Goal: Information Seeking & Learning: Compare options

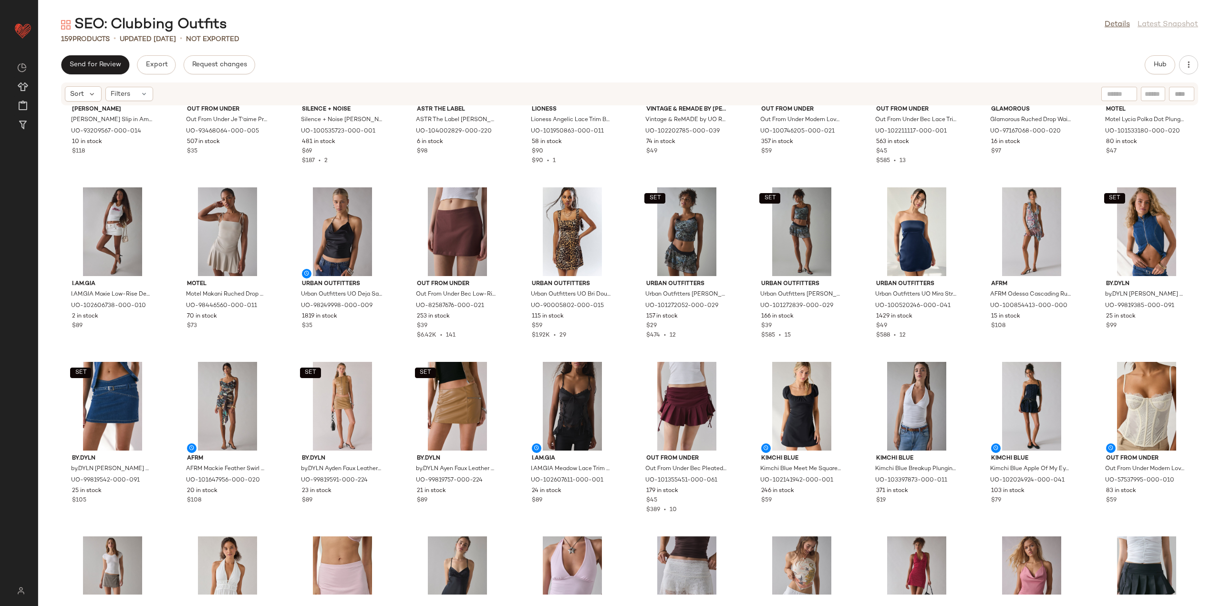
scroll to position [969, 0]
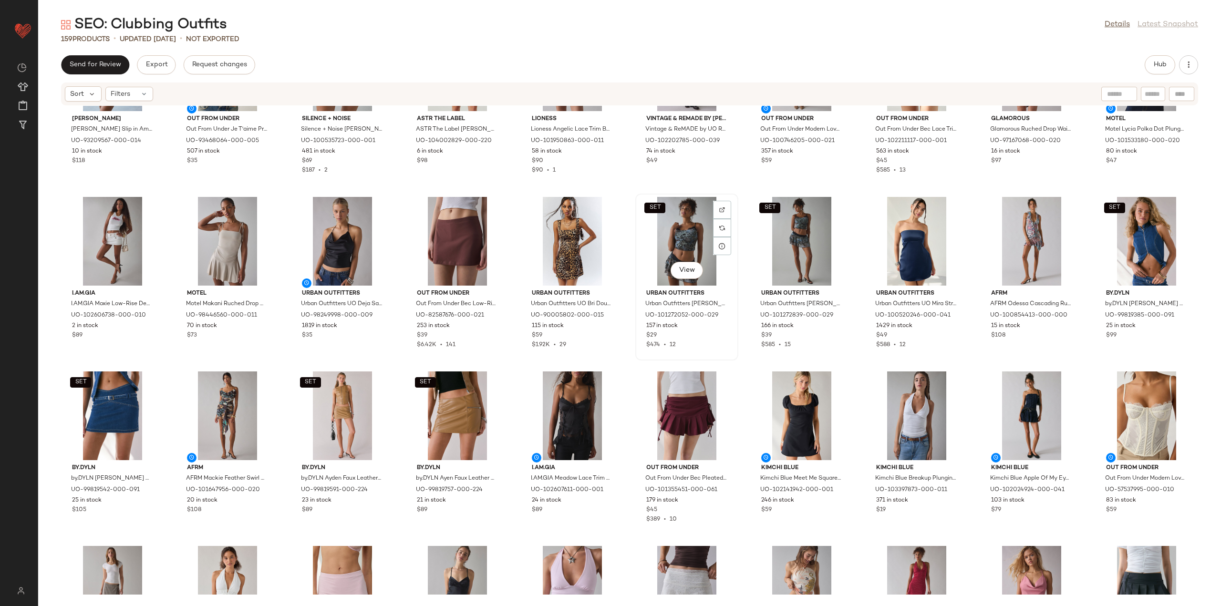
click at [678, 234] on div "SET View" at bounding box center [687, 241] width 96 height 89
click at [237, 409] on div "View" at bounding box center [227, 416] width 96 height 89
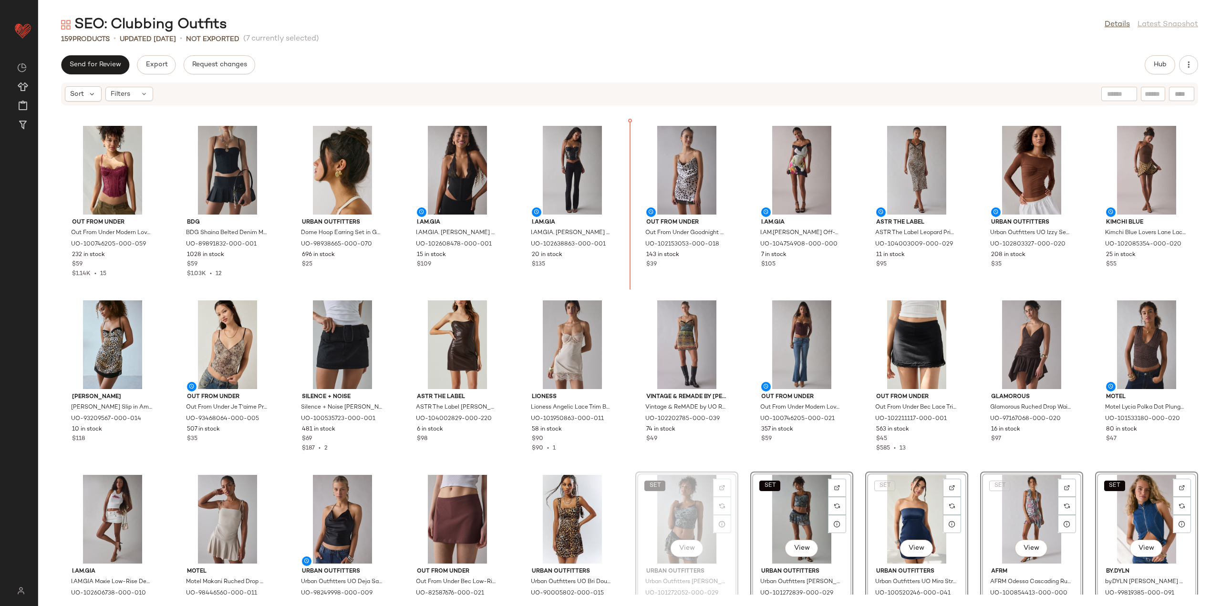
scroll to position [691, 0]
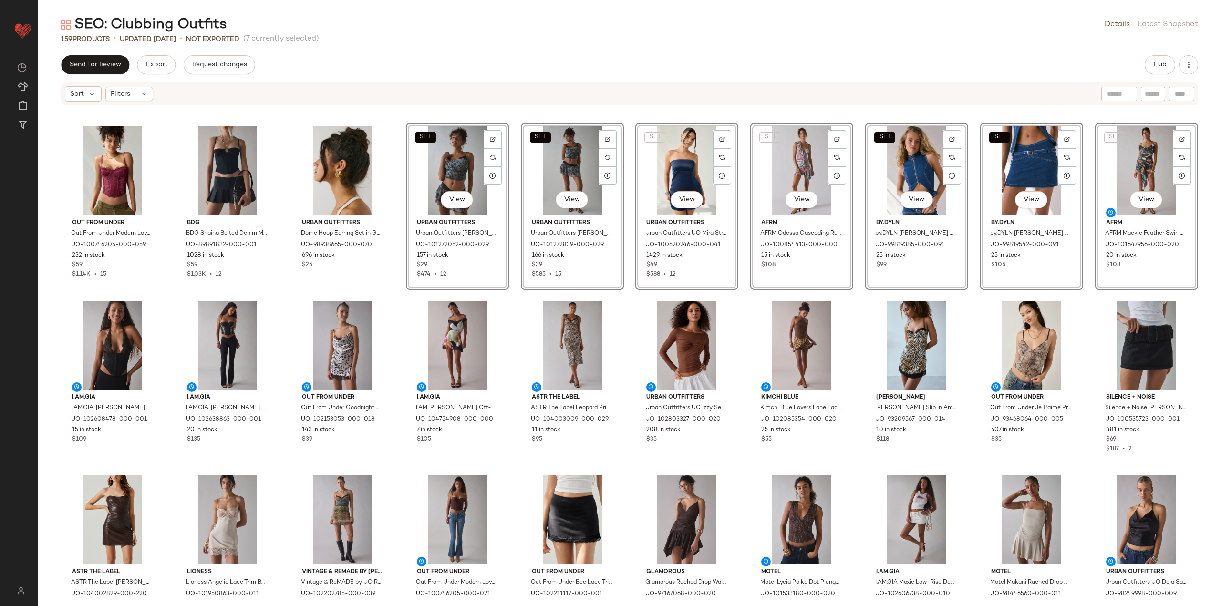
click at [521, 298] on div "ASTR The Label ASTR The Label Leopard Print Satin Slip Midi Dress in Leopard Pr…" at bounding box center [572, 381] width 103 height 167
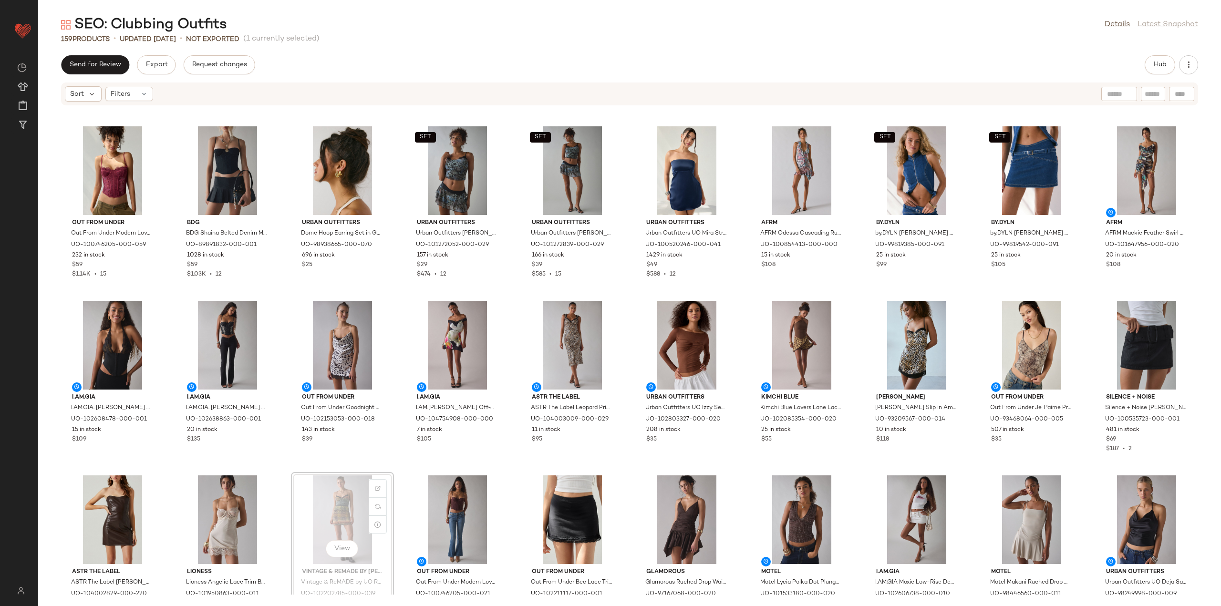
scroll to position [691, 0]
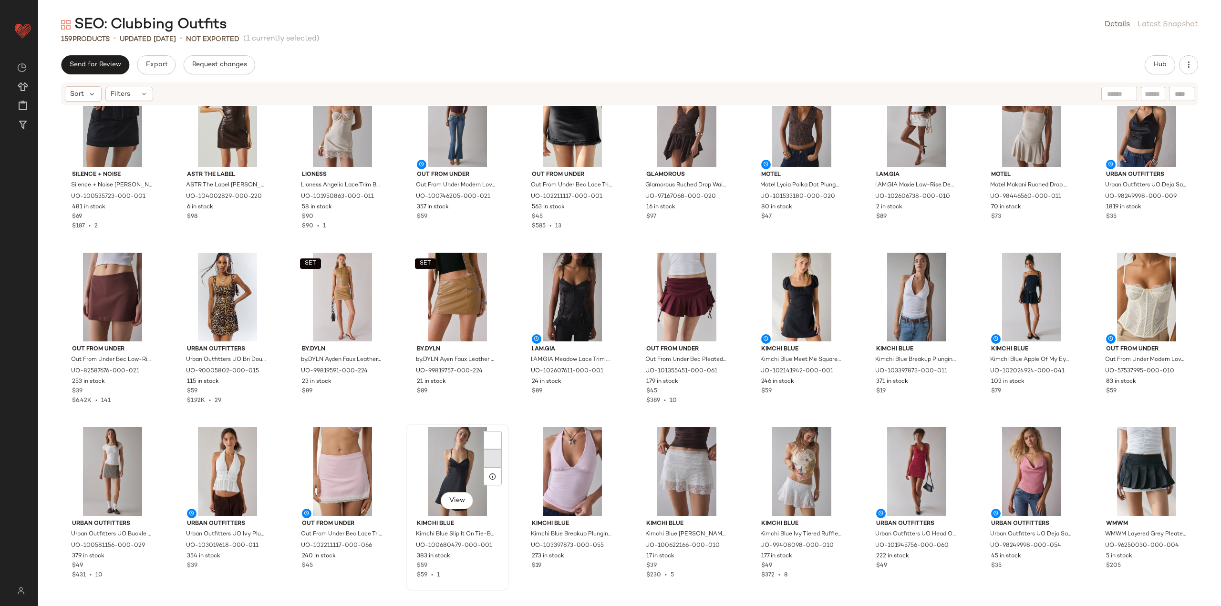
scroll to position [1120, 0]
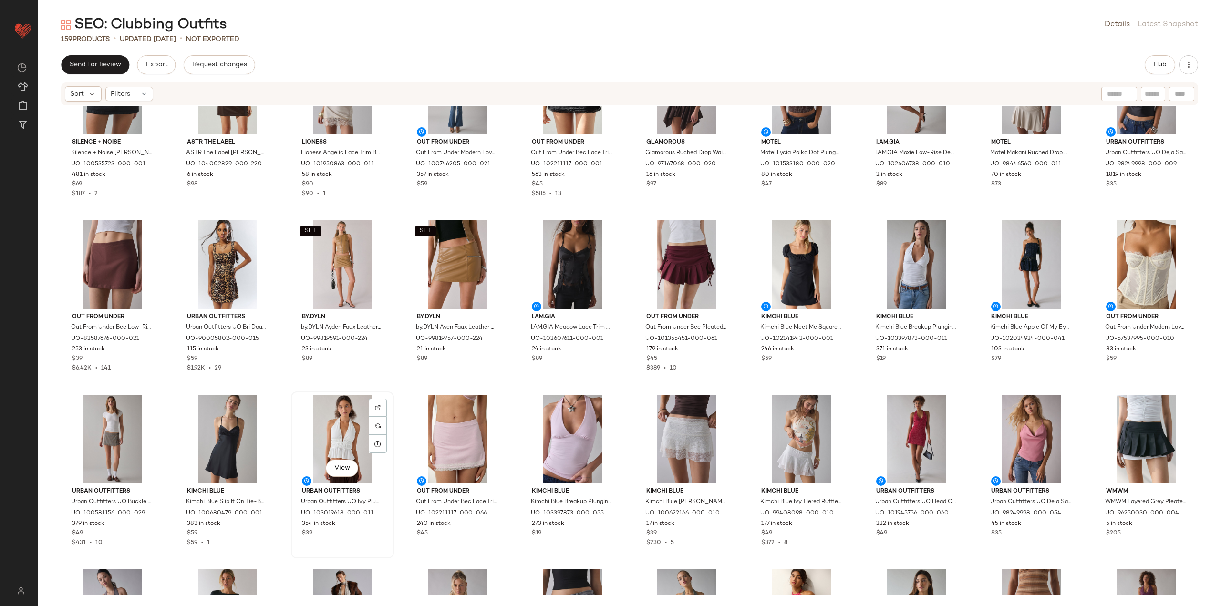
click at [343, 432] on div "View" at bounding box center [342, 439] width 96 height 89
click at [685, 421] on div "View" at bounding box center [687, 439] width 96 height 89
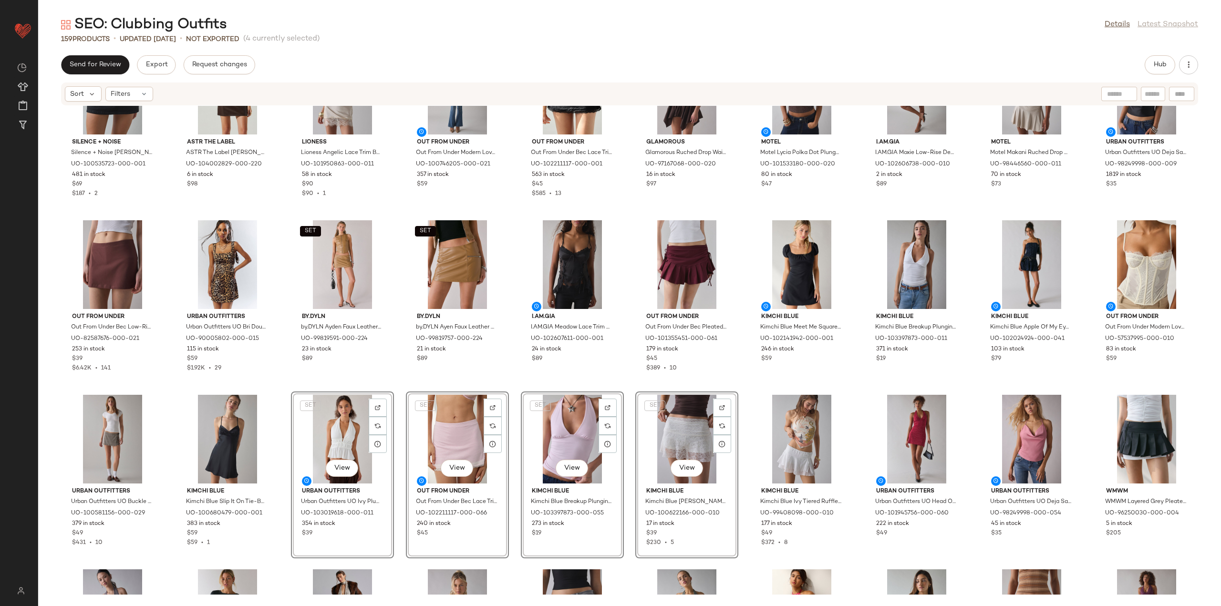
click at [973, 383] on div "Silence + Noise Silence + Noise [PERSON_NAME] Belted Micro Mini Skort in Black …" at bounding box center [629, 350] width 1183 height 489
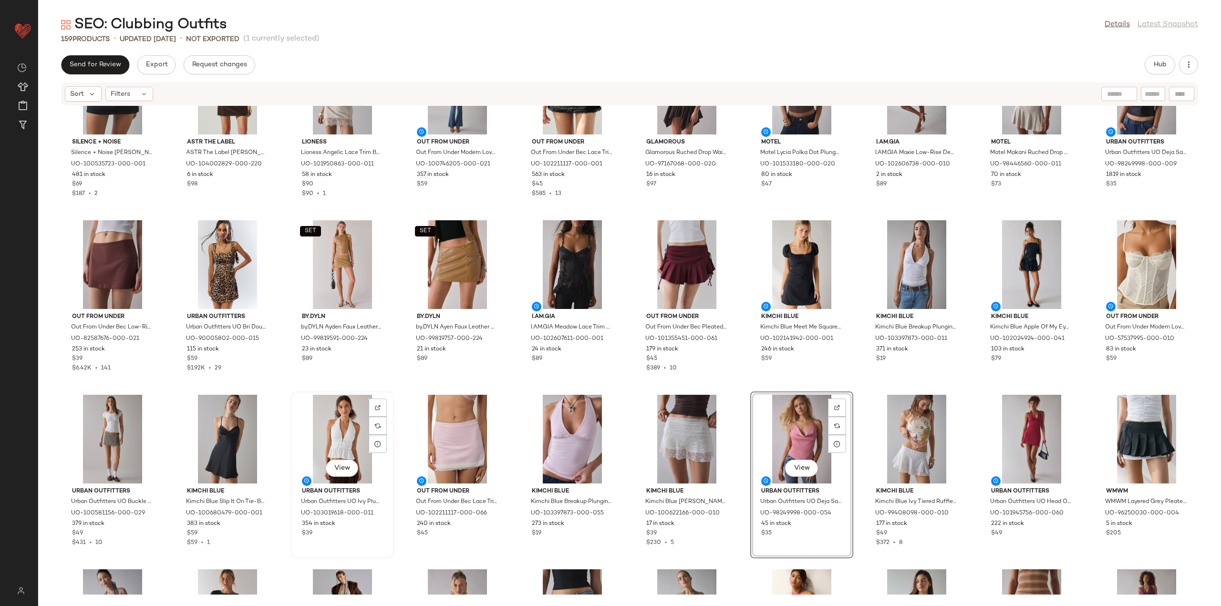
click at [335, 444] on div "View" at bounding box center [342, 439] width 96 height 89
click at [1020, 436] on div "View" at bounding box center [1031, 439] width 96 height 89
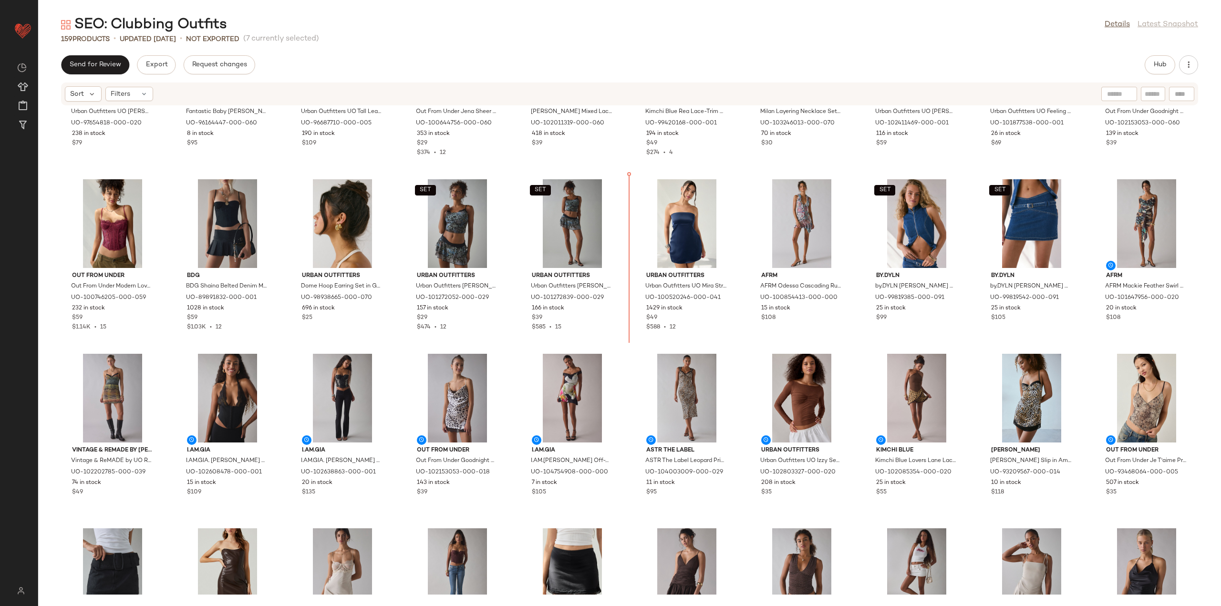
scroll to position [624, 0]
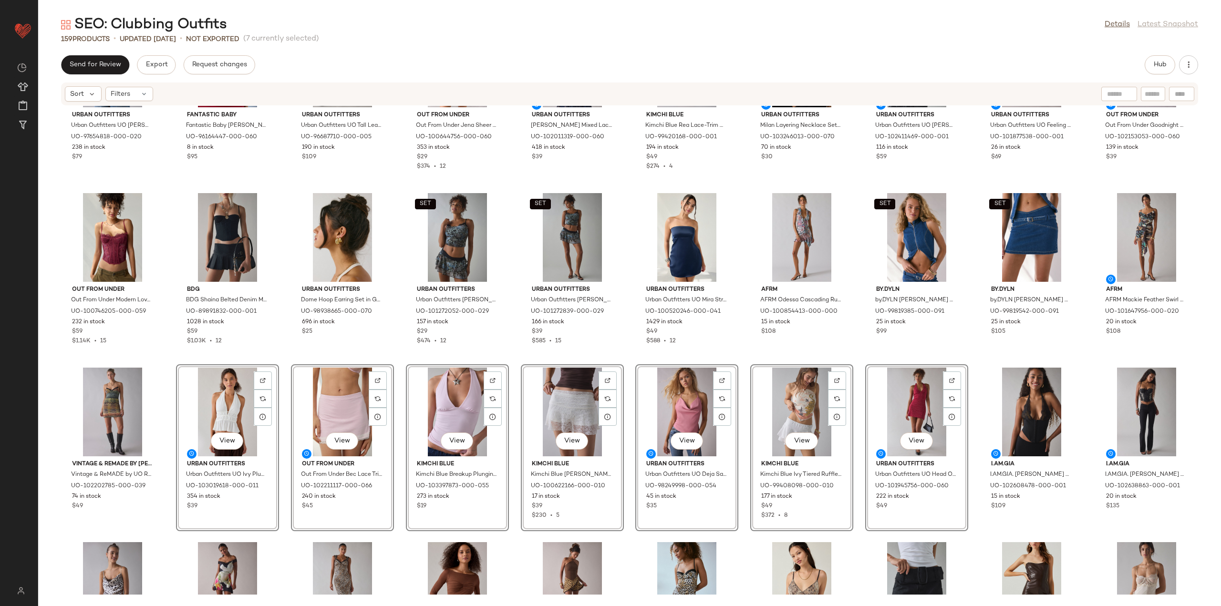
click at [398, 359] on div "Urban Outfitters Urban Outfitters UO [PERSON_NAME] Faux Leather Oversized Moto …" at bounding box center [629, 350] width 1183 height 489
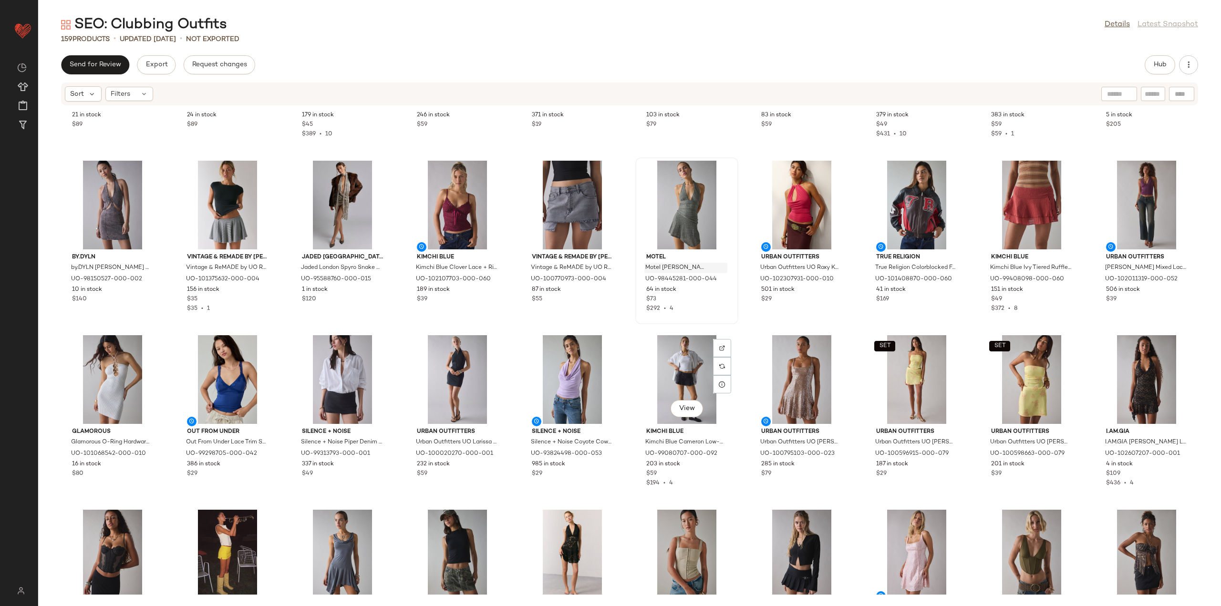
scroll to position [1530, 0]
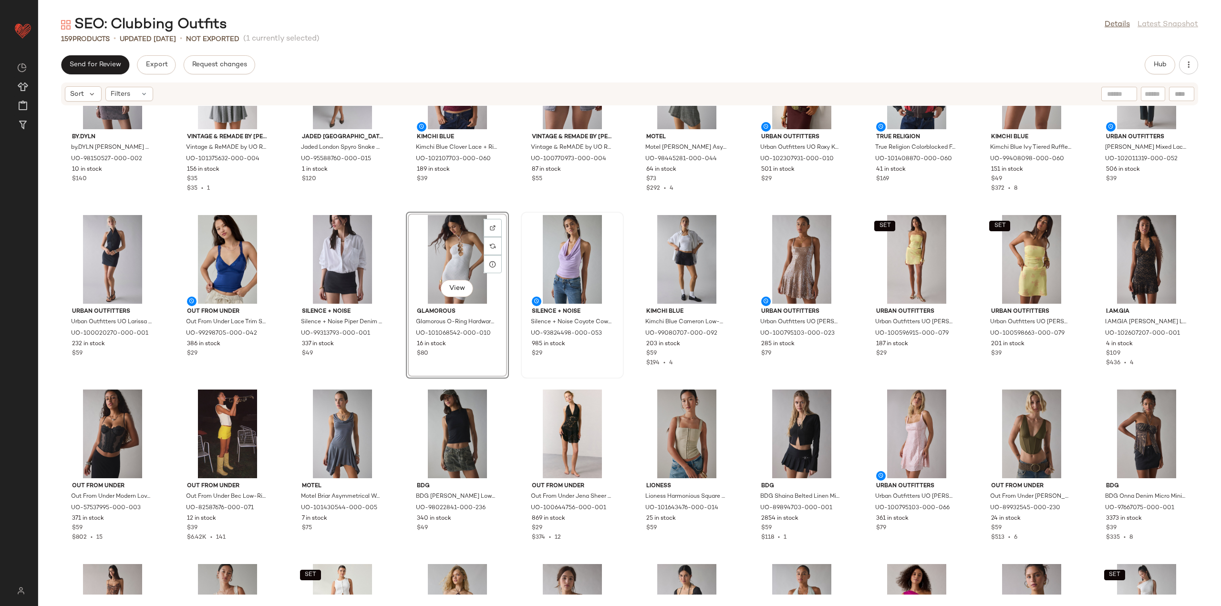
scroll to position [1673, 0]
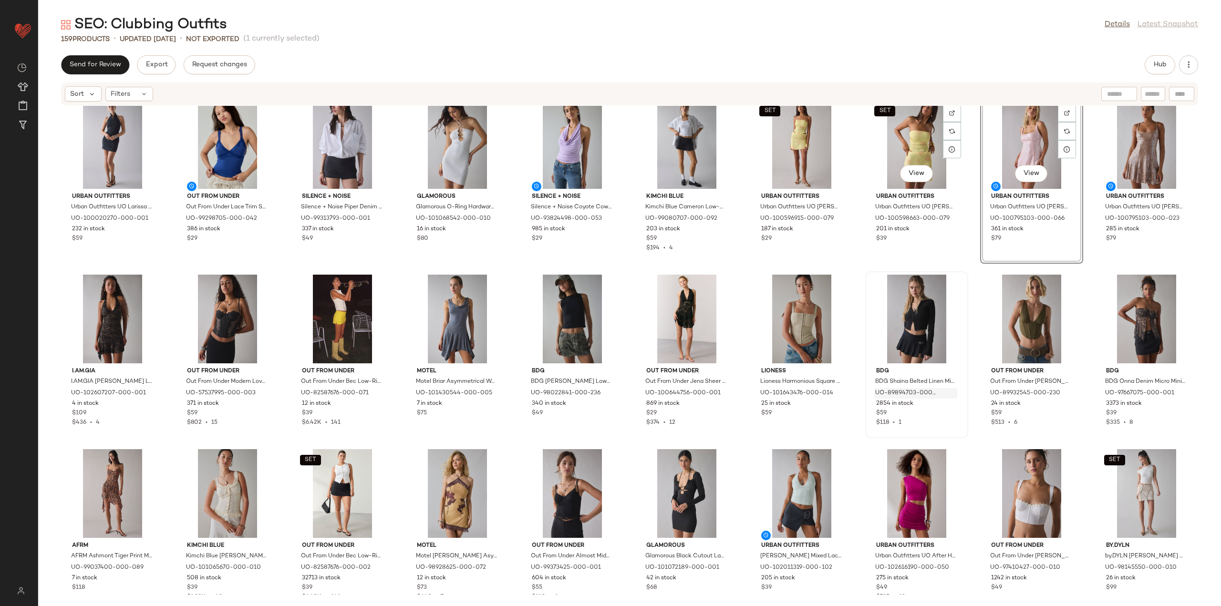
scroll to position [1768, 0]
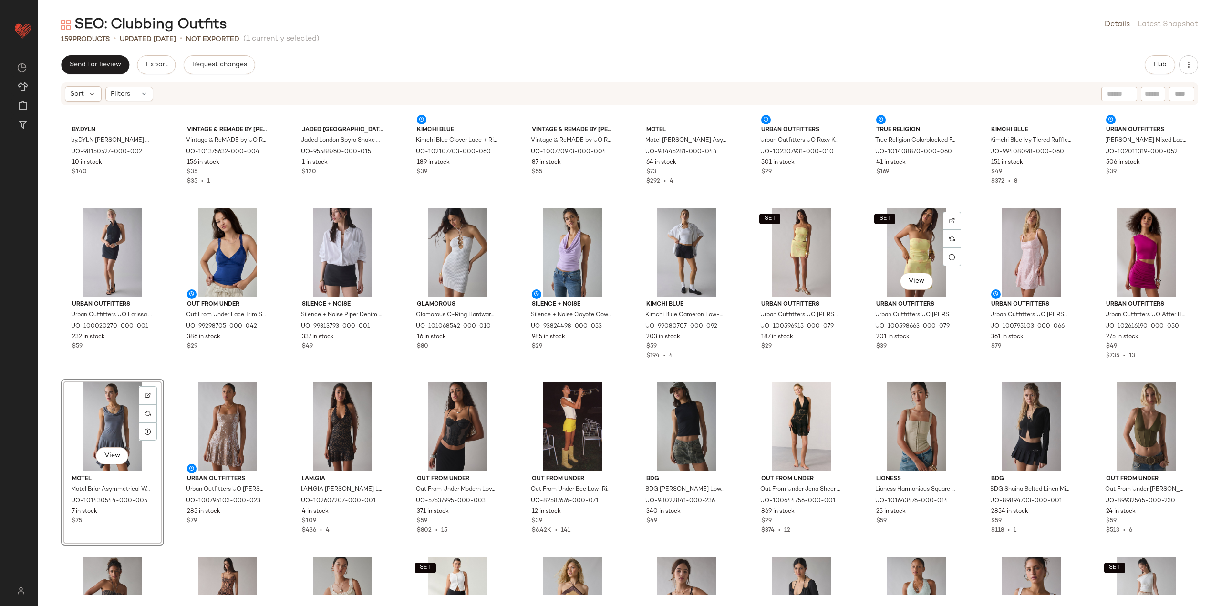
scroll to position [1648, 0]
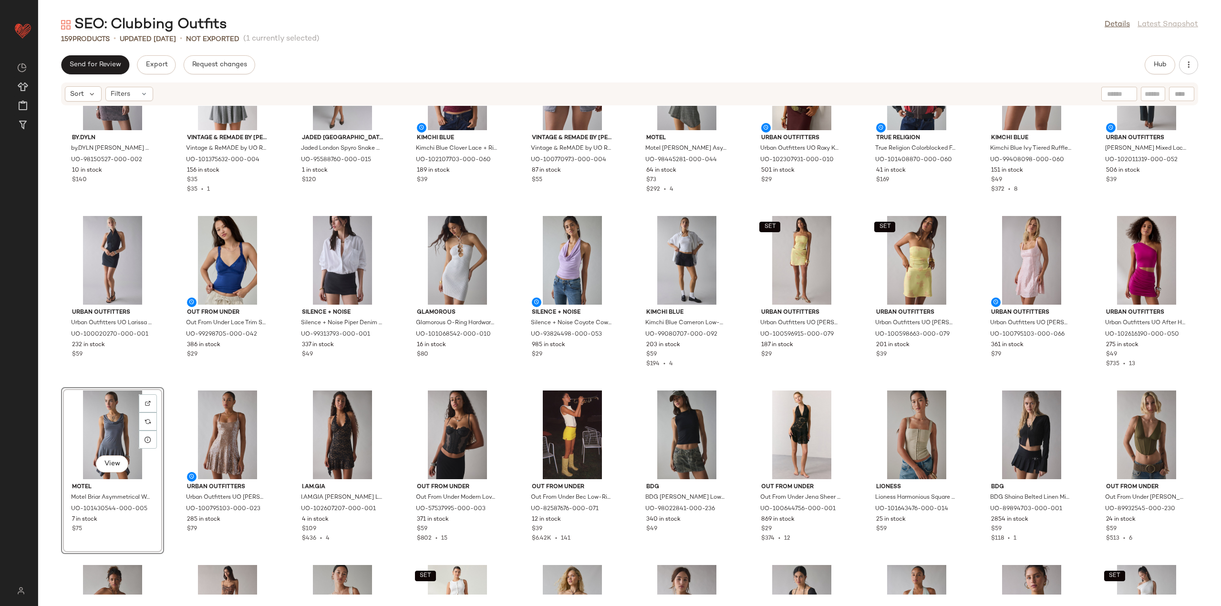
click at [506, 382] on div "by.DYLN by.DYLN [PERSON_NAME] Cutout Denim Halter Mini Dress in Acid Wash, Wome…" at bounding box center [629, 350] width 1183 height 489
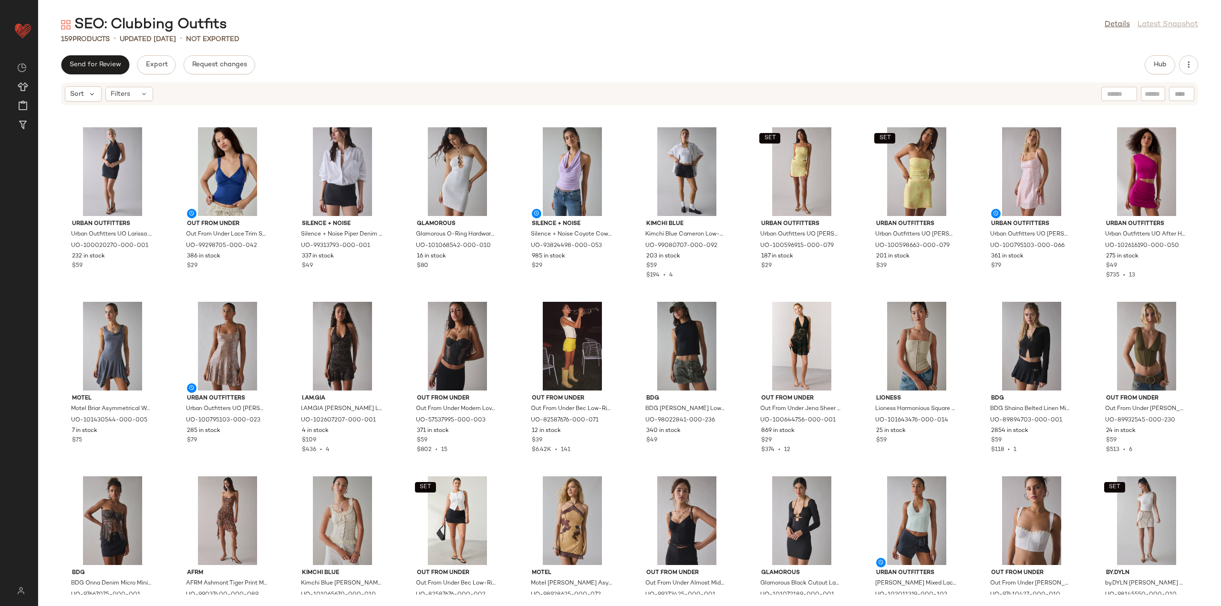
scroll to position [1744, 0]
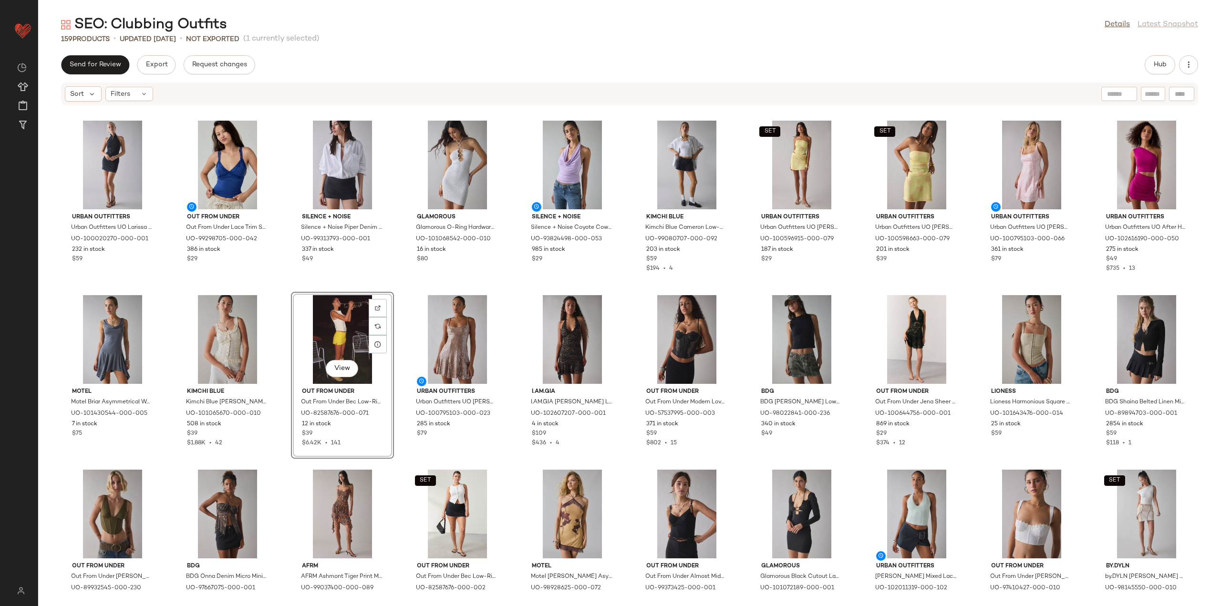
click at [285, 463] on div "by.DYLN by.DYLN [PERSON_NAME] Cutout Denim Halter Mini Dress in Acid Wash, Wome…" at bounding box center [629, 350] width 1183 height 489
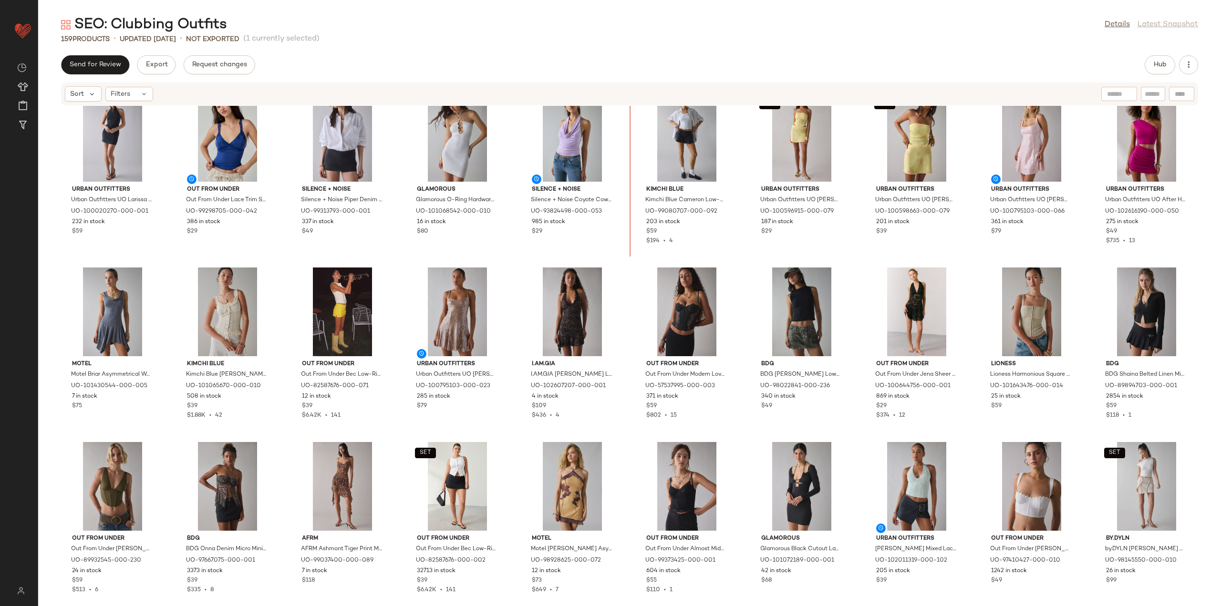
scroll to position [1754, 0]
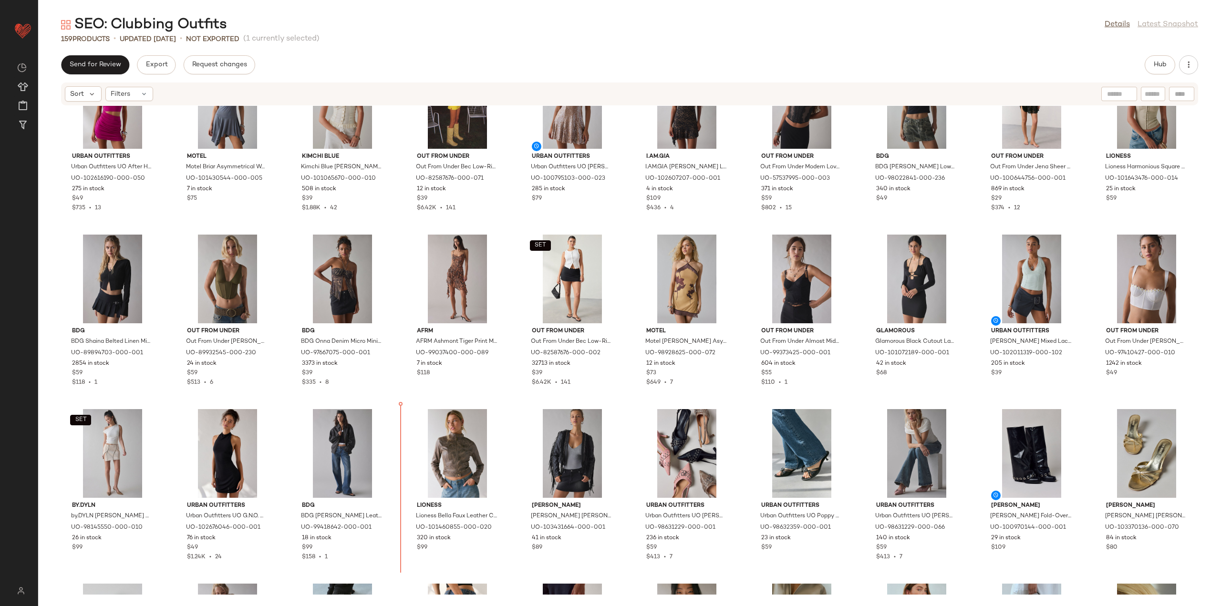
scroll to position [1990, 0]
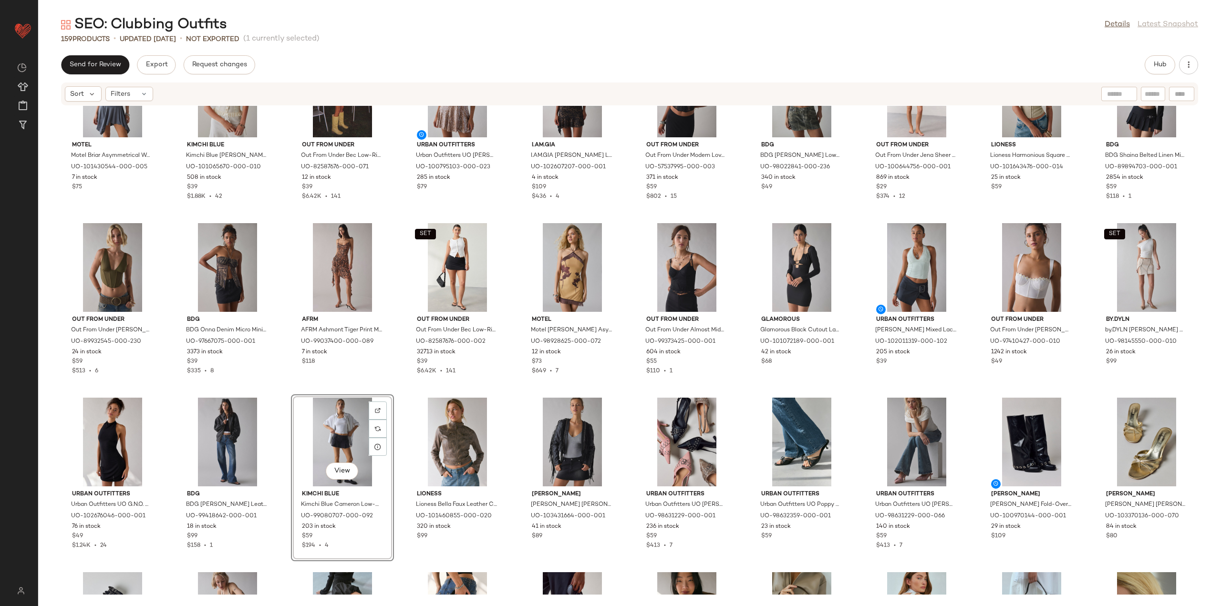
click at [402, 393] on div "Motel Motel Briar Asymmetrical Waterfall Drop Waist Mini Dress in Dark Grey, Wo…" at bounding box center [629, 350] width 1183 height 489
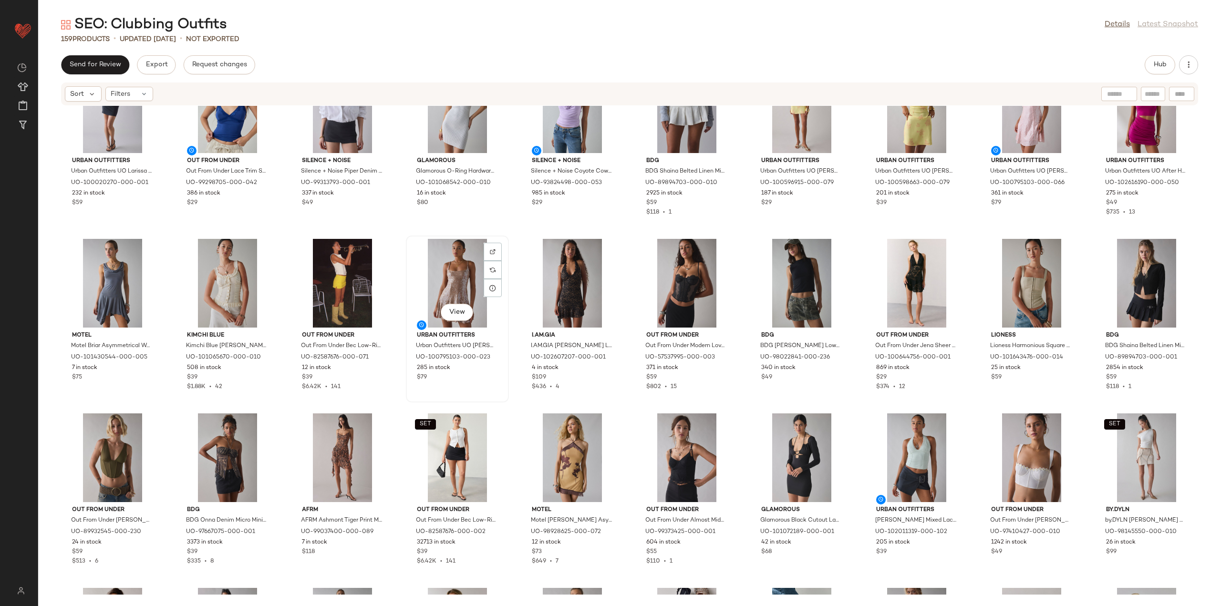
scroll to position [1799, 0]
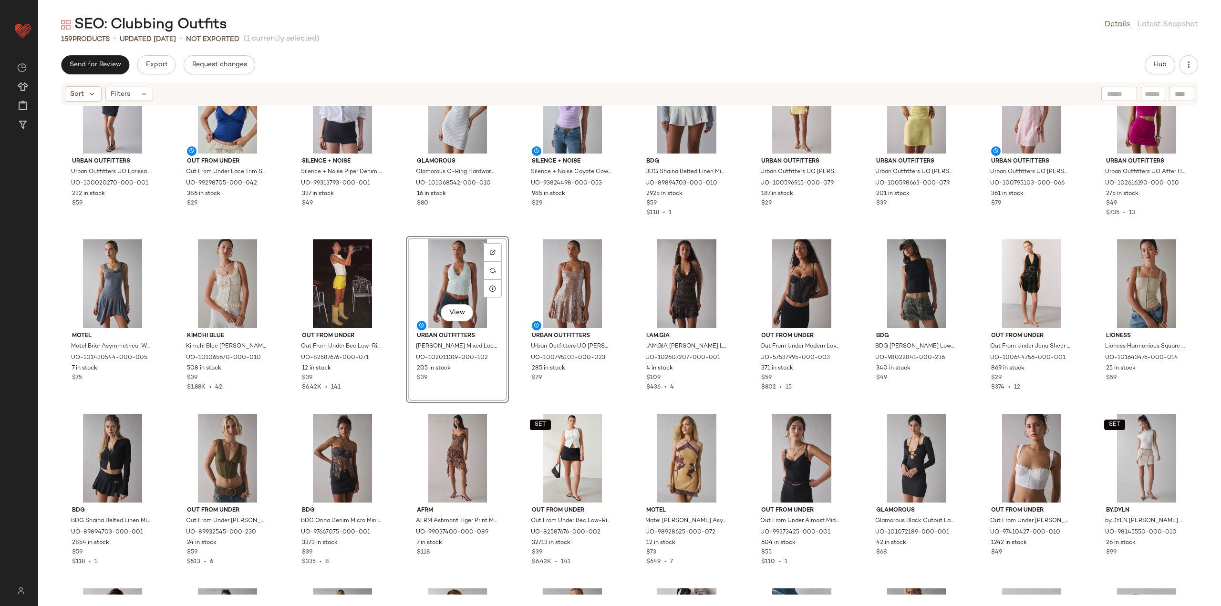
click at [398, 413] on div "Urban Outfitters Urban Outfitters UO Larissa Zip-Front High Neck Halter Mini Dr…" at bounding box center [629, 350] width 1183 height 489
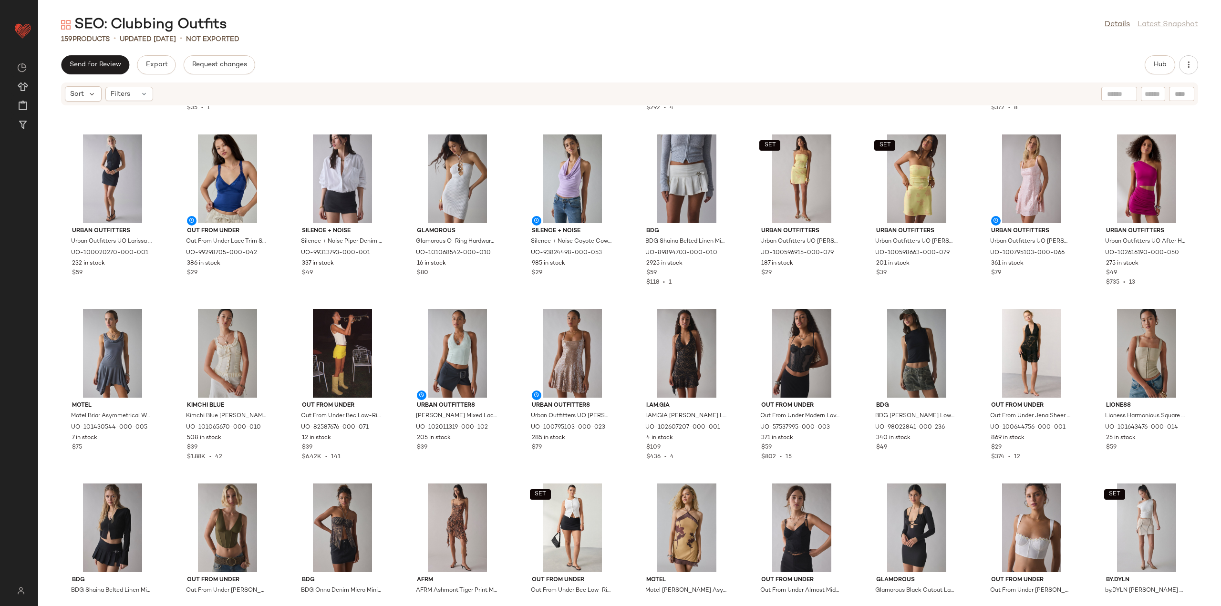
scroll to position [1752, 0]
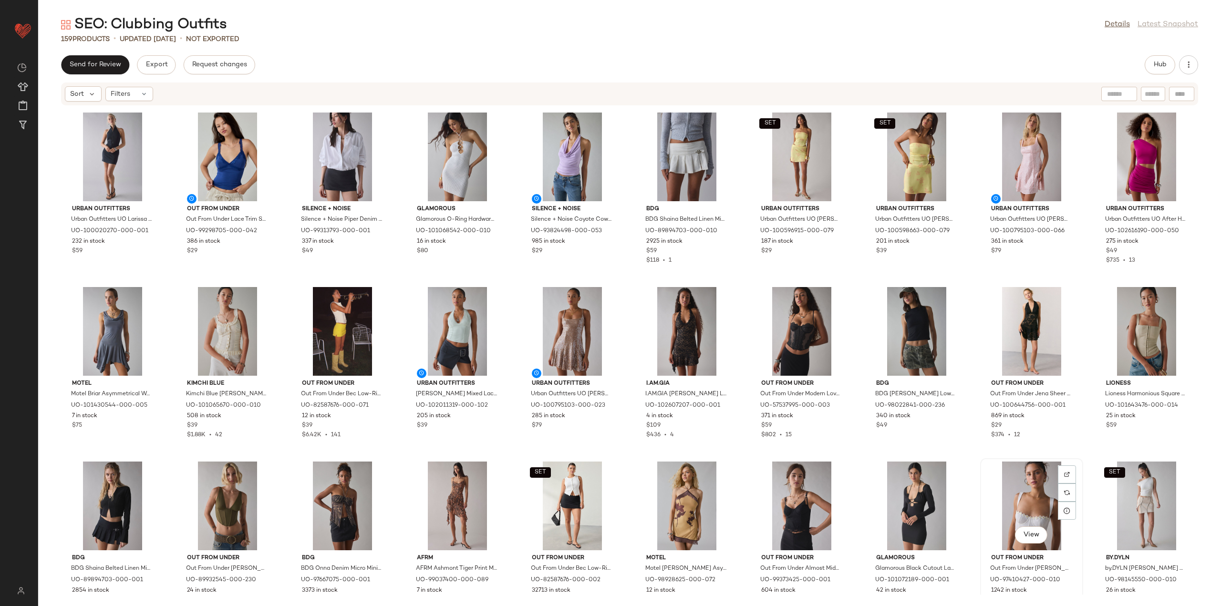
click at [1003, 490] on div "View" at bounding box center [1031, 506] width 96 height 89
click at [1146, 495] on div "SET View" at bounding box center [1146, 506] width 96 height 89
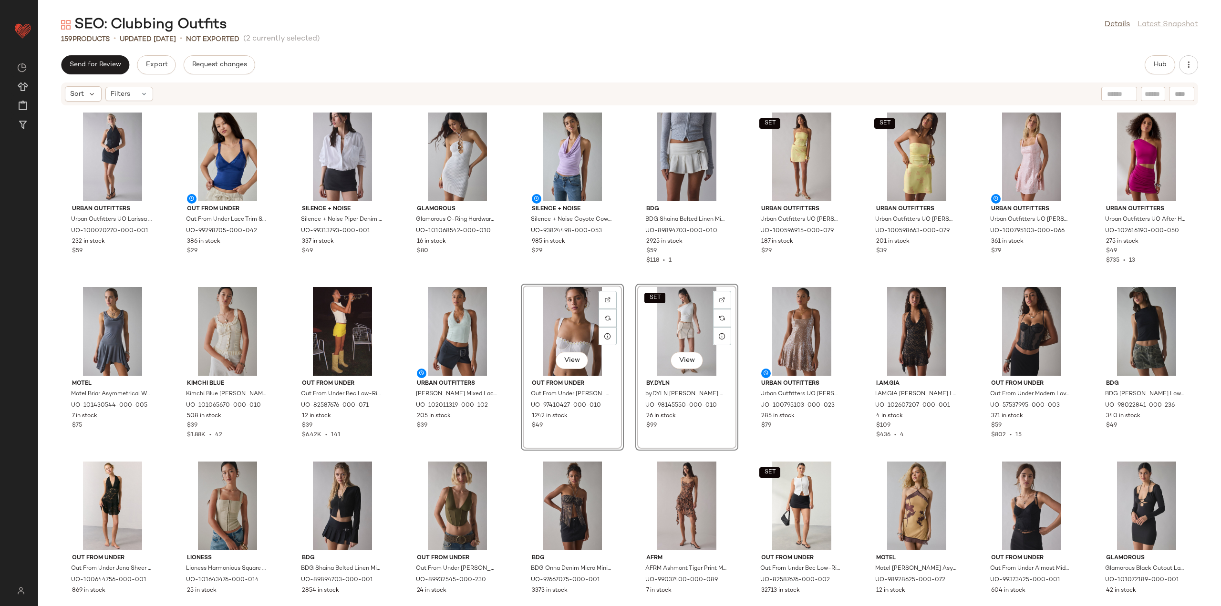
click at [737, 464] on div "by.DYLN by.DYLN [PERSON_NAME] Cutout Denim Halter Mini Dress in Acid Wash, Wome…" at bounding box center [629, 350] width 1183 height 489
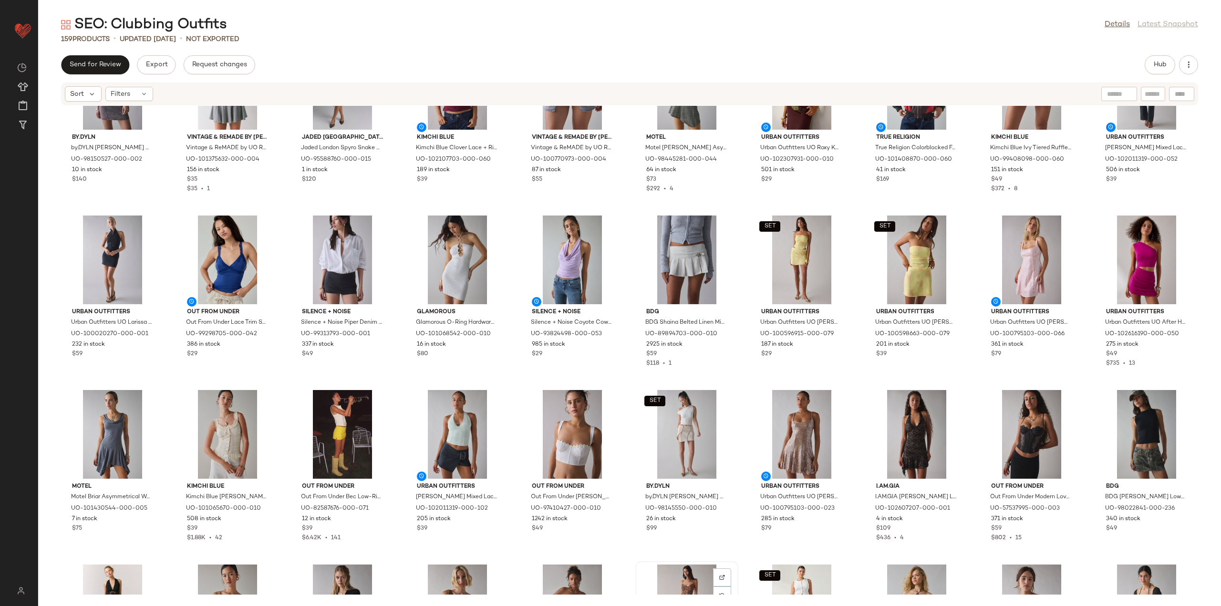
scroll to position [1609, 0]
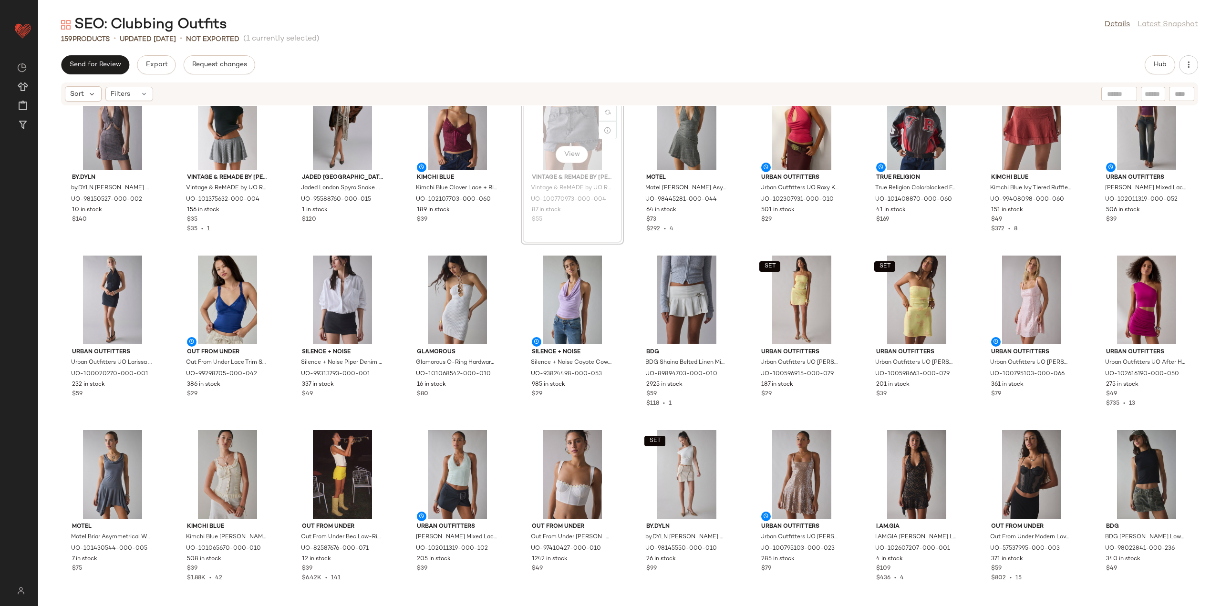
scroll to position [1600, 0]
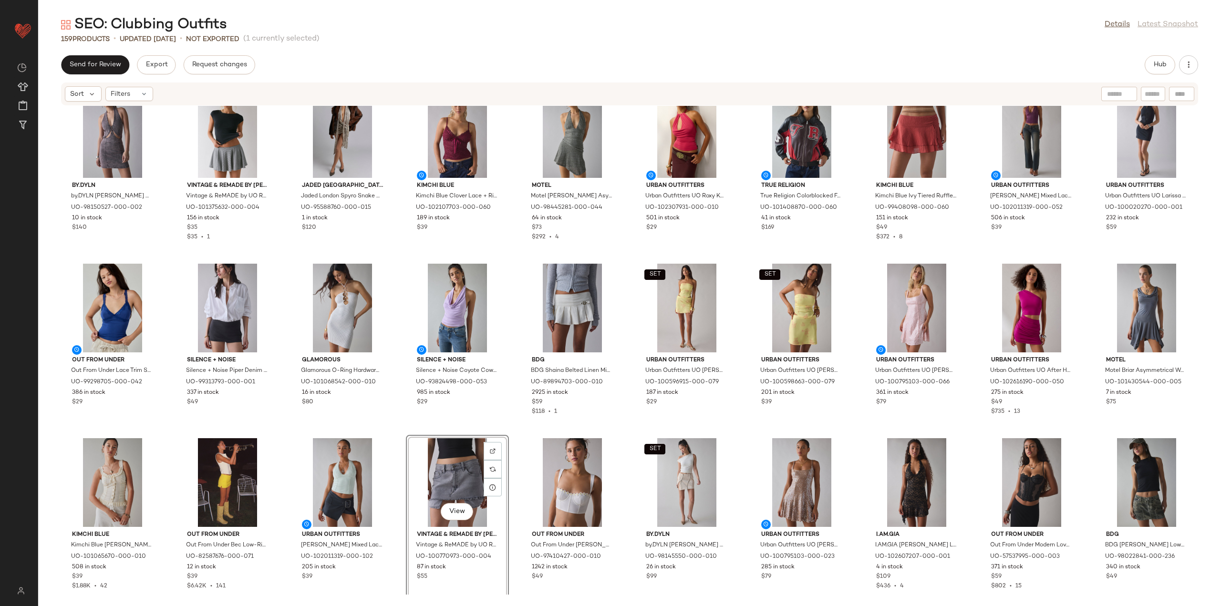
click at [512, 430] on div "by.DYLN by.DYLN [PERSON_NAME] Cutout Denim Halter Mini Dress in Acid Wash, Wome…" at bounding box center [629, 350] width 1183 height 489
click at [97, 308] on div "View" at bounding box center [112, 308] width 96 height 89
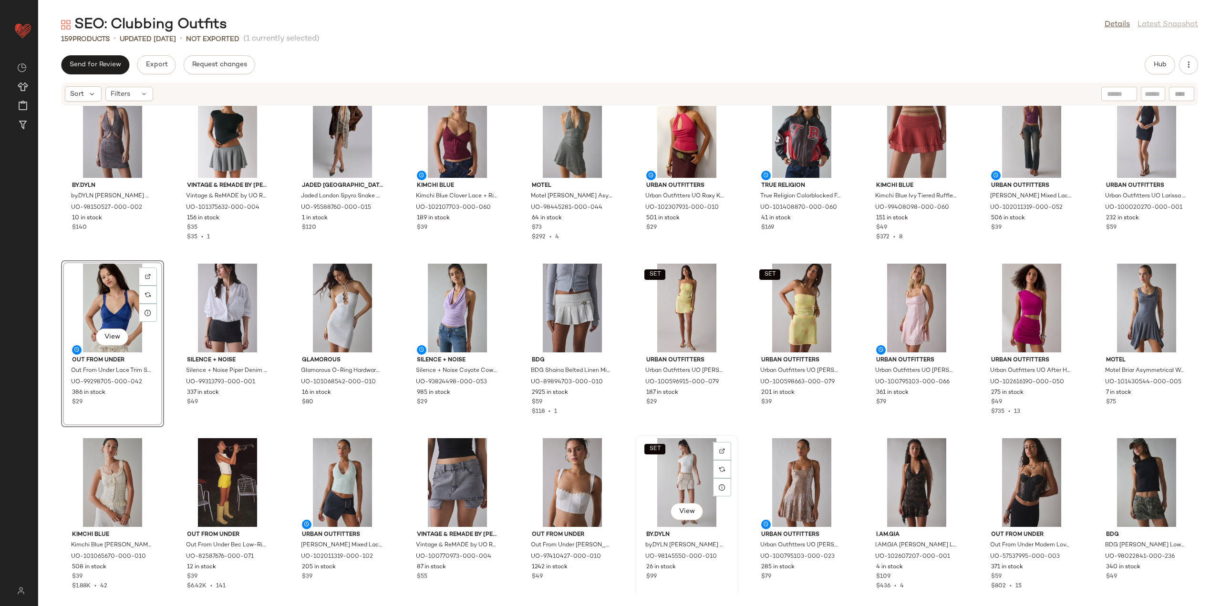
click at [666, 462] on div "SET View" at bounding box center [687, 482] width 96 height 89
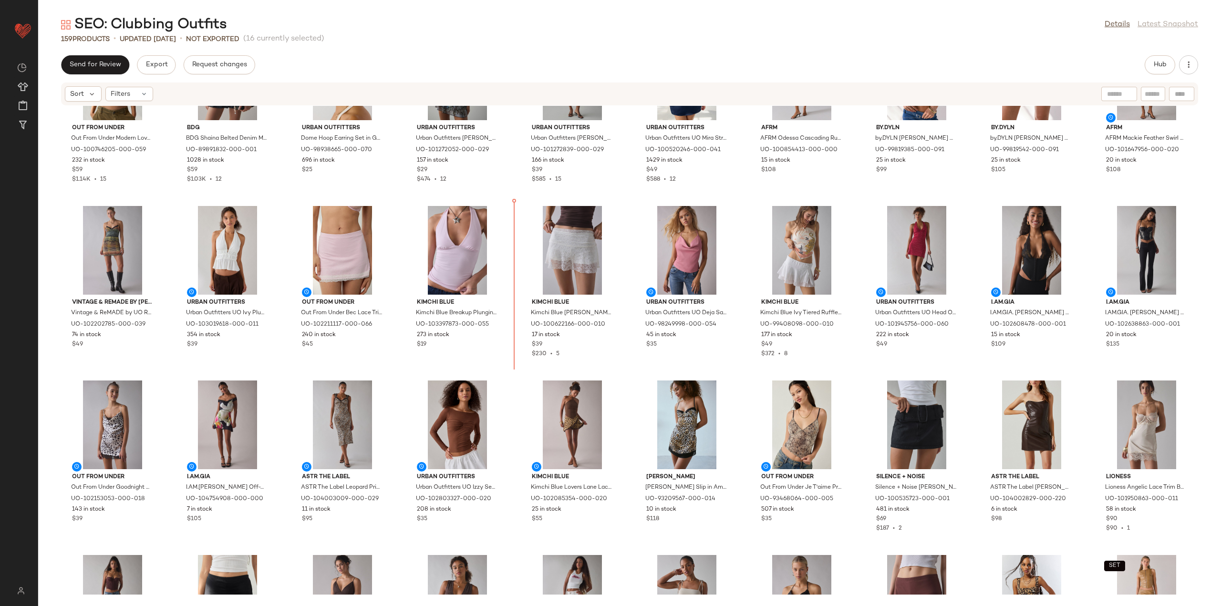
scroll to position [785, 0]
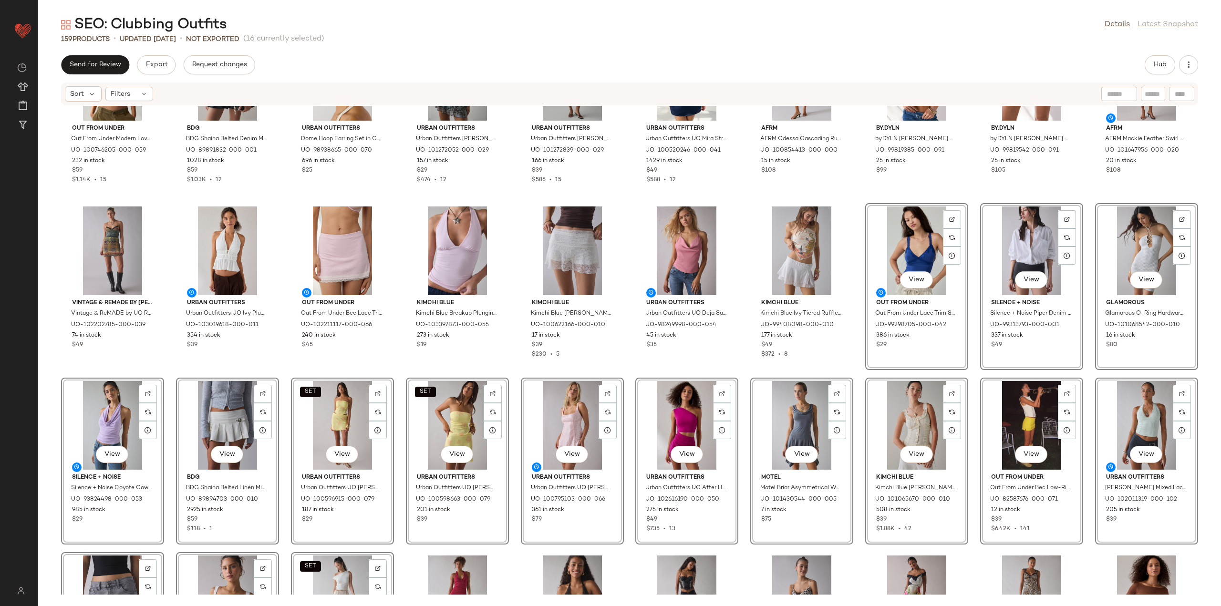
click at [740, 377] on div "Out From Under Out From Under Modern Love Push-Up Corset in Purple, Women's at …" at bounding box center [629, 350] width 1183 height 489
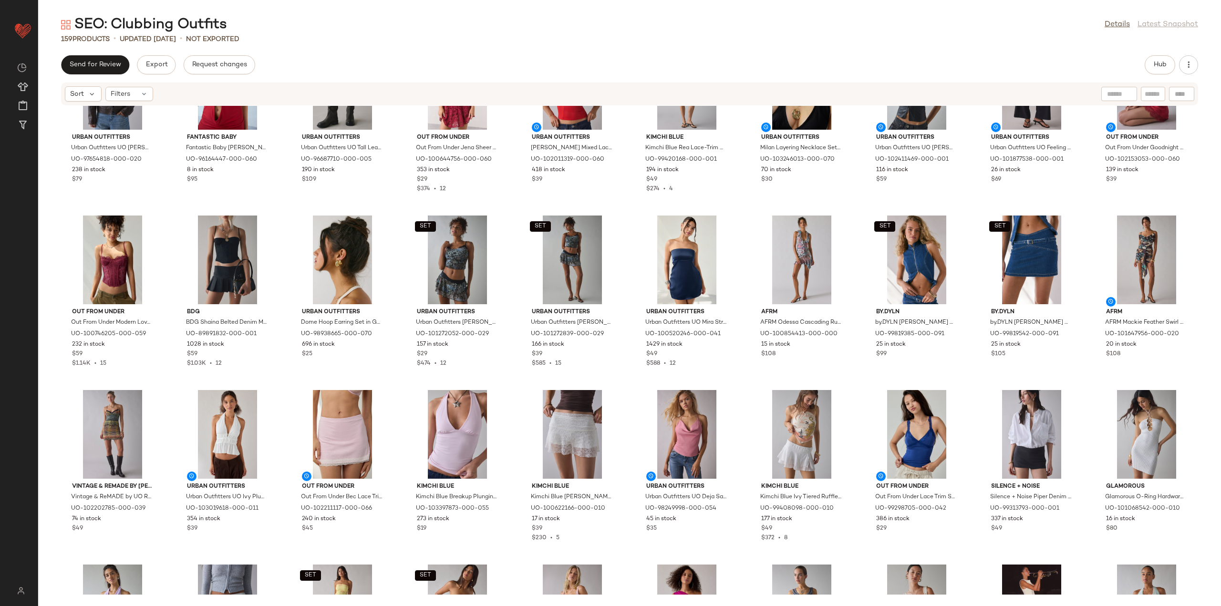
scroll to position [594, 0]
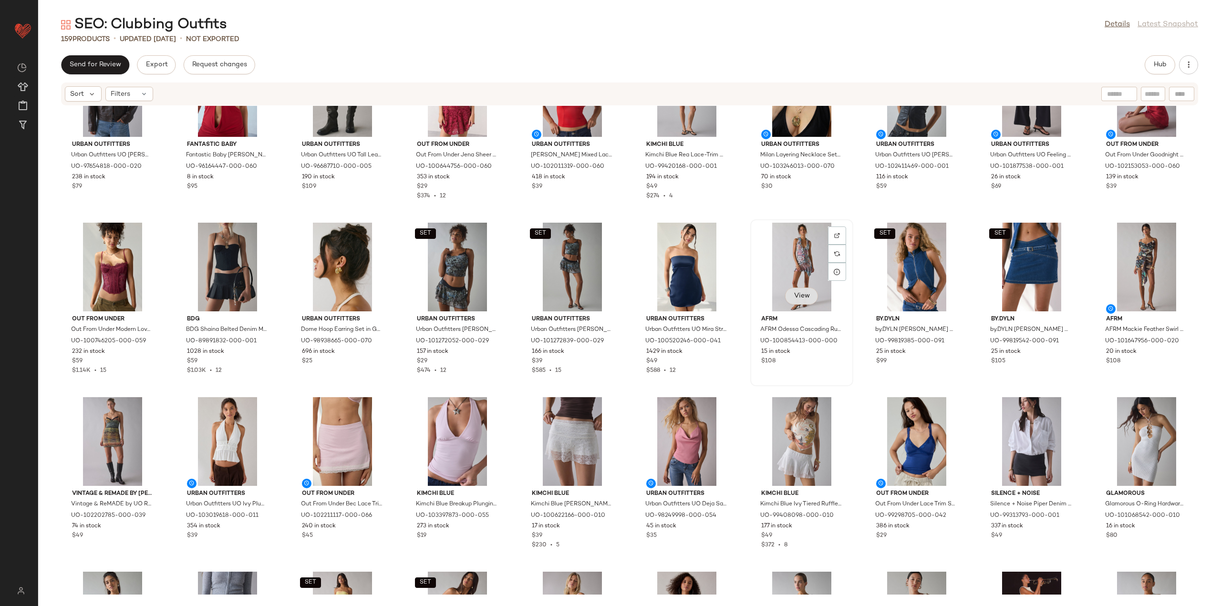
click at [802, 295] on span "View" at bounding box center [801, 296] width 16 height 8
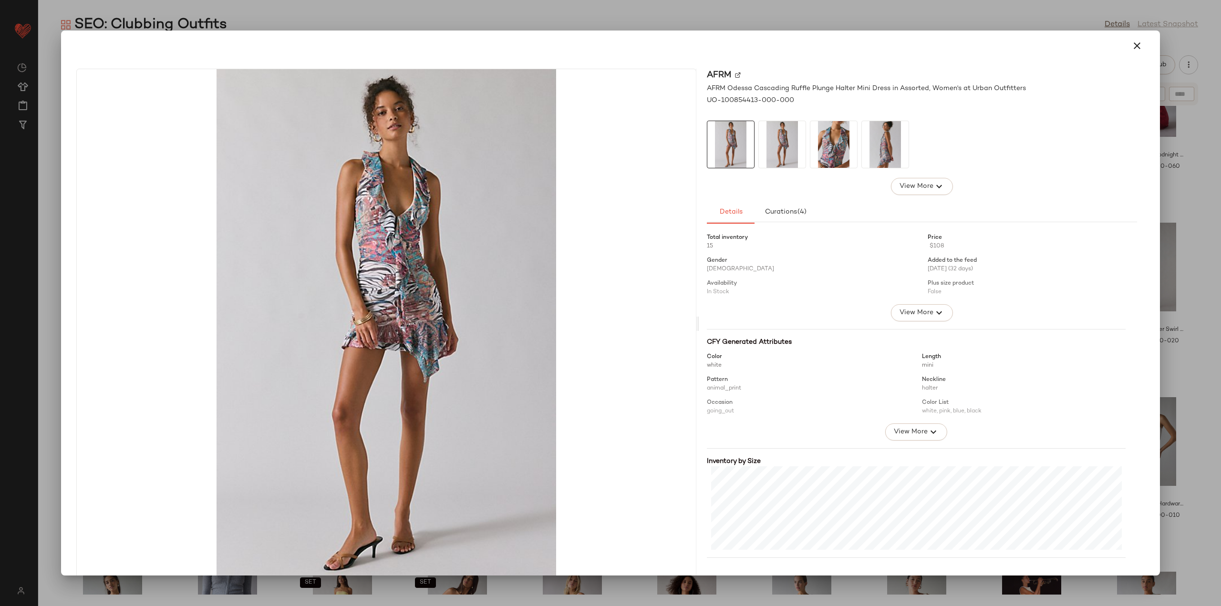
click at [789, 146] on img at bounding box center [782, 144] width 47 height 47
click at [835, 148] on img at bounding box center [833, 144] width 47 height 47
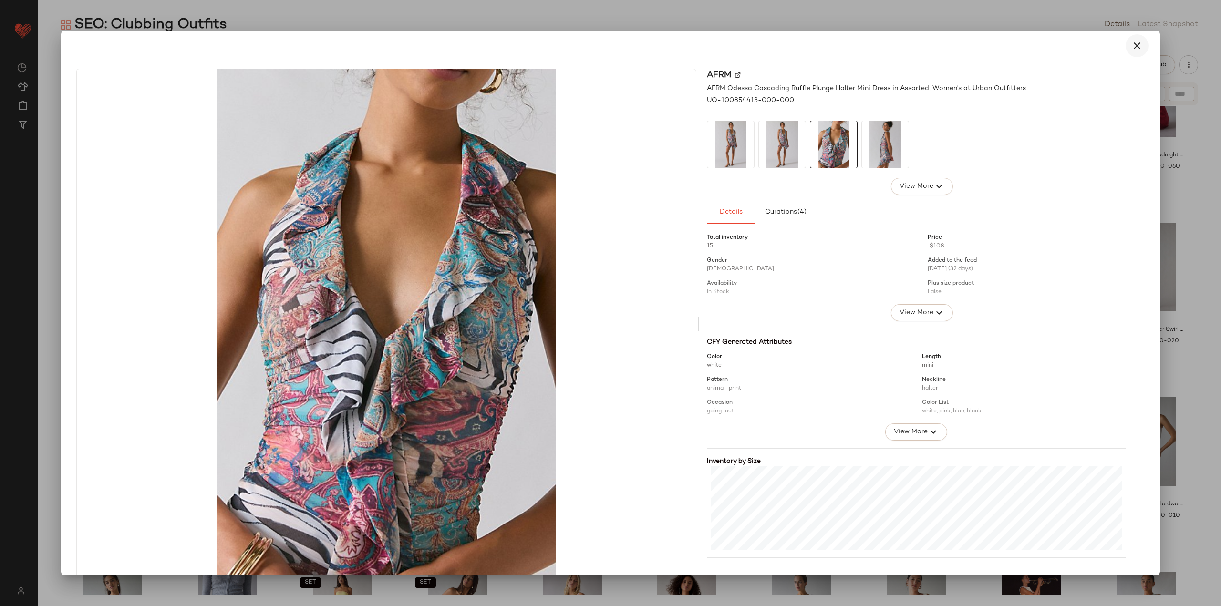
click at [1131, 44] on icon "button" at bounding box center [1136, 45] width 11 height 11
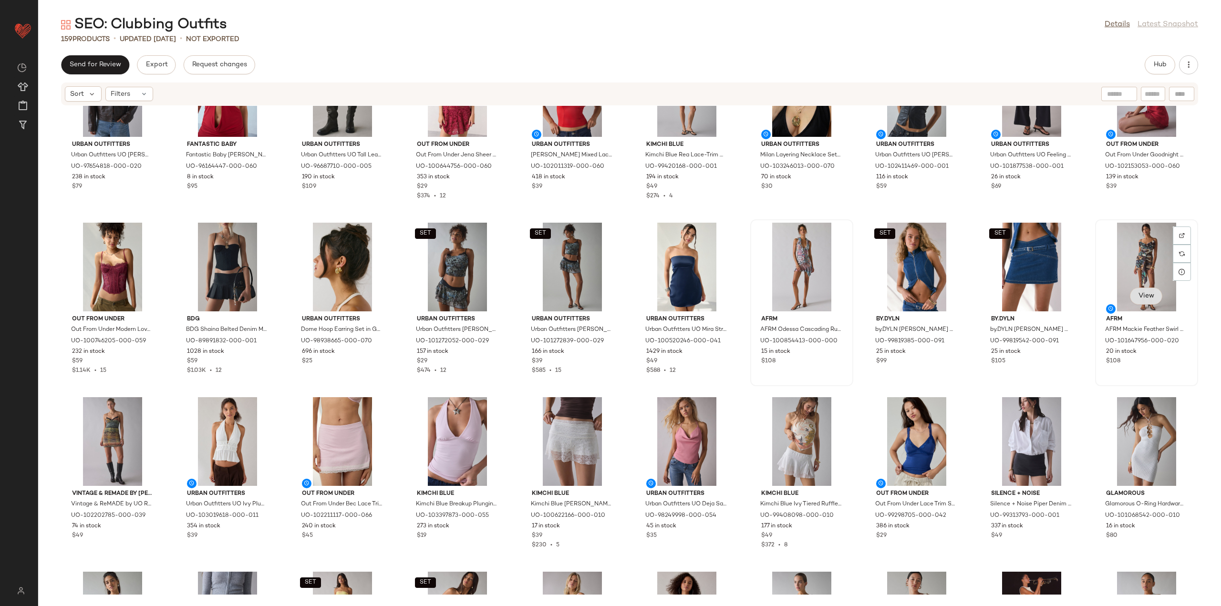
click at [1146, 291] on button "View" at bounding box center [1146, 296] width 32 height 17
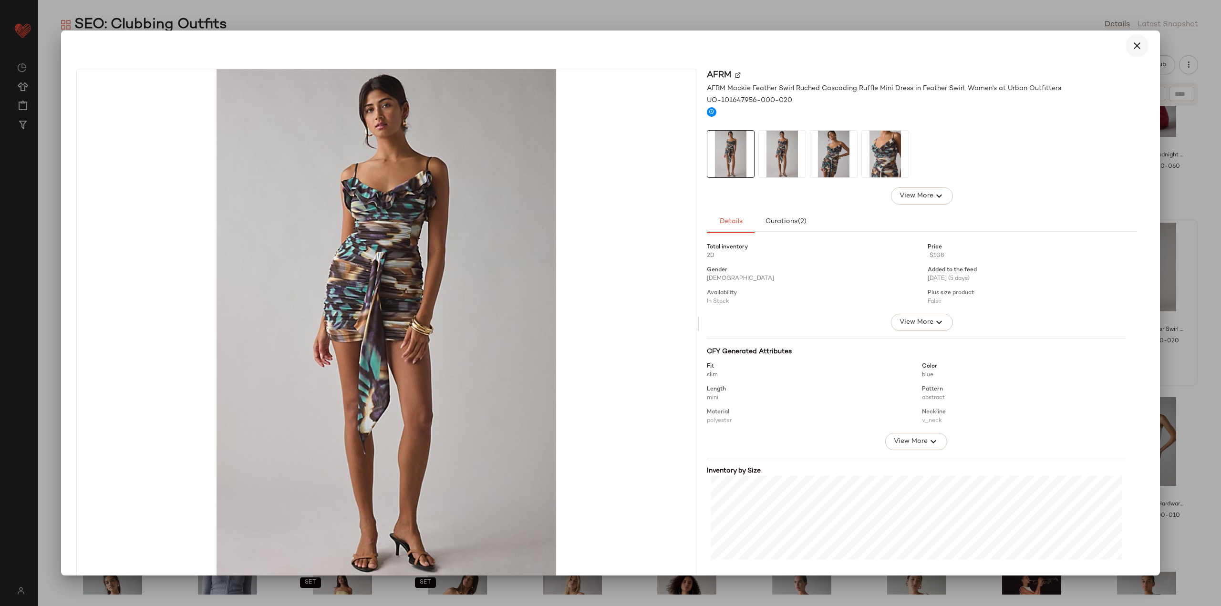
click at [1131, 43] on icon "button" at bounding box center [1136, 45] width 11 height 11
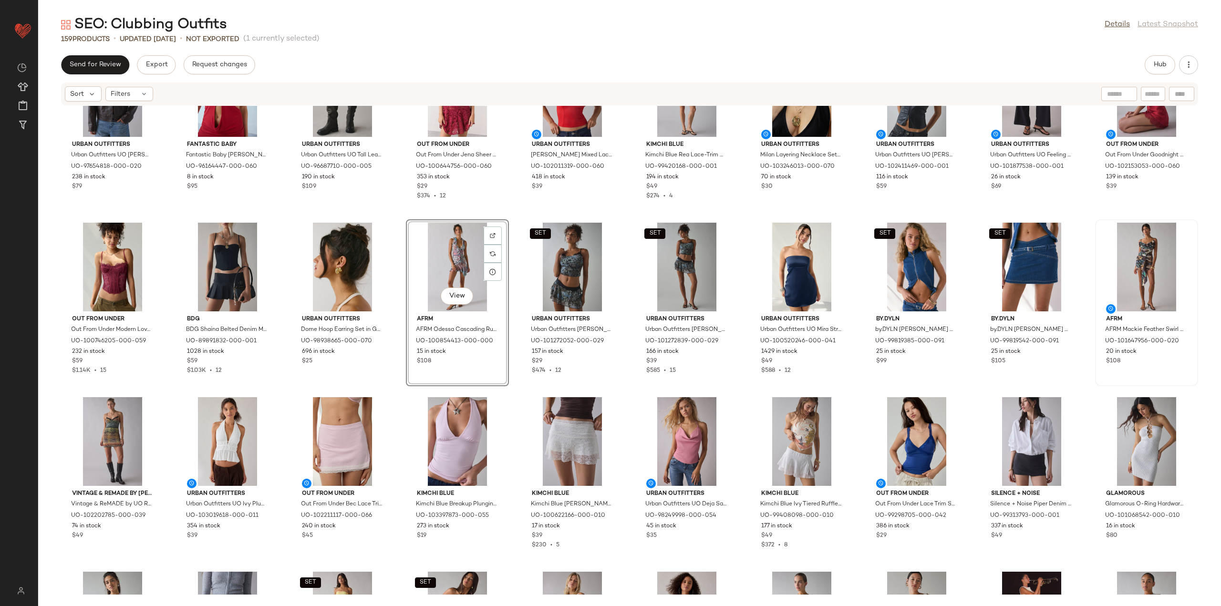
click at [624, 392] on div "Urban Outfitters Urban Outfitters UO [PERSON_NAME] Faux Leather Oversized Moto …" at bounding box center [629, 350] width 1183 height 489
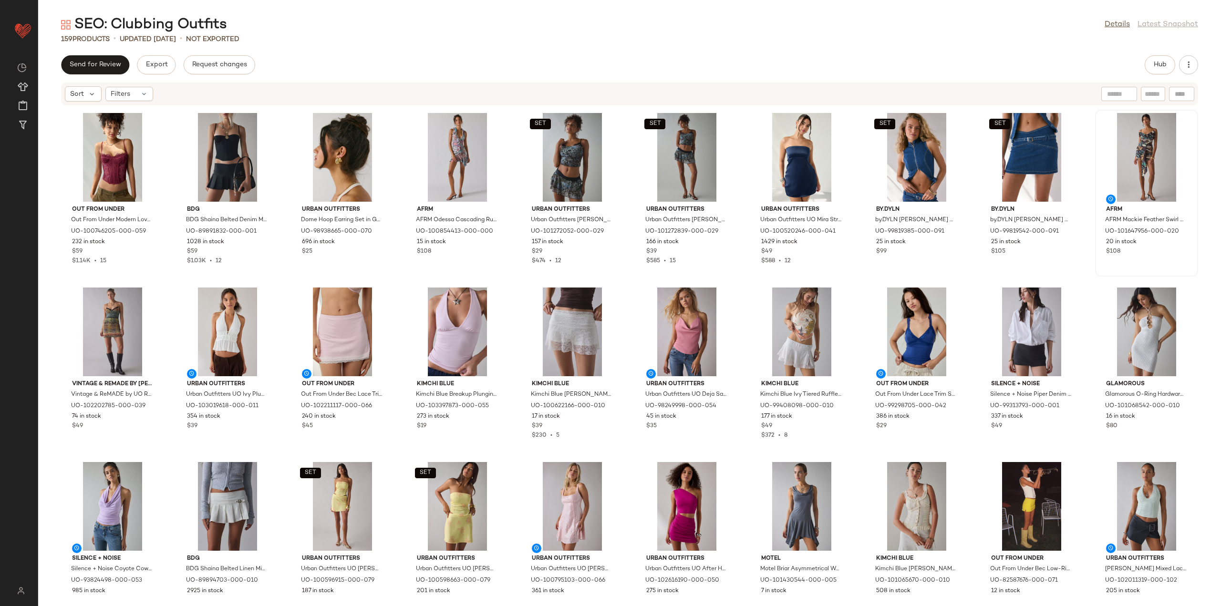
scroll to position [690, 0]
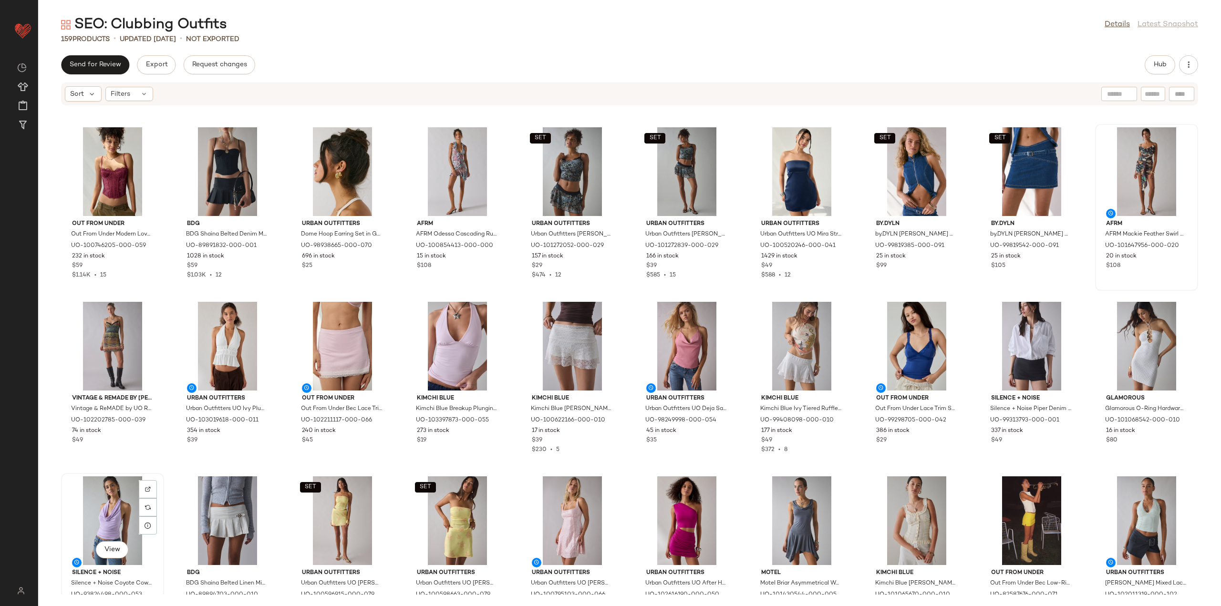
click at [111, 508] on div "View" at bounding box center [112, 520] width 96 height 89
click at [207, 522] on div "View" at bounding box center [227, 520] width 96 height 89
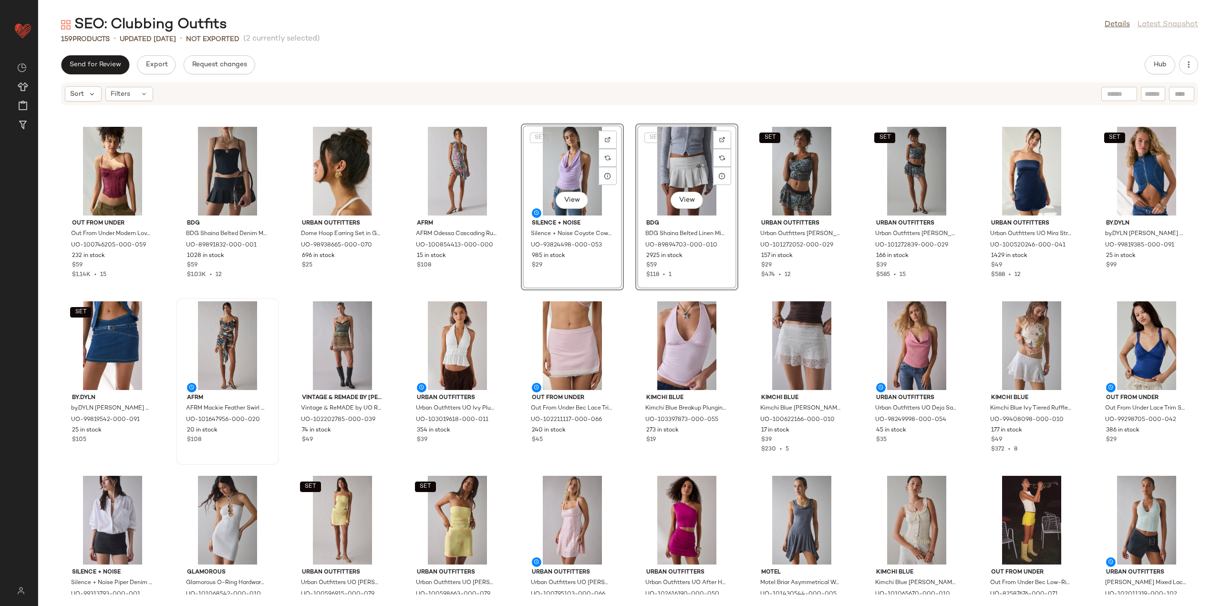
click at [515, 293] on div "Out From Under Out From Under Modern Love Push-Up Corset in Purple, Women's at …" at bounding box center [629, 350] width 1183 height 489
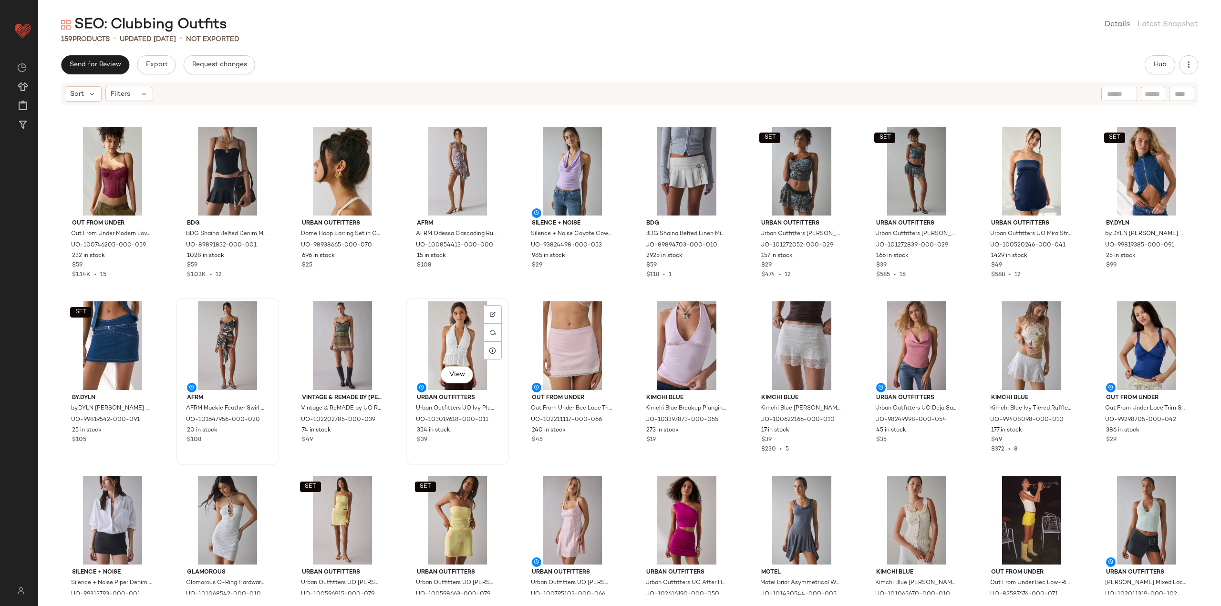
click at [461, 335] on div "View" at bounding box center [457, 345] width 96 height 89
click at [535, 334] on div "View" at bounding box center [572, 345] width 96 height 89
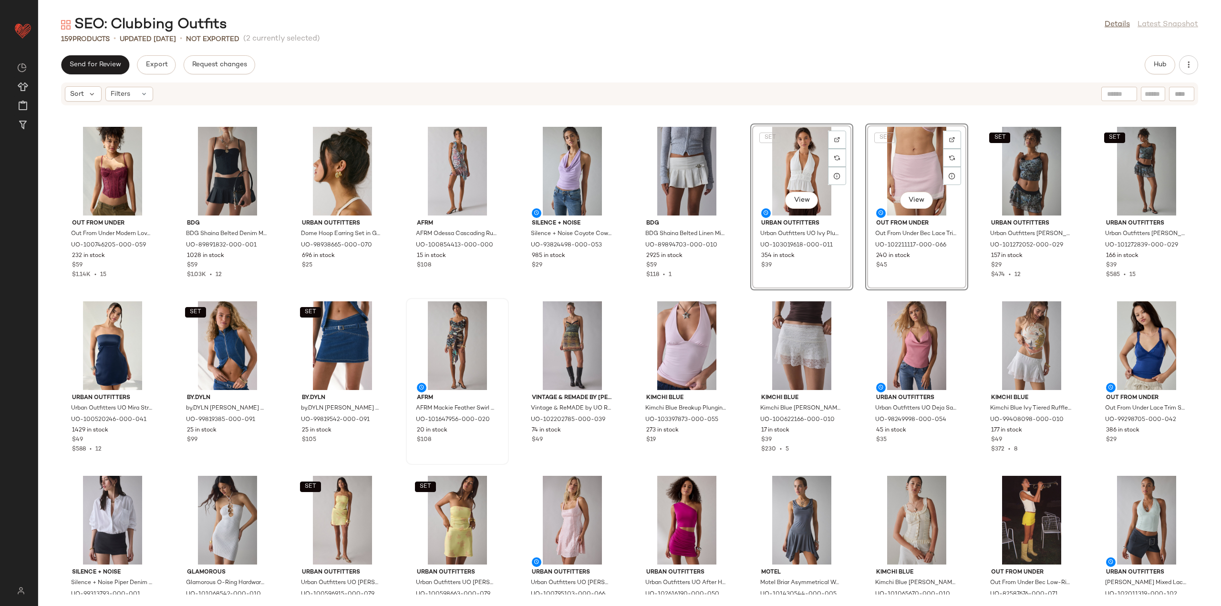
click at [735, 300] on div "Kimchi Blue Kimchi Blue Breakup Plunging Cropped Halter Top in Lilac, Women's a…" at bounding box center [686, 381] width 103 height 167
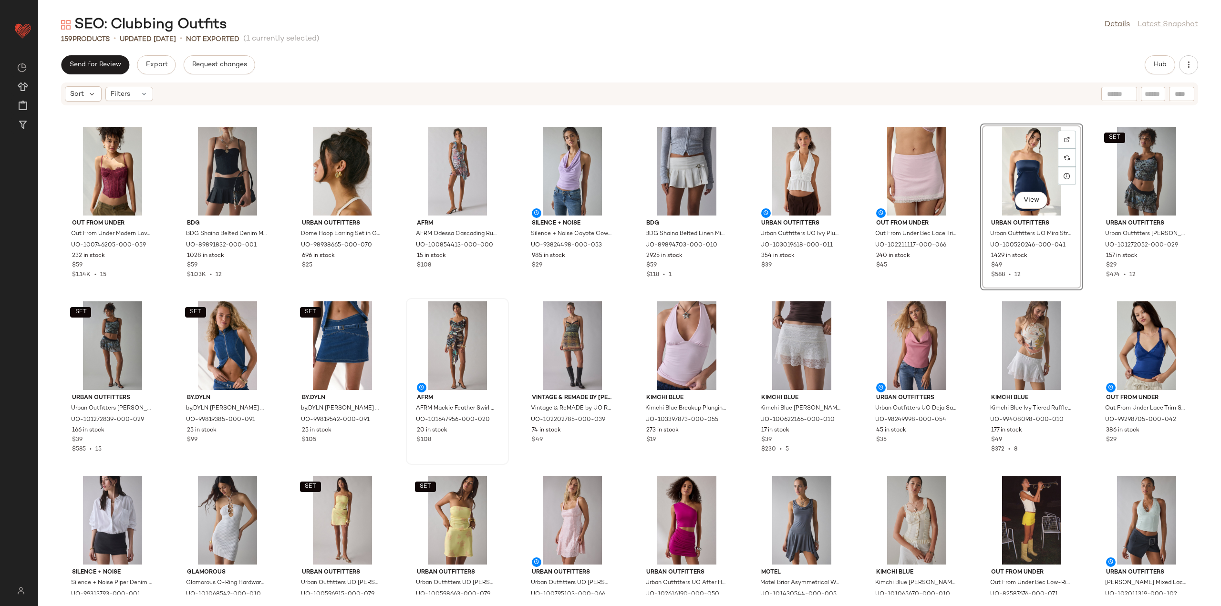
click at [739, 299] on div "Out From Under Out From Under Modern Love Push-Up Corset in Purple, Women's at …" at bounding box center [629, 350] width 1183 height 489
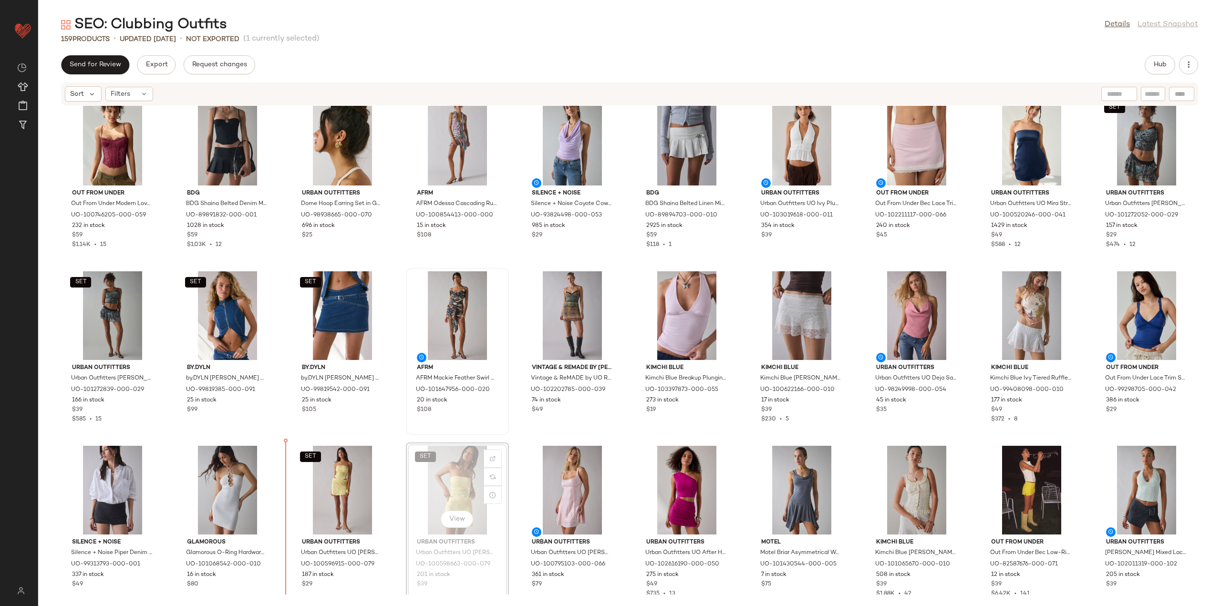
scroll to position [720, 0]
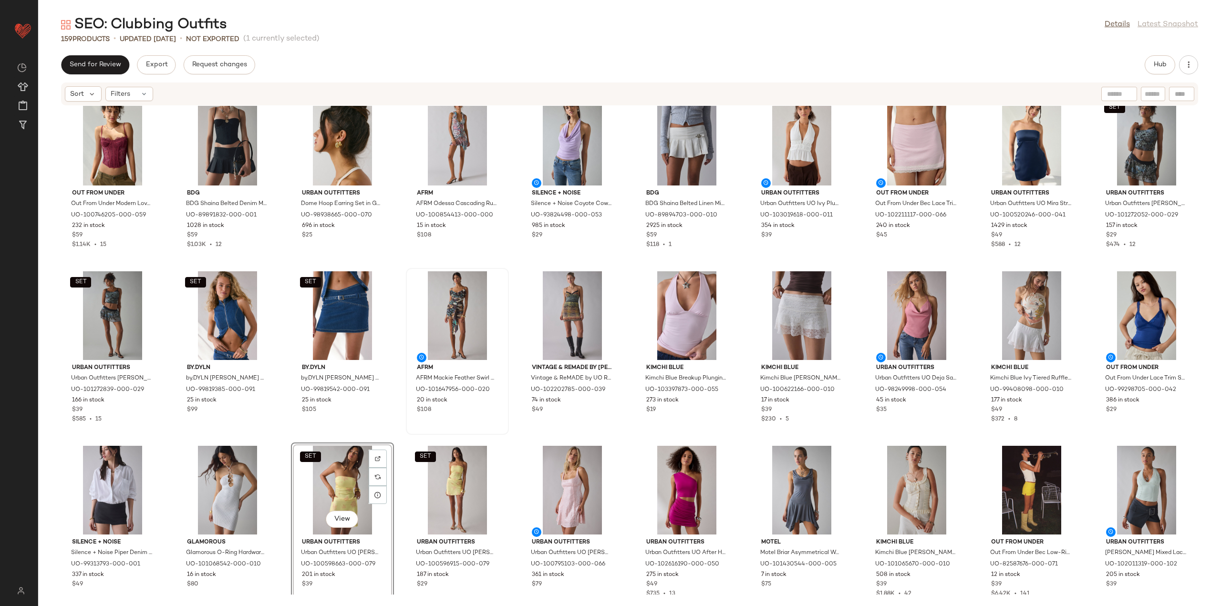
click at [400, 434] on div "Out From Under Out From Under Modern Love Push-Up Corset in Purple, Women's at …" at bounding box center [629, 350] width 1183 height 489
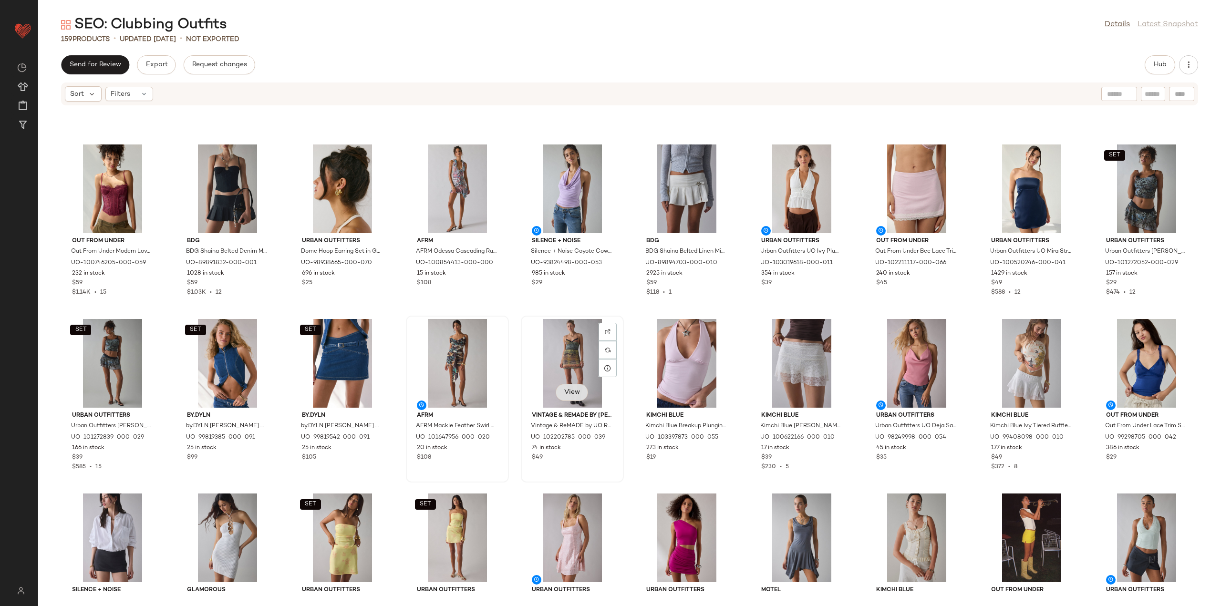
click at [559, 394] on button "View" at bounding box center [572, 392] width 32 height 17
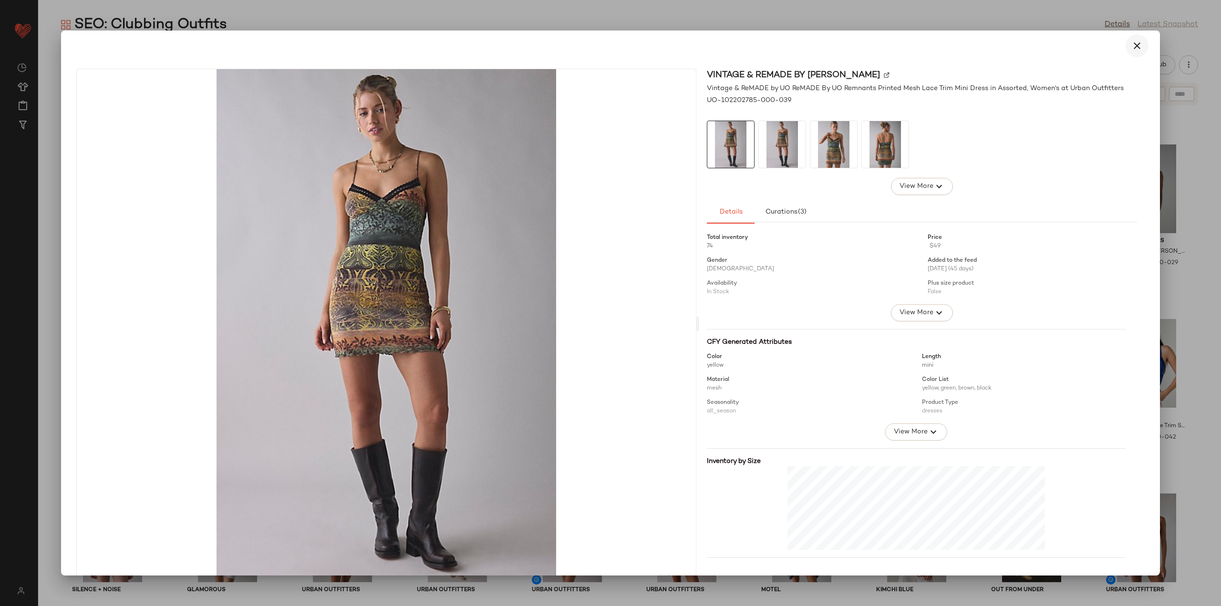
click at [1136, 49] on icon "button" at bounding box center [1136, 45] width 11 height 11
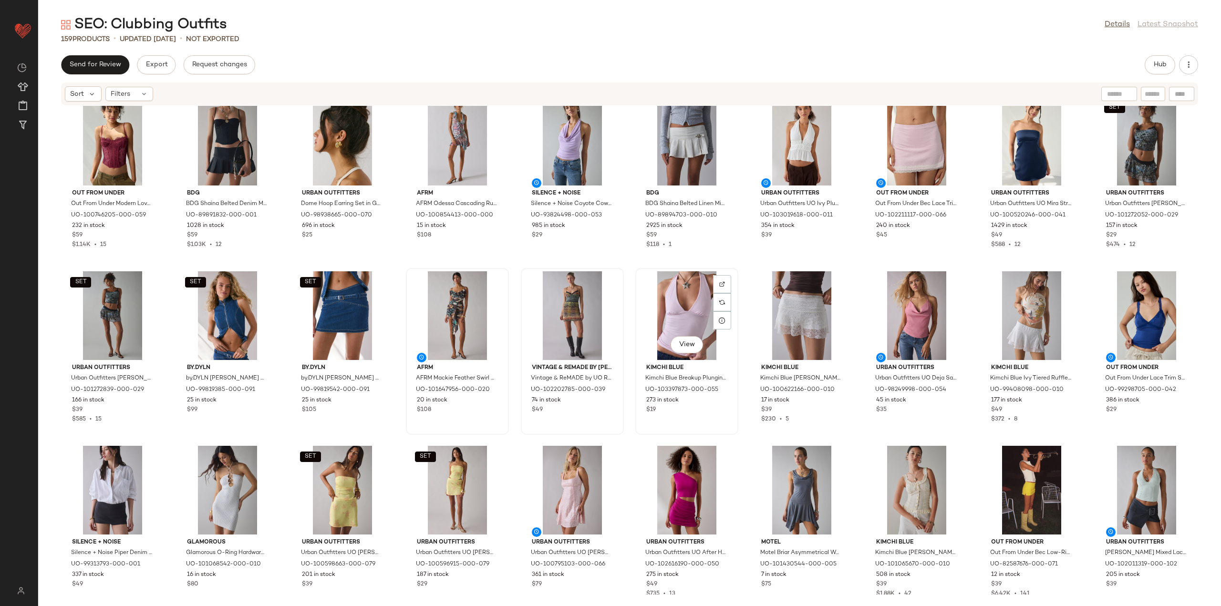
scroll to position [768, 0]
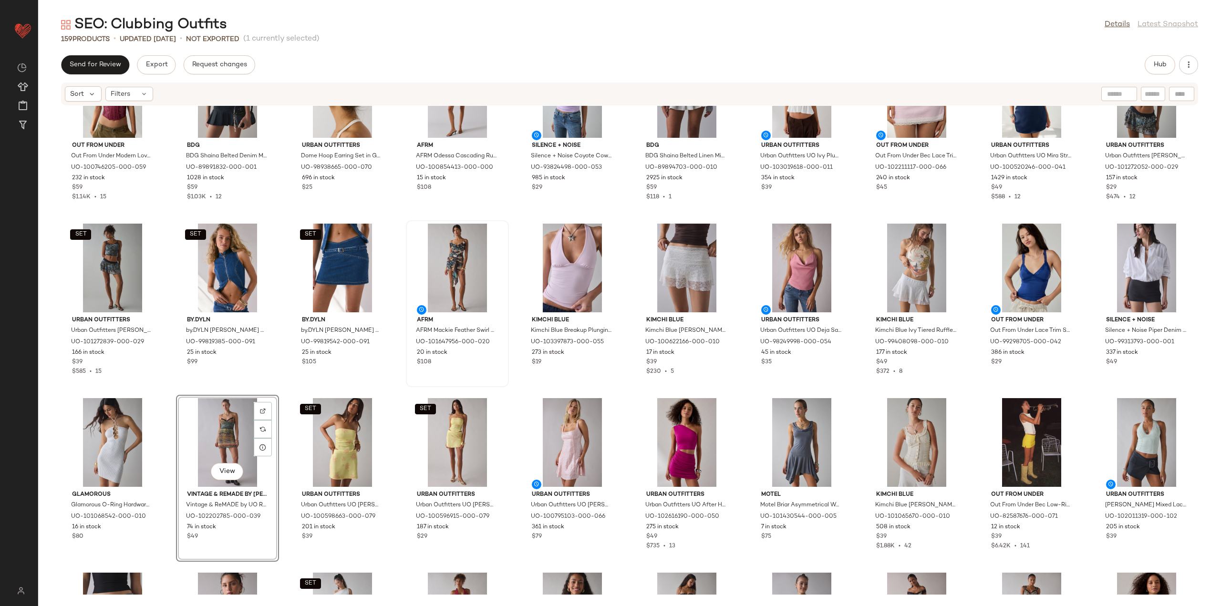
click at [398, 392] on div "Out From Under Out From Under Modern Love Push-Up Corset in Purple, Women's at …" at bounding box center [629, 350] width 1183 height 489
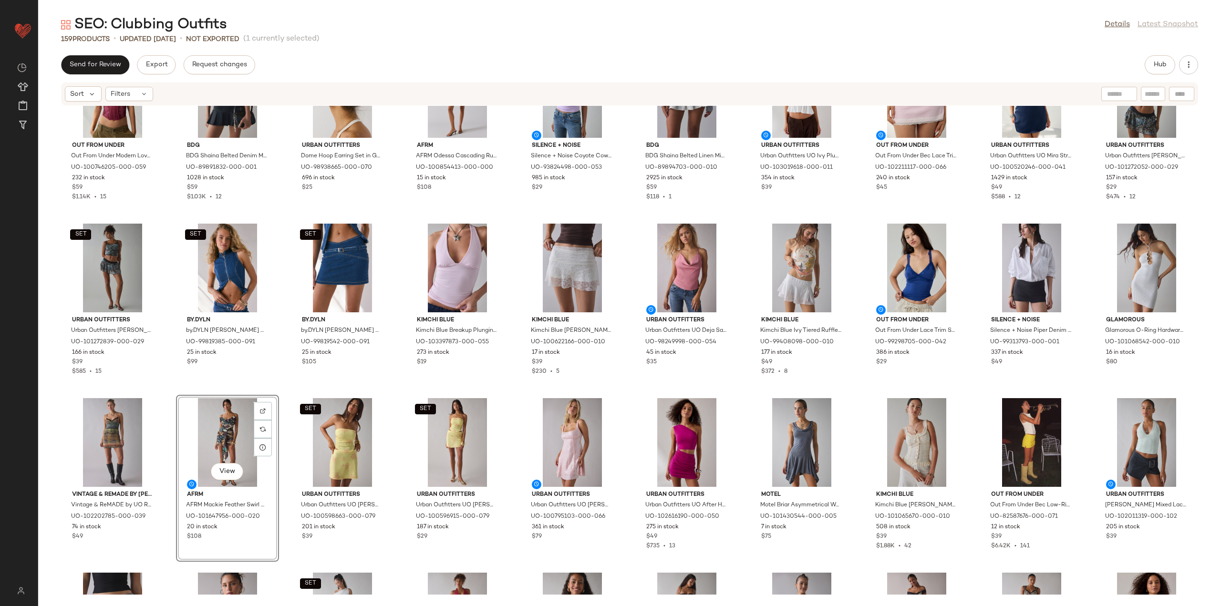
click at [280, 390] on div "Out From Under Out From Under Modern Love Push-Up Corset in Purple, Women's at …" at bounding box center [629, 350] width 1183 height 489
click at [610, 431] on div at bounding box center [608, 429] width 18 height 18
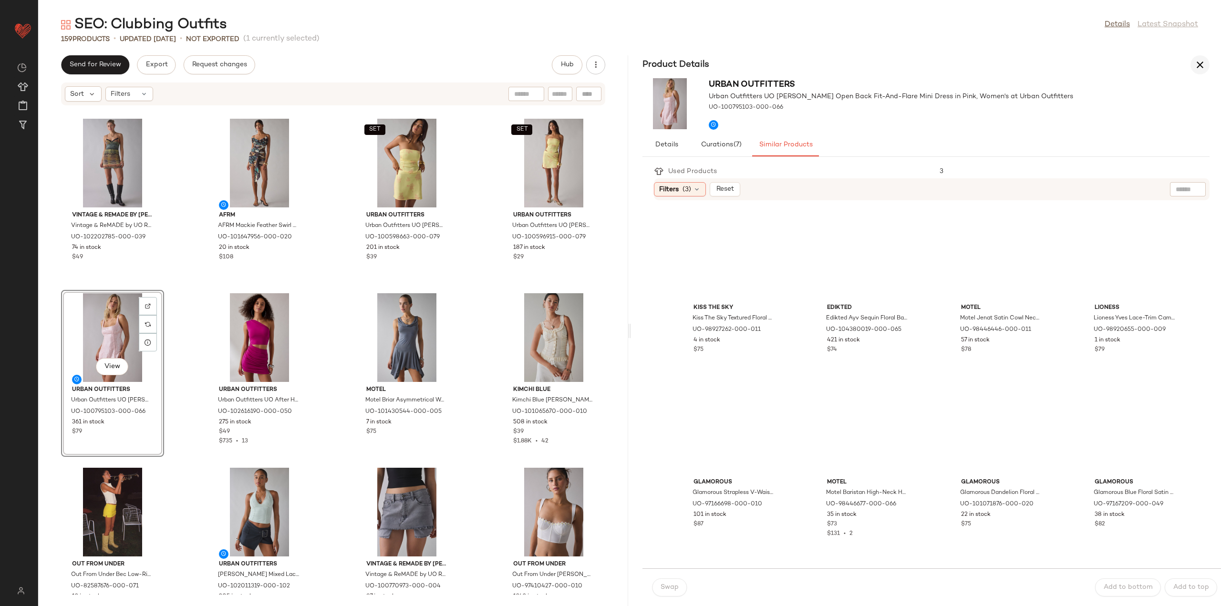
click at [1201, 62] on icon "button" at bounding box center [1199, 64] width 11 height 11
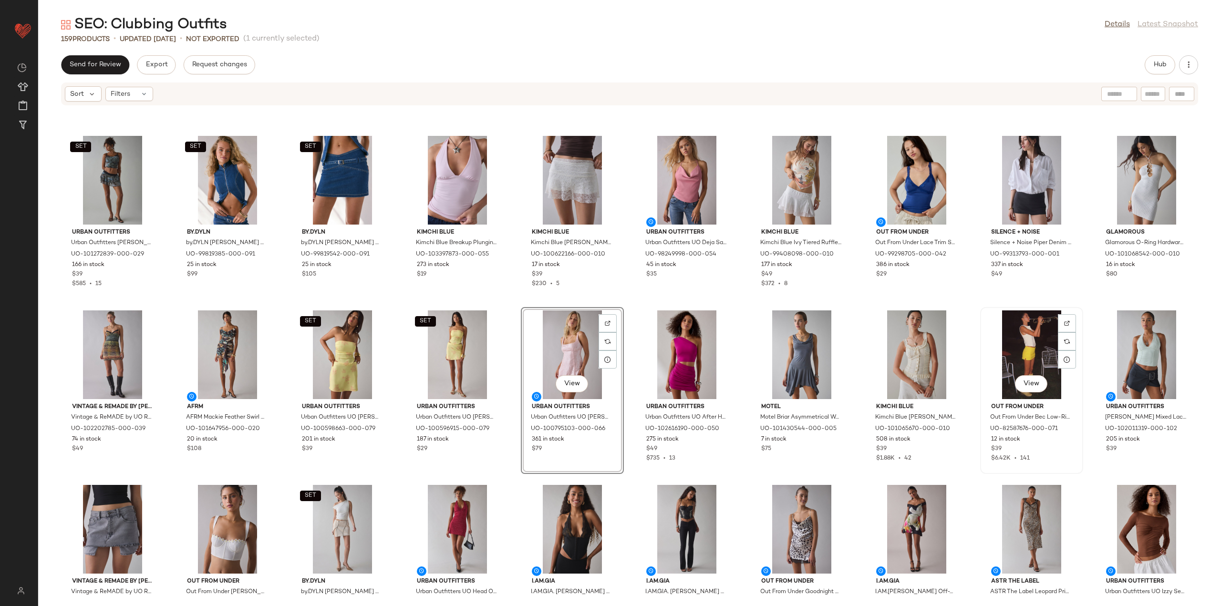
scroll to position [873, 0]
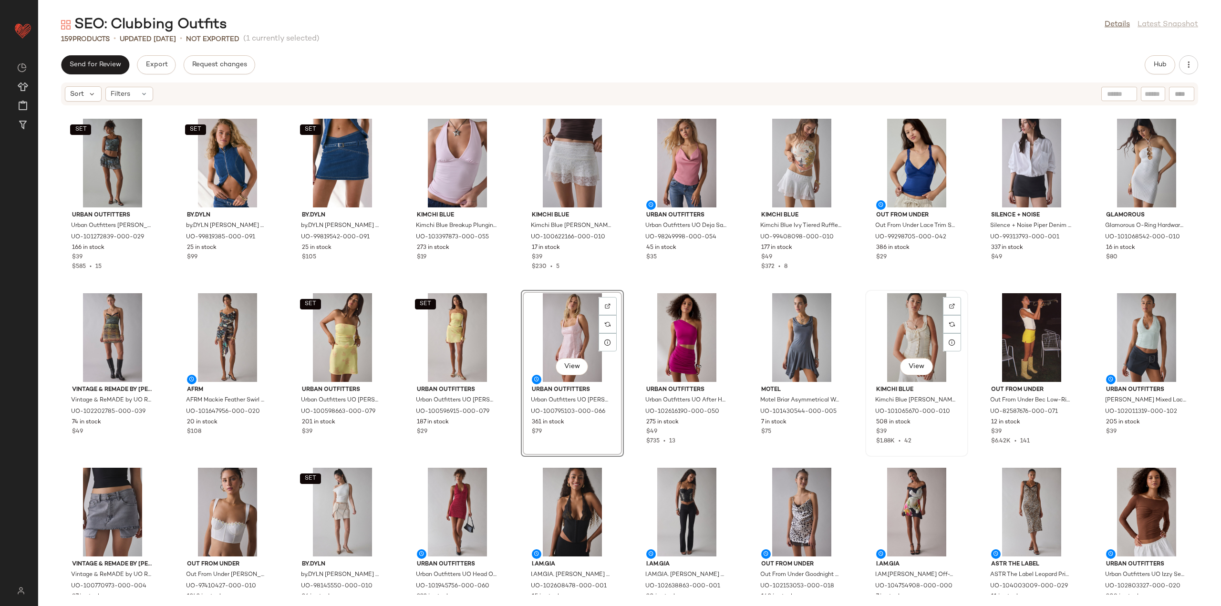
click at [924, 343] on div "View" at bounding box center [916, 337] width 96 height 89
click at [1025, 333] on div "View" at bounding box center [1031, 337] width 96 height 89
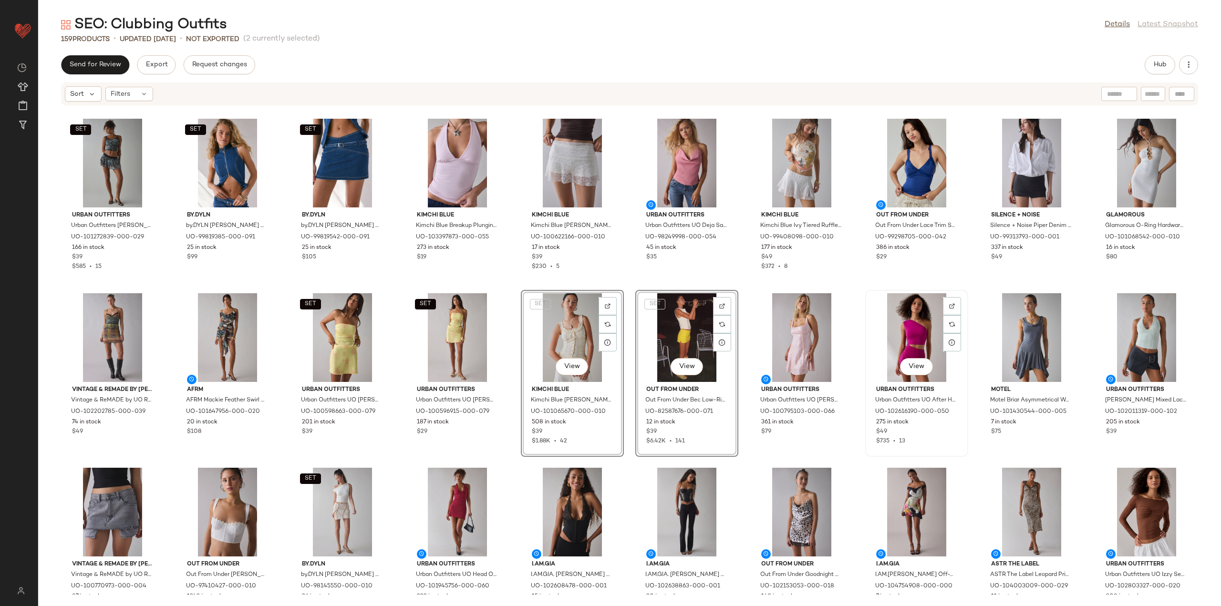
click at [963, 308] on div "View Urban Outfitters Urban Outfitters UO After Hours Asymmetric Cutout One-Sho…" at bounding box center [916, 373] width 103 height 167
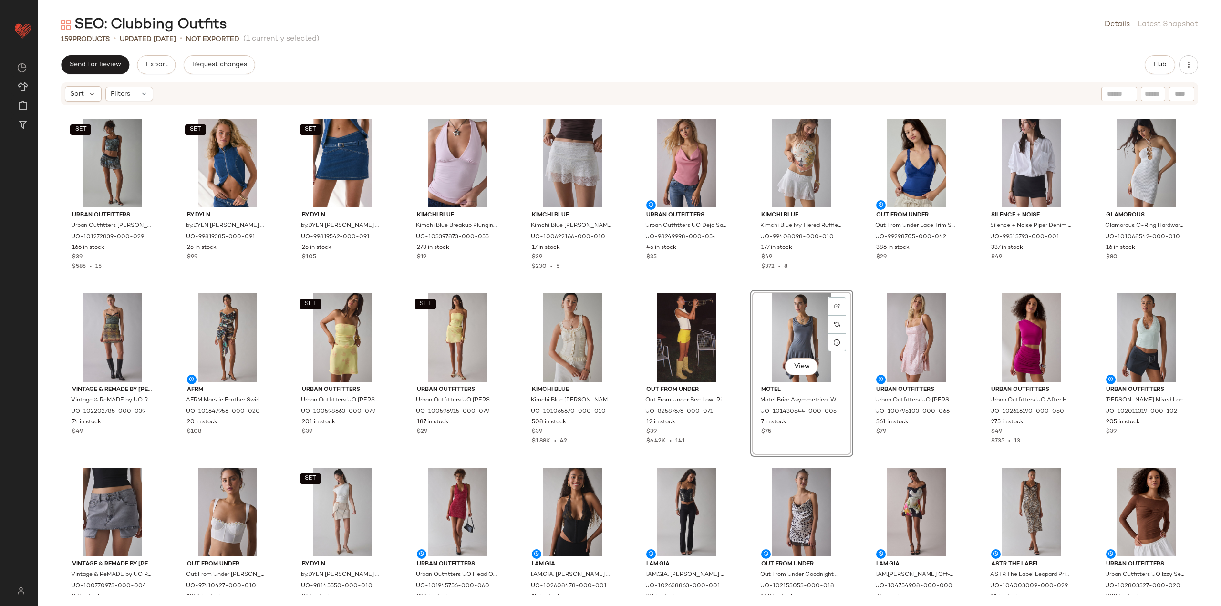
click at [740, 459] on div "SET Urban Outfitters Urban Outfitters [PERSON_NAME] Trim Mesh Micro Mini Skirt …" at bounding box center [629, 350] width 1183 height 489
click at [221, 513] on div "View" at bounding box center [227, 512] width 96 height 89
click at [316, 509] on div "SET View" at bounding box center [342, 512] width 96 height 89
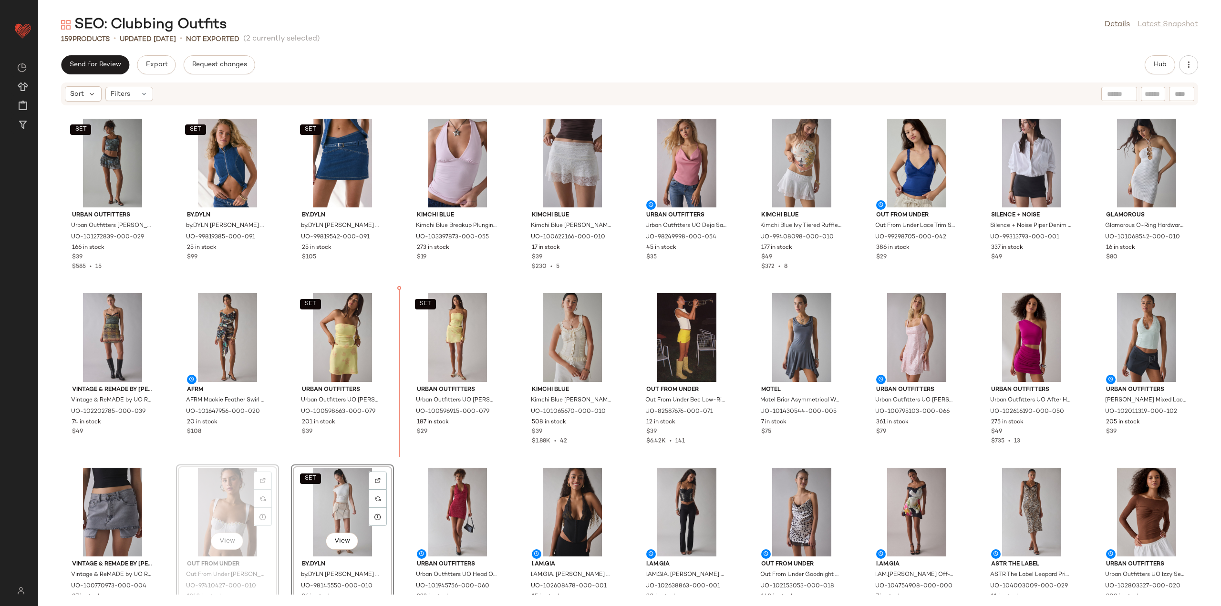
scroll to position [873, 0]
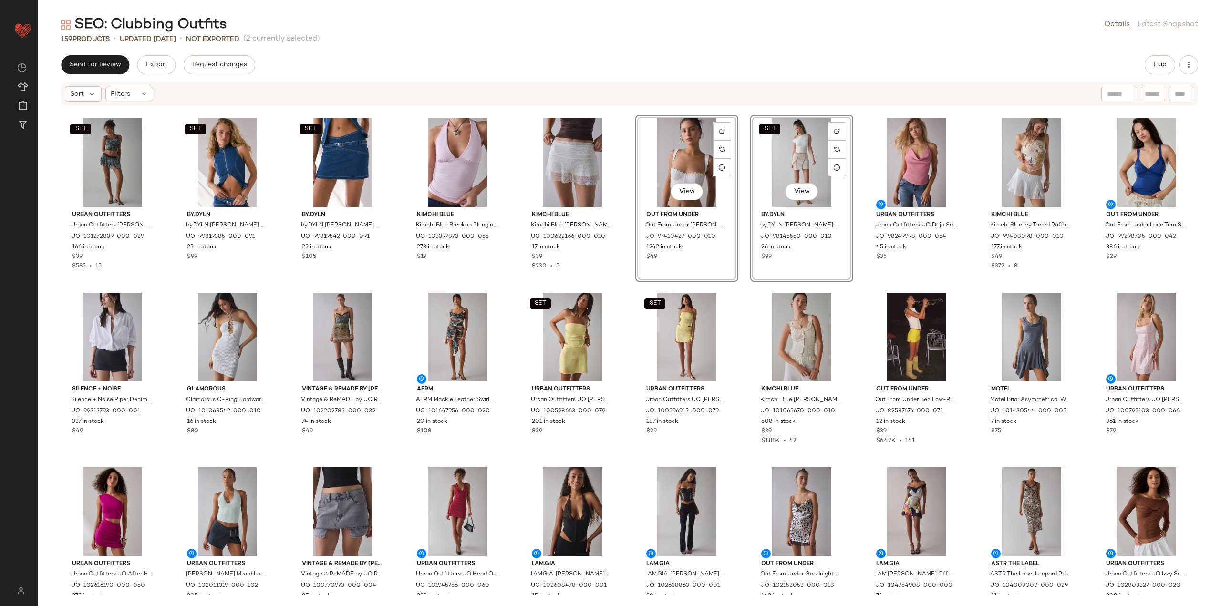
click at [627, 391] on div "SET Urban Outfitters Urban Outfitters [PERSON_NAME] Trim Mesh Micro Mini Skirt …" at bounding box center [629, 350] width 1183 height 489
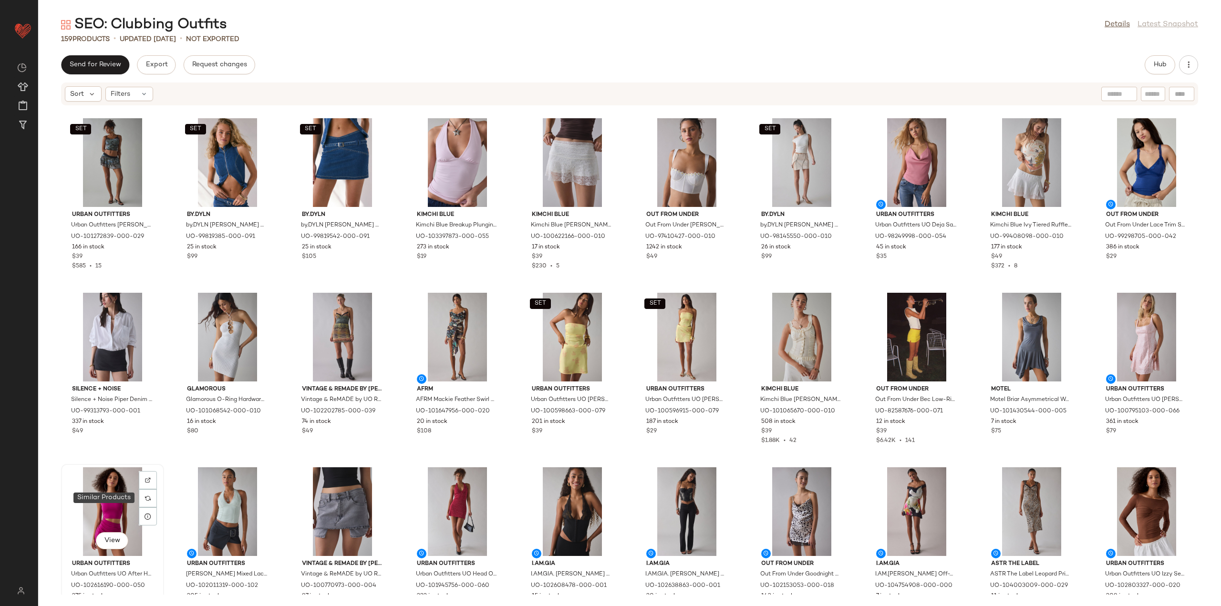
click at [107, 503] on div "View" at bounding box center [112, 511] width 96 height 89
click at [1140, 327] on div "View" at bounding box center [1146, 337] width 96 height 89
drag, startPoint x: 1126, startPoint y: 300, endPoint x: 1081, endPoint y: 224, distance: 89.0
click at [1081, 224] on div "SET Urban Outfitters Urban Outfitters [PERSON_NAME] Trim Mesh Micro Mini Skirt …" at bounding box center [629, 350] width 1183 height 489
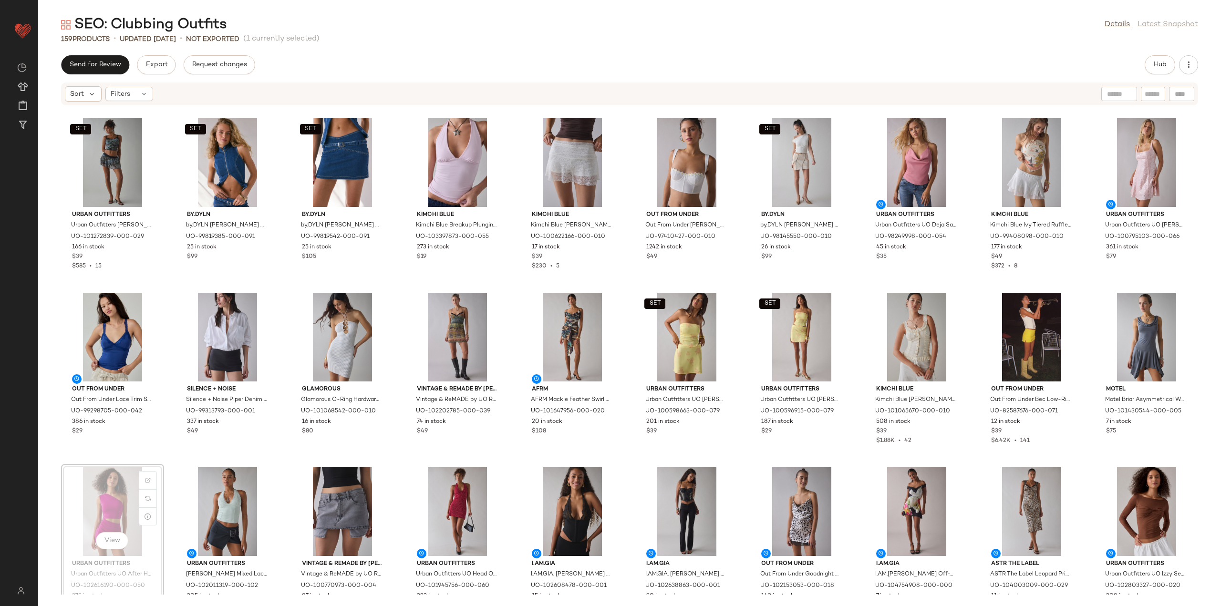
scroll to position [874, 0]
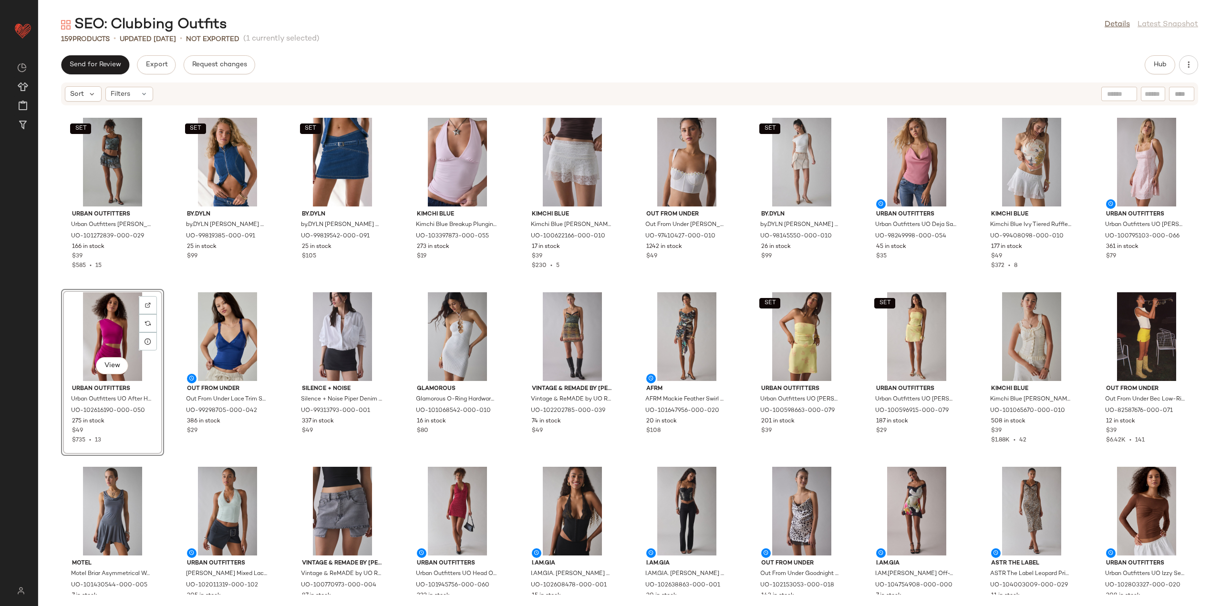
click at [273, 461] on div "SET Urban Outfitters Urban Outfitters [PERSON_NAME] Trim Mesh Micro Mini Skirt …" at bounding box center [629, 350] width 1183 height 489
click at [170, 299] on div "SET Urban Outfitters Urban Outfitters [PERSON_NAME] Trim Mesh Micro Mini Skirt …" at bounding box center [629, 350] width 1183 height 489
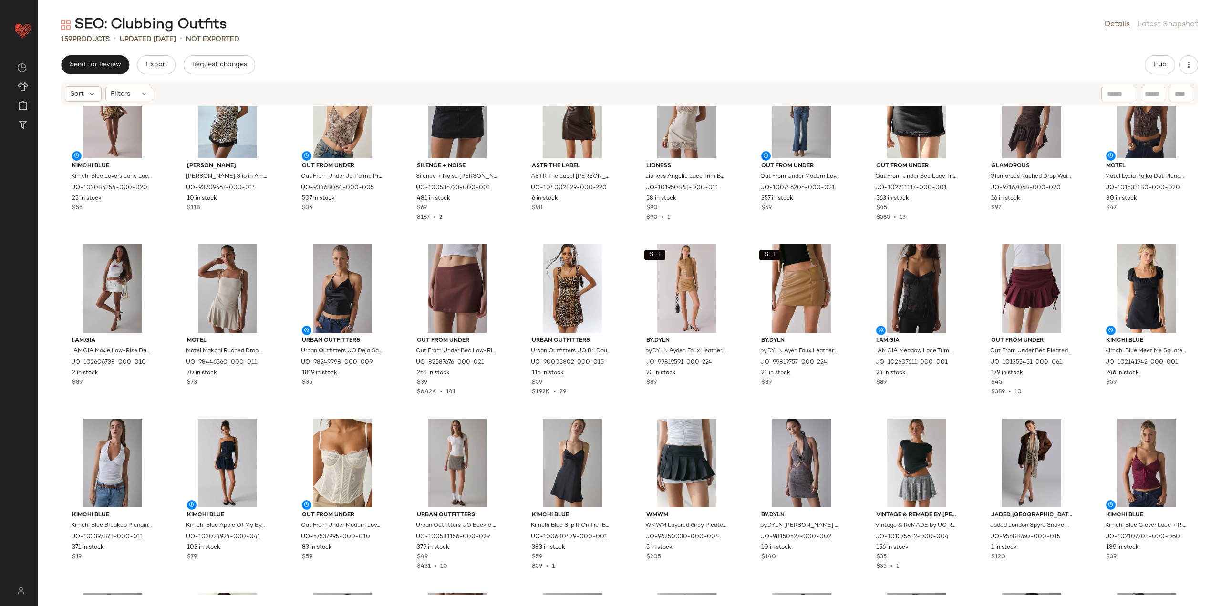
scroll to position [1398, 0]
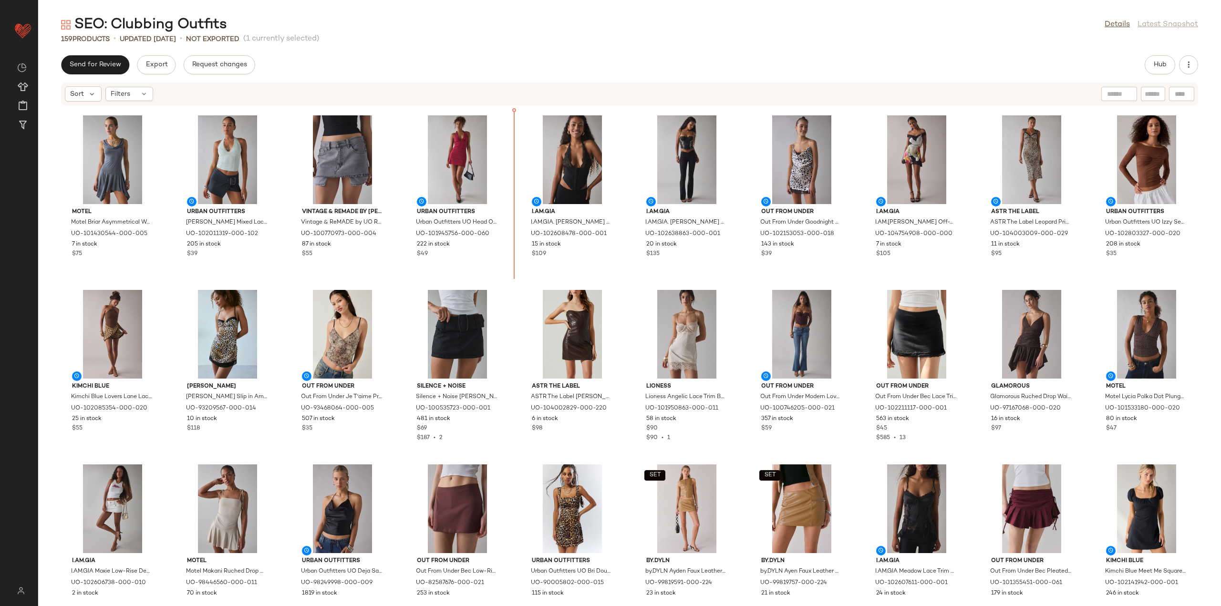
scroll to position [1215, 0]
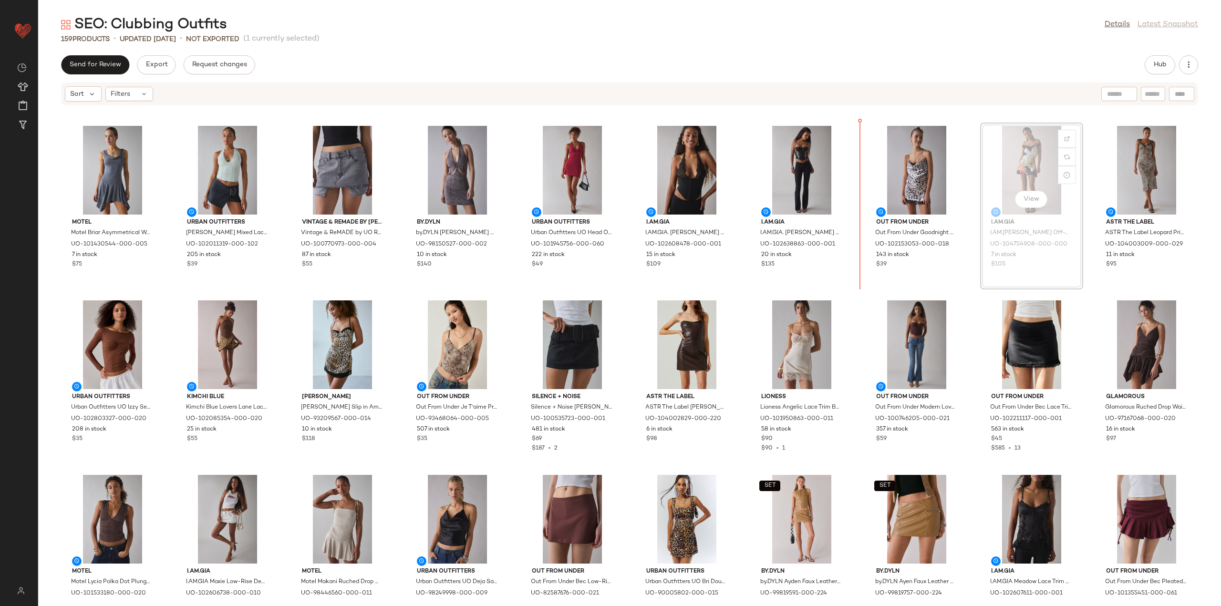
scroll to position [1210, 0]
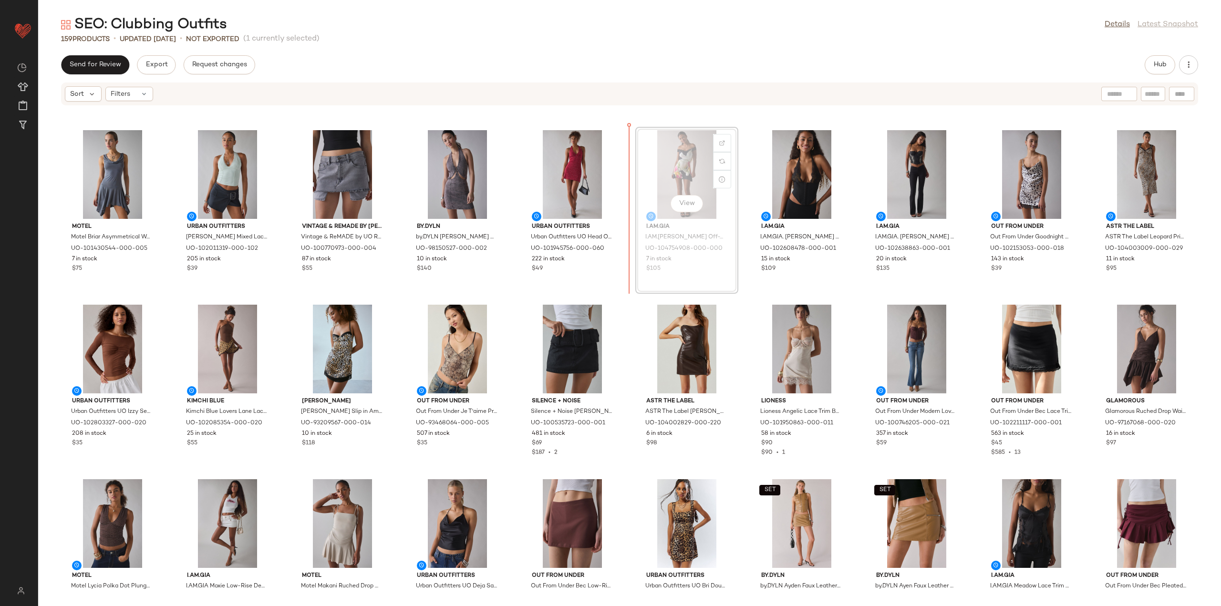
scroll to position [1209, 0]
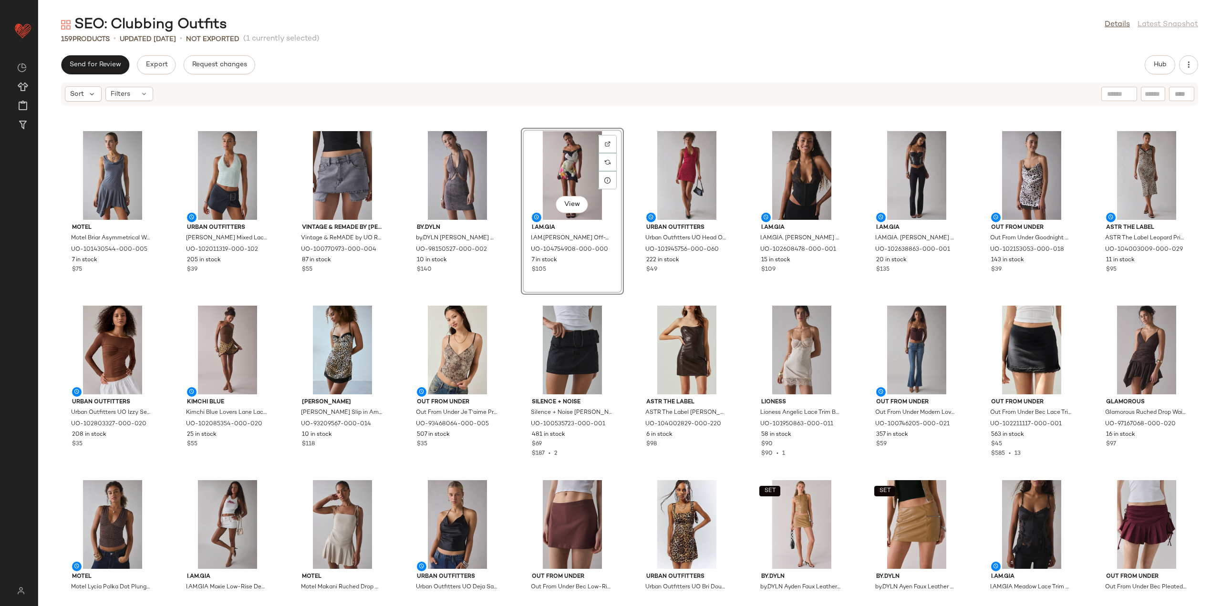
click at [521, 284] on div "View I.AM.GIA I.AM.[PERSON_NAME] Off-The-Shoulder Mini Dress in Assorted, Women…" at bounding box center [572, 211] width 103 height 167
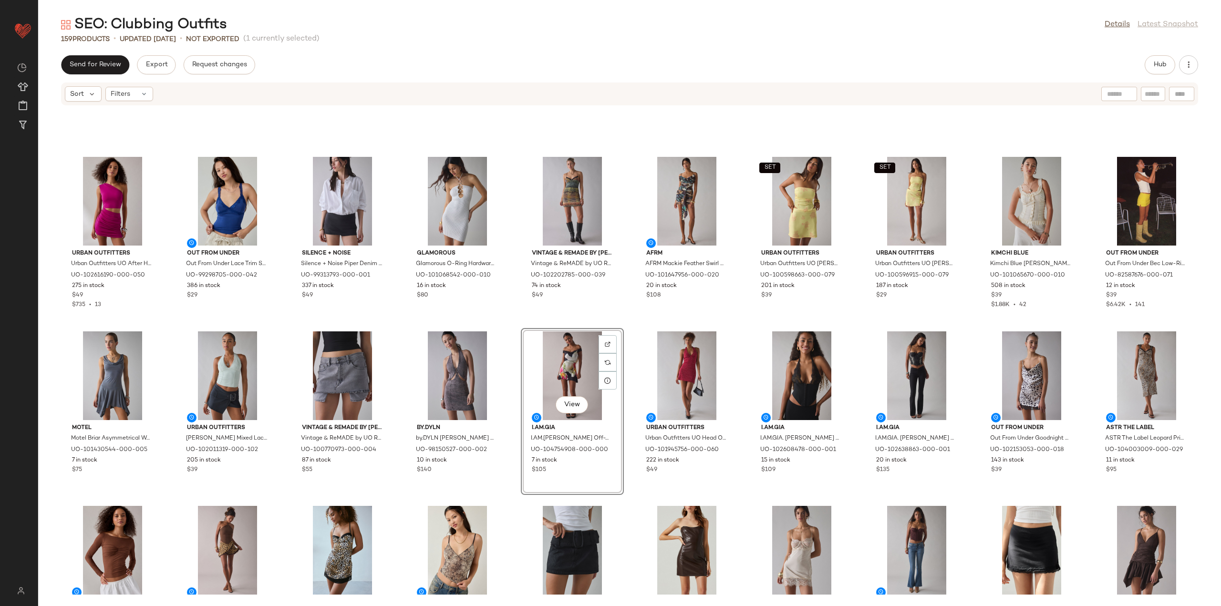
scroll to position [971, 0]
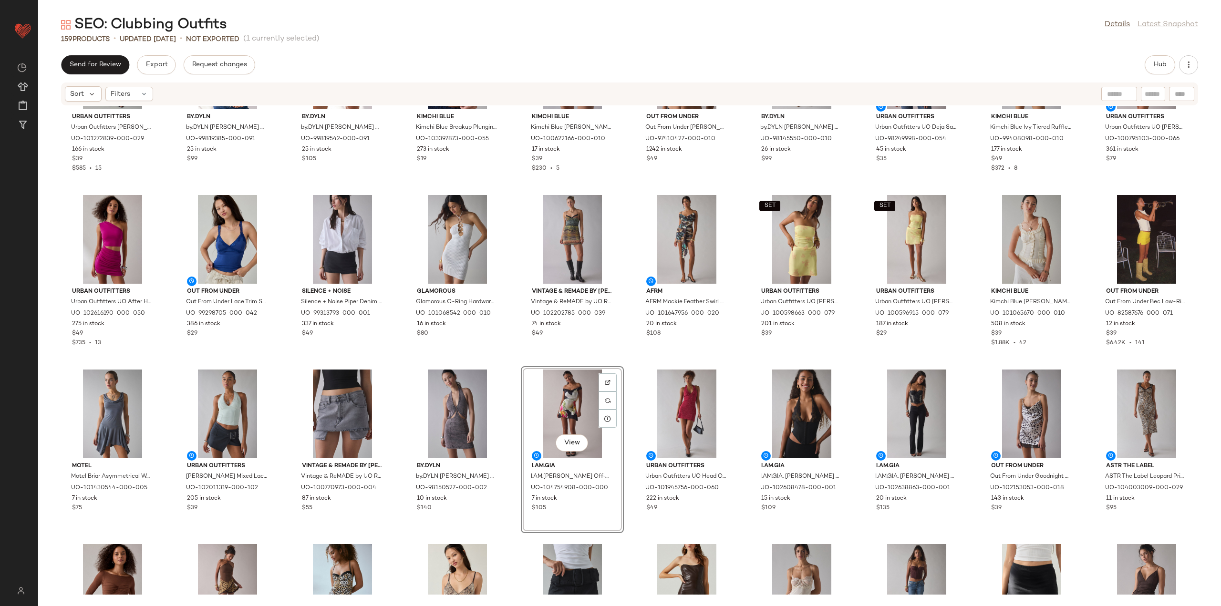
click at [513, 299] on div "SET Urban Outfitters Urban Outfitters [PERSON_NAME] Trim Mesh Micro Mini Skirt …" at bounding box center [629, 350] width 1183 height 489
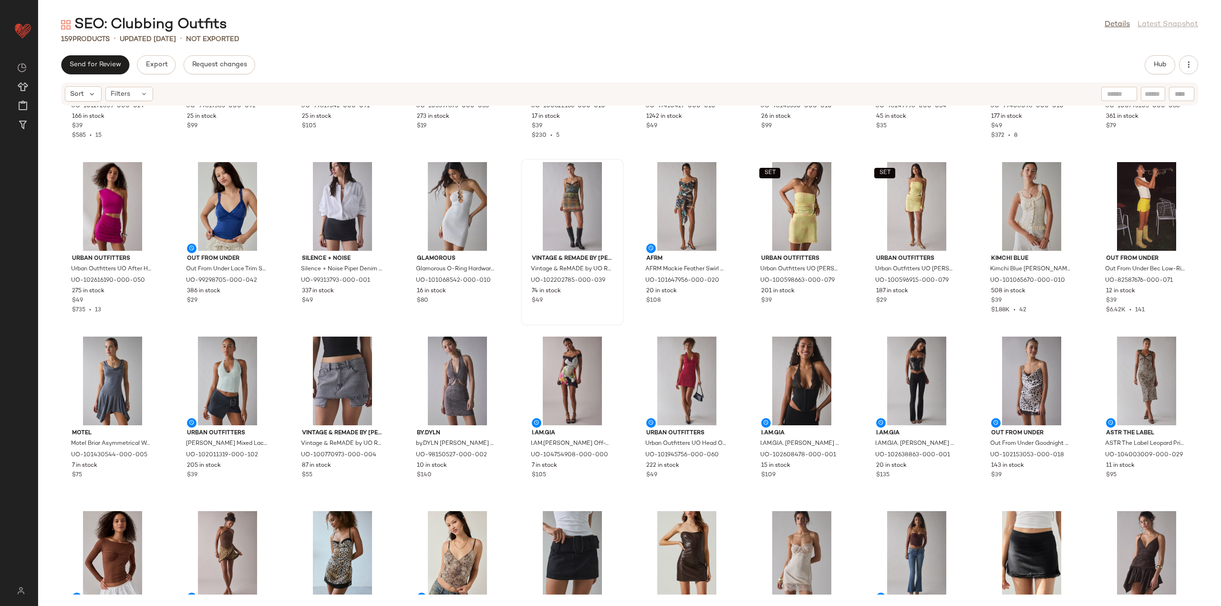
scroll to position [1019, 0]
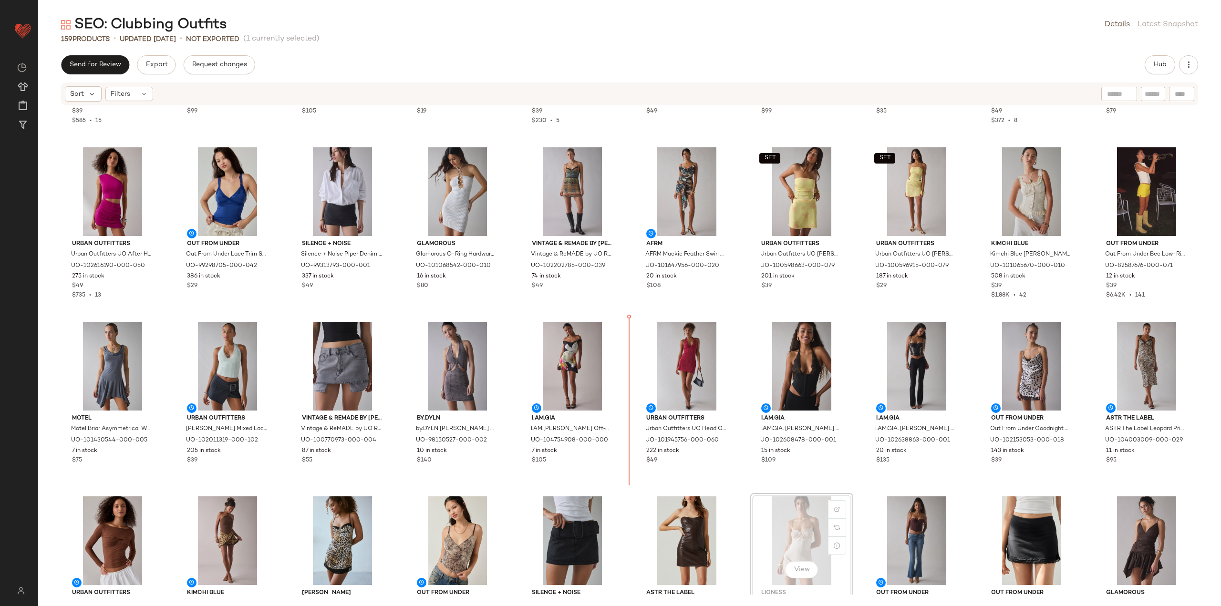
scroll to position [1019, 0]
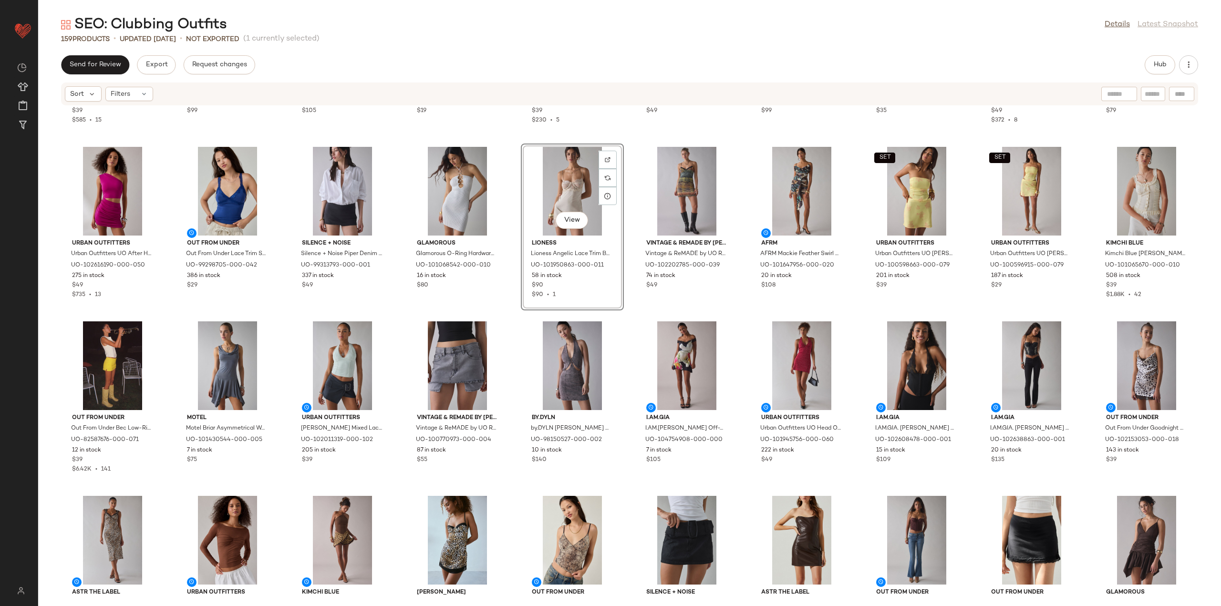
click at [510, 309] on div "SET Urban Outfitters Urban Outfitters [PERSON_NAME] Trim Mesh Micro Mini Skirt …" at bounding box center [629, 350] width 1183 height 489
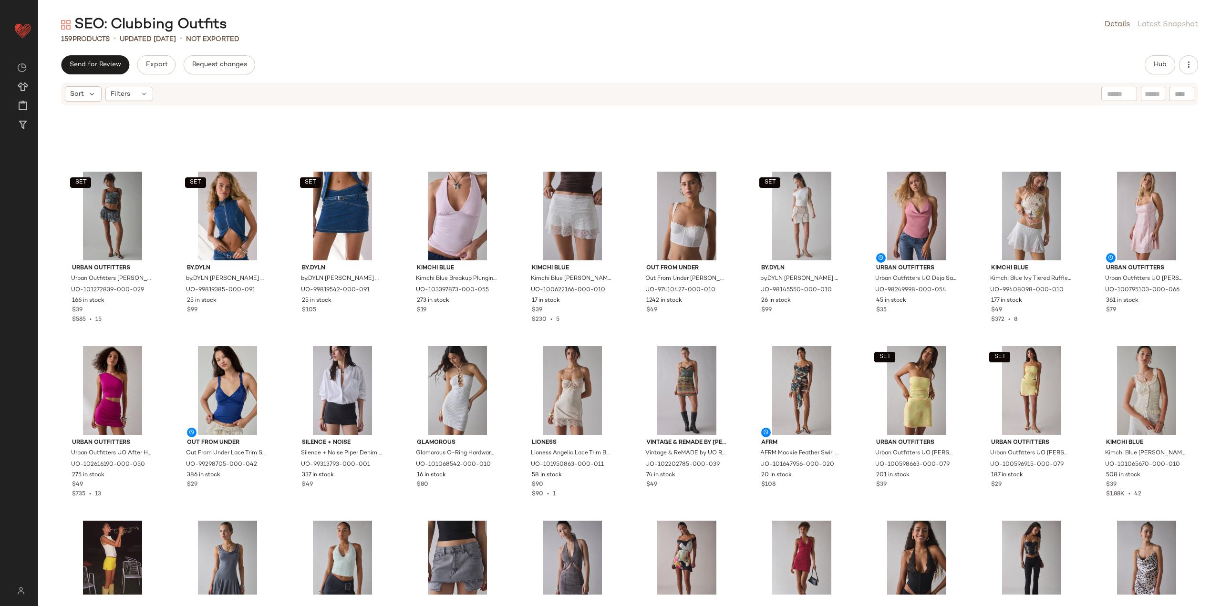
scroll to position [781, 0]
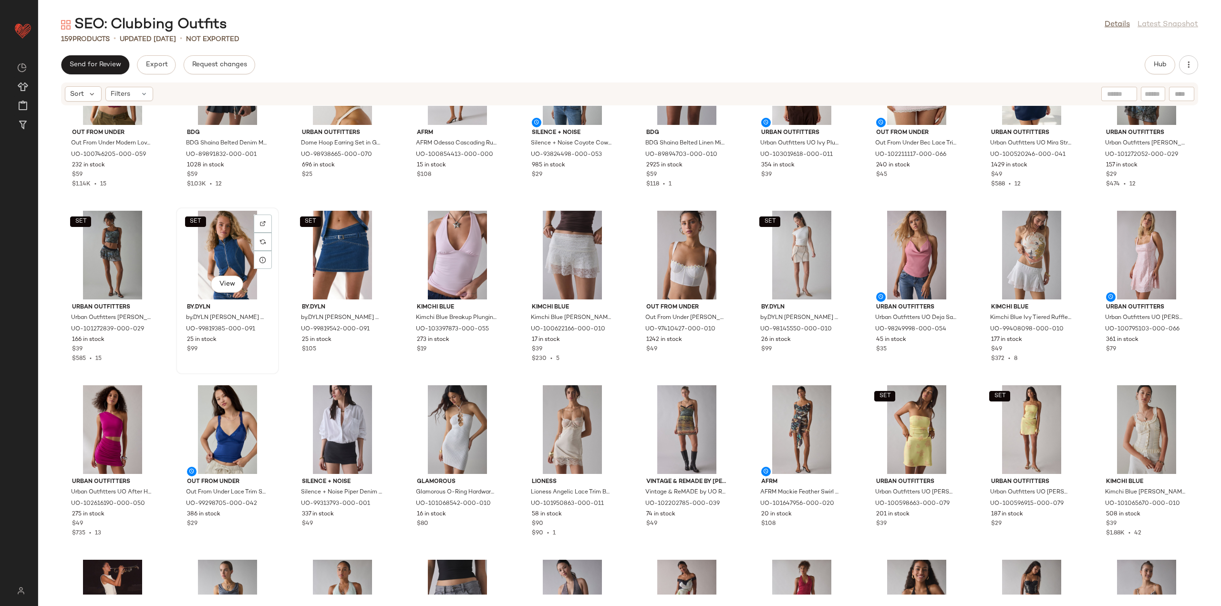
click at [238, 250] on div "SET View" at bounding box center [227, 255] width 96 height 89
click at [345, 248] on div "SET View" at bounding box center [342, 255] width 96 height 89
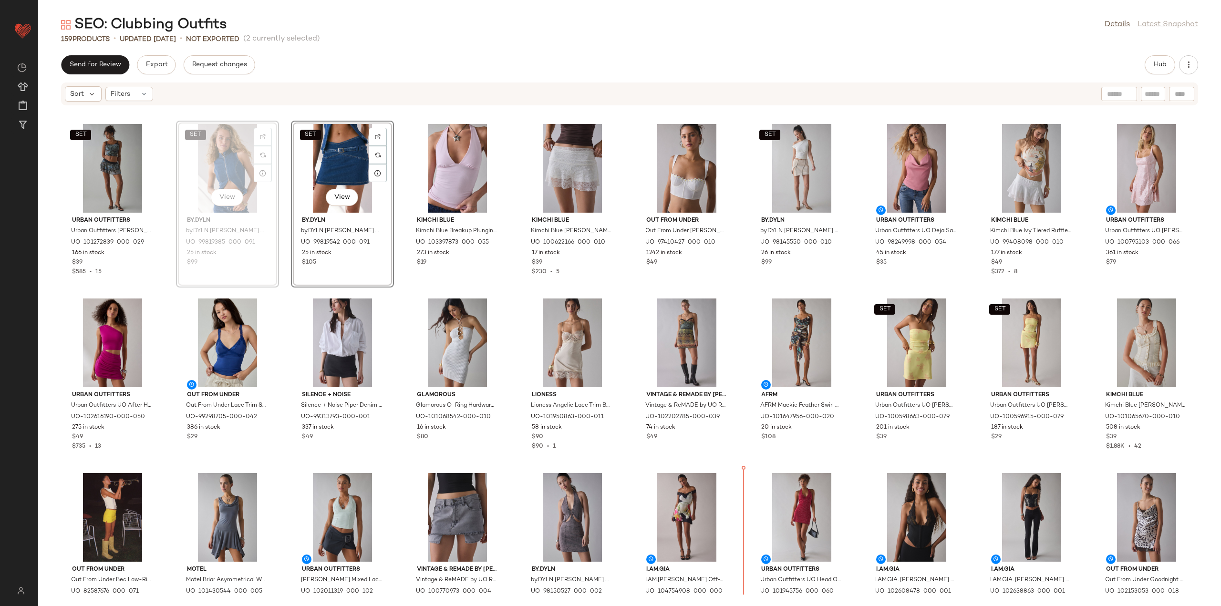
scroll to position [894, 0]
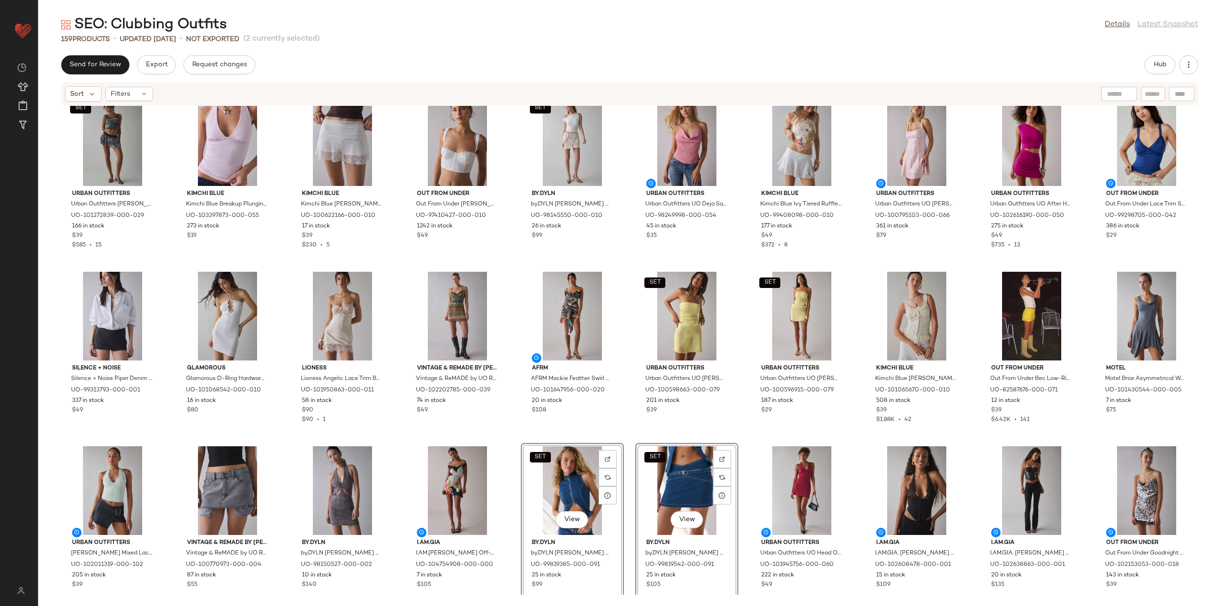
click at [736, 427] on div "SET Urban Outfitters Urban Outfitters [PERSON_NAME] Trim Mesh Micro Mini Skirt …" at bounding box center [629, 350] width 1183 height 489
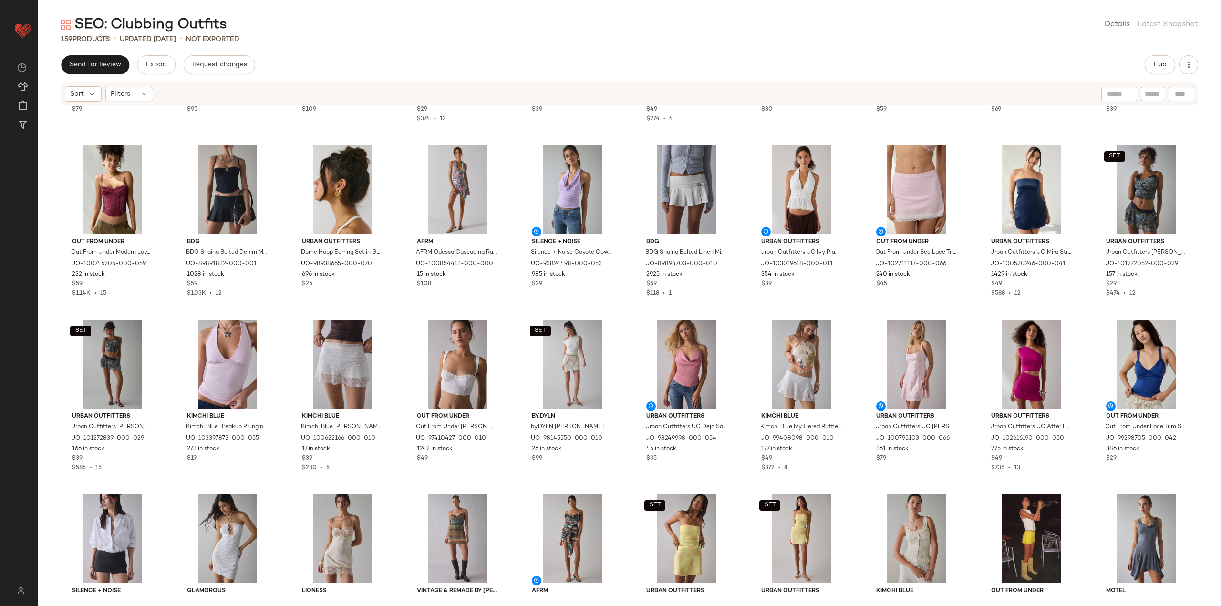
scroll to position [656, 0]
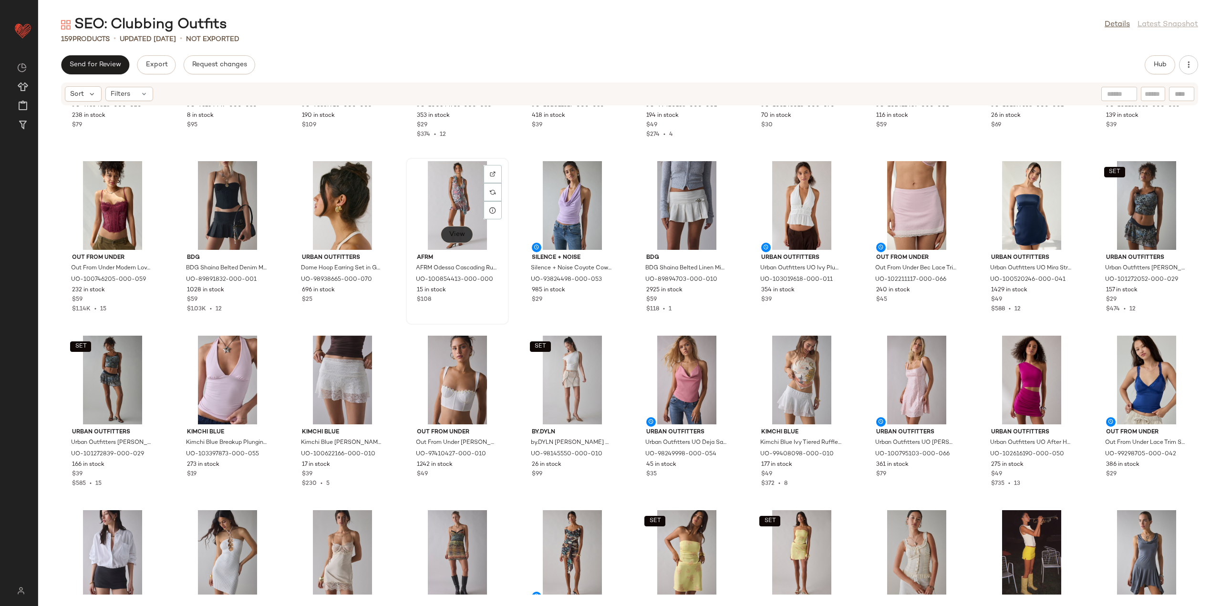
click at [452, 229] on button "View" at bounding box center [457, 234] width 32 height 17
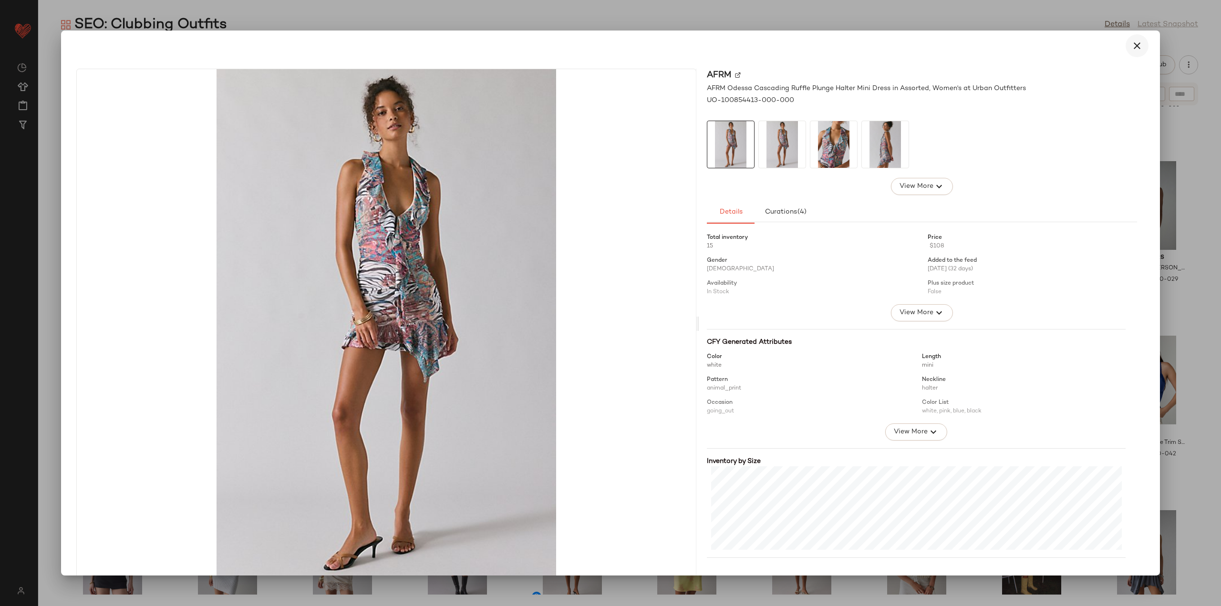
click at [1134, 41] on icon "button" at bounding box center [1136, 45] width 11 height 11
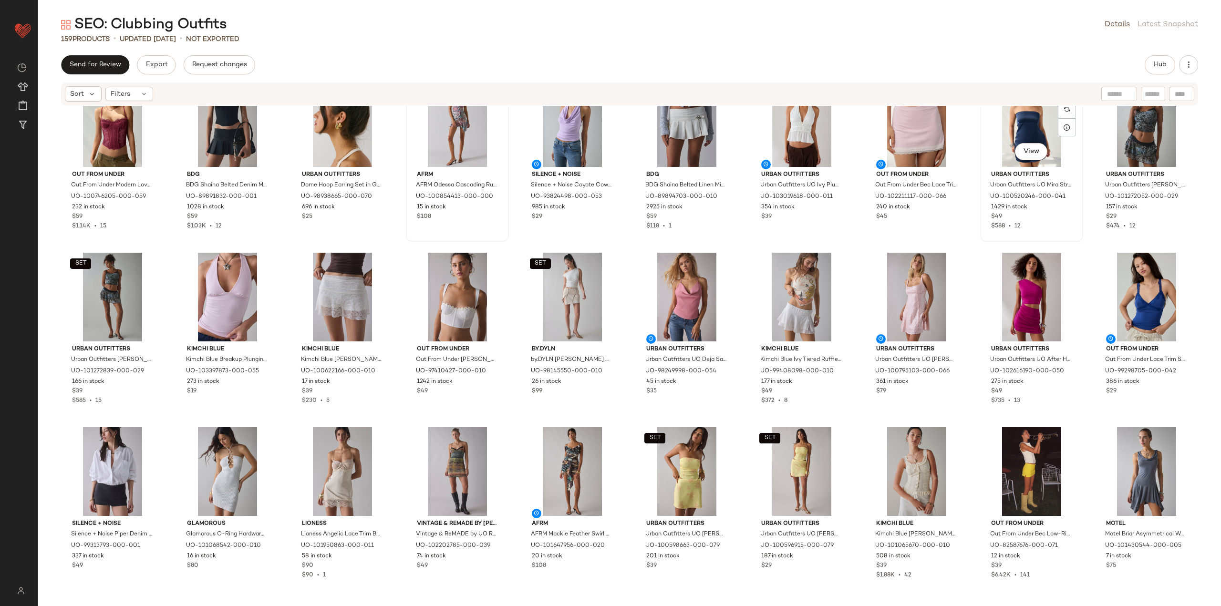
scroll to position [751, 0]
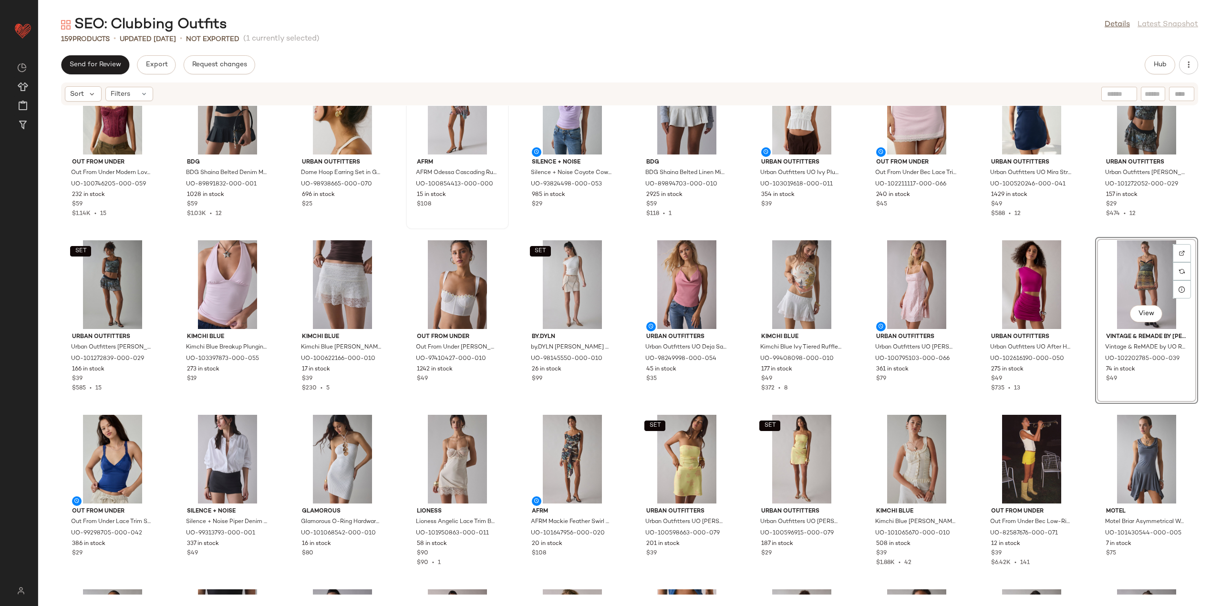
click at [1083, 239] on div "Urban Outfitters Urban Outfitters UO [PERSON_NAME] Faux Leather Oversized Moto …" at bounding box center [629, 350] width 1183 height 489
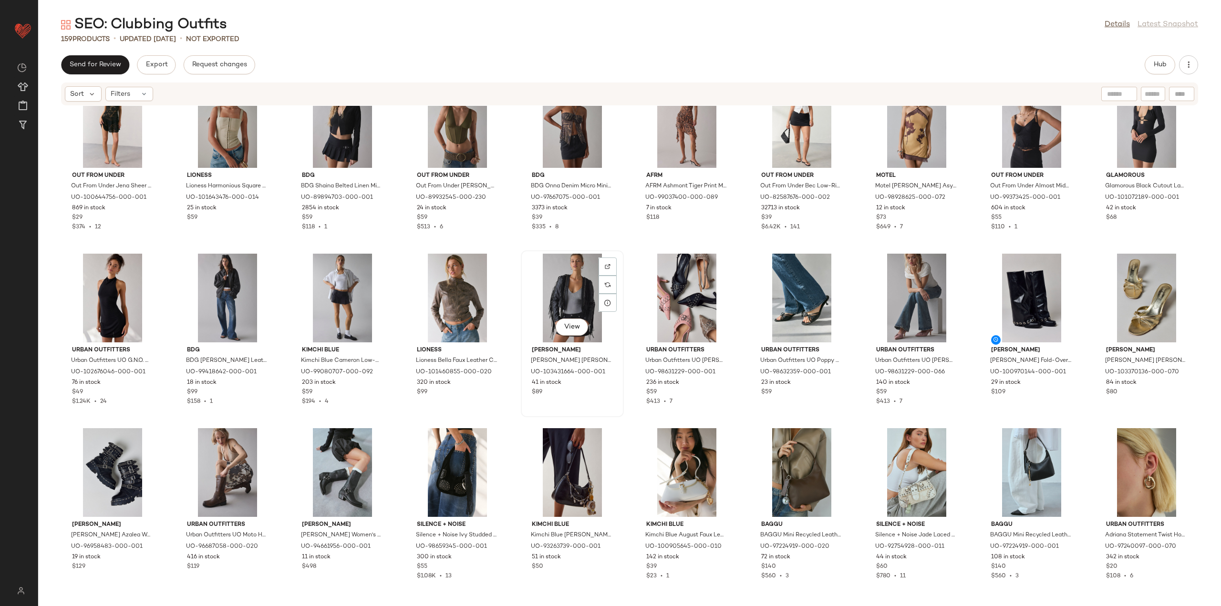
scroll to position [2182, 0]
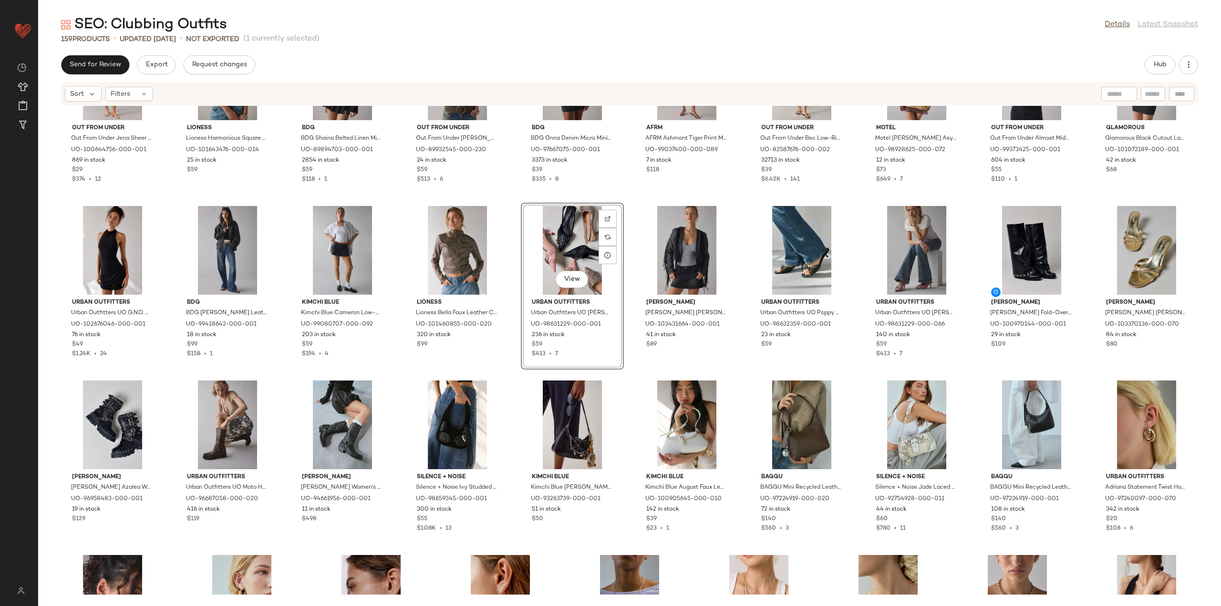
click at [508, 374] on div "Out From Under Out From Under Jena Sheer Lace Halter Slip in Black, Women's at …" at bounding box center [629, 350] width 1183 height 489
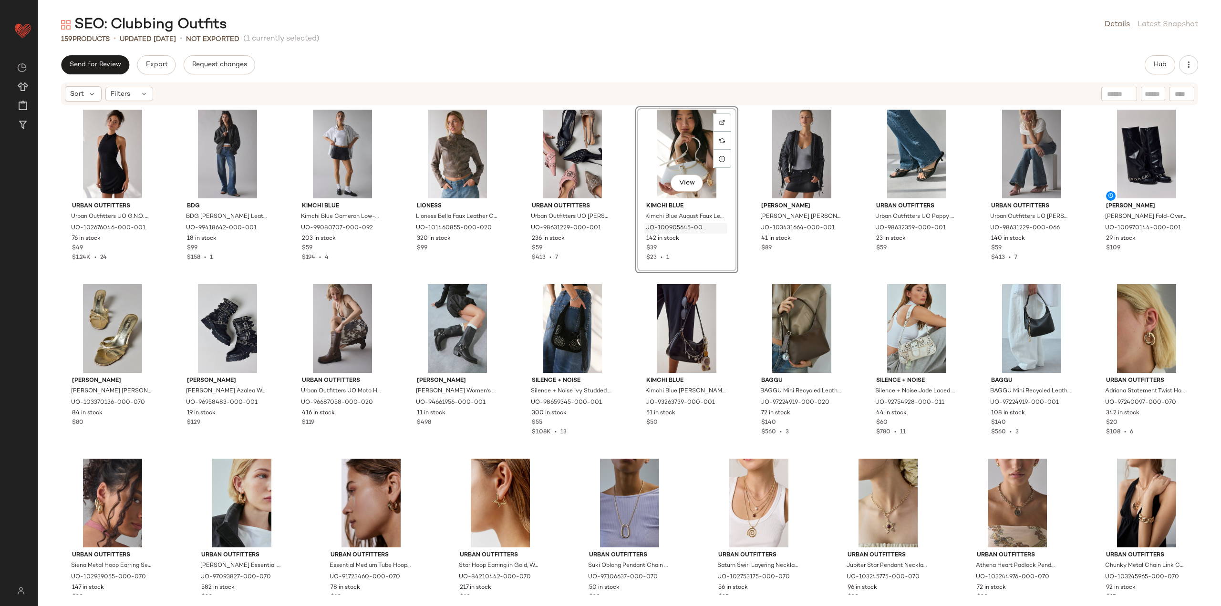
scroll to position [2306, 0]
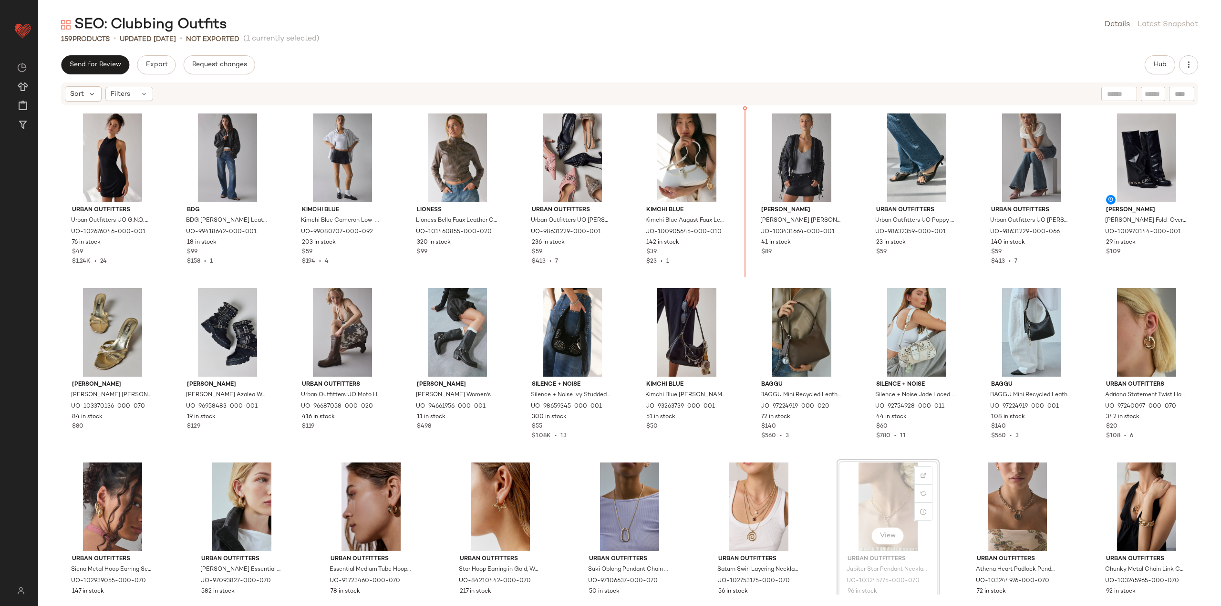
scroll to position [2271, 0]
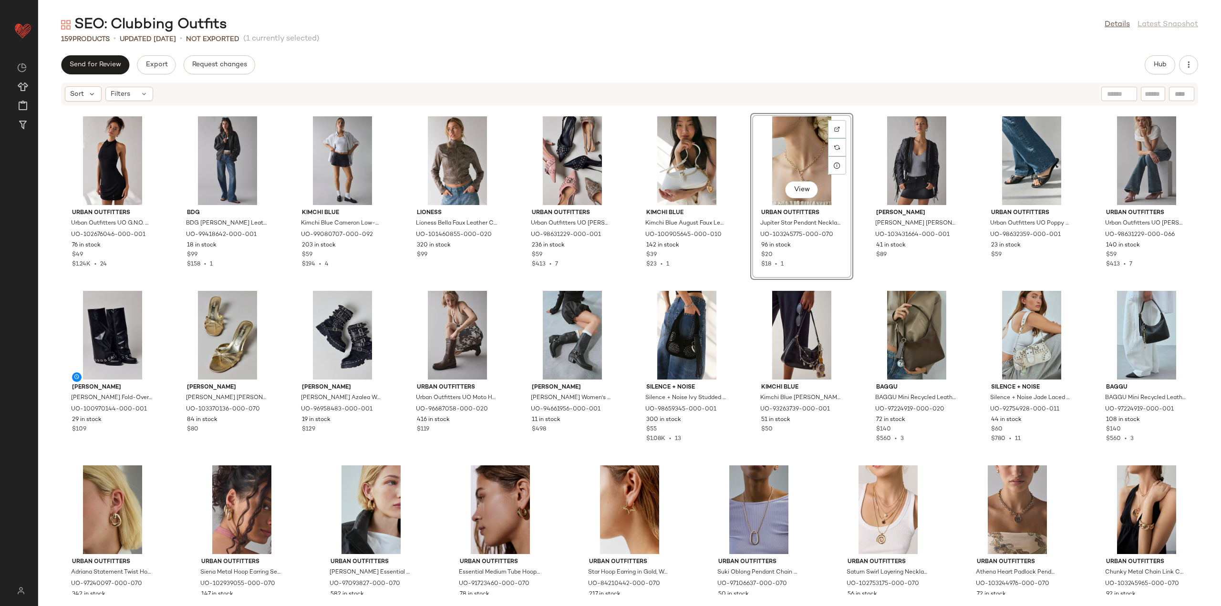
click at [742, 289] on div "Out From Under Out From Under Jena Sheer Lace Halter Slip in Black, Women's at …" at bounding box center [629, 350] width 1183 height 489
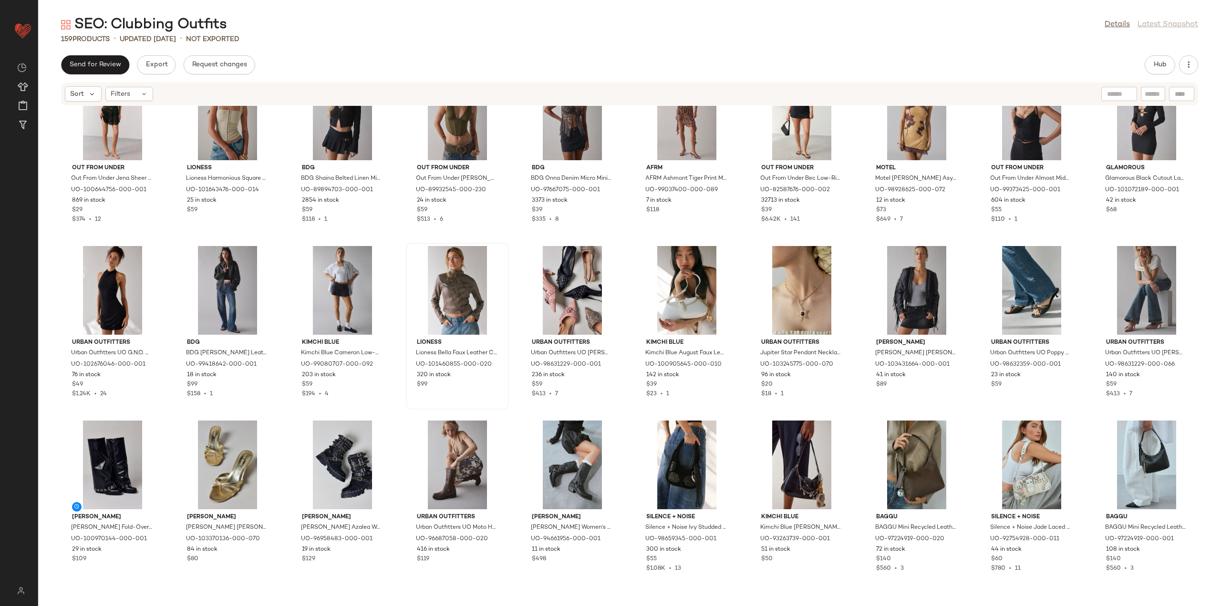
scroll to position [2128, 0]
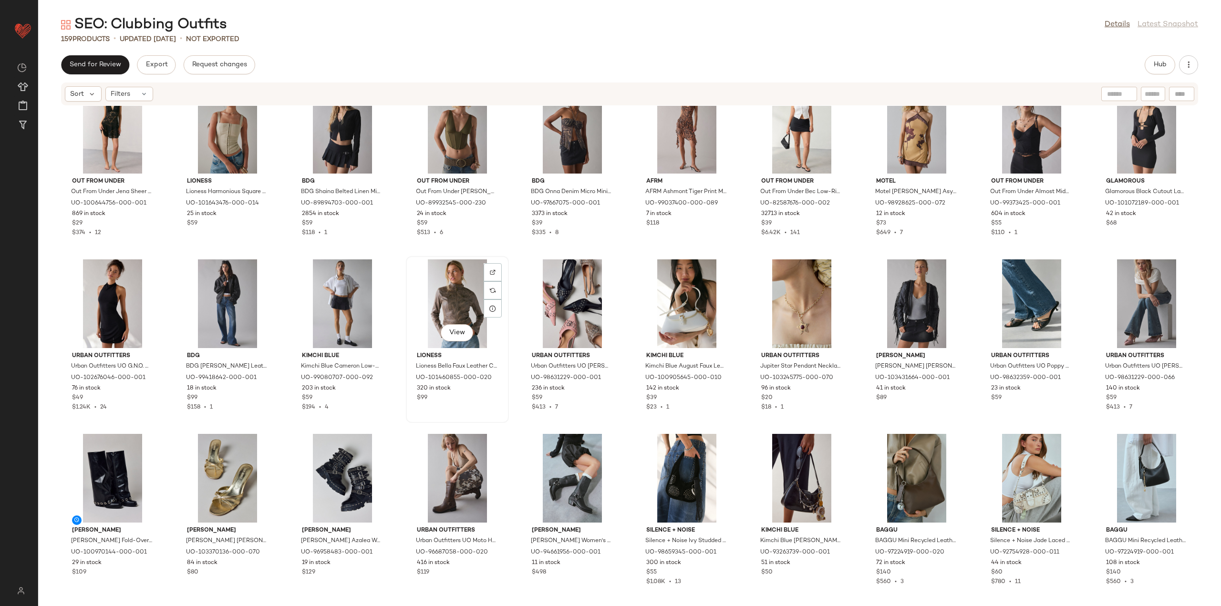
click at [448, 303] on div "View" at bounding box center [457, 303] width 96 height 89
click at [775, 298] on div "View" at bounding box center [802, 303] width 96 height 89
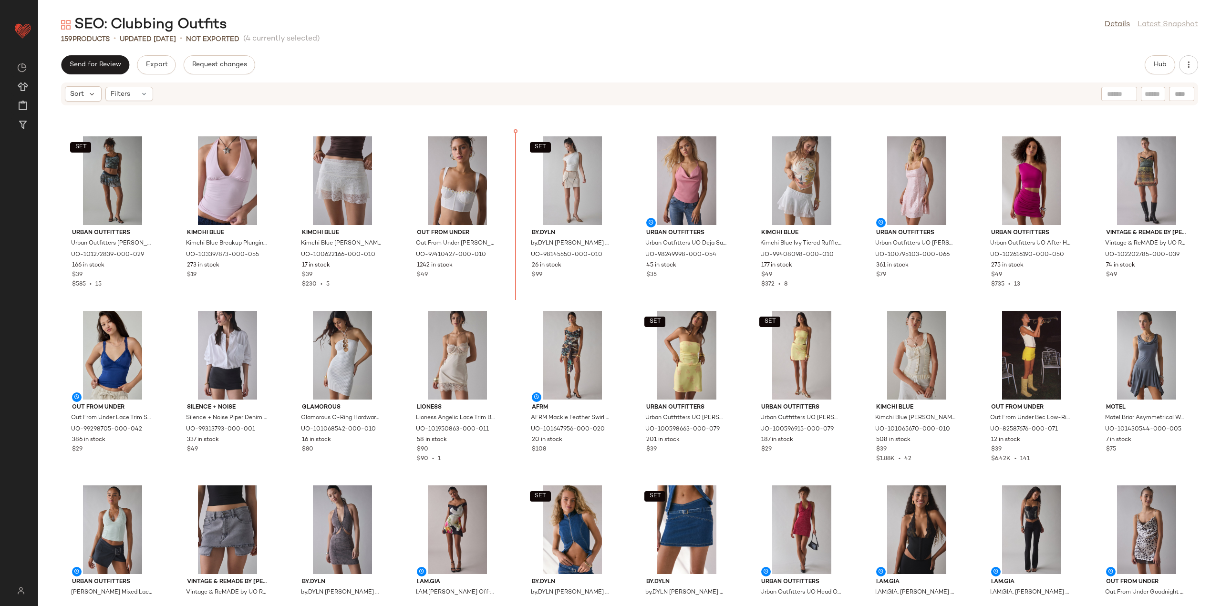
scroll to position [839, 0]
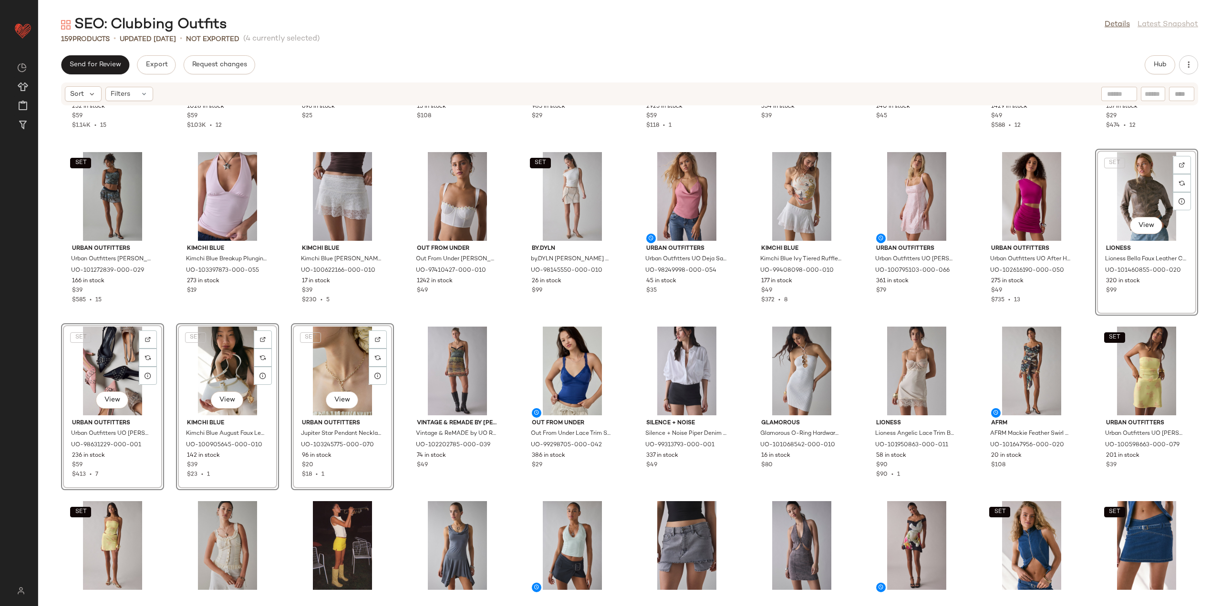
click at [1080, 209] on div "Out From Under Out From Under Modern Love Push-Up Corset in Purple, Women's at …" at bounding box center [629, 350] width 1183 height 489
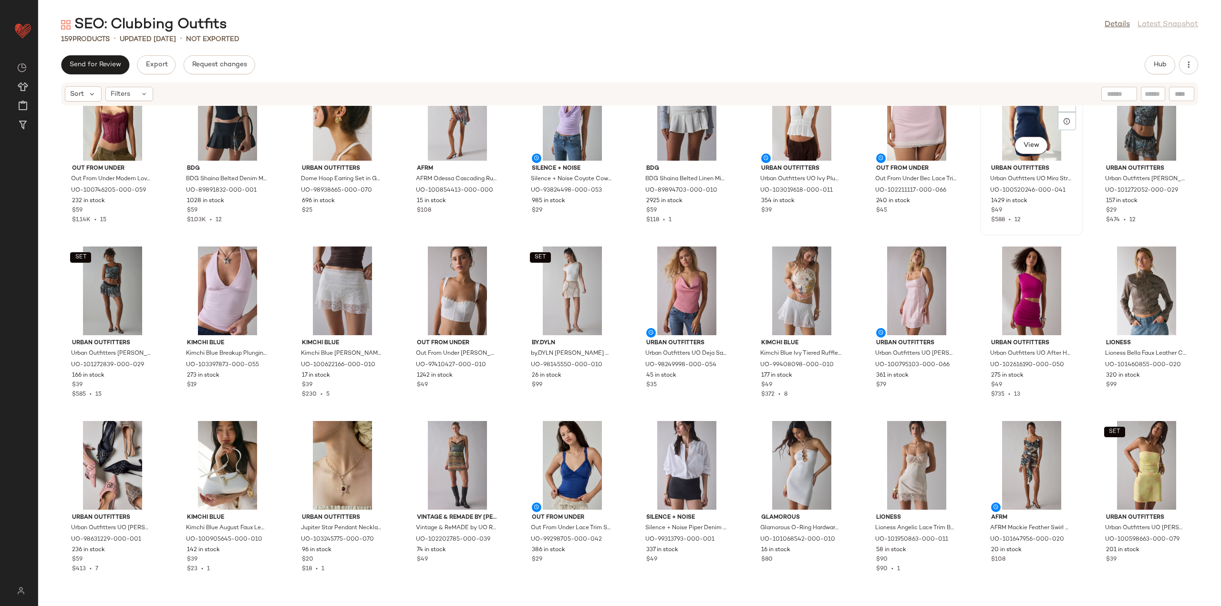
scroll to position [744, 0]
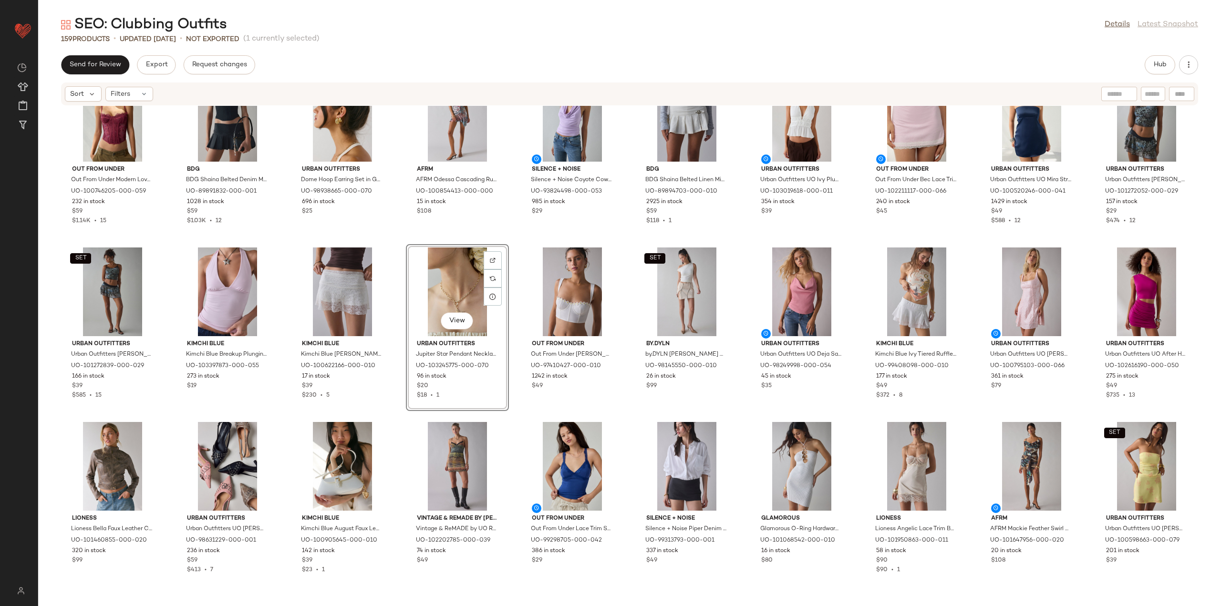
click at [403, 418] on div "Out From Under Out From Under Modern Love Push-Up Corset in Purple, Women's at …" at bounding box center [629, 350] width 1183 height 489
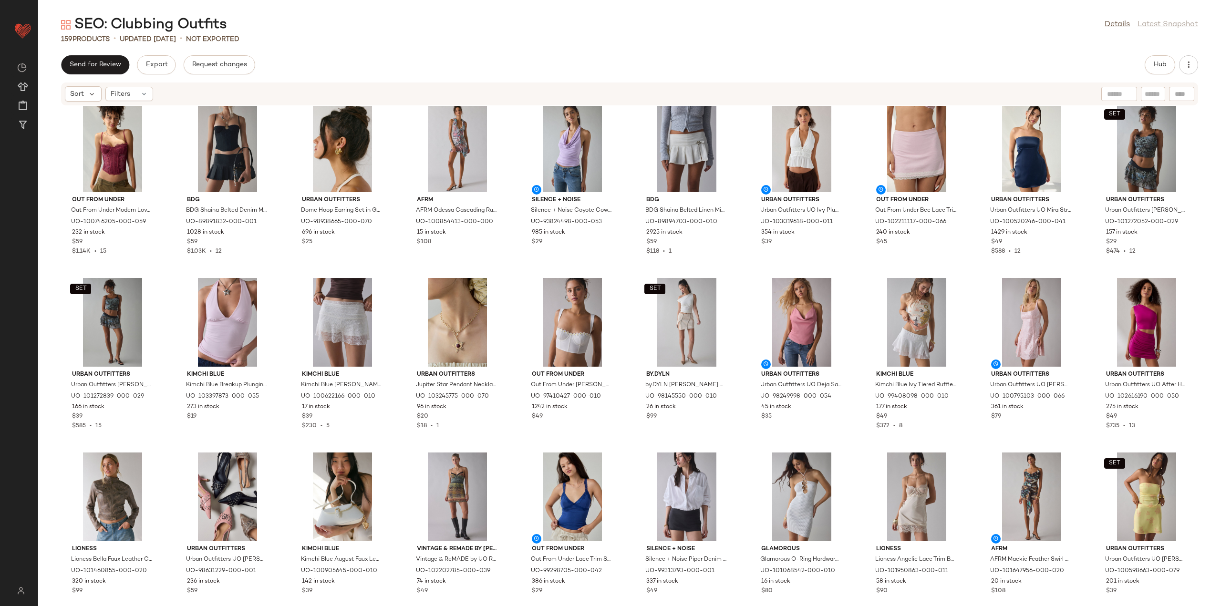
scroll to position [696, 0]
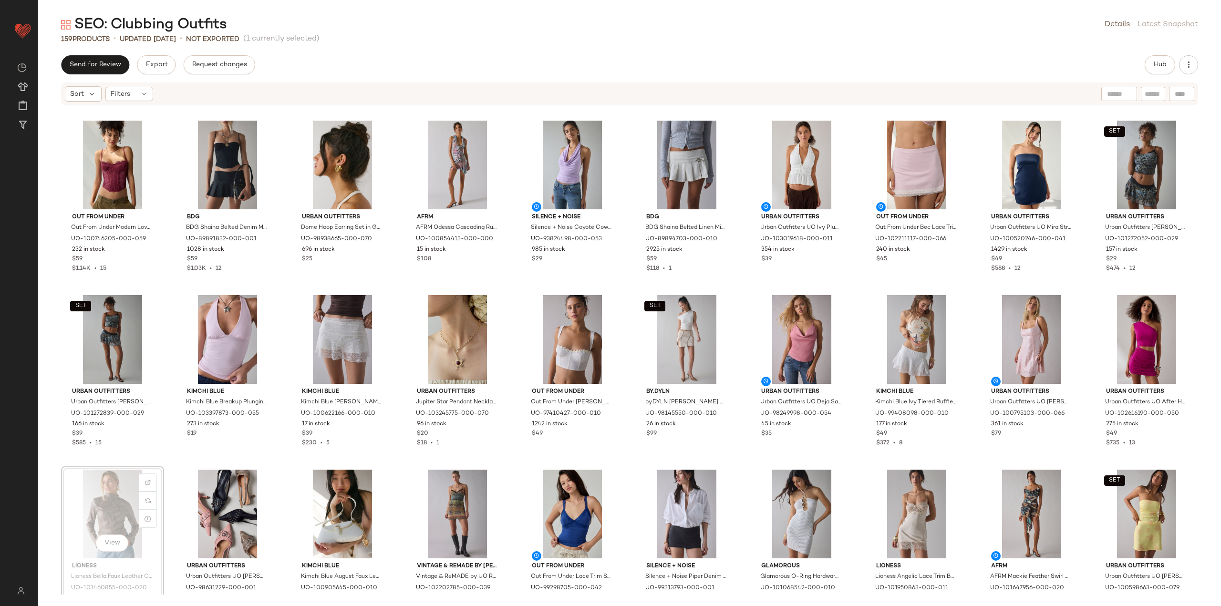
scroll to position [697, 0]
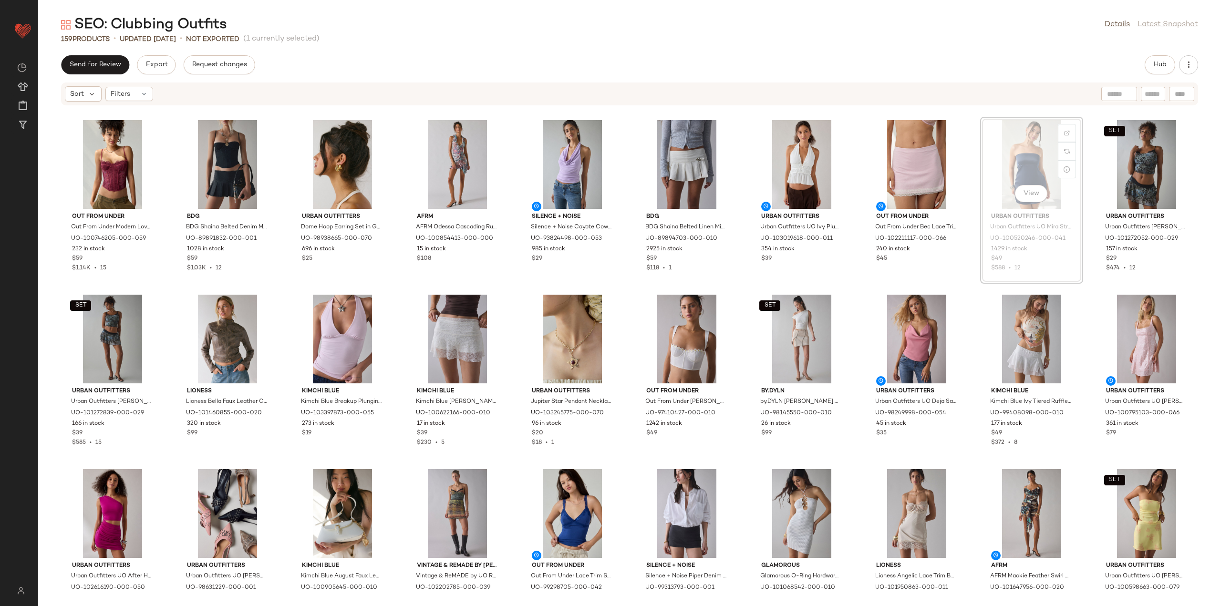
scroll to position [695, 0]
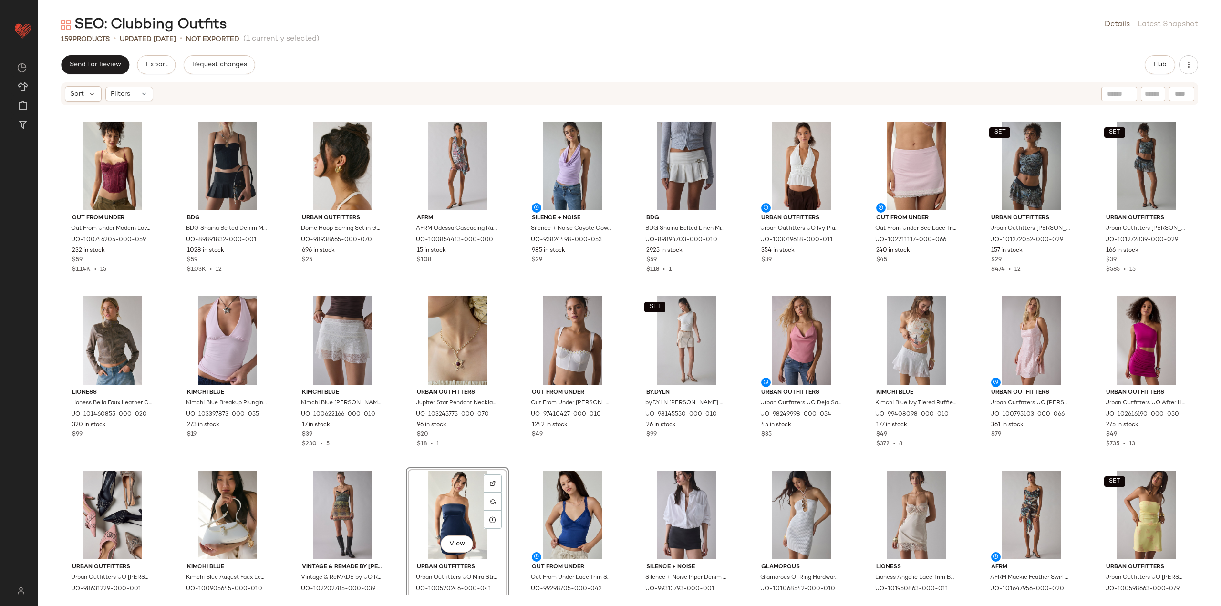
click at [391, 460] on div "Out From Under Out From Under Modern Love Push-Up Corset in Purple, Women's at …" at bounding box center [629, 350] width 1183 height 489
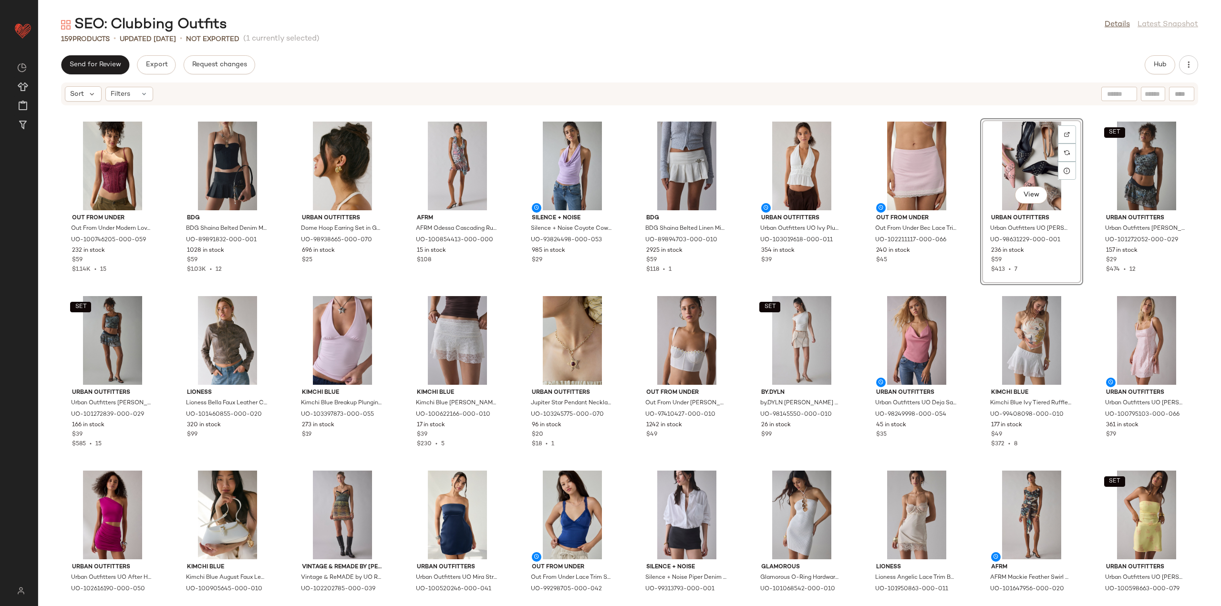
click at [623, 293] on div "Out From Under Out From Under Modern Love Push-Up Corset in Purple, Women's at …" at bounding box center [629, 350] width 1183 height 489
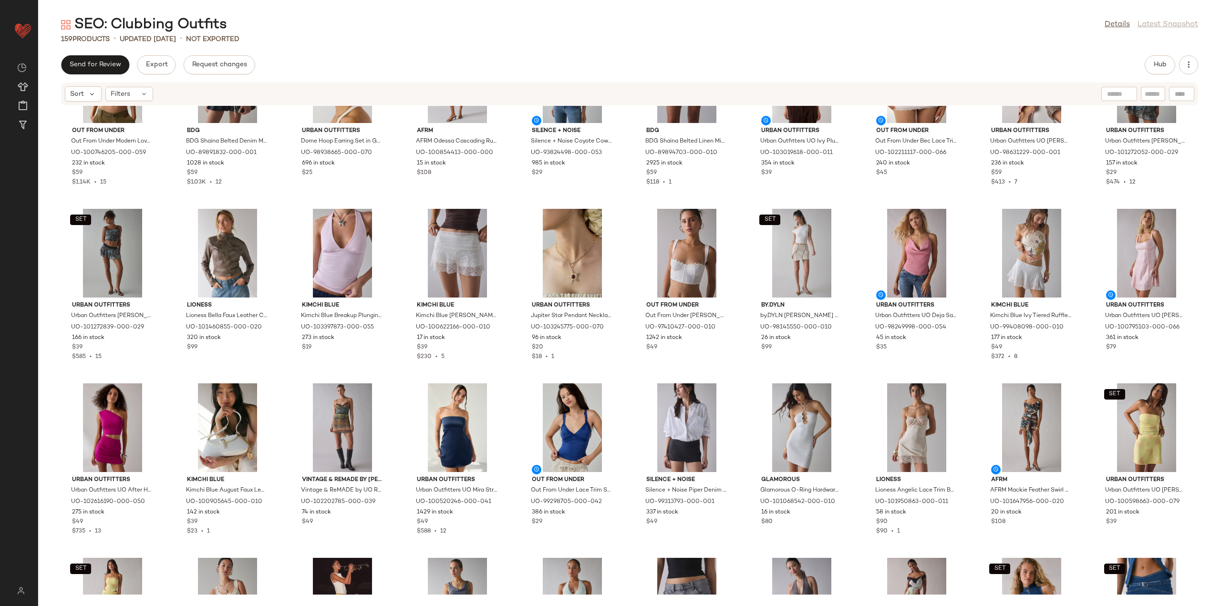
scroll to position [791, 0]
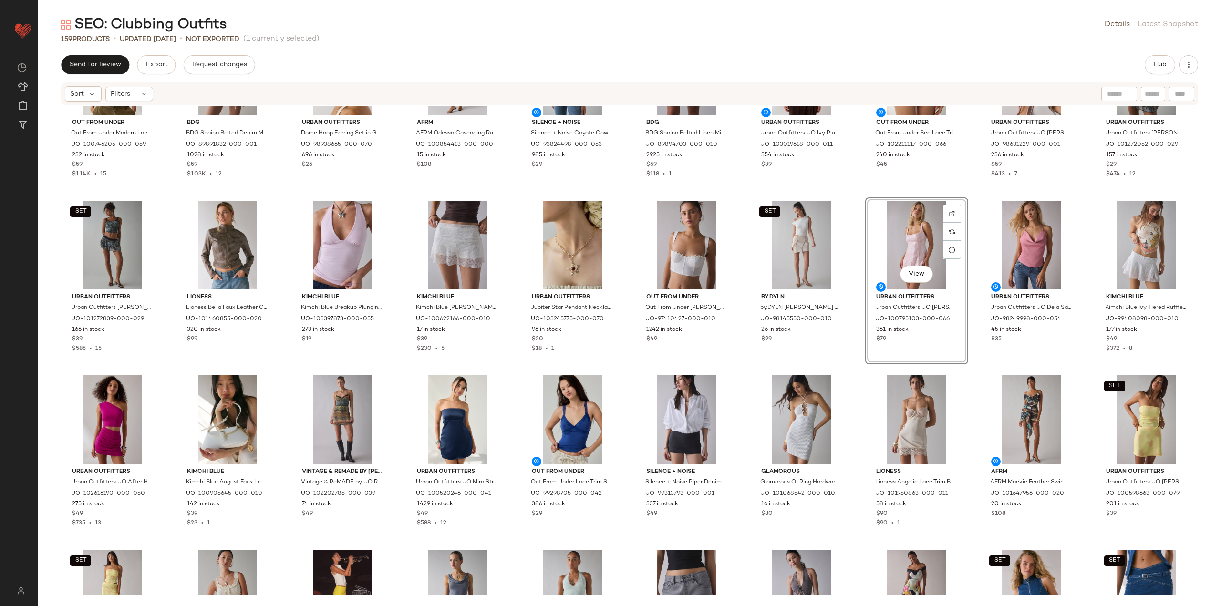
click at [855, 194] on div "Out From Under Out From Under Modern Love Push-Up Corset in Purple, Women's at …" at bounding box center [629, 350] width 1183 height 489
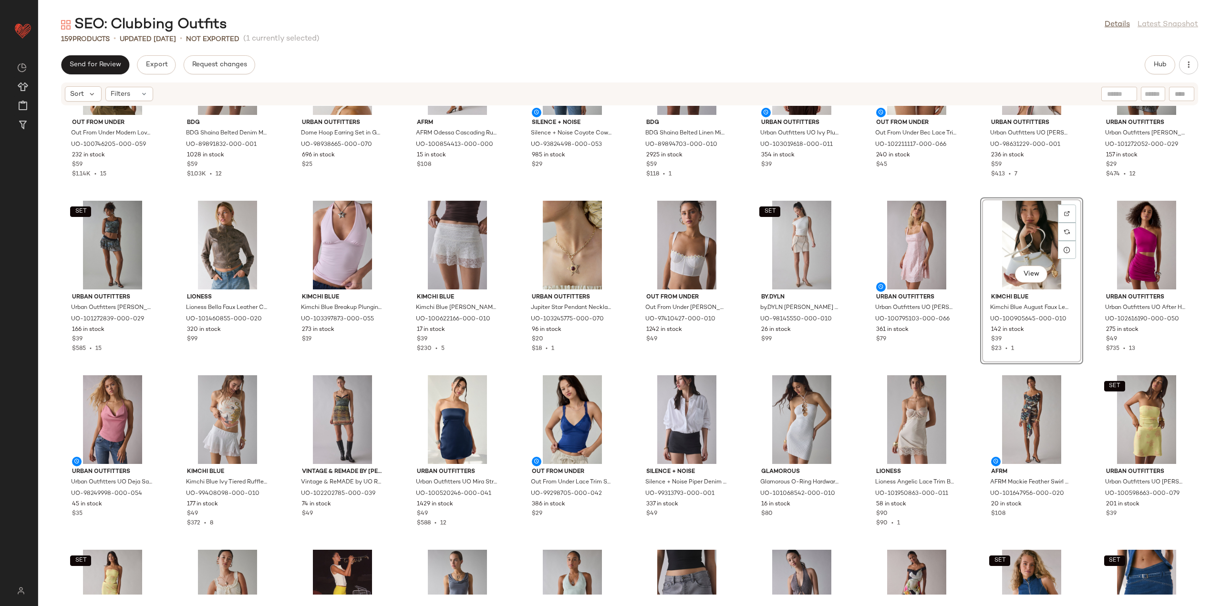
click at [969, 367] on div "Out From Under Out From Under Modern Love Push-Up Corset in Purple, Women's at …" at bounding box center [629, 350] width 1183 height 489
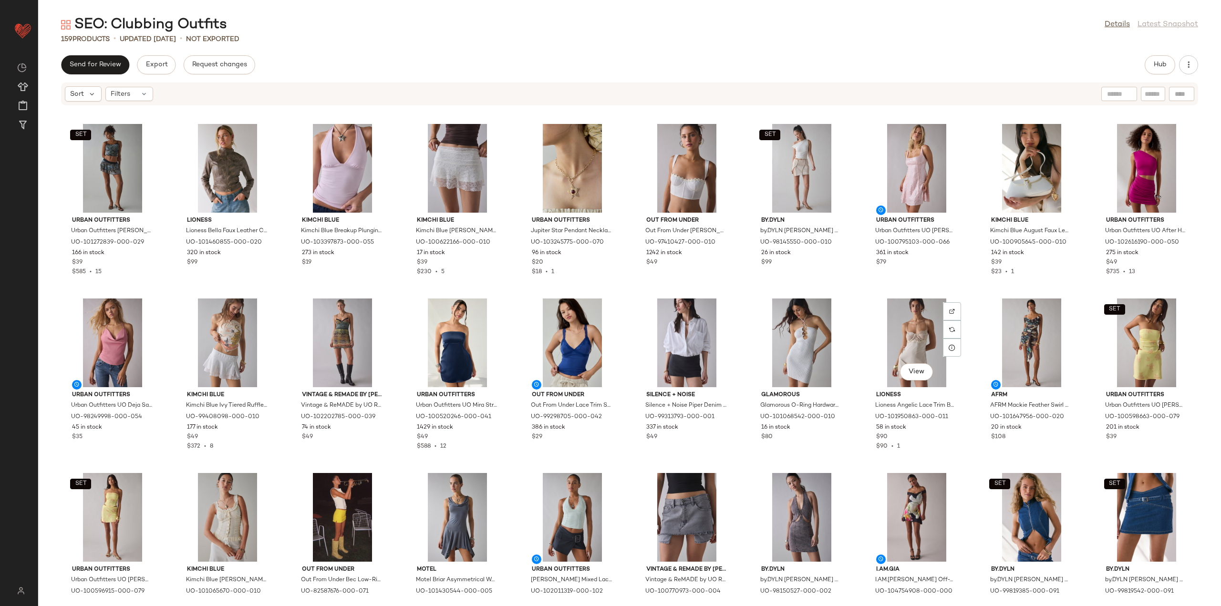
scroll to position [838, 0]
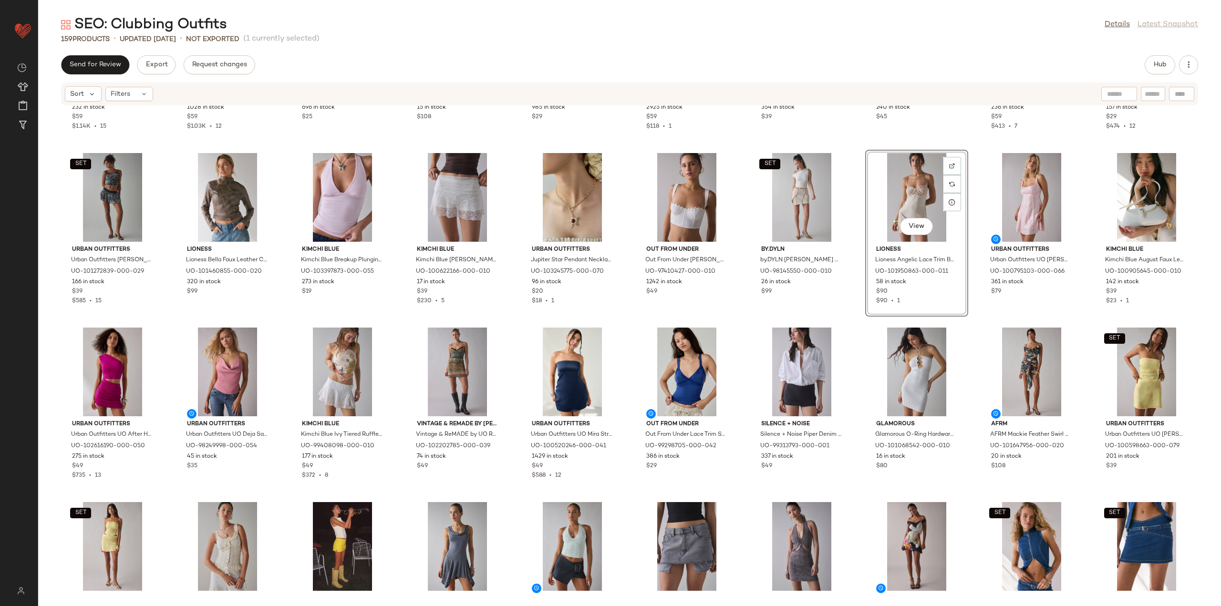
click at [854, 315] on div "Out From Under Out From Under Modern Love Push-Up Corset in Purple, Women's at …" at bounding box center [629, 350] width 1183 height 489
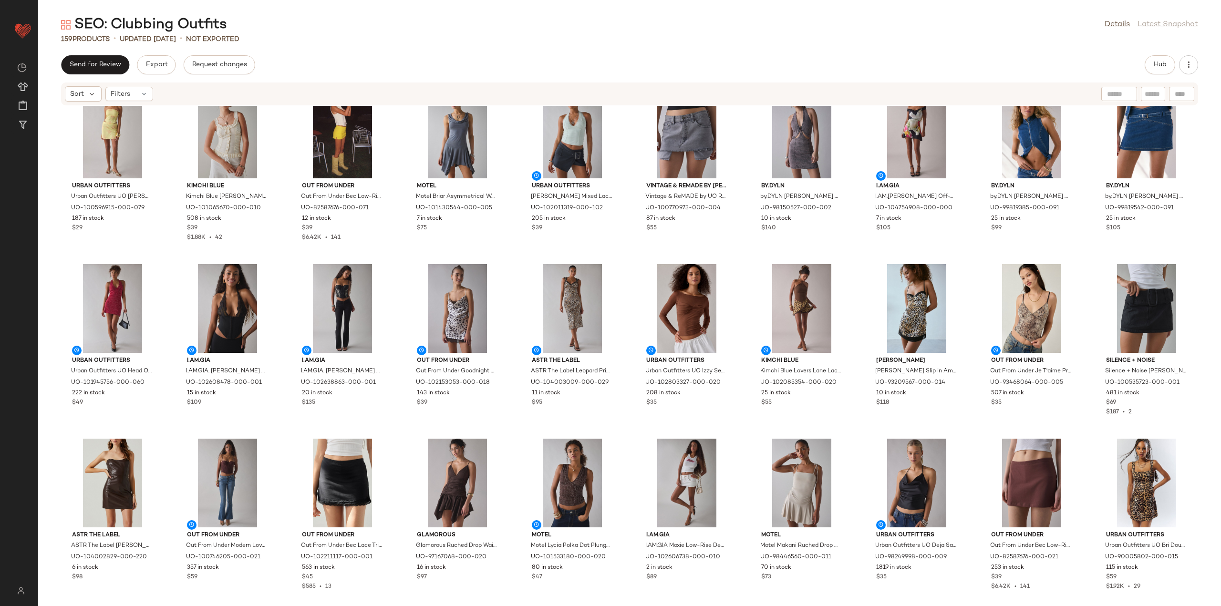
scroll to position [1363, 0]
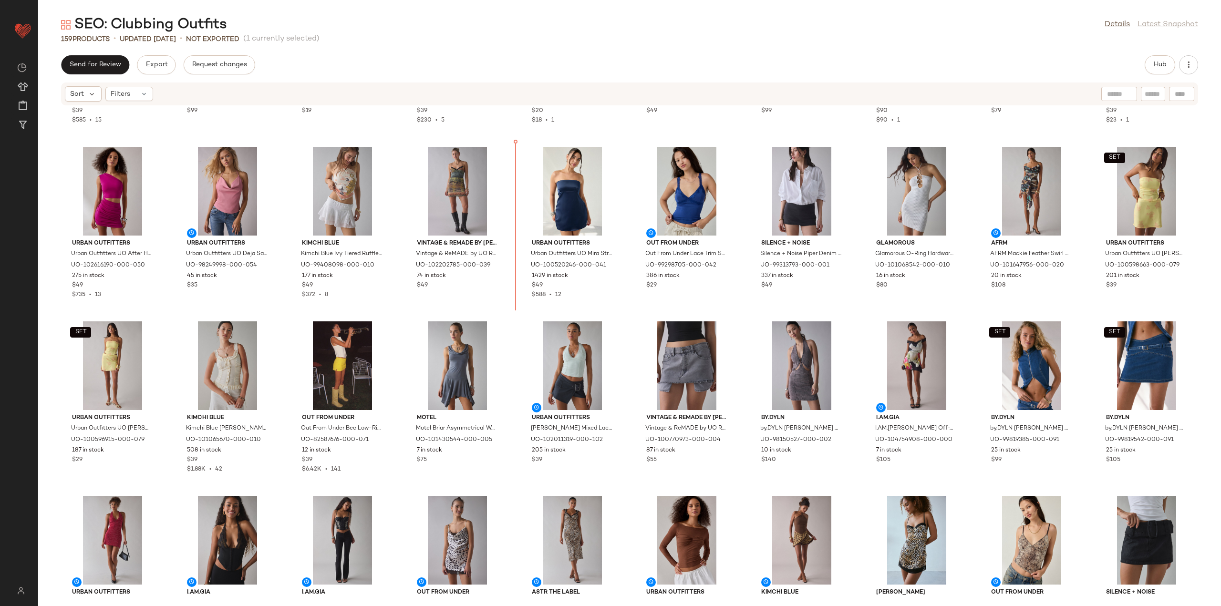
scroll to position [1010, 0]
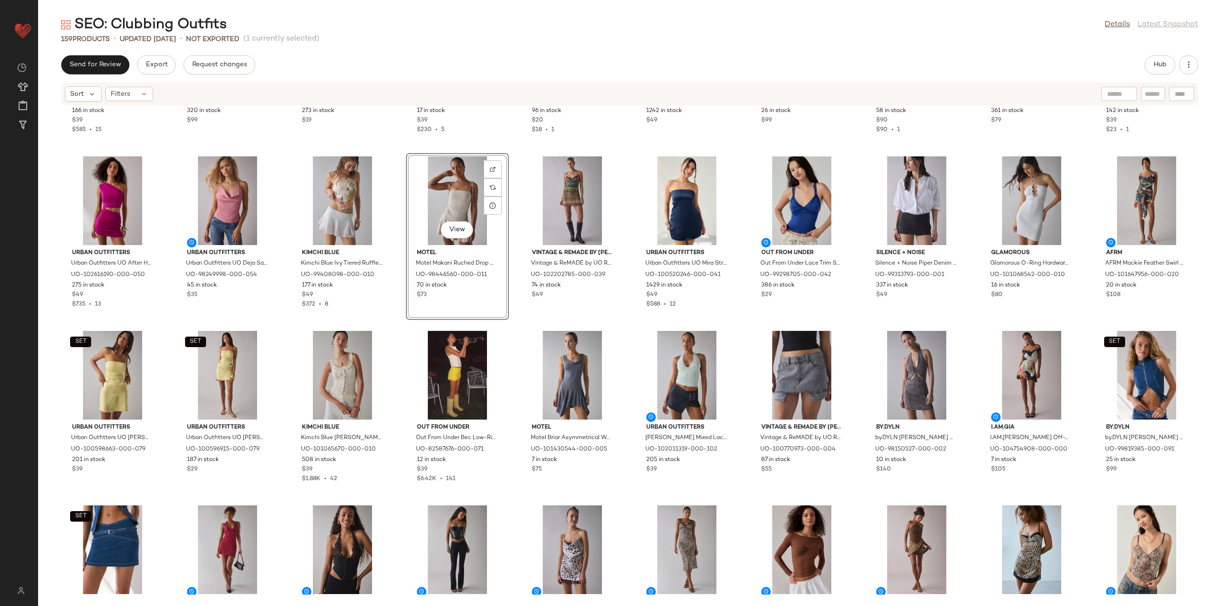
click at [400, 319] on div "SET Urban Outfitters Urban Outfitters UO [PERSON_NAME] Trim Mesh Micro Mini Ski…" at bounding box center [629, 350] width 1183 height 489
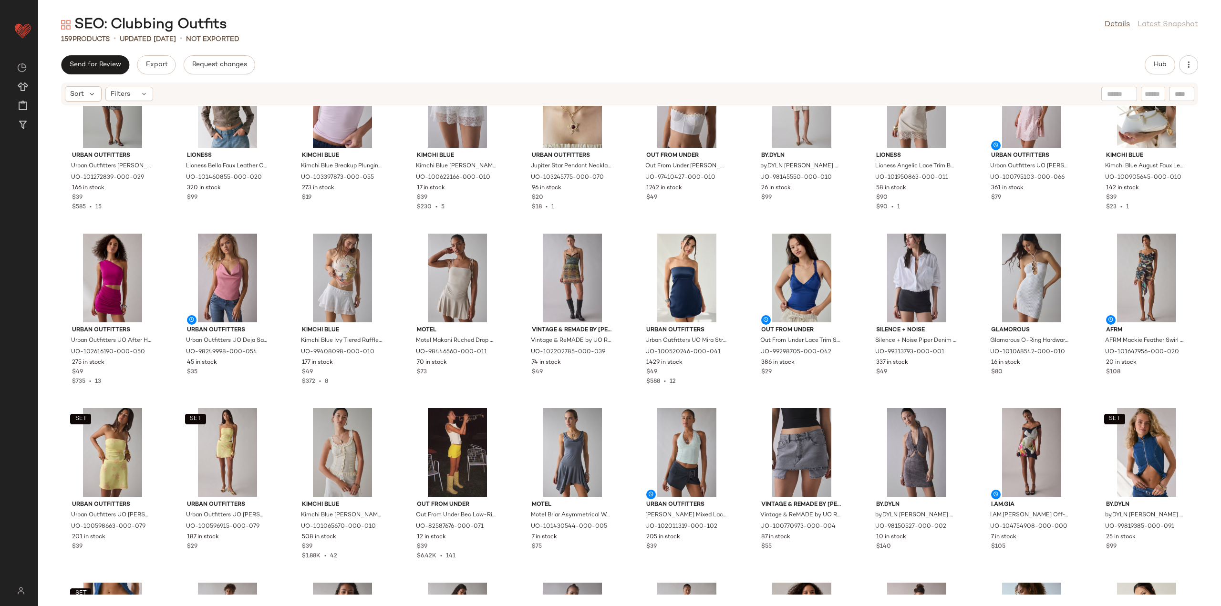
scroll to position [962, 0]
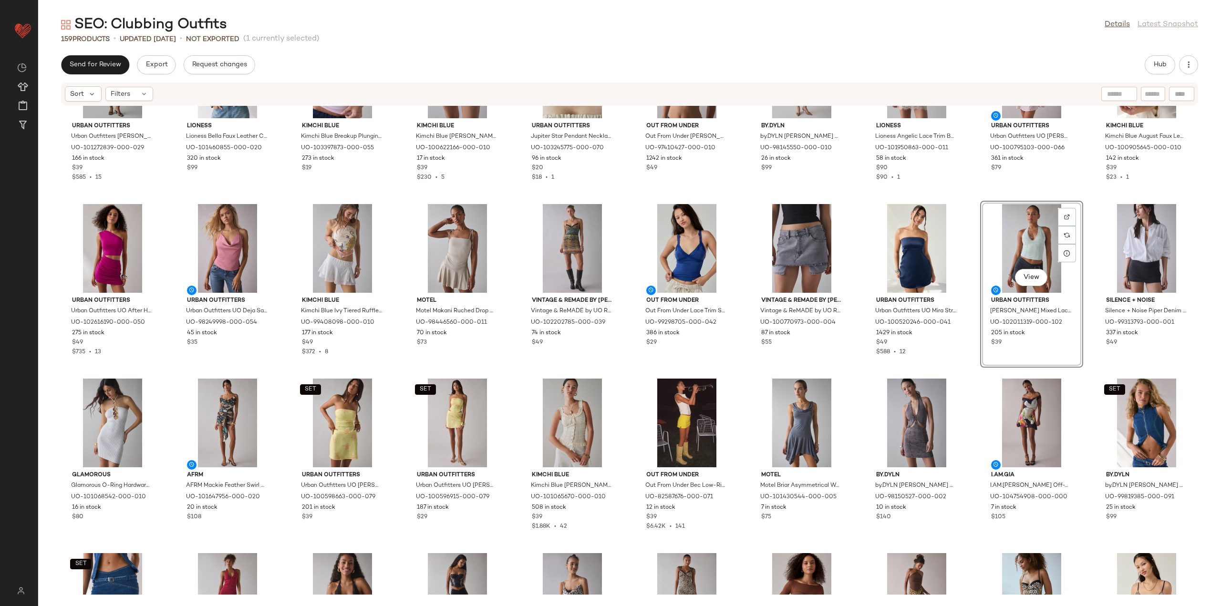
click at [967, 373] on div "SET Urban Outfitters Urban Outfitters UO [PERSON_NAME] Trim Mesh Micro Mini Ski…" at bounding box center [629, 350] width 1183 height 489
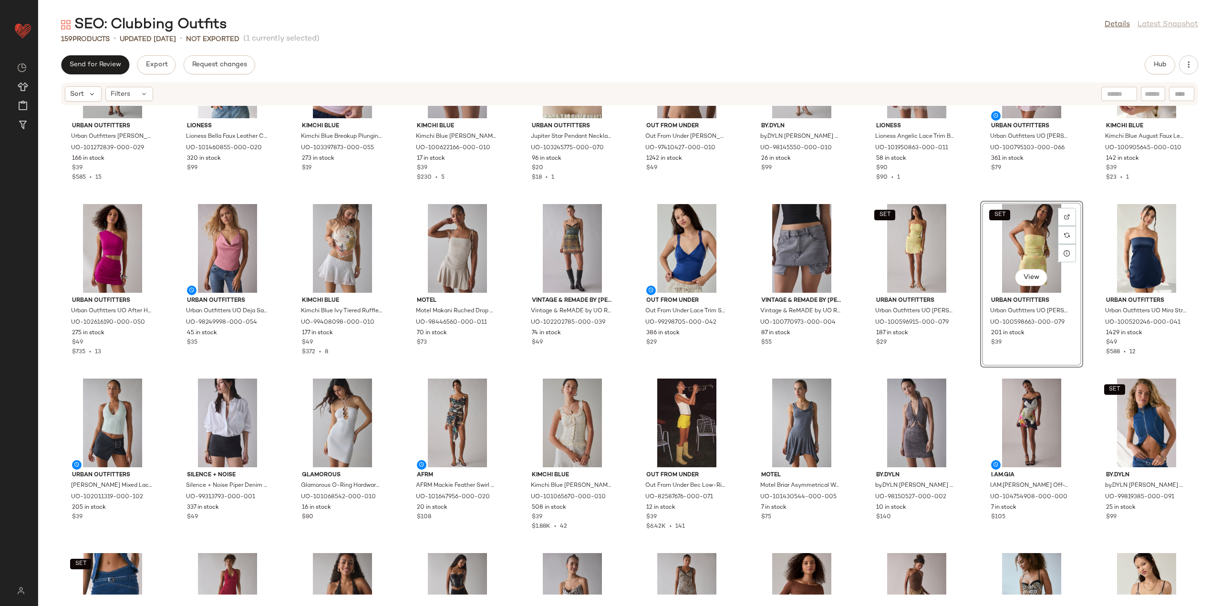
click at [958, 373] on div "SET Urban Outfitters Urban Outfitters UO [PERSON_NAME] Trim Mesh Micro Mini Ski…" at bounding box center [629, 350] width 1183 height 489
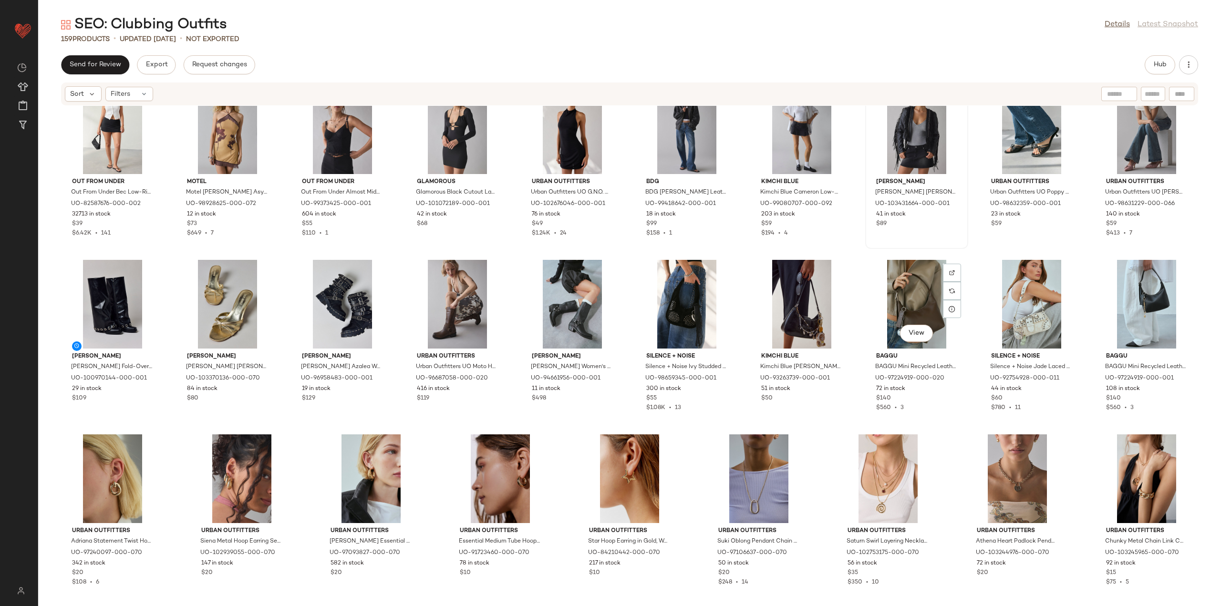
scroll to position [2306, 0]
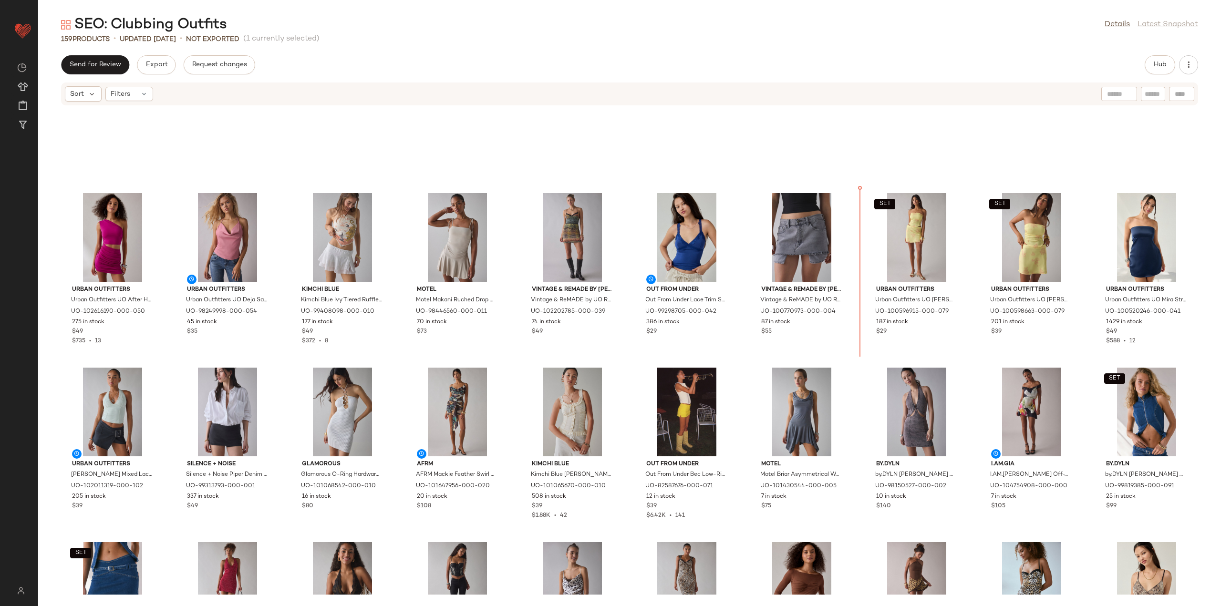
scroll to position [963, 0]
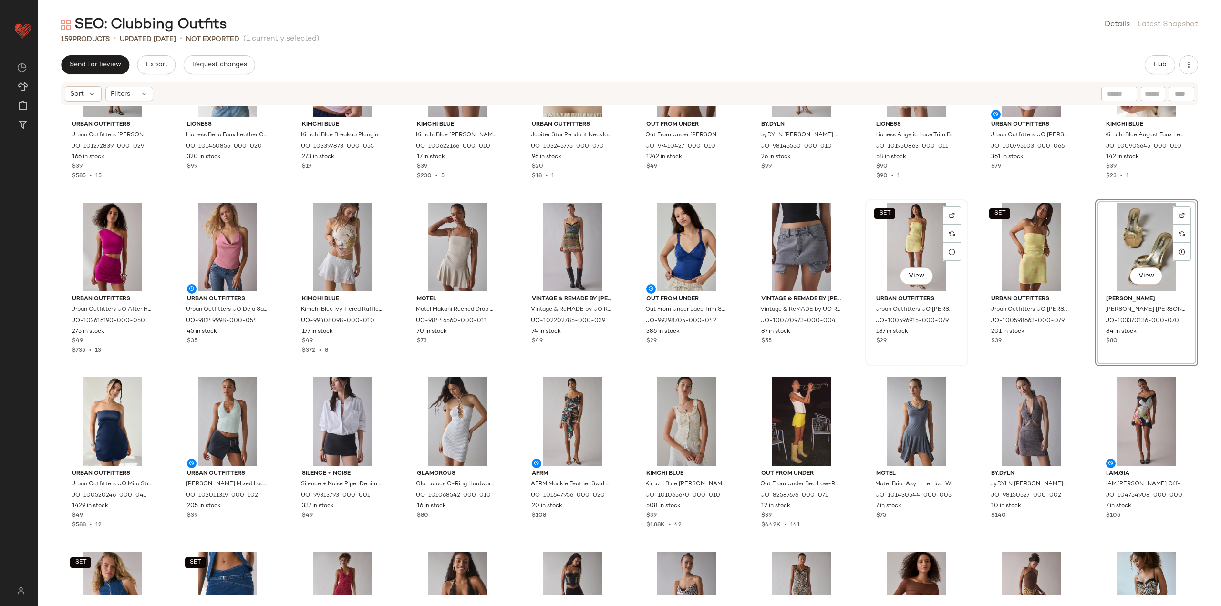
click at [960, 258] on div "SET View Urban Outfitters Urban Outfitters UO [PERSON_NAME] Keyhole Cutout Tube…" at bounding box center [916, 282] width 101 height 165
click at [968, 255] on div "SET Urban Outfitters Urban Outfitters UO [PERSON_NAME] Trim Mesh Micro Mini Ski…" at bounding box center [629, 350] width 1183 height 489
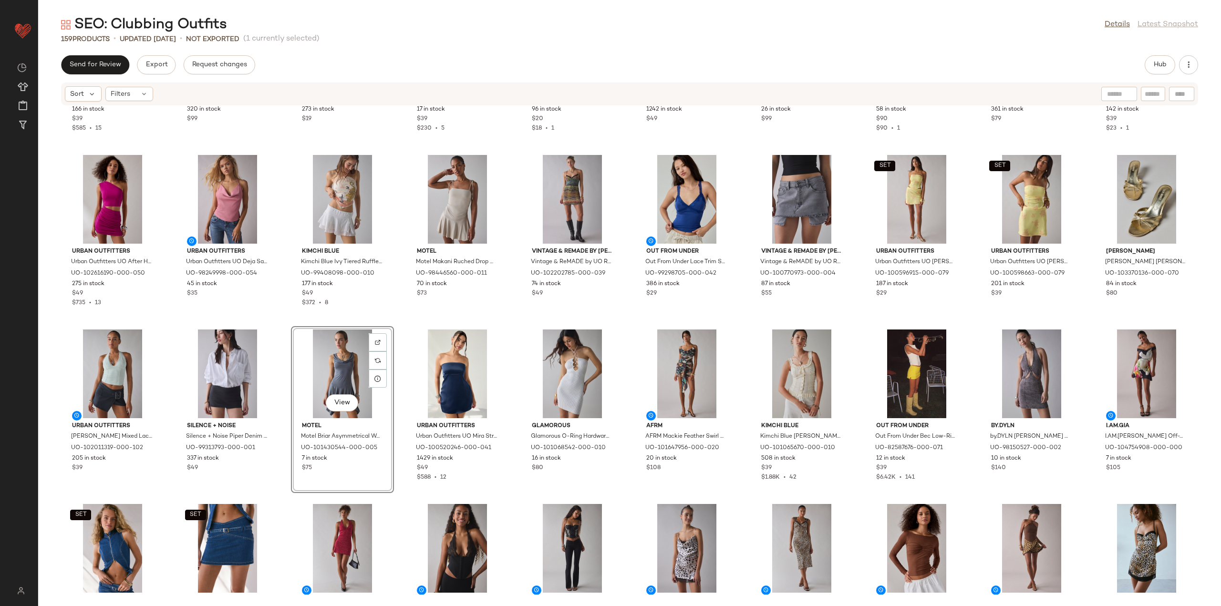
click at [403, 313] on div "SET Urban Outfitters Urban Outfitters UO [PERSON_NAME] Trim Mesh Micro Mini Ski…" at bounding box center [629, 350] width 1183 height 489
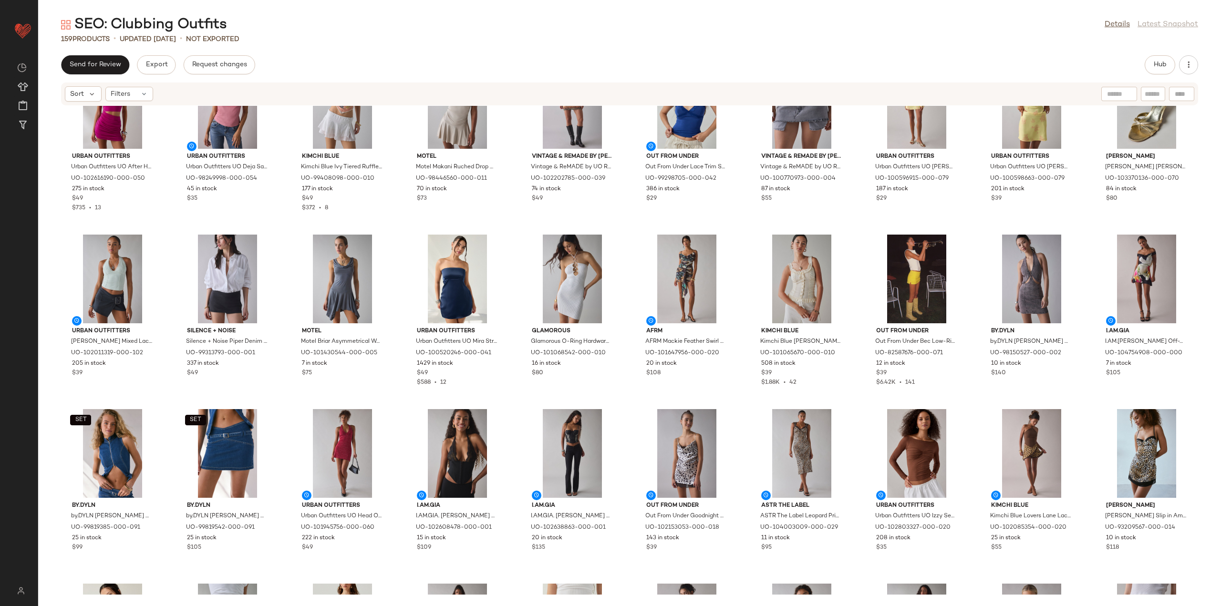
scroll to position [1154, 0]
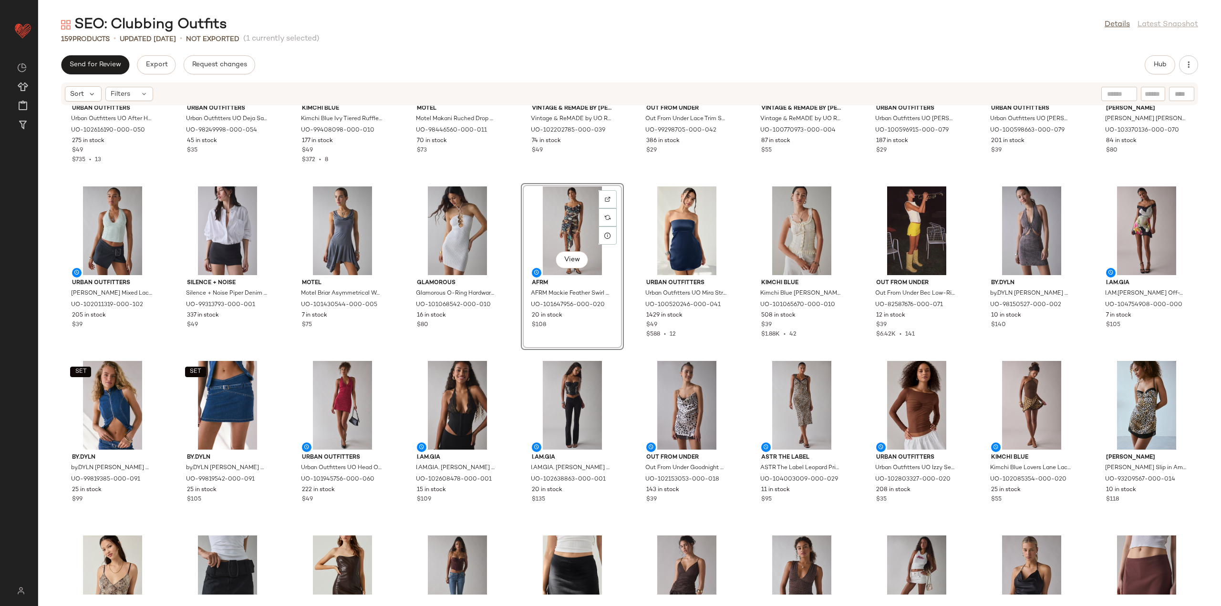
click at [514, 351] on div "Urban Outfitters Urban Outfitters UO After Hours Asymmetric Cutout One-Shoulder…" at bounding box center [629, 350] width 1183 height 489
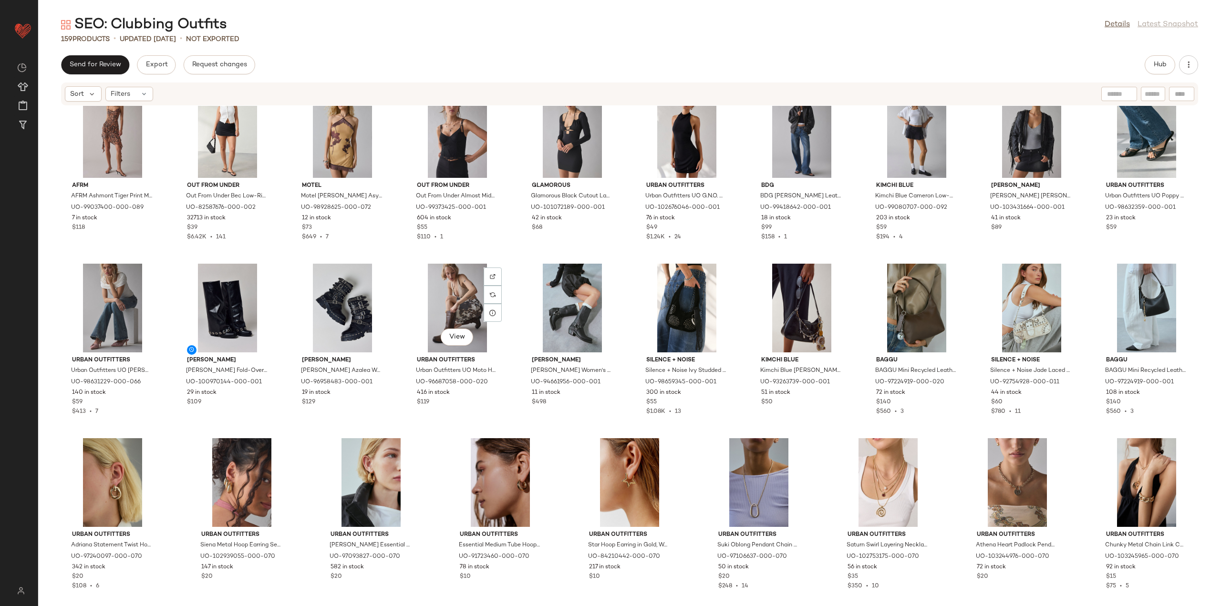
scroll to position [2306, 0]
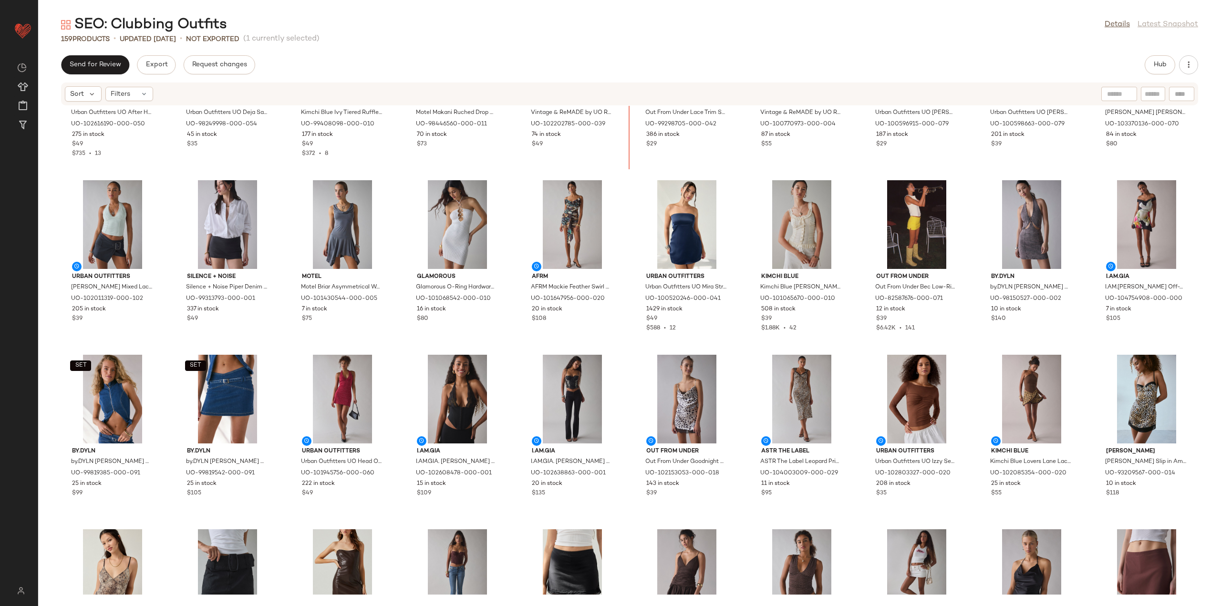
scroll to position [1124, 0]
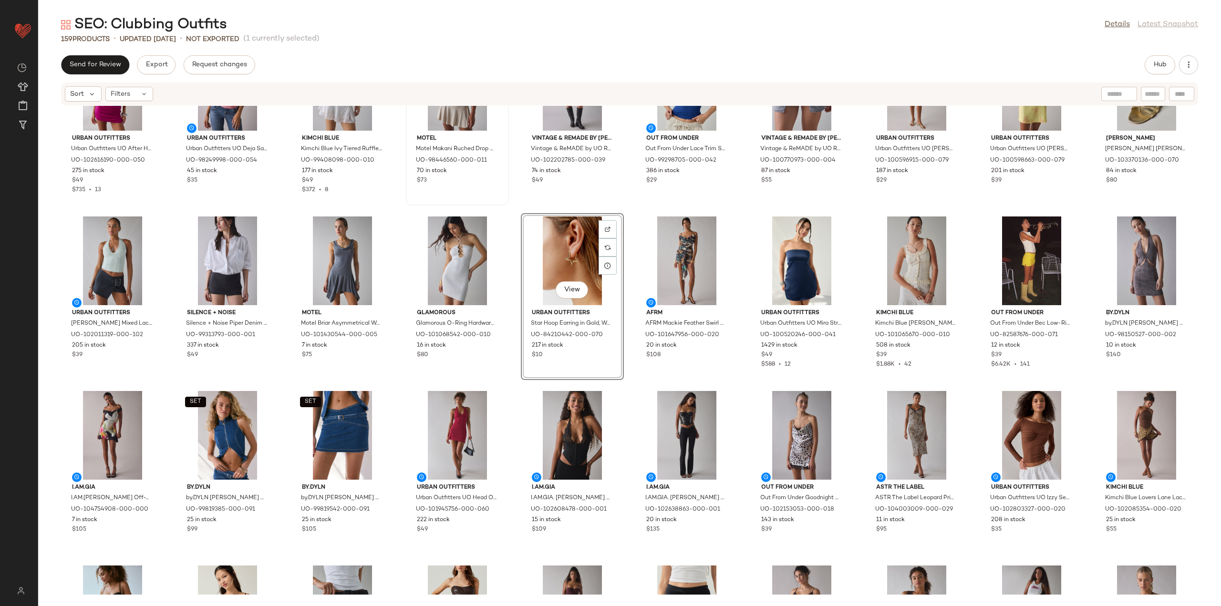
click at [502, 204] on div "Motel Motel Makani Ruched Drop Waist Mini Dress in [GEOGRAPHIC_DATA], Women's a…" at bounding box center [457, 122] width 101 height 165
click at [504, 215] on div "Glamorous Glamorous O-Ring Hardware Halter Bodycon Mini Dress in White, Women's…" at bounding box center [457, 296] width 101 height 165
click at [505, 207] on div "Urban Outfitters Urban Outfitters UO After Hours Asymmetric Cutout One-Shoulder…" at bounding box center [629, 350] width 1183 height 489
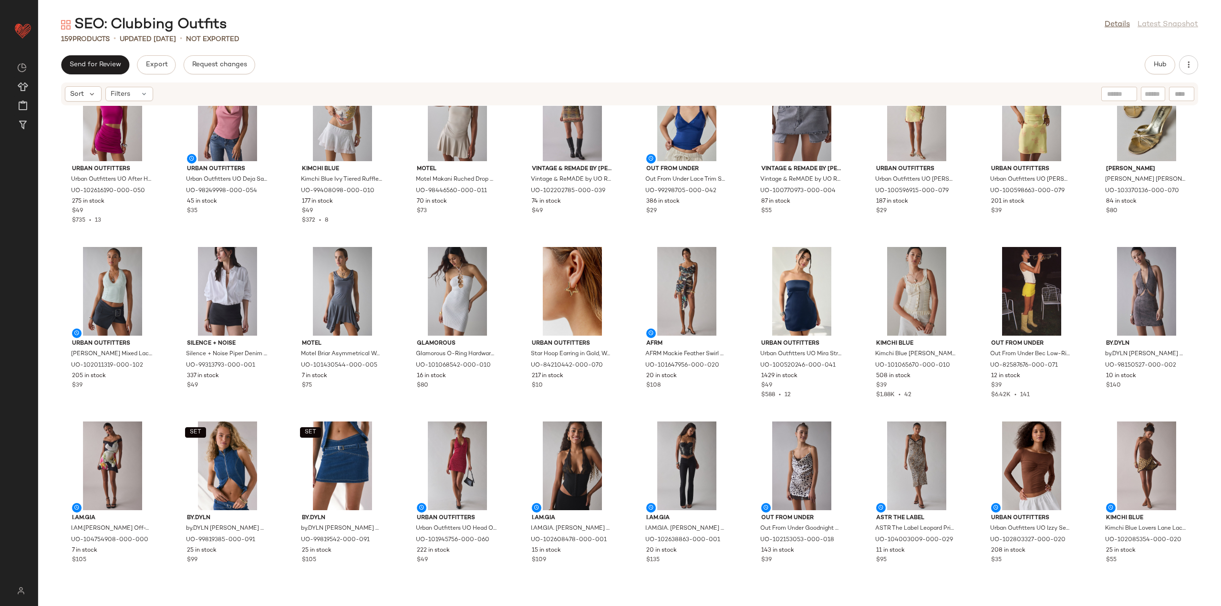
scroll to position [1124, 0]
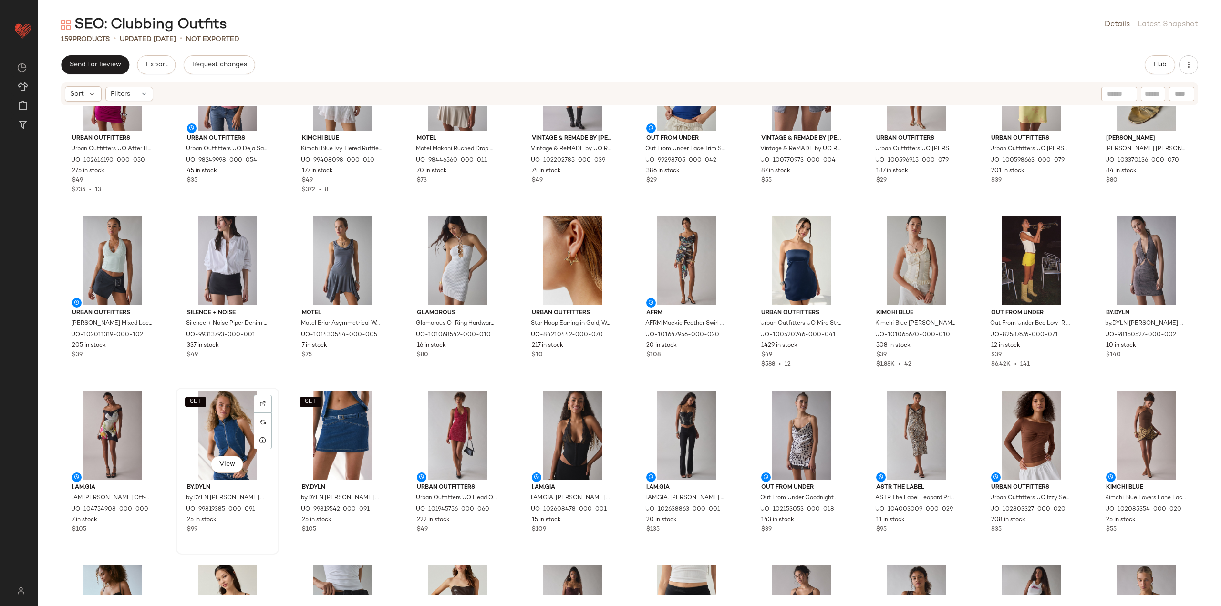
click at [241, 431] on div "SET View" at bounding box center [227, 435] width 96 height 89
click at [356, 432] on div "SET View" at bounding box center [342, 435] width 96 height 89
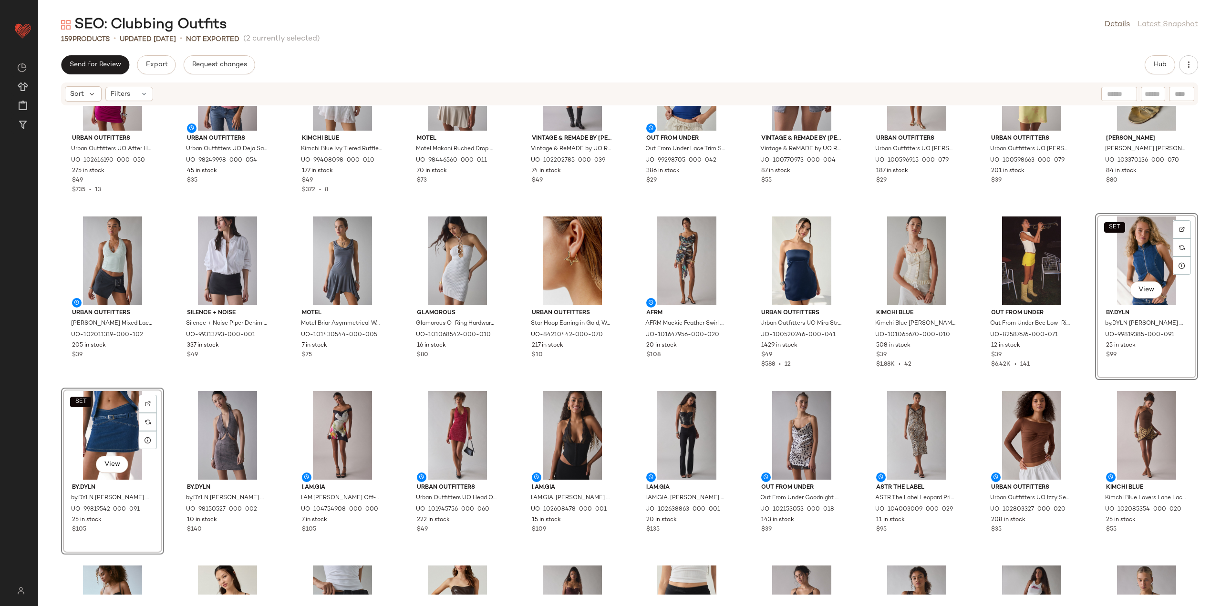
click at [1084, 377] on div "Urban Outfitters Urban Outfitters UO After Hours Asymmetric Cutout One-Shoulder…" at bounding box center [629, 350] width 1183 height 489
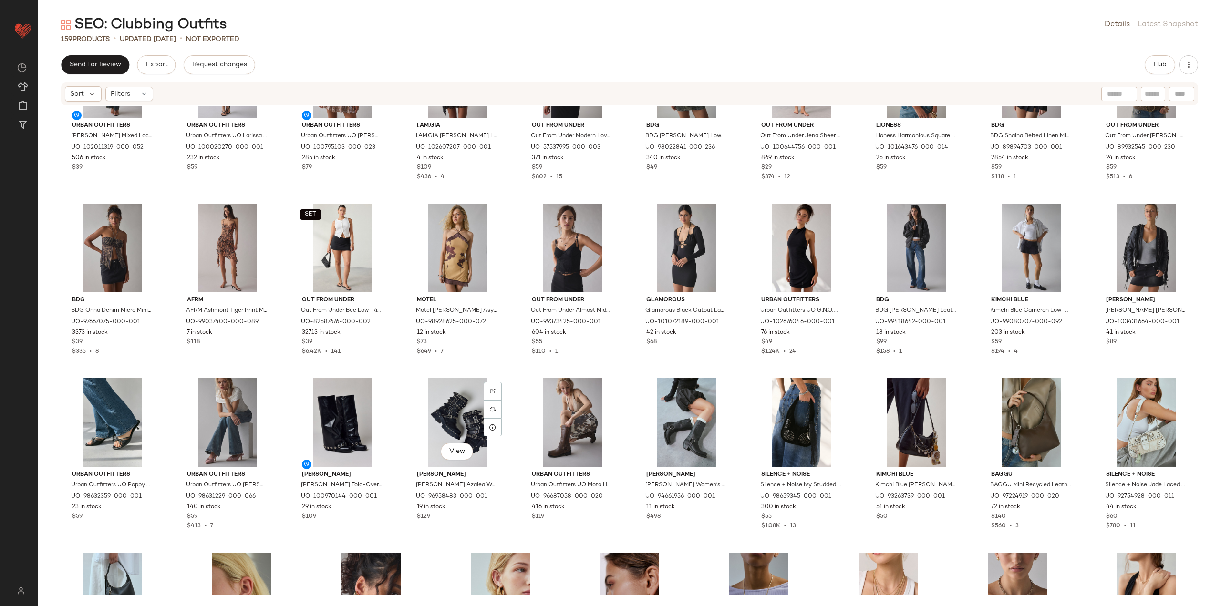
scroll to position [2163, 0]
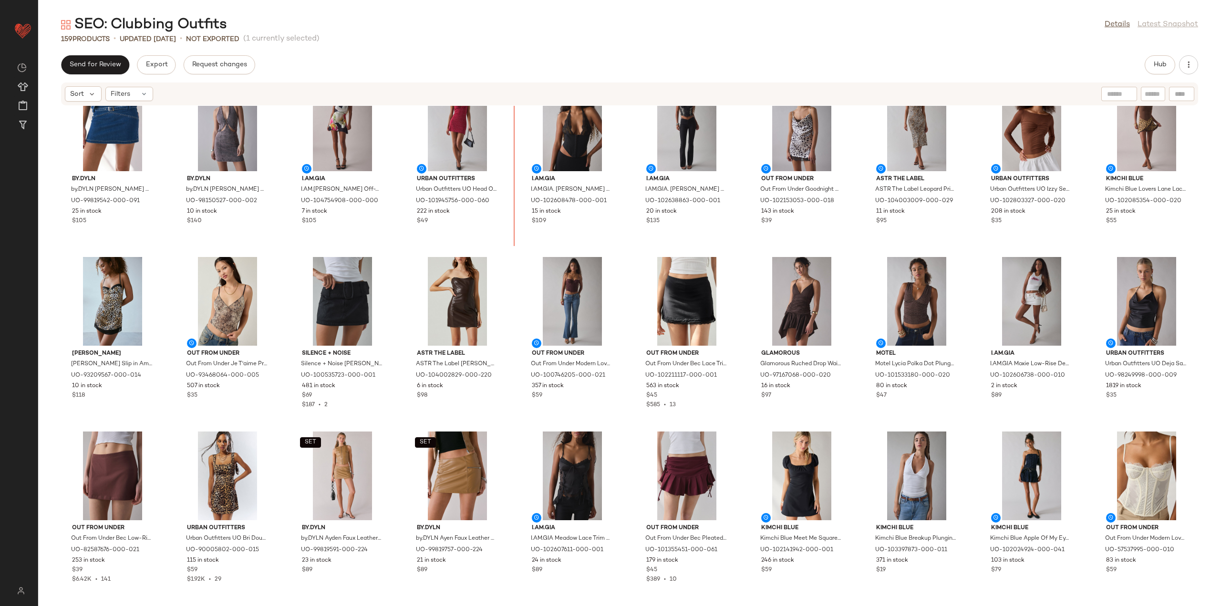
scroll to position [1425, 0]
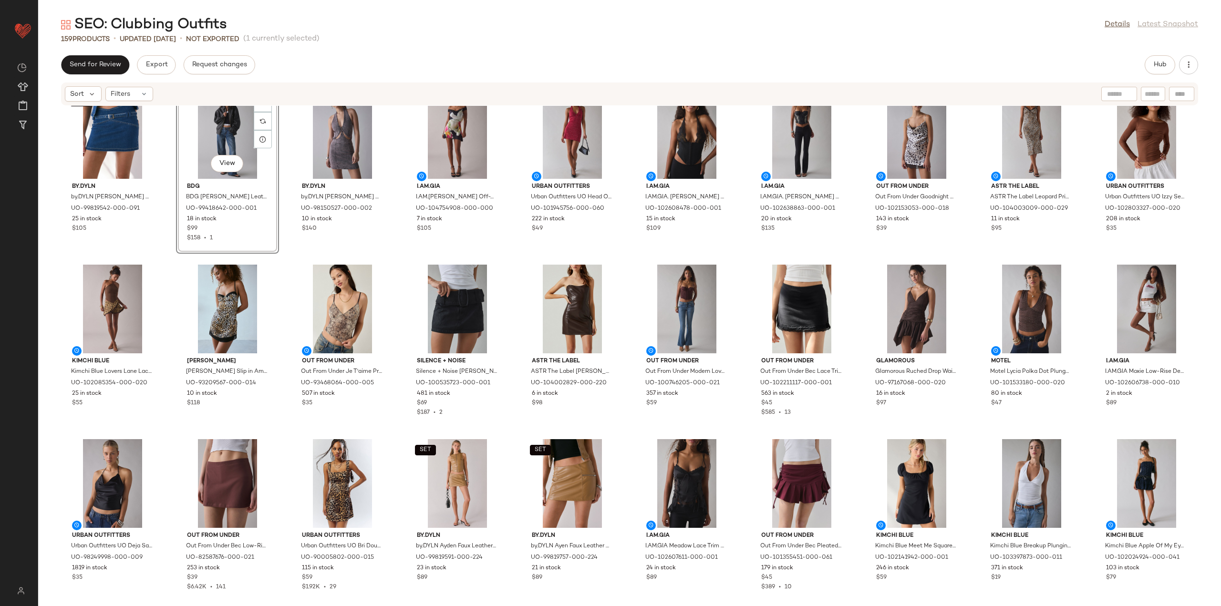
click at [288, 253] on div "SET by.DYLN by.DYLN [PERSON_NAME] Belted Denim Mini Skirt in Blue, Women's at U…" at bounding box center [629, 350] width 1183 height 489
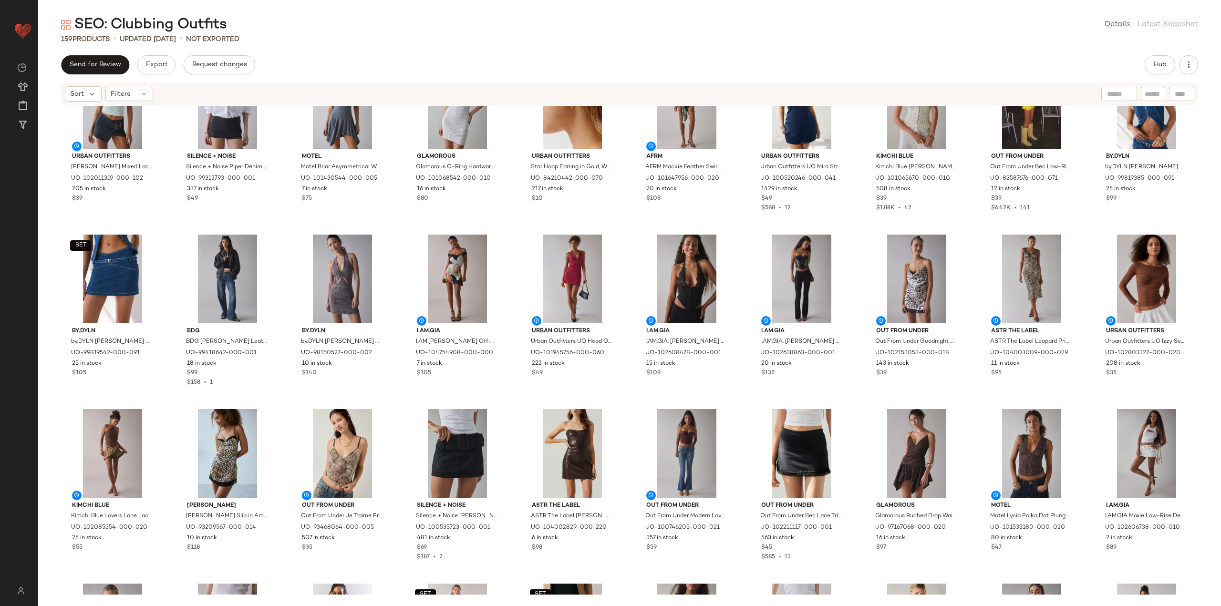
scroll to position [1282, 0]
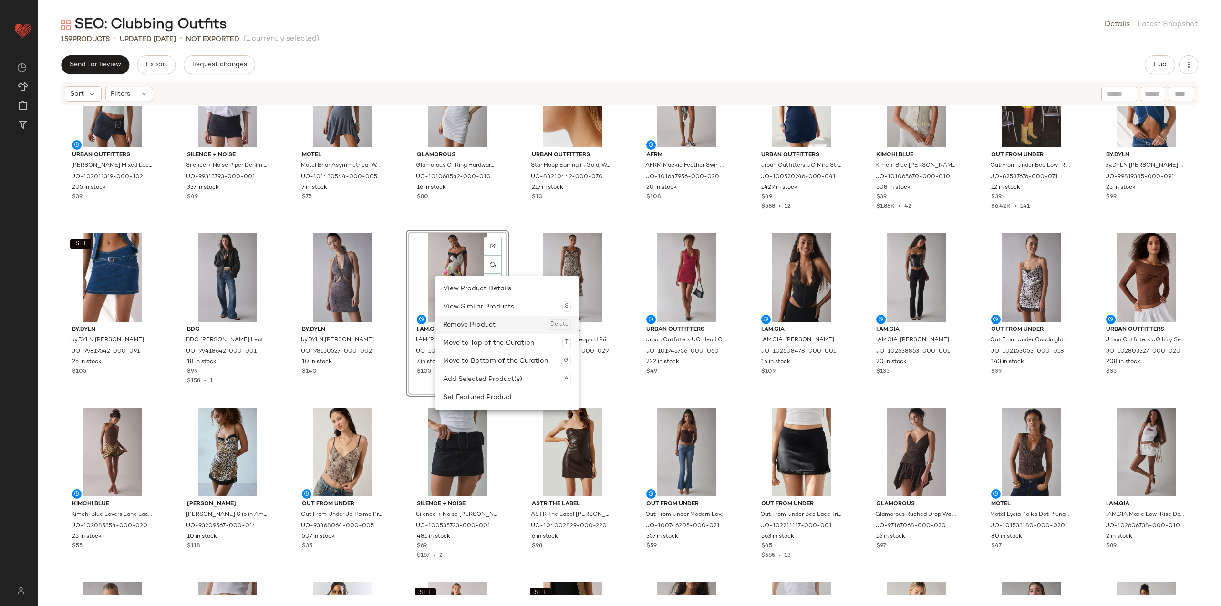
click at [462, 329] on div "Remove Product Delete" at bounding box center [507, 325] width 128 height 18
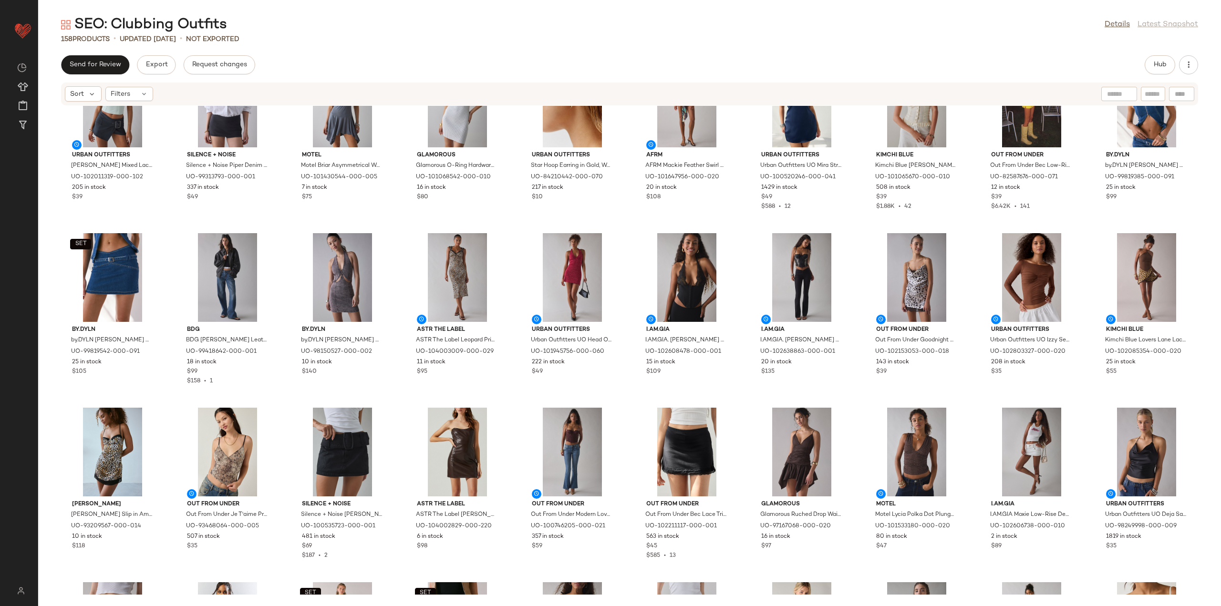
click at [504, 223] on div "Urban Outfitters UO [PERSON_NAME] Mixed Lace Trim Plunge Halter Top in Mint, Wo…" at bounding box center [629, 350] width 1183 height 489
click at [663, 270] on div "View" at bounding box center [687, 277] width 96 height 89
click at [783, 260] on div "View" at bounding box center [802, 277] width 96 height 89
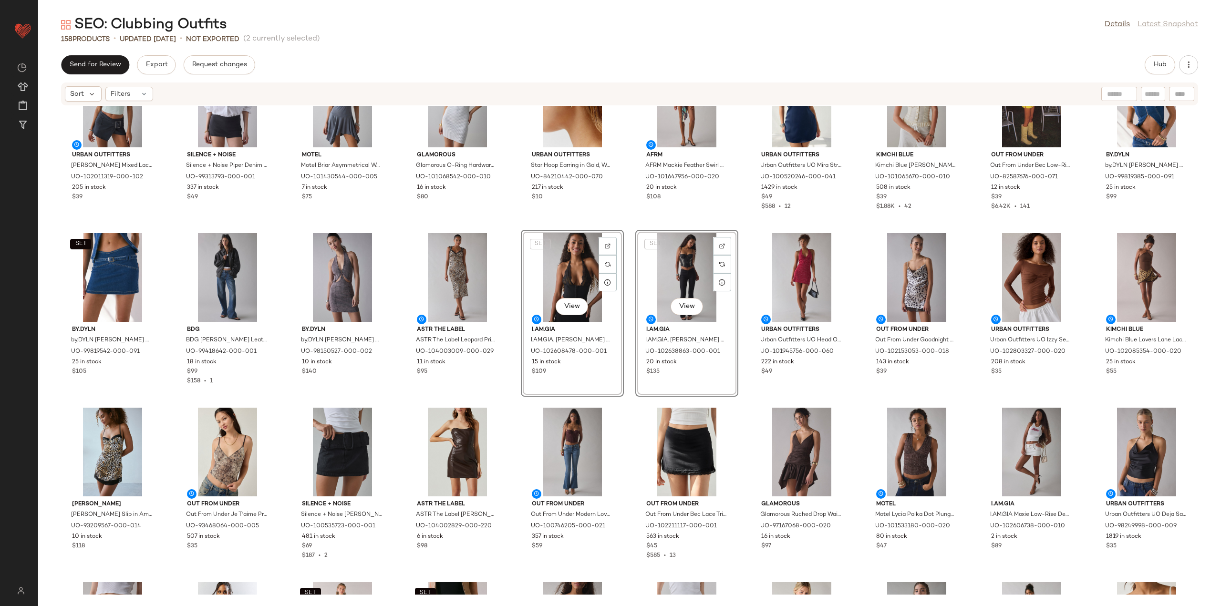
click at [508, 222] on div "Urban Outfitters UO [PERSON_NAME] Mixed Lace Trim Plunge Halter Top in Mint, Wo…" at bounding box center [629, 350] width 1183 height 489
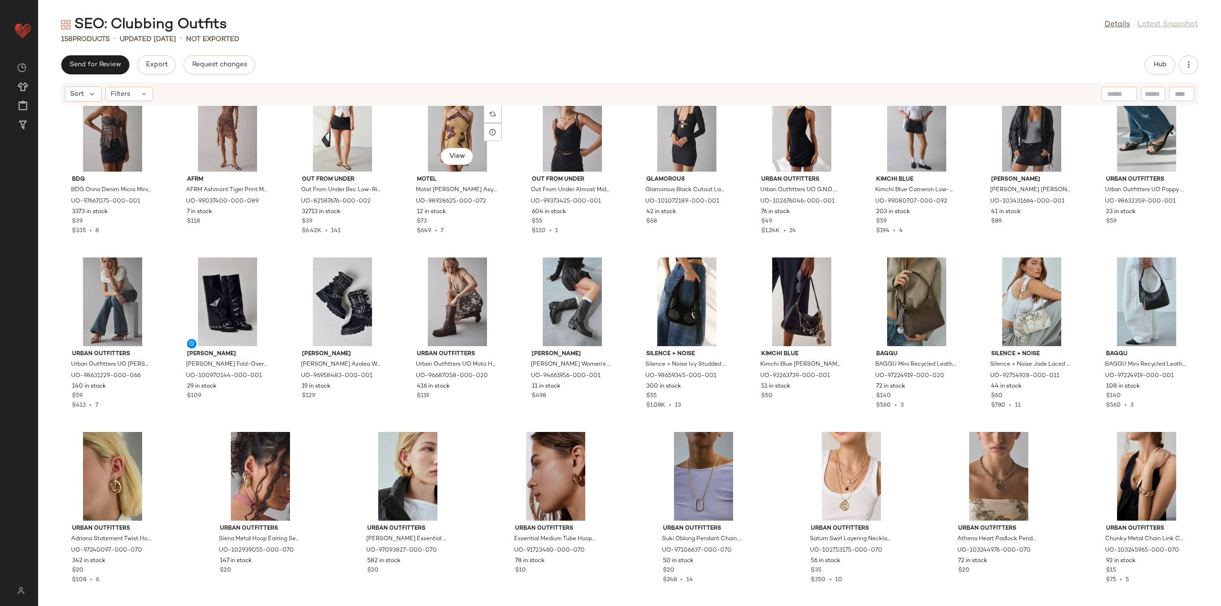
scroll to position [2306, 0]
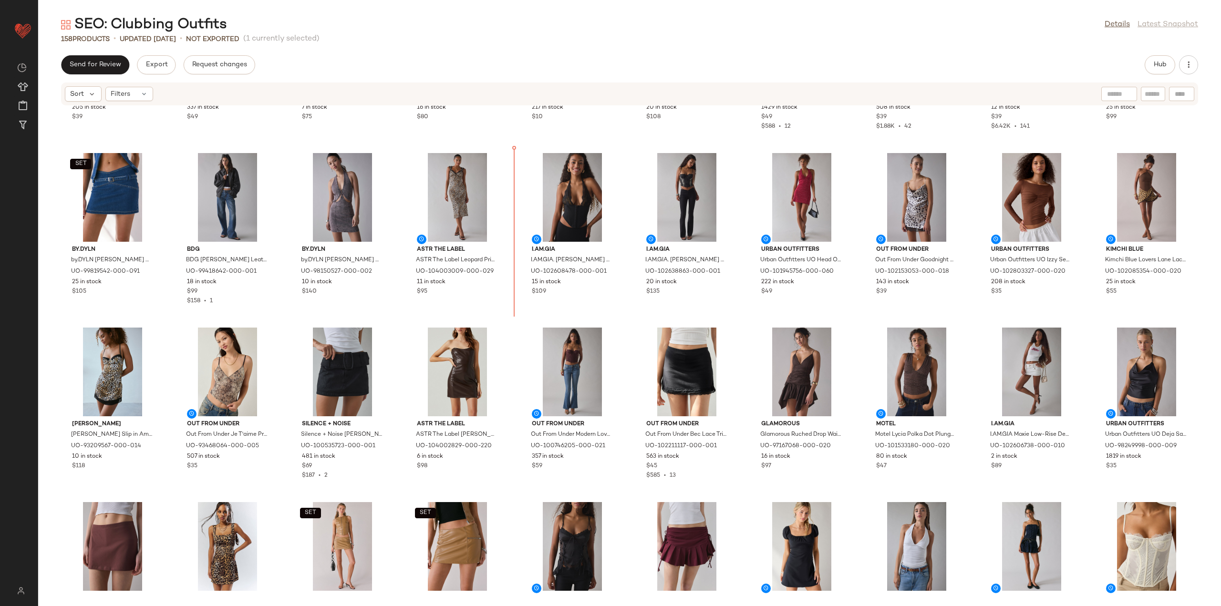
scroll to position [1360, 0]
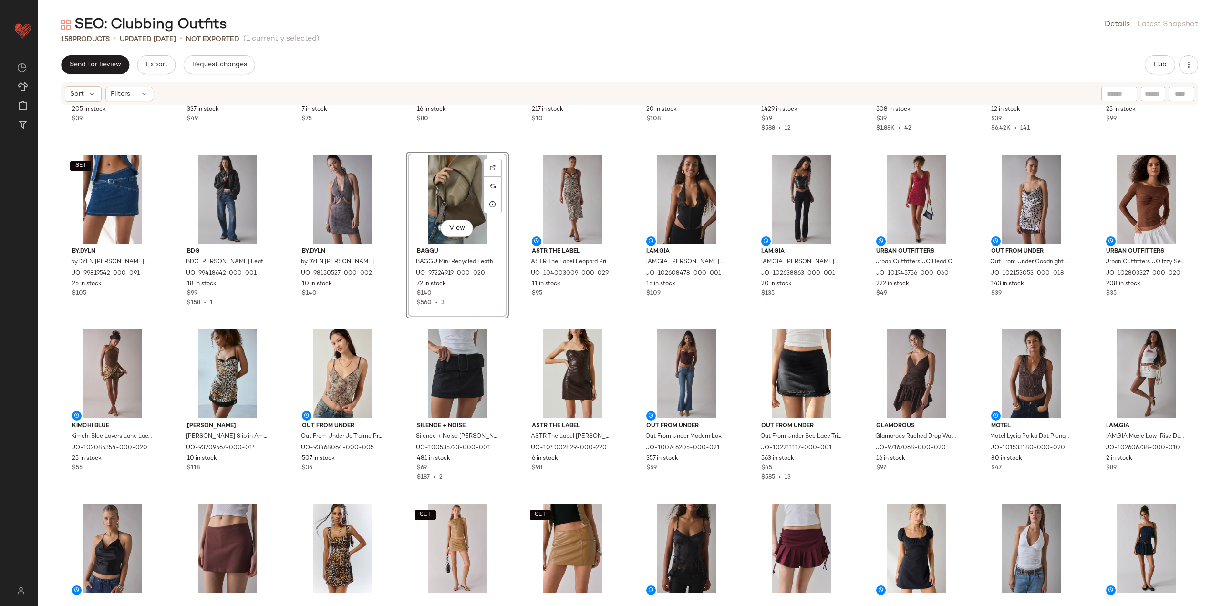
click at [514, 326] on div "Urban Outfitters UO [PERSON_NAME] Mixed Lace Trim Plunge Halter Top in Mint, Wo…" at bounding box center [629, 350] width 1183 height 489
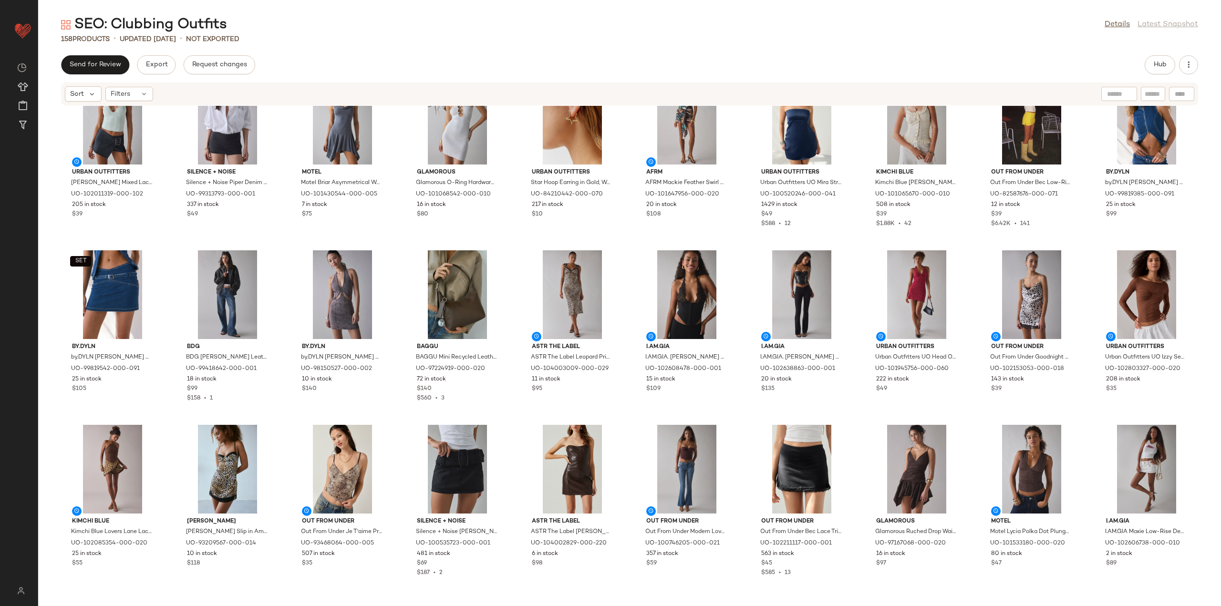
scroll to position [1312, 0]
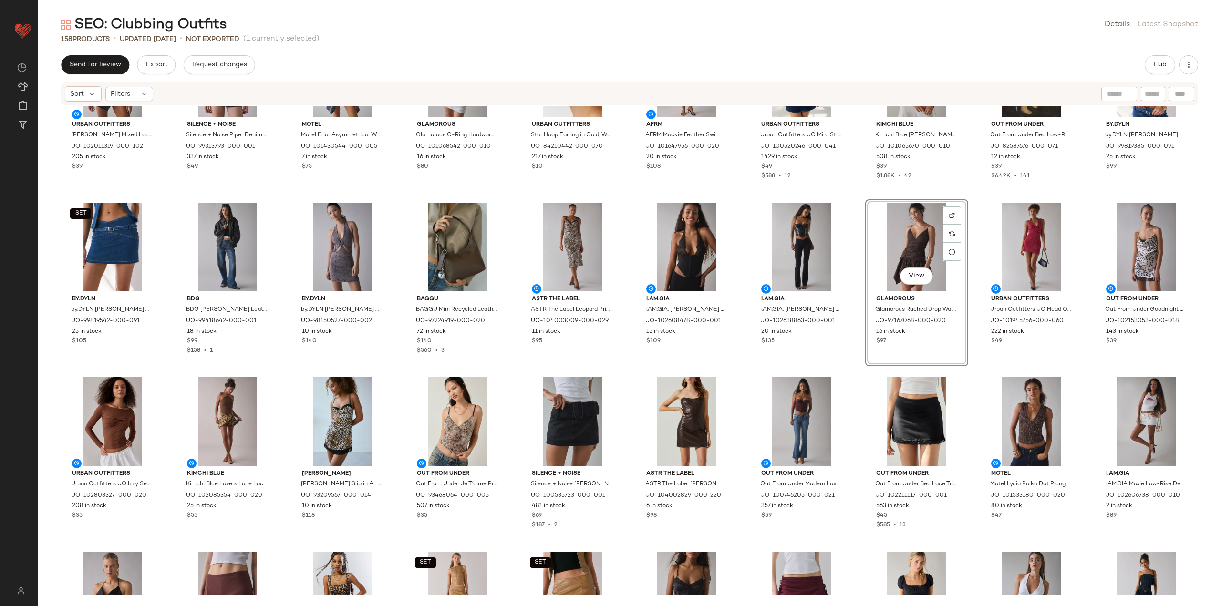
click at [861, 372] on div "Urban Outfitters UO [PERSON_NAME] Mixed Lace Trim Plunge Halter Top in Mint, Wo…" at bounding box center [629, 350] width 1183 height 489
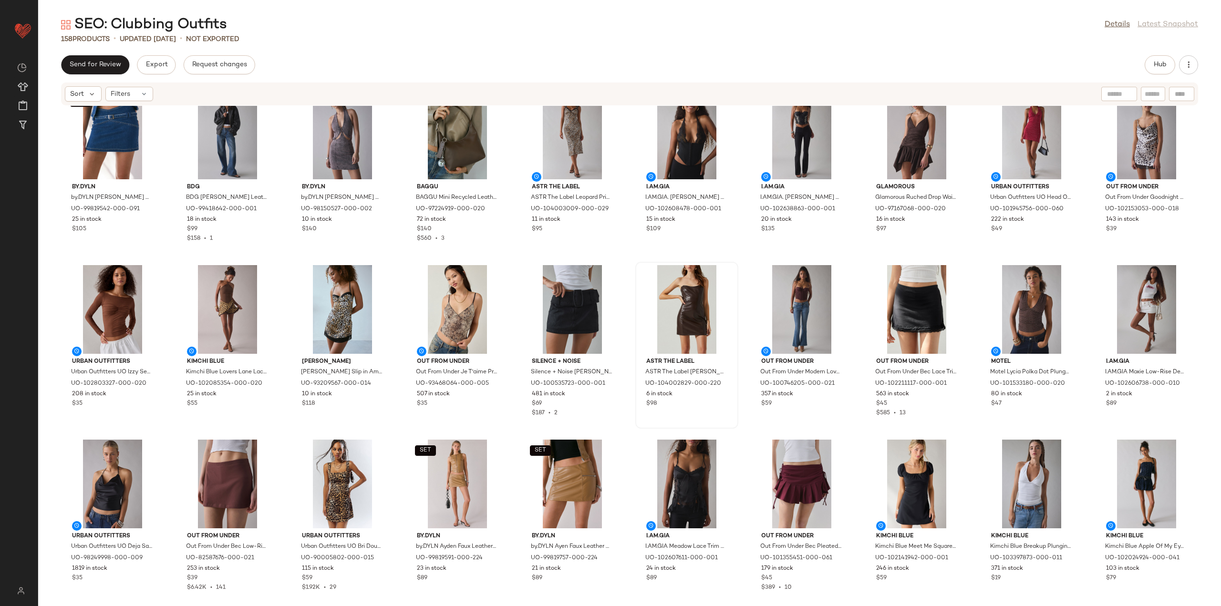
scroll to position [1408, 0]
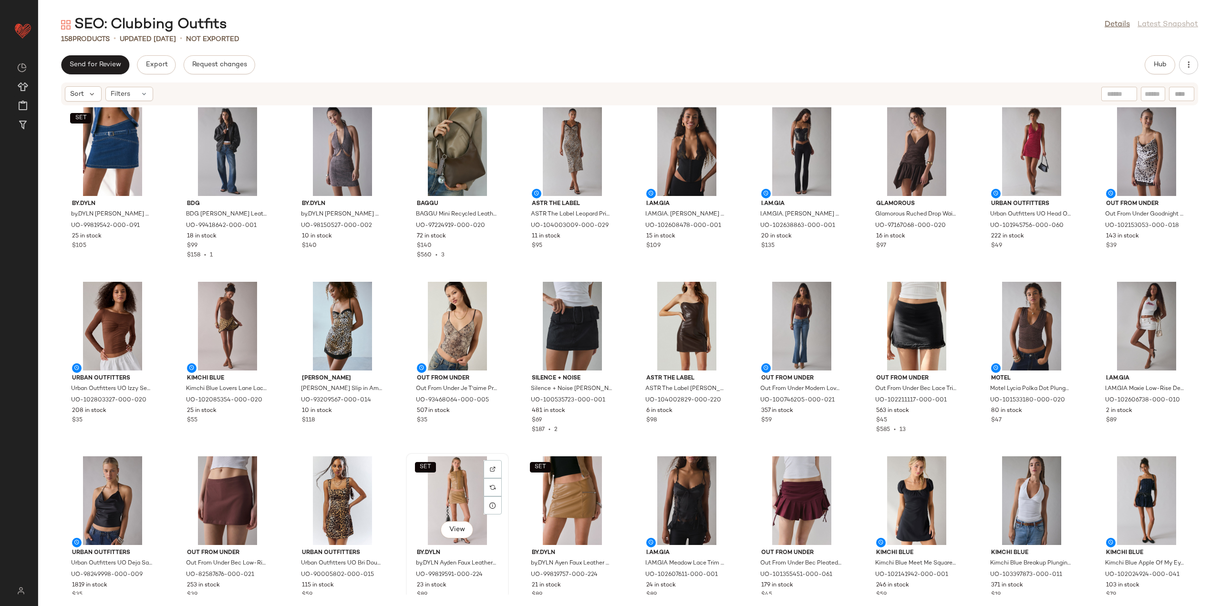
click at [469, 504] on div "SET View" at bounding box center [457, 500] width 96 height 89
click at [547, 495] on div "SET View" at bounding box center [572, 500] width 96 height 89
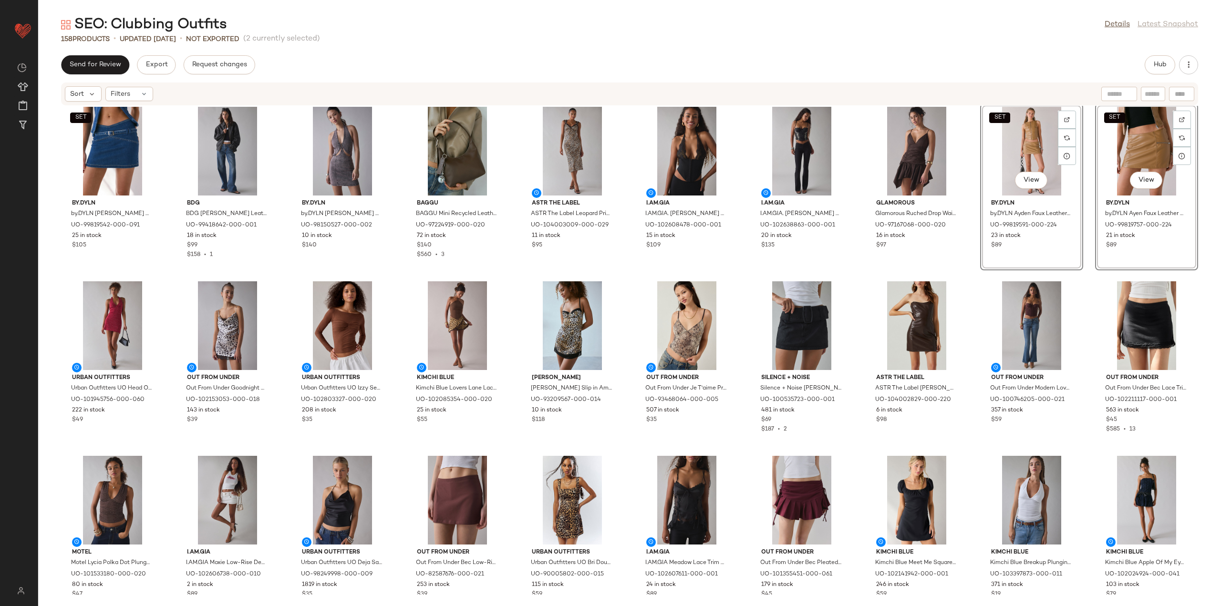
click at [970, 271] on div "SET by.DYLN by.DYLN [PERSON_NAME] Belted Denim Mini Skirt in Blue, Women's at U…" at bounding box center [629, 350] width 1183 height 489
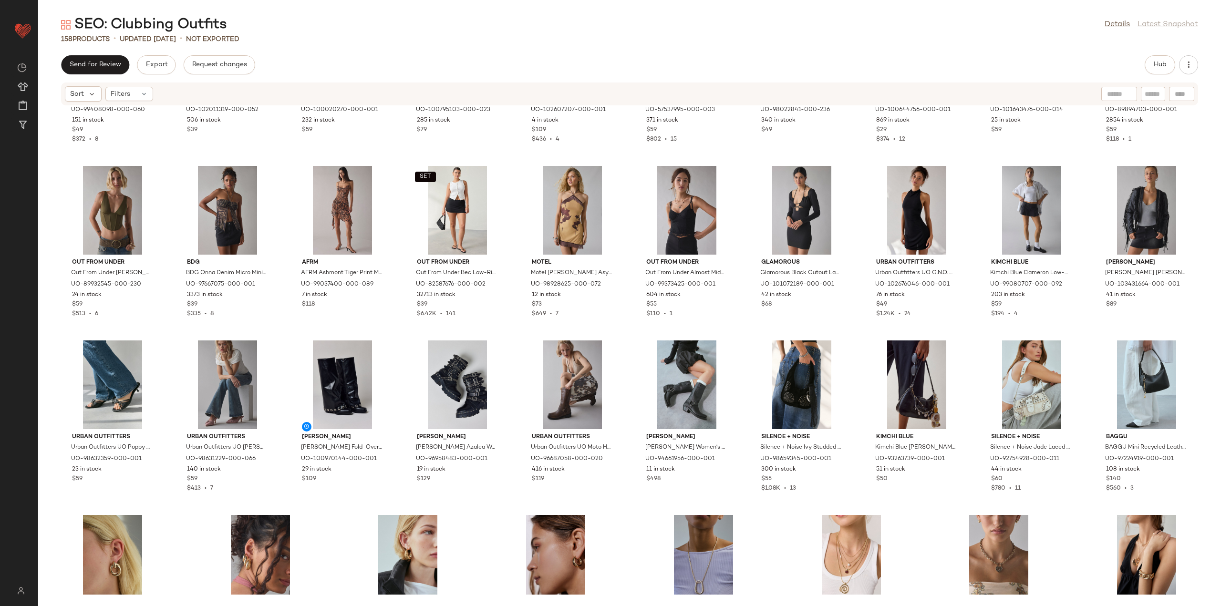
scroll to position [2267, 0]
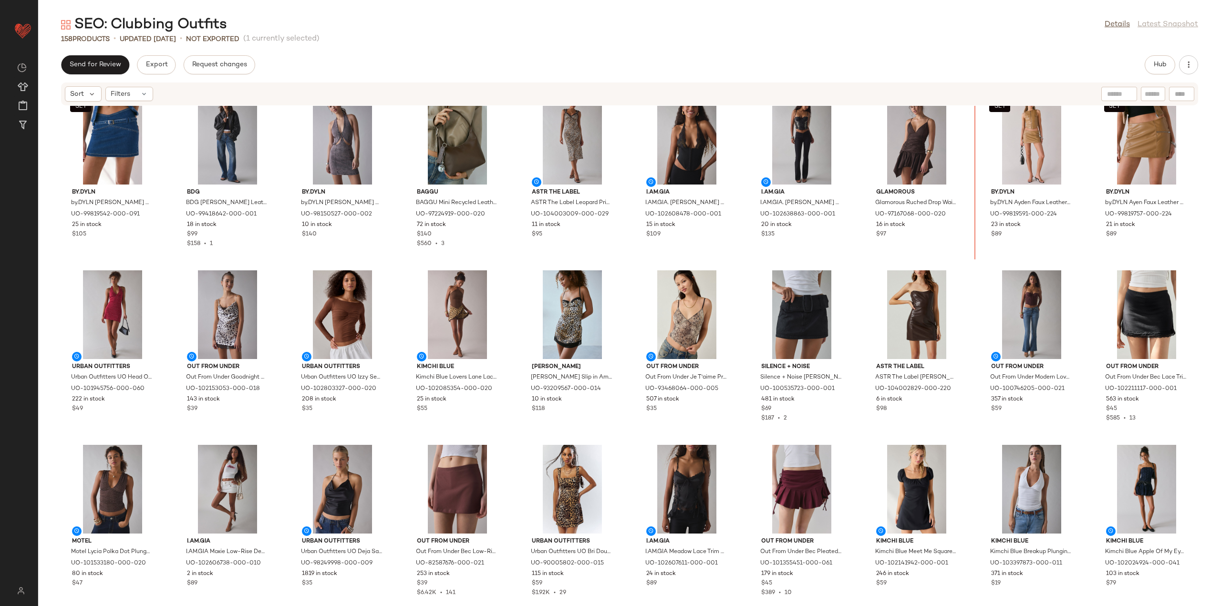
scroll to position [1404, 0]
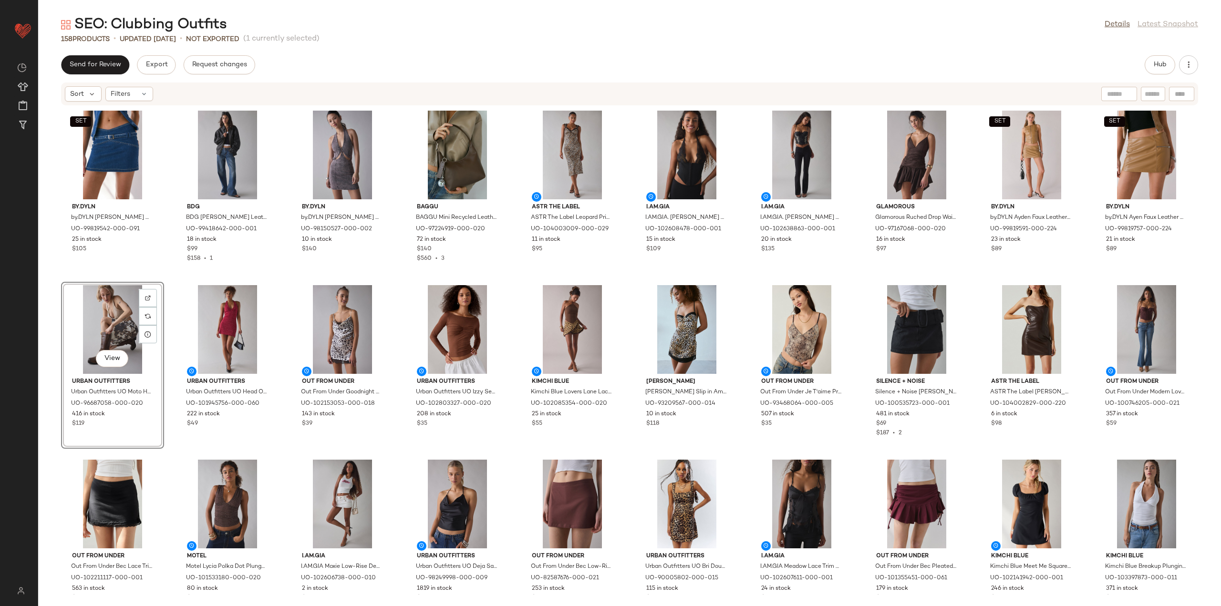
click at [513, 282] on div "SET by.DYLN by.DYLN [PERSON_NAME] Belted Denim Mini Skirt in Blue, Women's at U…" at bounding box center [629, 350] width 1183 height 489
click at [222, 534] on span "View" at bounding box center [227, 533] width 16 height 8
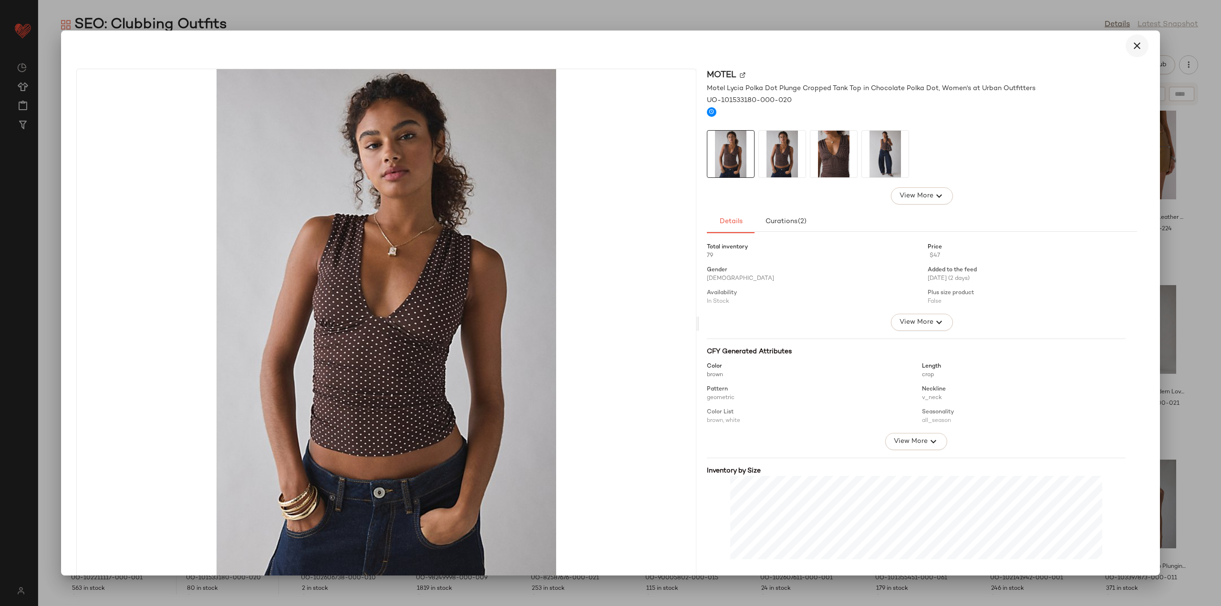
click at [1125, 50] on button "button" at bounding box center [1136, 45] width 23 height 23
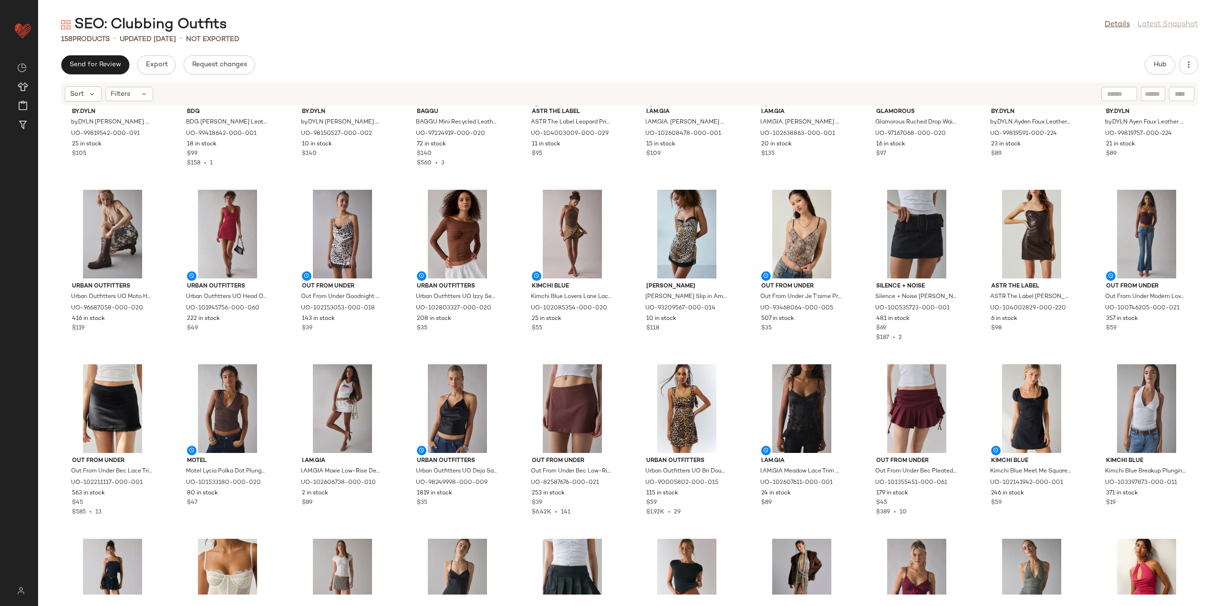
scroll to position [1452, 0]
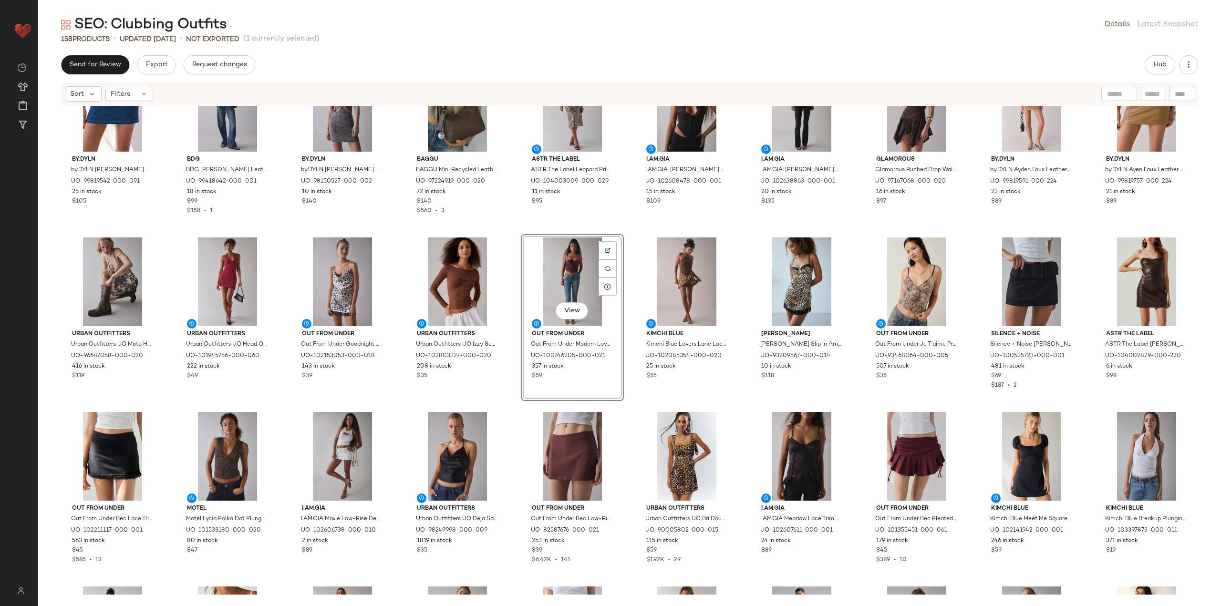
click at [508, 226] on div "SET by.DYLN by.DYLN [PERSON_NAME] Belted Denim Mini Skirt in Blue, Women's at U…" at bounding box center [629, 350] width 1183 height 489
click at [552, 255] on div "View" at bounding box center [572, 281] width 96 height 89
click at [673, 282] on div "View" at bounding box center [687, 281] width 96 height 89
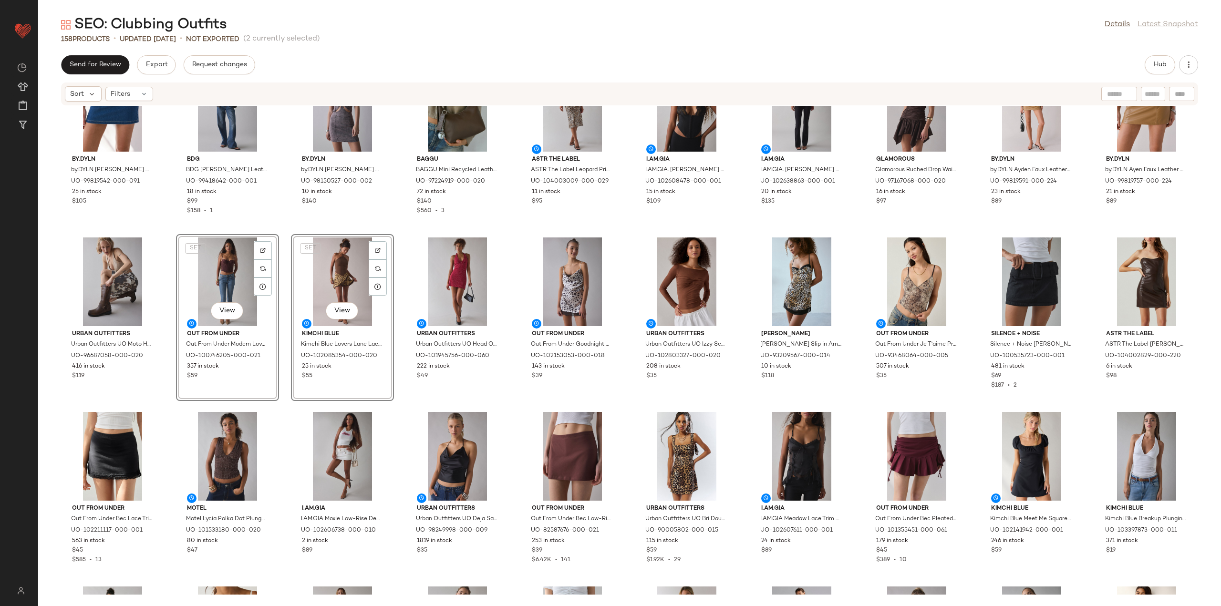
click at [274, 227] on div "SET by.DYLN by.DYLN [PERSON_NAME] Belted Denim Mini Skirt in Blue, Women's at U…" at bounding box center [629, 350] width 1183 height 489
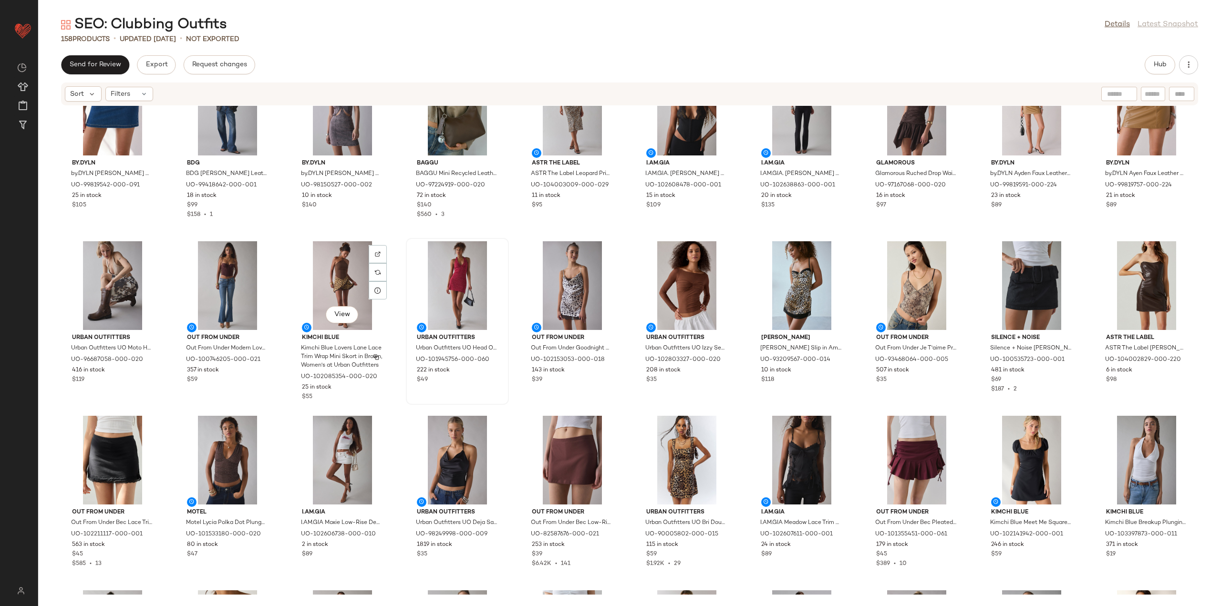
scroll to position [1452, 0]
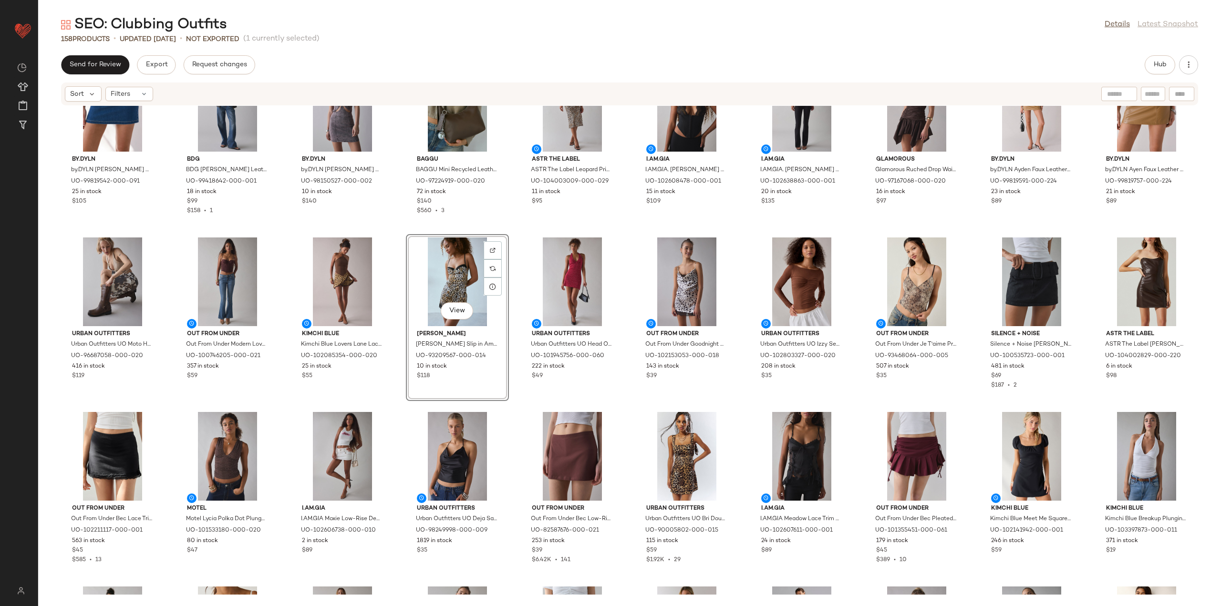
click at [393, 409] on div "SET by.DYLN by.DYLN [PERSON_NAME] Belted Denim Mini Skirt in Blue, Women's at U…" at bounding box center [629, 350] width 1183 height 489
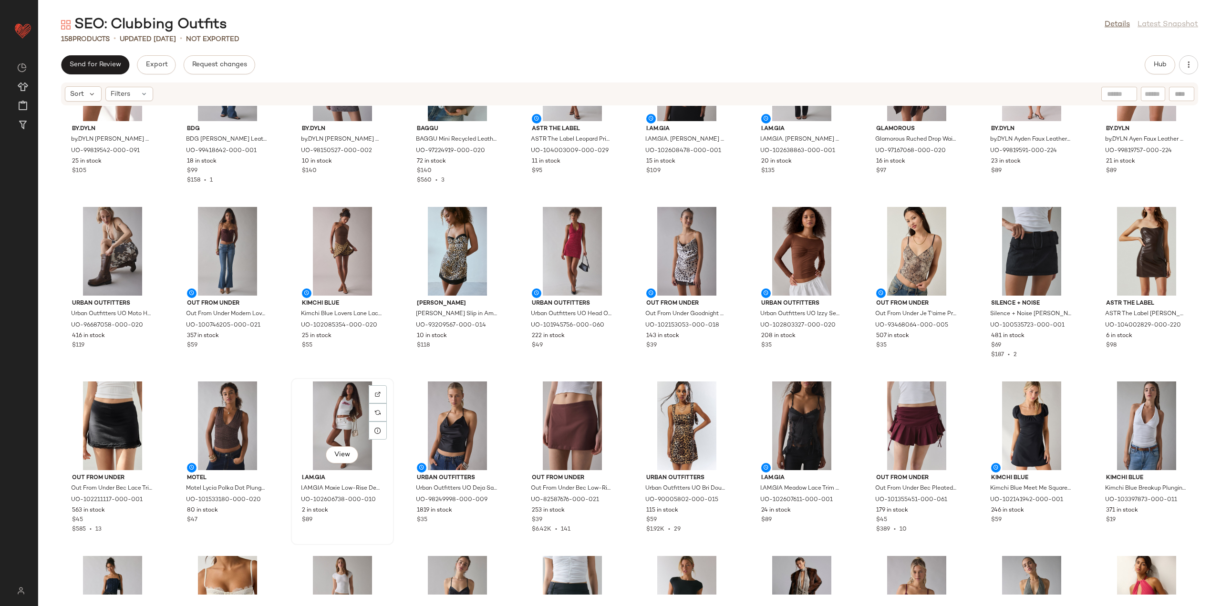
scroll to position [1500, 0]
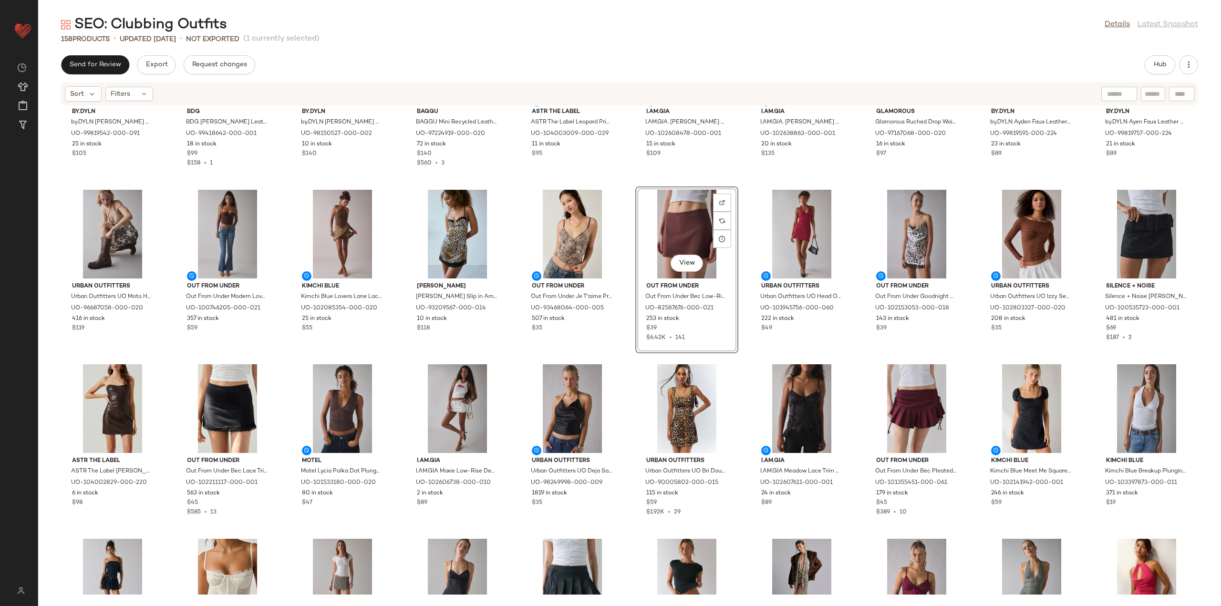
click at [626, 350] on div "SET by.DYLN by.DYLN [PERSON_NAME] Belted Denim Mini Skirt in Blue, Women's at U…" at bounding box center [629, 350] width 1183 height 489
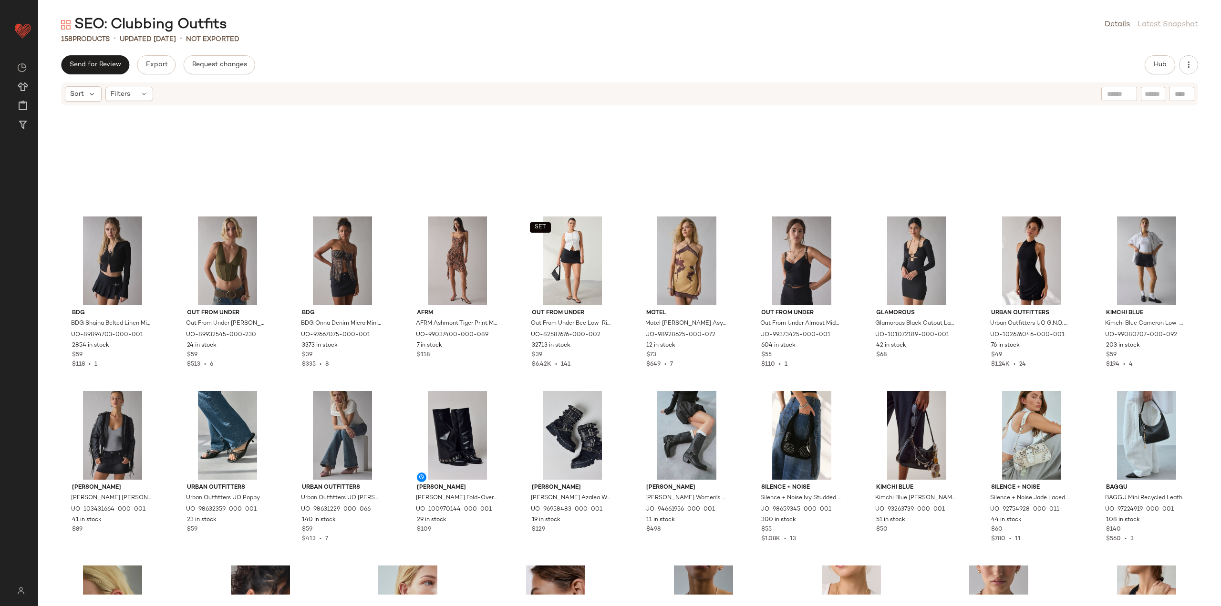
scroll to position [2306, 0]
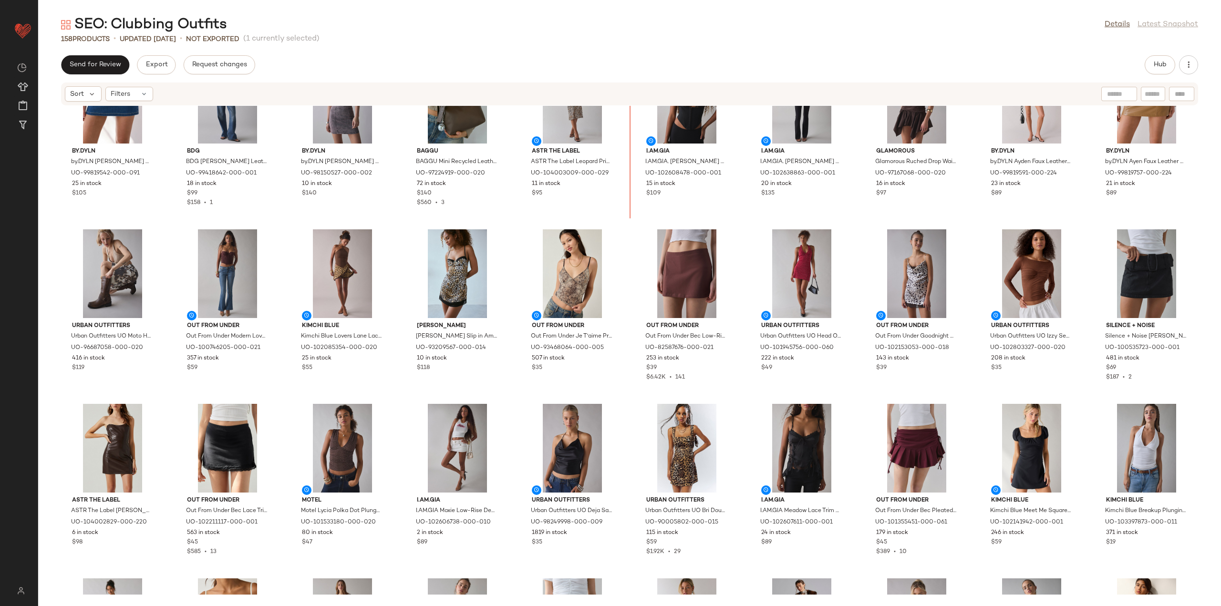
scroll to position [1443, 0]
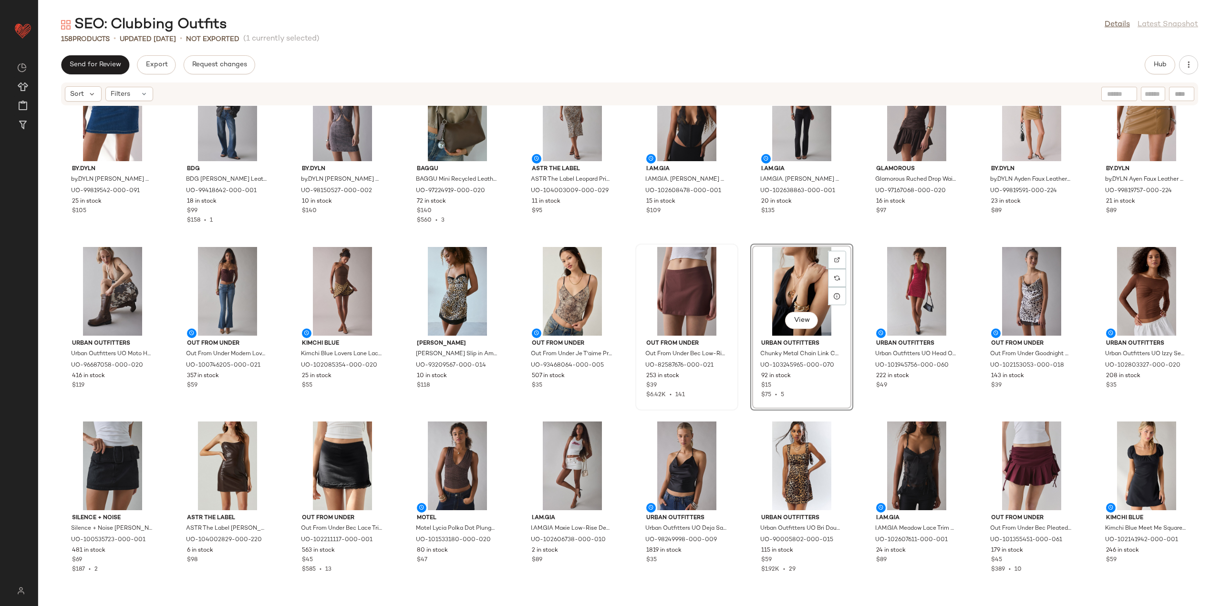
click at [738, 242] on div "SET by.DYLN by.DYLN [PERSON_NAME] Belted Denim Mini Skirt in Blue, Women's at U…" at bounding box center [629, 350] width 1183 height 489
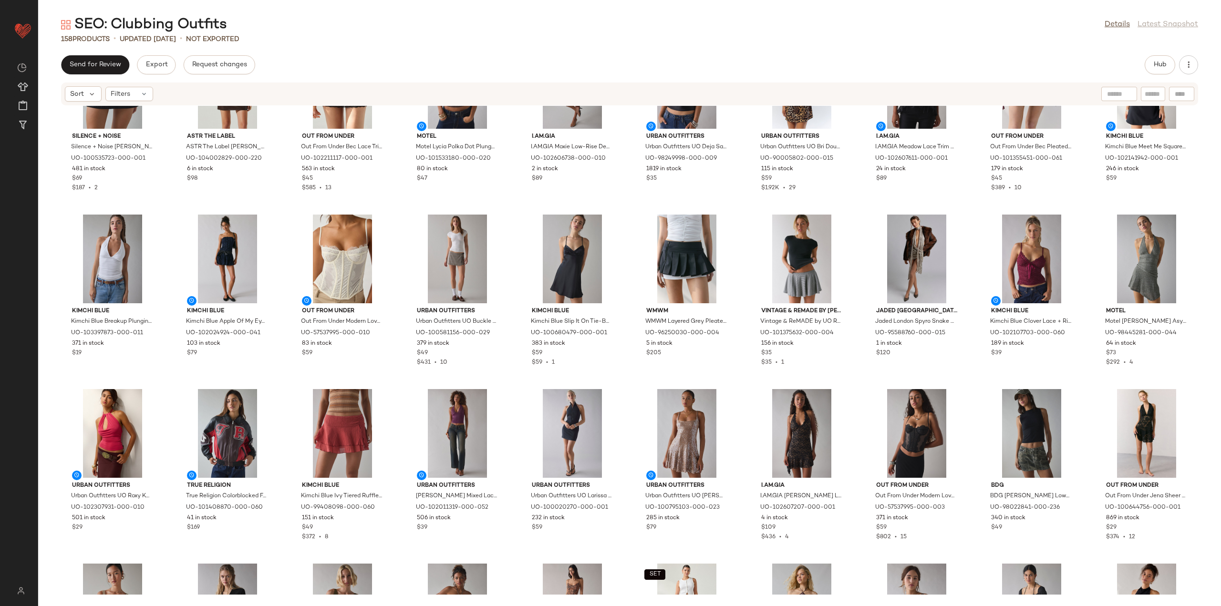
scroll to position [1967, 0]
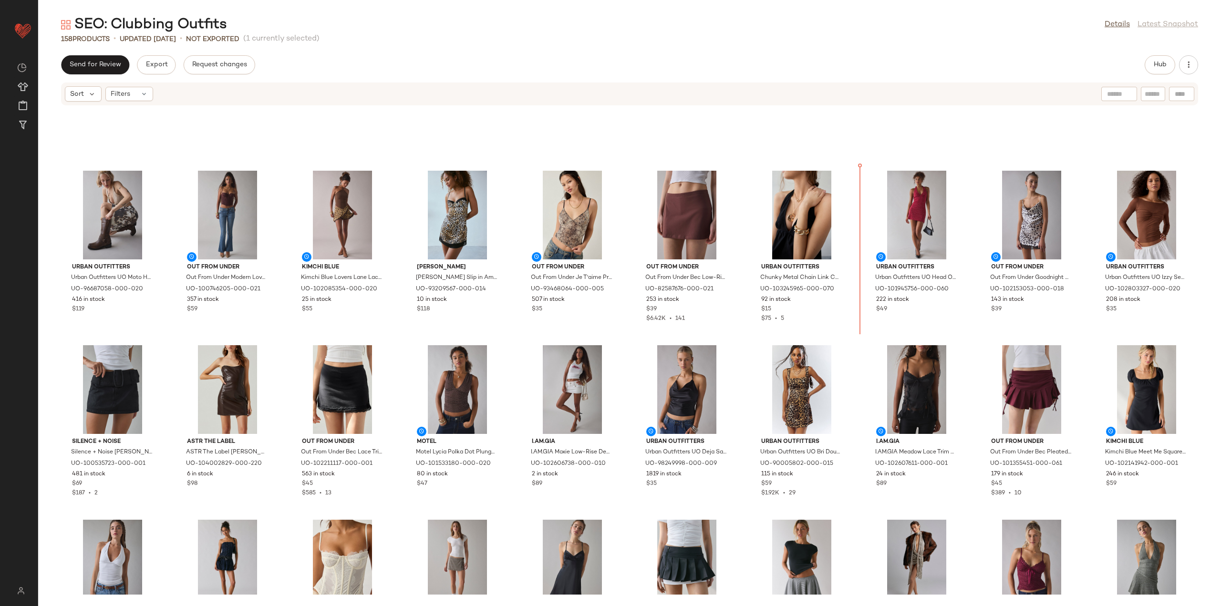
scroll to position [1497, 0]
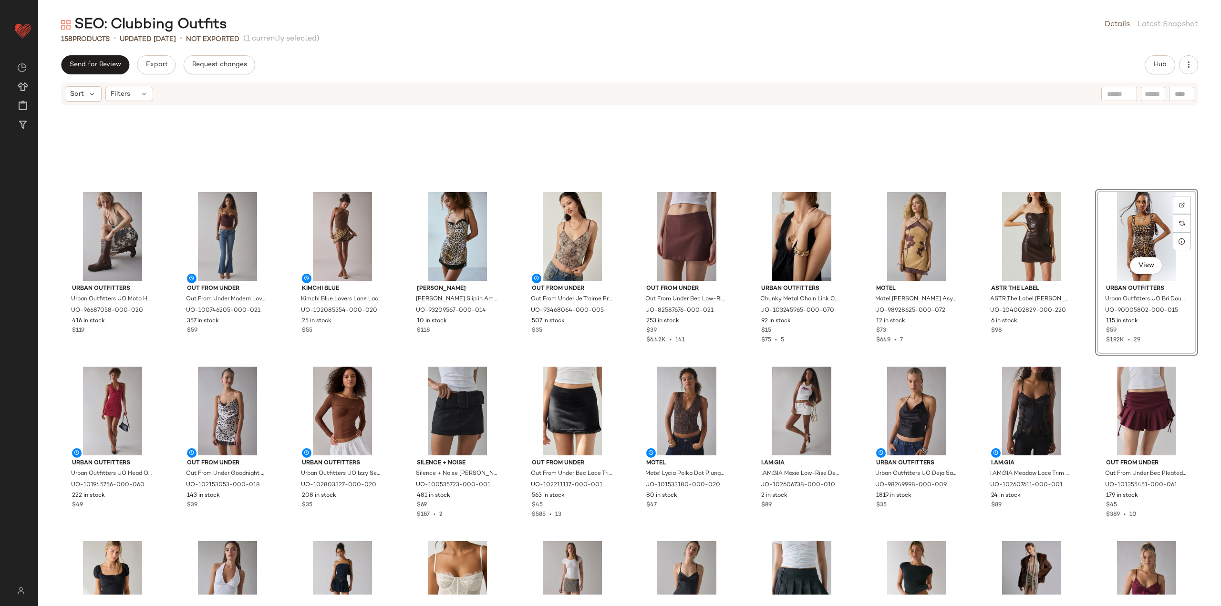
click at [1076, 358] on div "Urban Outfitters Urban Outfitters UO Moto Harness Boot in Brown Distressed, Wom…" at bounding box center [629, 350] width 1183 height 489
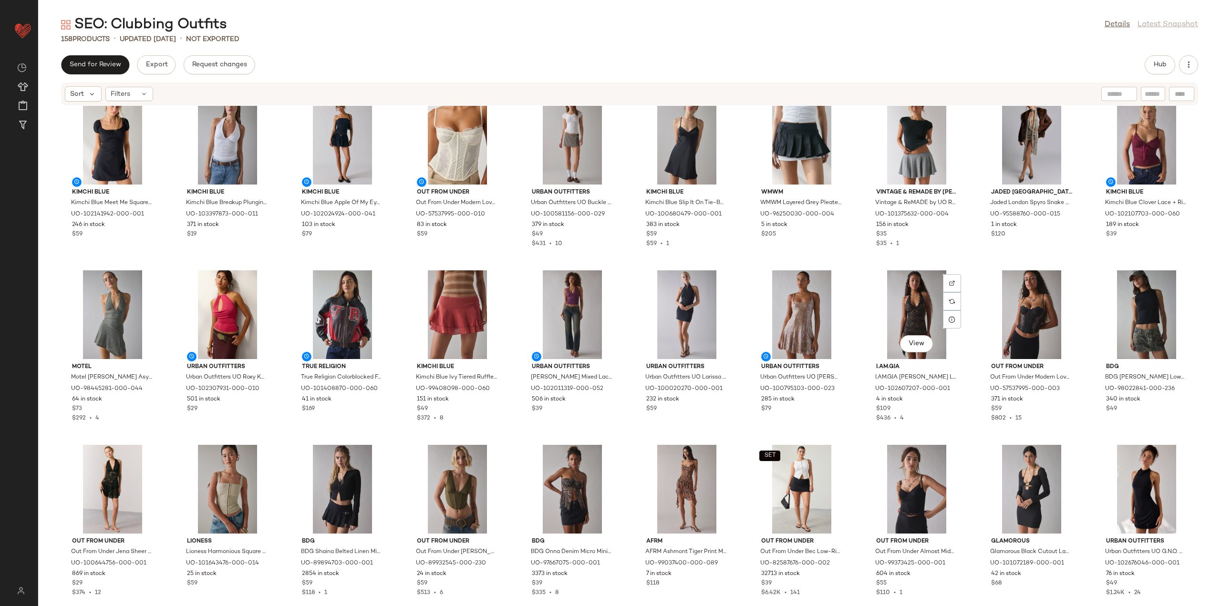
scroll to position [1927, 0]
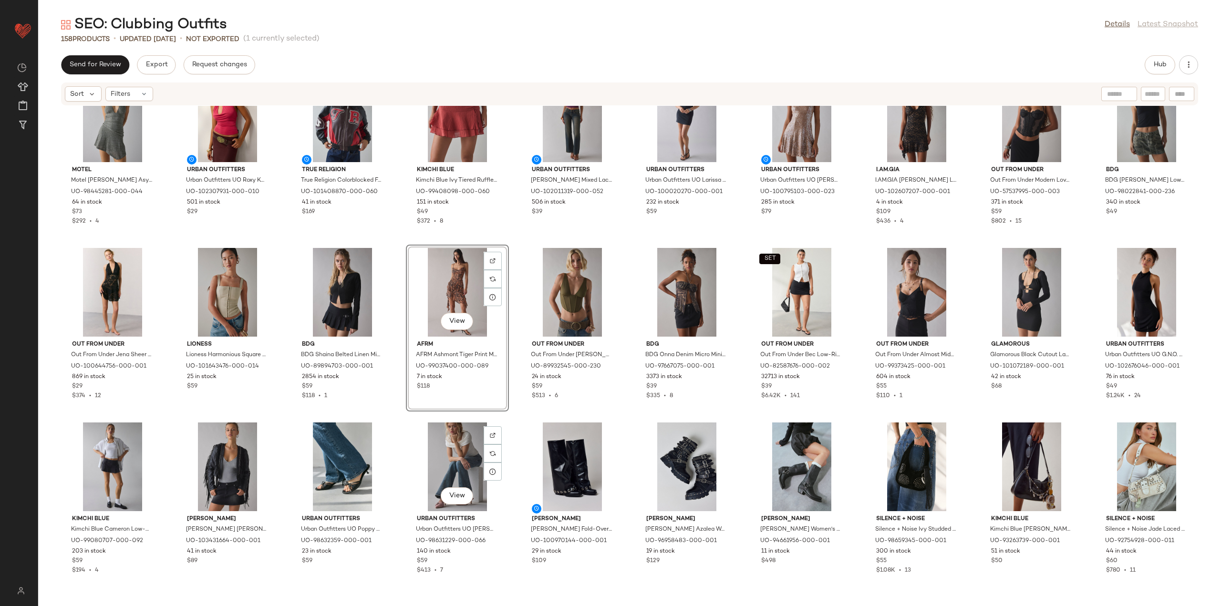
scroll to position [2140, 0]
click at [233, 305] on div "View" at bounding box center [227, 292] width 96 height 89
click at [466, 278] on div "View" at bounding box center [457, 292] width 96 height 89
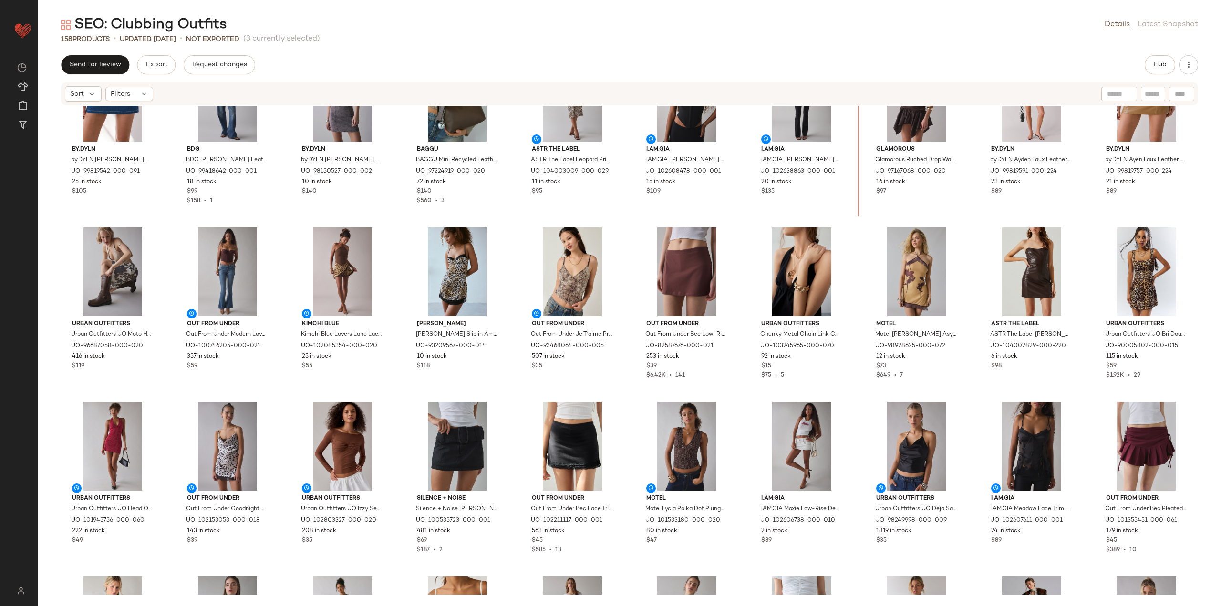
scroll to position [1450, 0]
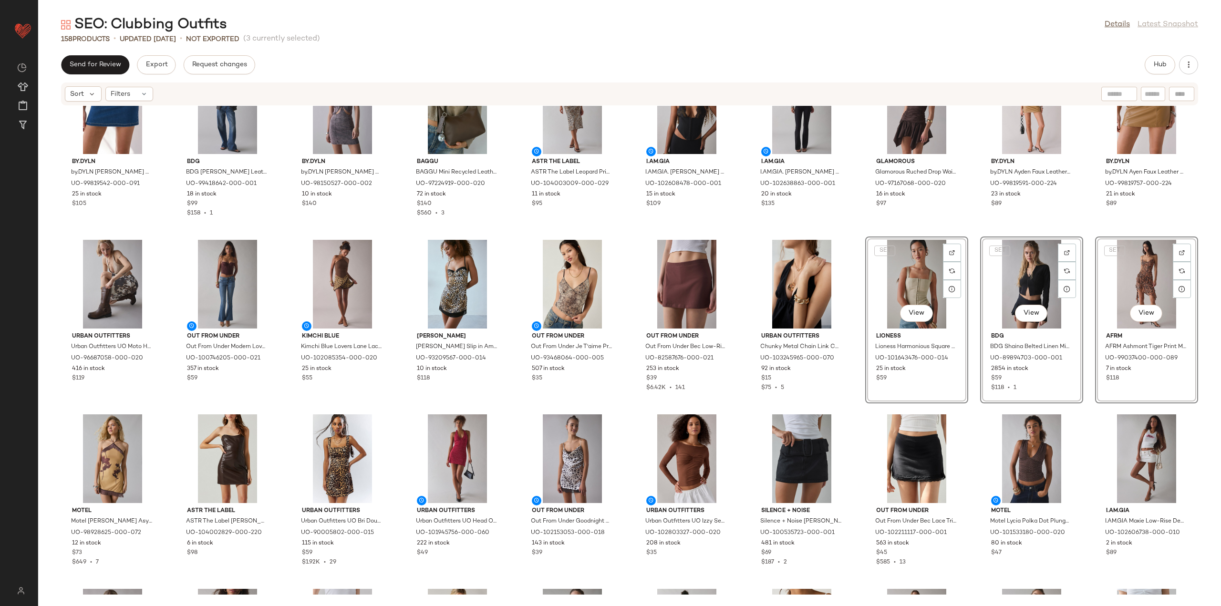
click at [852, 234] on div "SET by.DYLN by.DYLN [PERSON_NAME] Belted Denim Mini Skirt in Blue, Women's at U…" at bounding box center [629, 350] width 1183 height 489
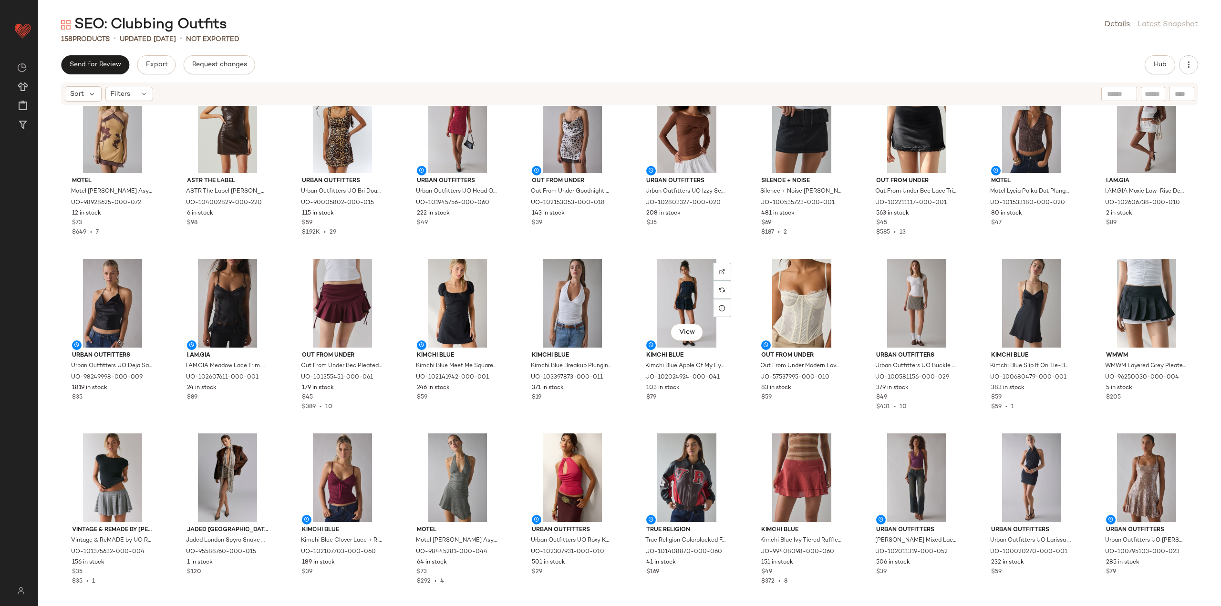
scroll to position [1784, 0]
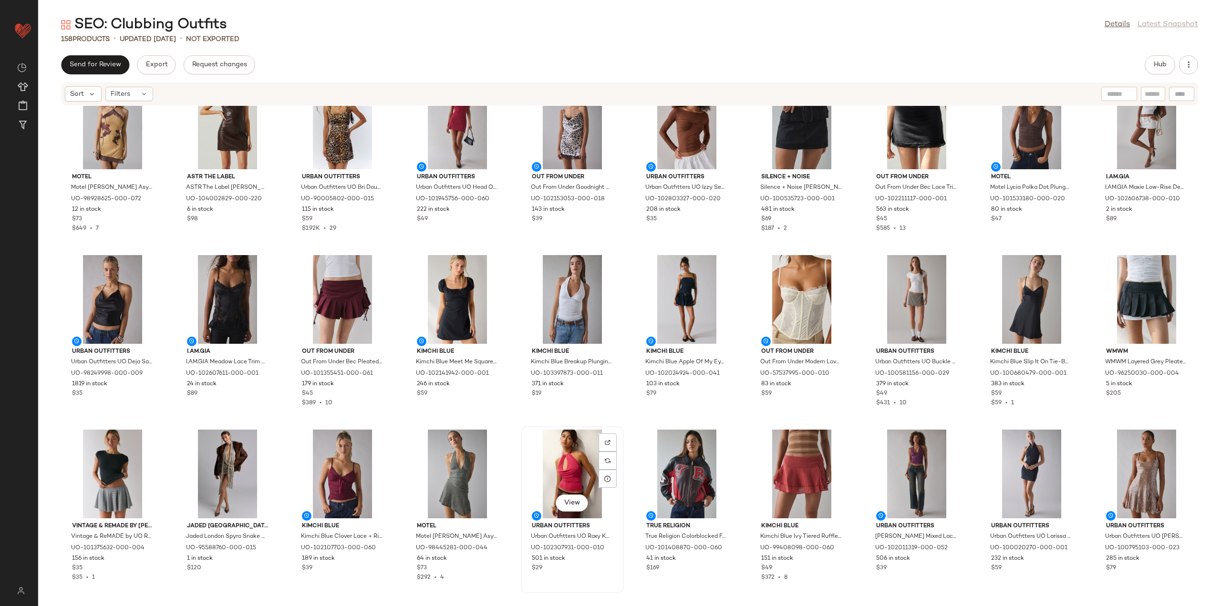
click at [572, 468] on div "View" at bounding box center [572, 474] width 96 height 89
click at [667, 456] on div "View" at bounding box center [687, 474] width 96 height 89
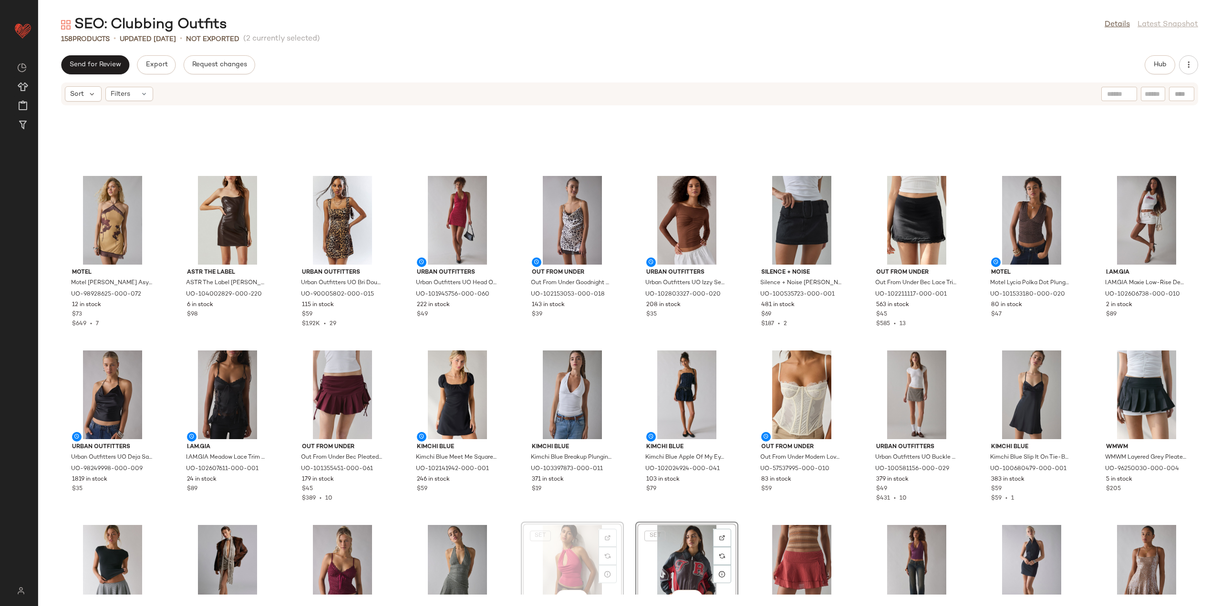
scroll to position [1691, 0]
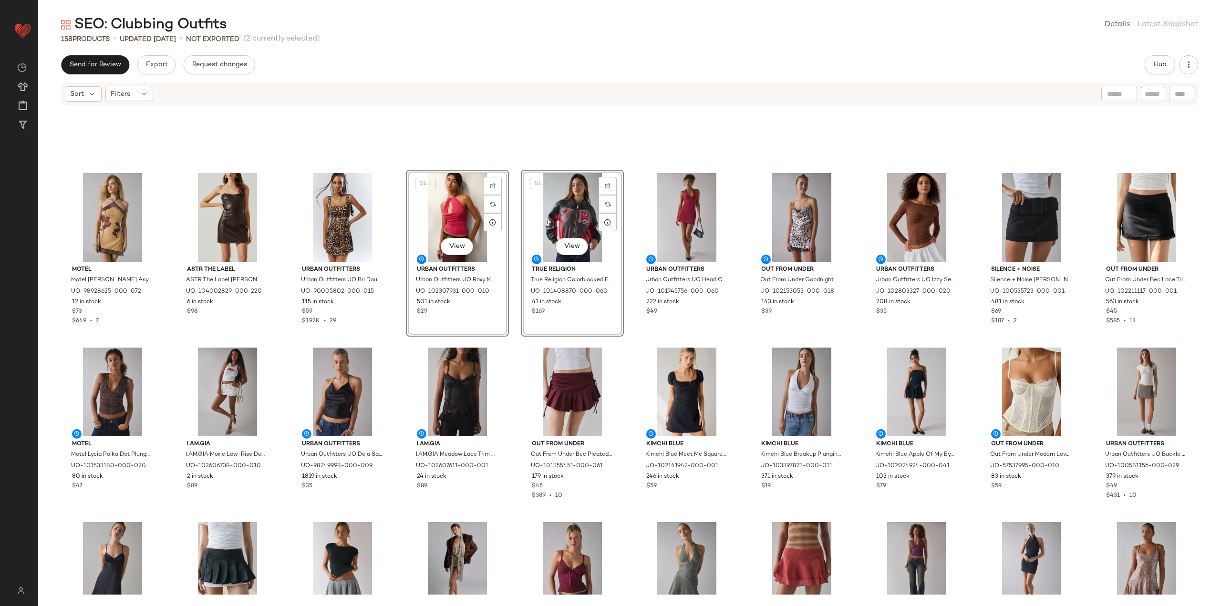
click at [506, 342] on div "Motel Motel [PERSON_NAME] Asymmetrical Fringe High-Neck Halter Mini Dress in Ye…" at bounding box center [629, 350] width 1183 height 489
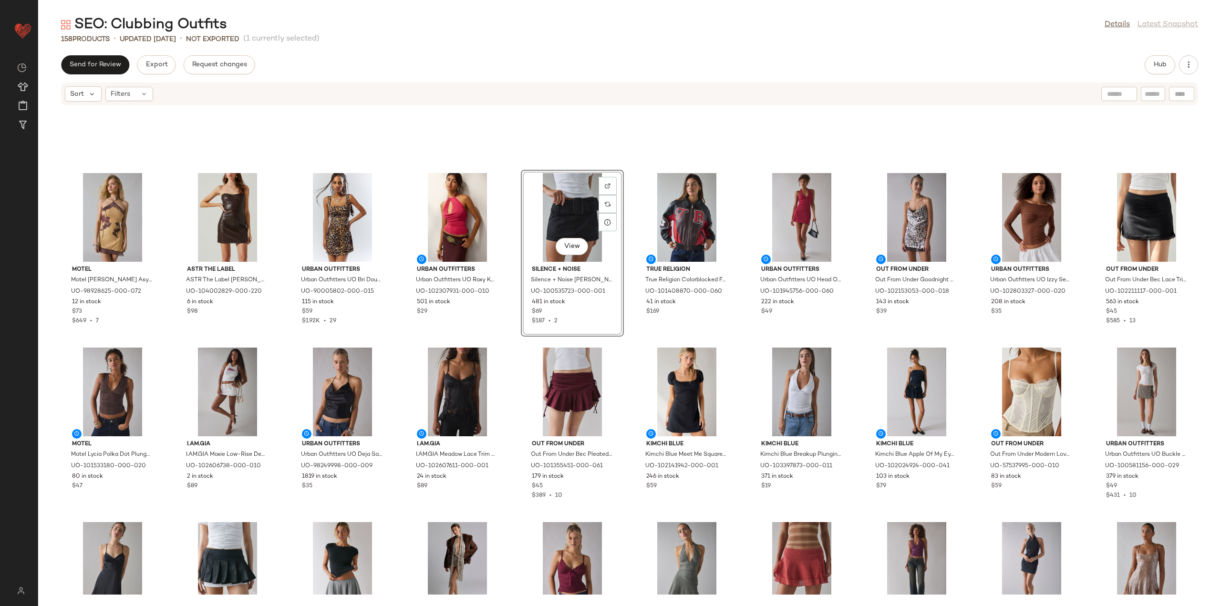
click at [516, 336] on div "Motel Motel [PERSON_NAME] Asymmetrical Fringe High-Neck Halter Mini Dress in Ye…" at bounding box center [629, 350] width 1183 height 489
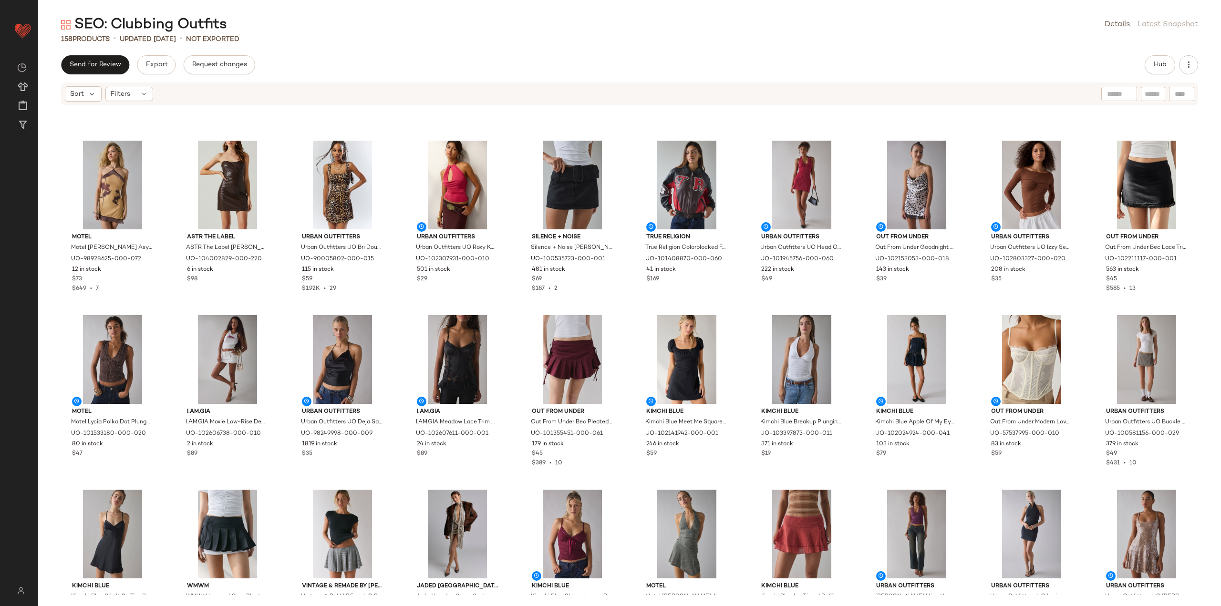
scroll to position [1739, 0]
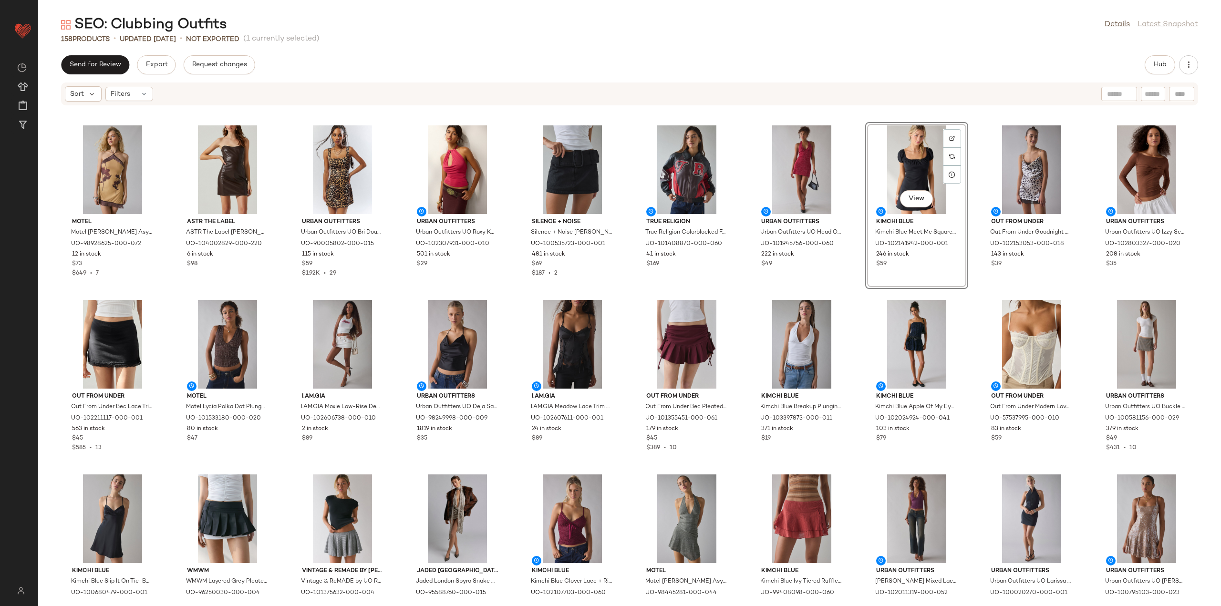
click at [740, 298] on div "Motel Motel [PERSON_NAME] Asymmetrical Fringe High-Neck Halter Mini Dress in Ye…" at bounding box center [629, 350] width 1183 height 489
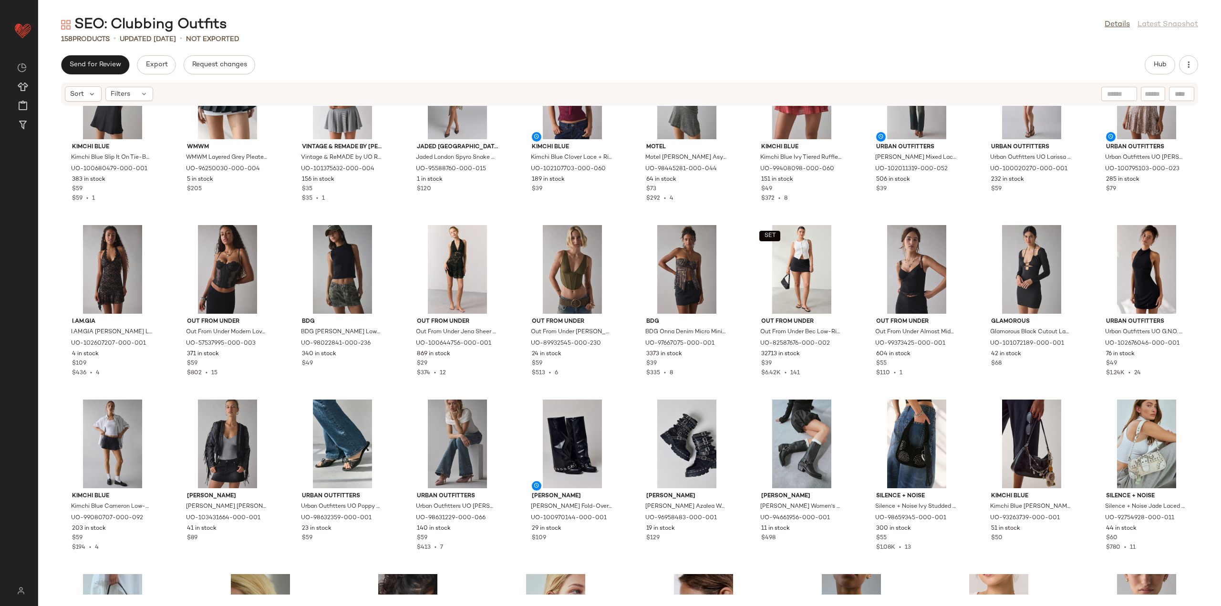
scroll to position [2306, 0]
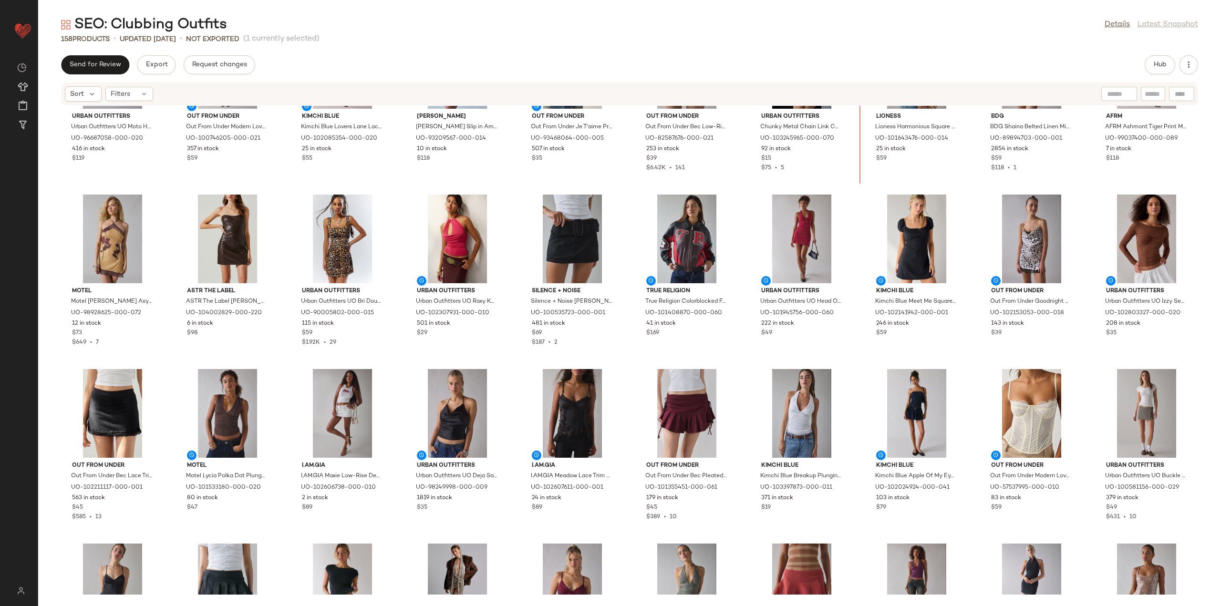
scroll to position [1626, 0]
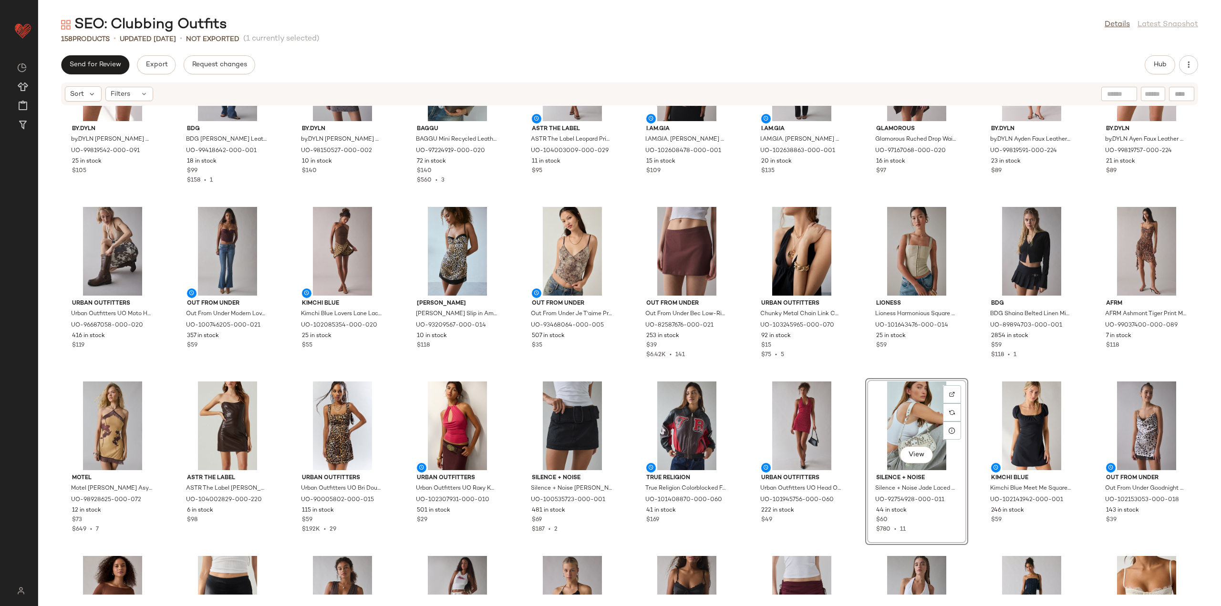
scroll to position [1530, 0]
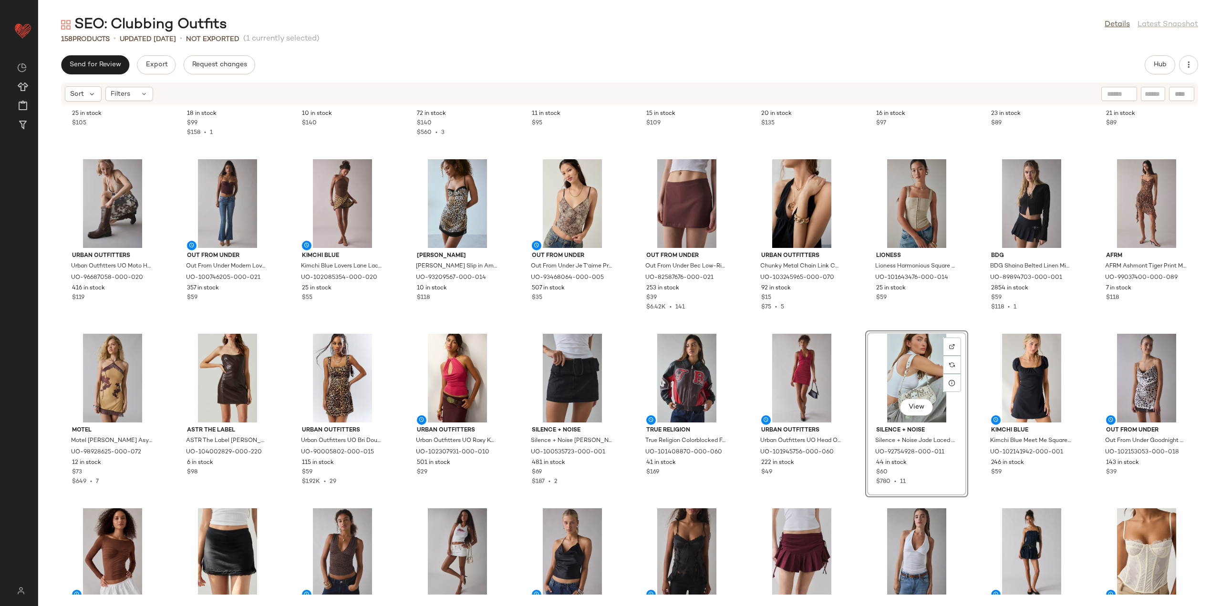
click at [849, 325] on div "SET by.DYLN by.DYLN [PERSON_NAME] Belted Denim Mini Skirt in Blue, Women's at U…" at bounding box center [629, 350] width 1183 height 489
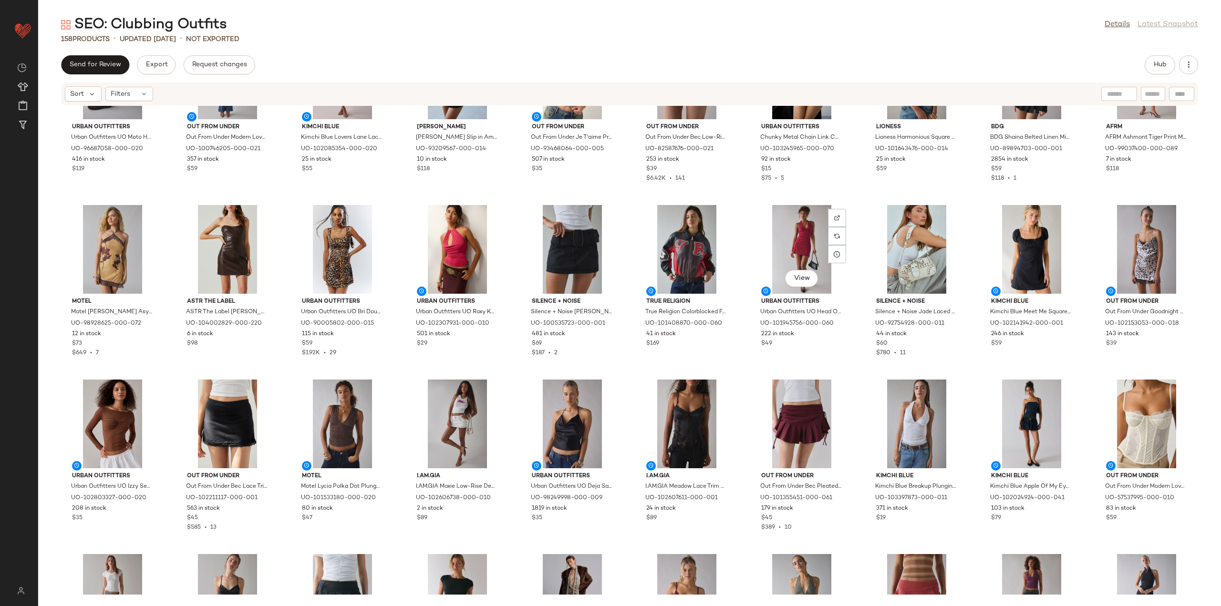
scroll to position [1673, 0]
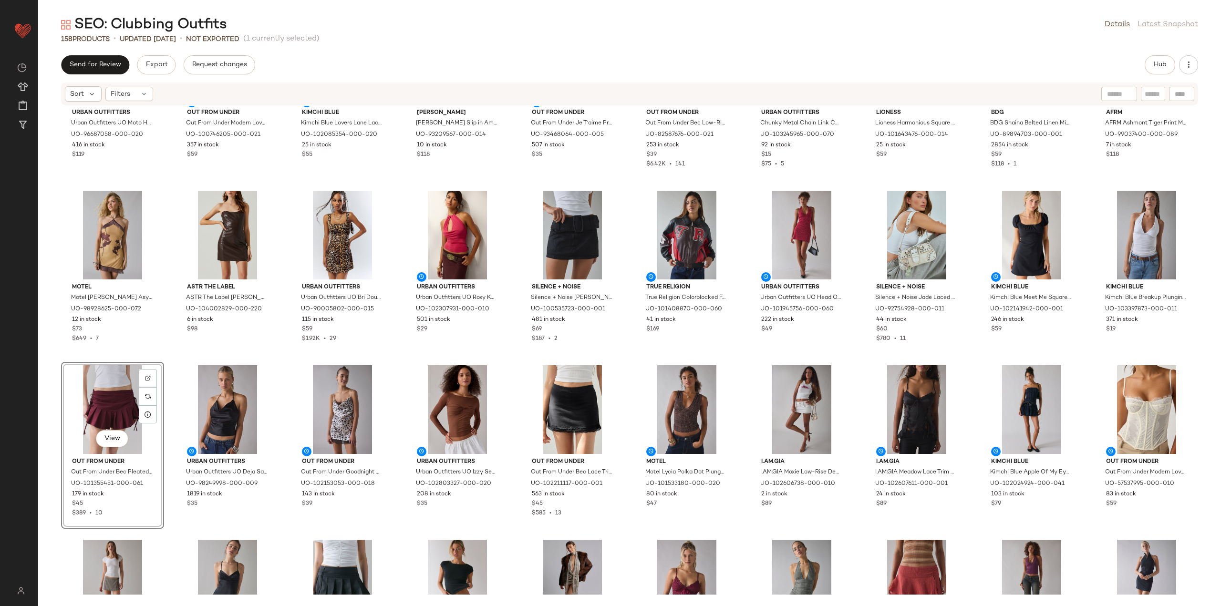
click at [743, 358] on div "Urban Outfitters Urban Outfitters UO Moto Harness Boot in Brown Distressed, Wom…" at bounding box center [629, 350] width 1183 height 489
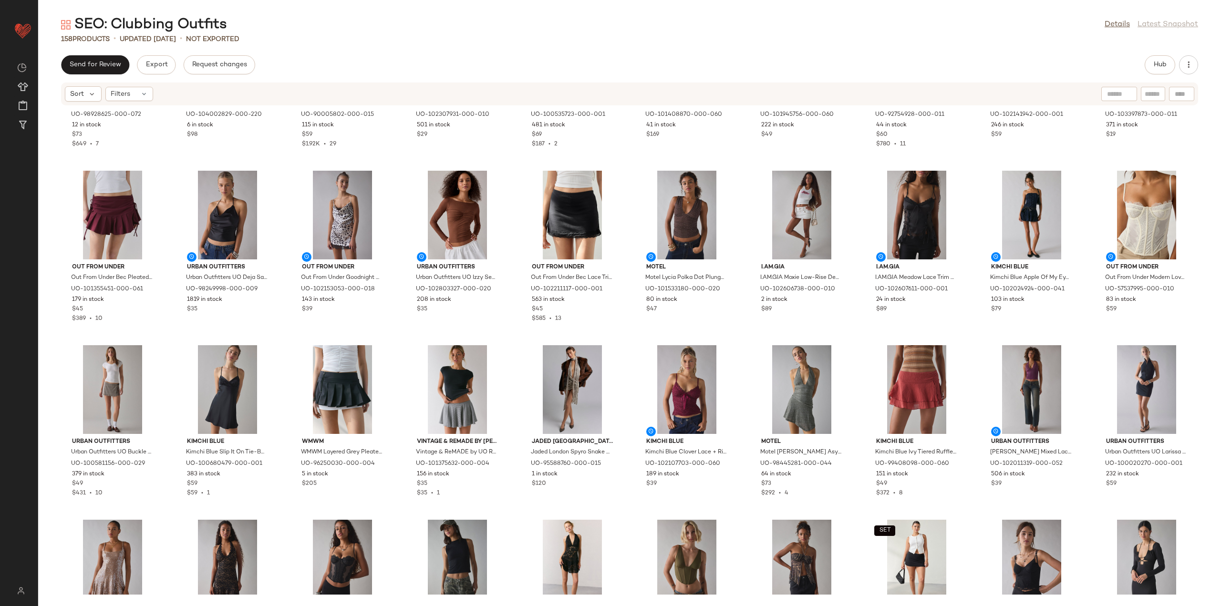
scroll to position [1864, 0]
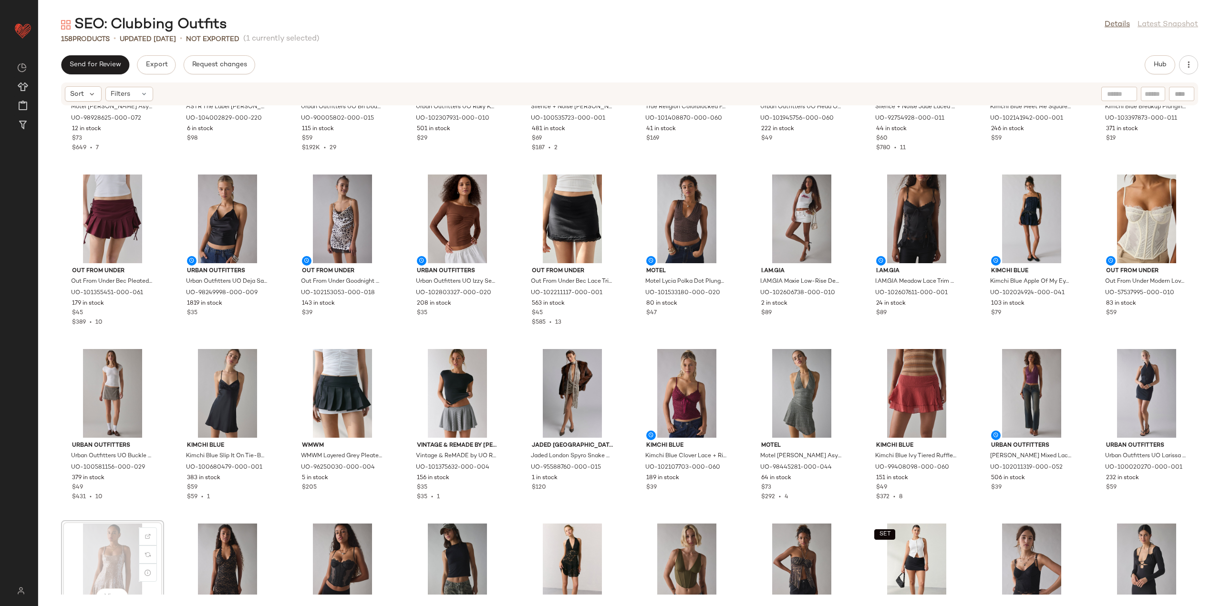
scroll to position [1866, 0]
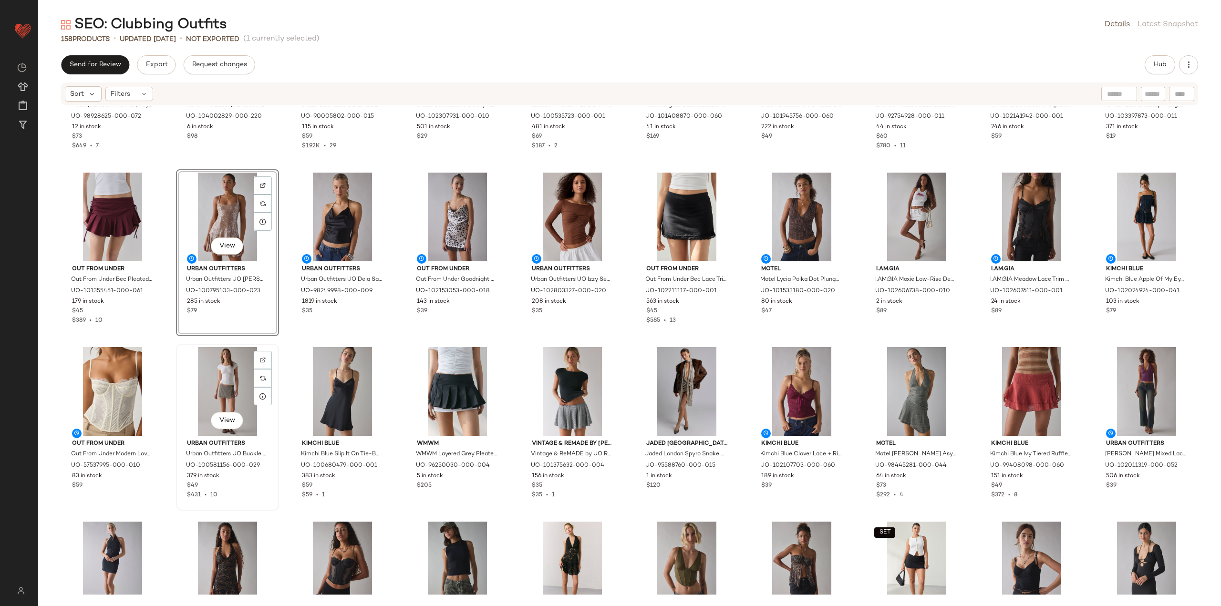
click at [277, 351] on div "View Urban Outfitters Urban Outfitters UO Buckle Up Wrap Front Micro Mini Skort…" at bounding box center [227, 427] width 101 height 165
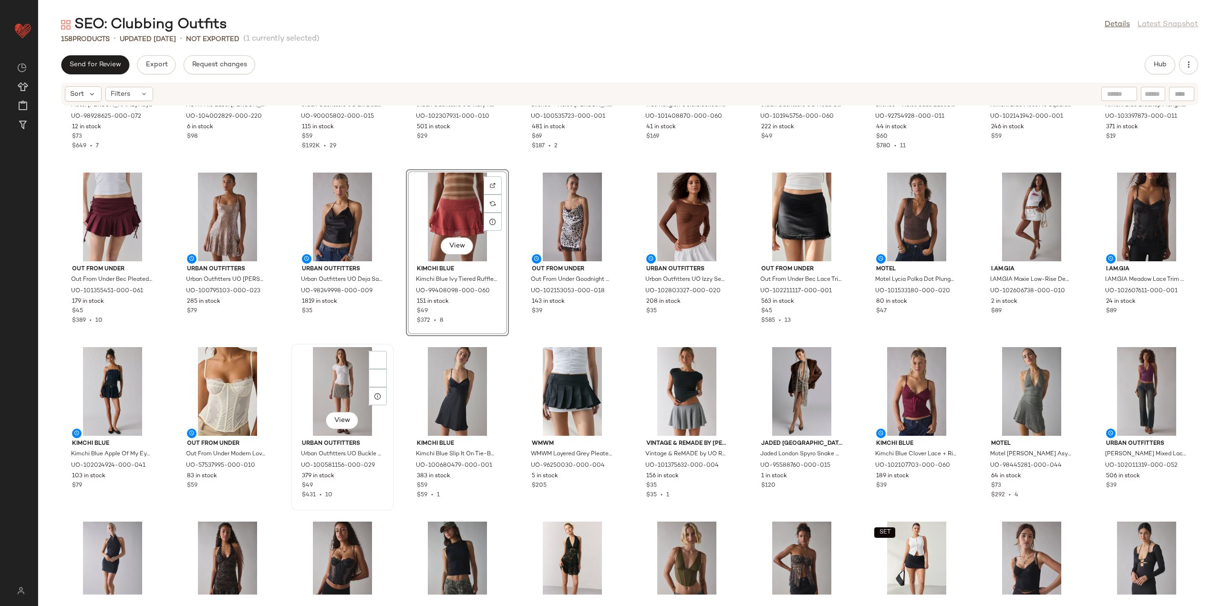
click at [391, 354] on div "View Urban Outfitters Urban Outfitters UO Buckle Up Wrap Front Micro Mini Skort…" at bounding box center [342, 427] width 101 height 165
click at [395, 345] on div "Motel Motel [PERSON_NAME] Asymmetrical Fringe High-Neck Halter Mini Dress in Ye…" at bounding box center [629, 350] width 1183 height 489
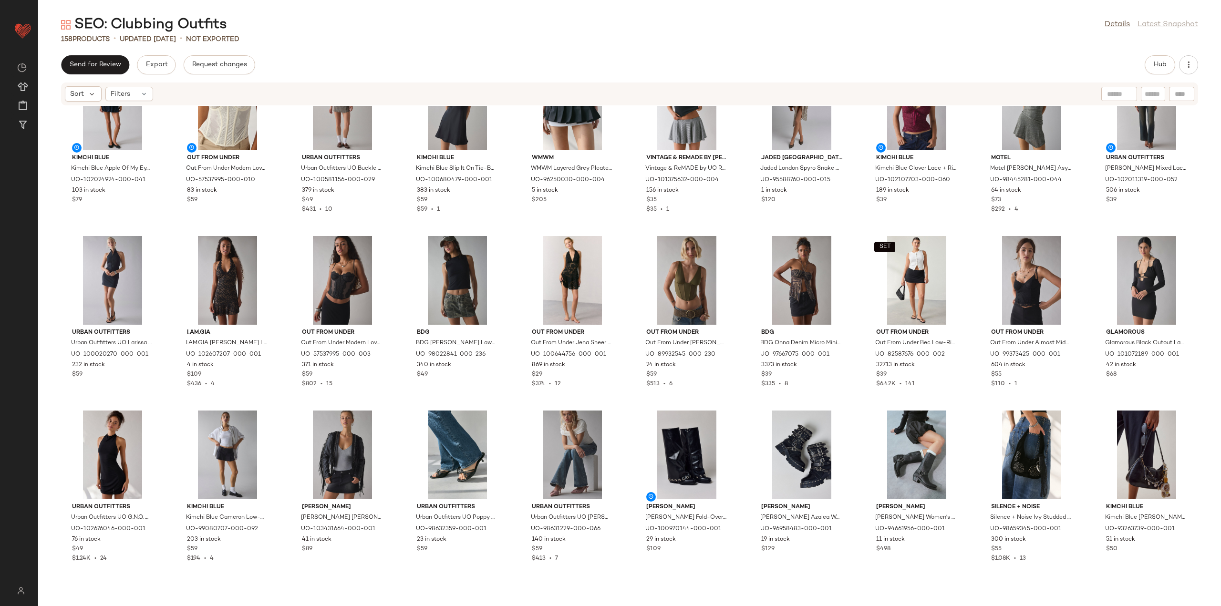
scroll to position [2306, 0]
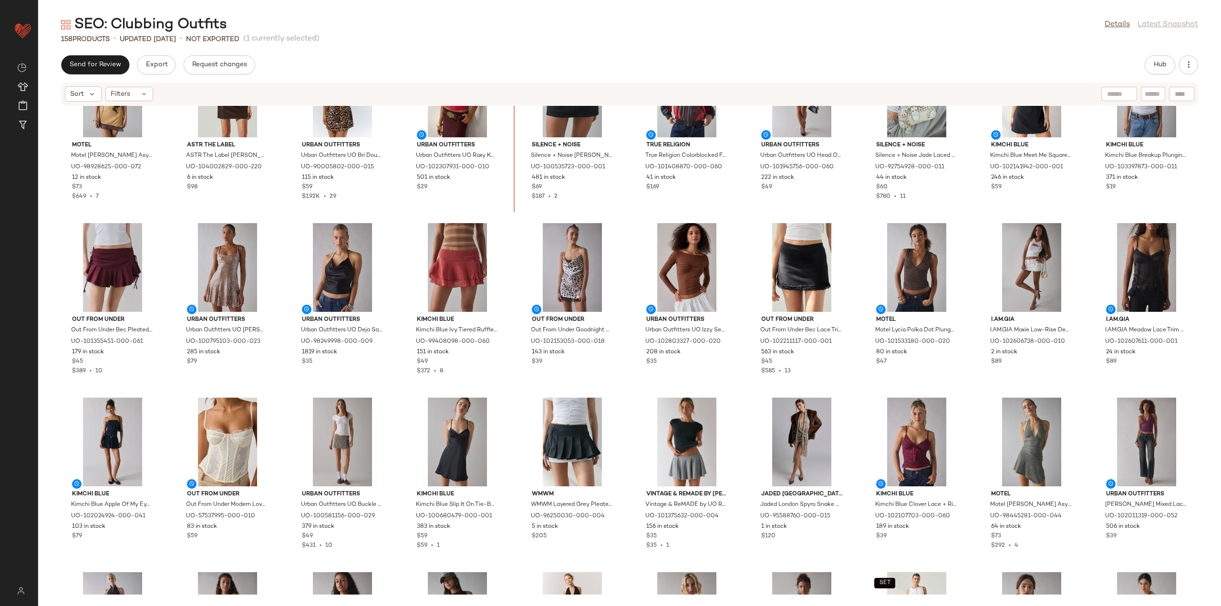
scroll to position [1809, 0]
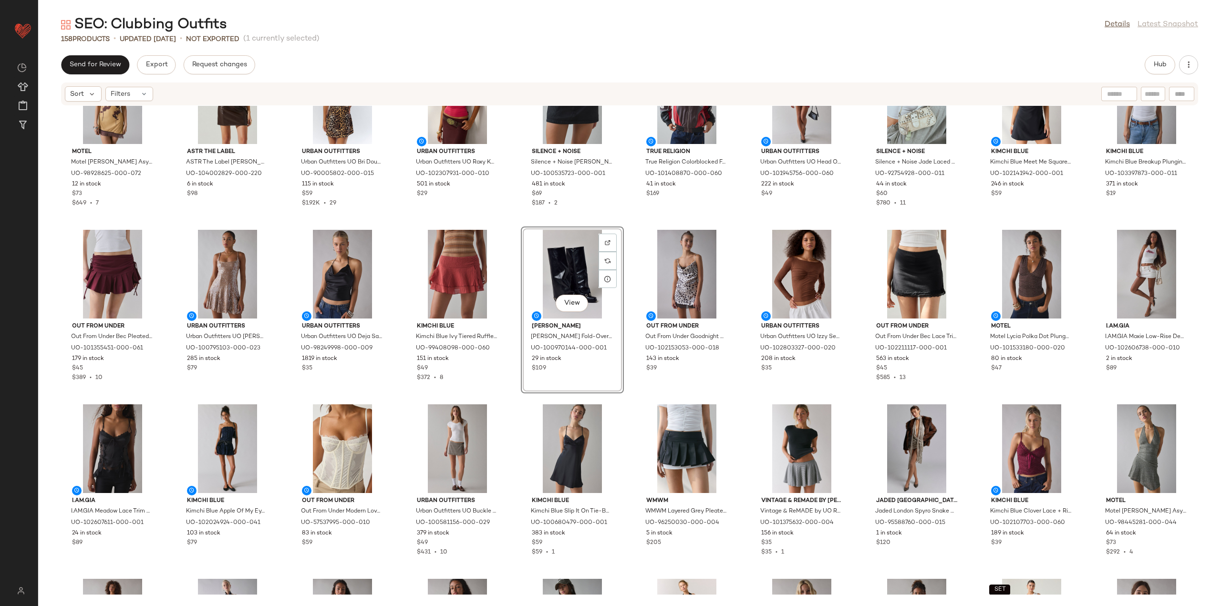
click at [512, 229] on div "Motel Motel [PERSON_NAME] Asymmetrical Fringe High-Neck Halter Mini Dress in Ye…" at bounding box center [629, 350] width 1183 height 489
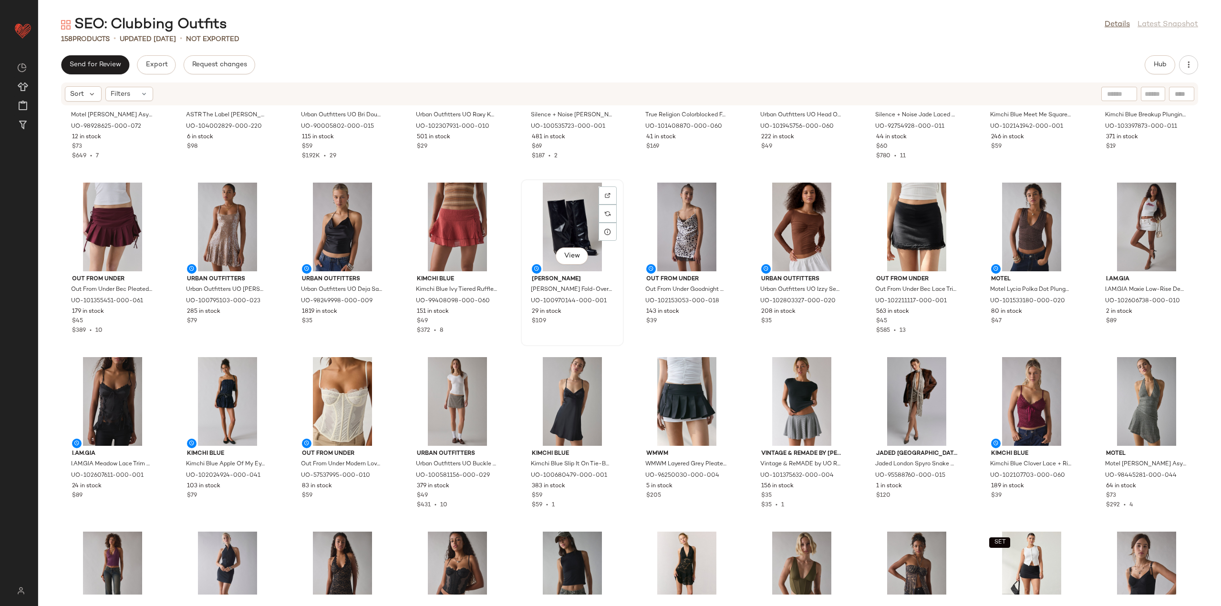
scroll to position [1857, 0]
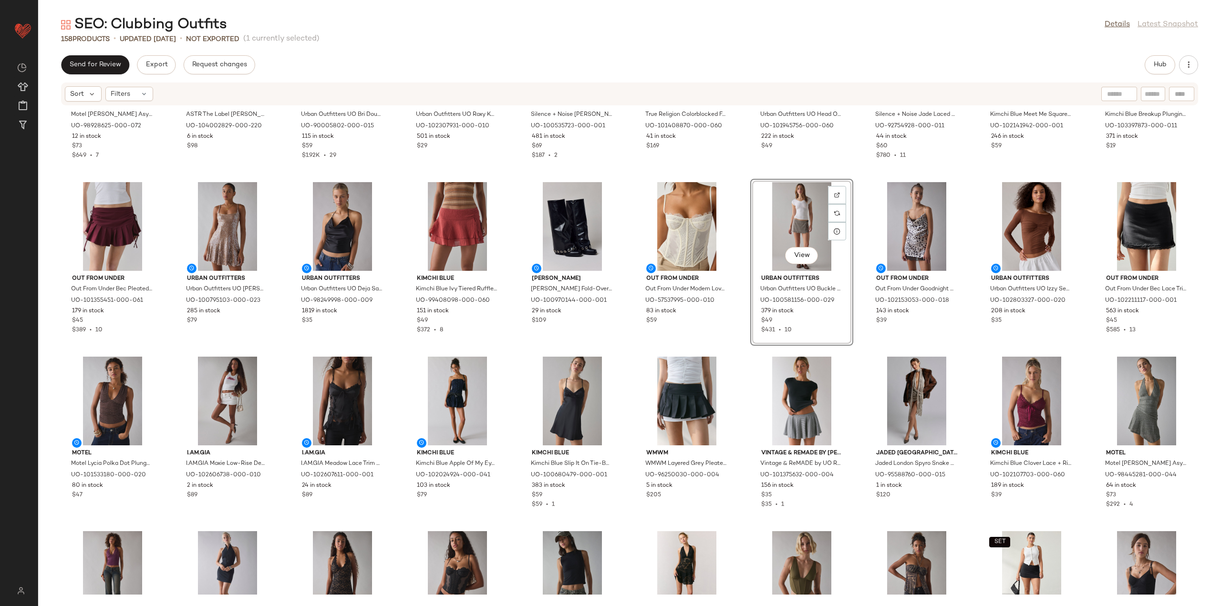
click at [736, 342] on div "Motel Motel [PERSON_NAME] Asymmetrical Fringe High-Neck Halter Mini Dress in Ye…" at bounding box center [629, 350] width 1183 height 489
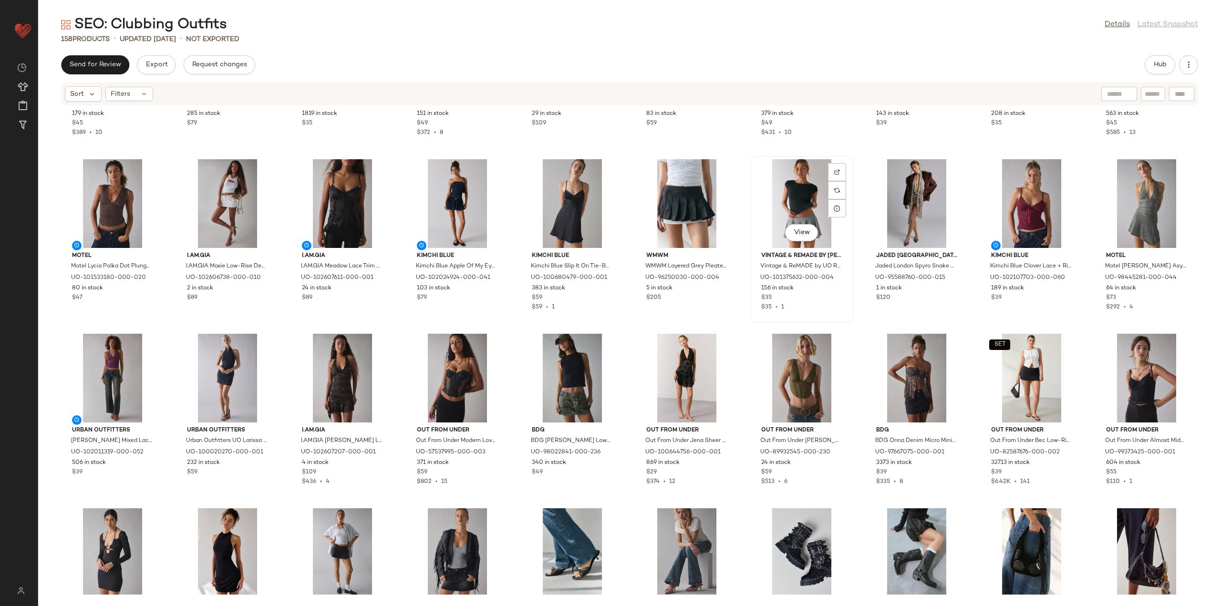
scroll to position [2095, 0]
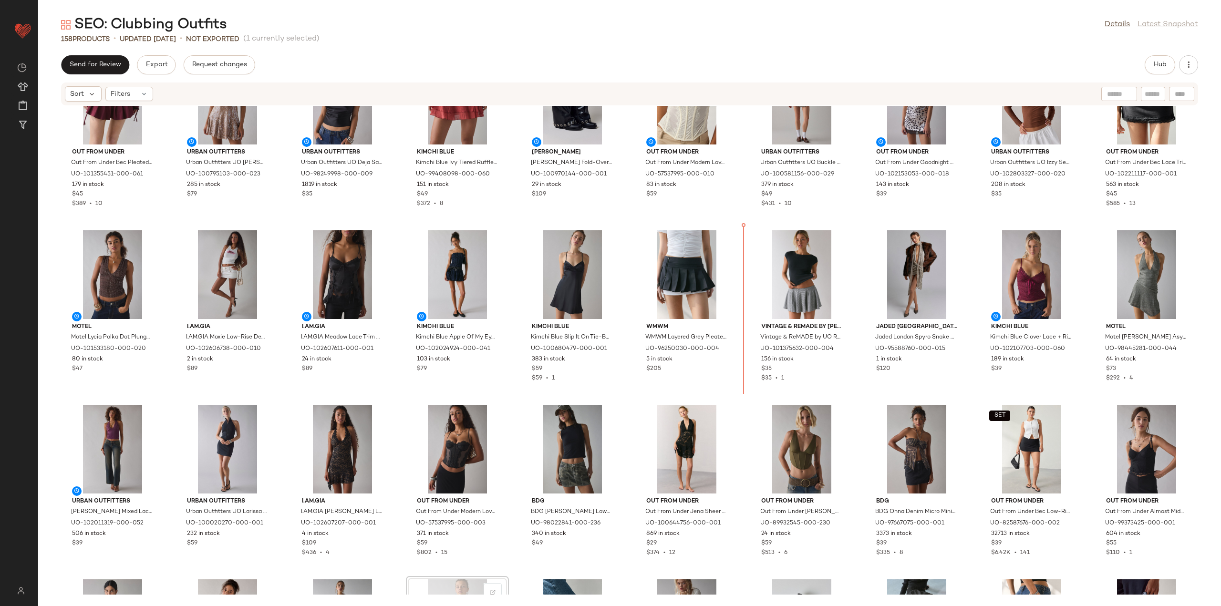
scroll to position [1925, 0]
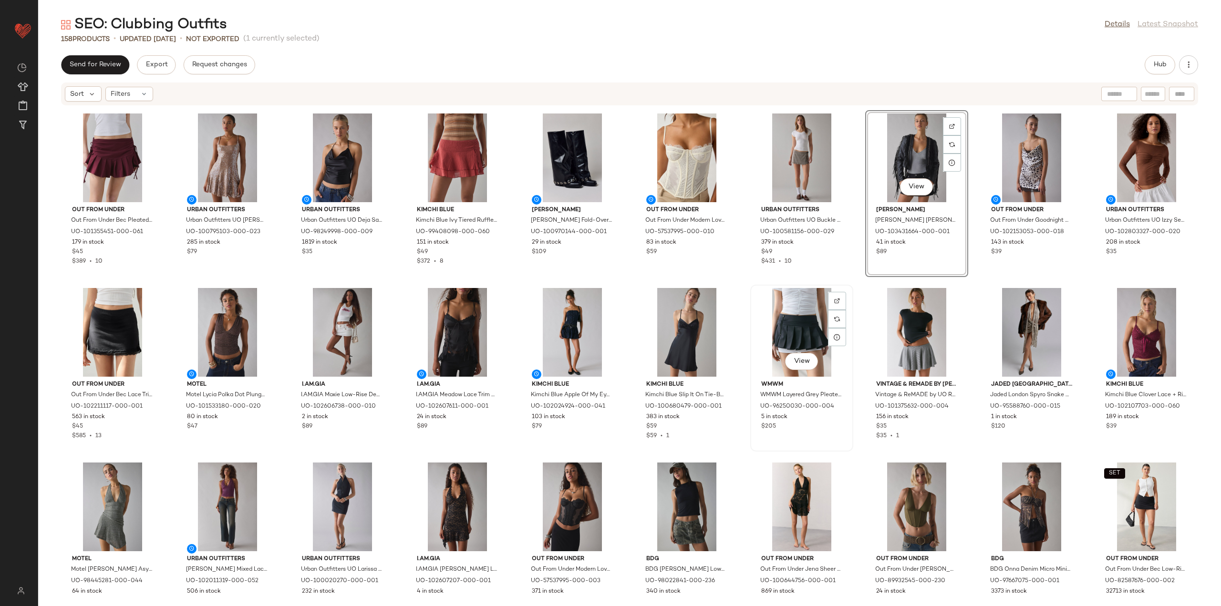
click at [842, 288] on div "View WMWM WMWM Layered Grey Pleated Micro Mini Skirt in Grey, Women's at Urban …" at bounding box center [801, 368] width 101 height 165
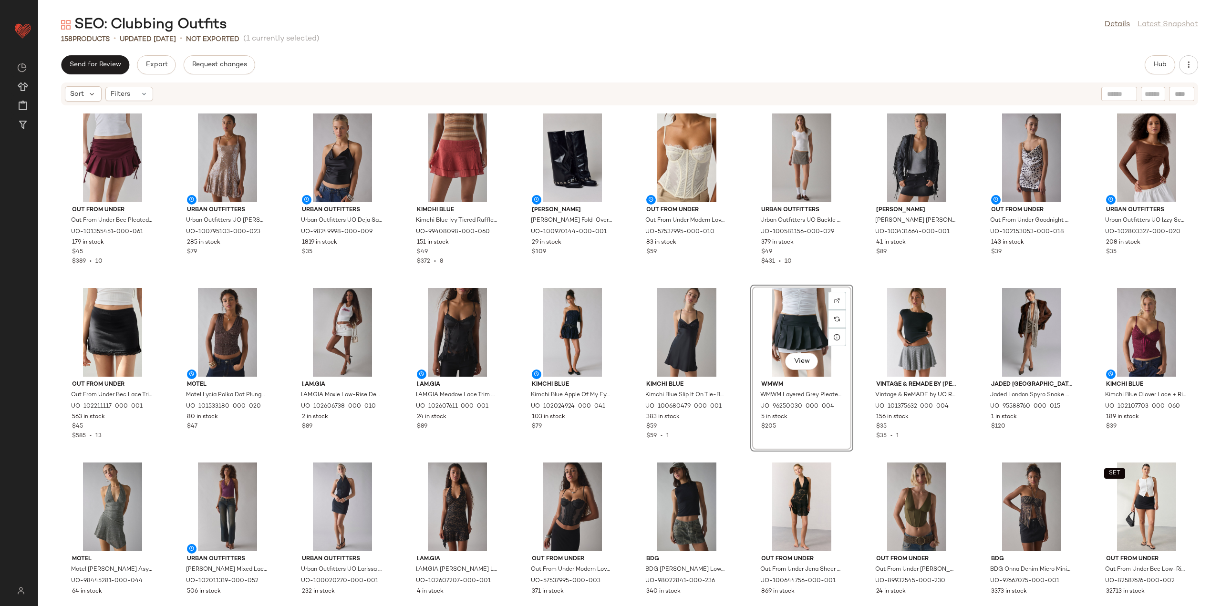
click at [848, 281] on div "Out From Under Out From Under Bec Pleated Micro Mini Skort in Maroon, Women's a…" at bounding box center [629, 350] width 1183 height 489
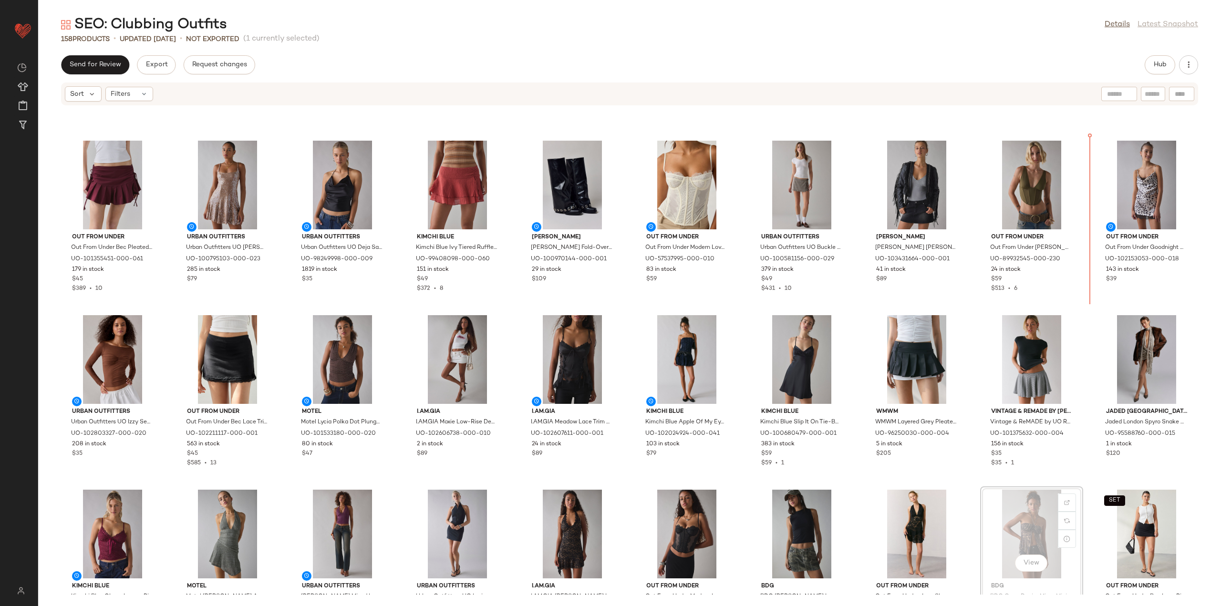
scroll to position [1889, 0]
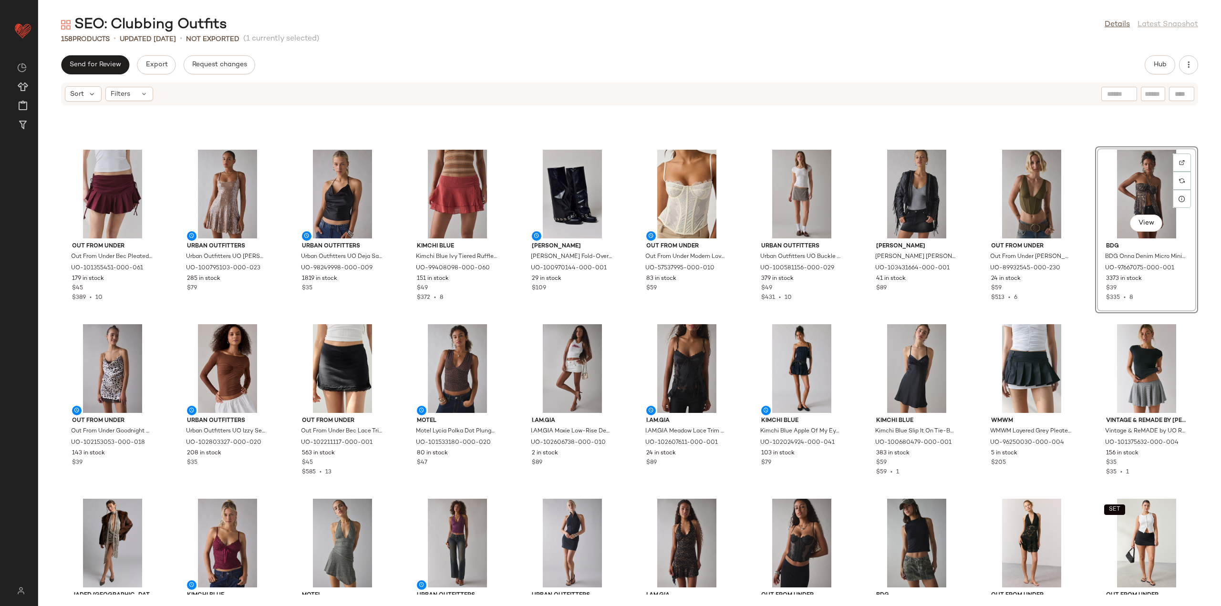
click at [1081, 251] on div "Out From Under Out From Under Bec Pleated Micro Mini Skort in Maroon, Women's a…" at bounding box center [629, 350] width 1183 height 489
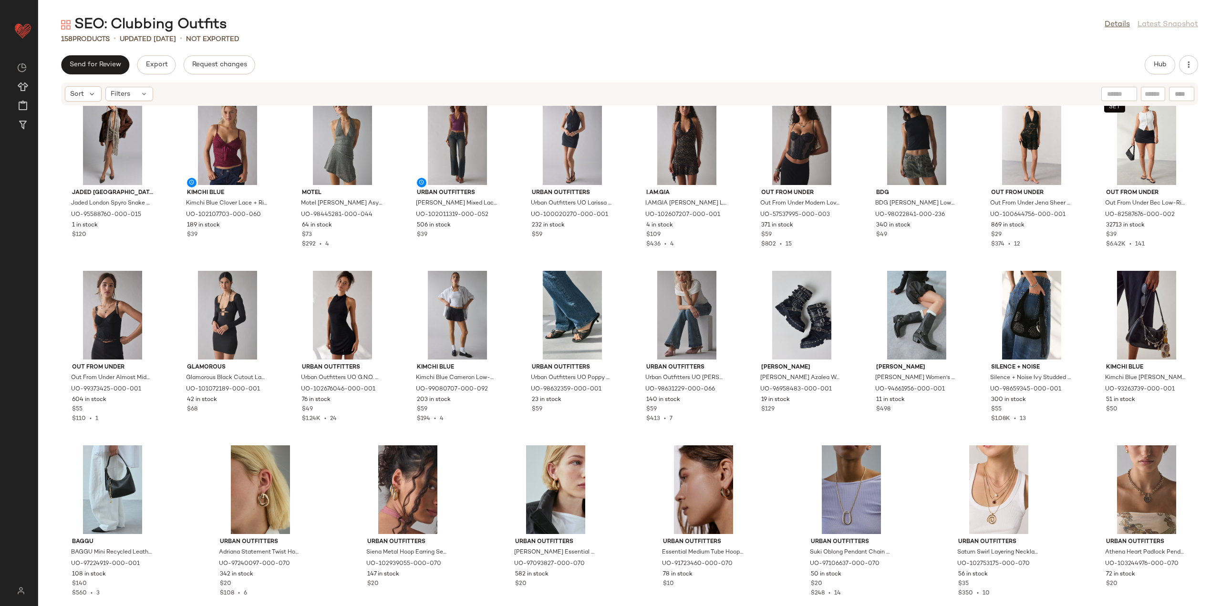
scroll to position [2306, 0]
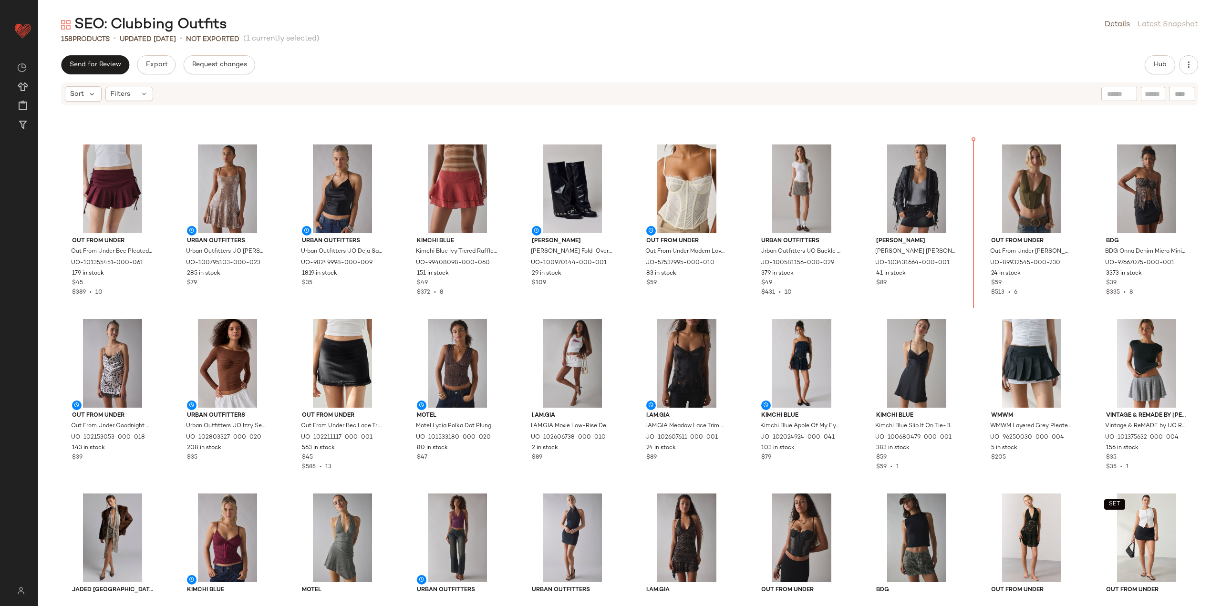
scroll to position [1893, 0]
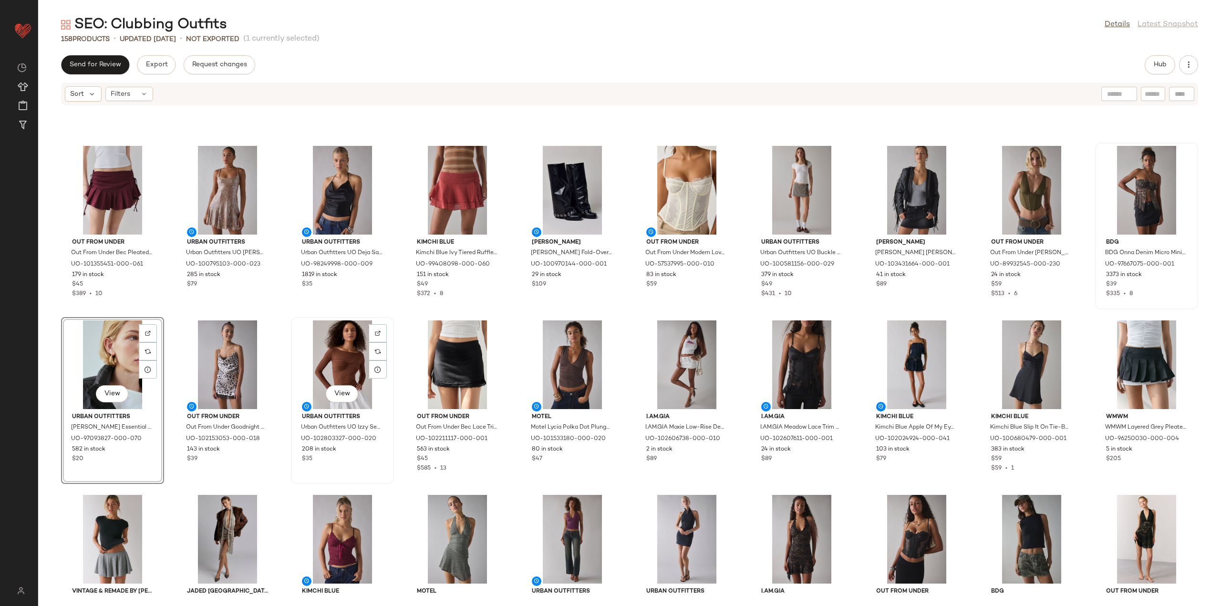
click at [392, 321] on div "View Urban Outfitters Urban Outfitters UO Izzy Semi-Sheer Ruched Front Long Sle…" at bounding box center [342, 400] width 103 height 167
click at [395, 324] on div "Out From Under Out From Under Bec Pleated Micro Mini Skort in Maroon, Women's a…" at bounding box center [629, 350] width 1183 height 489
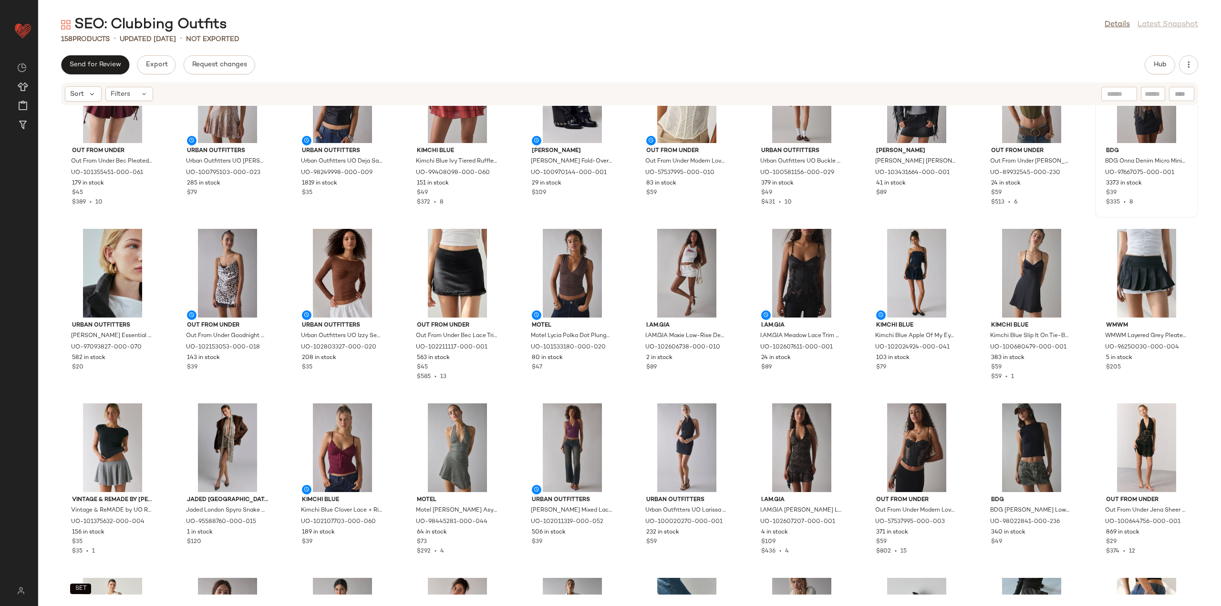
scroll to position [1988, 0]
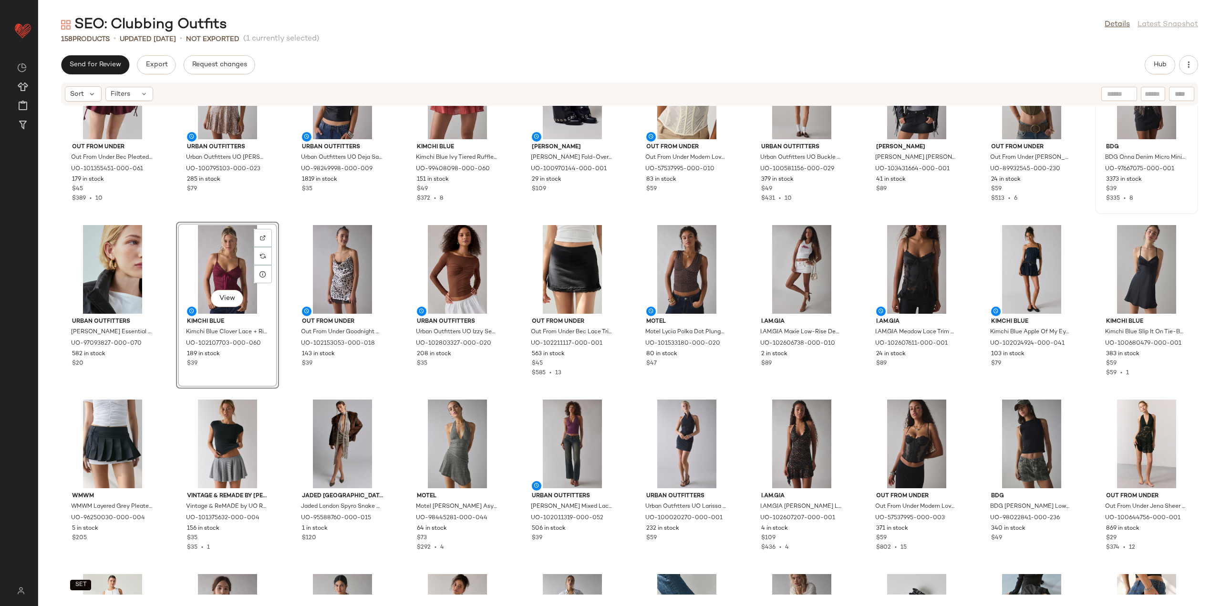
click at [399, 395] on div "Out From Under Out From Under Bec Pleated Micro Mini Skort in Maroon, Women's a…" at bounding box center [629, 350] width 1183 height 489
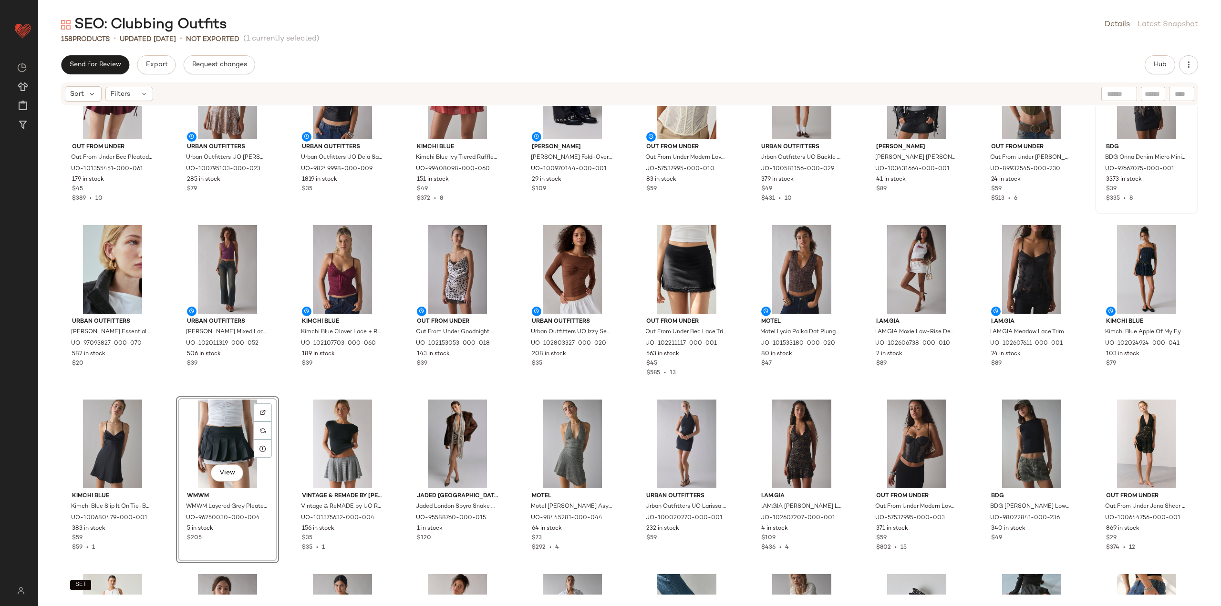
click at [284, 390] on div "Out From Under Out From Under Bec Pleated Micro Mini Skort in Maroon, Women's a…" at bounding box center [629, 350] width 1183 height 489
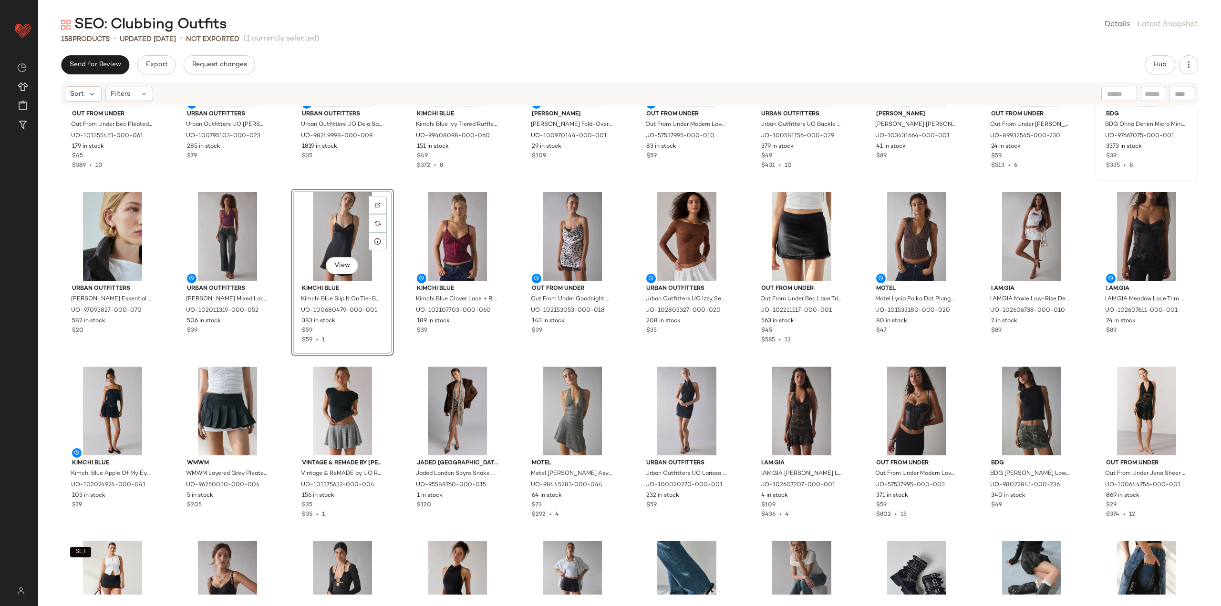
scroll to position [2084, 0]
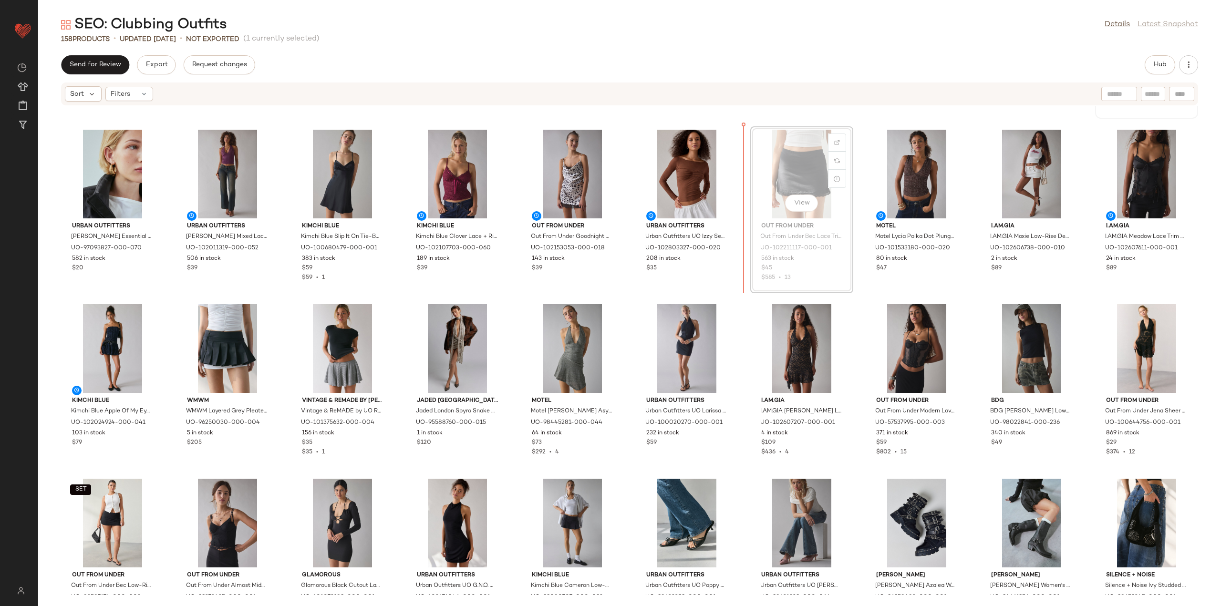
scroll to position [2082, 0]
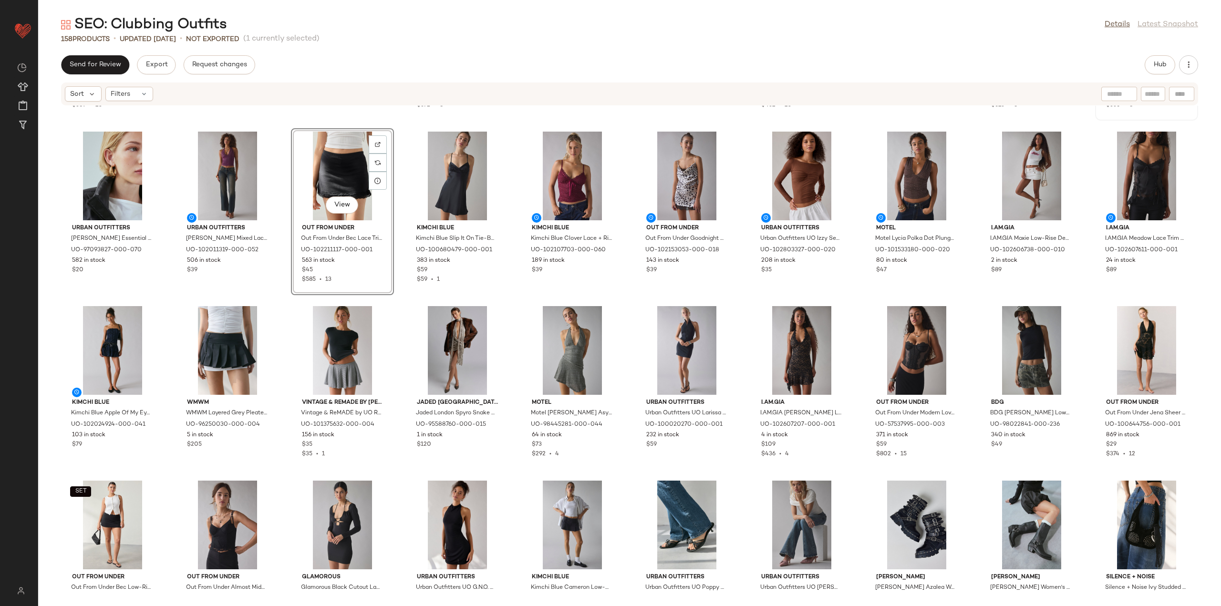
click at [391, 300] on div "Out From Under Out From Under Bec Pleated Micro Mini Skort in Maroon, Women's a…" at bounding box center [629, 350] width 1183 height 489
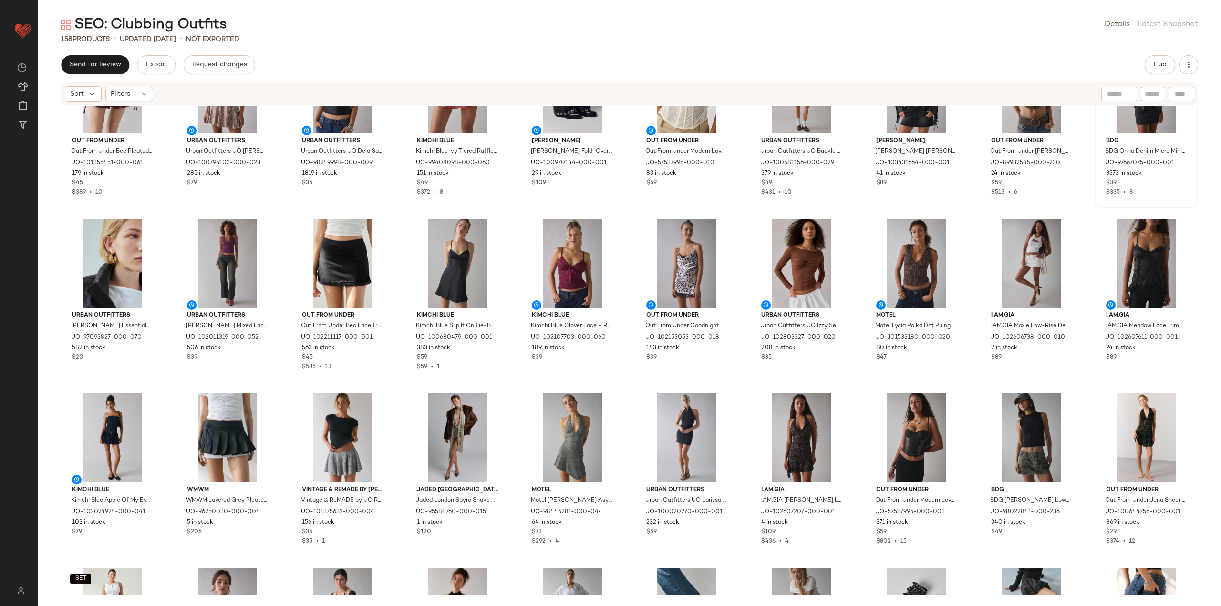
scroll to position [1939, 0]
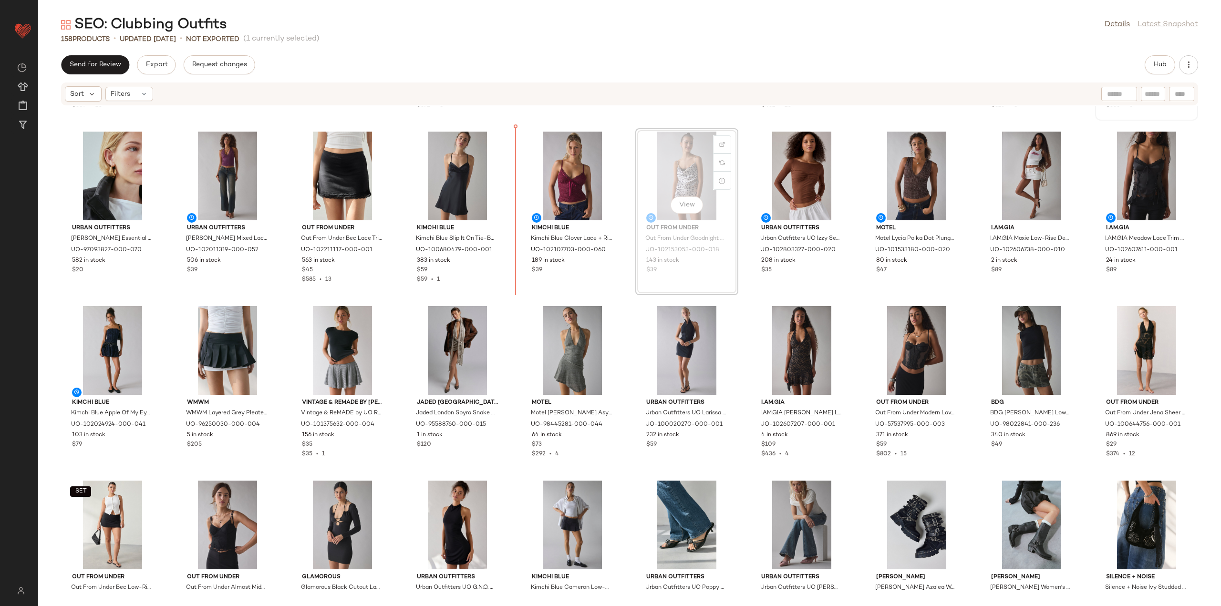
scroll to position [2079, 0]
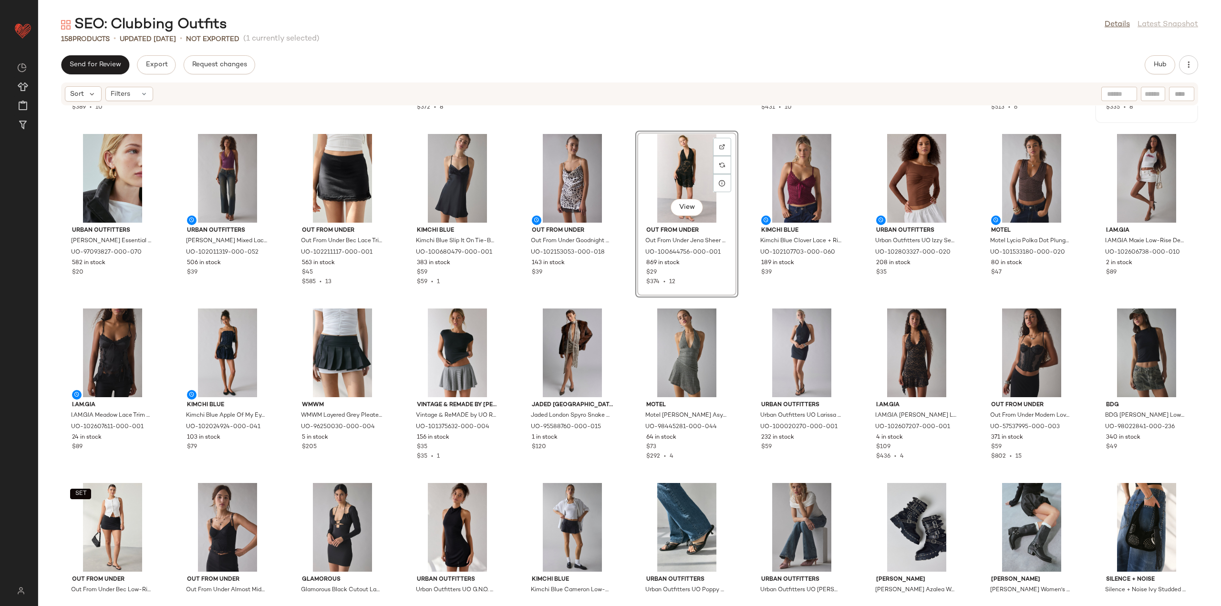
click at [614, 299] on div "Out From Under Out From Under Bec Pleated Micro Mini Skort in Maroon, Women's a…" at bounding box center [629, 350] width 1183 height 489
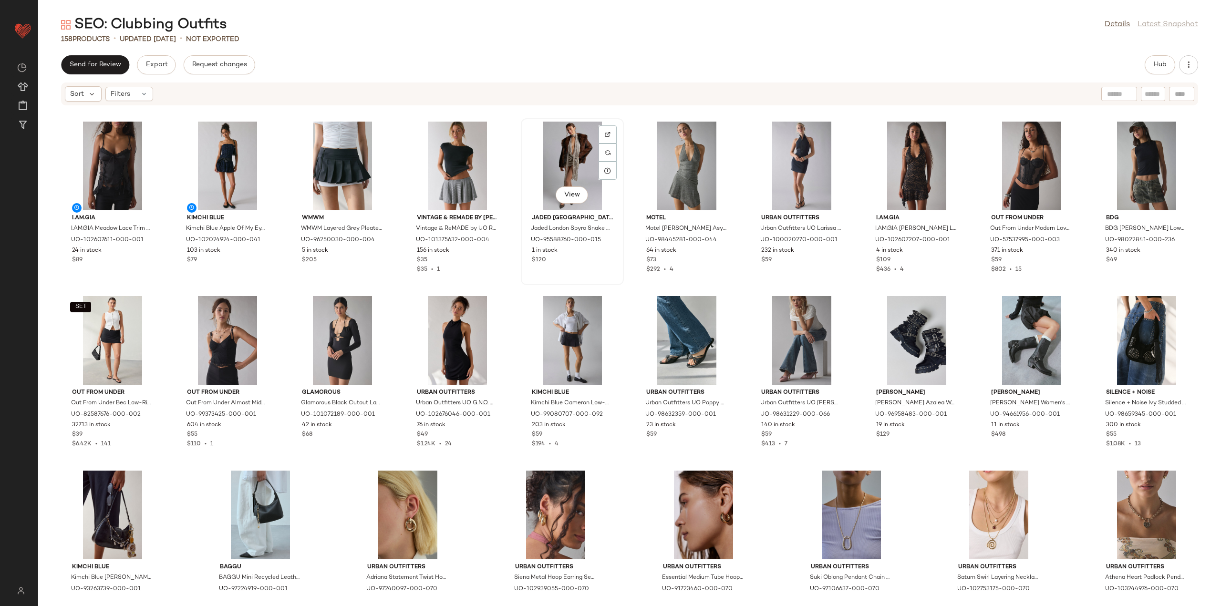
scroll to position [2270, 0]
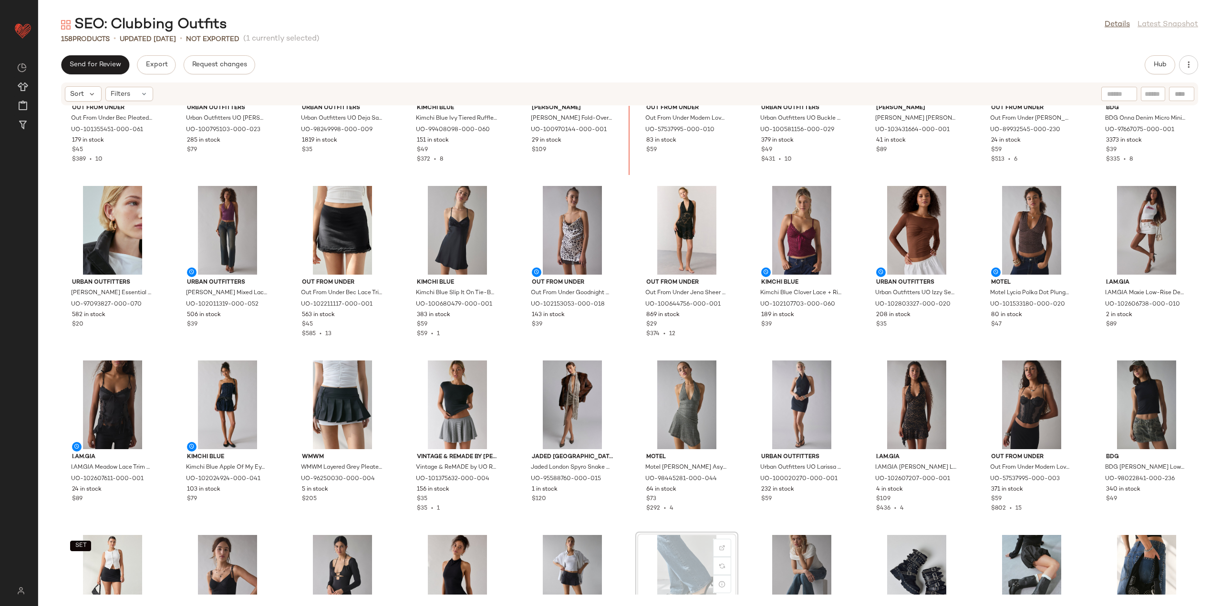
scroll to position [2002, 0]
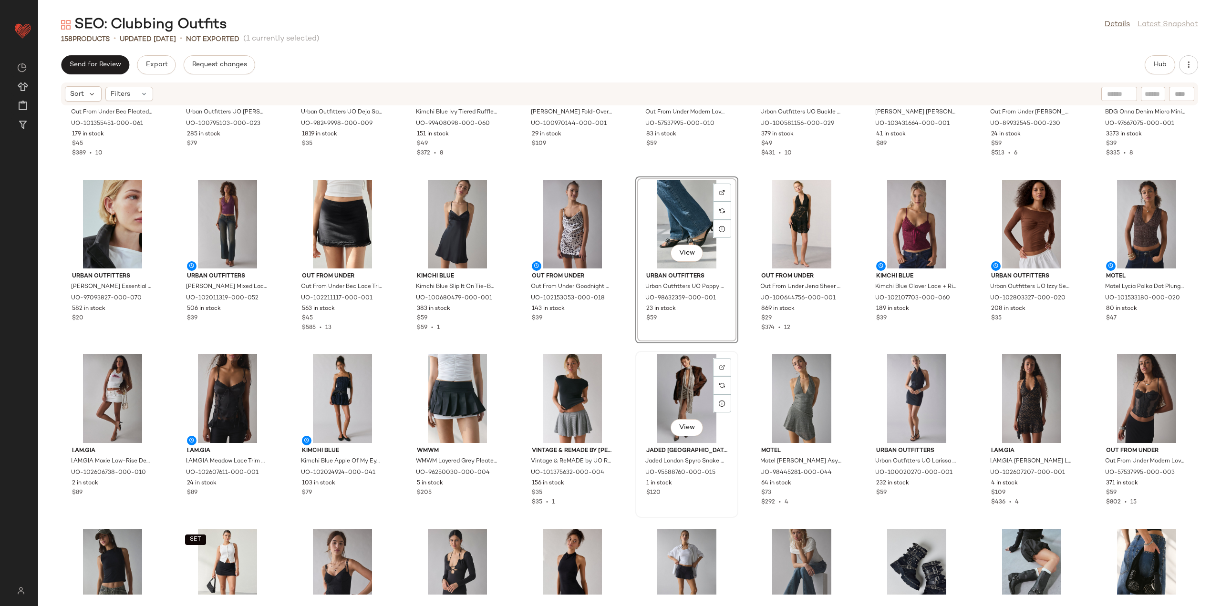
scroll to position [2050, 0]
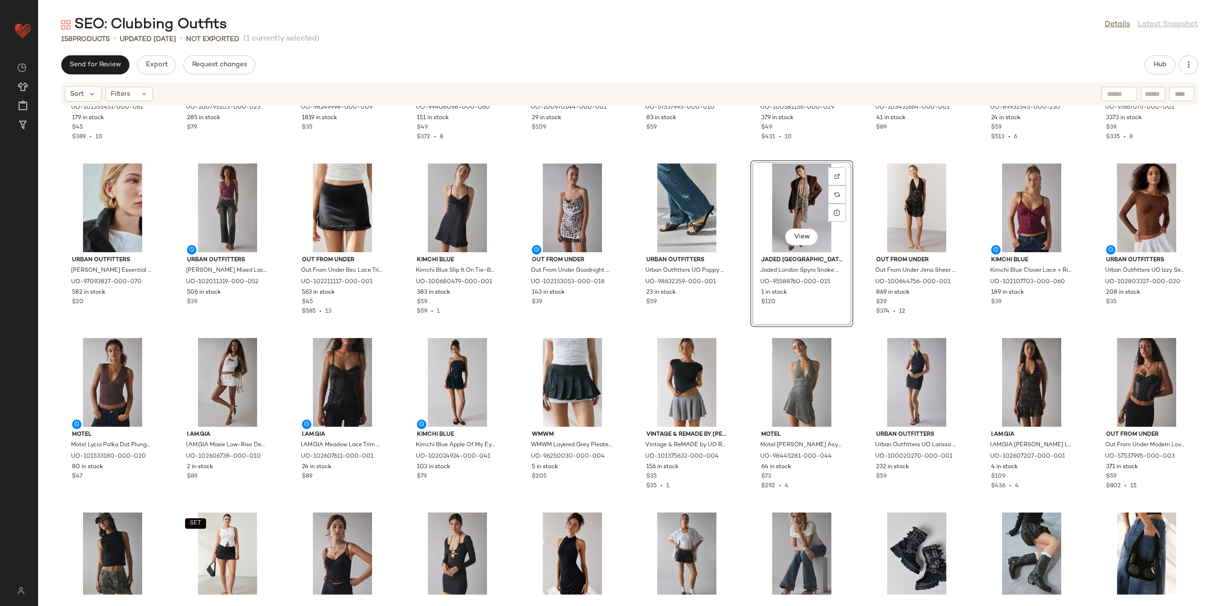
click at [744, 341] on div "Out From Under Out From Under Bec Pleated Micro Mini Skort in Maroon, Women's a…" at bounding box center [629, 350] width 1183 height 489
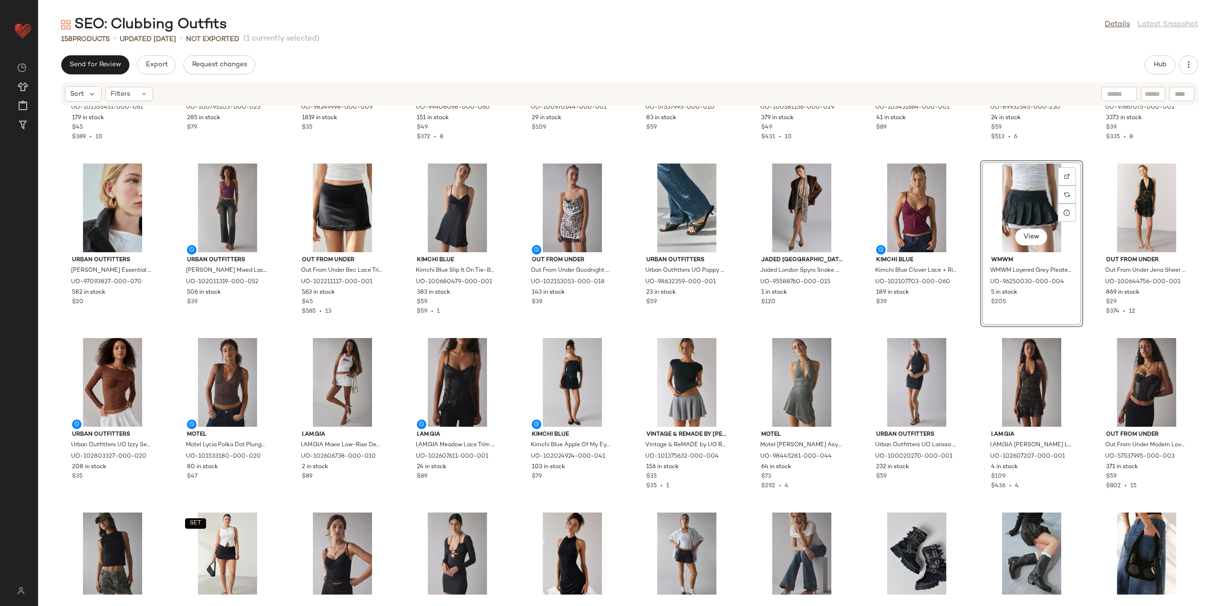
click at [851, 325] on div "Out From Under Out From Under Bec Pleated Micro Mini Skort in Maroon, Women's a…" at bounding box center [629, 350] width 1183 height 489
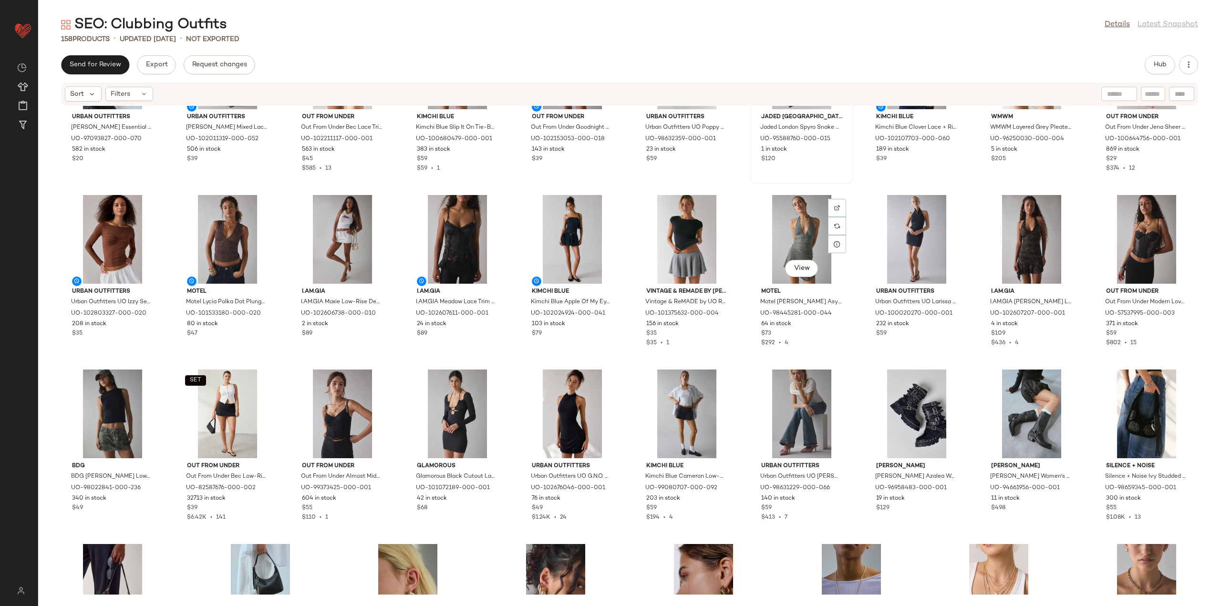
scroll to position [2240, 0]
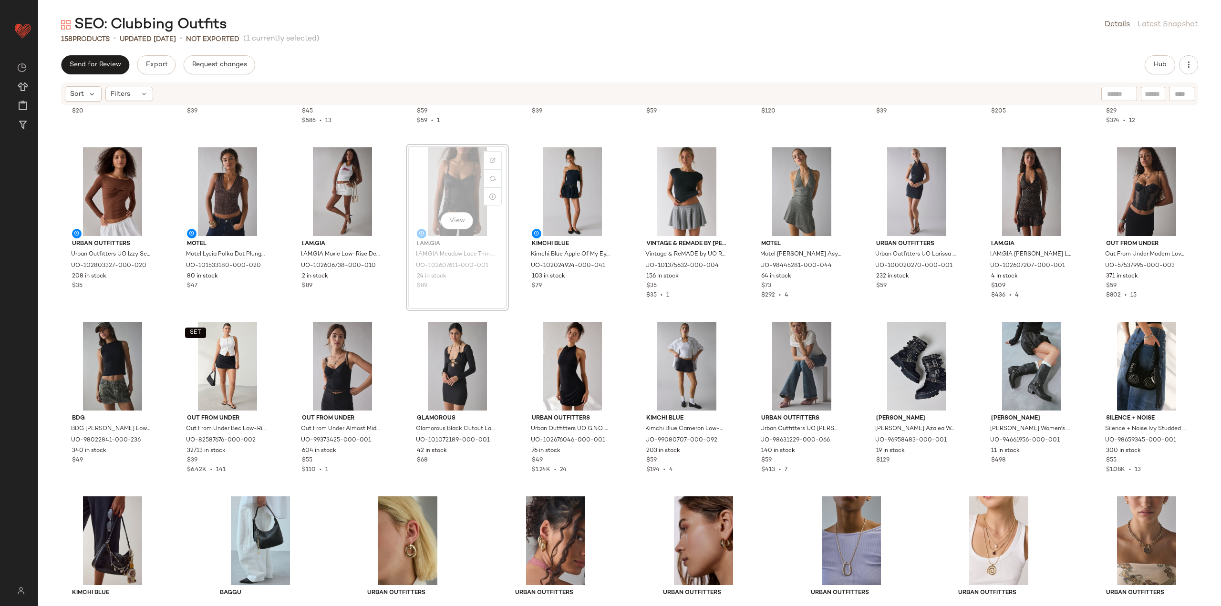
scroll to position [2240, 0]
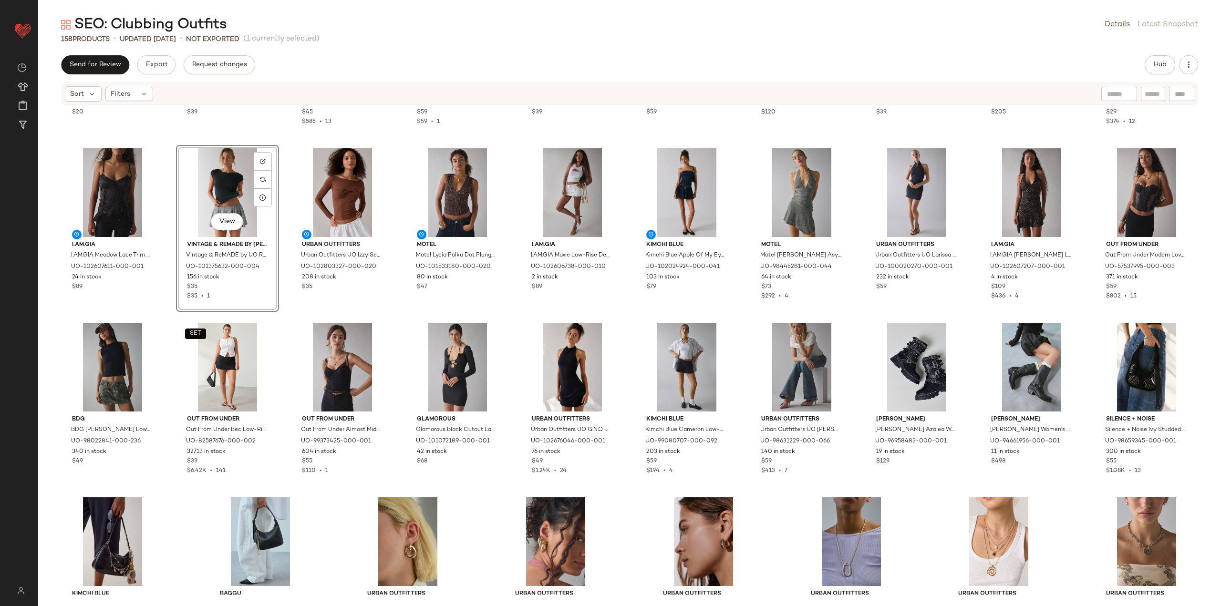
click at [320, 508] on div "Urban Outfitters [PERSON_NAME] Essential Oversized Hoop Earring in Gold, Women'…" at bounding box center [629, 350] width 1183 height 489
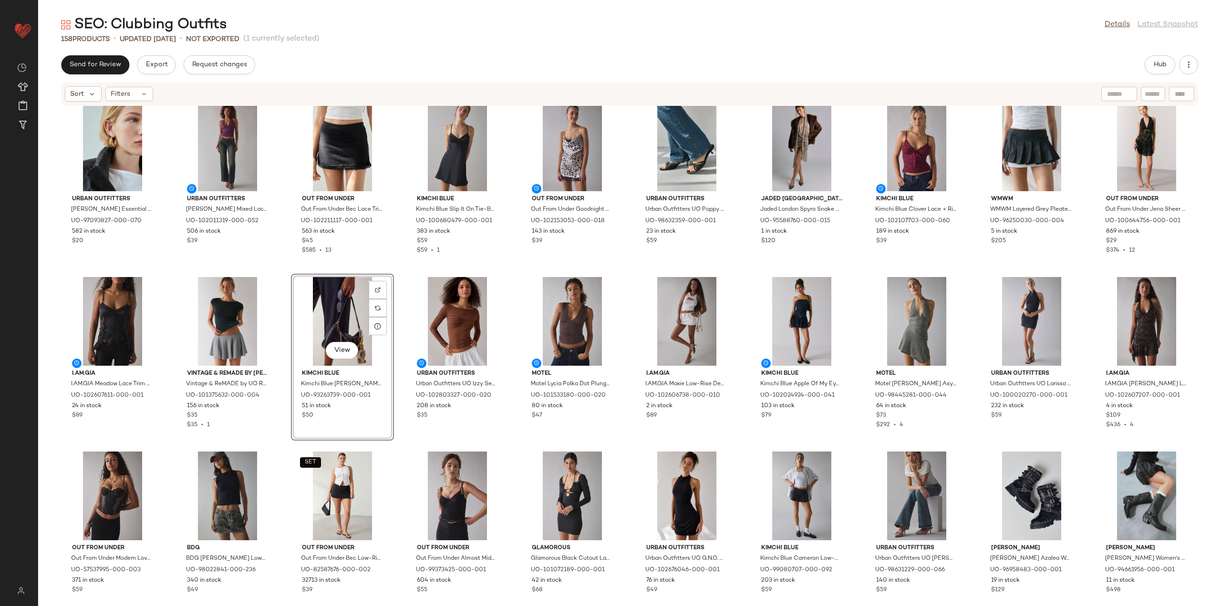
scroll to position [2097, 0]
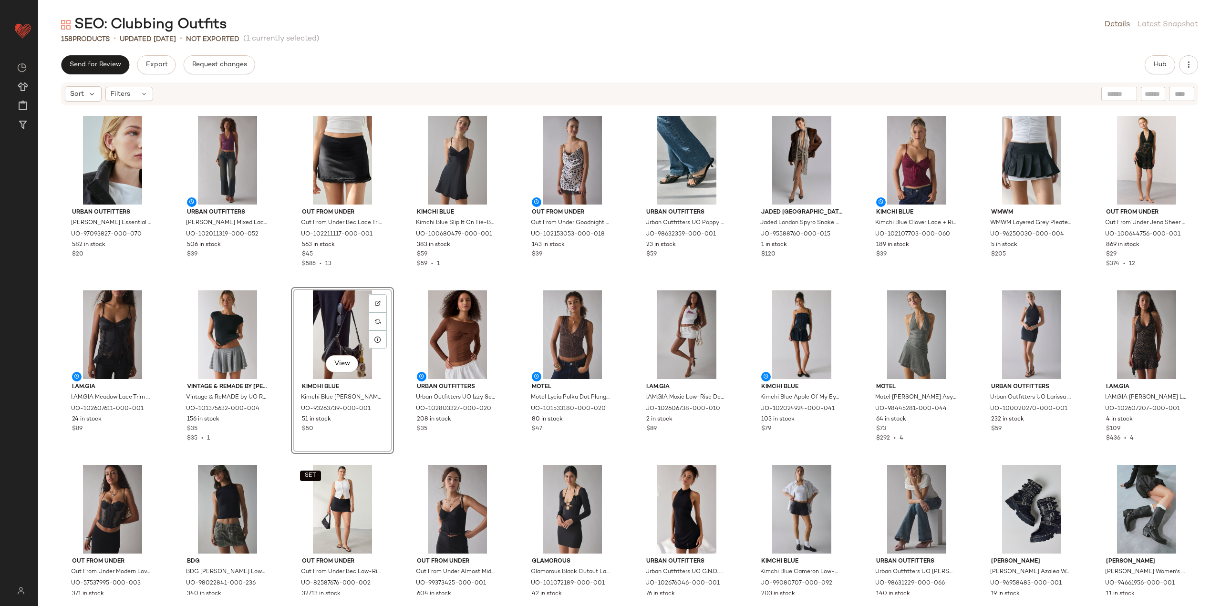
click at [282, 330] on div "Urban Outfitters [PERSON_NAME] Essential Oversized Hoop Earring in Gold, Women'…" at bounding box center [629, 350] width 1183 height 489
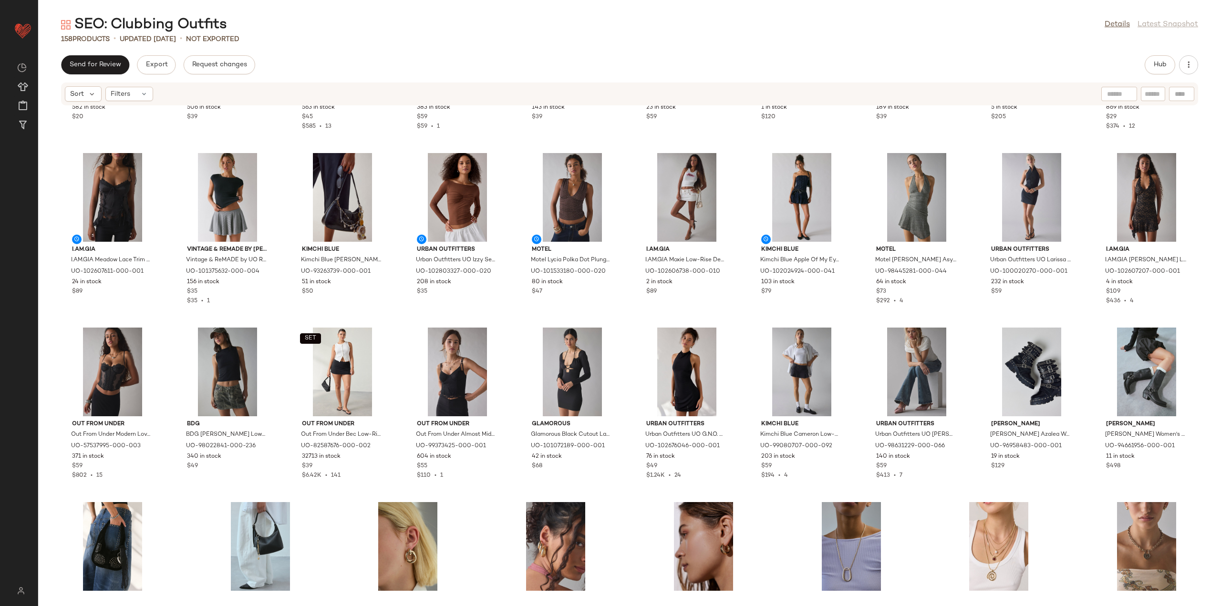
scroll to position [2240, 0]
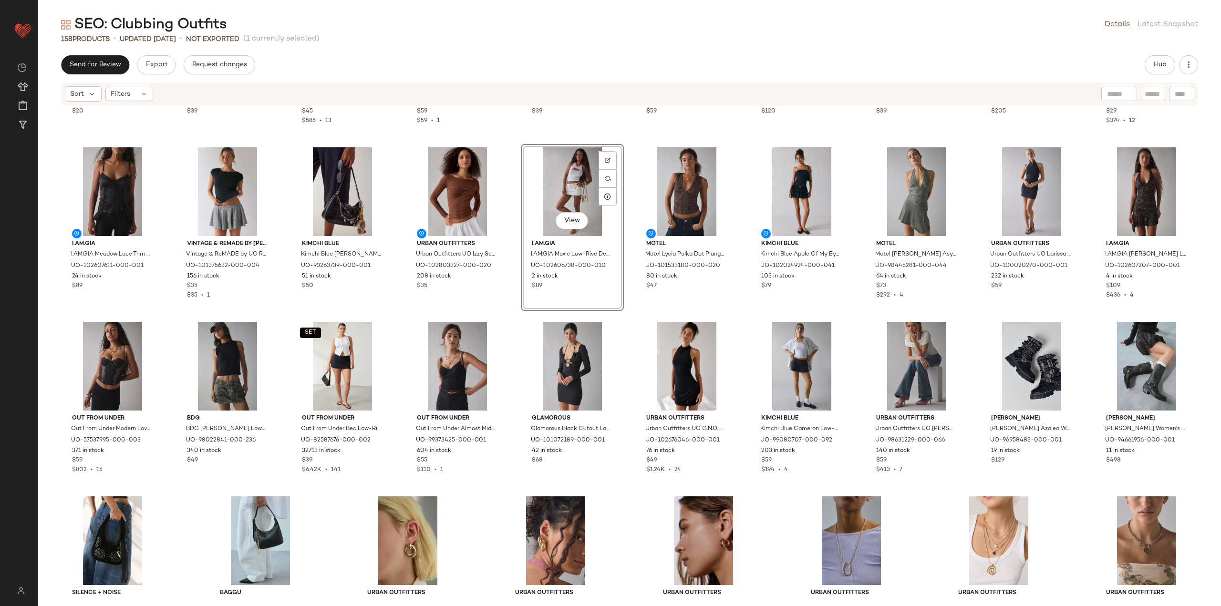
click at [514, 311] on div "Urban Outfitters [PERSON_NAME] Essential Oversized Hoop Earring in Gold, Women'…" at bounding box center [629, 350] width 1183 height 489
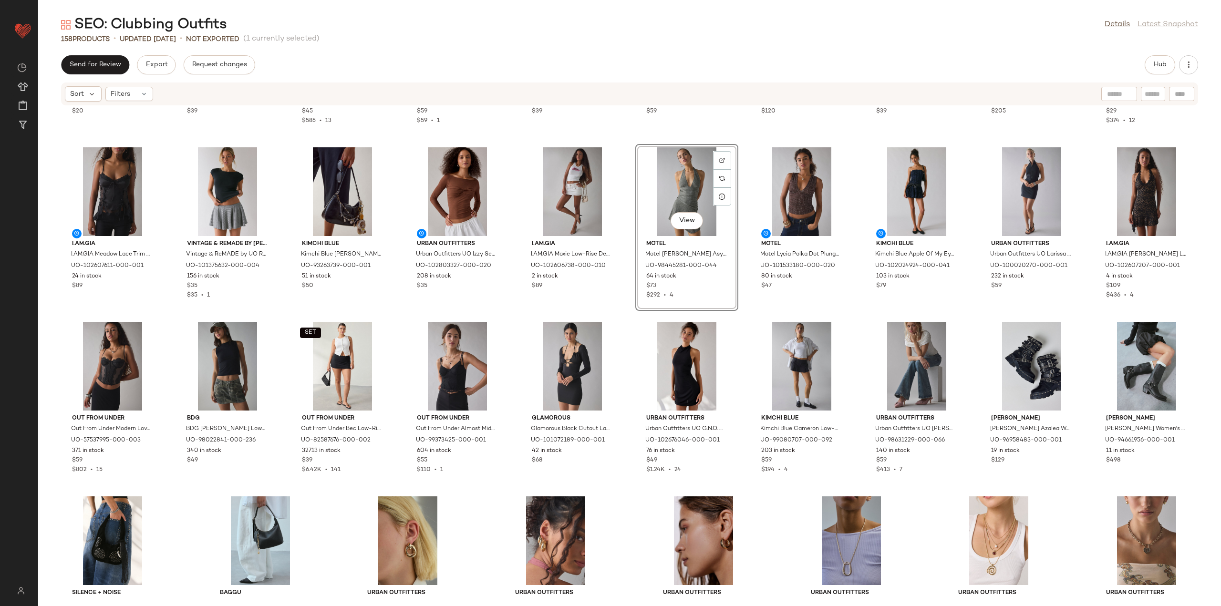
click at [629, 318] on div "Urban Outfitters [PERSON_NAME] Essential Oversized Hoop Earring in Gold, Women'…" at bounding box center [629, 350] width 1183 height 489
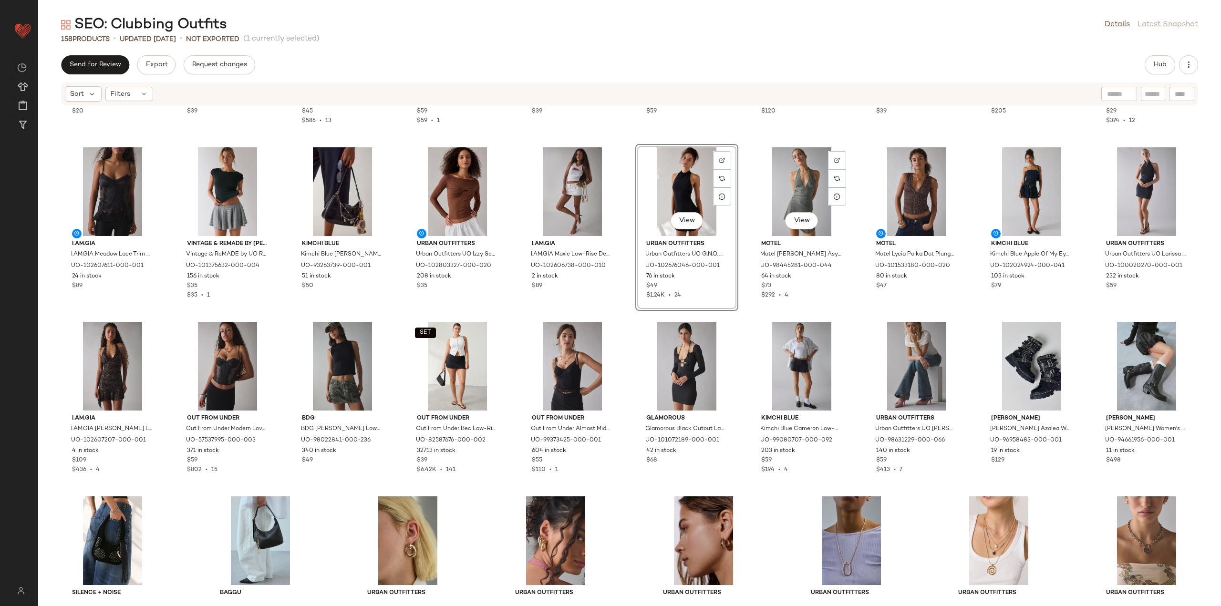
click at [754, 312] on div "Urban Outfitters [PERSON_NAME] Essential Oversized Hoop Earring in Gold, Women'…" at bounding box center [629, 350] width 1183 height 489
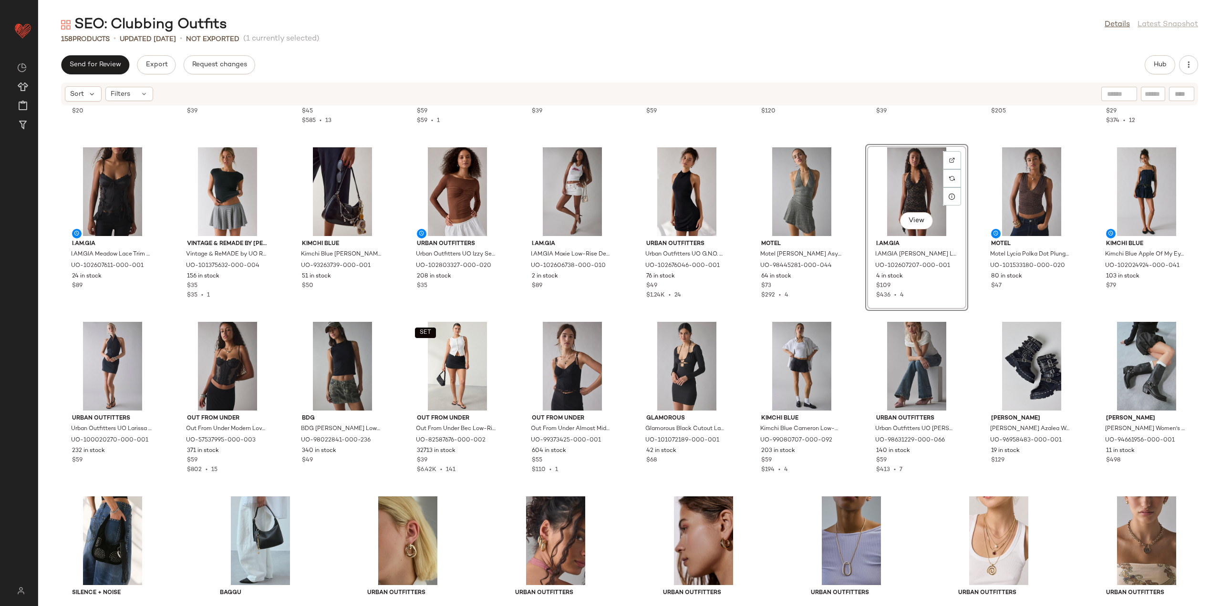
click at [857, 323] on div "Urban Outfitters [PERSON_NAME] Essential Oversized Hoop Earring in Gold, Women'…" at bounding box center [629, 350] width 1183 height 489
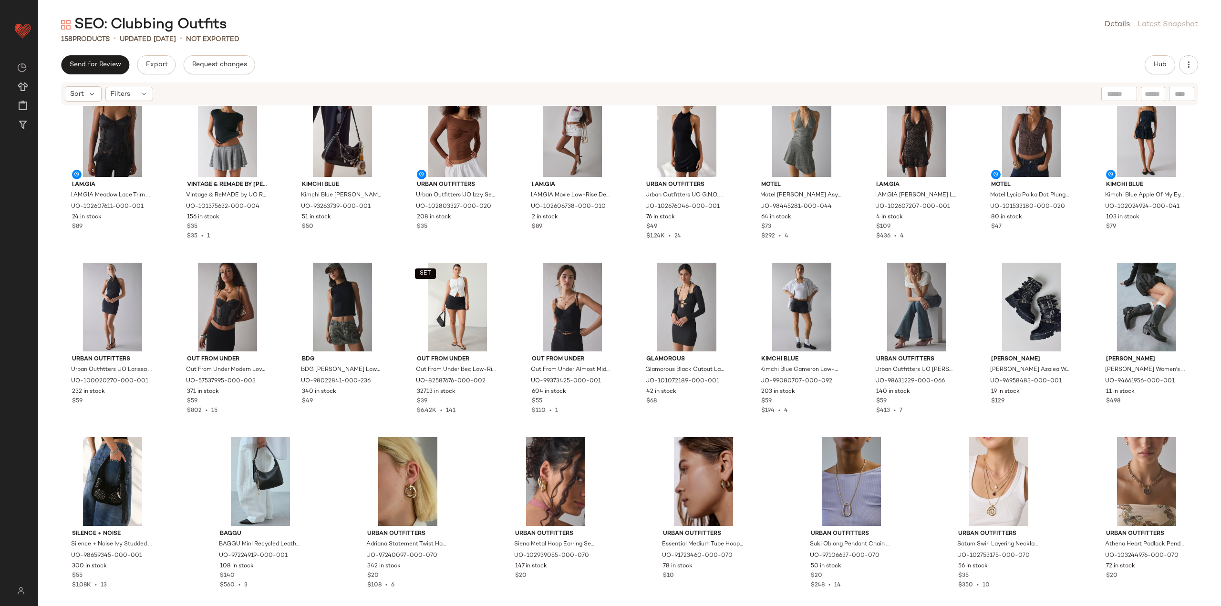
scroll to position [2306, 0]
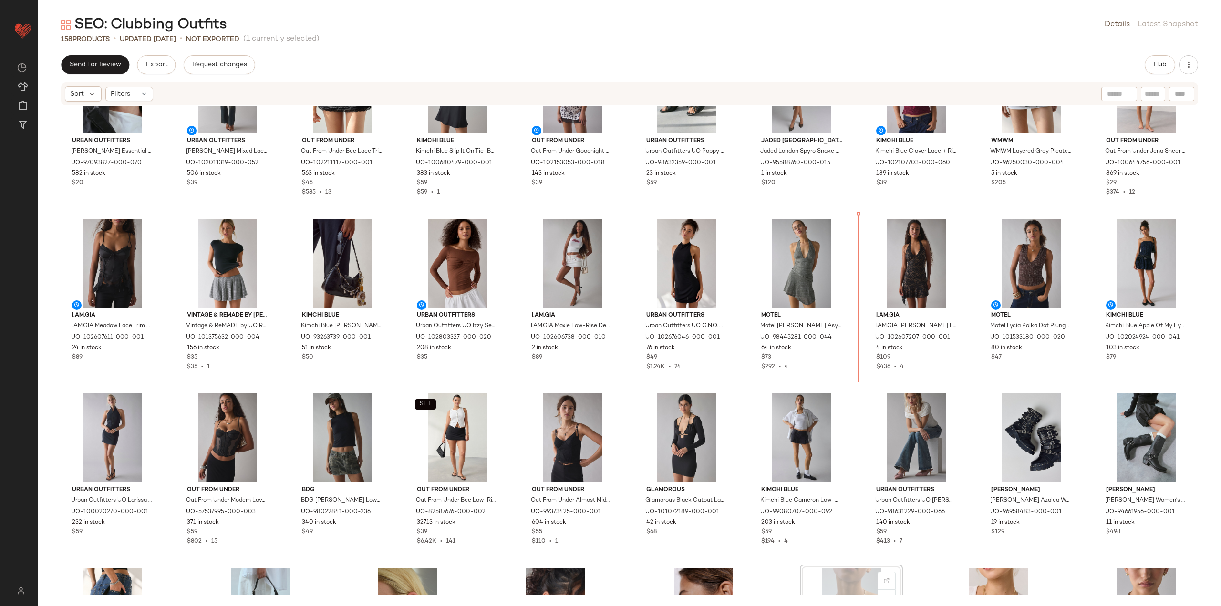
scroll to position [2141, 0]
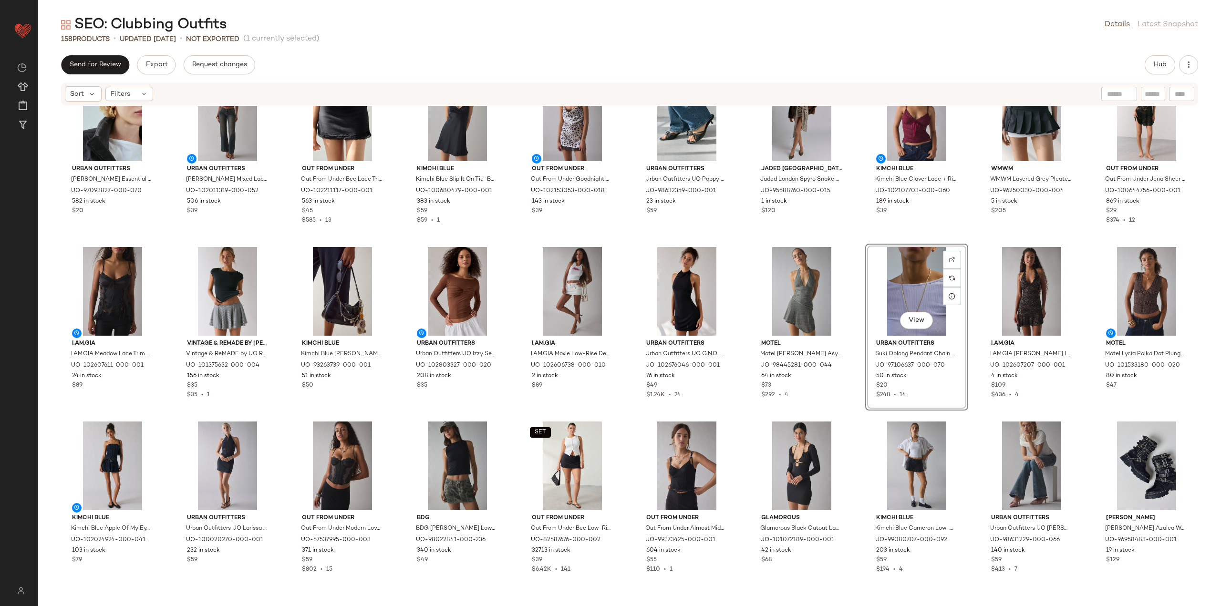
click at [848, 241] on div "Urban Outfitters [PERSON_NAME] Essential Oversized Hoop Earring in Gold, Women'…" at bounding box center [629, 350] width 1183 height 489
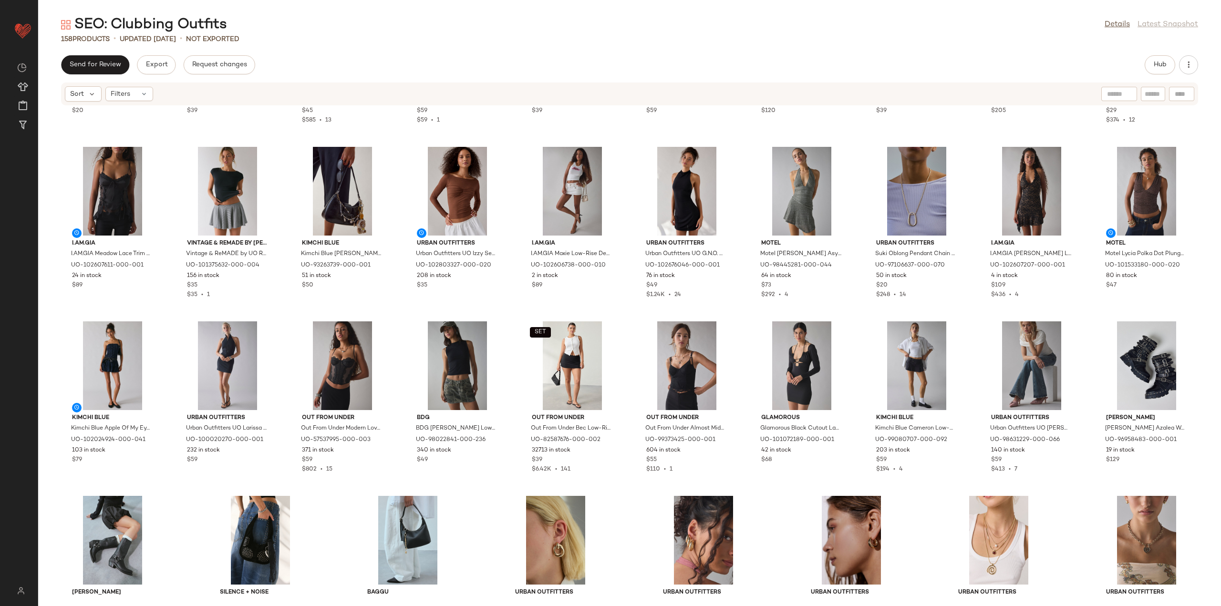
scroll to position [2284, 0]
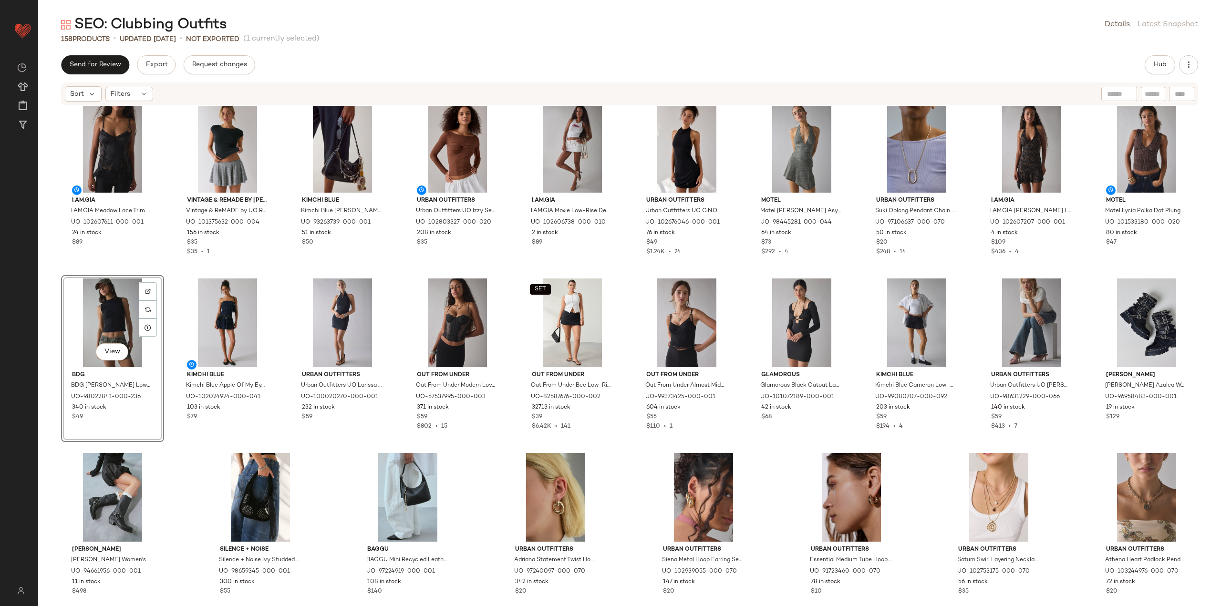
click at [1085, 272] on div "Urban Outfitters [PERSON_NAME] Essential Oversized Hoop Earring in Gold, Women'…" at bounding box center [629, 350] width 1183 height 489
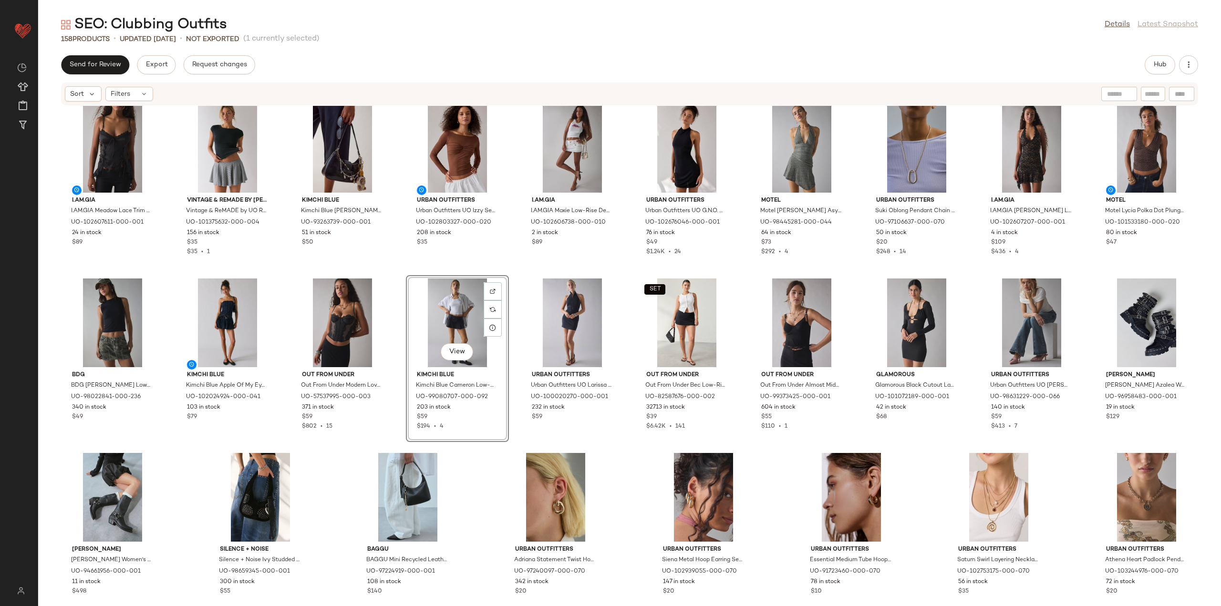
click at [485, 461] on div "Urban Outfitters [PERSON_NAME] Essential Oversized Hoop Earring in Gold, Women'…" at bounding box center [629, 350] width 1183 height 489
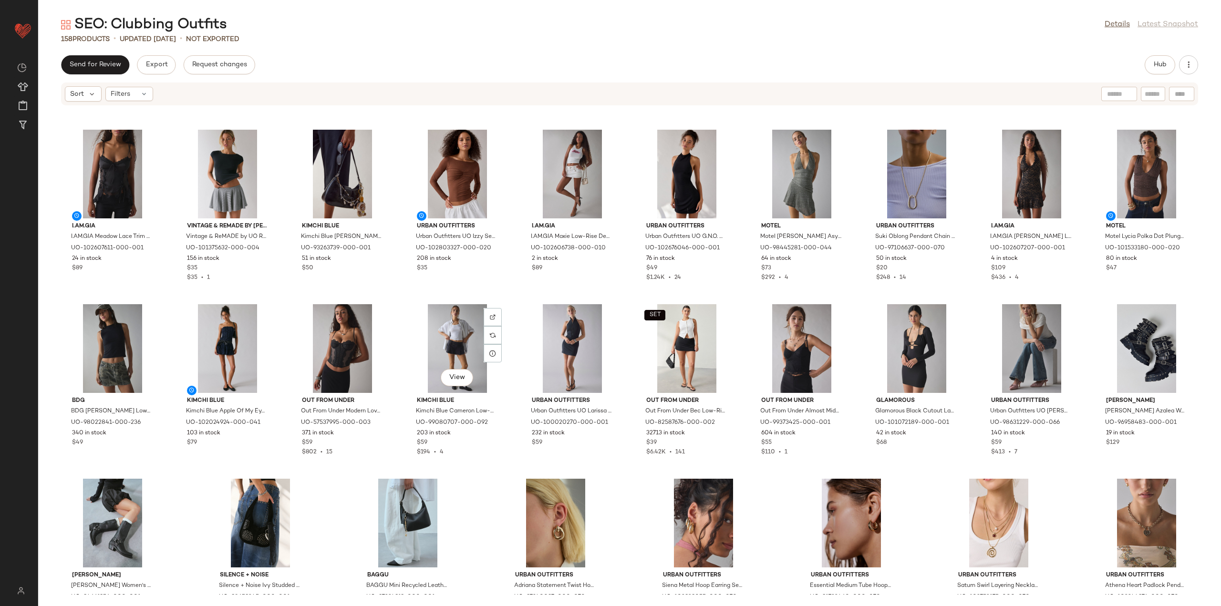
scroll to position [2306, 0]
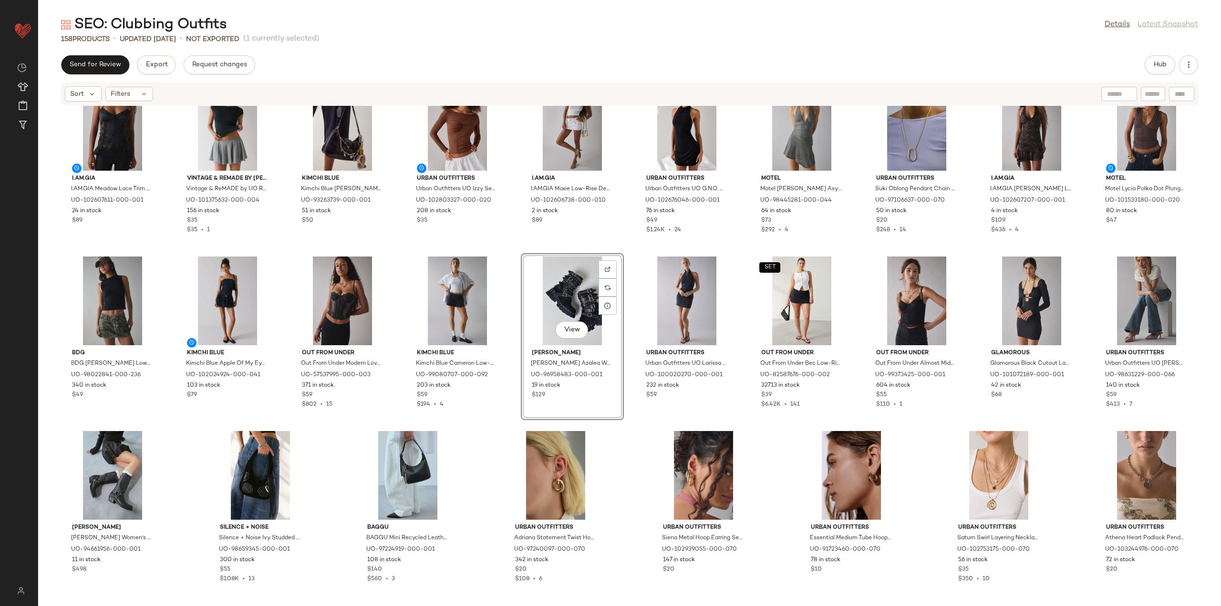
click at [498, 430] on div "Urban Outfitters [PERSON_NAME] Essential Oversized Hoop Earring in Gold, Women'…" at bounding box center [629, 350] width 1183 height 489
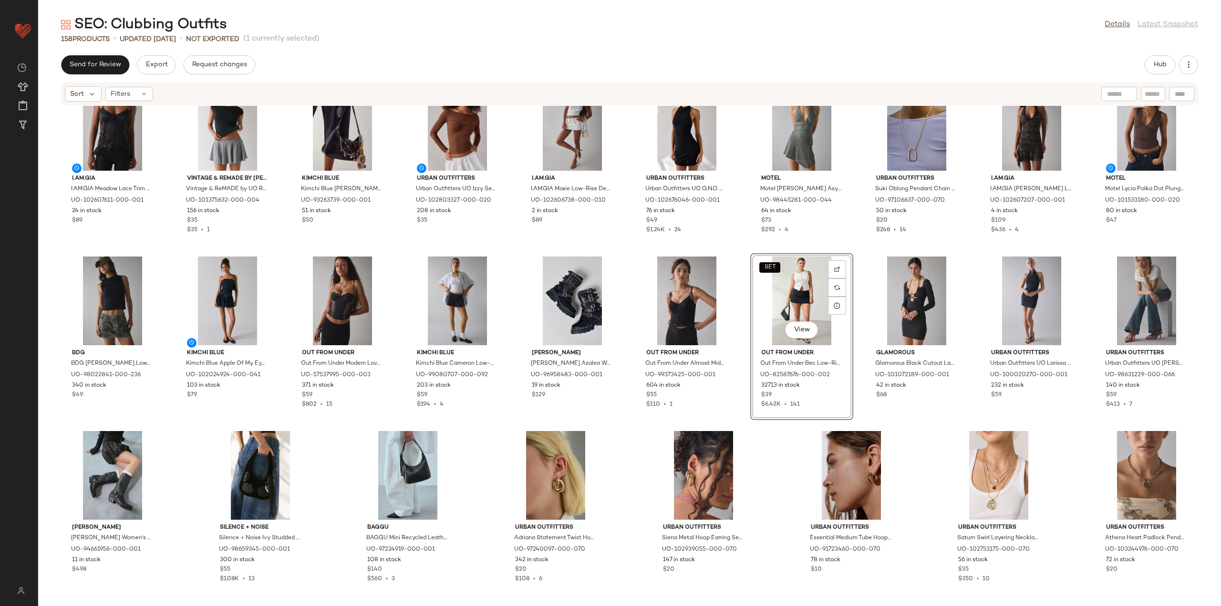
click at [760, 436] on div "Urban Outfitters [PERSON_NAME] Essential Oversized Hoop Earring in Gold, Women'…" at bounding box center [629, 350] width 1183 height 489
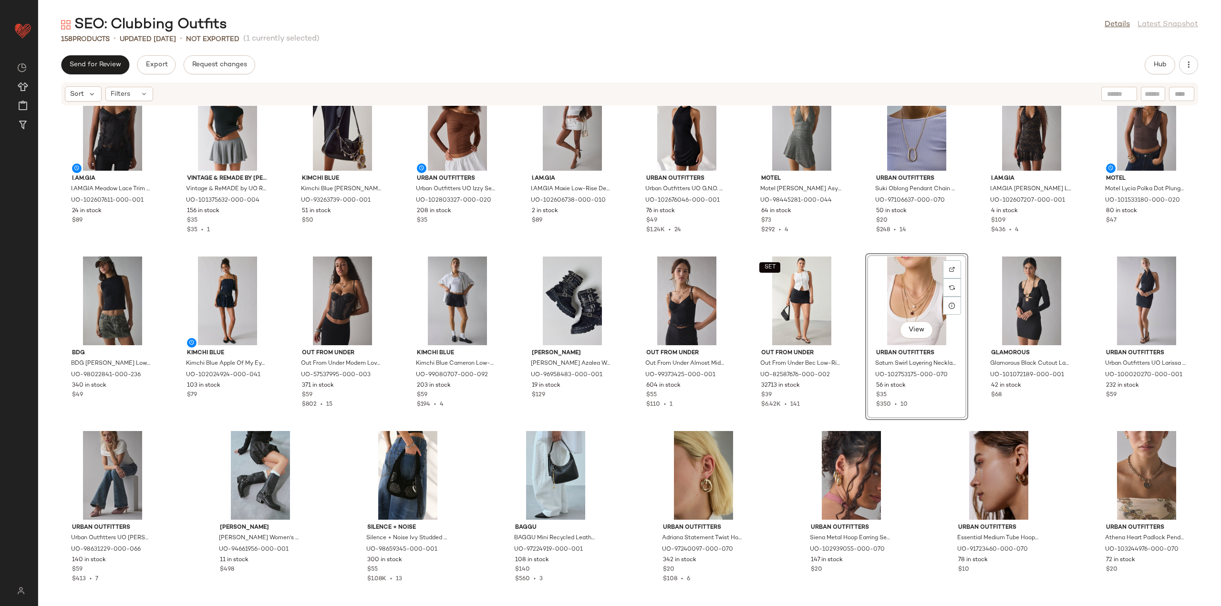
click at [917, 444] on div "Urban Outfitters [PERSON_NAME] Essential Oversized Hoop Earring in Gold, Women'…" at bounding box center [629, 350] width 1183 height 489
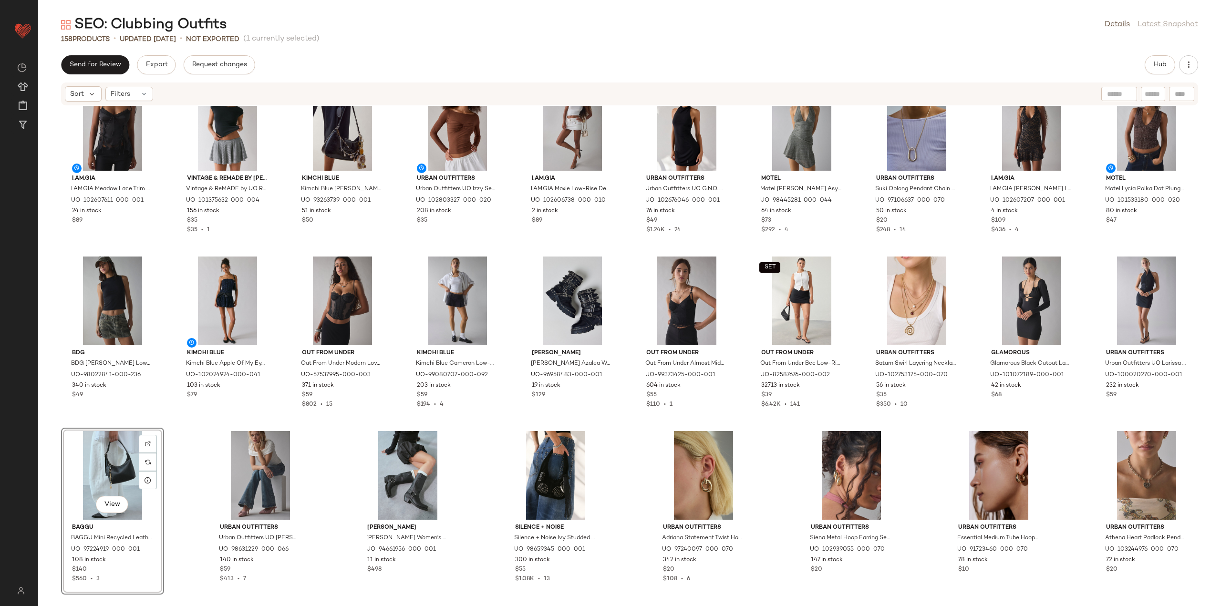
click at [920, 433] on div "Urban Outfitters [PERSON_NAME] Essential Oversized Hoop Earring in Gold, Women'…" at bounding box center [629, 350] width 1183 height 489
click at [1154, 62] on span "Hub" at bounding box center [1159, 65] width 13 height 8
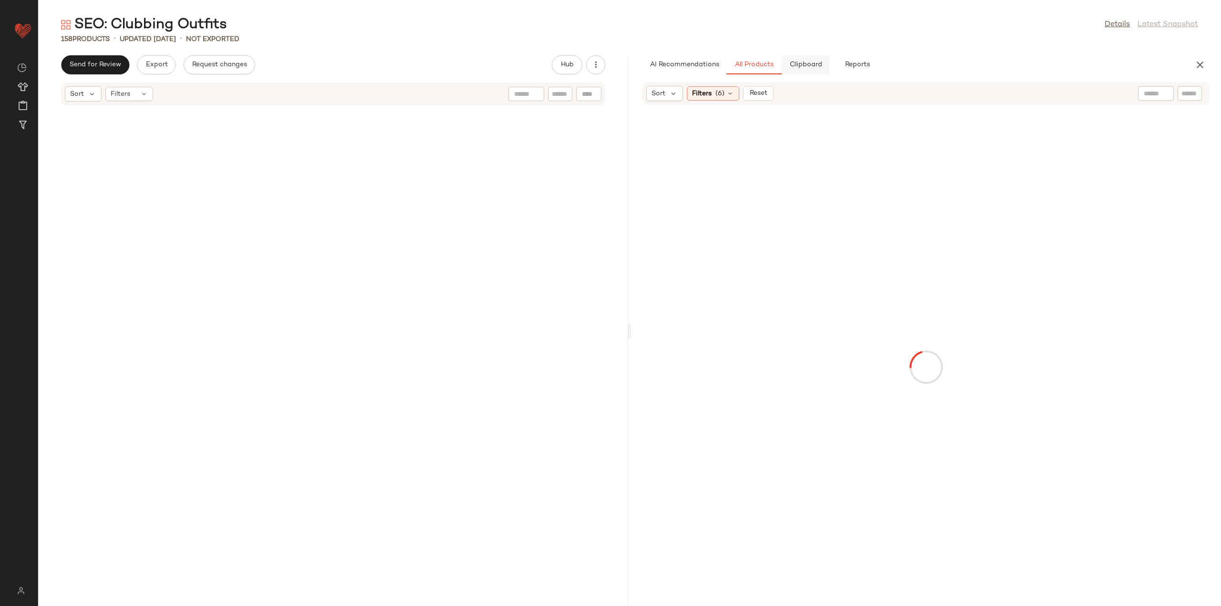
click at [815, 61] on span "Clipboard" at bounding box center [805, 65] width 33 height 8
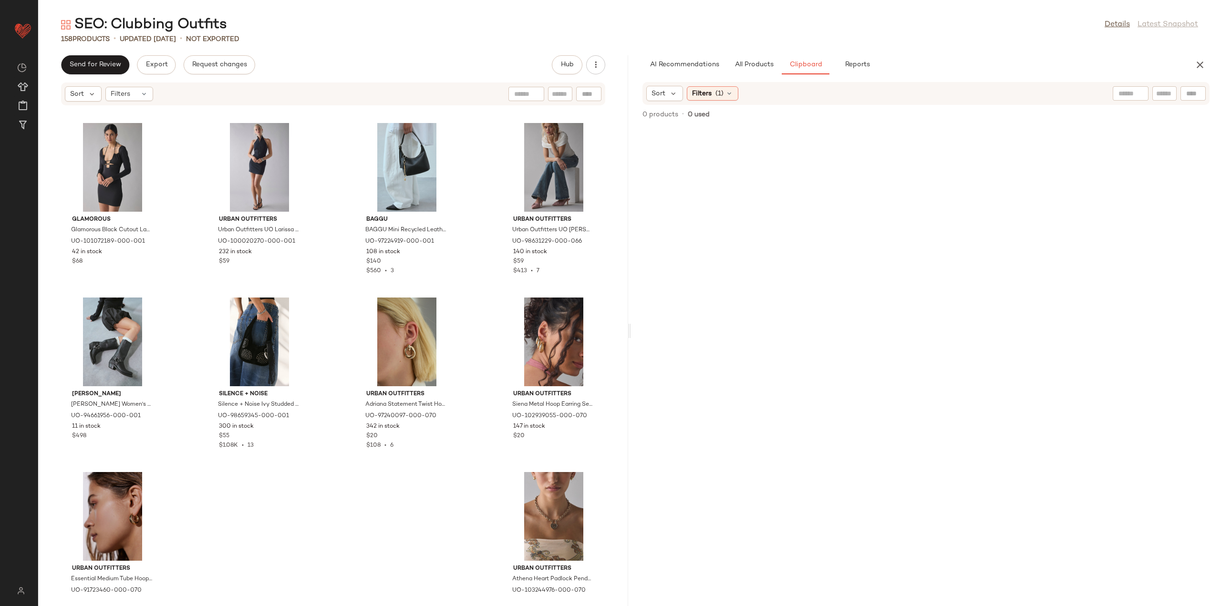
scroll to position [6352, 0]
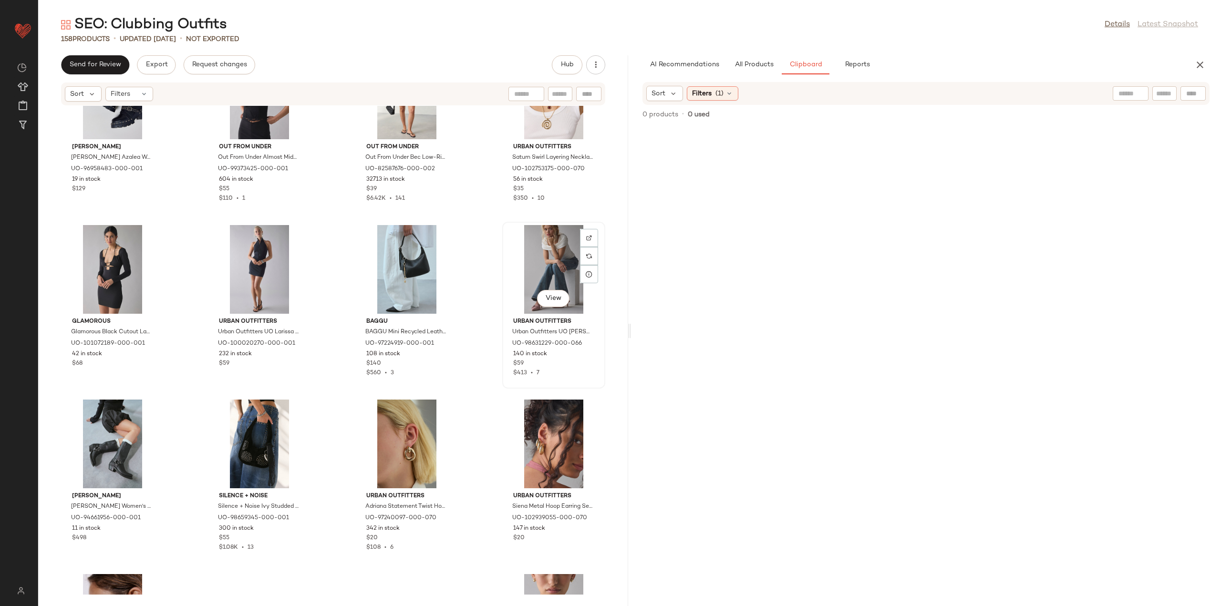
click at [529, 274] on div "View" at bounding box center [554, 269] width 96 height 89
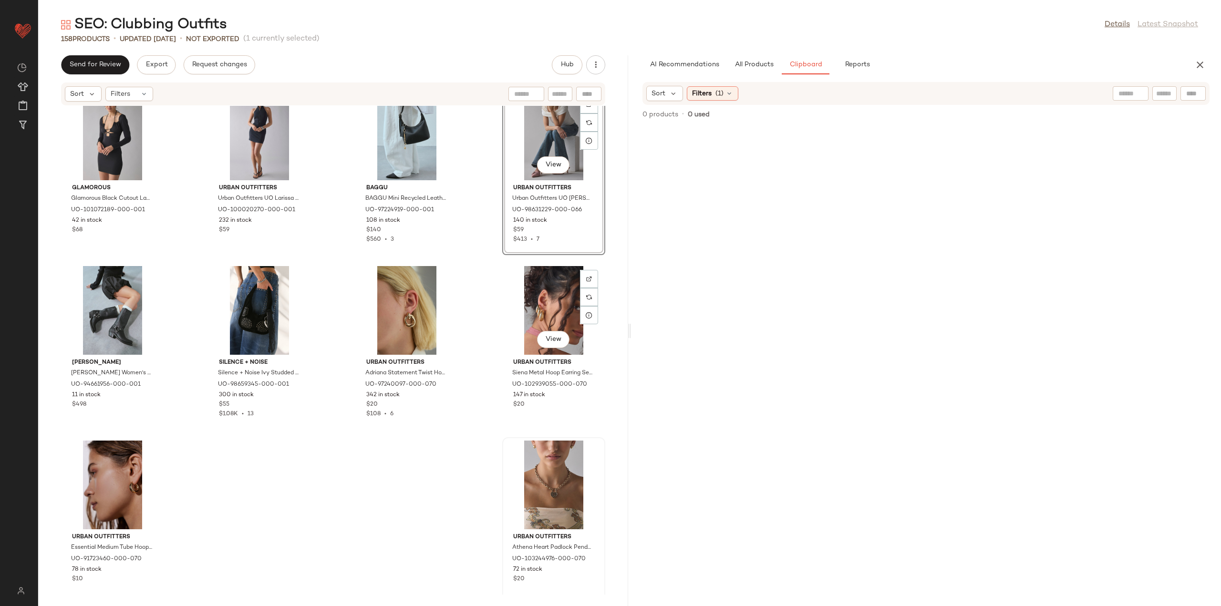
scroll to position [6495, 0]
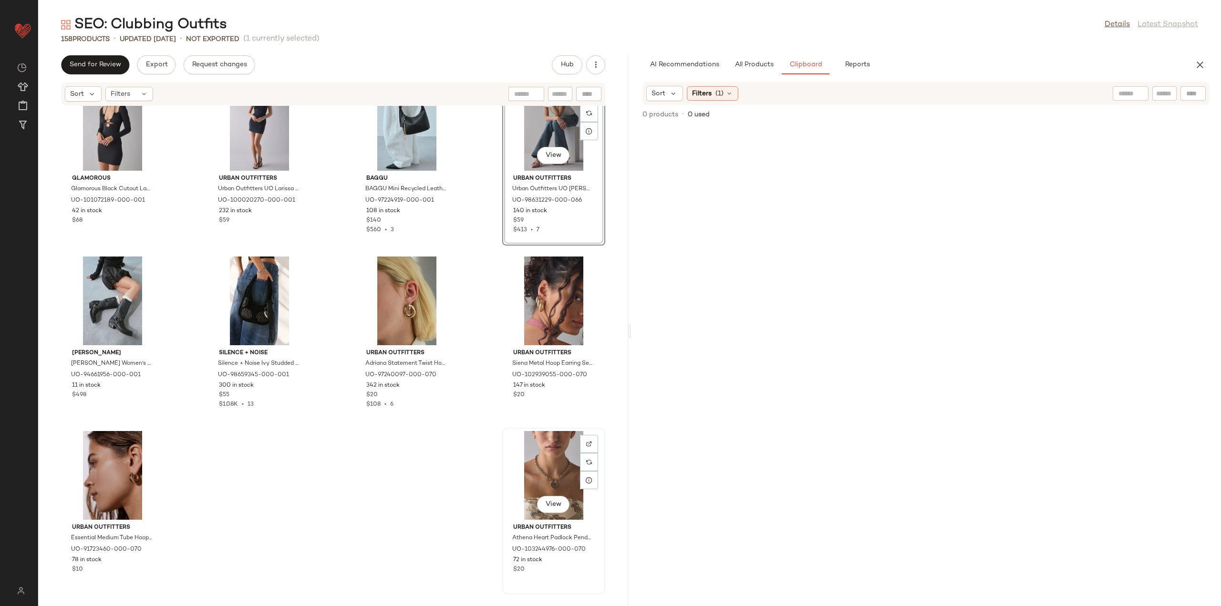
click at [548, 457] on div "View" at bounding box center [554, 475] width 96 height 89
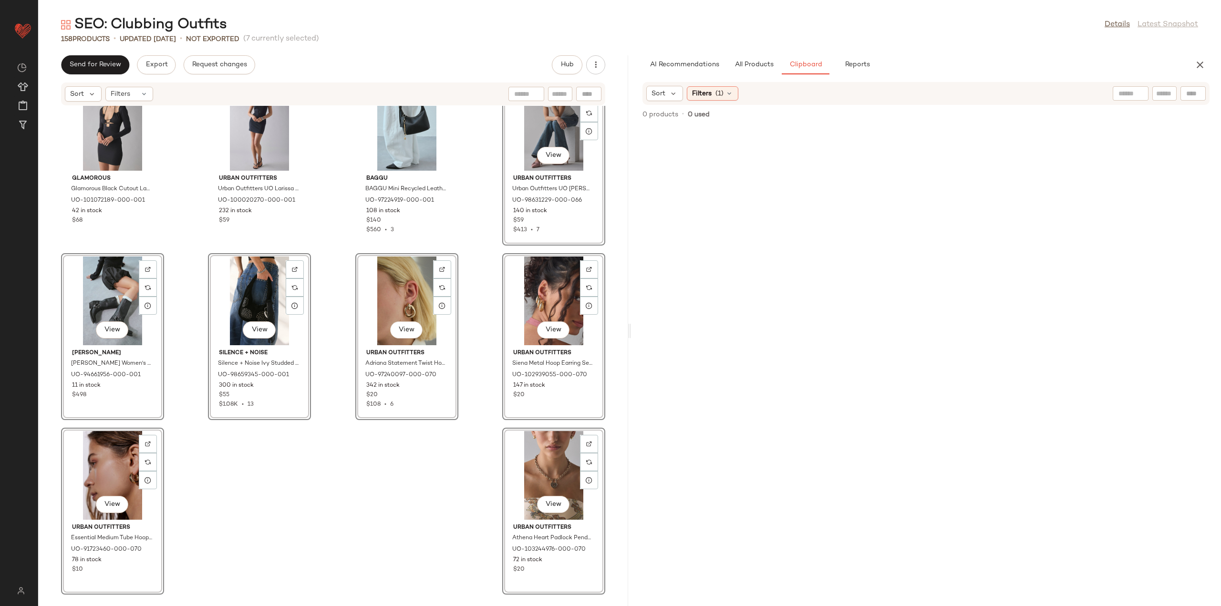
scroll to position [6494, 0]
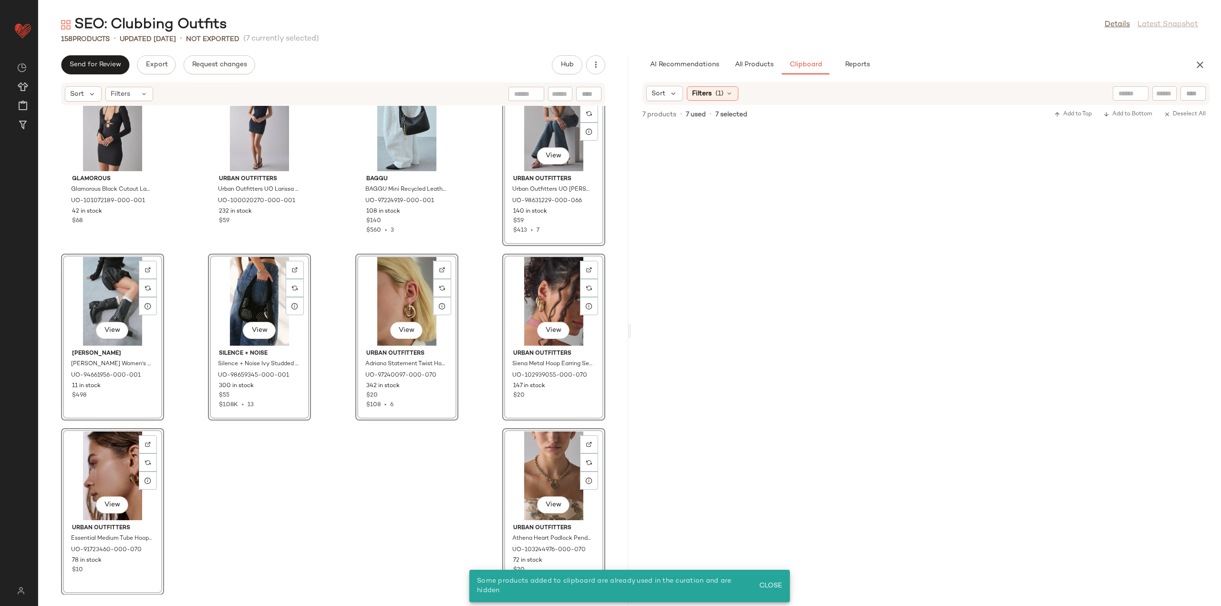
drag, startPoint x: 426, startPoint y: 528, endPoint x: 428, endPoint y: 513, distance: 15.9
click at [426, 527] on div "[PERSON_NAME] [PERSON_NAME] Wag [PERSON_NAME] Studded Boot in [GEOGRAPHIC_DATA]…" at bounding box center [333, 350] width 590 height 489
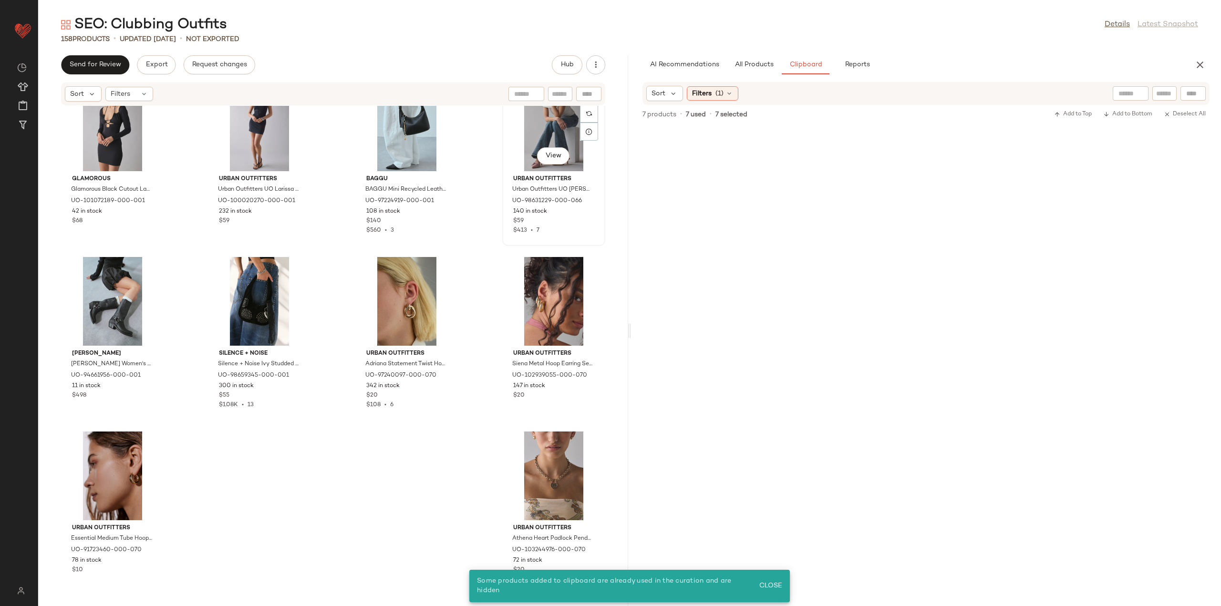
click at [532, 134] on div "View" at bounding box center [554, 127] width 96 height 89
click at [543, 486] on div "View" at bounding box center [554, 476] width 96 height 89
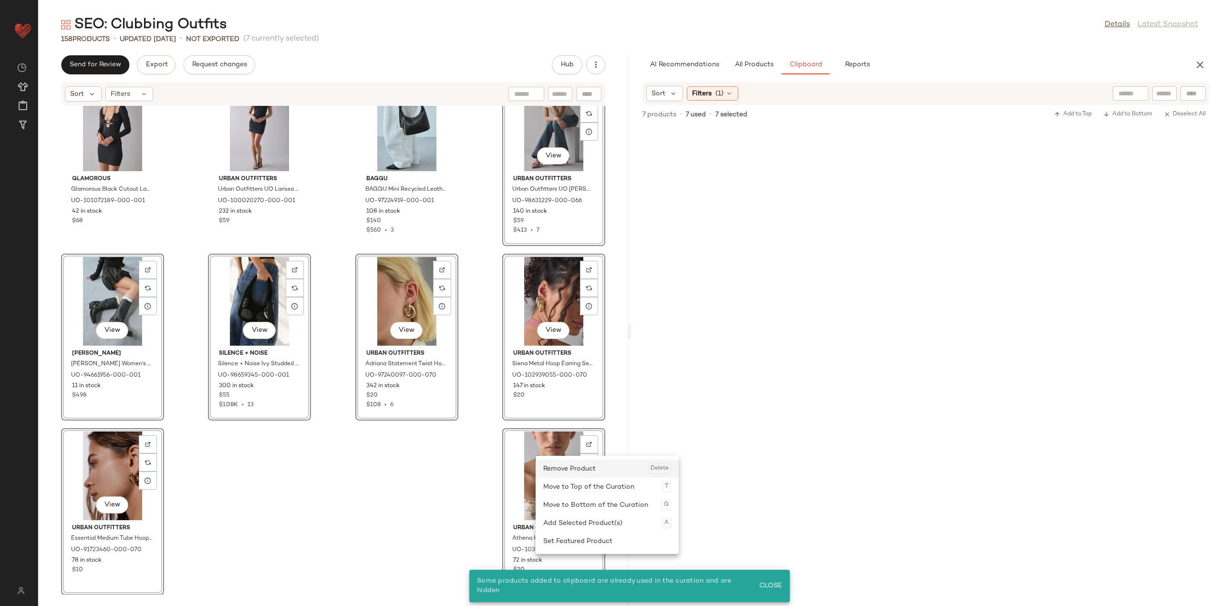
click at [568, 475] on div "Remove Product Delete" at bounding box center [607, 469] width 128 height 18
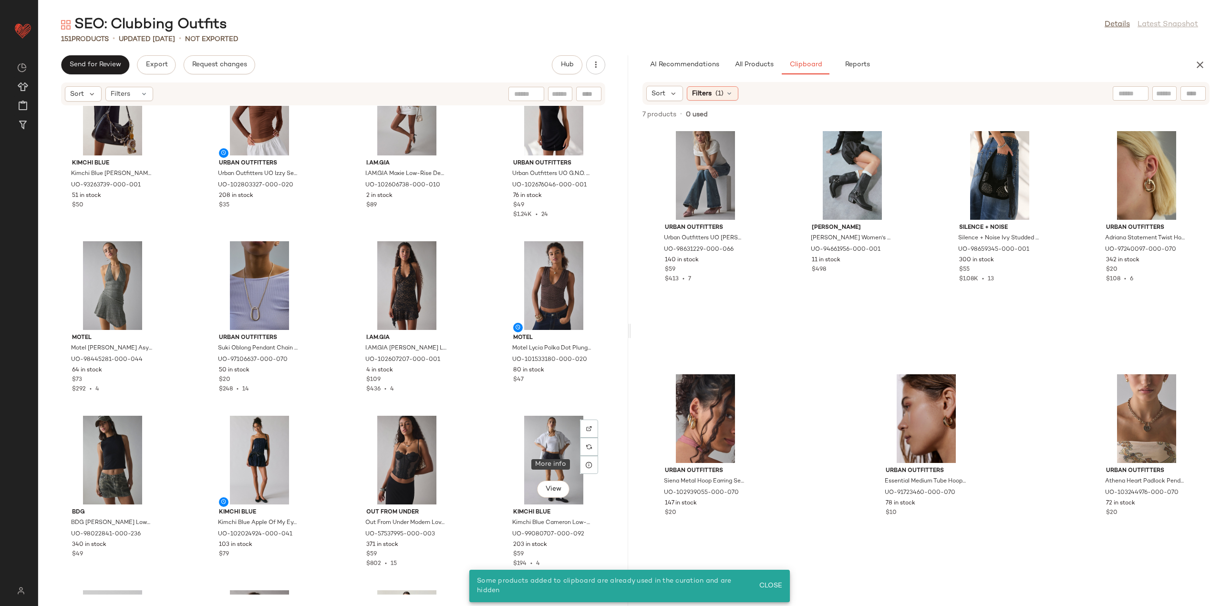
scroll to position [5717, 0]
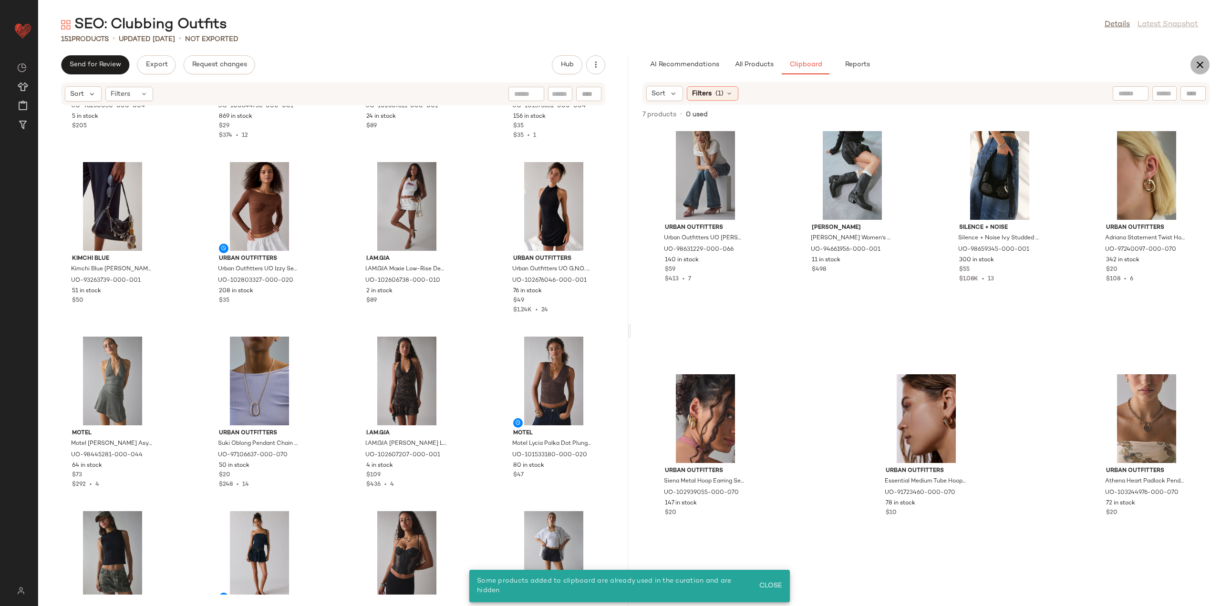
click at [1201, 61] on icon "button" at bounding box center [1199, 64] width 11 height 11
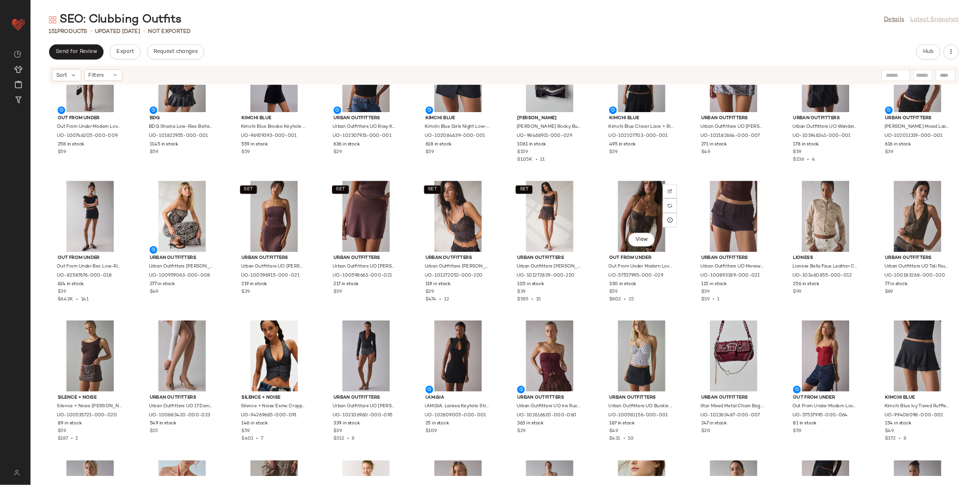
scroll to position [0, 0]
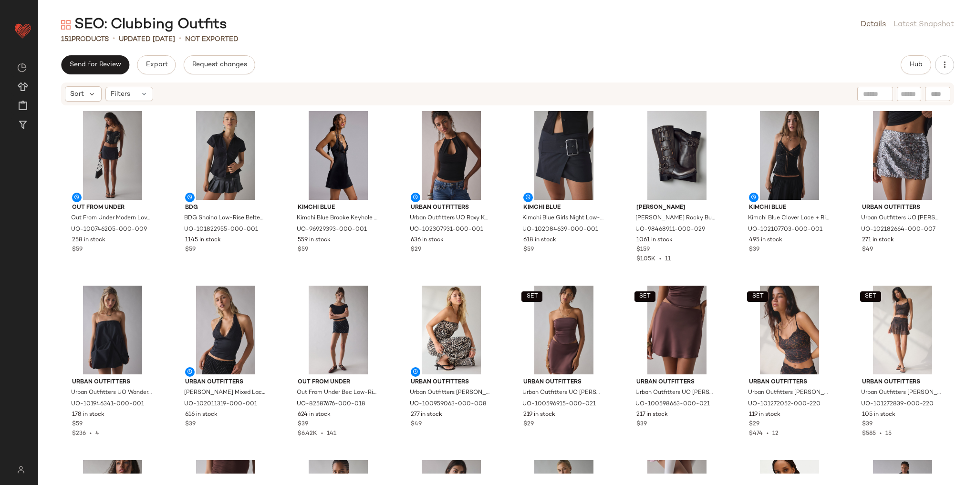
drag, startPoint x: 1196, startPoint y: 0, endPoint x: 740, endPoint y: 54, distance: 459.6
click at [740, 54] on div "SEO: Clubbing Outfits Details Latest Snapshot 151 Products • updated [DATE] • N…" at bounding box center [507, 250] width 939 height 470
click at [908, 66] on button "Hub" at bounding box center [915, 64] width 31 height 19
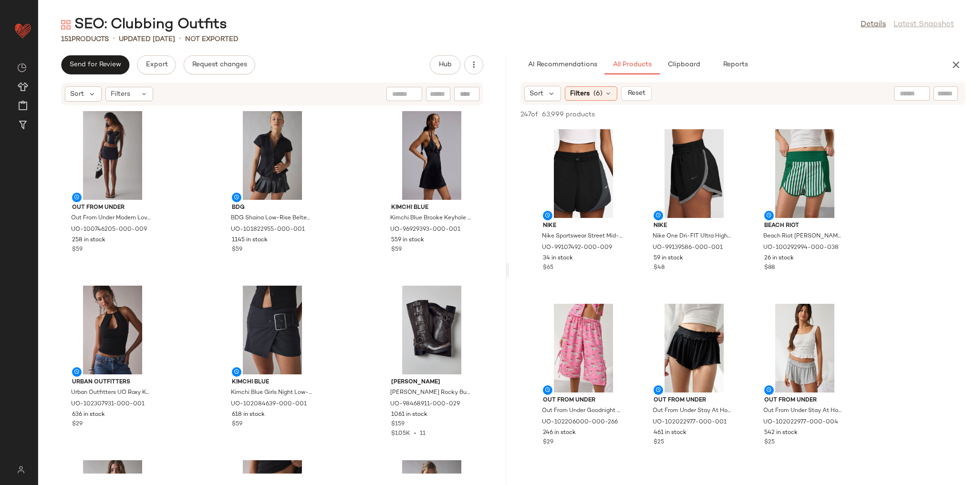
click at [360, 195] on div "Out From Under Out From Under Modern Love Push-Up Corset in Black, Women's at U…" at bounding box center [272, 290] width 468 height 368
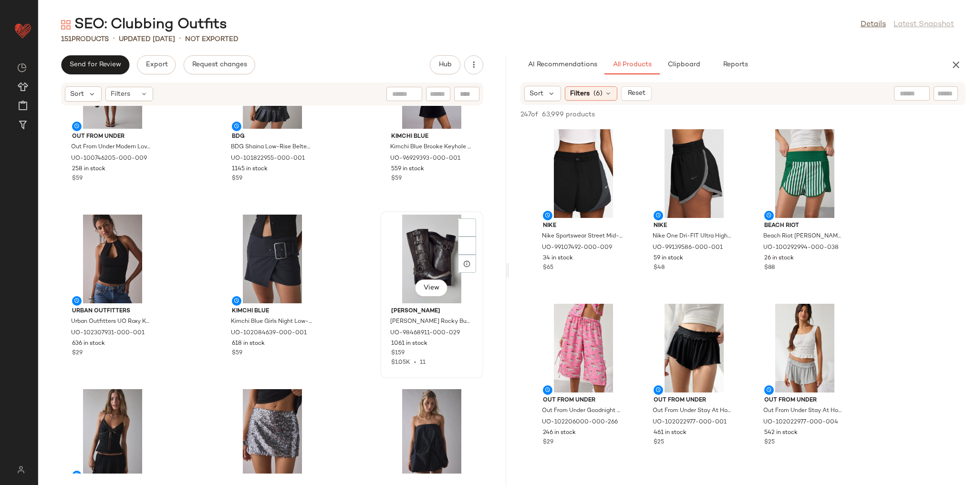
scroll to position [76, 0]
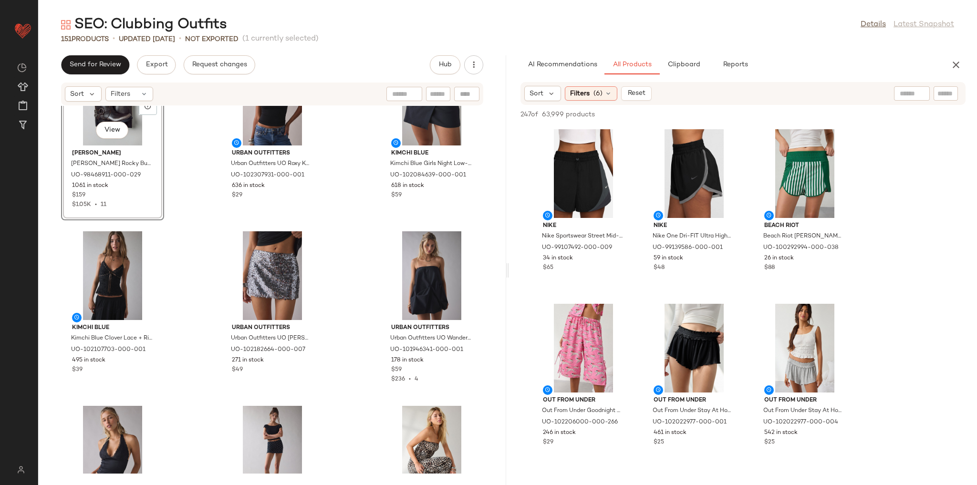
click at [188, 279] on div "View [PERSON_NAME] [PERSON_NAME] Rocky Buckled Tall Boot in Brown Distressed, W…" at bounding box center [272, 290] width 468 height 368
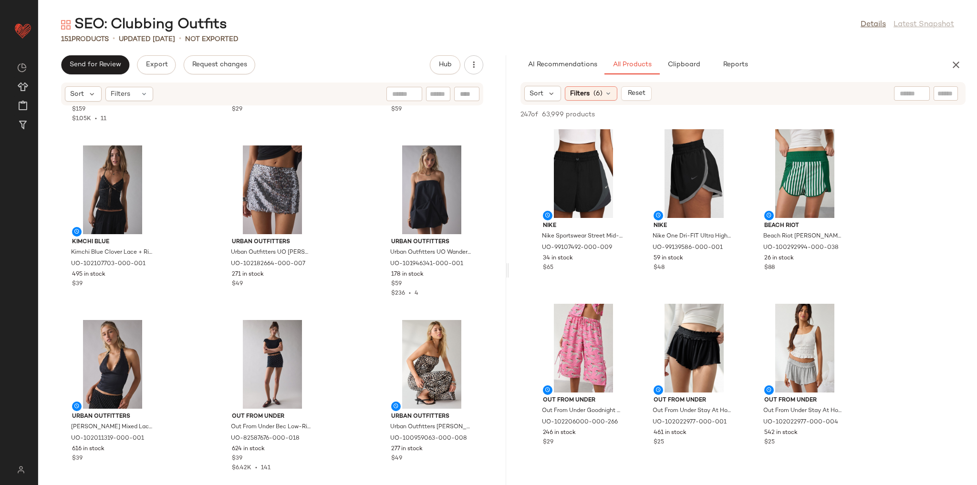
scroll to position [389, 0]
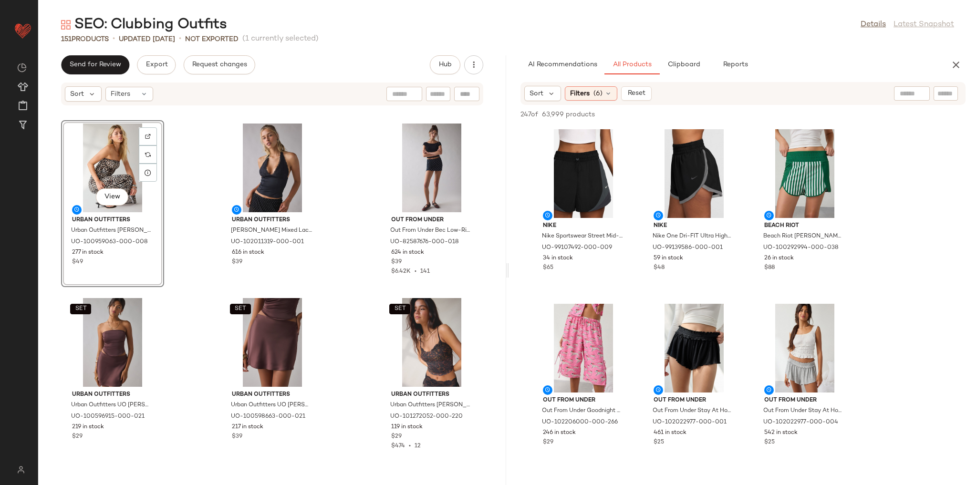
scroll to position [542, 0]
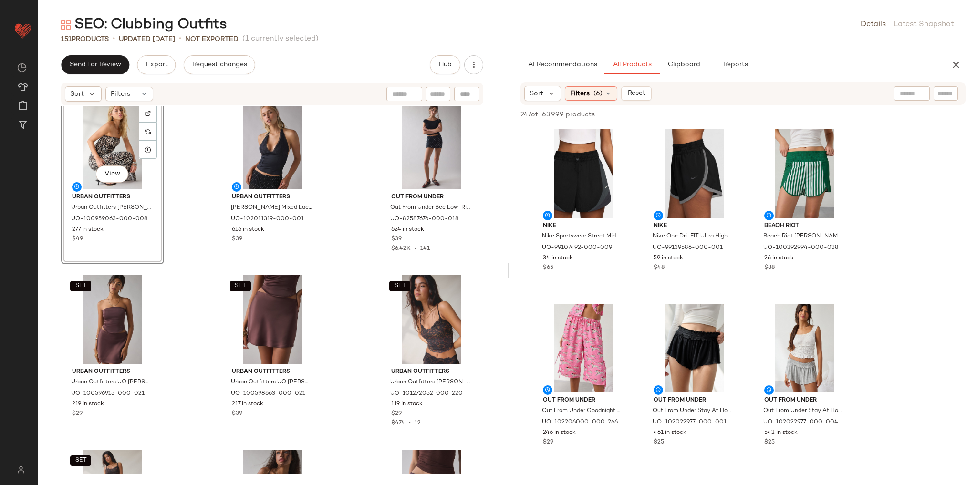
click at [177, 287] on div "Kimchi Blue Kimchi Blue Clover Lace + Ribbon Trim Cropped Cami in Black, Women'…" at bounding box center [272, 290] width 468 height 368
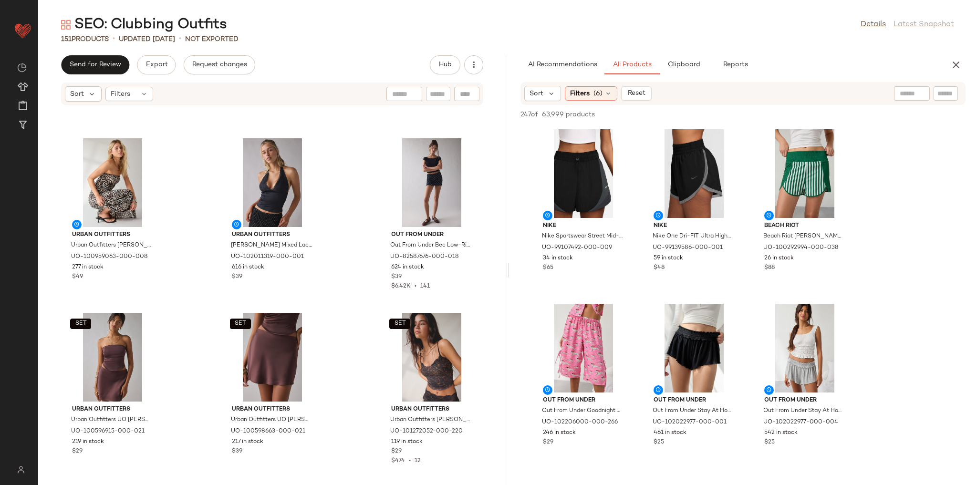
scroll to position [504, 0]
click at [690, 61] on span "Clipboard" at bounding box center [683, 65] width 33 height 8
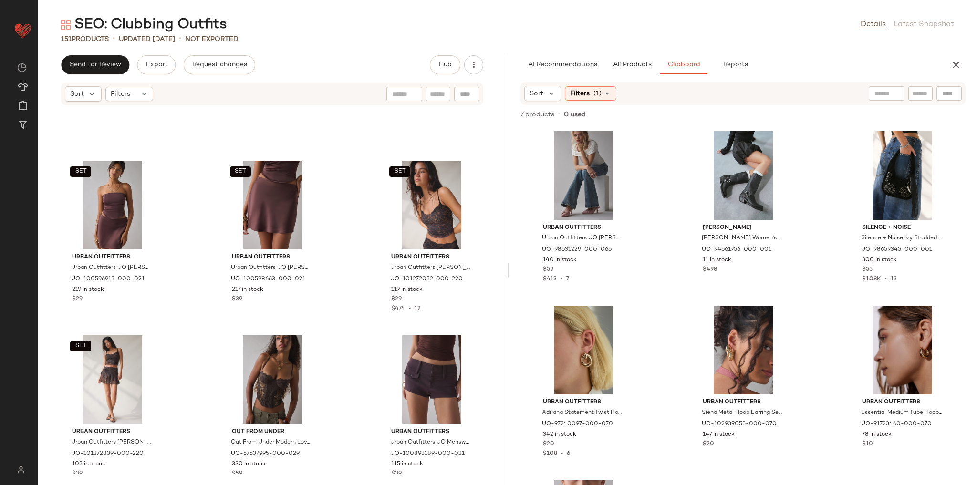
scroll to position [618, 0]
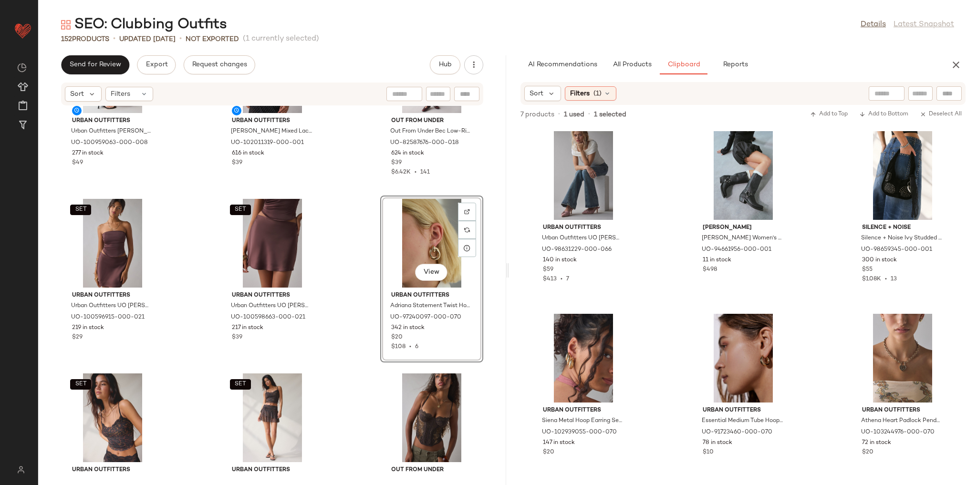
click at [341, 279] on div "Urban Outfitters Urban Outfitters UO Alexis Printed Knit Strapless Tube Maxi Dr…" at bounding box center [272, 290] width 468 height 368
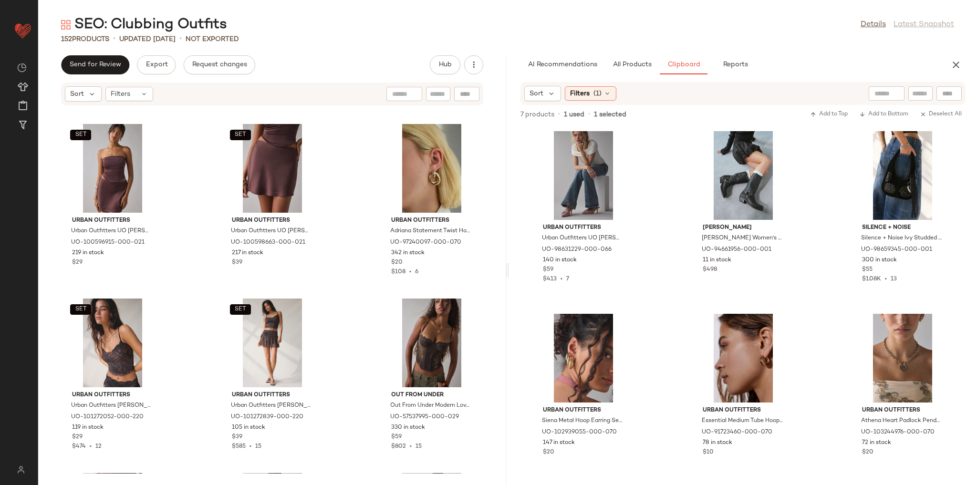
scroll to position [733, 0]
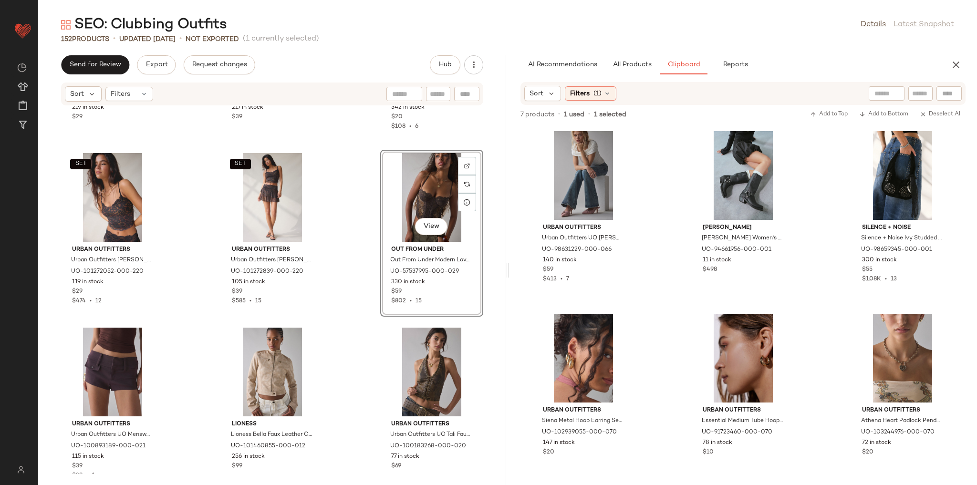
scroll to position [847, 0]
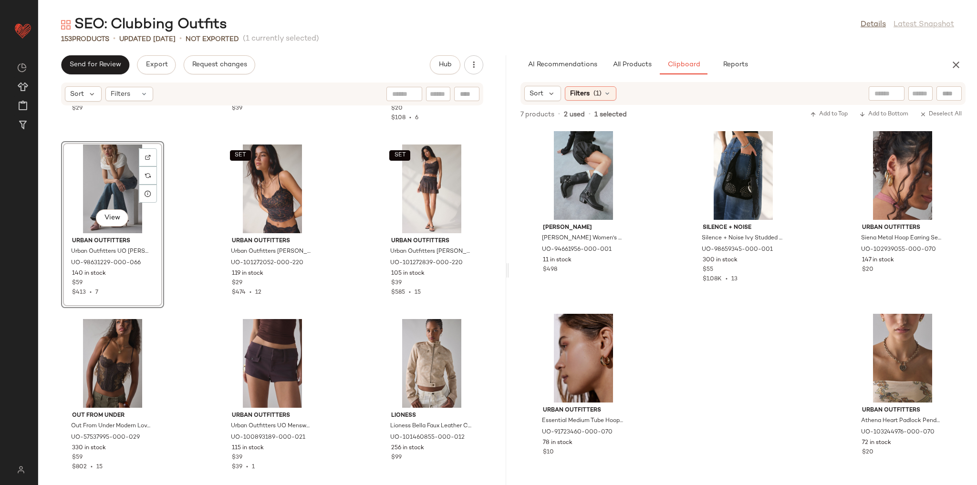
click at [183, 335] on div "SET Urban Outfitters Urban Outfitters UO [PERSON_NAME] Keyhole Cutout Tube Top …" at bounding box center [272, 290] width 468 height 368
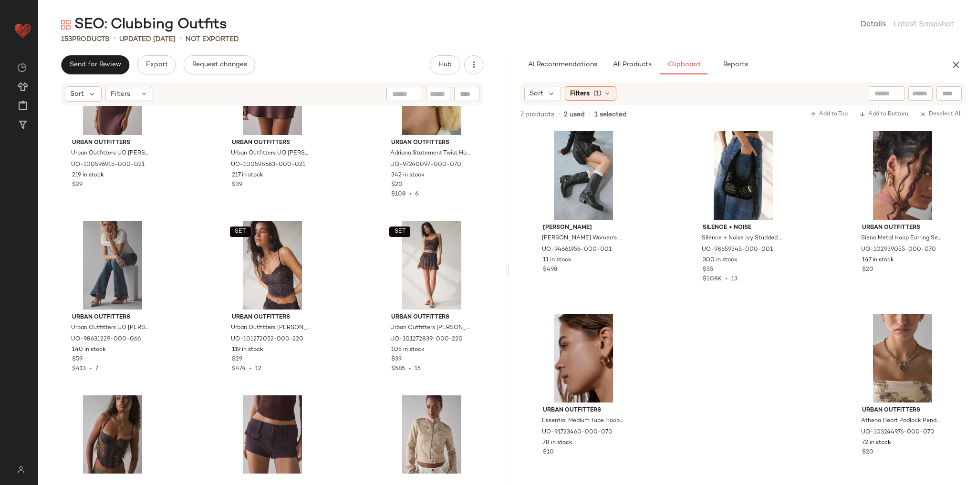
scroll to position [847, 0]
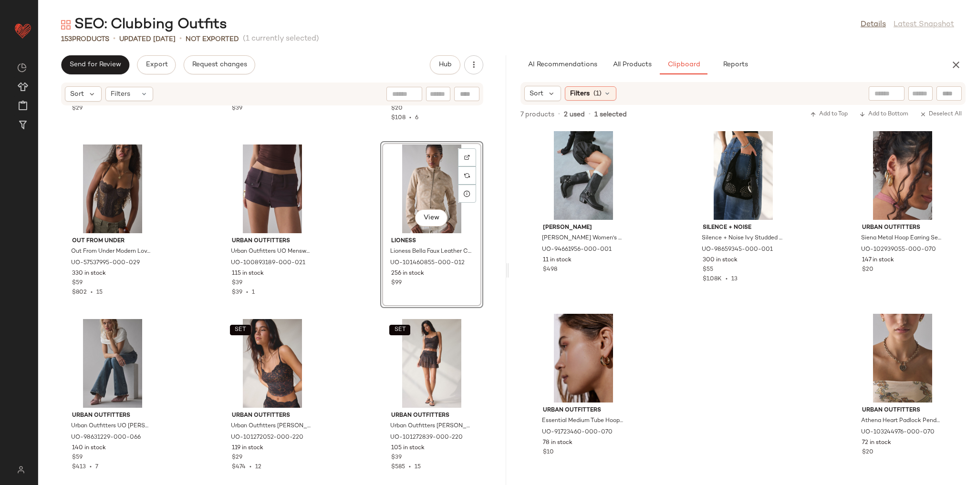
click at [351, 285] on div "SET Urban Outfitters Urban Outfitters UO [PERSON_NAME] Keyhole Cutout Tube Top …" at bounding box center [272, 290] width 468 height 368
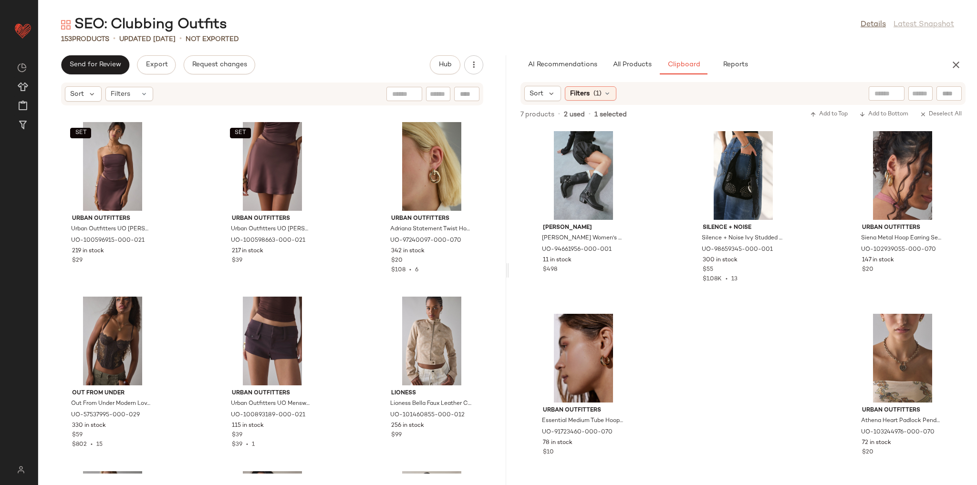
scroll to position [694, 0]
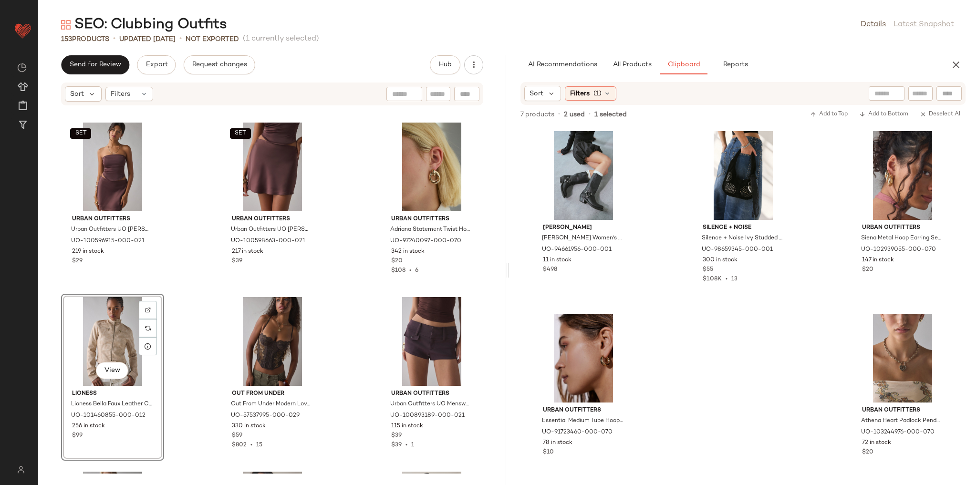
click at [187, 283] on div "SET Urban Outfitters Urban Outfitters UO [PERSON_NAME] Keyhole Cutout Tube Top …" at bounding box center [272, 290] width 468 height 368
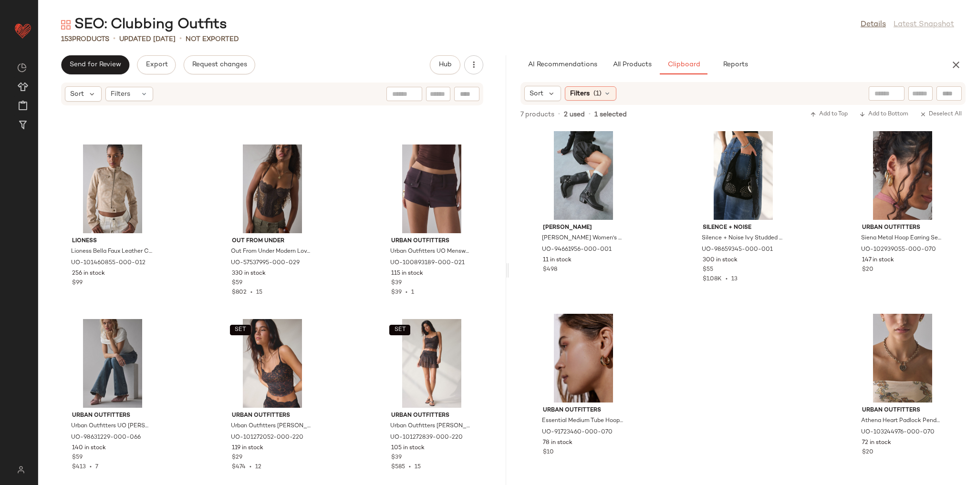
scroll to position [847, 0]
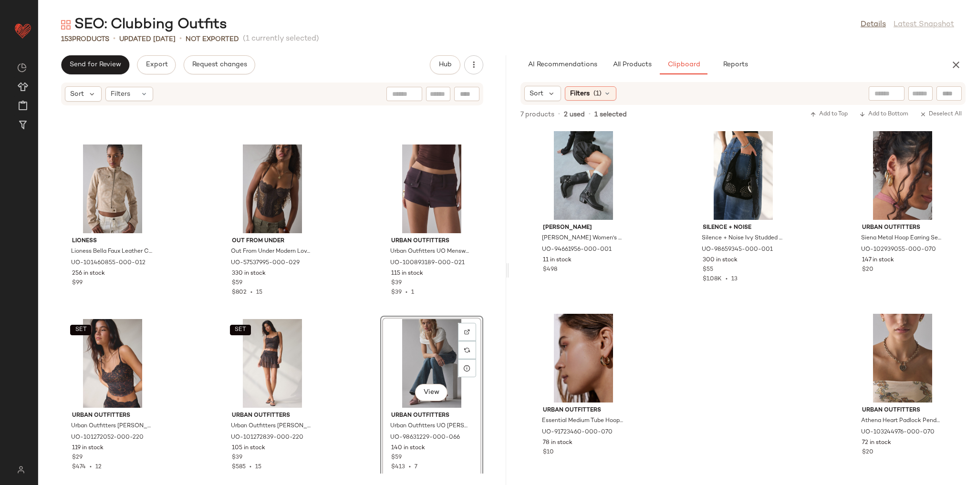
click at [343, 315] on div "Lioness Lioness Bella Faux Leather Cropped Moto Jacket in Beige, Women's at Urb…" at bounding box center [272, 290] width 468 height 368
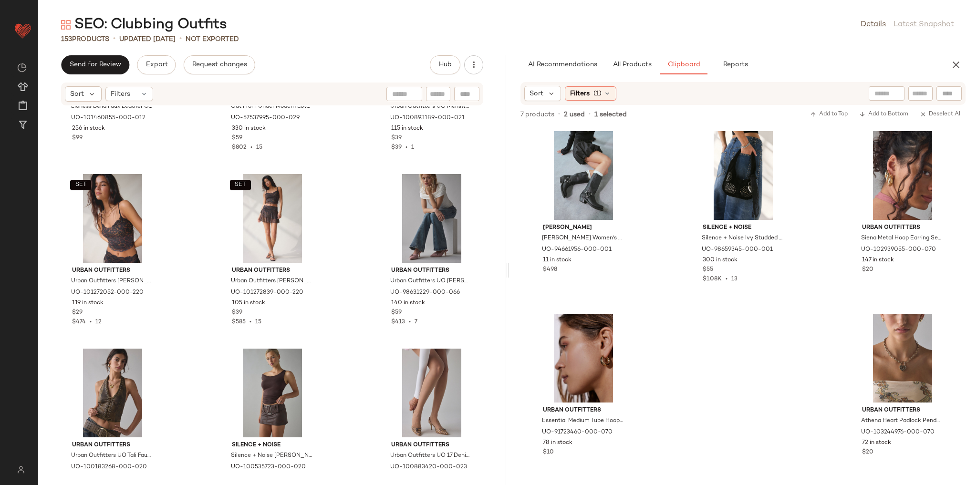
scroll to position [1000, 0]
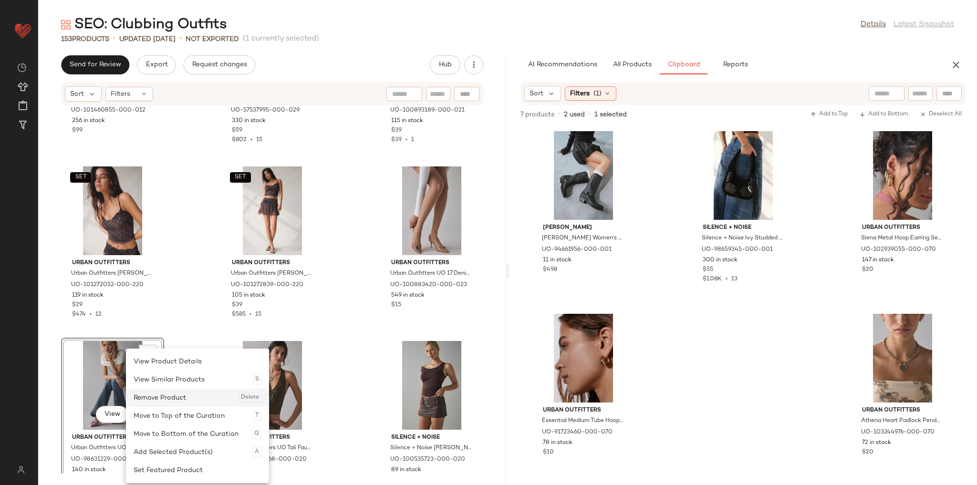
click at [162, 404] on div "Remove Product Delete" at bounding box center [198, 398] width 128 height 18
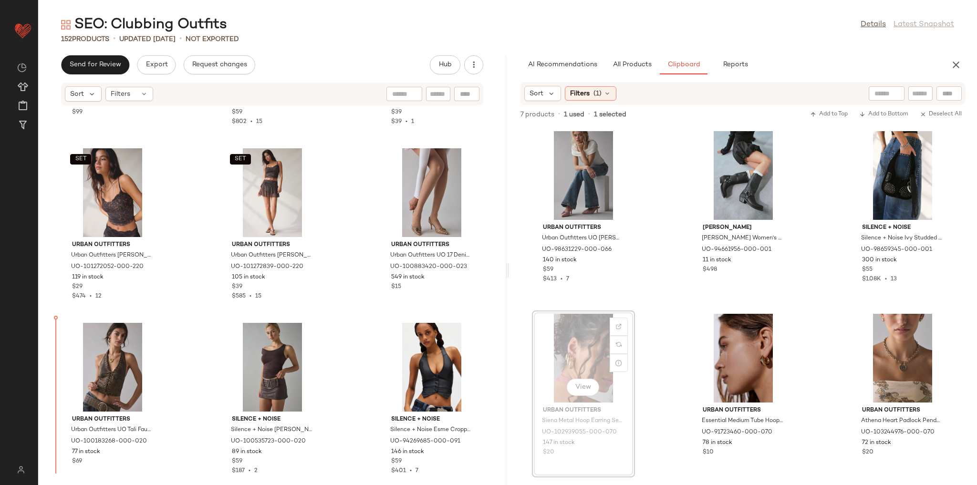
scroll to position [1025, 0]
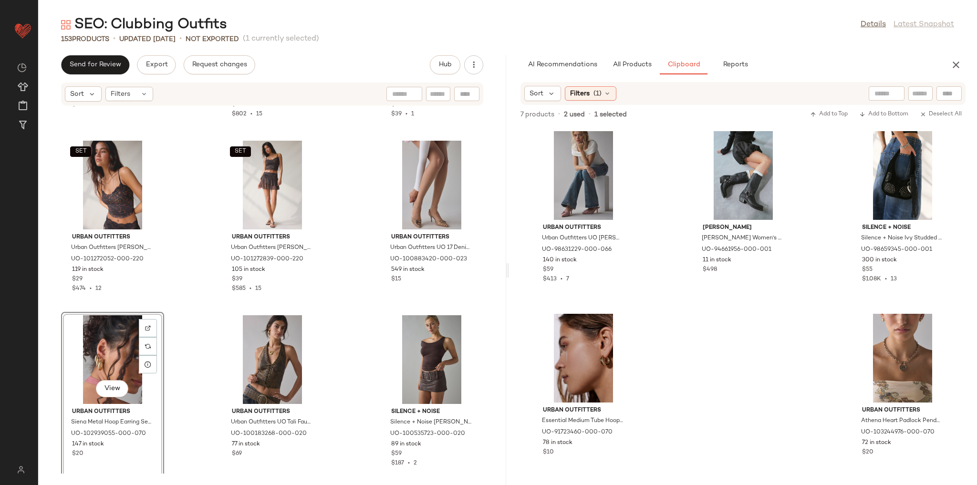
click at [199, 311] on div "Lioness Lioness Bella Faux Leather Cropped Moto Jacket in Beige, Women's at Urb…" at bounding box center [272, 290] width 468 height 368
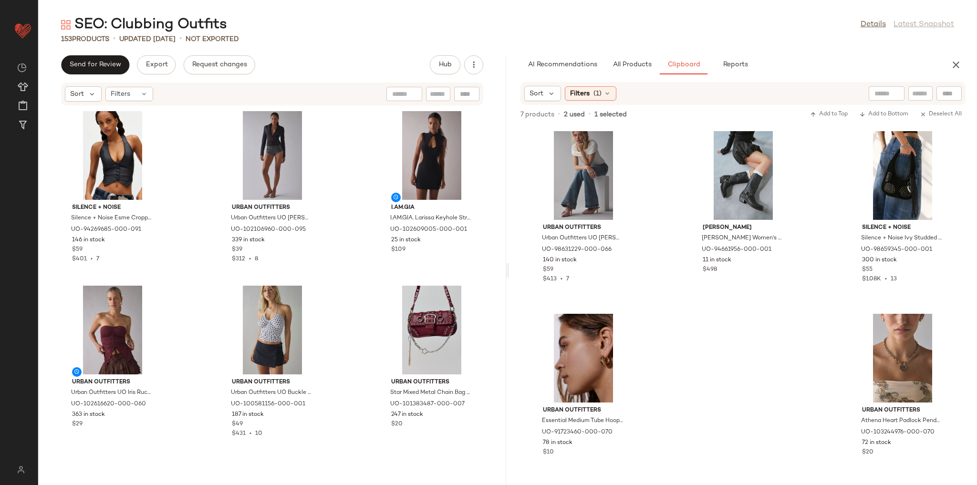
scroll to position [1407, 0]
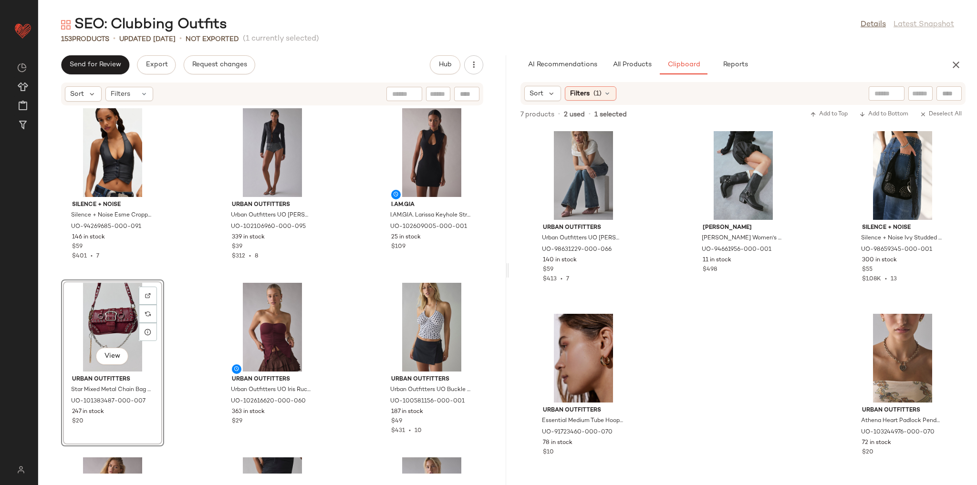
click at [199, 269] on div "Urban Outfitters Siena Metal Hoop Earring Set in Gold, Women's at Urban Outfitt…" at bounding box center [272, 290] width 468 height 368
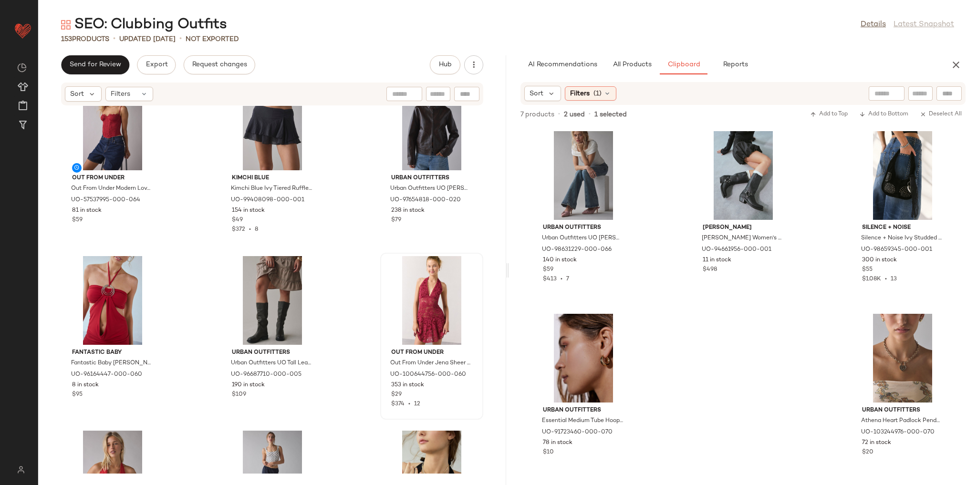
scroll to position [1788, 0]
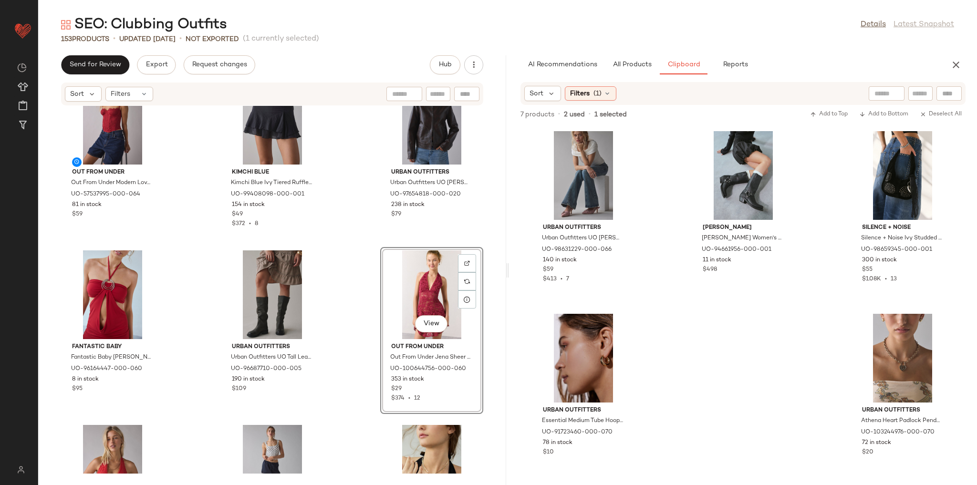
click at [349, 260] on div "Out From Under Out From Under Modern Love Corset in Red at Urban Outfitters UO-…" at bounding box center [272, 290] width 468 height 368
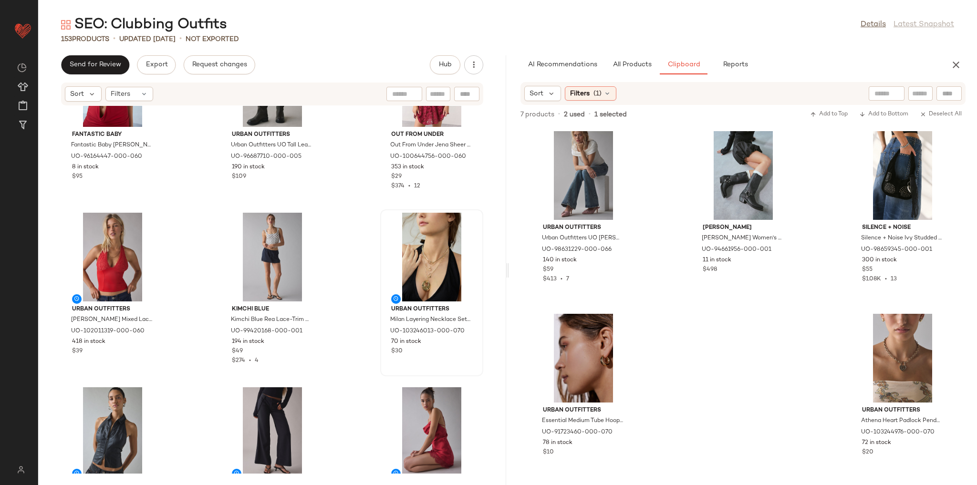
scroll to position [2017, 0]
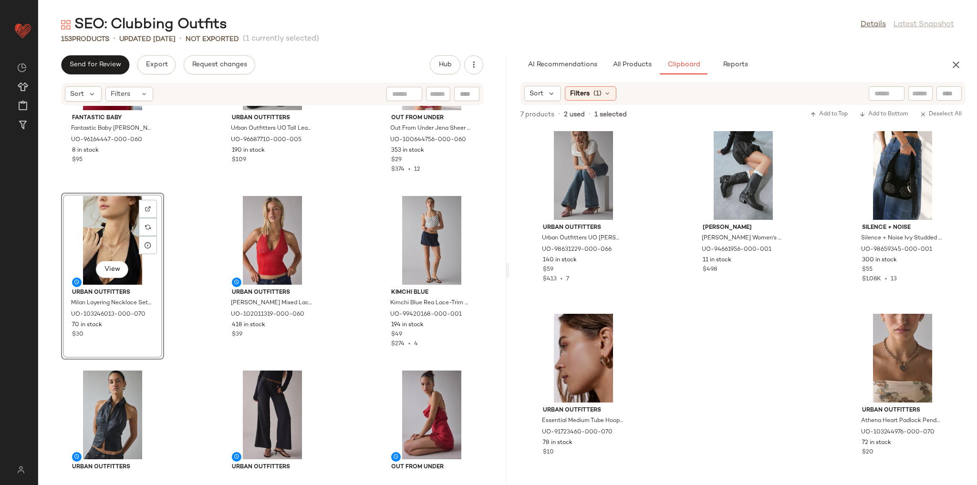
click at [179, 298] on div "Fantastic Baby Fantastic Baby [PERSON_NAME] Cut-Out Halter Mini Dress in Red, W…" at bounding box center [272, 290] width 468 height 368
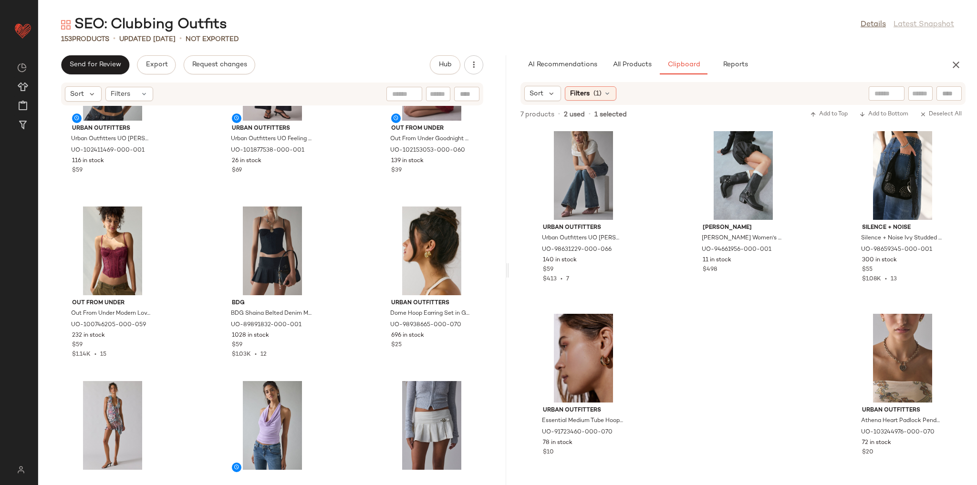
scroll to position [2361, 0]
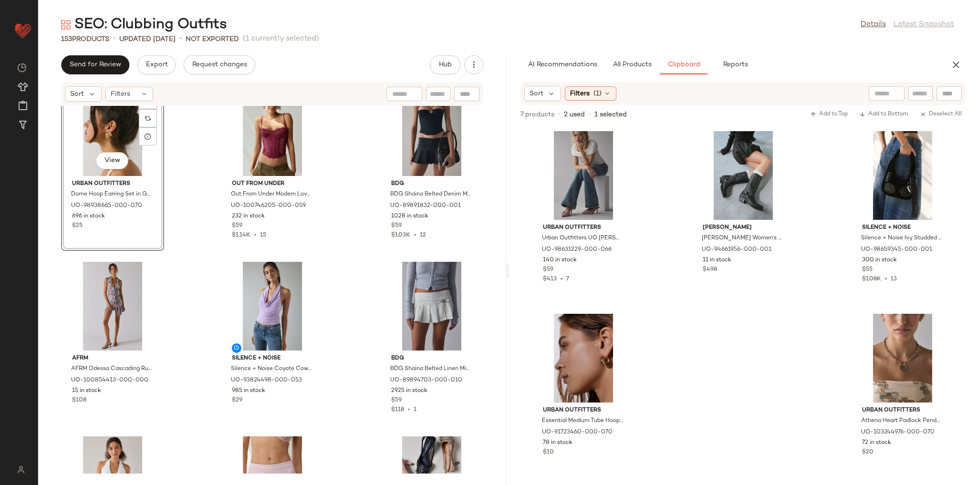
click at [175, 295] on div "Urban Outfitters Urban Outfitters UO [PERSON_NAME] Coated Open-Back Cropped Ves…" at bounding box center [272, 290] width 468 height 368
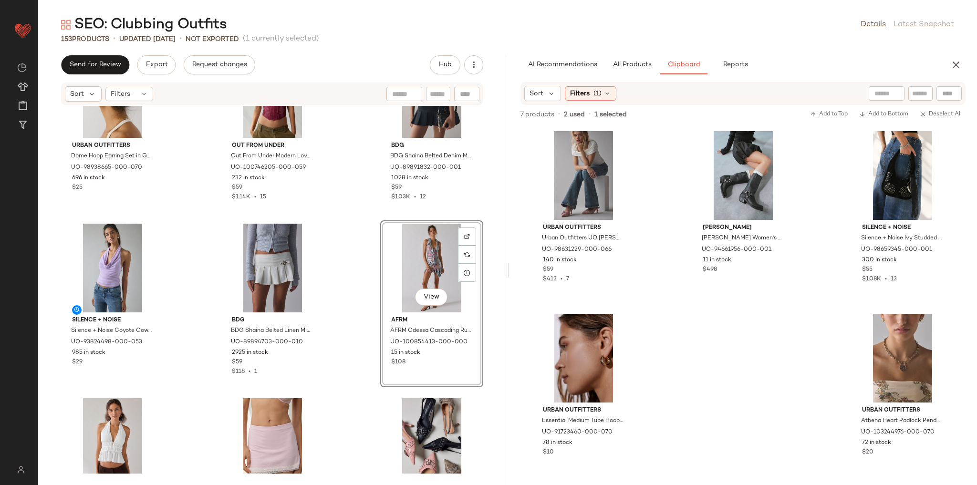
click at [363, 261] on div "Urban Outfitters Urban Outfitters UO [PERSON_NAME] Coated Open-Back Cropped Ves…" at bounding box center [272, 290] width 468 height 368
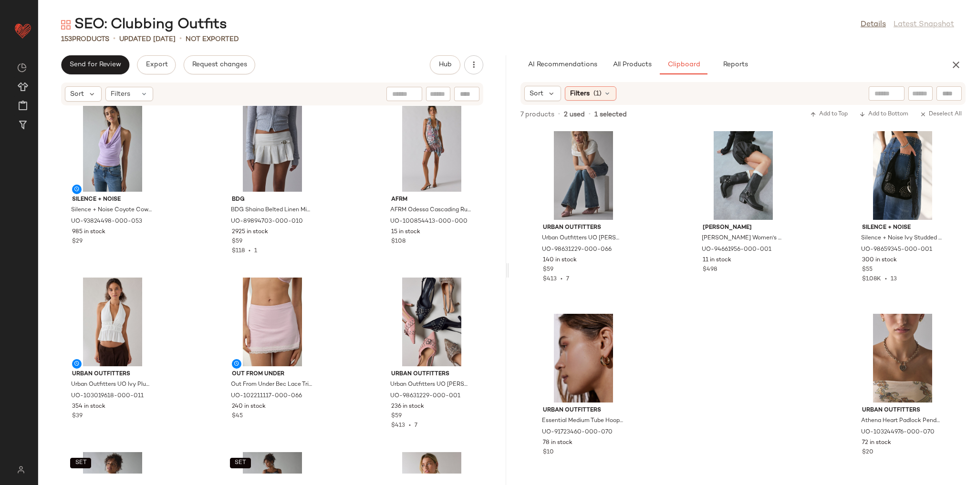
scroll to position [2666, 0]
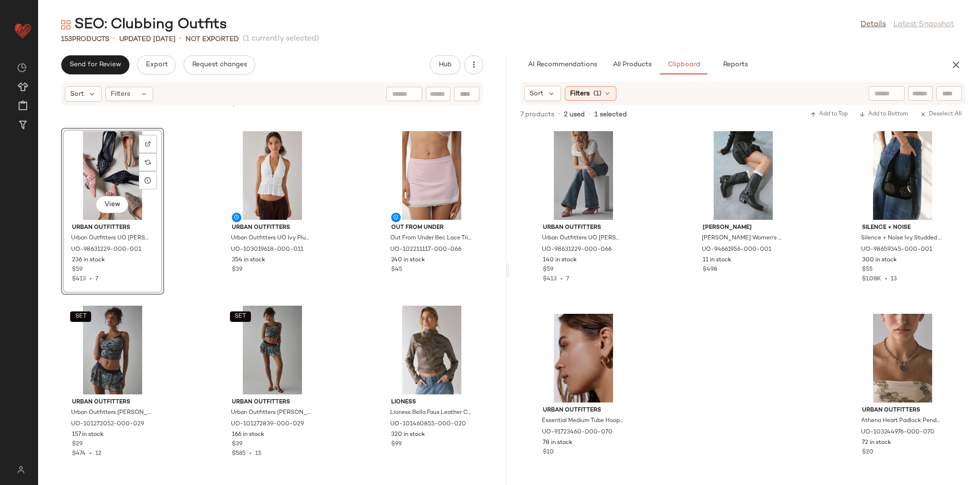
click at [183, 304] on div "Silence + Noise Silence + Noise Coyote Cowl Neck Halter Top in Lavender, Women'…" at bounding box center [272, 290] width 468 height 368
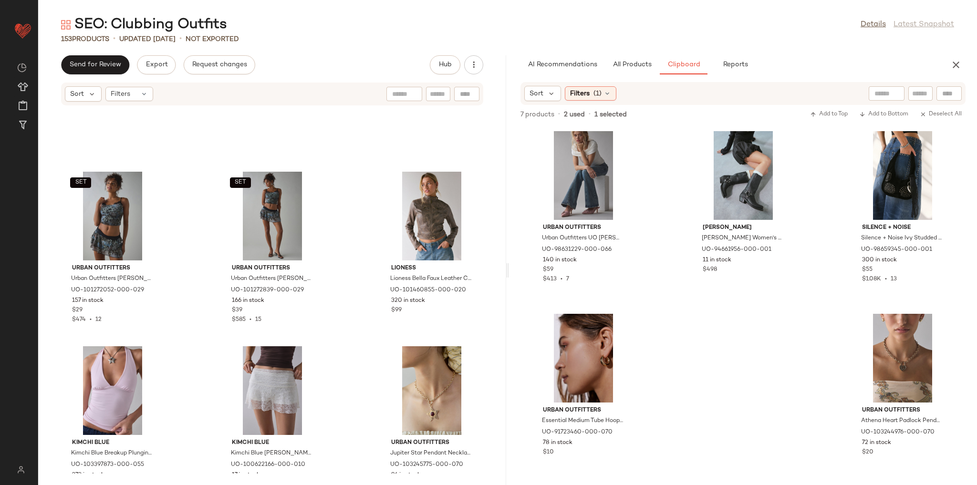
scroll to position [2971, 0]
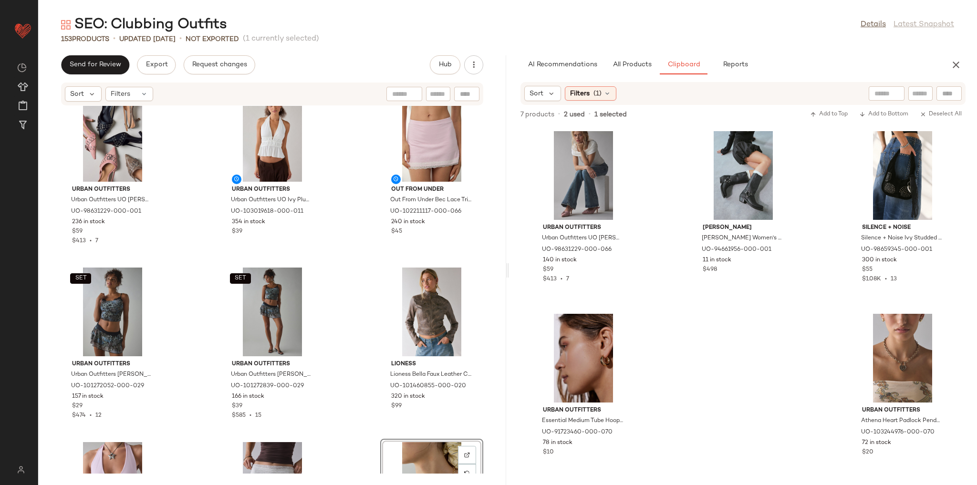
scroll to position [2971, 0]
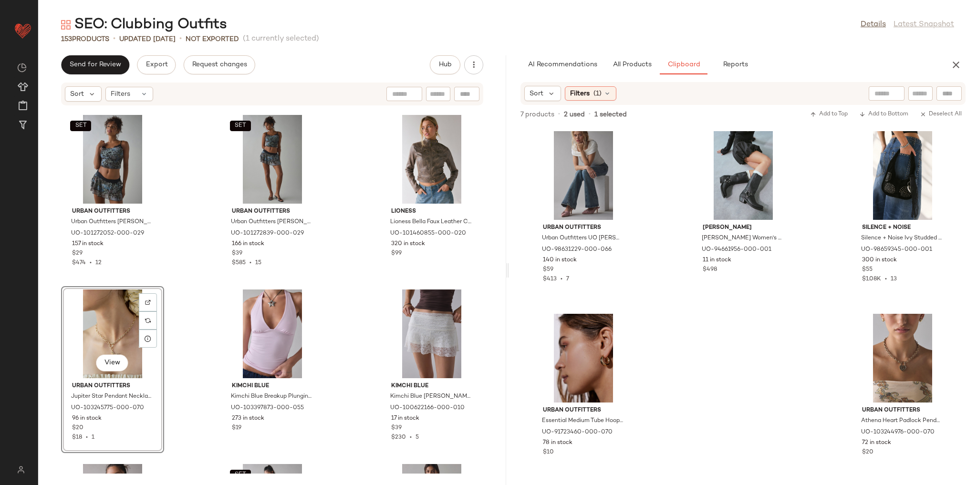
click at [186, 305] on div "SET Urban Outfitters Urban Outfitters [PERSON_NAME] Trim Mesh Cropped Cami in B…" at bounding box center [272, 290] width 468 height 368
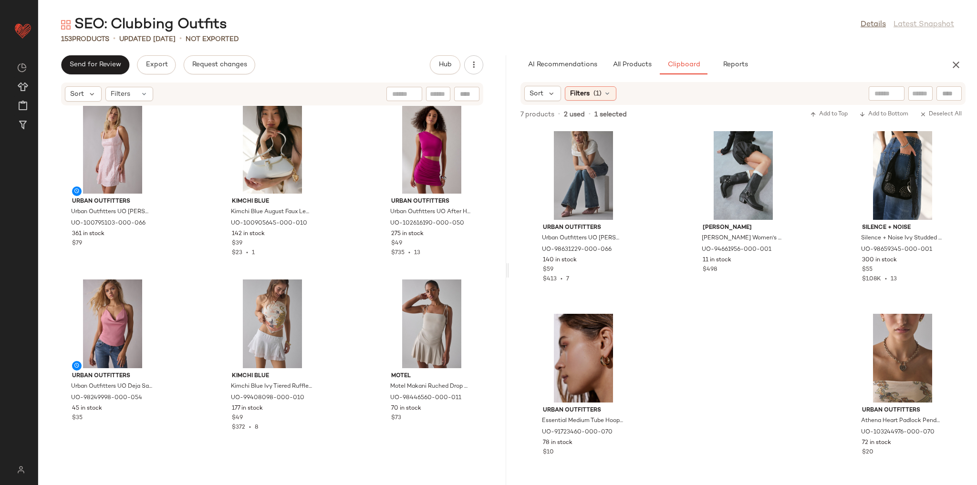
scroll to position [3505, 0]
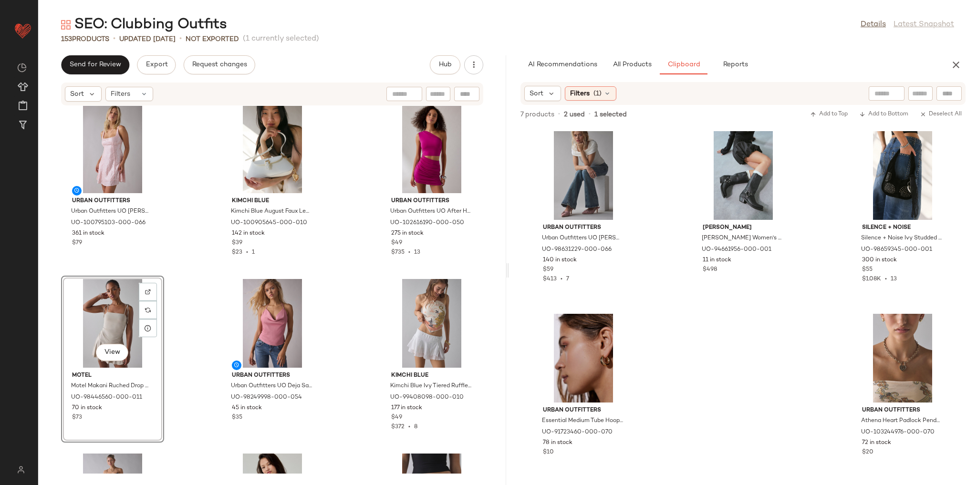
click at [183, 272] on div "Out From Under Out From Under [PERSON_NAME] Applique Corset Bra Top in White, W…" at bounding box center [272, 290] width 468 height 368
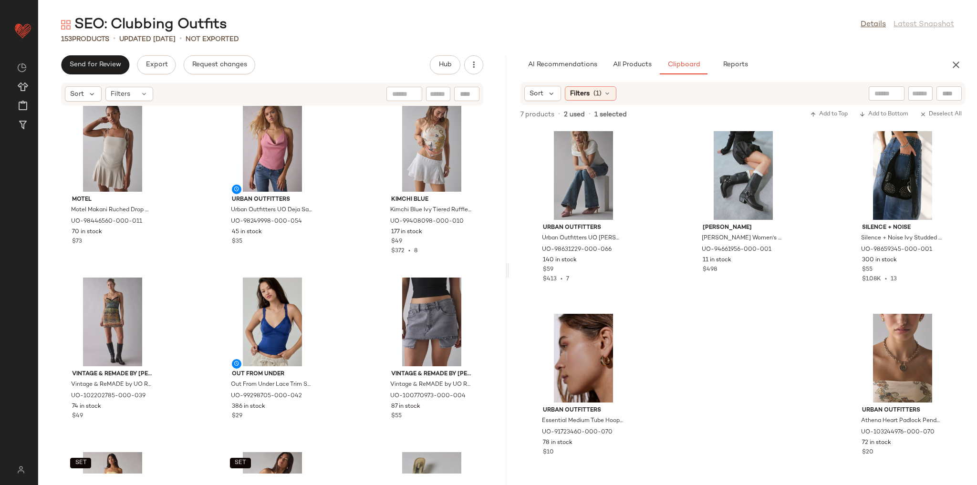
scroll to position [3696, 0]
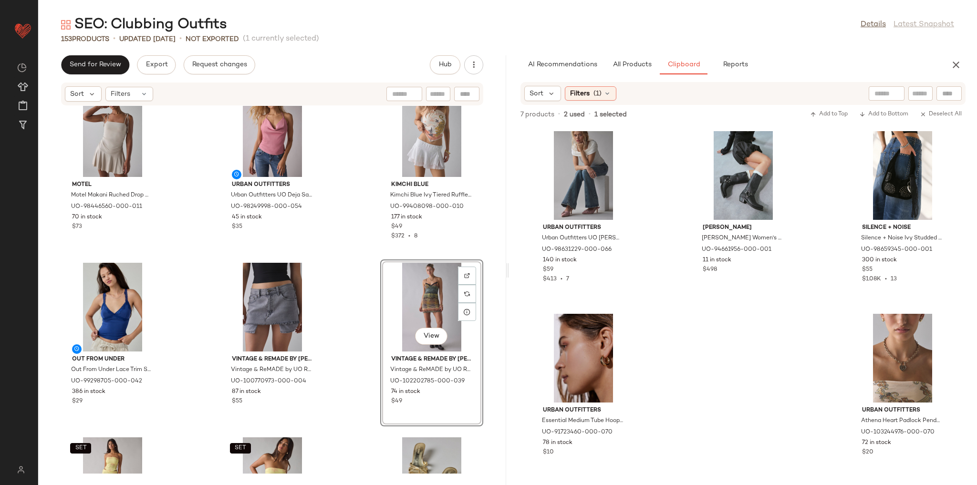
click at [360, 267] on div "Motel Motel Makani Ruched Drop Waist Mini Dress in Oatmilk, Women's at Urban Ou…" at bounding box center [272, 290] width 468 height 368
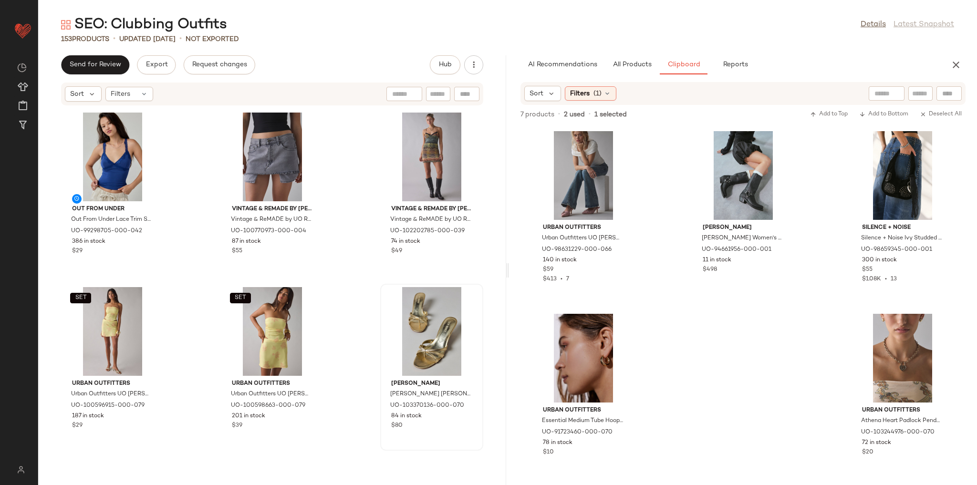
scroll to position [3849, 0]
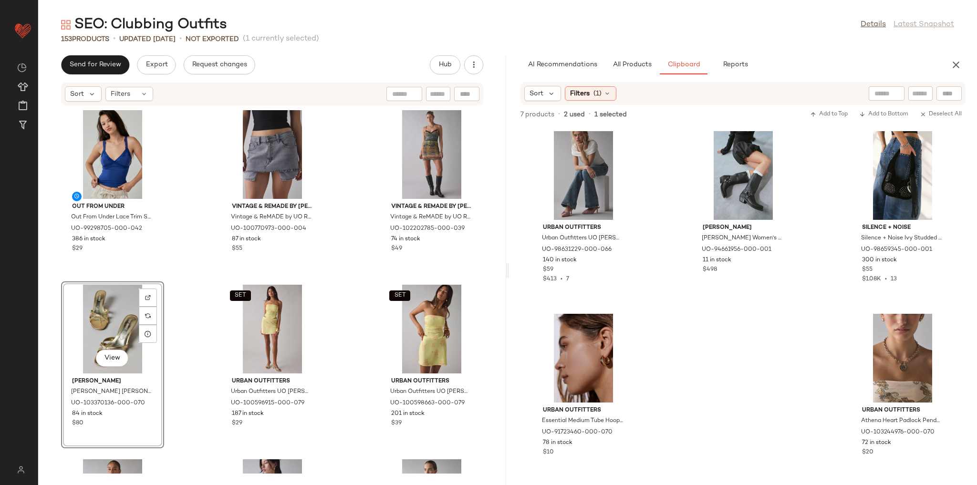
click at [182, 272] on div "Motel Motel Makani Ruched Drop Waist Mini Dress in Oatmilk, Women's at Urban Ou…" at bounding box center [272, 290] width 468 height 368
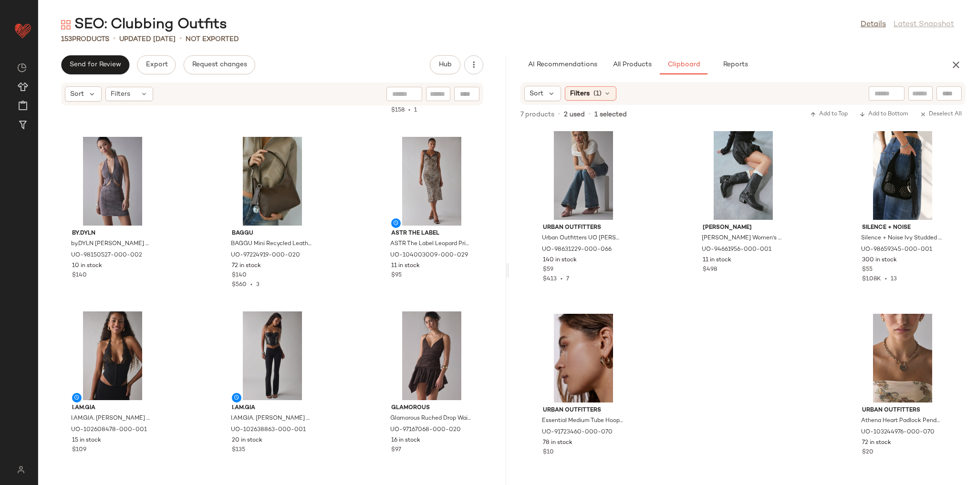
scroll to position [4879, 0]
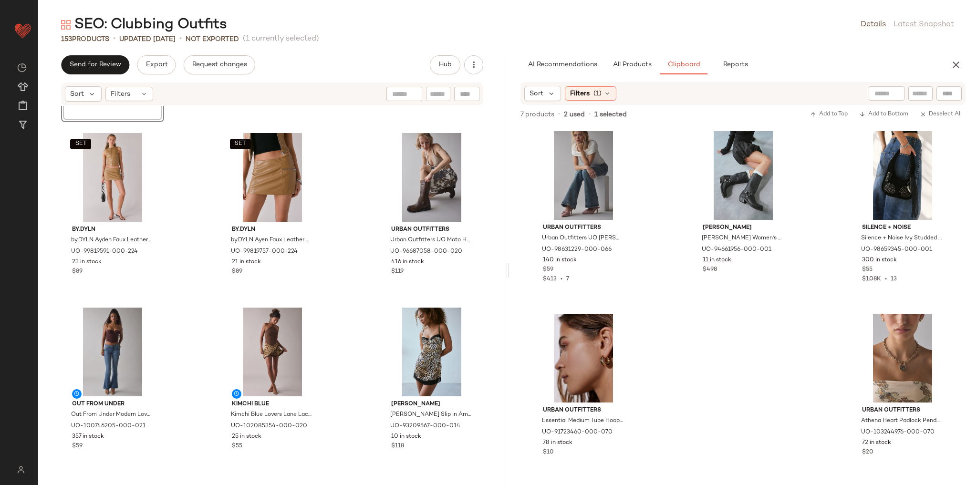
scroll to position [5260, 0]
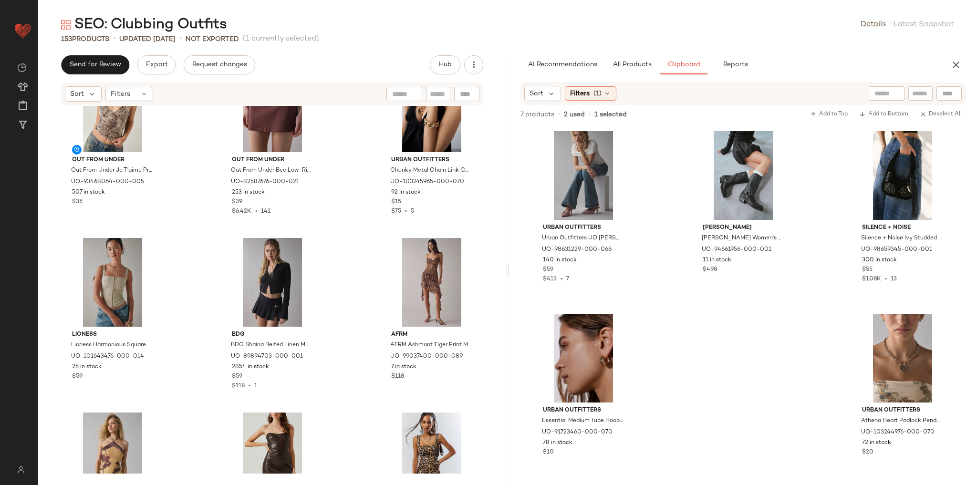
scroll to position [5642, 0]
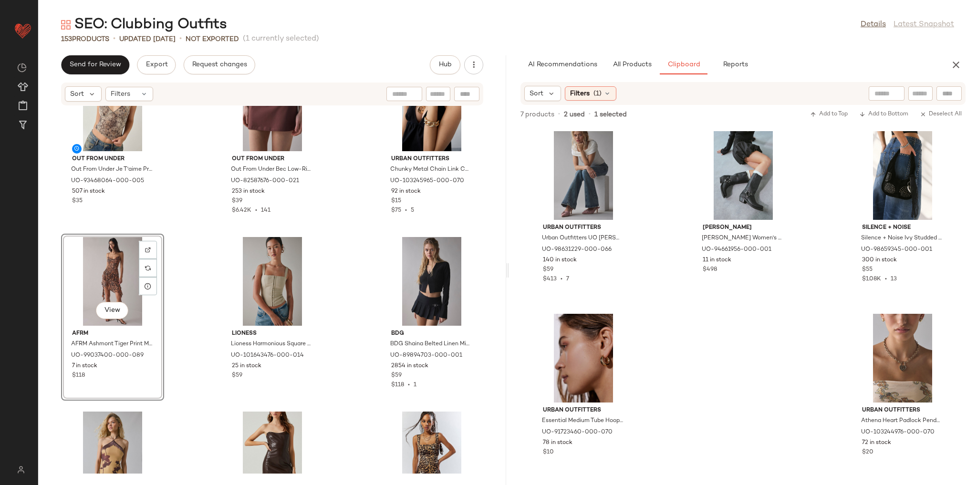
click at [193, 235] on div "Out From Under Out From Under Je T'aime Printed Cami in Snake, Women's at Urban…" at bounding box center [272, 290] width 468 height 368
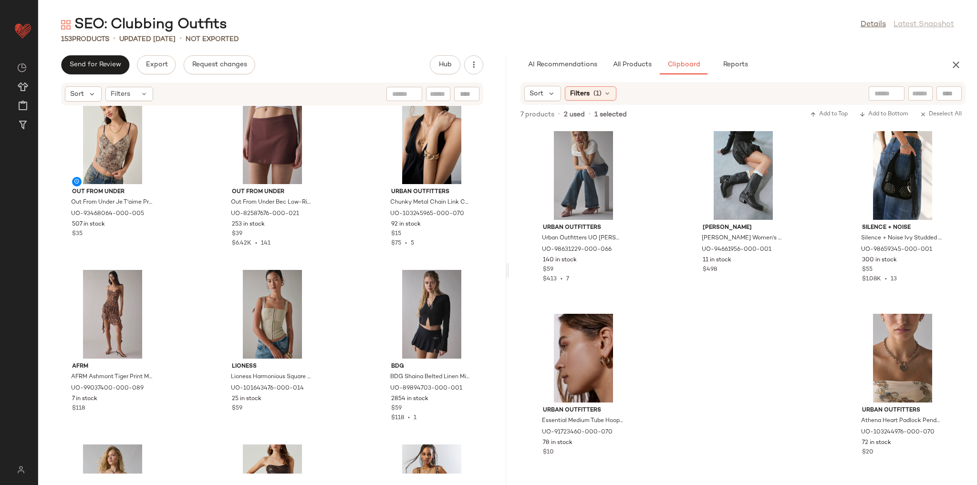
scroll to position [5565, 0]
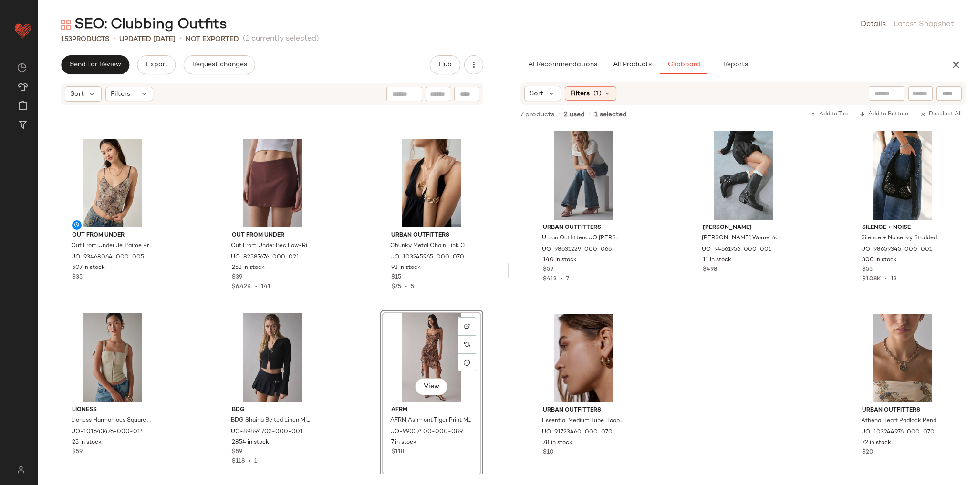
click at [352, 294] on div "Out From Under Out From Under Je T'aime Printed Cami in Snake, Women's at Urban…" at bounding box center [272, 290] width 468 height 368
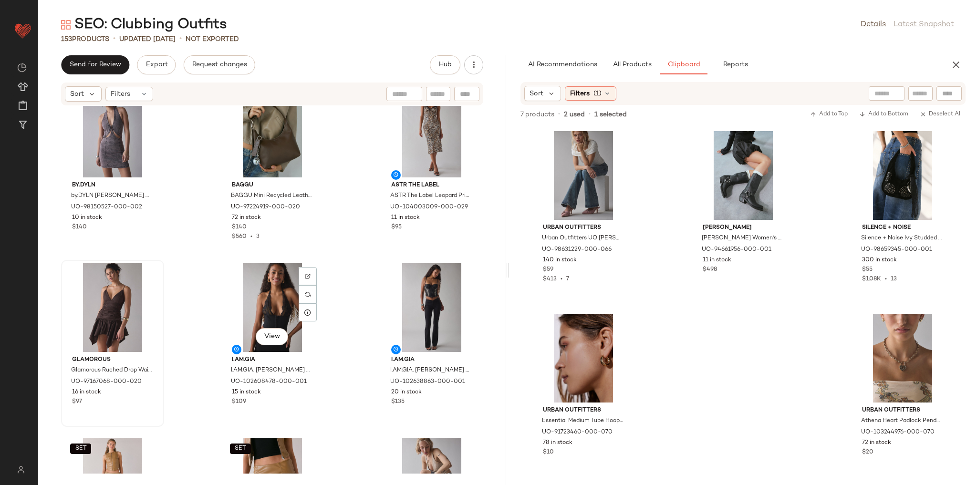
scroll to position [4917, 0]
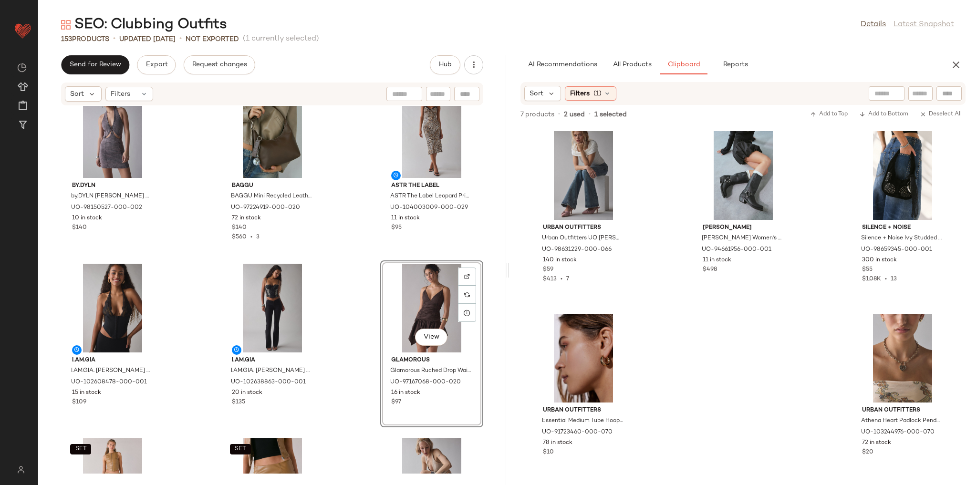
click at [359, 301] on div "by.DYLN by.DYLN [PERSON_NAME] Cutout Denim Halter Mini Dress in Acid Wash, Wome…" at bounding box center [272, 290] width 468 height 368
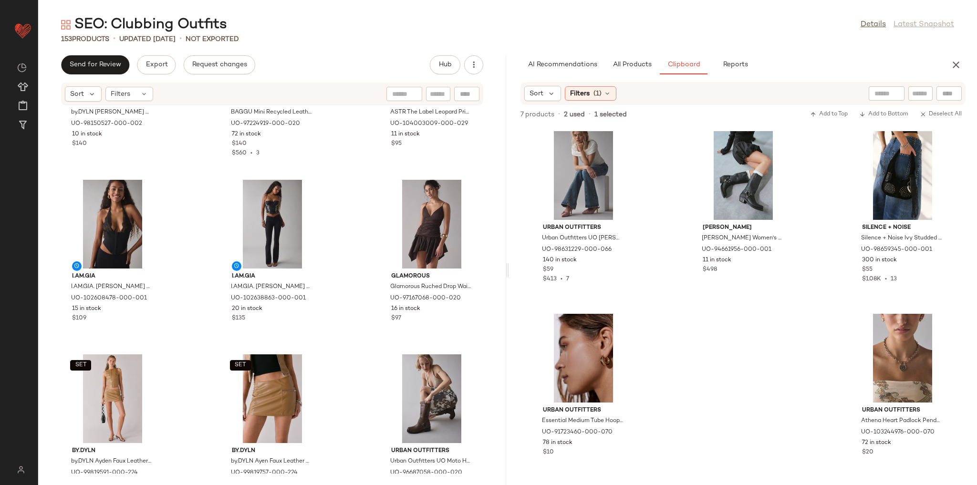
scroll to position [5031, 0]
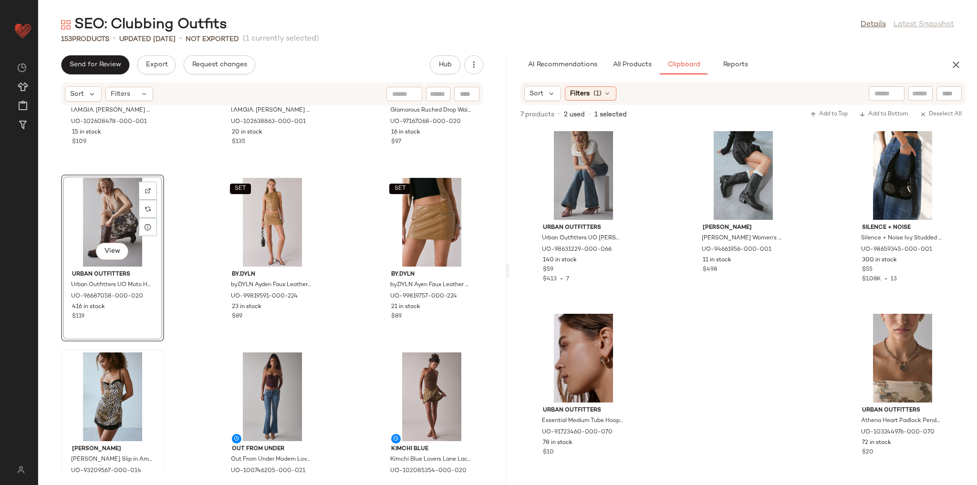
scroll to position [5222, 0]
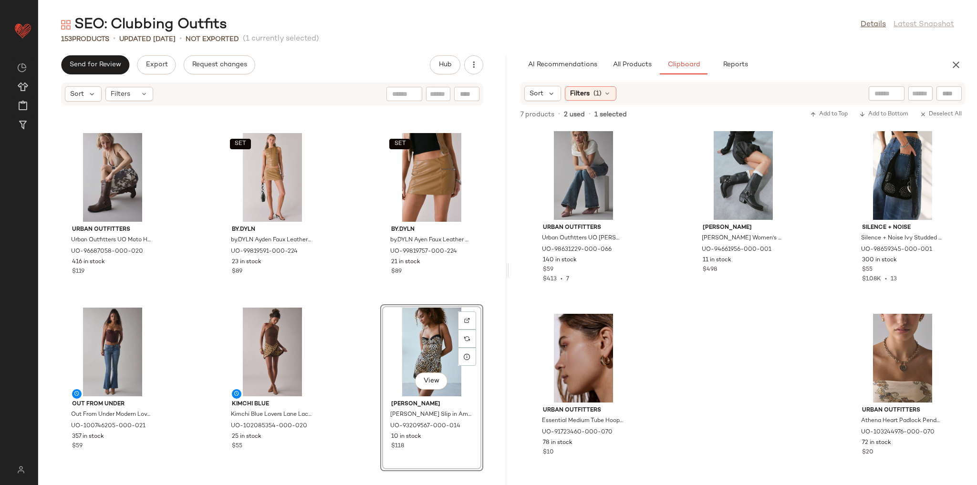
click at [348, 298] on div "I.AM.GIA I.AM.GIA. [PERSON_NAME] Lace Plunging Halter Corset Top in Black, Wome…" at bounding box center [272, 290] width 468 height 368
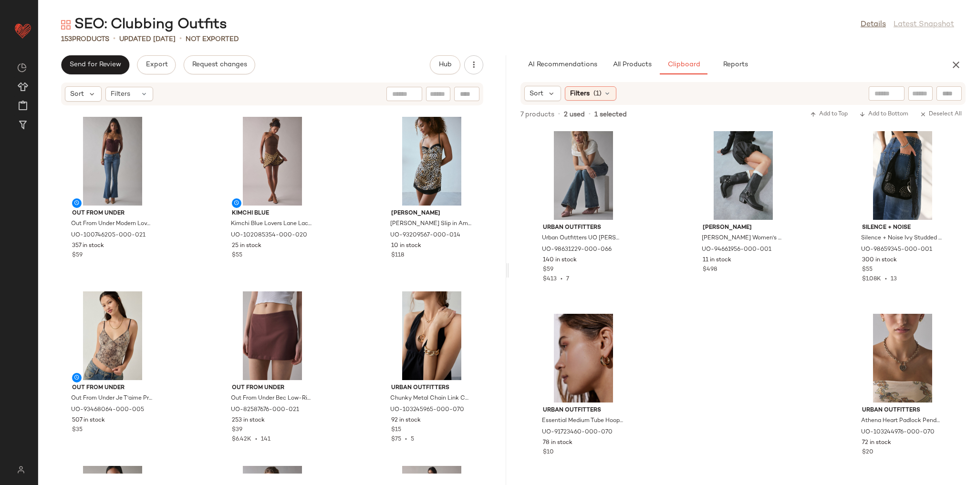
scroll to position [5451, 0]
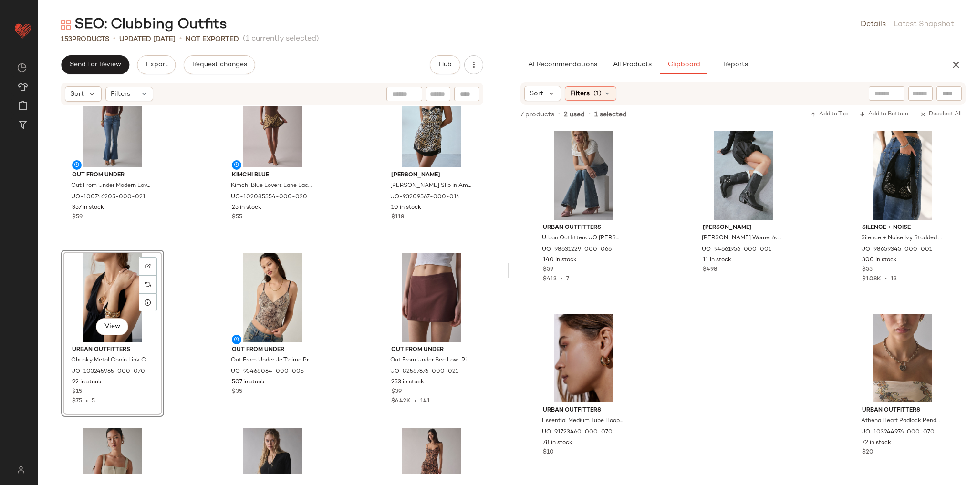
click at [193, 254] on div "Out From Under Out From Under Modern Love Push-Up Corset in Chocolate, Women's …" at bounding box center [272, 290] width 468 height 368
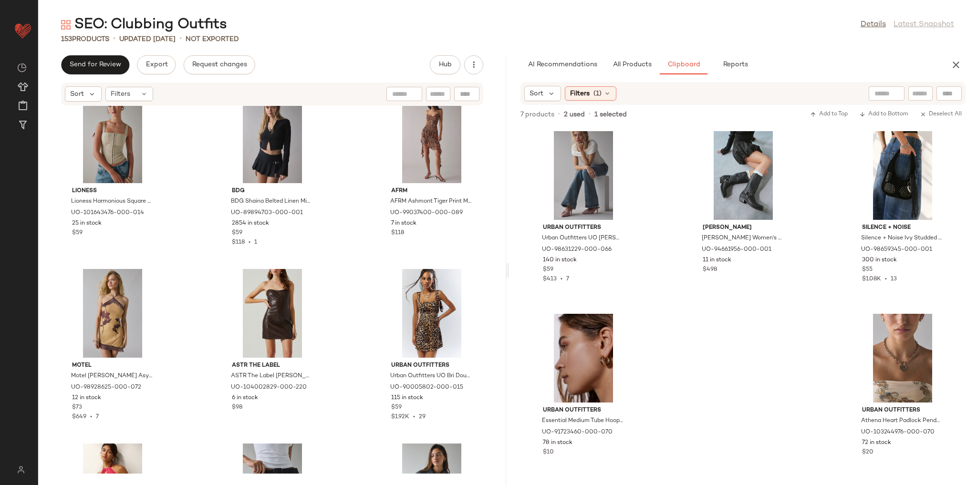
scroll to position [5794, 0]
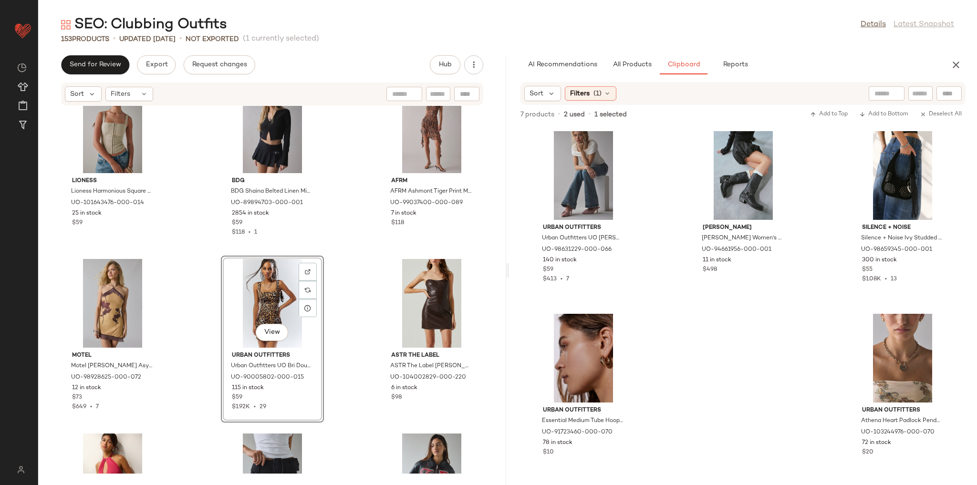
click at [348, 244] on div "Lioness Lioness Harmonious Square Neck Corset Top in [GEOGRAPHIC_DATA], Women's…" at bounding box center [272, 290] width 468 height 368
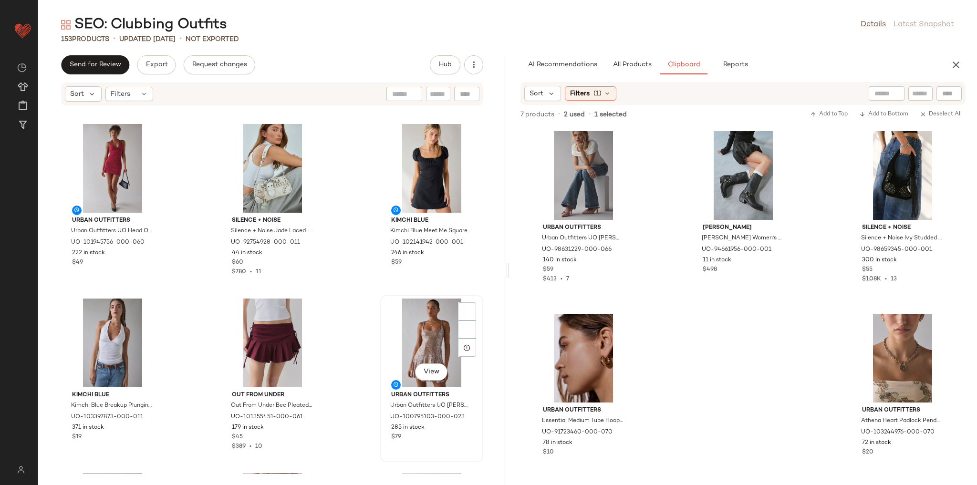
scroll to position [6290, 0]
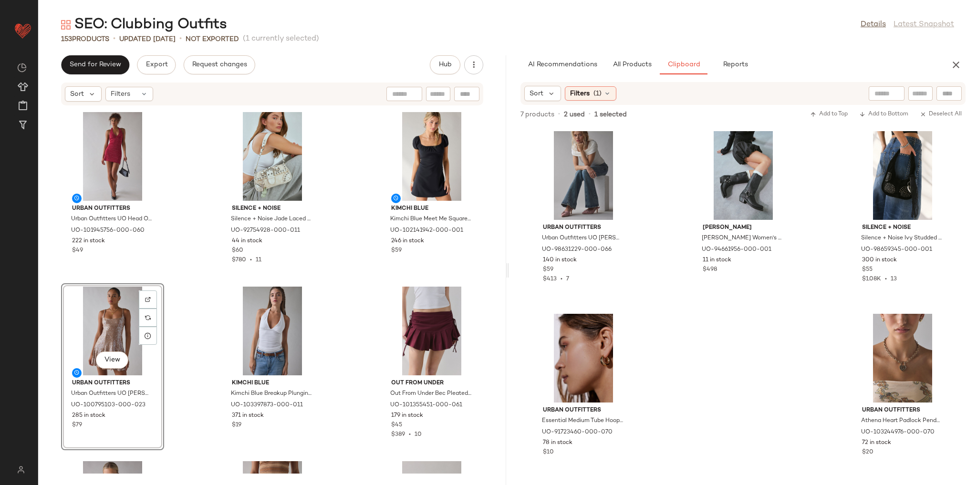
click at [196, 268] on div "Urban Outfitters Urban Outfitters UO Roxy Keyhole Cutout High Neck Halter Top i…" at bounding box center [272, 290] width 468 height 368
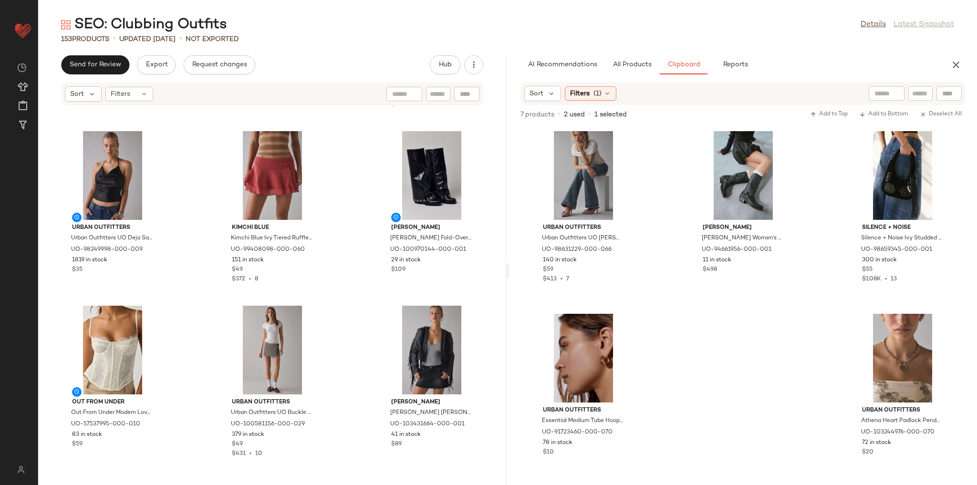
scroll to position [6634, 0]
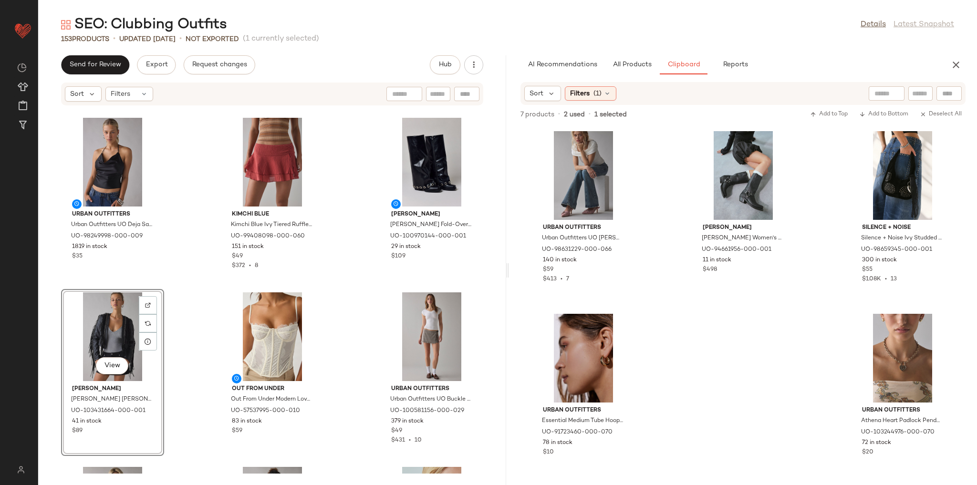
click at [206, 271] on div "Urban Outfitters Urban Outfitters UO [PERSON_NAME] Open Back Fit-And-Flare Mini…" at bounding box center [272, 290] width 468 height 368
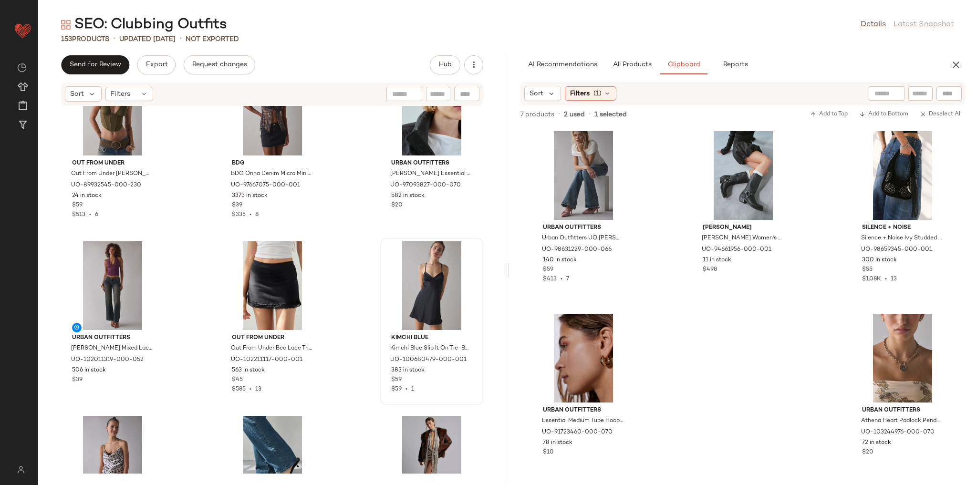
scroll to position [7053, 0]
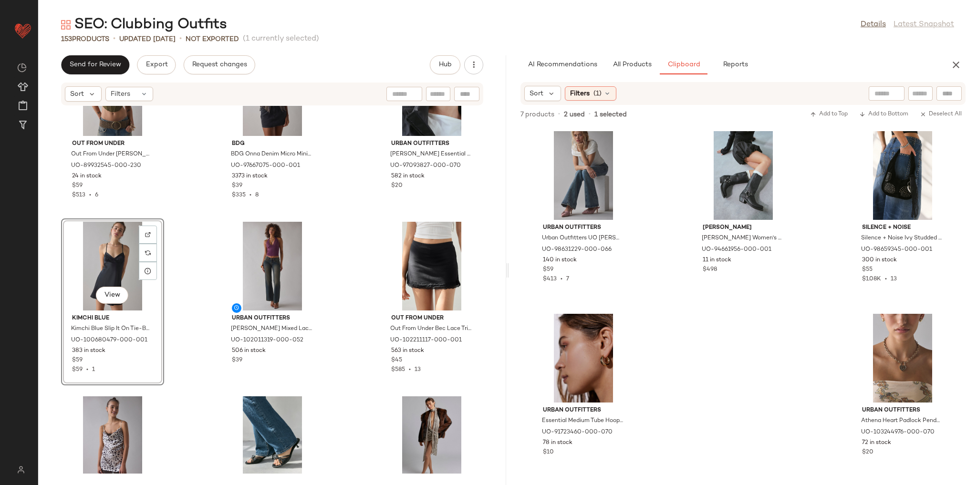
click at [196, 301] on div "Out From Under Out From Under [PERSON_NAME] in Olive, Women's at Urban Outfitte…" at bounding box center [272, 290] width 468 height 368
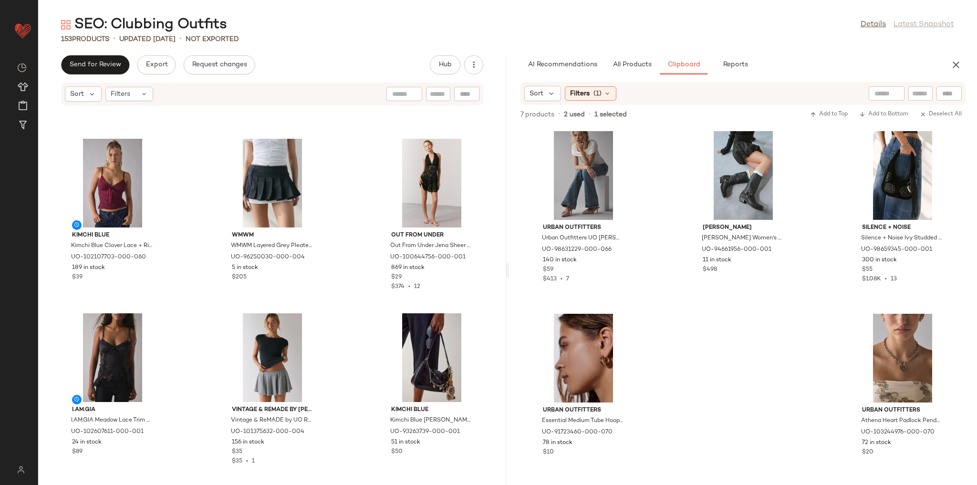
scroll to position [7511, 0]
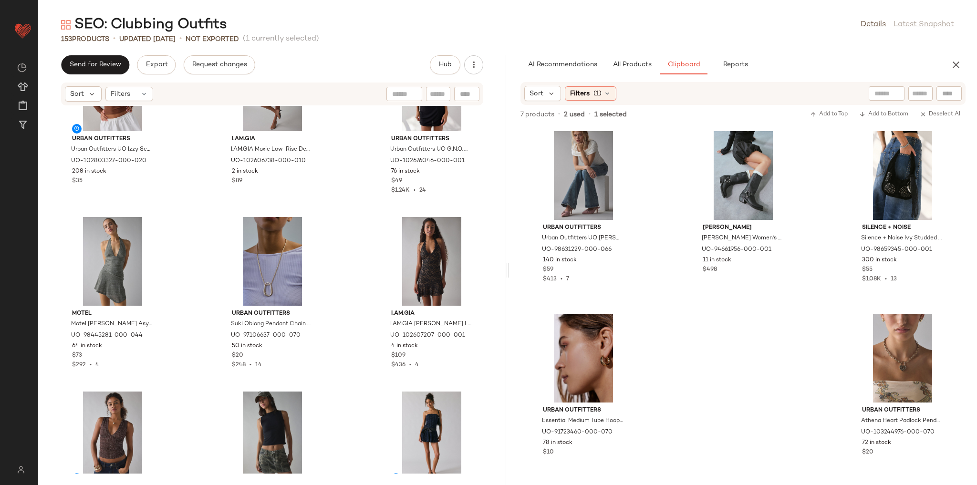
scroll to position [8045, 0]
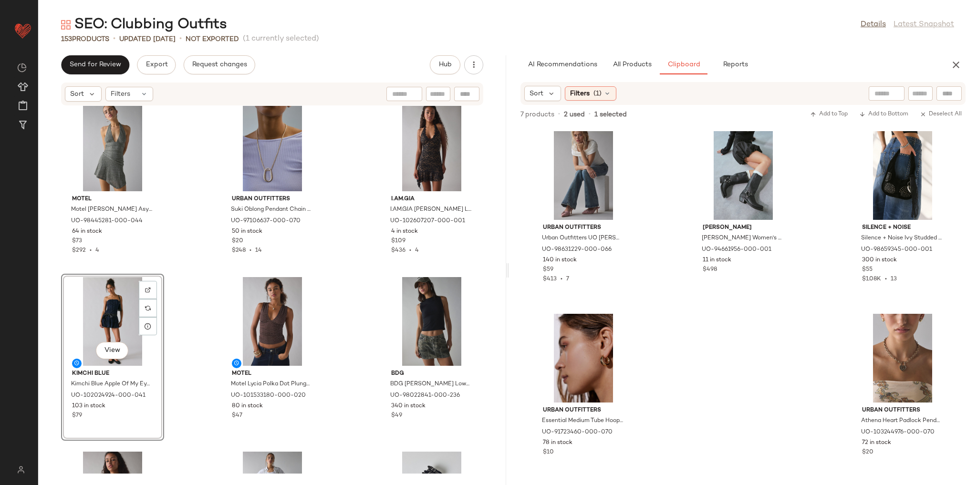
click at [199, 297] on div "Motel Motel [PERSON_NAME] Asymmetrical Drop Waist Halter Mini Dress in Glitter …" at bounding box center [272, 290] width 468 height 368
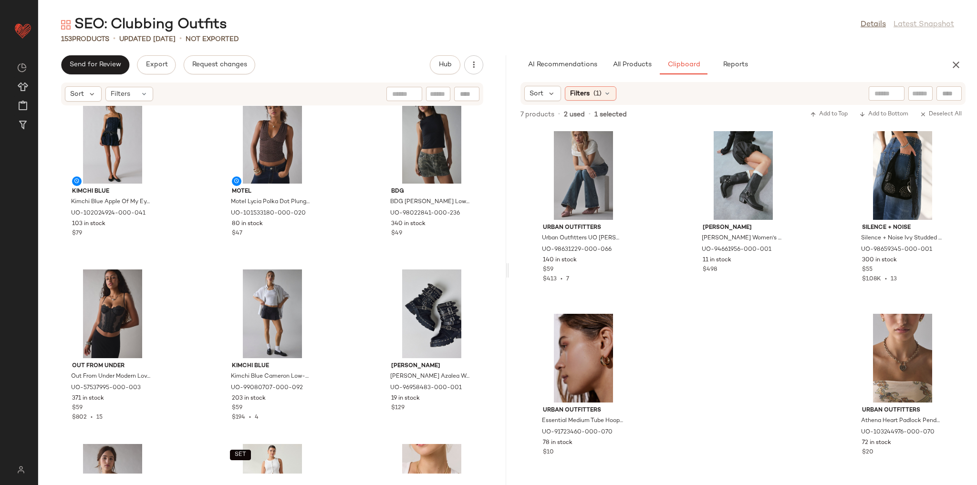
scroll to position [8389, 0]
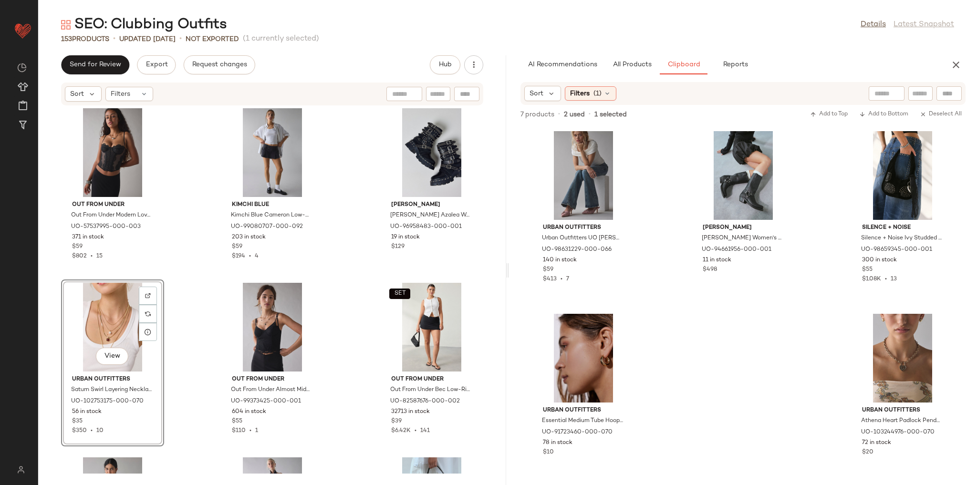
click at [186, 293] on div "Kimchi Blue Kimchi Blue Apple Of My Eye Strapless Drop Waist Bow Mini Dress in …" at bounding box center [272, 290] width 468 height 368
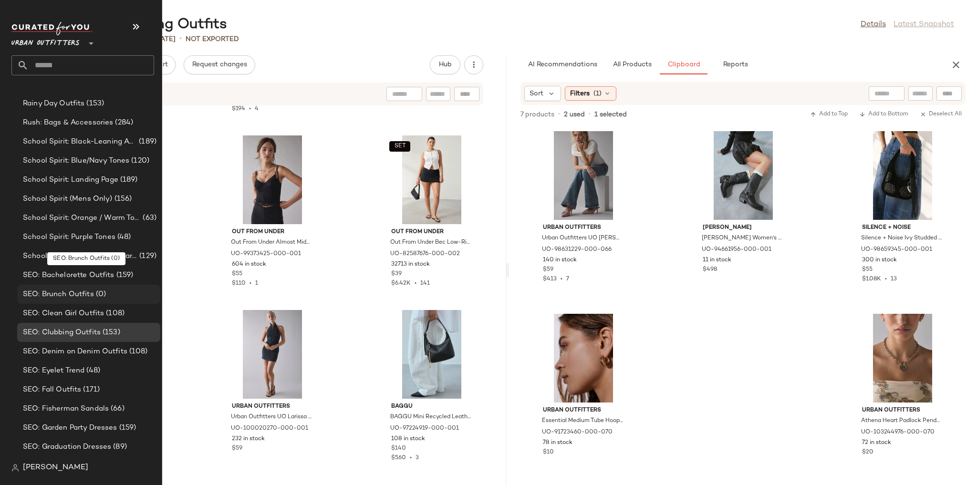
scroll to position [1674, 0]
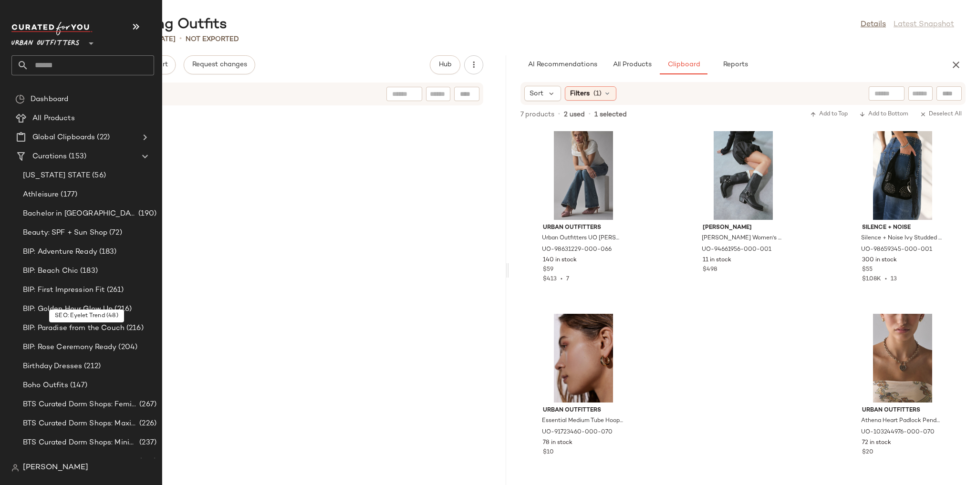
scroll to position [8536, 0]
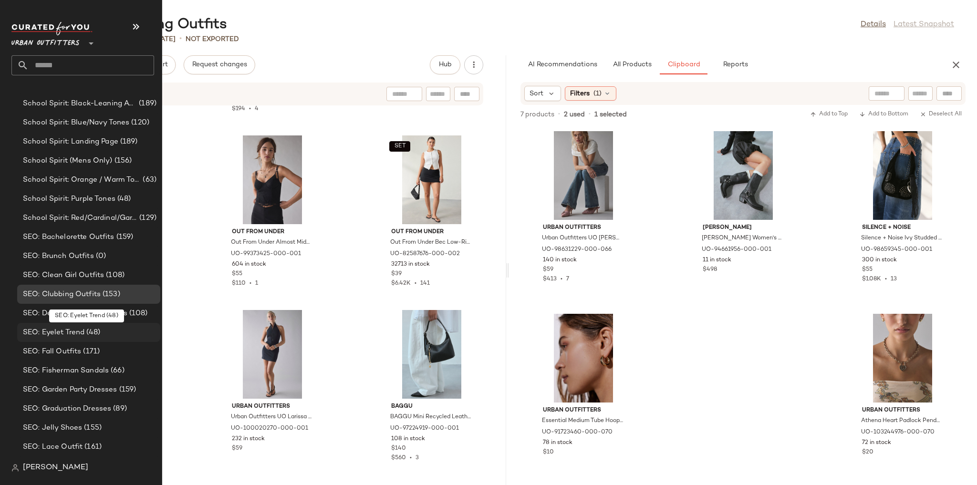
drag, startPoint x: 0, startPoint y: 0, endPoint x: 97, endPoint y: 330, distance: 343.6
click at [97, 330] on span "(48)" at bounding box center [92, 332] width 16 height 11
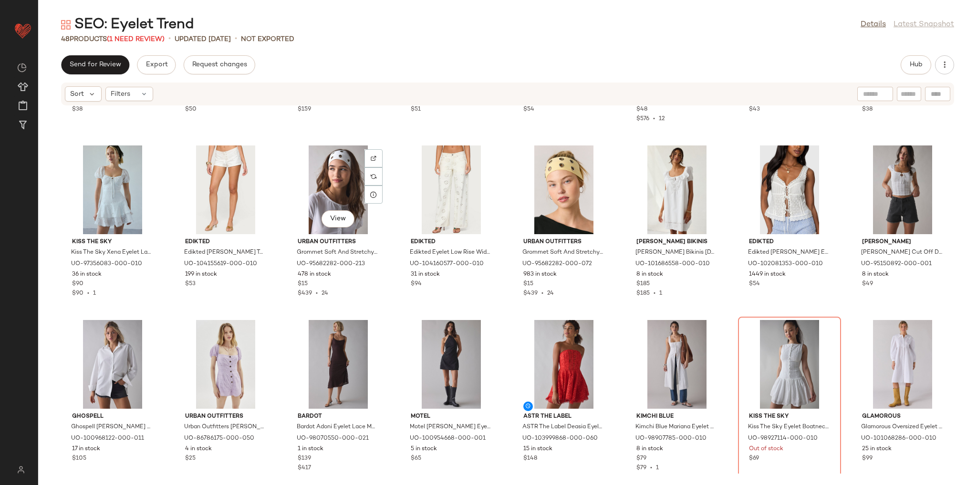
scroll to position [681, 0]
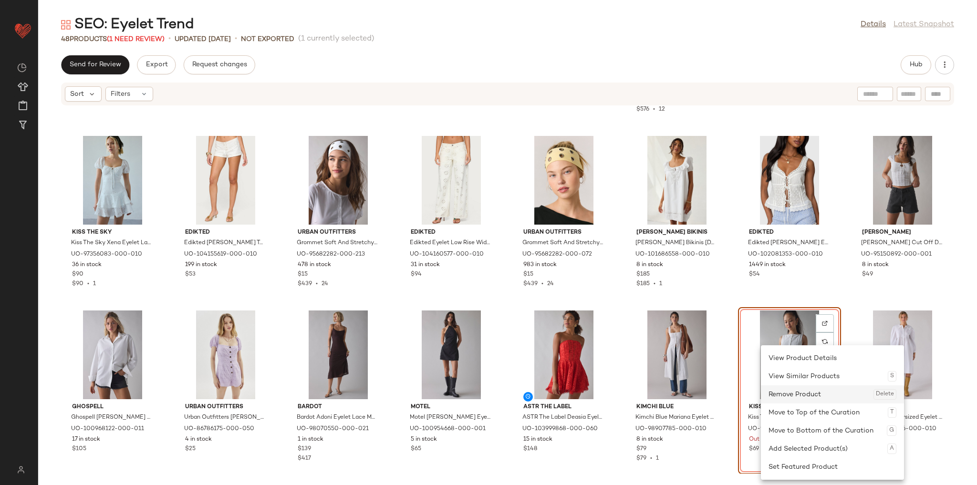
click at [778, 389] on div "Remove Product Delete" at bounding box center [832, 394] width 128 height 18
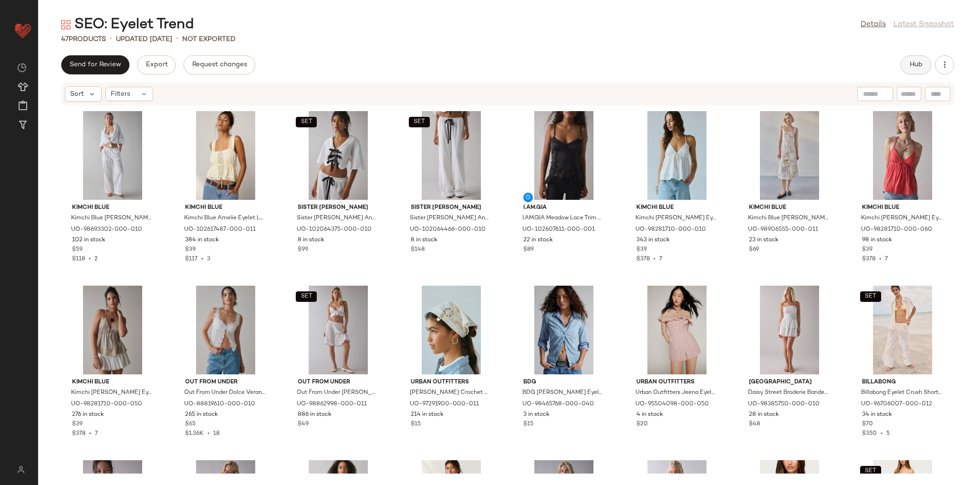
click at [912, 65] on span "Hub" at bounding box center [915, 65] width 13 height 8
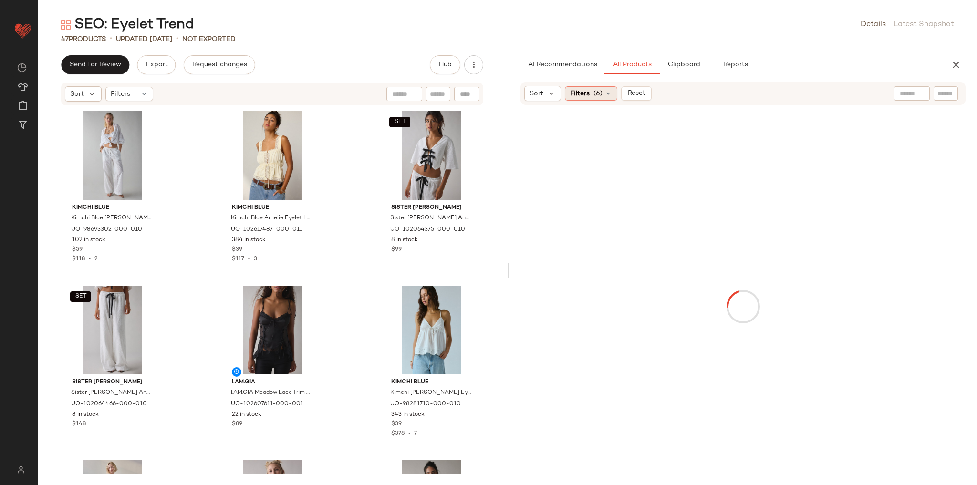
click at [598, 93] on span "(6)" at bounding box center [597, 94] width 9 height 10
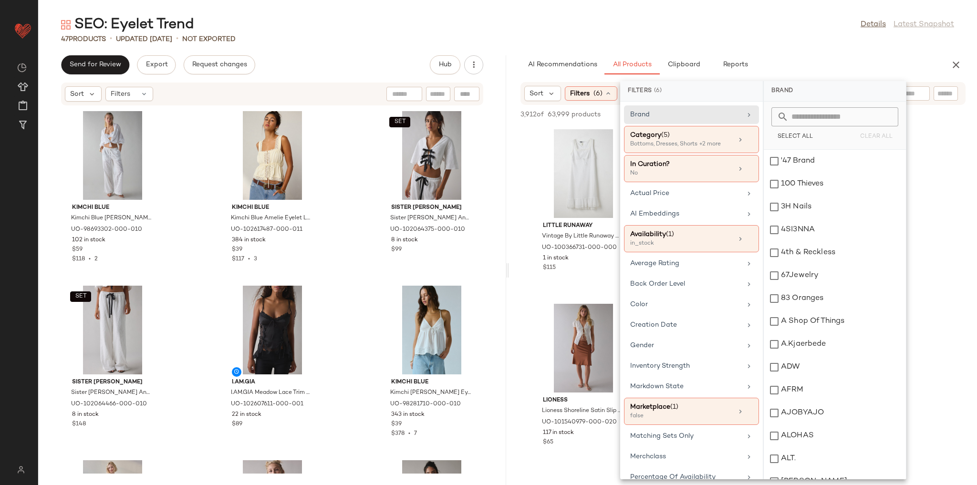
click at [803, 66] on div "AI Recommendations All Products Clipboard Reports" at bounding box center [727, 64] width 414 height 19
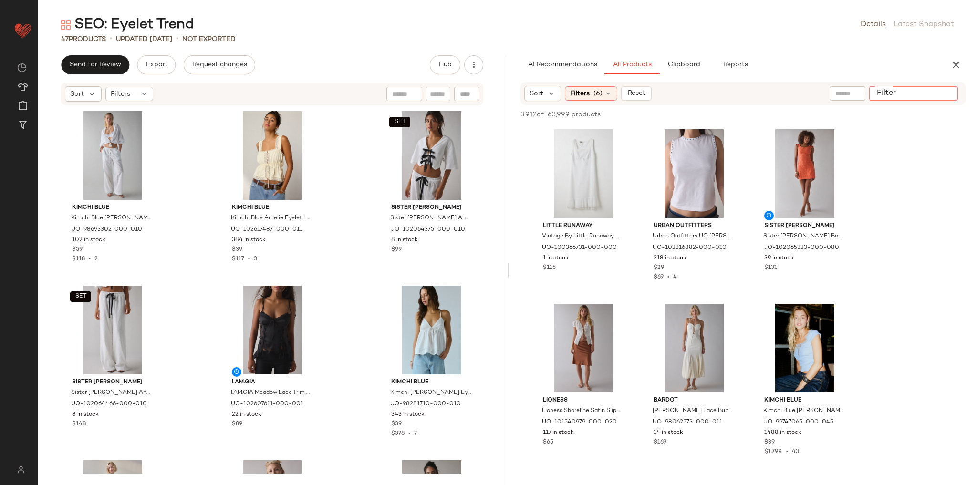
click at [937, 96] on input "Filter" at bounding box center [913, 94] width 81 height 10
click at [852, 96] on input "text" at bounding box center [869, 94] width 83 height 10
type input "******"
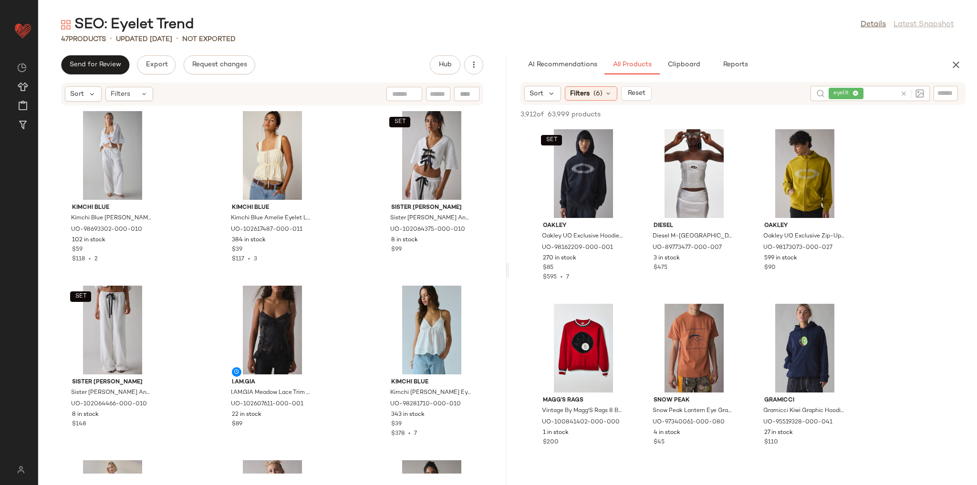
click at [407, 38] on div "47 Products • updated Aug 25th • Not Exported" at bounding box center [507, 39] width 939 height 10
drag, startPoint x: 607, startPoint y: 96, endPoint x: 679, endPoint y: 242, distance: 163.4
click at [607, 96] on icon at bounding box center [608, 94] width 8 height 8
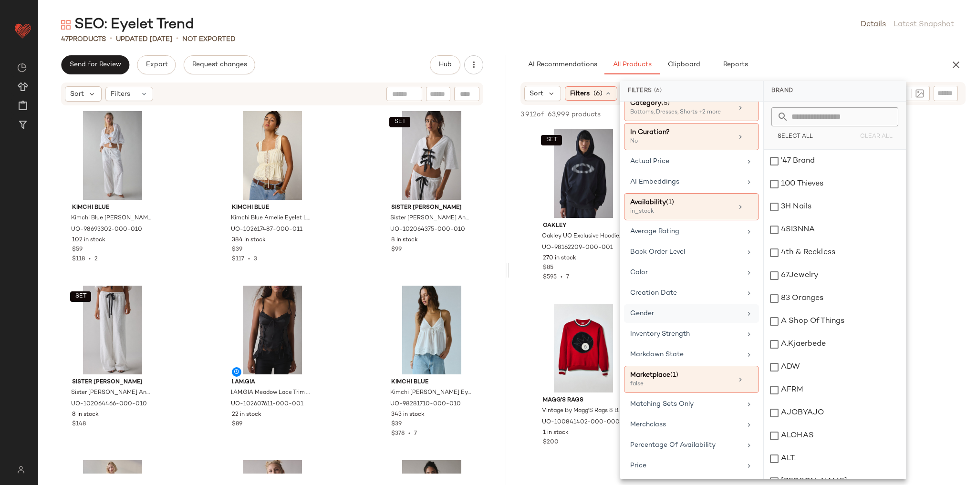
scroll to position [38, 0]
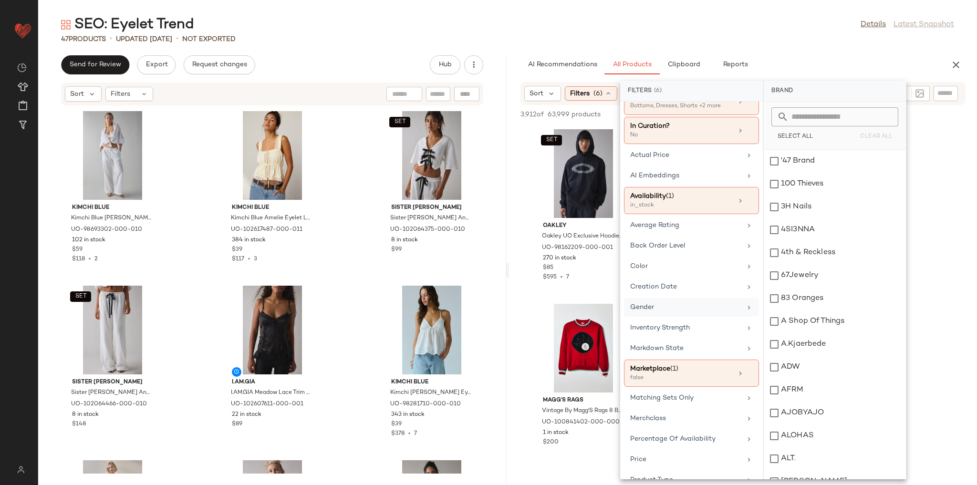
click at [668, 302] on div "Gender" at bounding box center [685, 307] width 111 height 10
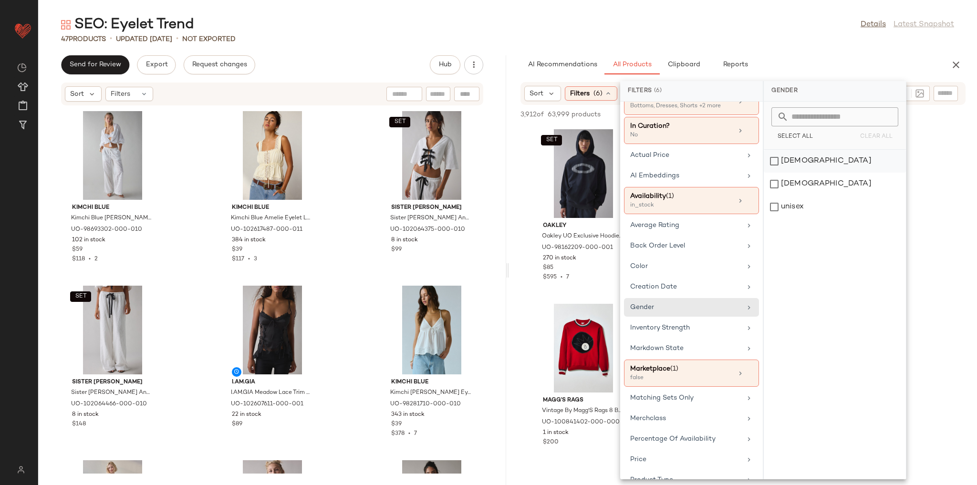
click at [817, 161] on div "female" at bounding box center [835, 161] width 142 height 23
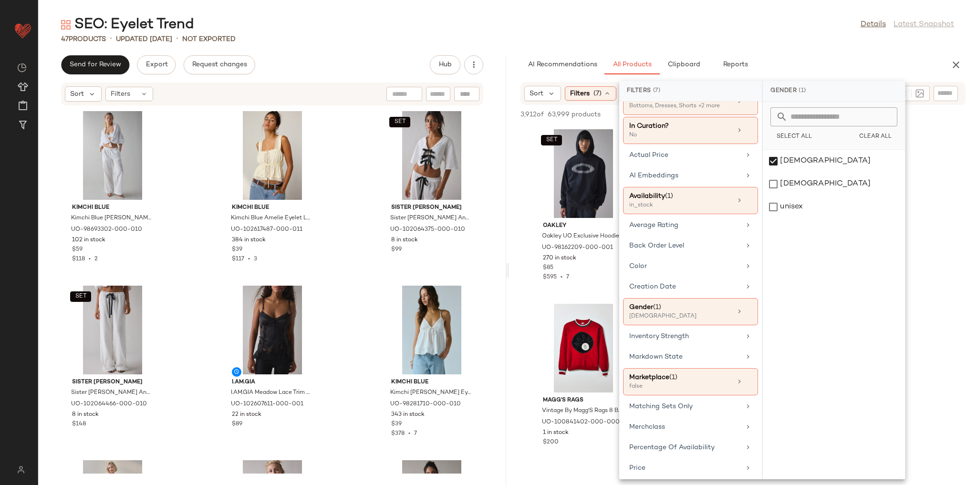
click at [812, 57] on div "AI Recommendations All Products Clipboard Reports" at bounding box center [727, 64] width 414 height 19
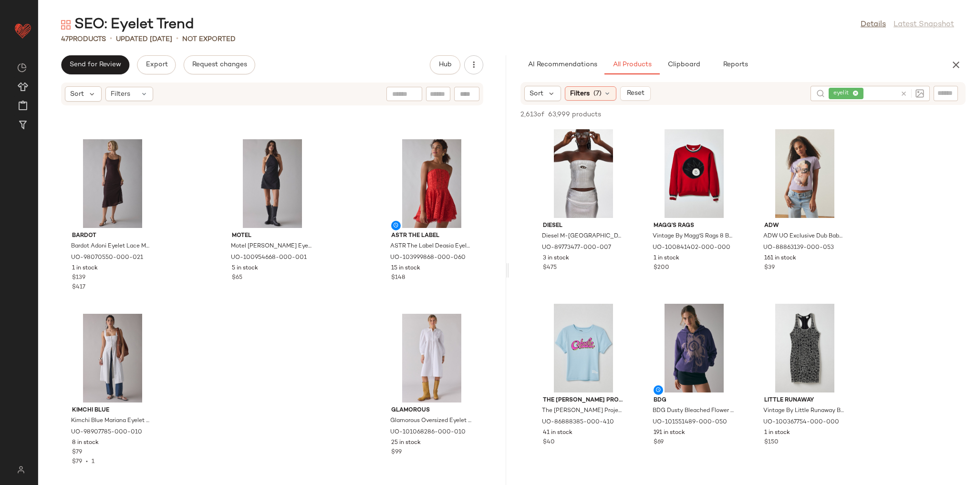
scroll to position [2426, 0]
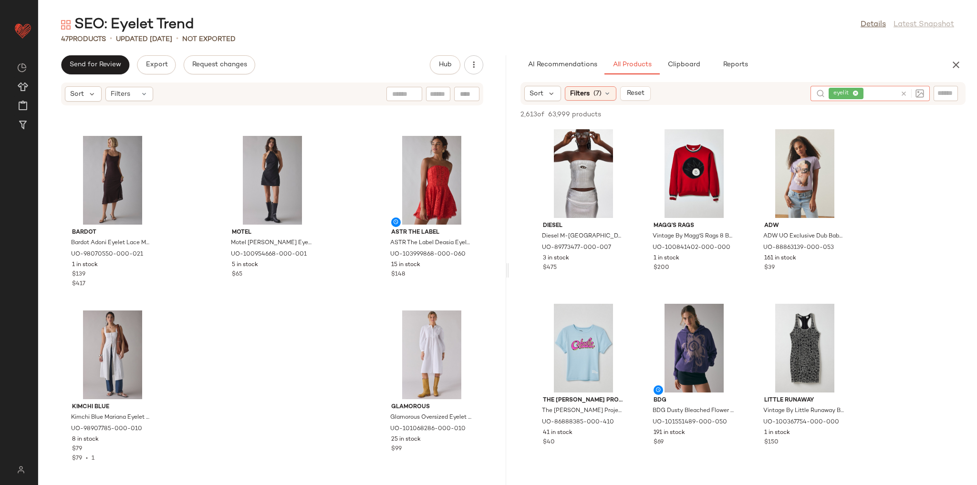
click at [900, 92] on icon at bounding box center [903, 93] width 7 height 7
click at [940, 93] on input "Filter" at bounding box center [913, 94] width 81 height 10
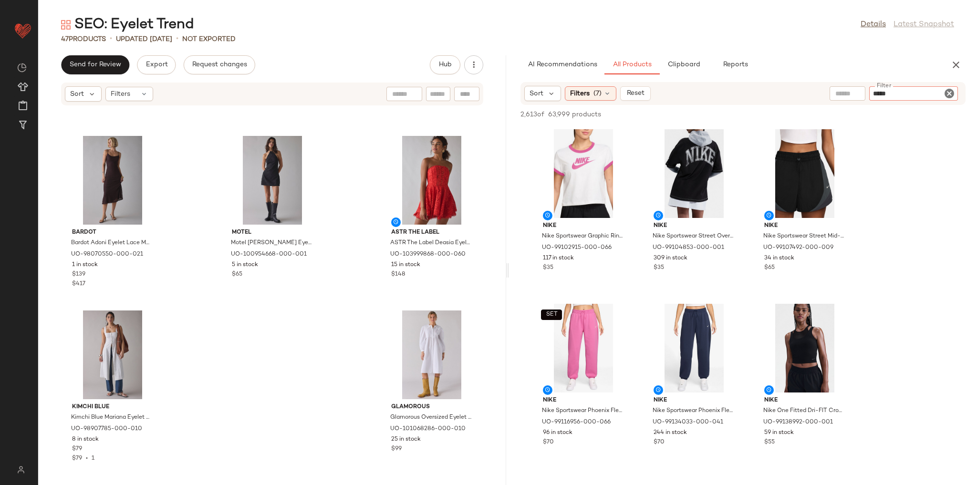
type input "******"
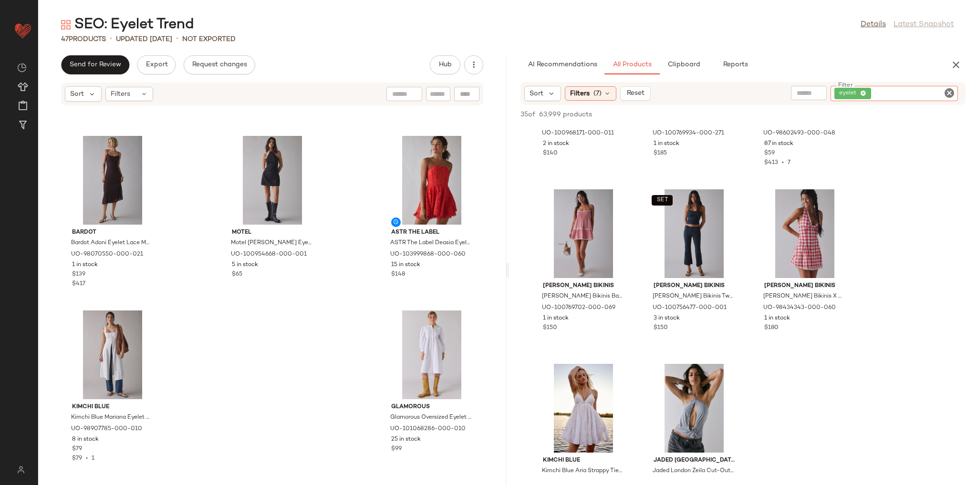
scroll to position [0, 0]
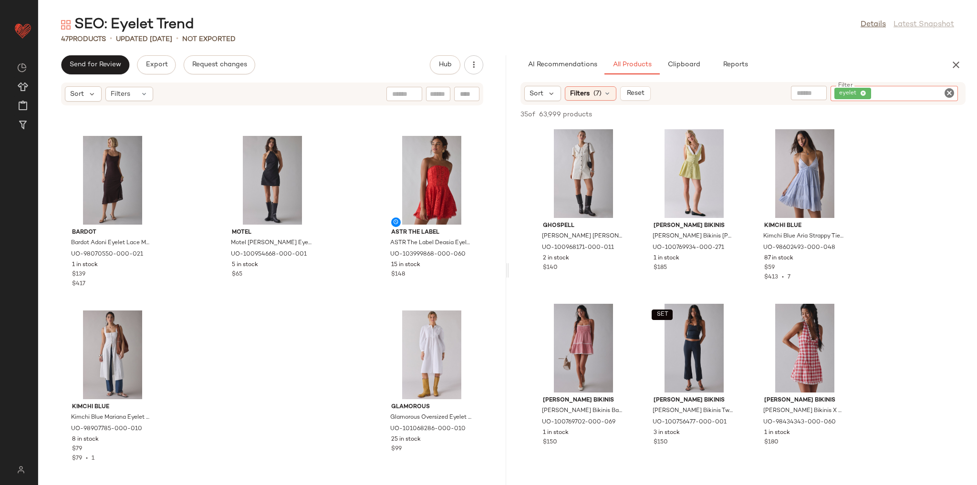
click at [951, 92] on icon "Clear Filter" at bounding box center [948, 92] width 11 height 11
click at [891, 71] on div "AI Recommendations All Products Clipboard Reports" at bounding box center [727, 64] width 414 height 19
click at [906, 95] on input "text" at bounding box center [911, 94] width 24 height 10
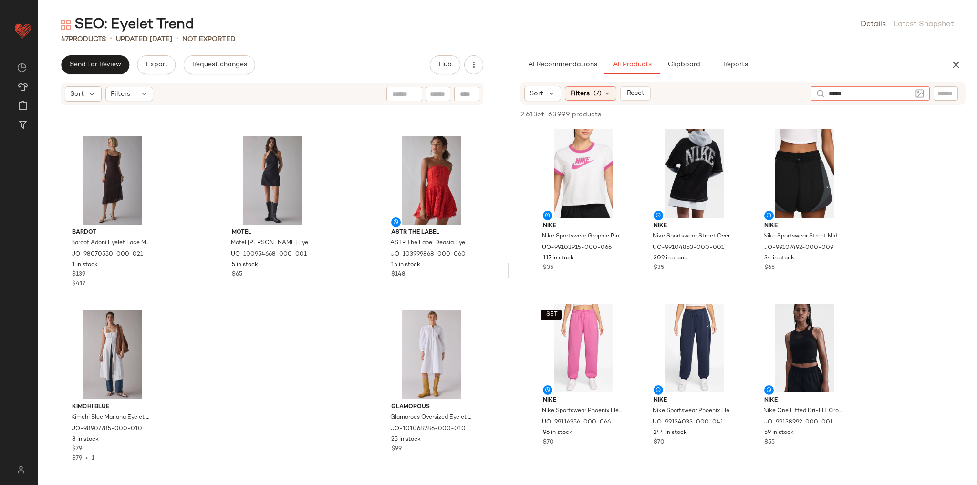
type input "******"
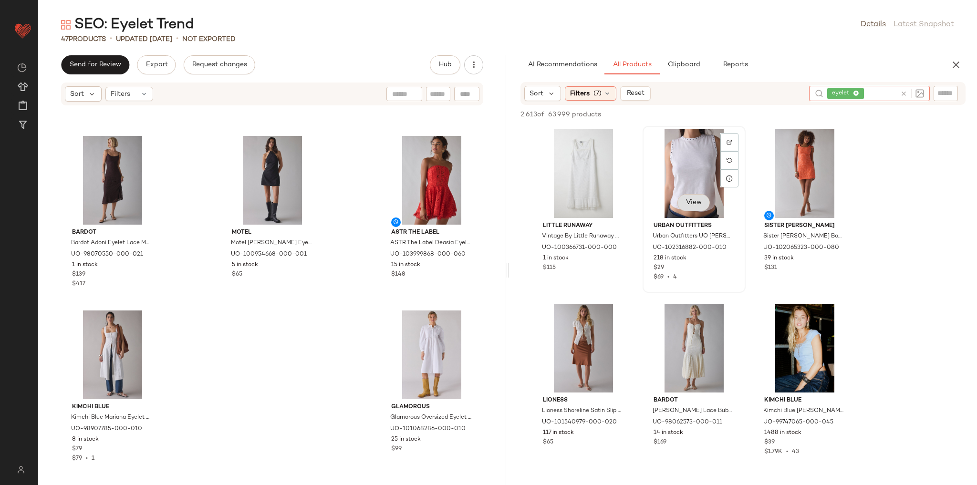
click at [698, 204] on span "View" at bounding box center [693, 203] width 16 height 8
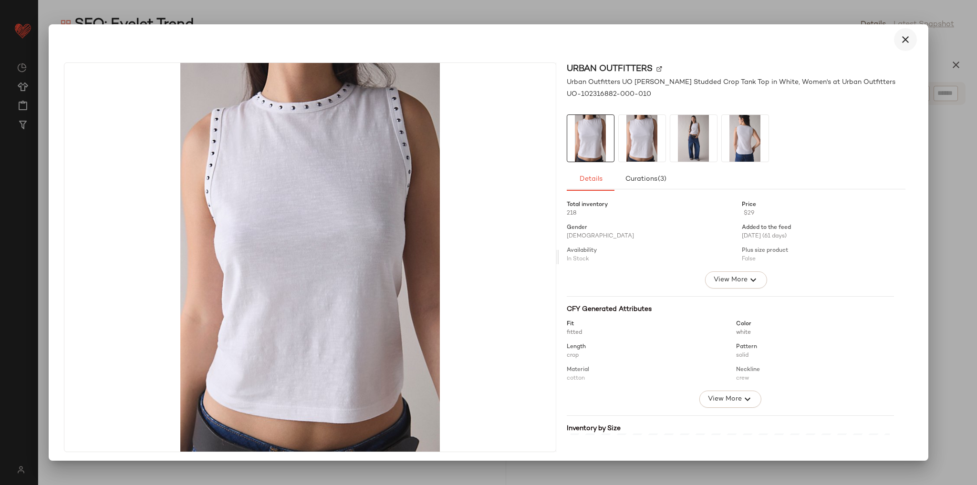
click at [899, 38] on icon "button" at bounding box center [904, 39] width 11 height 11
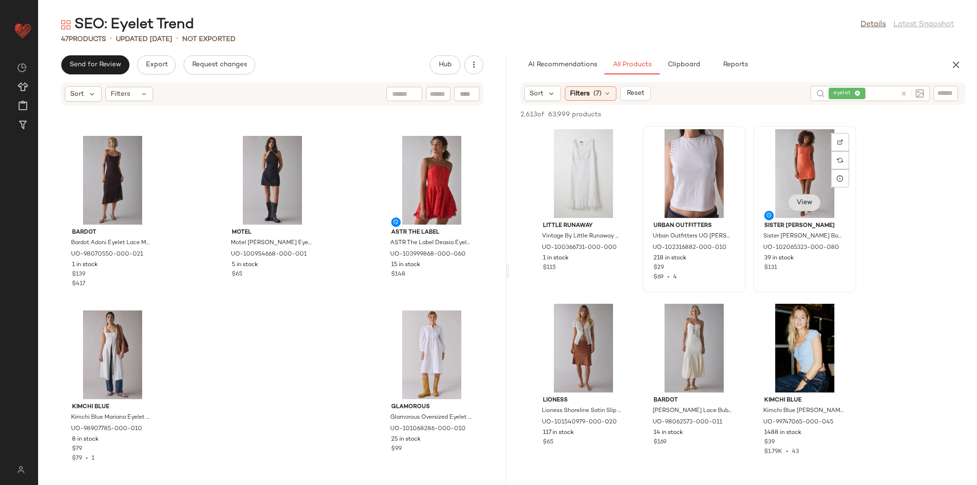
click at [814, 207] on button "View" at bounding box center [804, 202] width 32 height 17
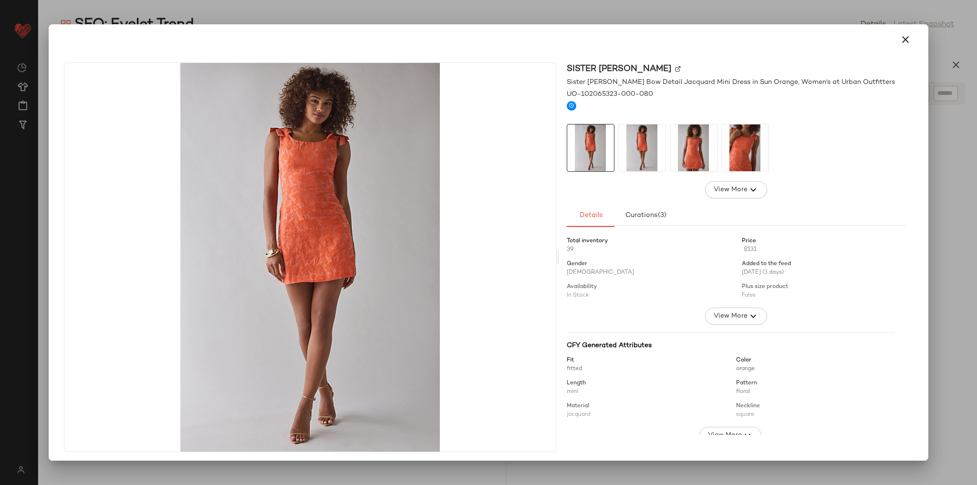
click at [644, 155] on img at bounding box center [642, 147] width 47 height 47
click at [687, 151] on img at bounding box center [693, 147] width 47 height 47
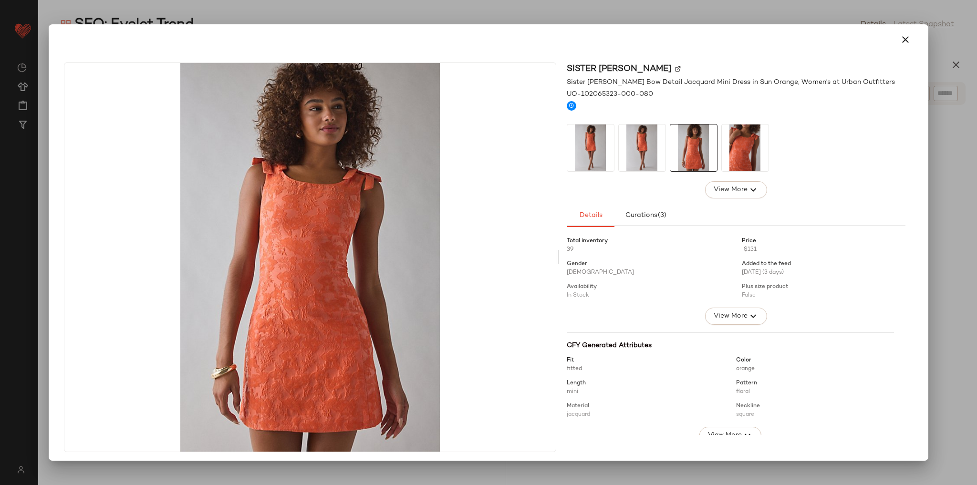
click at [731, 151] on img at bounding box center [745, 147] width 47 height 47
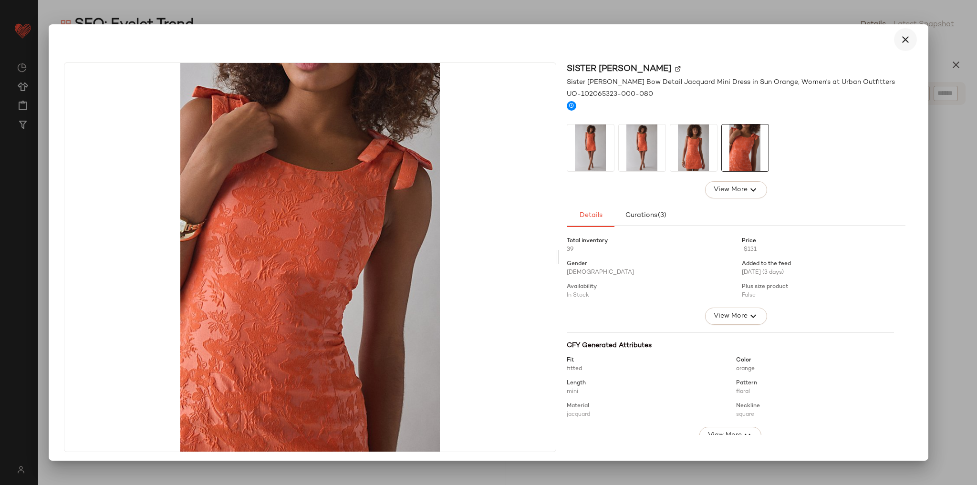
click at [895, 46] on button "button" at bounding box center [905, 39] width 23 height 23
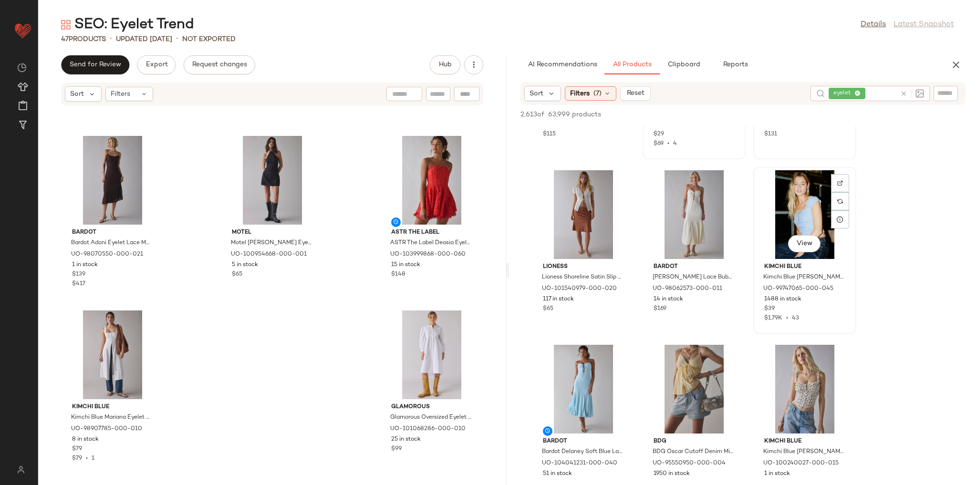
scroll to position [153, 0]
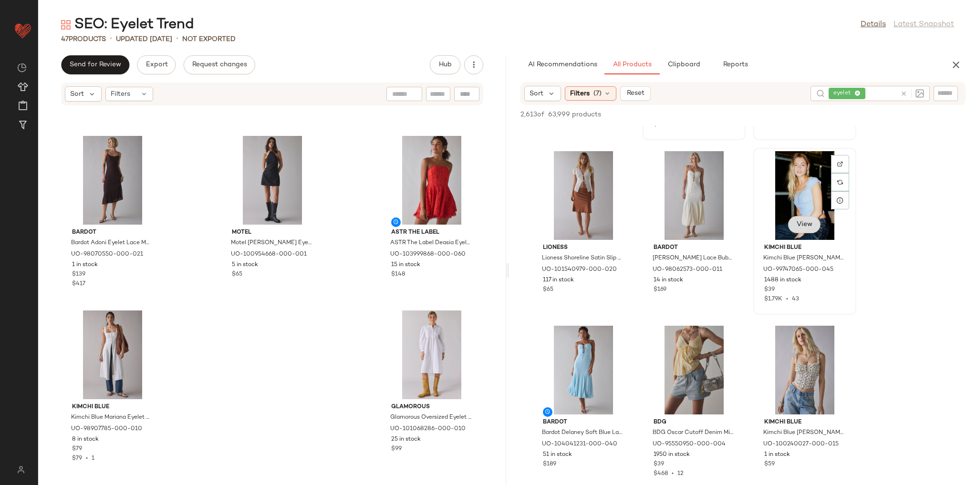
click at [811, 229] on button "View" at bounding box center [804, 224] width 32 height 17
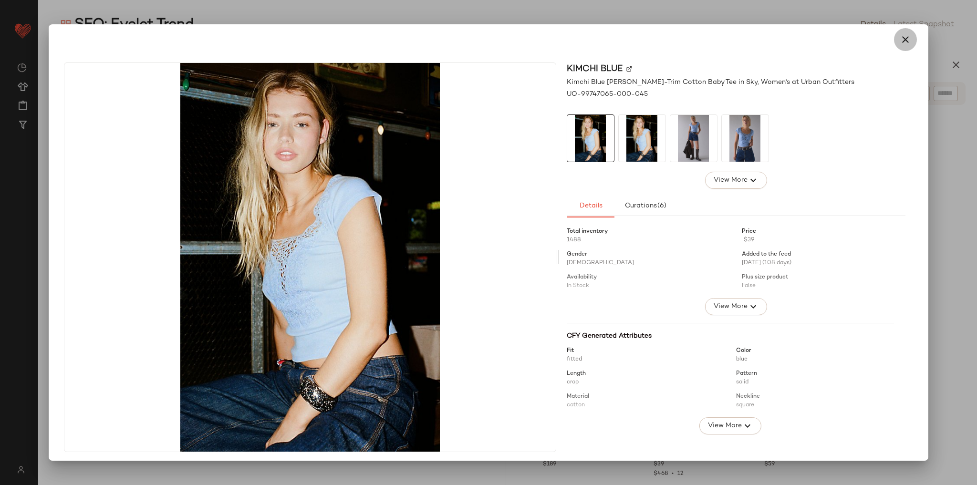
click at [899, 42] on icon "button" at bounding box center [904, 39] width 11 height 11
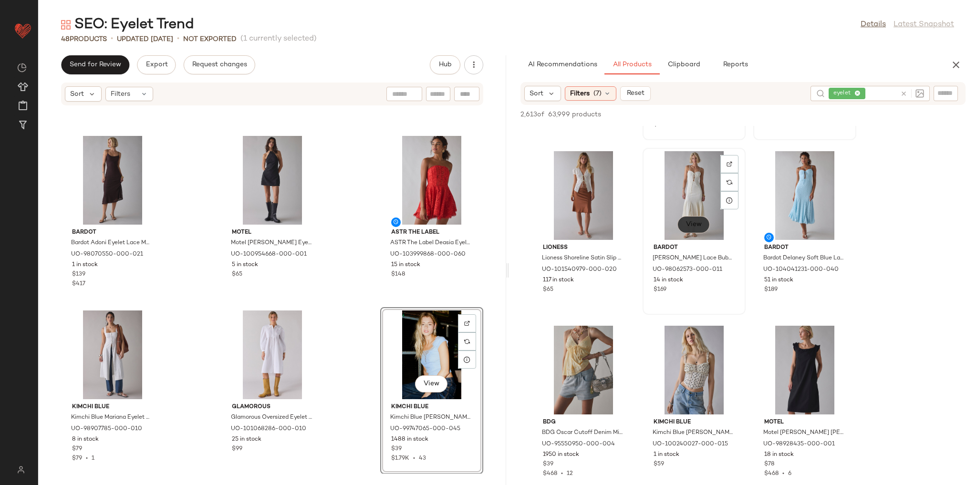
click at [691, 231] on button "View" at bounding box center [693, 224] width 32 height 17
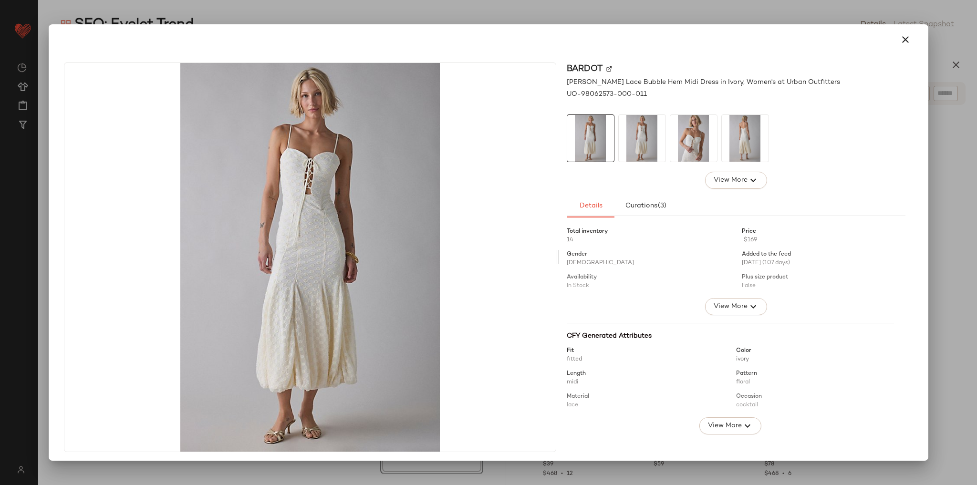
click at [698, 131] on img at bounding box center [693, 138] width 47 height 47
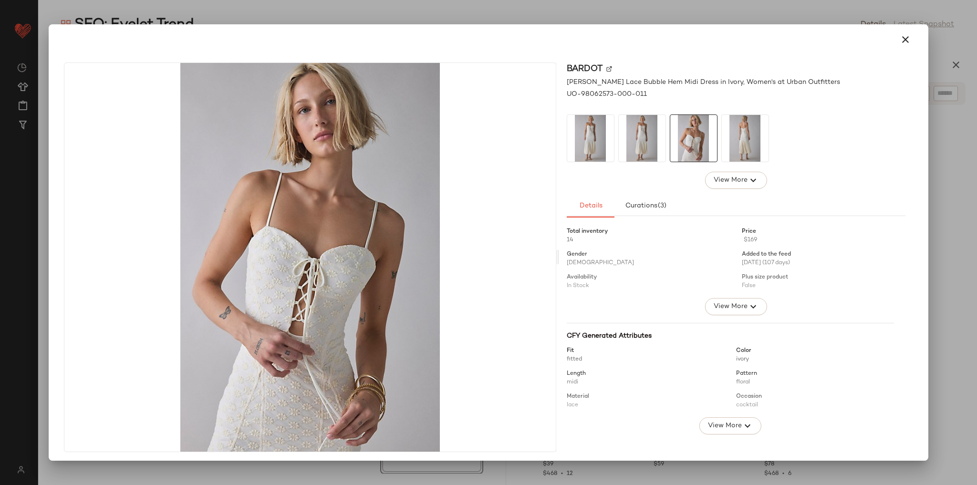
click at [737, 142] on img at bounding box center [745, 138] width 47 height 47
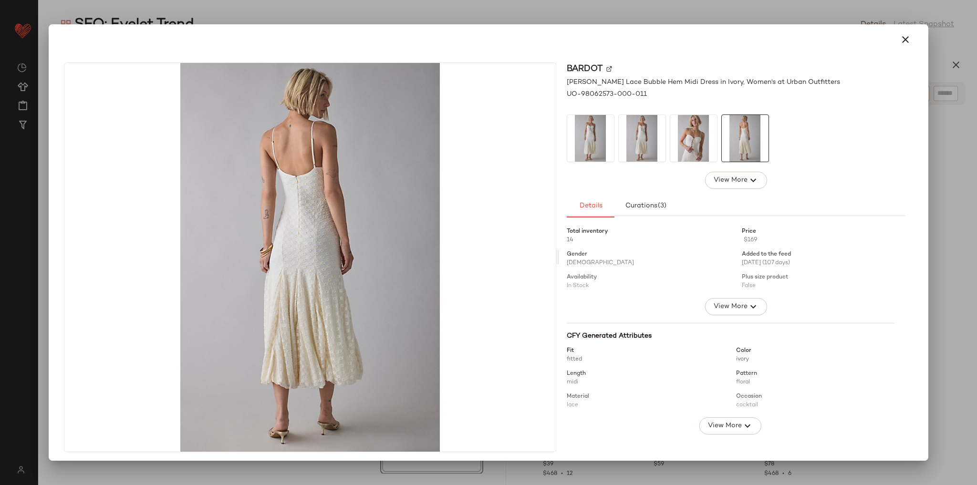
click at [645, 139] on img at bounding box center [642, 138] width 47 height 47
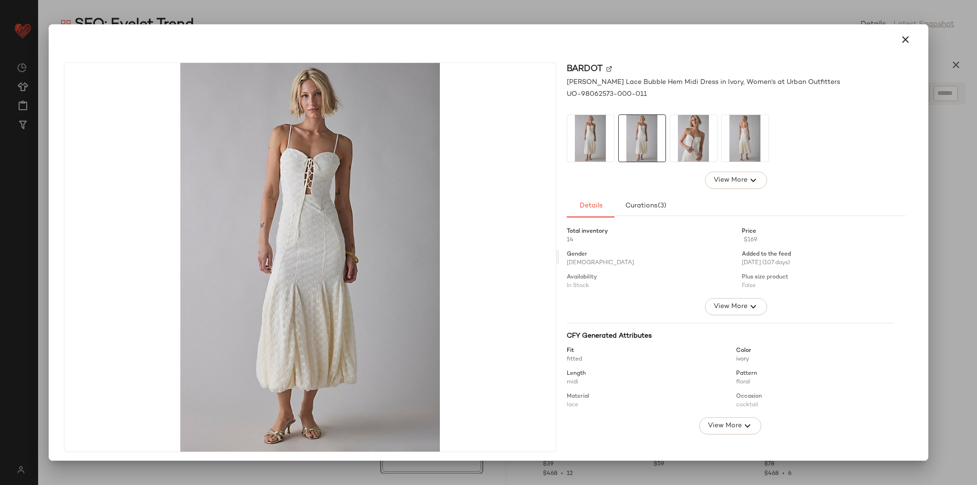
click at [599, 149] on img at bounding box center [590, 138] width 47 height 47
click at [643, 150] on img at bounding box center [642, 138] width 47 height 47
click at [671, 140] on img at bounding box center [693, 138] width 47 height 47
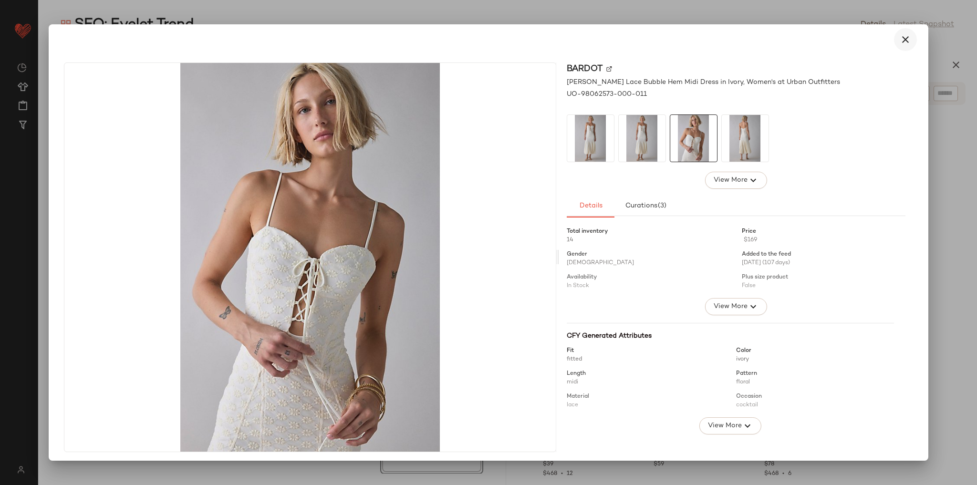
click at [901, 37] on icon "button" at bounding box center [904, 39] width 11 height 11
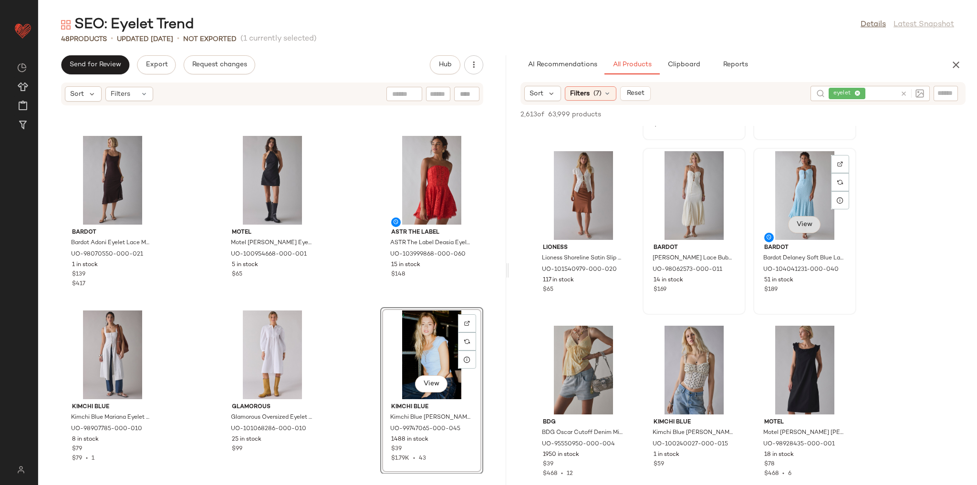
click at [804, 225] on span "View" at bounding box center [804, 225] width 16 height 8
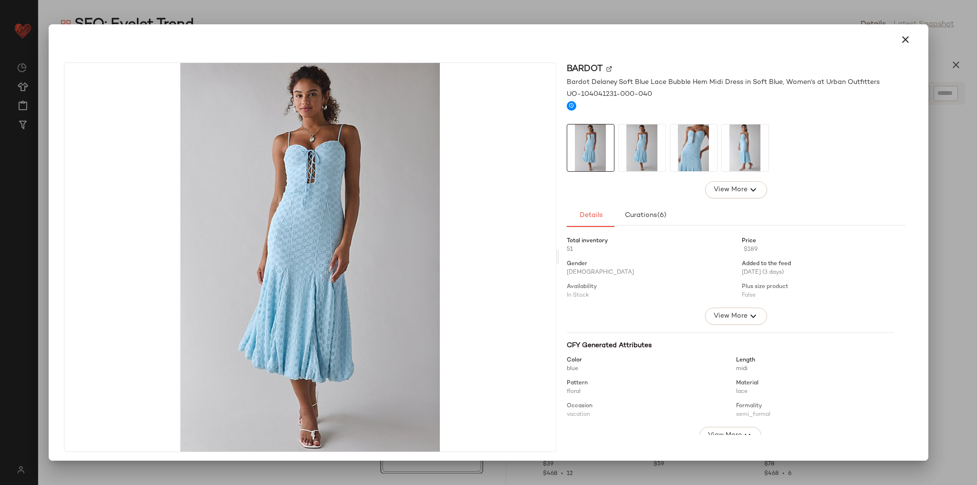
click at [665, 144] on div at bounding box center [736, 148] width 339 height 48
click at [675, 147] on img at bounding box center [693, 147] width 47 height 47
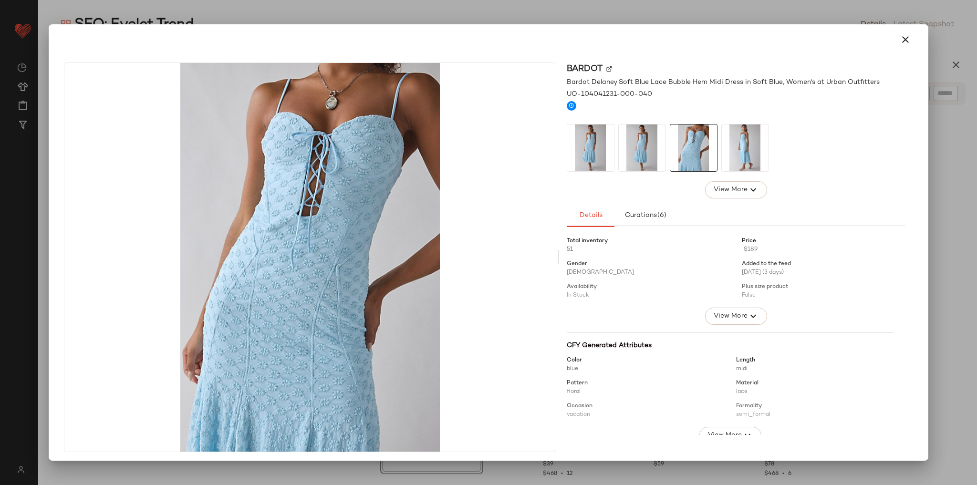
click at [740, 153] on img at bounding box center [745, 147] width 47 height 47
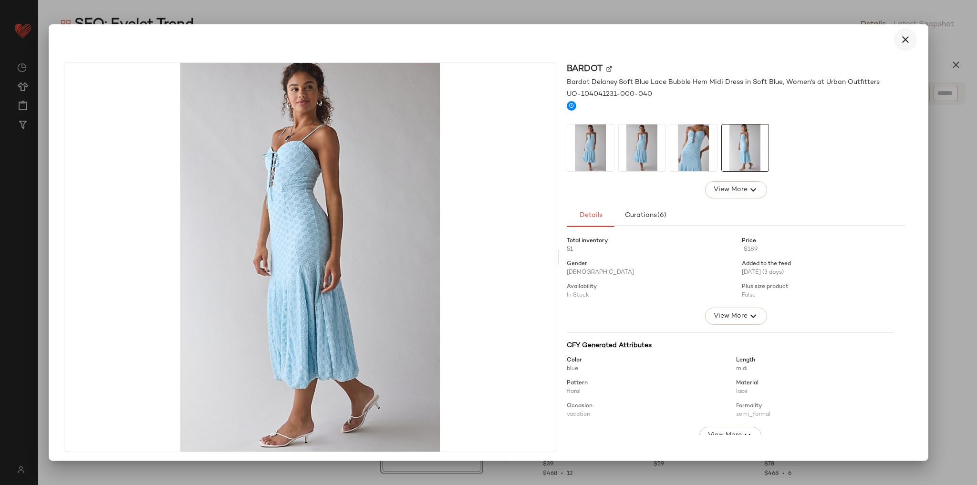
click at [899, 42] on icon "button" at bounding box center [904, 39] width 11 height 11
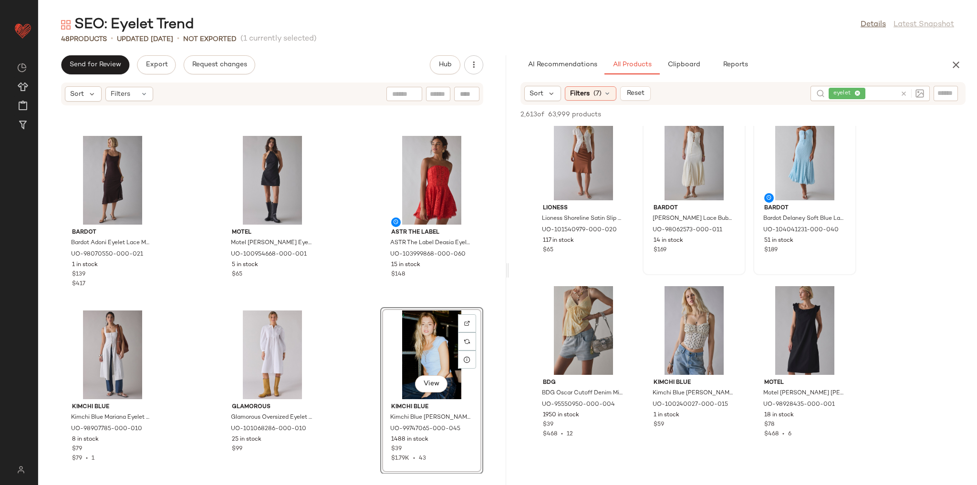
scroll to position [267, 0]
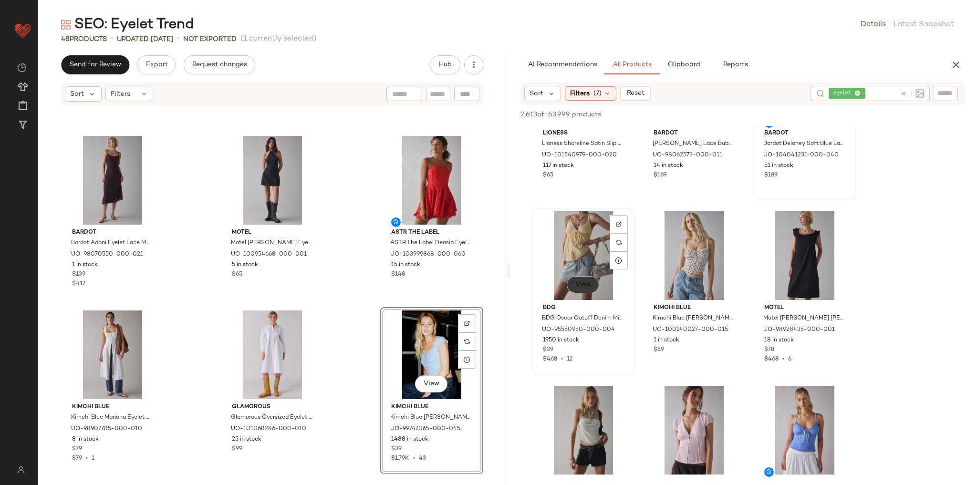
click at [582, 283] on span "View" at bounding box center [583, 285] width 16 height 8
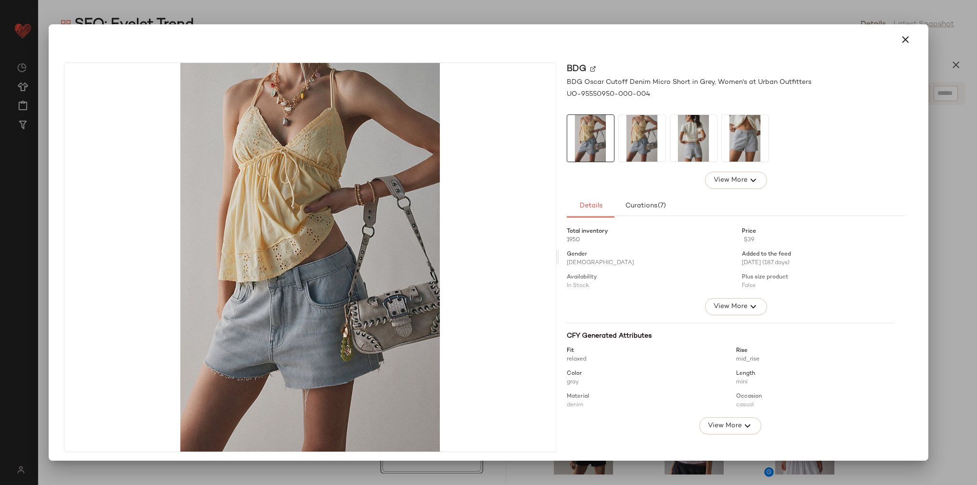
click at [675, 143] on img at bounding box center [693, 138] width 47 height 47
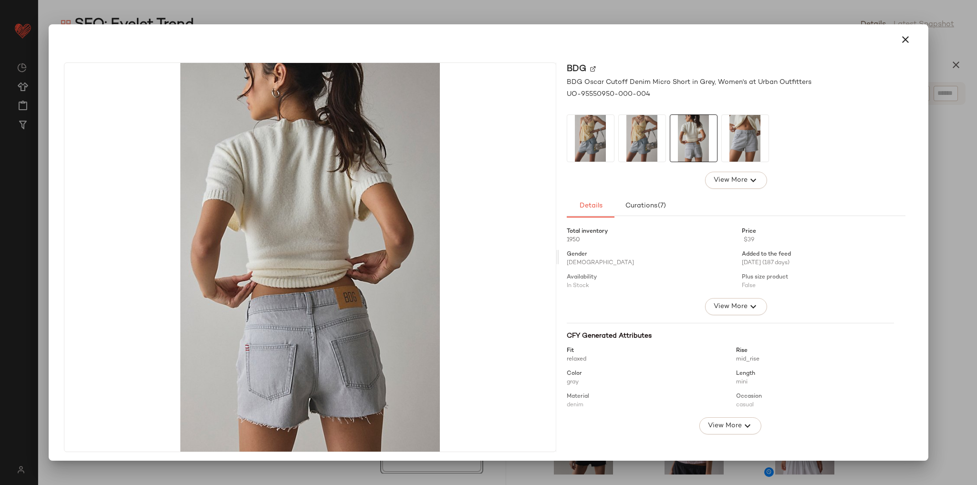
click at [643, 147] on img at bounding box center [642, 138] width 47 height 47
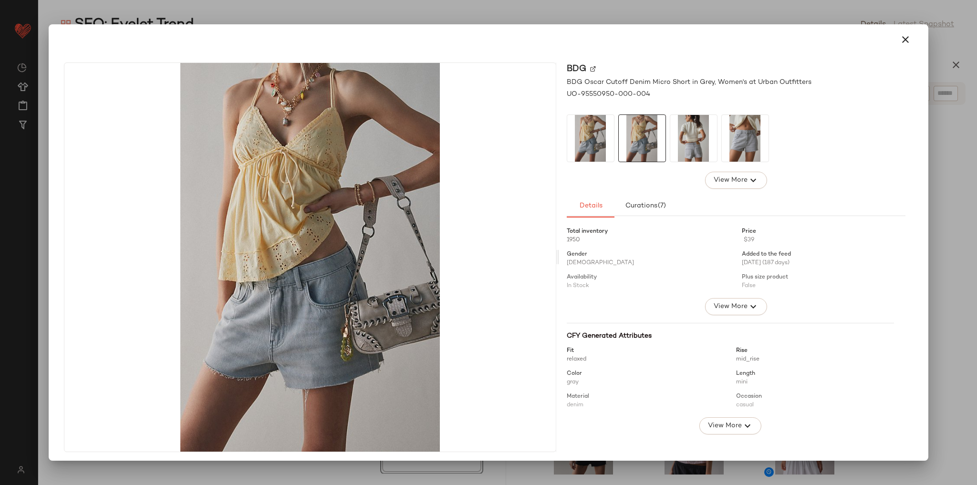
click at [596, 147] on img at bounding box center [590, 138] width 47 height 47
click at [899, 44] on icon "button" at bounding box center [904, 39] width 11 height 11
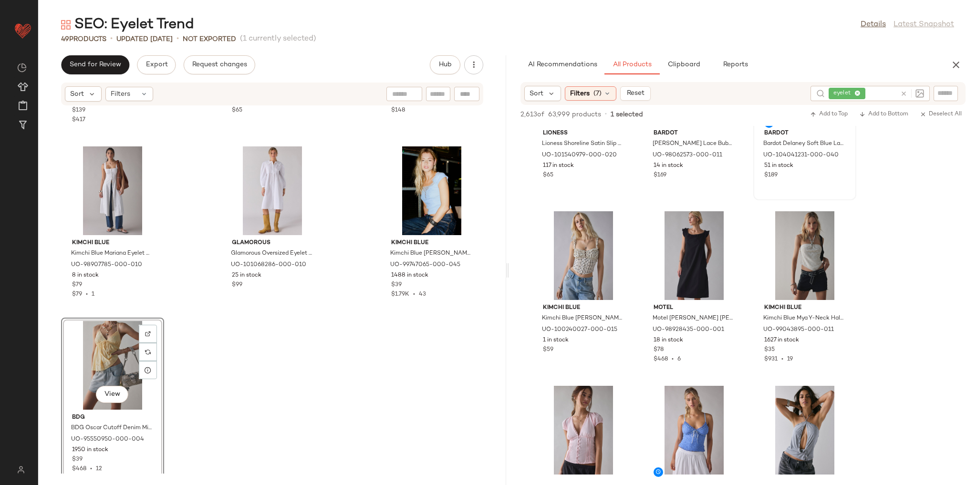
scroll to position [2601, 0]
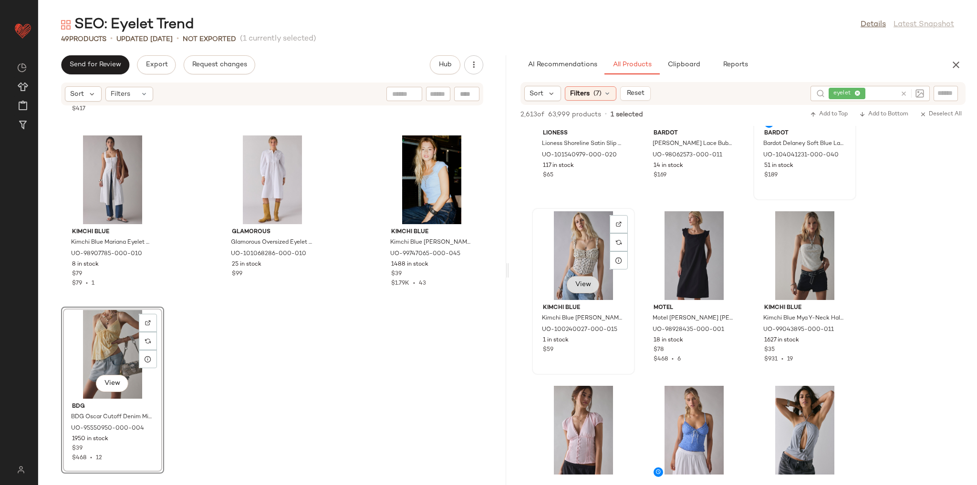
click at [585, 286] on span "View" at bounding box center [583, 285] width 16 height 8
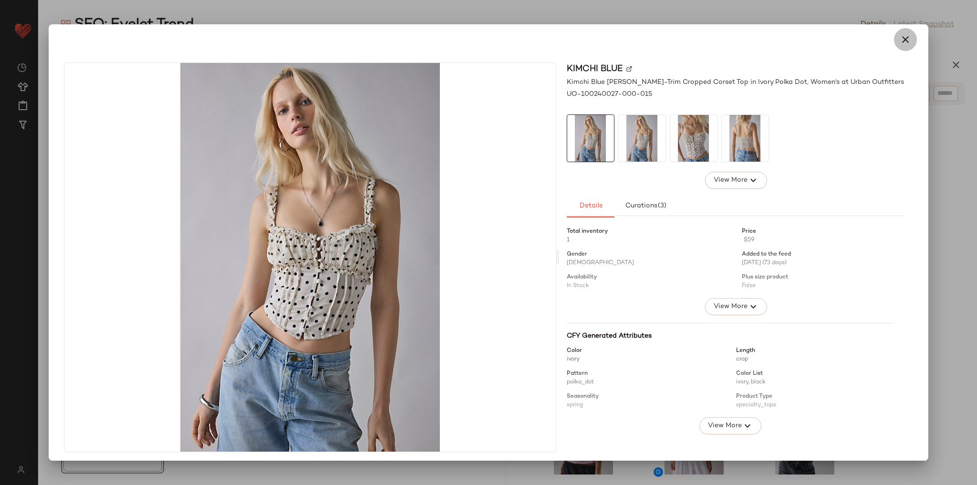
click at [908, 45] on button "button" at bounding box center [905, 39] width 23 height 23
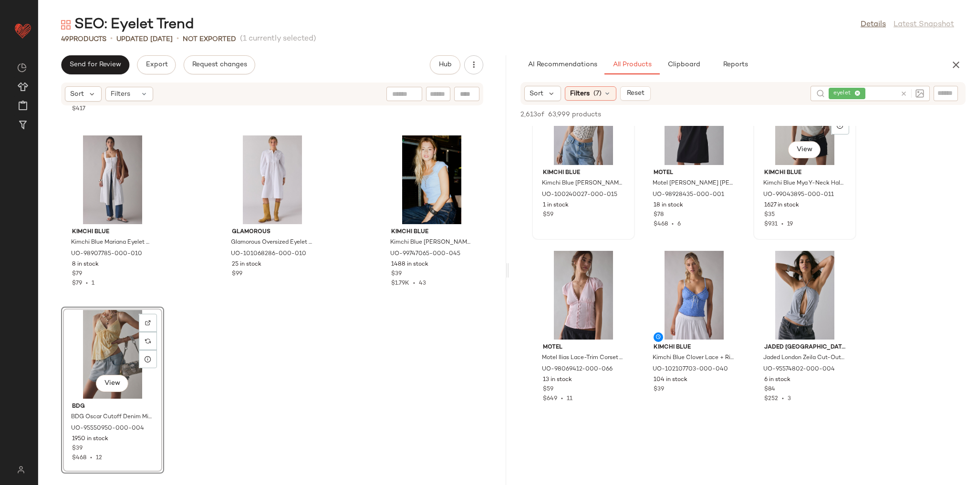
scroll to position [420, 0]
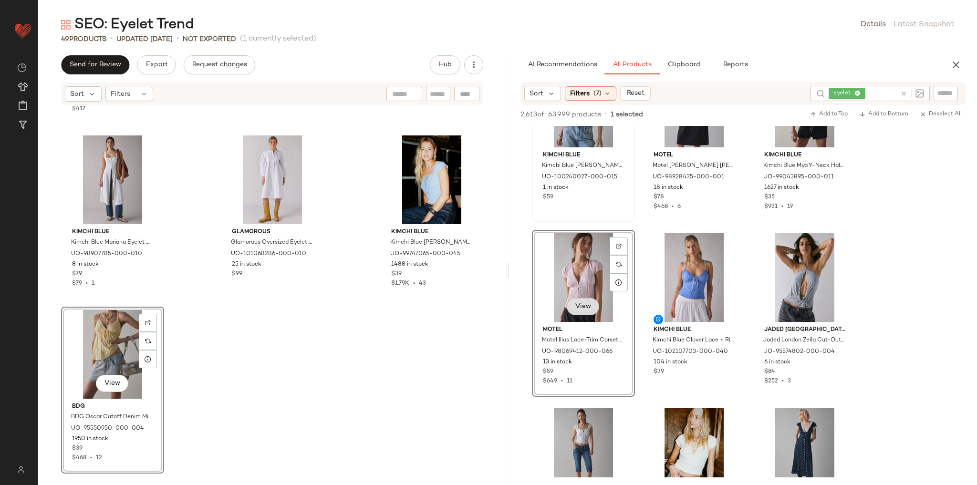
click at [586, 304] on span "View" at bounding box center [583, 307] width 16 height 8
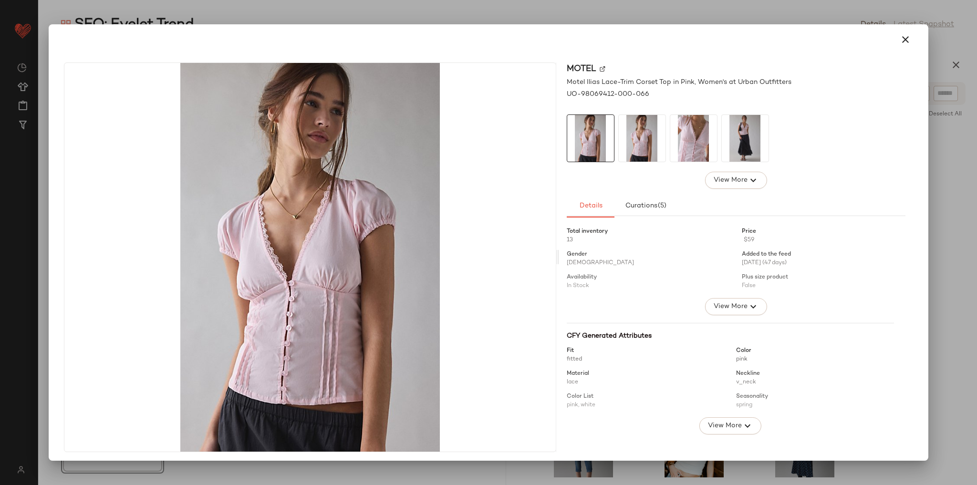
click at [641, 135] on img at bounding box center [642, 138] width 47 height 47
click at [651, 130] on img at bounding box center [642, 138] width 47 height 47
click at [680, 134] on img at bounding box center [693, 138] width 47 height 47
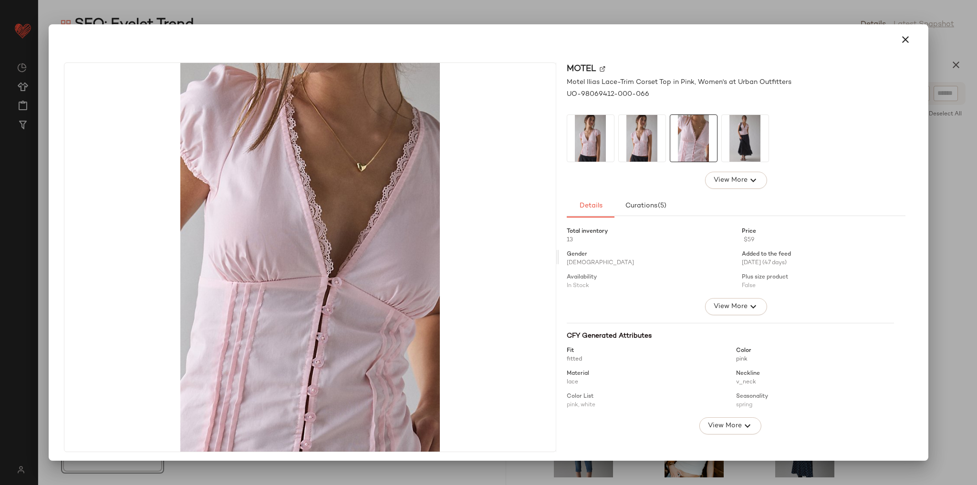
click at [899, 41] on icon "button" at bounding box center [904, 39] width 11 height 11
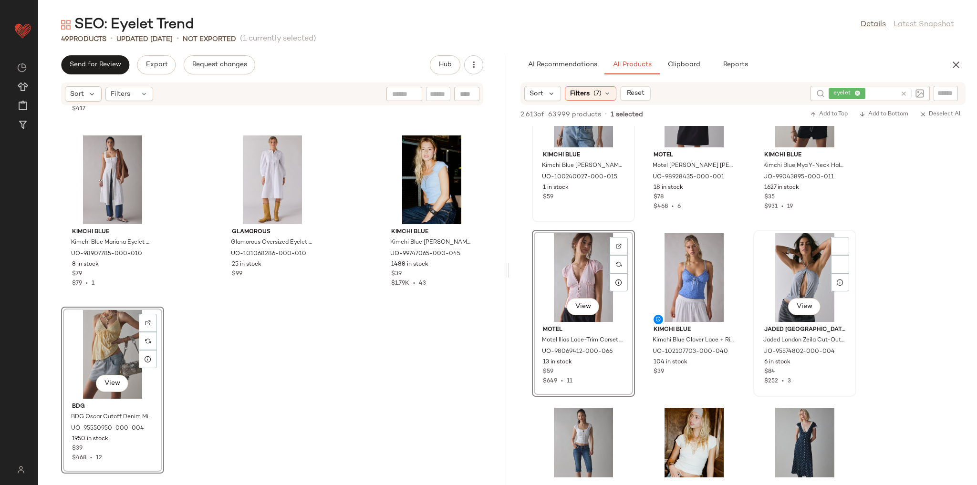
click at [754, 239] on div "View Jaded London Jaded London Zeila Cut-Out Drape Halter Top in Grey Marl, Wom…" at bounding box center [804, 313] width 103 height 167
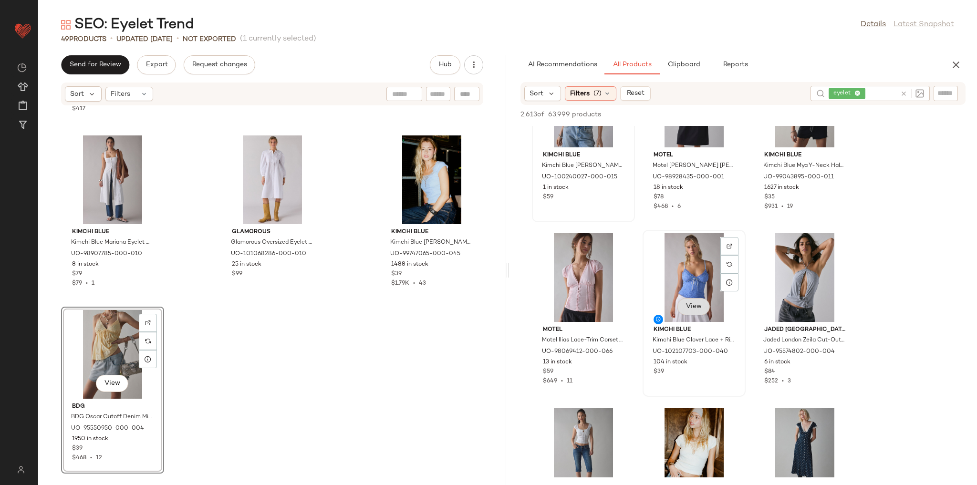
click at [700, 305] on span "View" at bounding box center [693, 307] width 16 height 8
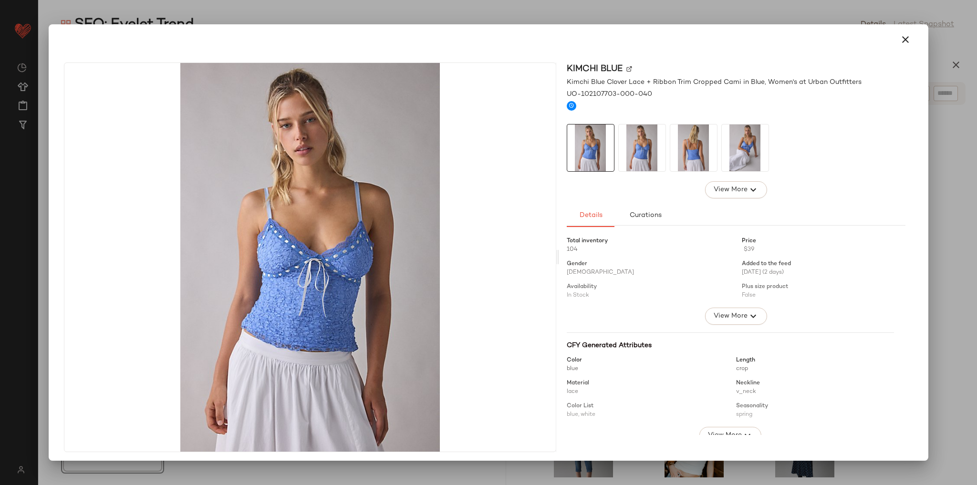
click at [626, 149] on img at bounding box center [642, 147] width 47 height 47
click at [692, 151] on img at bounding box center [693, 147] width 47 height 47
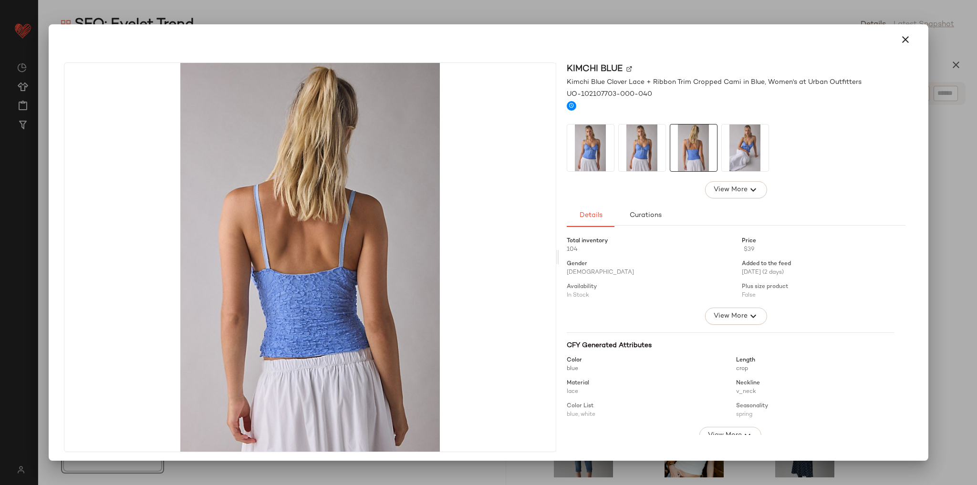
click at [752, 147] on img at bounding box center [745, 147] width 47 height 47
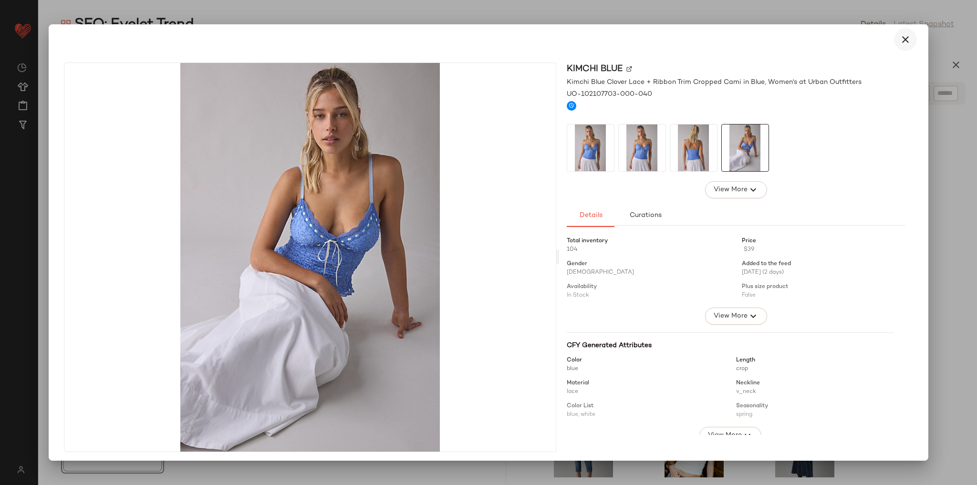
click at [899, 35] on icon "button" at bounding box center [904, 39] width 11 height 11
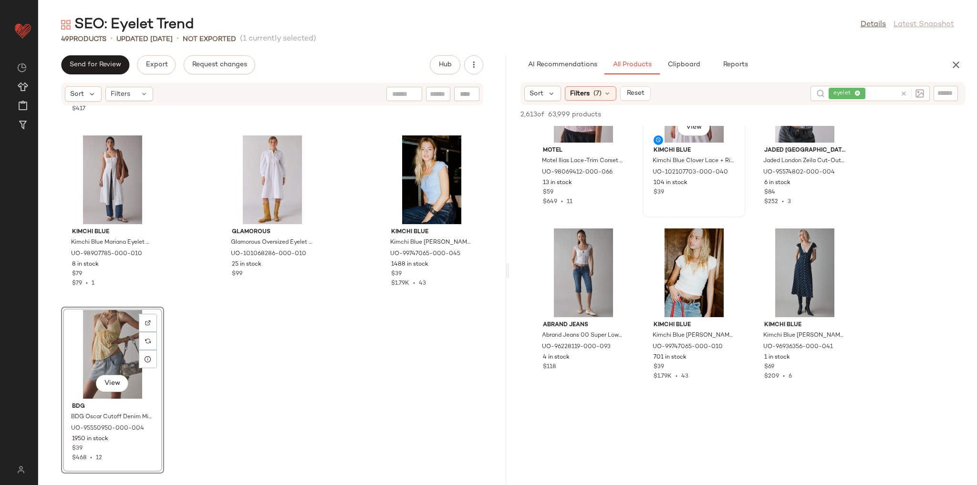
scroll to position [610, 0]
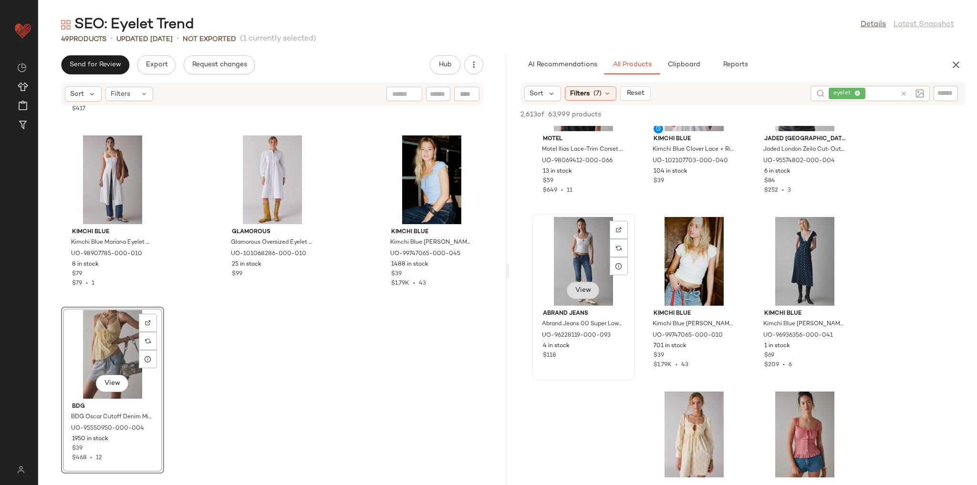
click at [578, 293] on span "View" at bounding box center [583, 291] width 16 height 8
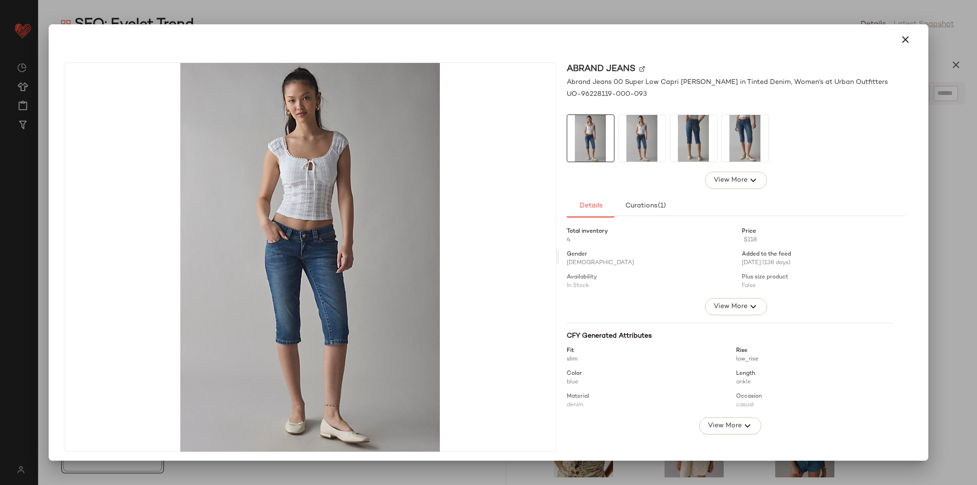
click at [648, 139] on img at bounding box center [642, 138] width 47 height 47
click at [690, 139] on img at bounding box center [693, 138] width 47 height 47
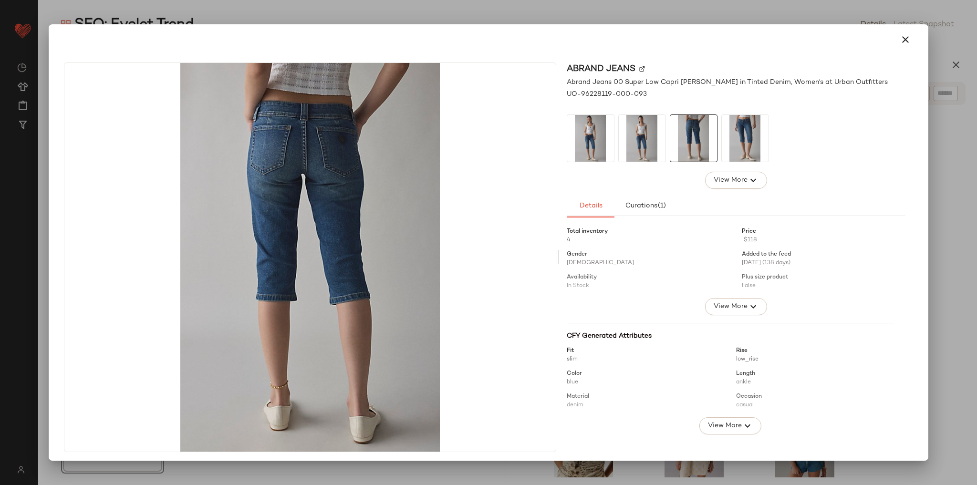
click at [734, 140] on img at bounding box center [745, 138] width 47 height 47
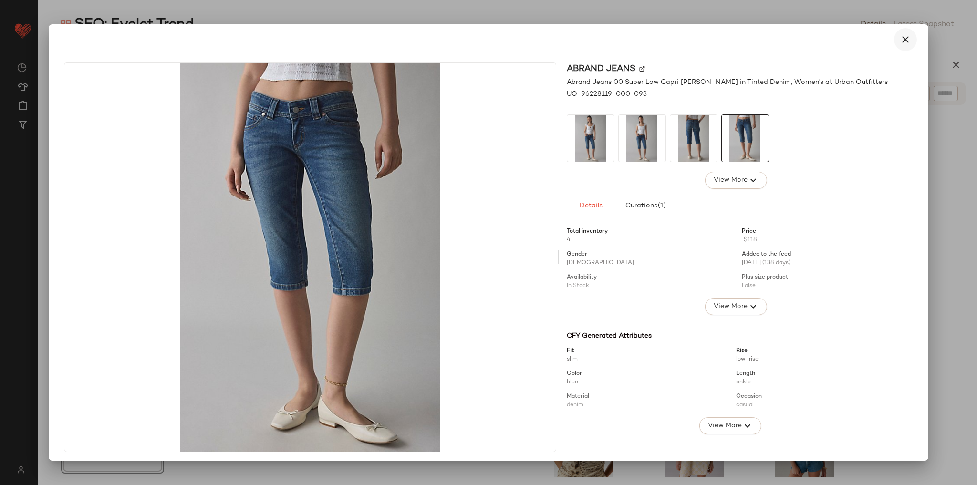
click at [899, 42] on icon "button" at bounding box center [904, 39] width 11 height 11
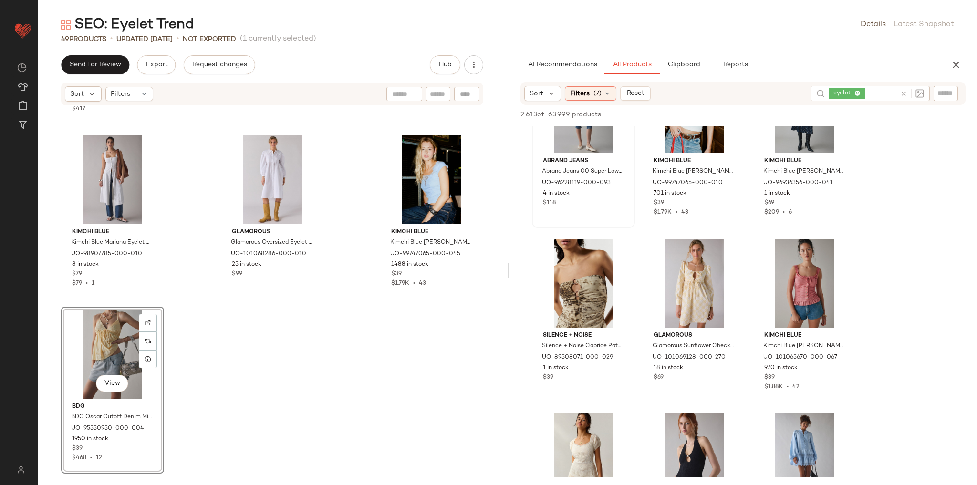
scroll to position [801, 0]
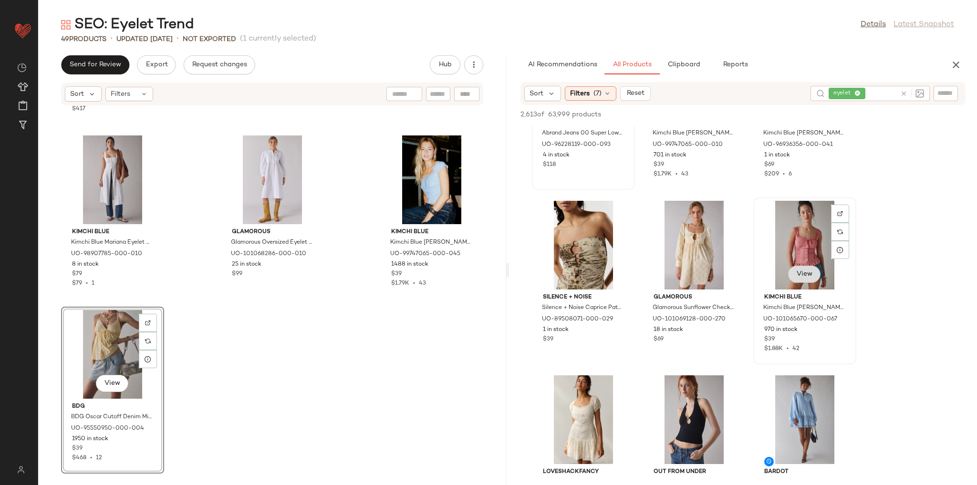
click at [801, 275] on span "View" at bounding box center [804, 274] width 16 height 8
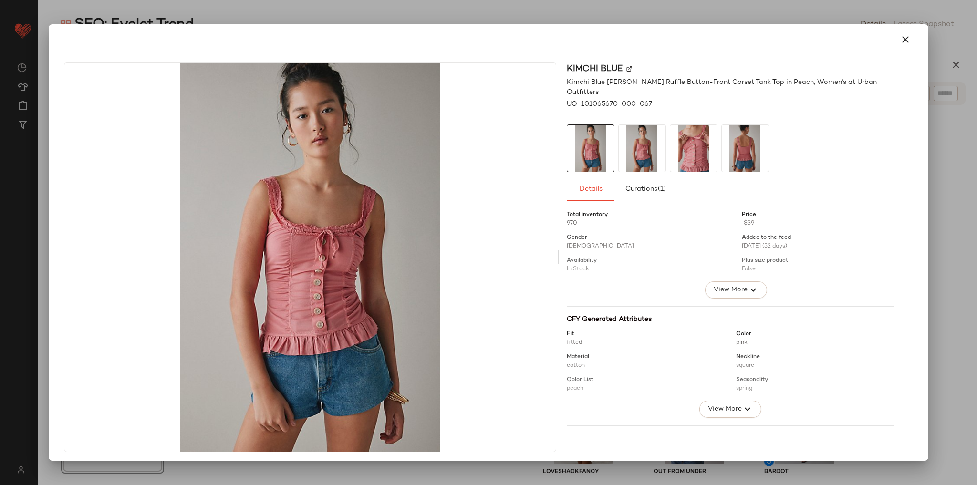
click at [692, 144] on img at bounding box center [693, 148] width 47 height 47
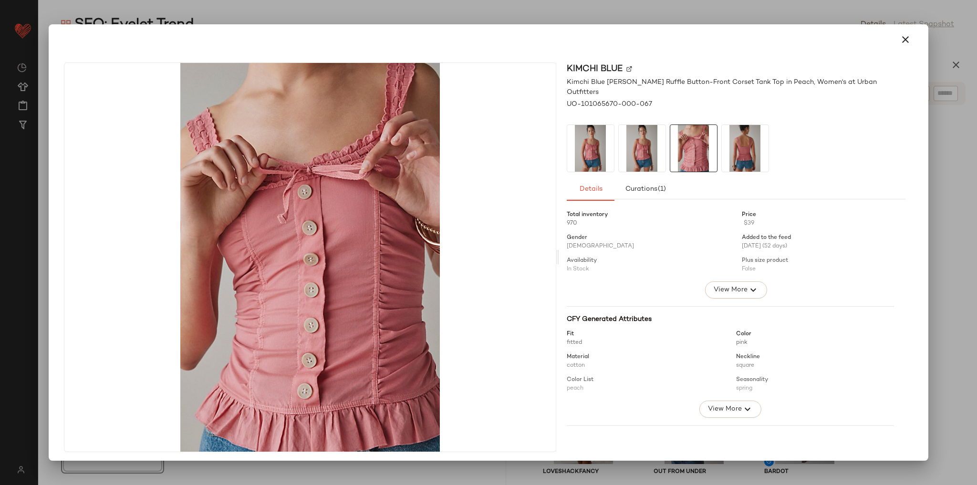
click at [747, 147] on img at bounding box center [745, 148] width 47 height 47
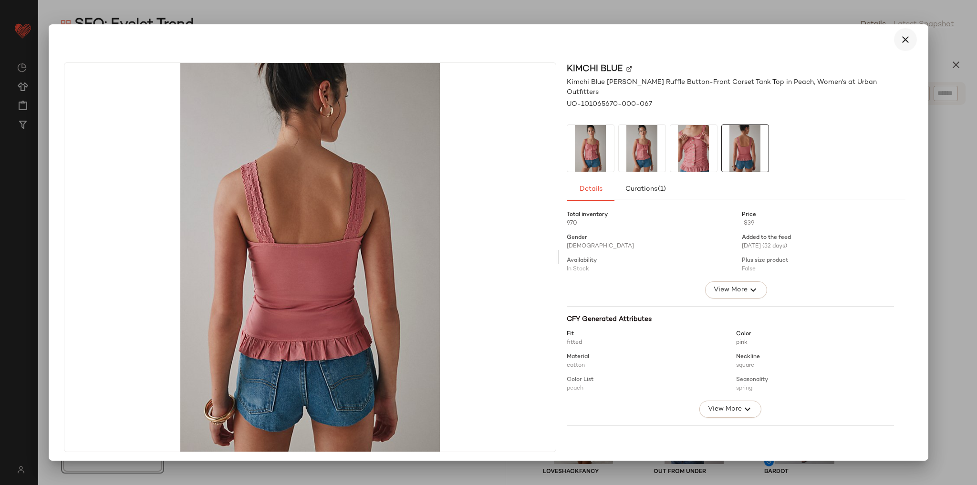
click at [899, 43] on icon "button" at bounding box center [904, 39] width 11 height 11
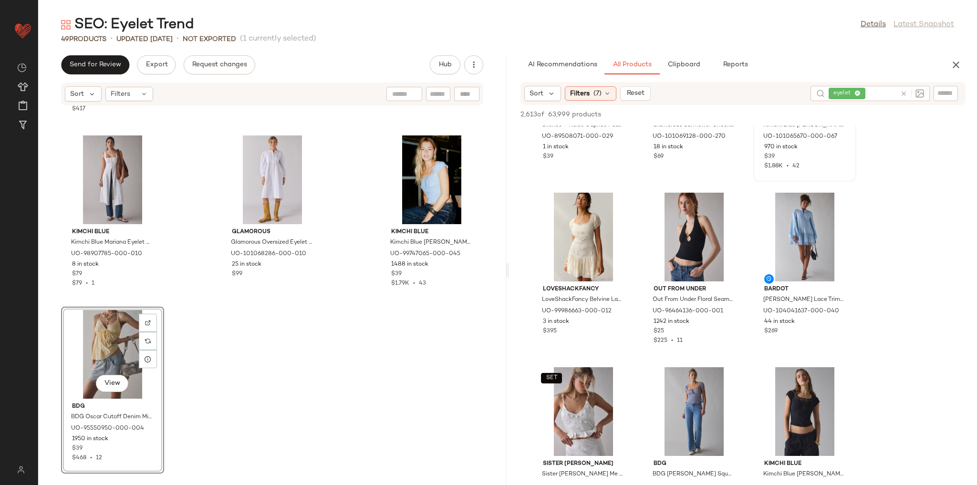
scroll to position [992, 0]
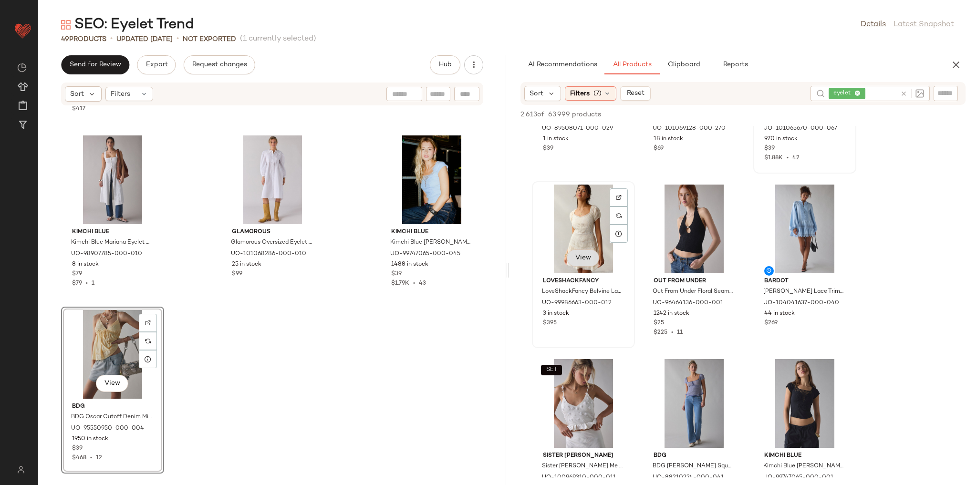
click at [587, 250] on button "View" at bounding box center [583, 257] width 32 height 17
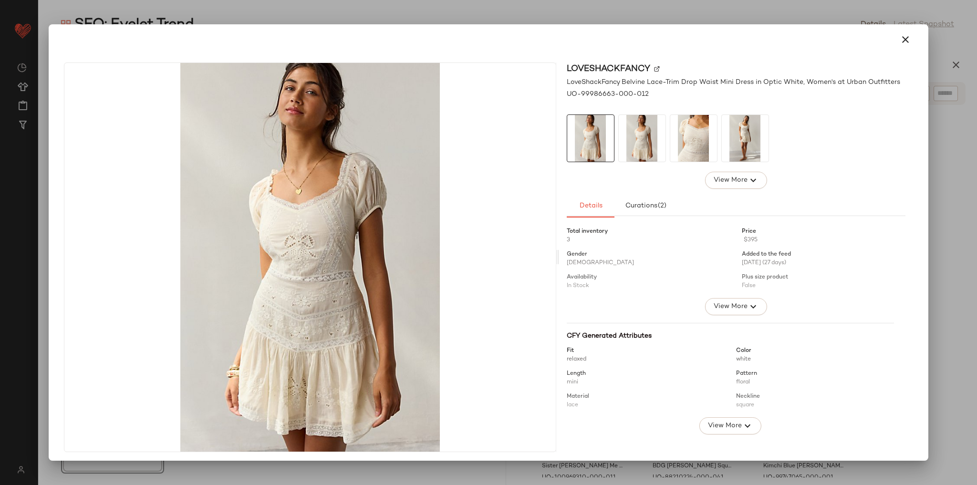
click at [681, 151] on img at bounding box center [693, 138] width 47 height 47
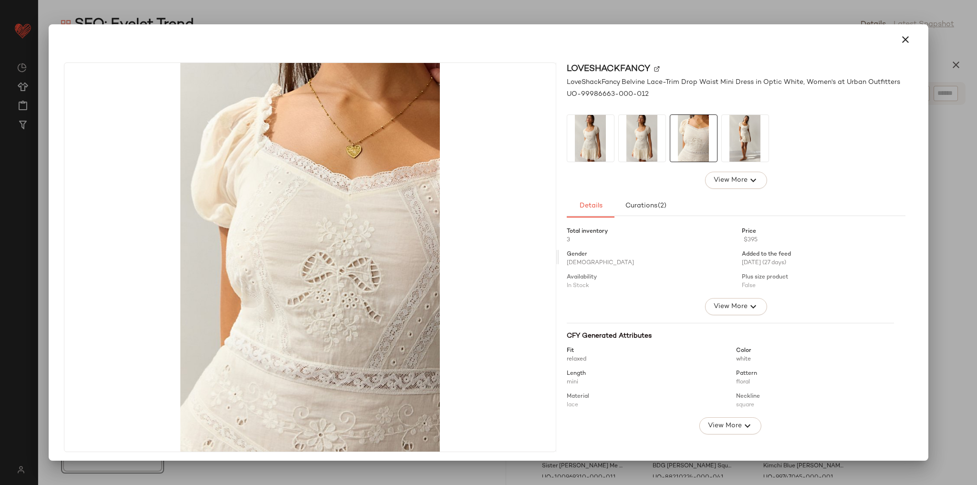
click at [748, 145] on img at bounding box center [745, 138] width 47 height 47
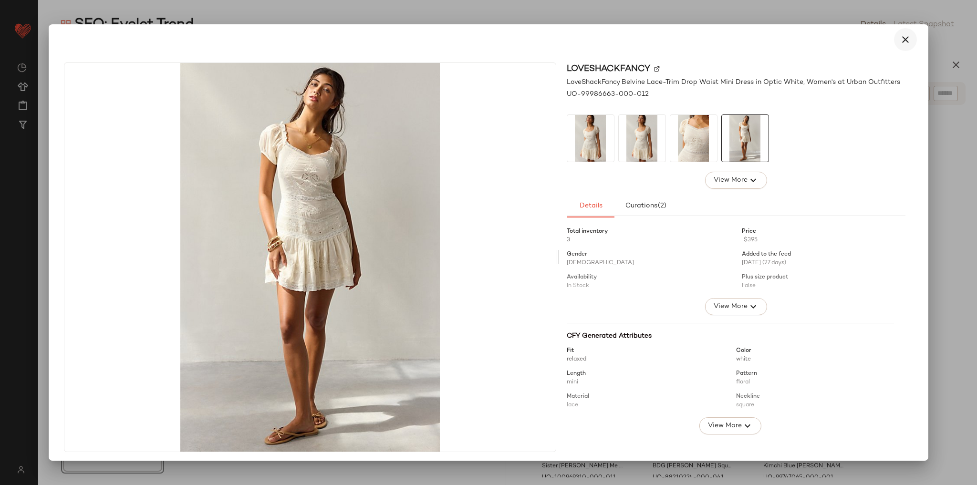
click at [899, 38] on icon "button" at bounding box center [904, 39] width 11 height 11
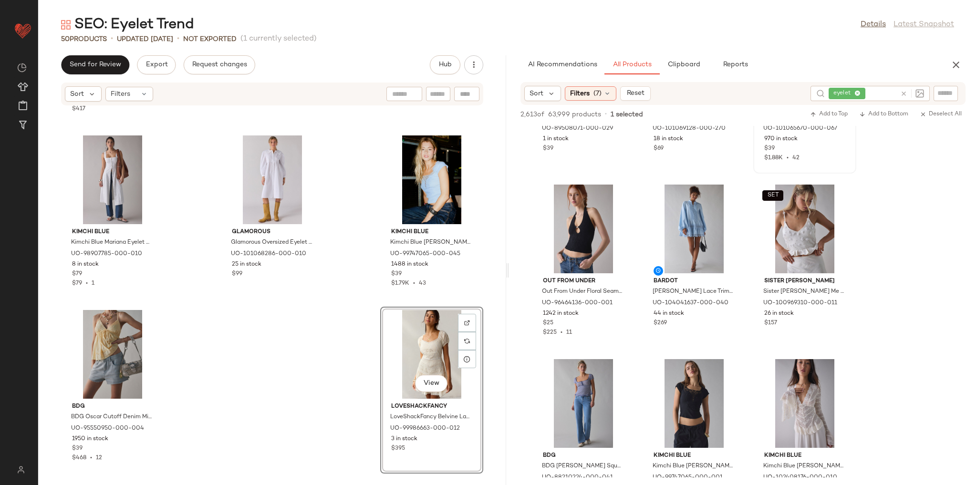
click at [279, 332] on div "Bardot Bardot Adoni Eyelet Lace Mesh Midi Dress in Chocolate, Women's at Urban …" at bounding box center [272, 290] width 468 height 368
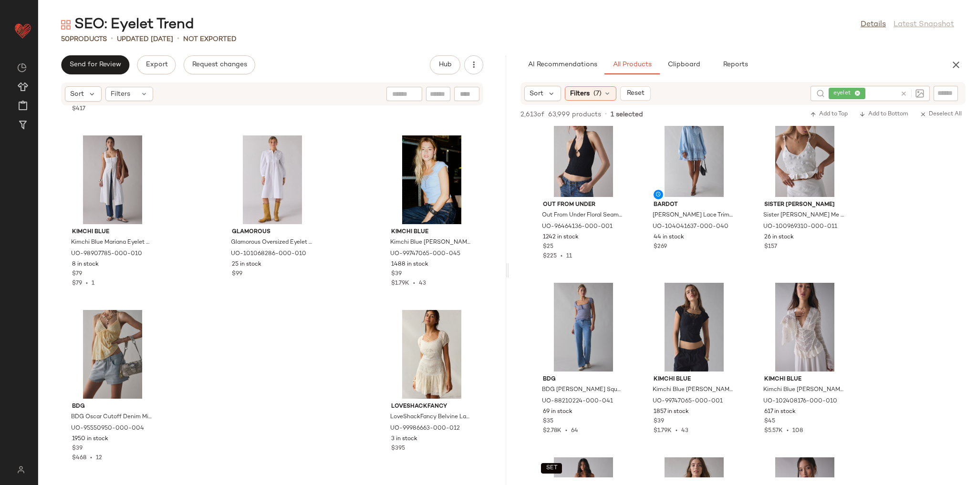
scroll to position [1030, 0]
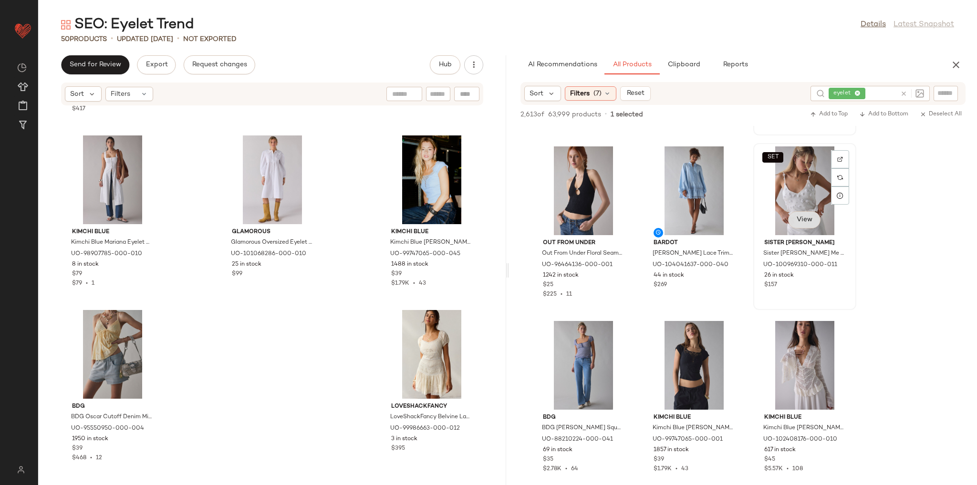
click at [811, 219] on span "View" at bounding box center [804, 220] width 16 height 8
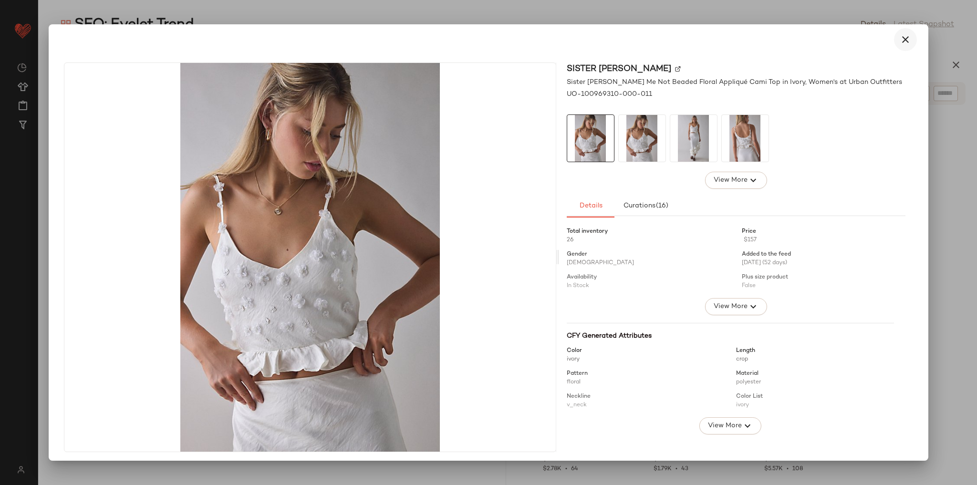
click at [899, 41] on icon "button" at bounding box center [904, 39] width 11 height 11
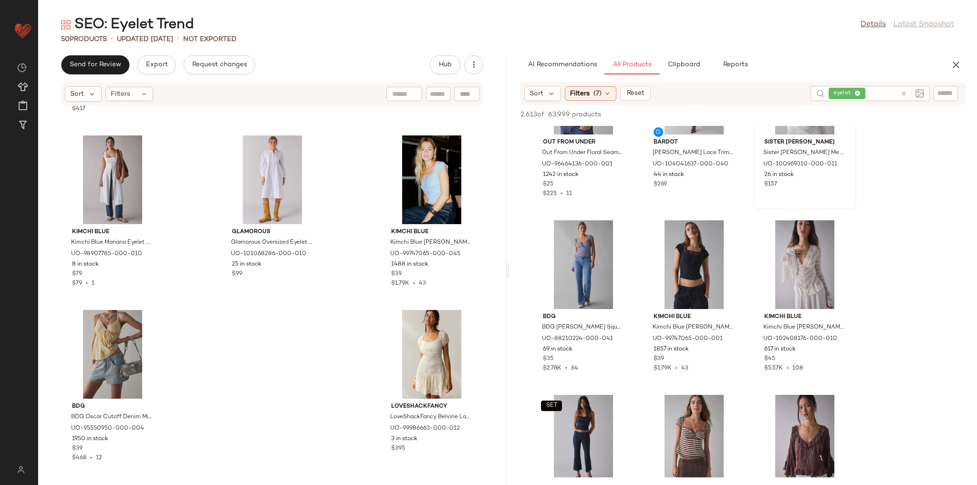
scroll to position [1145, 0]
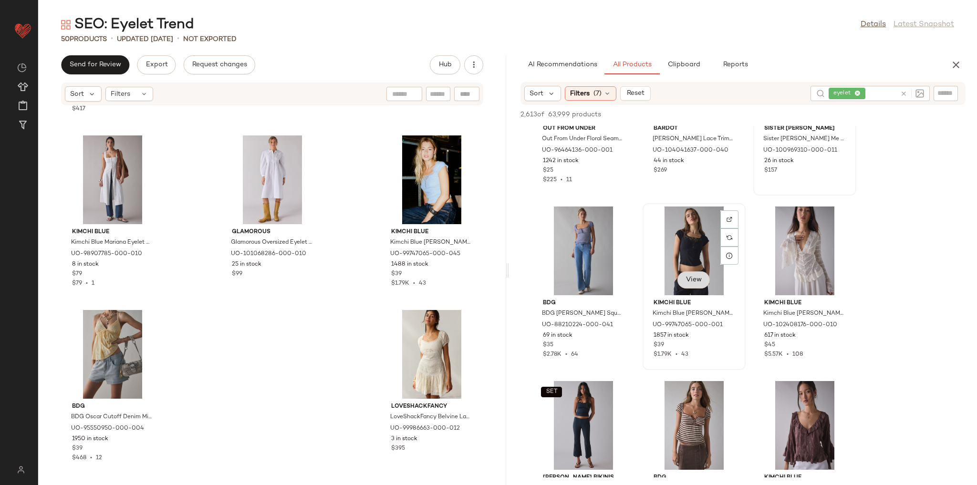
click at [700, 277] on span "View" at bounding box center [693, 280] width 16 height 8
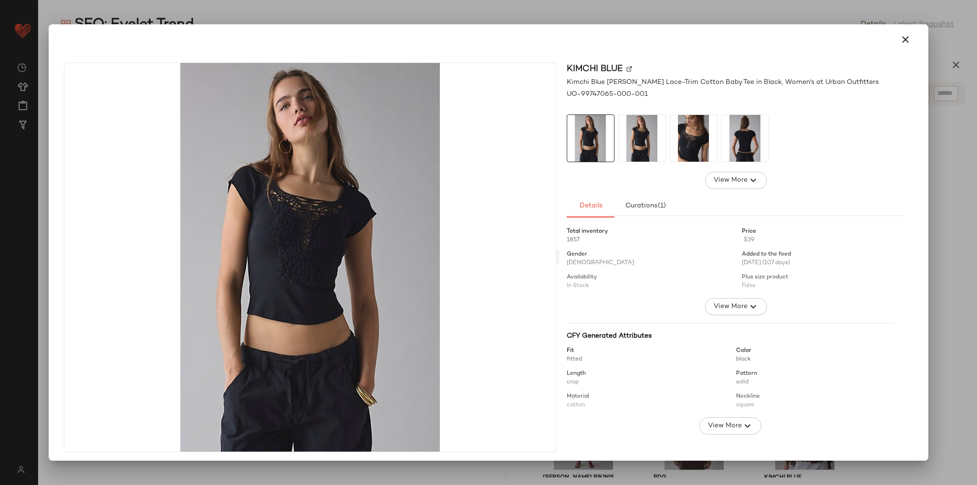
click at [639, 150] on img at bounding box center [642, 138] width 47 height 47
click at [694, 145] on img at bounding box center [693, 138] width 47 height 47
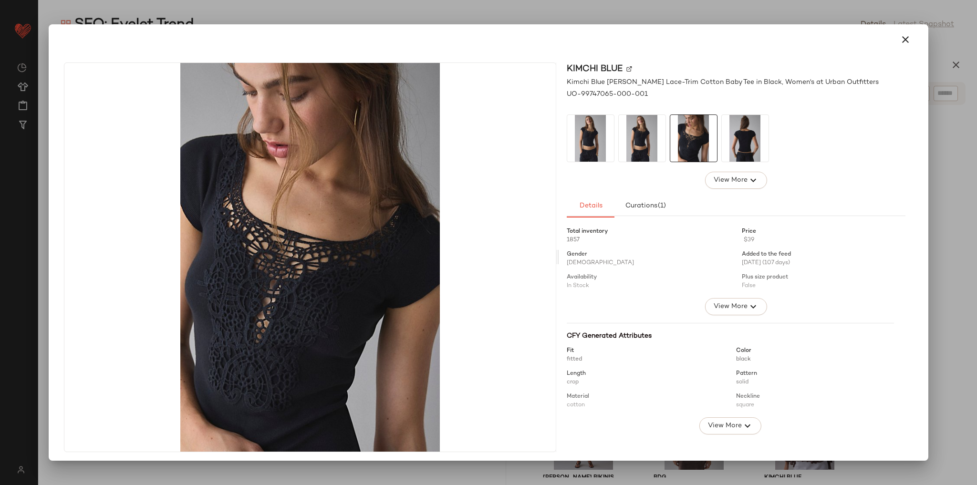
click at [744, 140] on img at bounding box center [745, 138] width 47 height 47
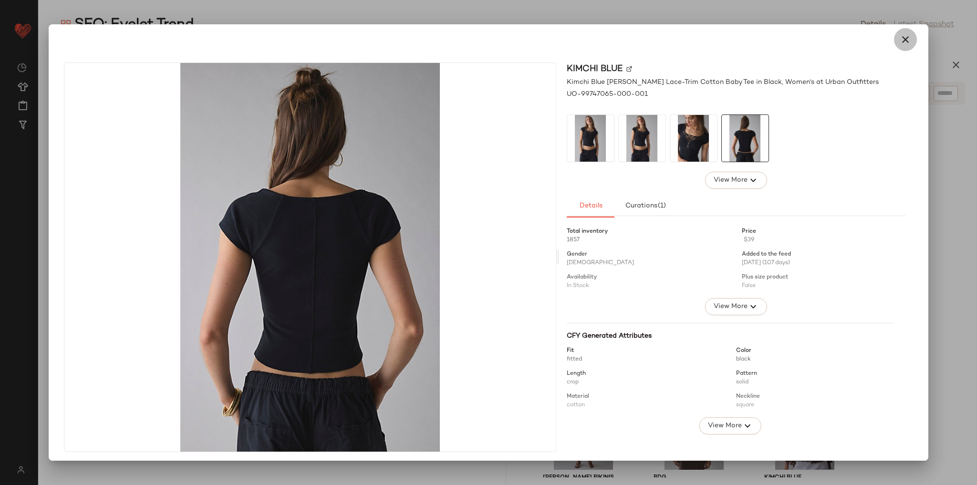
click at [902, 35] on icon "button" at bounding box center [904, 39] width 11 height 11
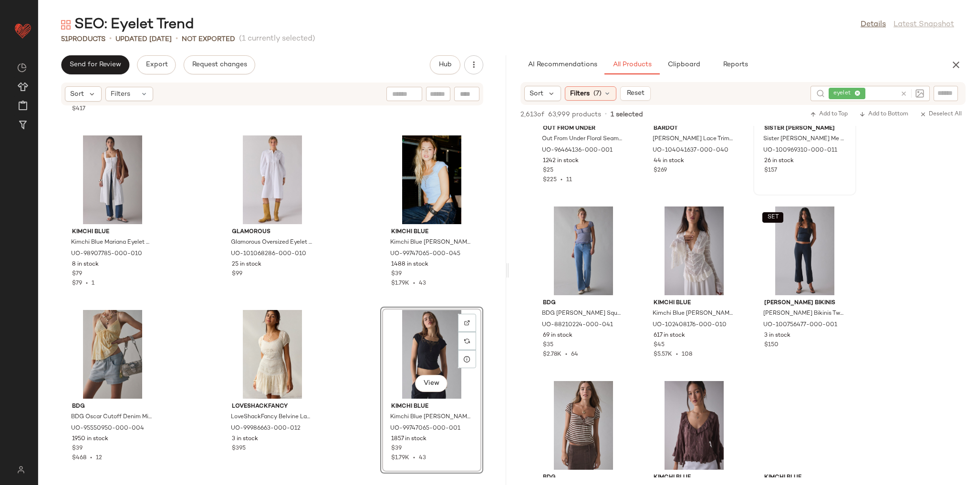
click at [489, 294] on div "Bardot Bardot Adoni Eyelet Lace Mesh Midi Dress in Chocolate, Women's at Urban …" at bounding box center [272, 290] width 468 height 368
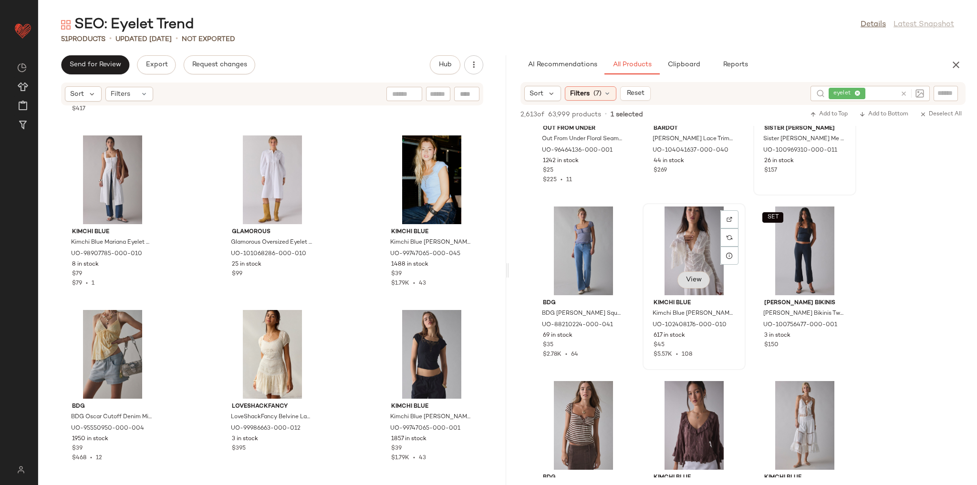
click at [695, 280] on span "View" at bounding box center [693, 280] width 16 height 8
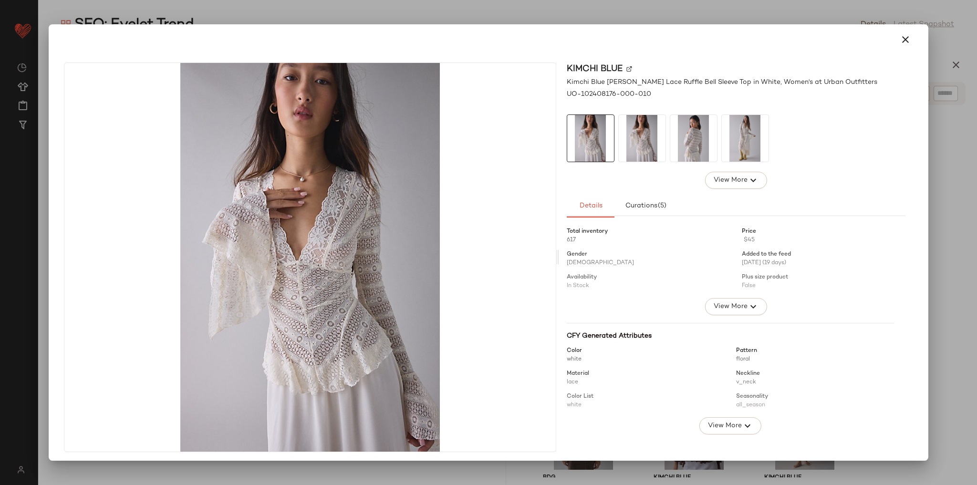
click at [641, 146] on img at bounding box center [642, 138] width 47 height 47
click at [685, 147] on img at bounding box center [693, 138] width 47 height 47
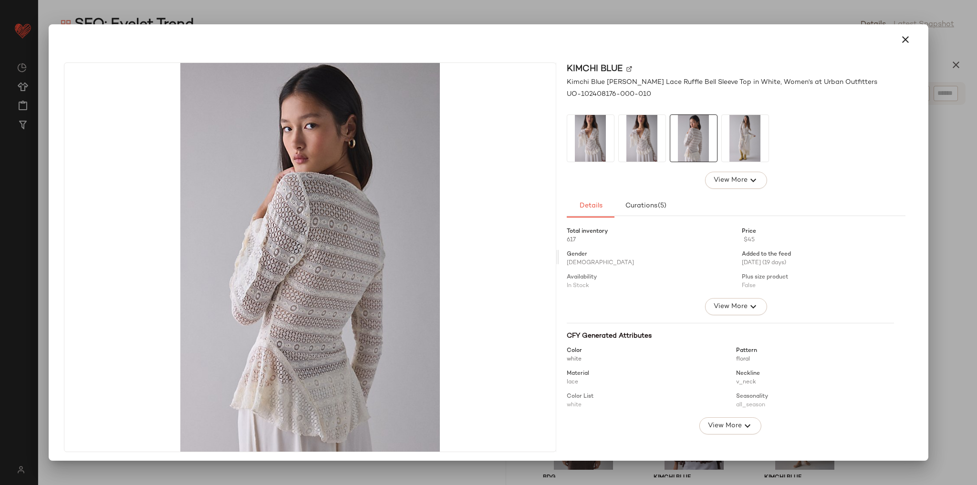
click at [741, 144] on img at bounding box center [745, 138] width 47 height 47
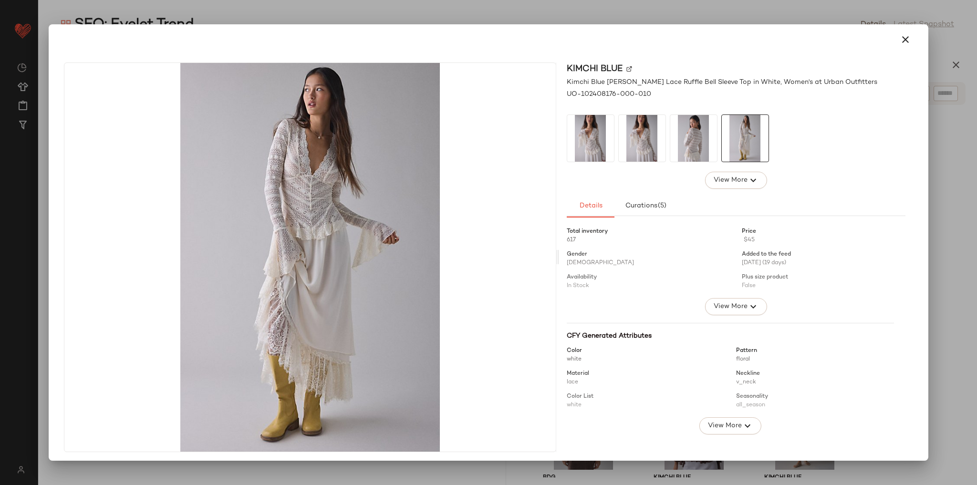
click at [651, 143] on img at bounding box center [642, 138] width 47 height 47
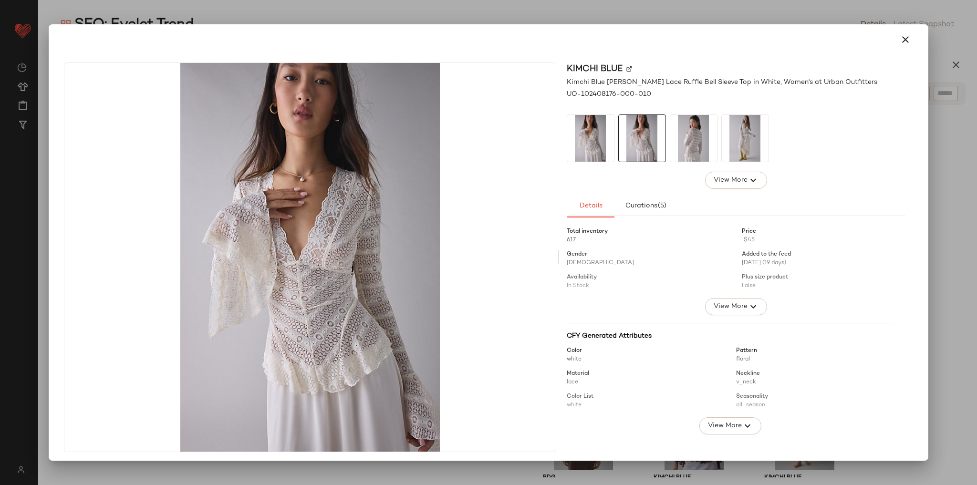
click at [586, 150] on img at bounding box center [590, 138] width 47 height 47
click at [899, 44] on icon "button" at bounding box center [904, 39] width 11 height 11
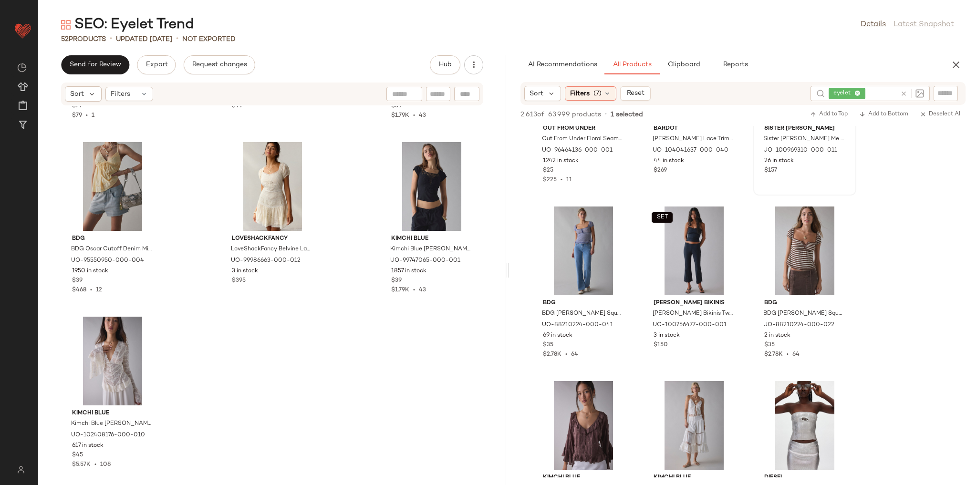
scroll to position [2776, 0]
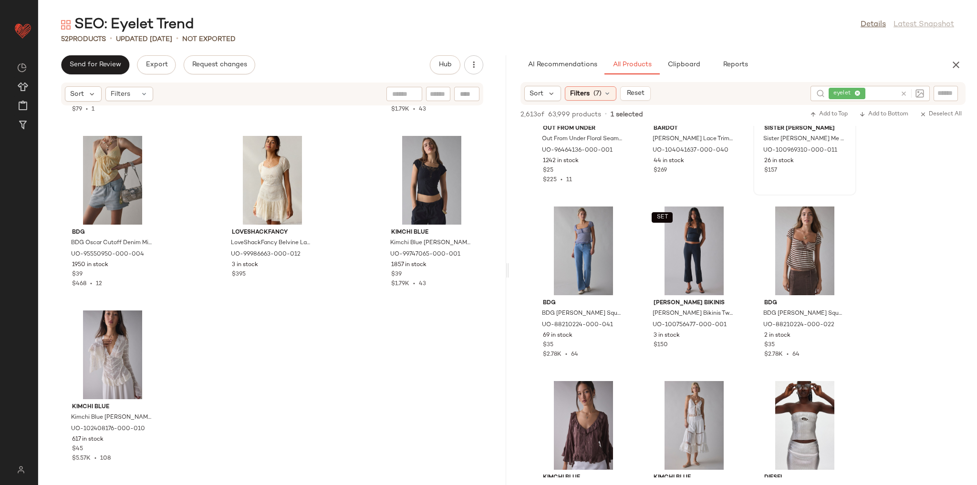
click at [458, 321] on div "Kimchi Blue Kimchi Blue Mariana Eyelet Lace Button-Front Midi Dress in White, W…" at bounding box center [272, 290] width 468 height 368
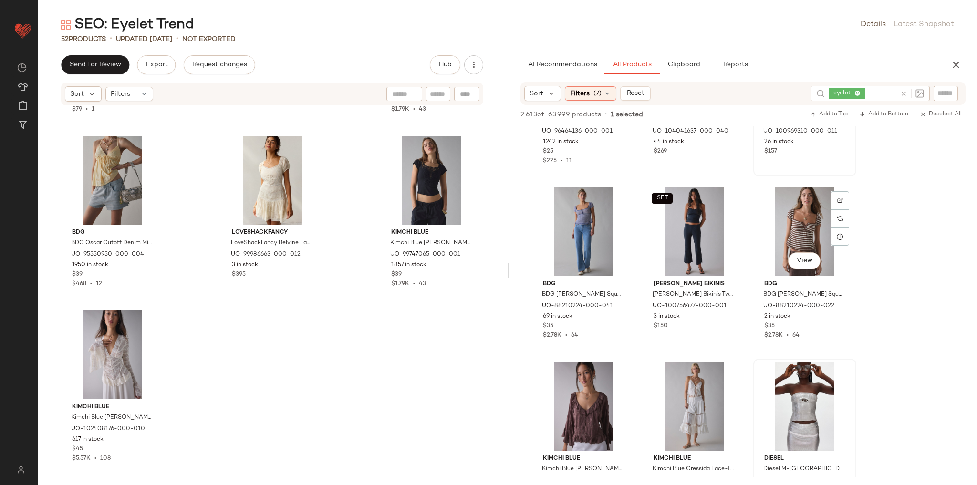
scroll to position [1297, 0]
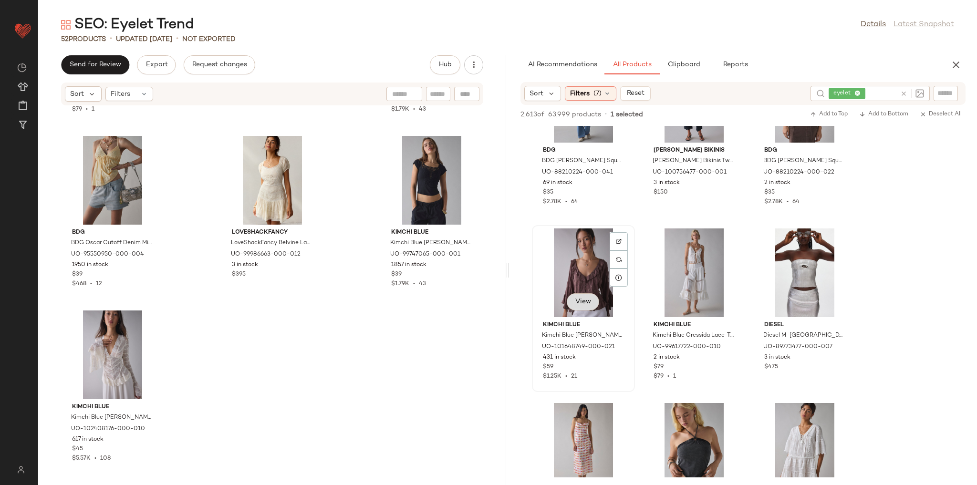
click at [589, 299] on span "View" at bounding box center [583, 302] width 16 height 8
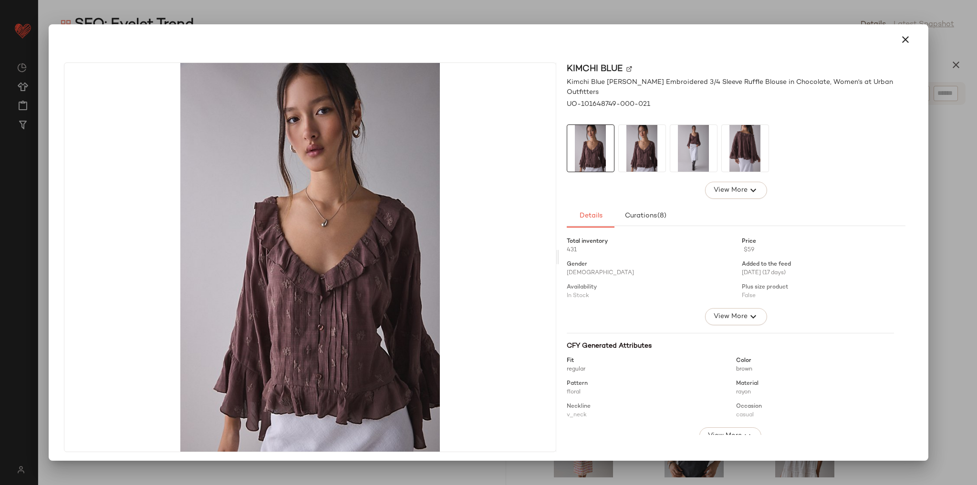
click at [696, 139] on img at bounding box center [693, 148] width 47 height 47
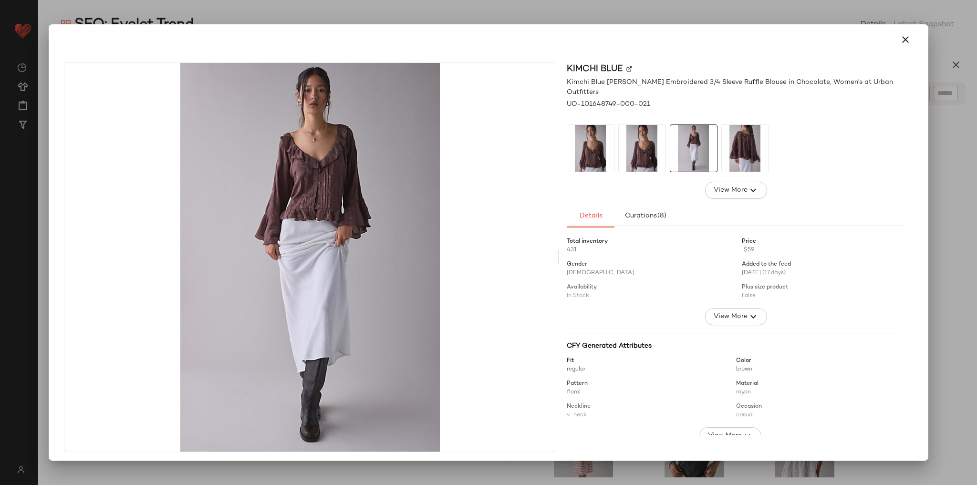
click at [733, 143] on img at bounding box center [745, 148] width 47 height 47
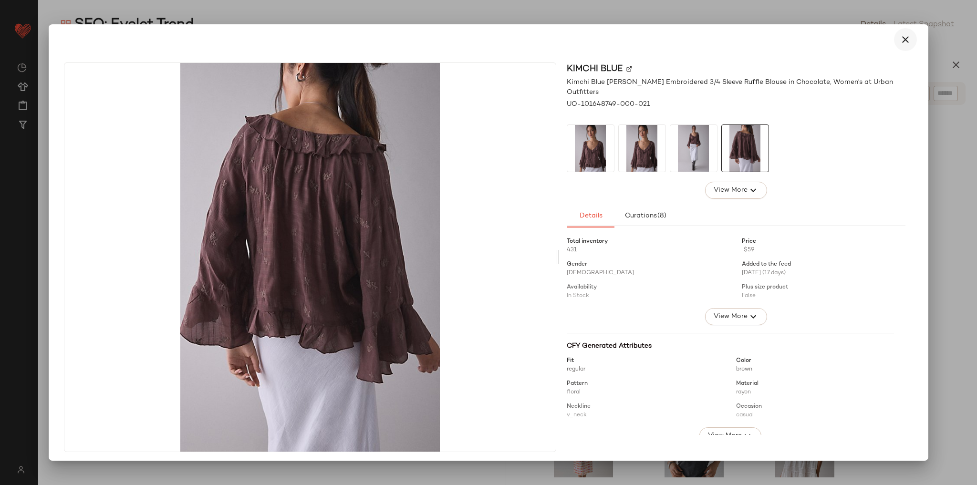
click at [903, 41] on icon "button" at bounding box center [904, 39] width 11 height 11
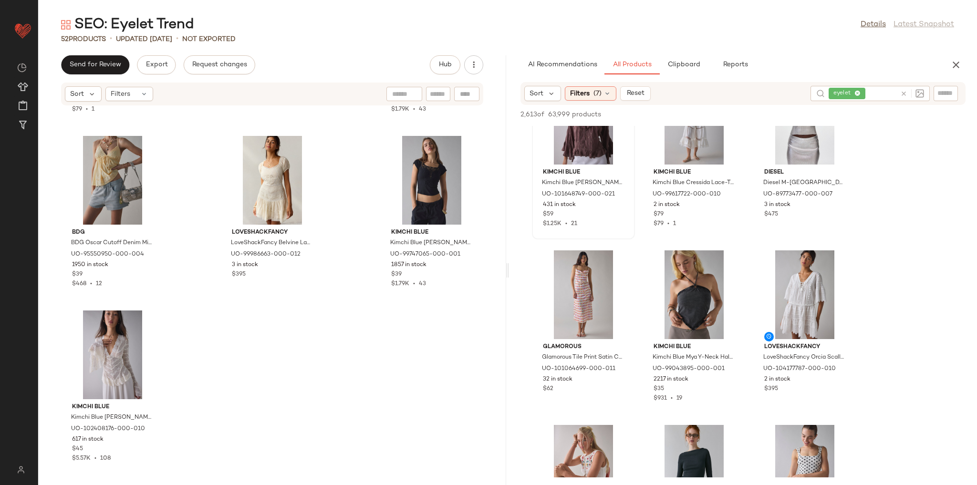
scroll to position [1488, 0]
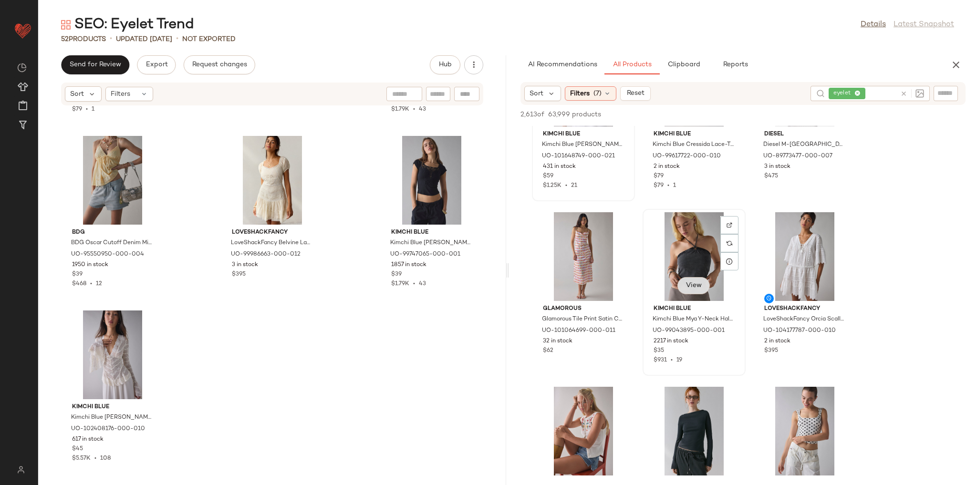
click at [701, 289] on span "View" at bounding box center [693, 286] width 16 height 8
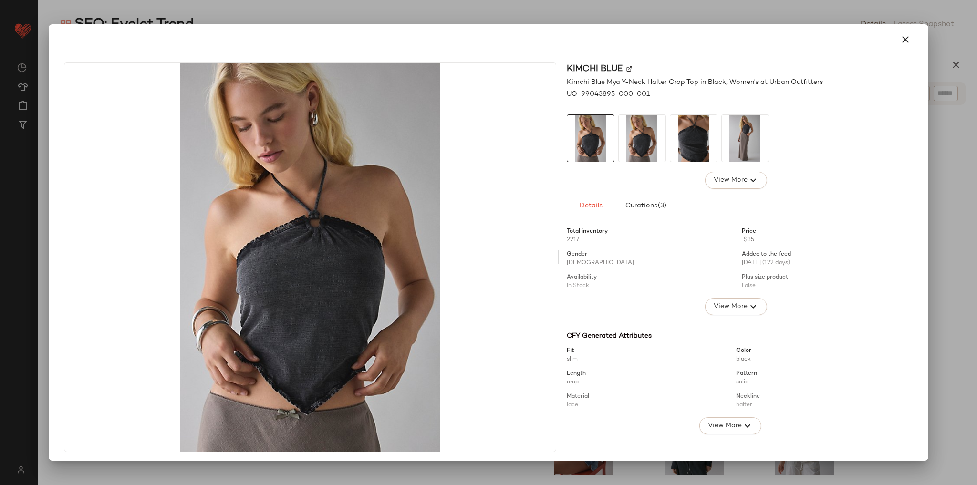
click at [670, 143] on img at bounding box center [693, 138] width 47 height 47
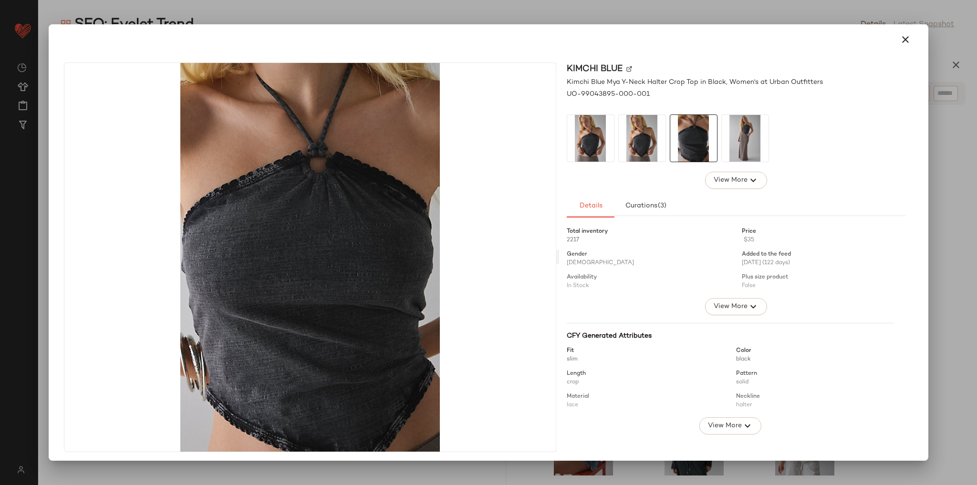
click at [746, 142] on img at bounding box center [745, 138] width 47 height 47
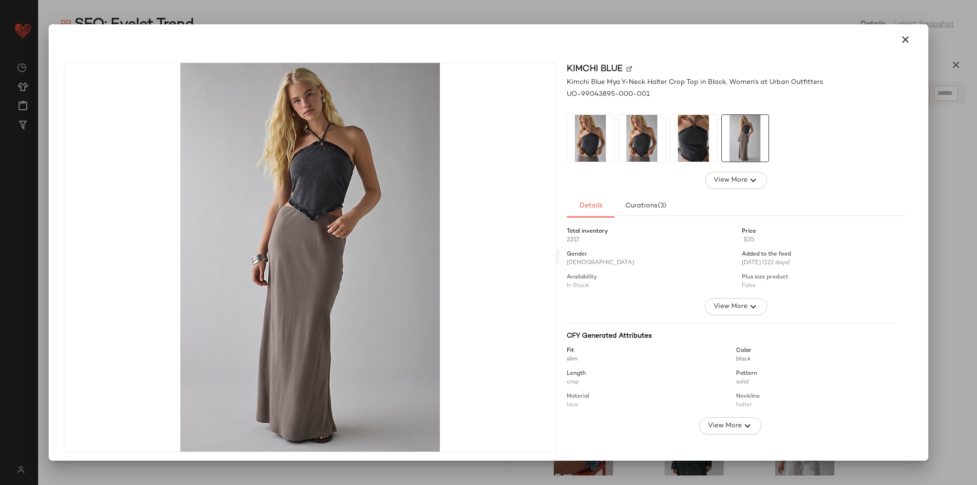
click at [631, 152] on img at bounding box center [642, 138] width 47 height 47
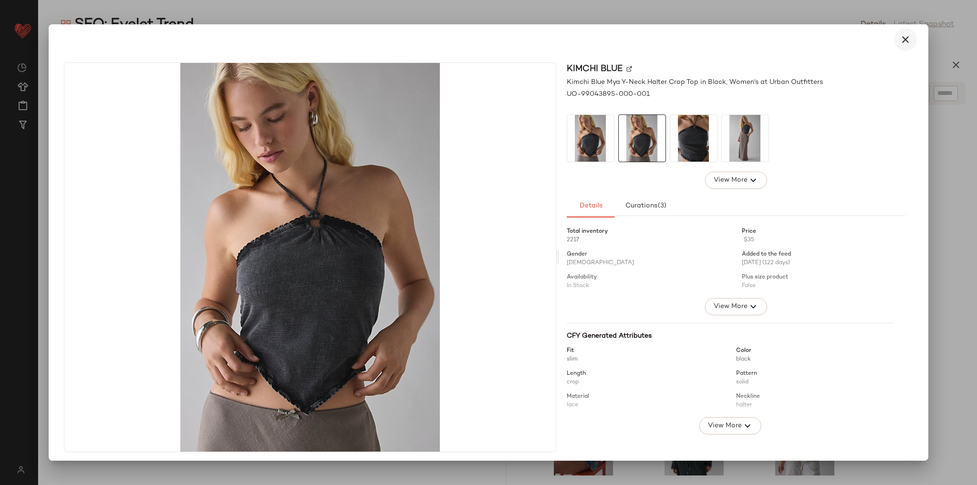
click at [899, 42] on icon "button" at bounding box center [904, 39] width 11 height 11
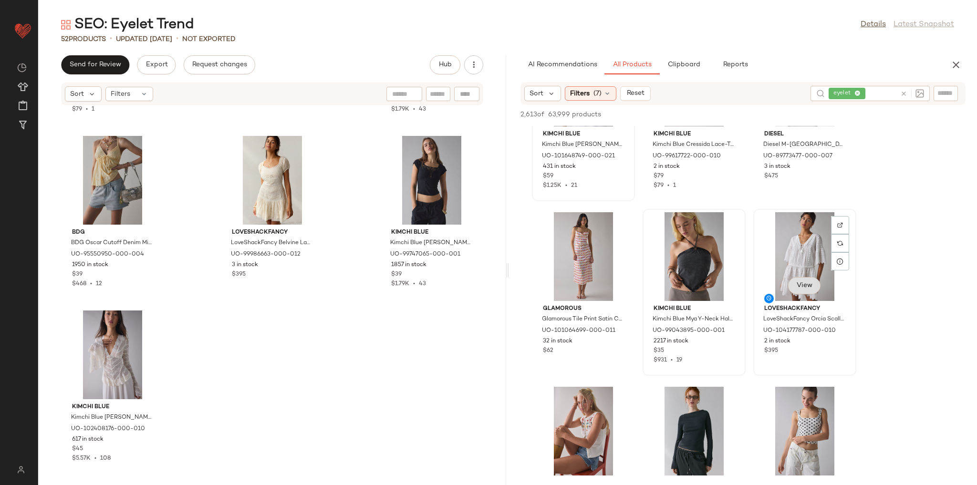
click at [810, 284] on span "View" at bounding box center [804, 286] width 16 height 8
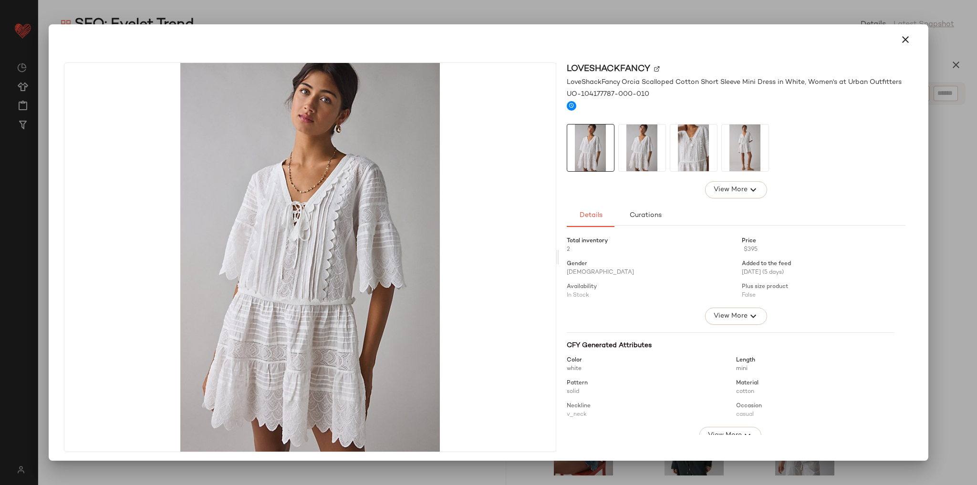
click at [650, 161] on img at bounding box center [642, 147] width 47 height 47
click at [689, 151] on img at bounding box center [693, 147] width 47 height 47
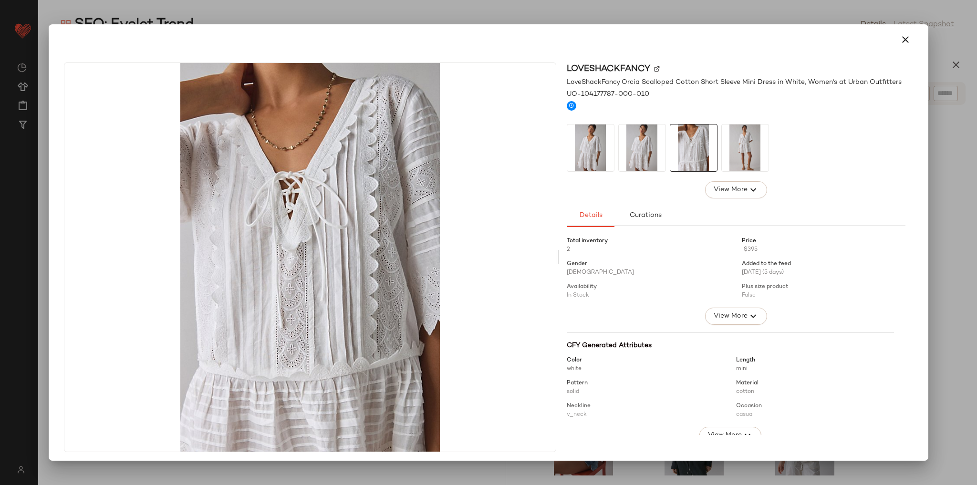
click at [735, 147] on img at bounding box center [745, 147] width 47 height 47
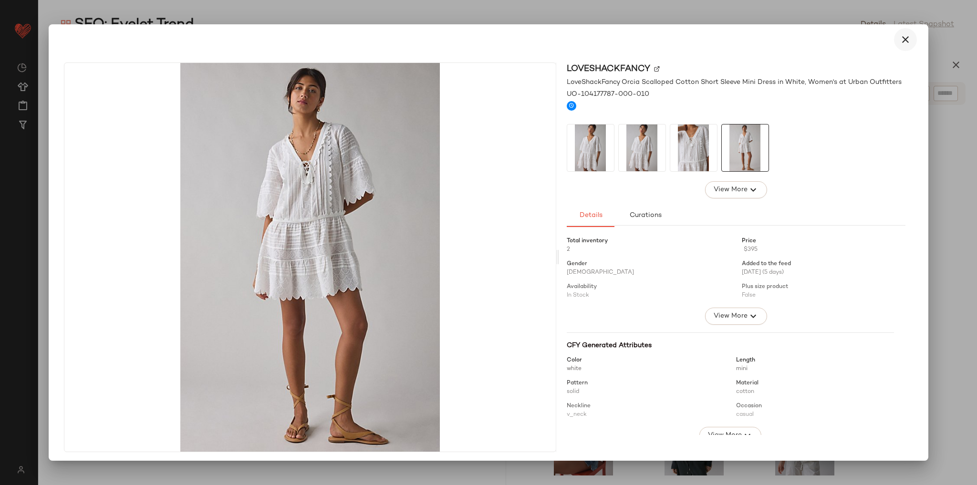
click at [902, 35] on icon "button" at bounding box center [904, 39] width 11 height 11
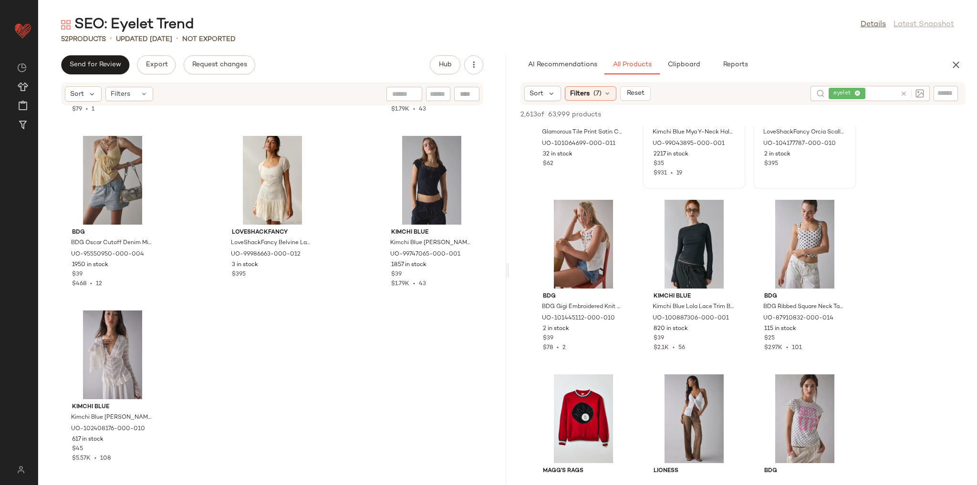
scroll to position [1679, 0]
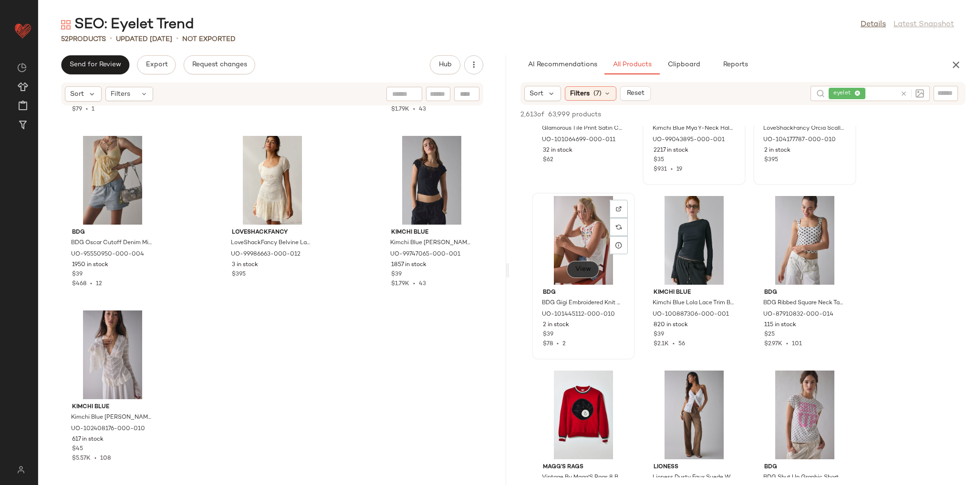
click at [587, 273] on span "View" at bounding box center [583, 270] width 16 height 8
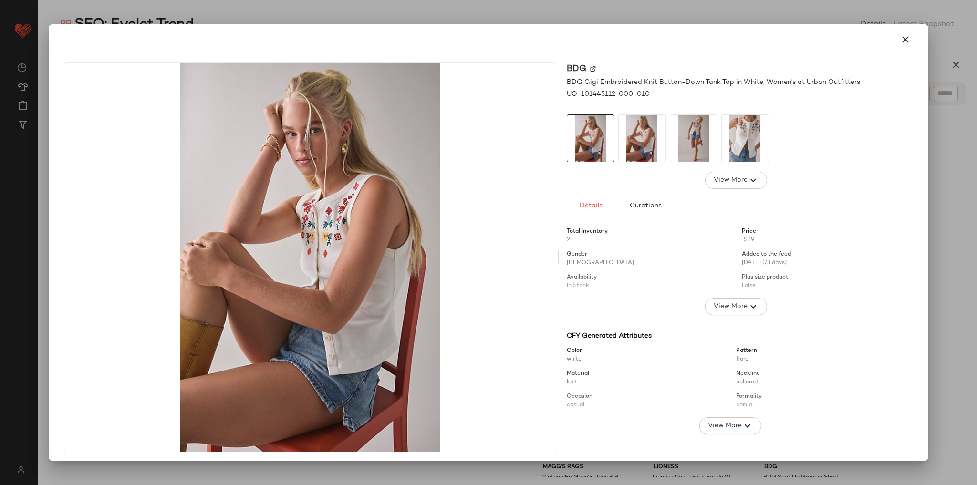
click at [639, 134] on img at bounding box center [642, 138] width 47 height 47
click at [685, 140] on img at bounding box center [693, 138] width 47 height 47
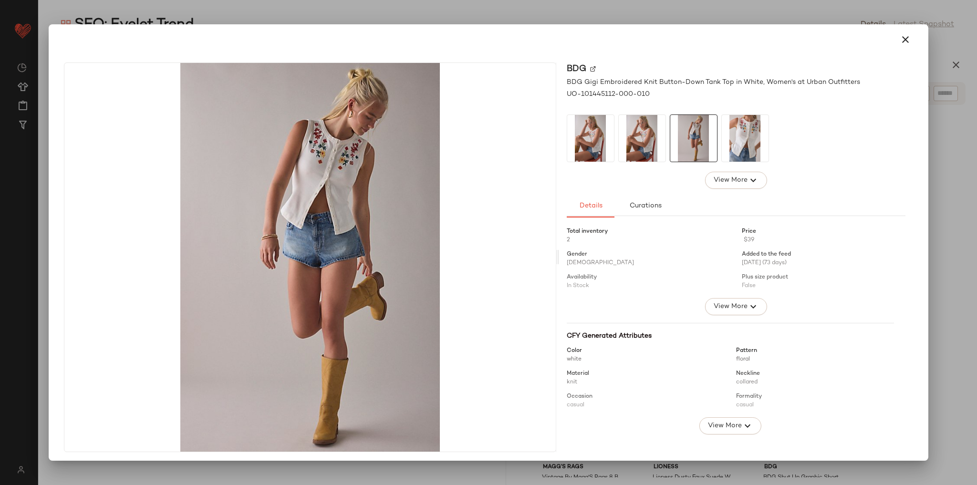
click at [745, 146] on img at bounding box center [745, 138] width 47 height 47
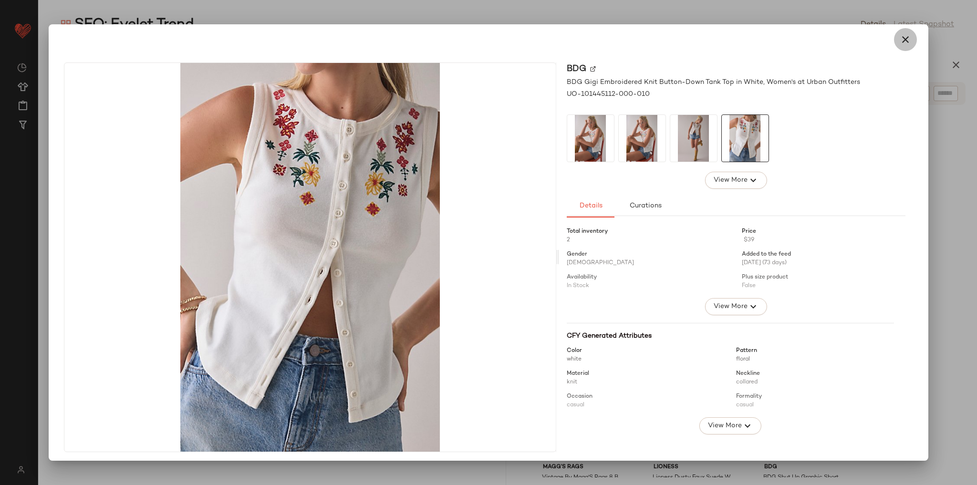
click at [894, 41] on button "button" at bounding box center [905, 39] width 23 height 23
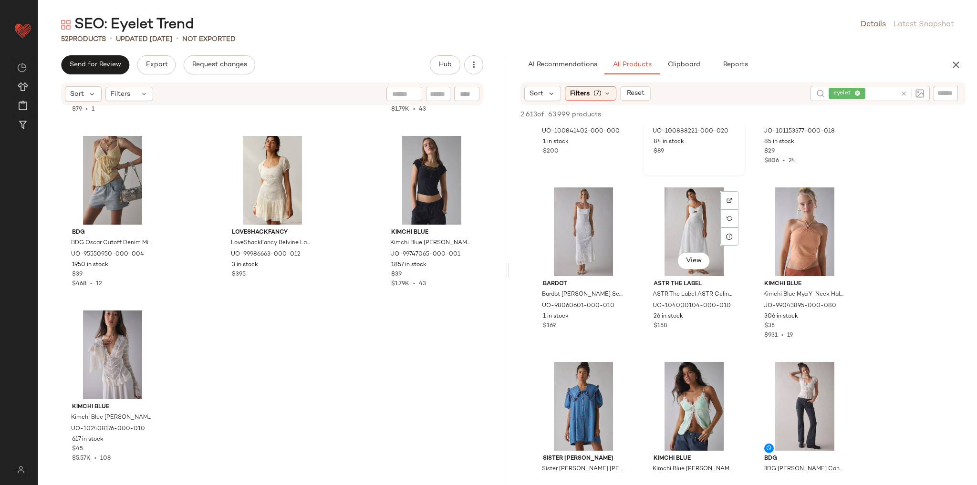
scroll to position [2060, 0]
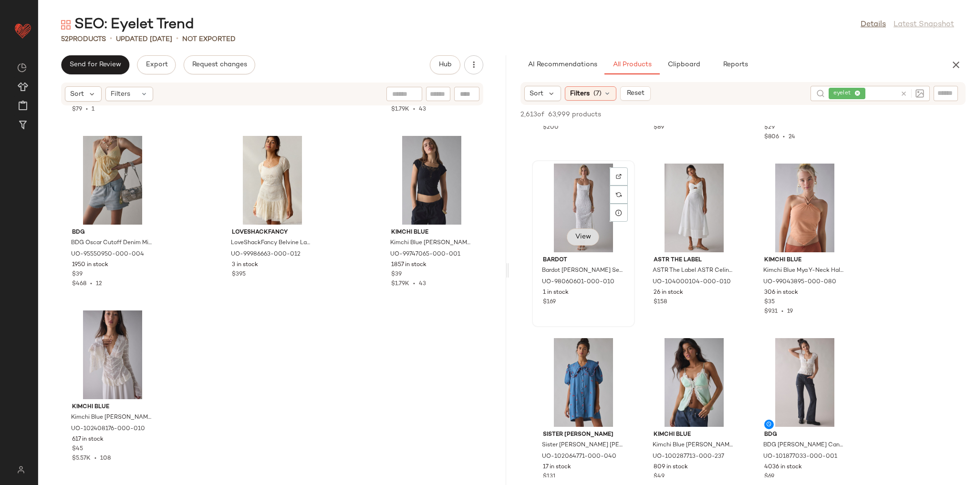
click at [590, 237] on span "View" at bounding box center [583, 237] width 16 height 8
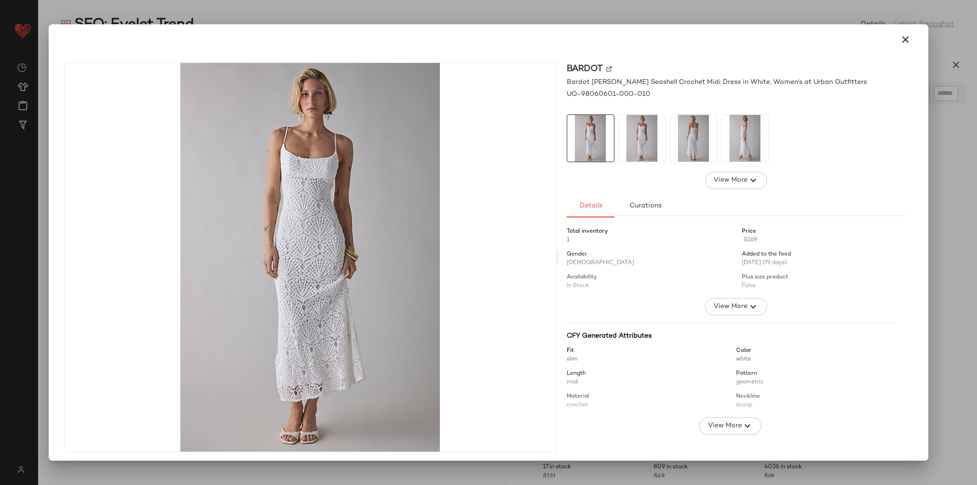
click at [696, 139] on img at bounding box center [693, 138] width 47 height 47
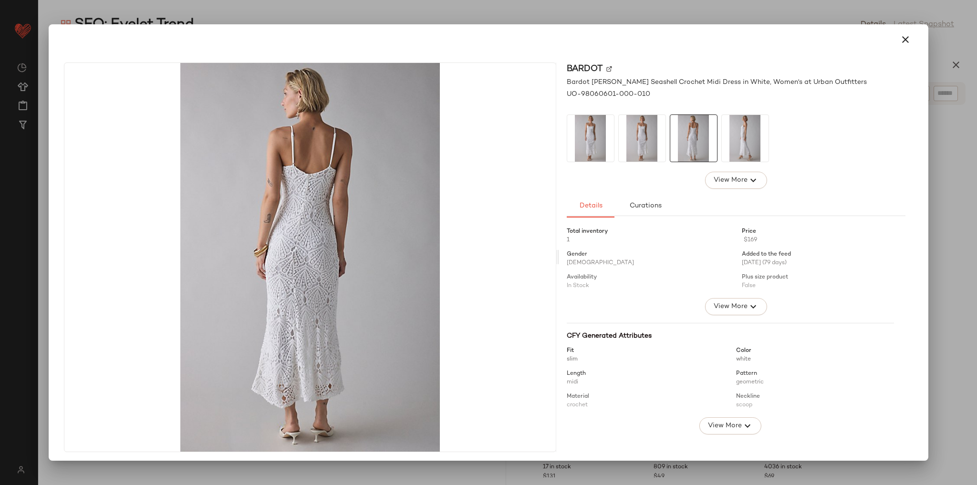
click at [726, 141] on img at bounding box center [745, 138] width 47 height 47
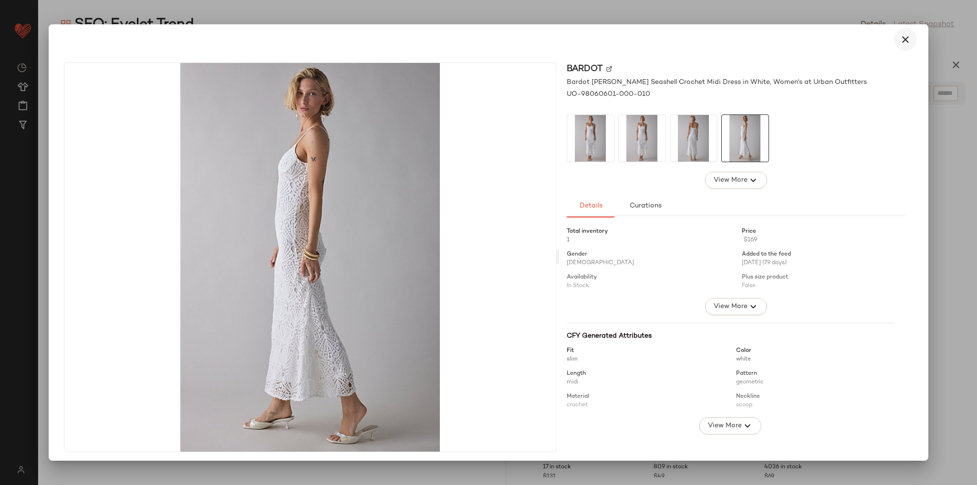
click at [899, 42] on icon "button" at bounding box center [904, 39] width 11 height 11
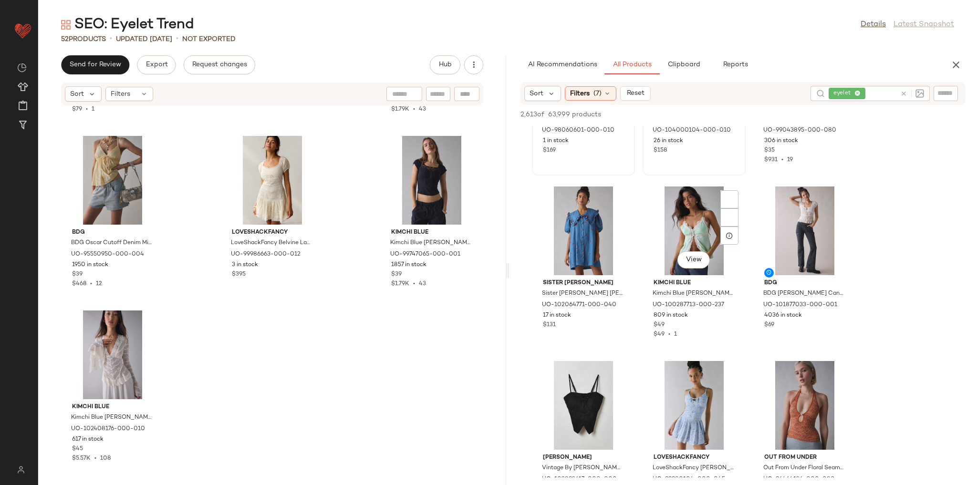
scroll to position [2213, 0]
click at [795, 258] on button "View" at bounding box center [804, 258] width 32 height 17
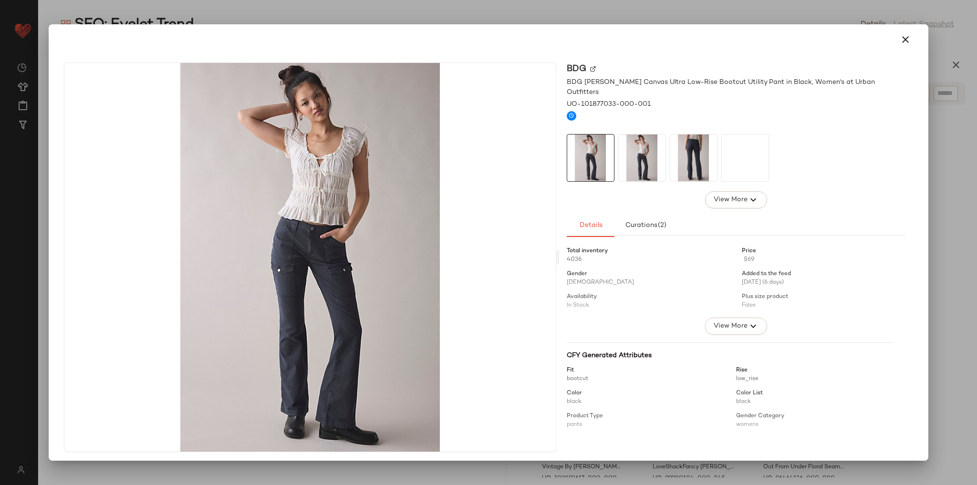
click at [650, 155] on img at bounding box center [642, 157] width 47 height 47
click at [692, 153] on img at bounding box center [693, 157] width 47 height 47
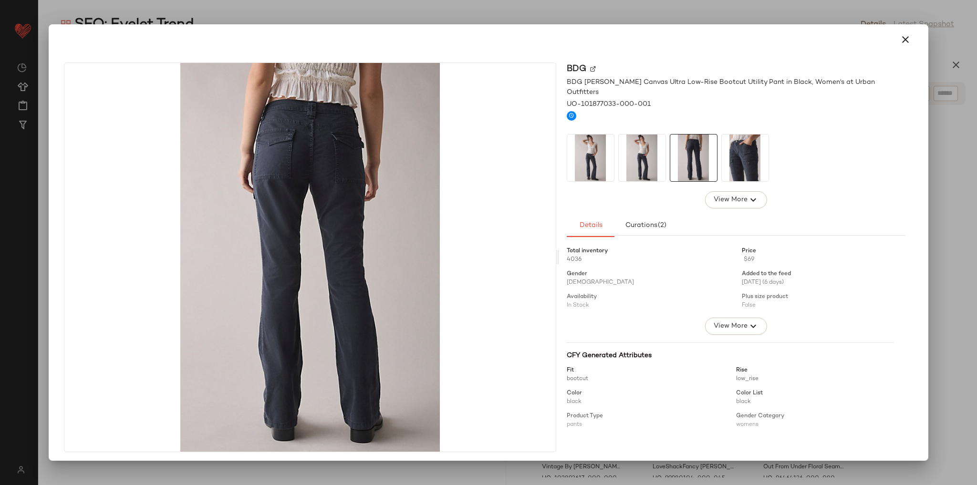
click at [747, 154] on img at bounding box center [745, 157] width 47 height 47
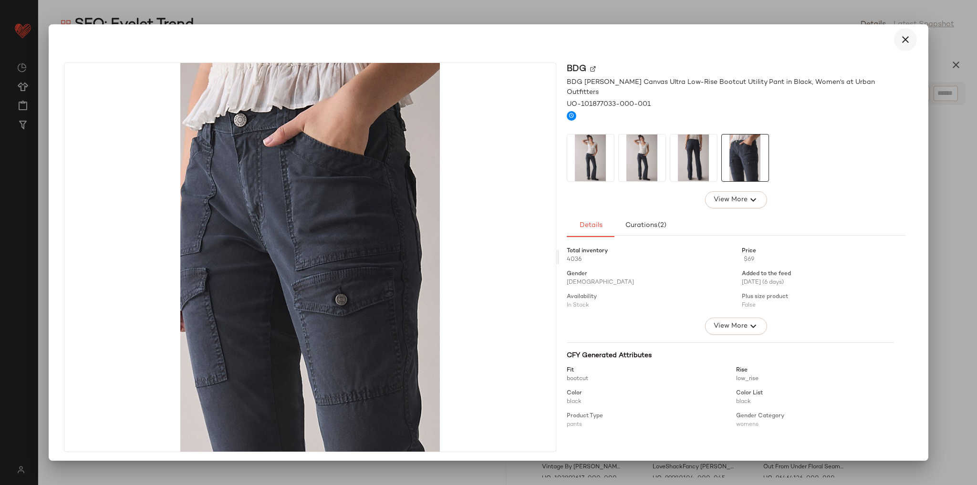
click at [899, 38] on icon "button" at bounding box center [904, 39] width 11 height 11
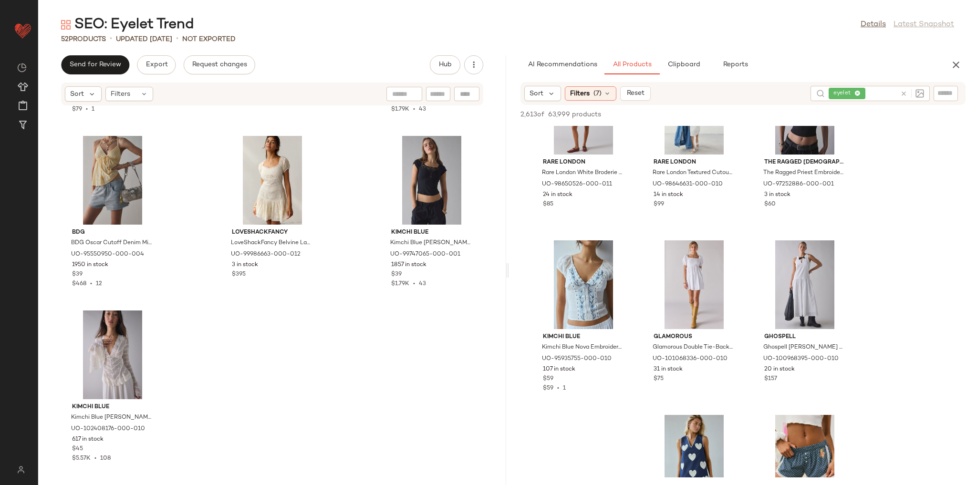
scroll to position [2709, 0]
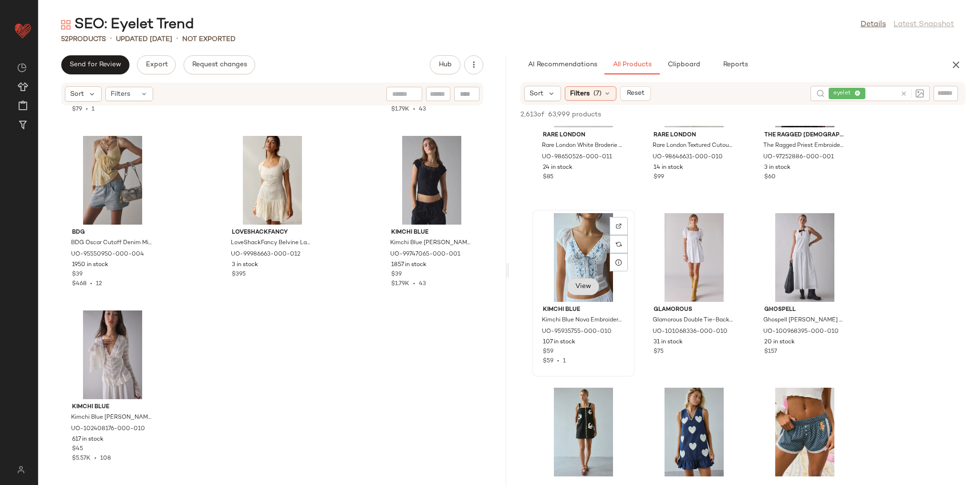
click at [587, 287] on span "View" at bounding box center [583, 287] width 16 height 8
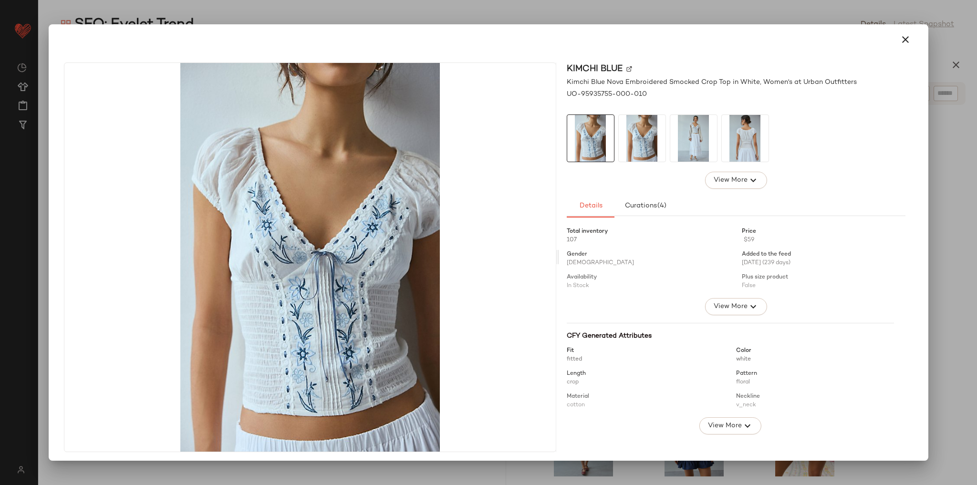
click at [650, 147] on img at bounding box center [642, 138] width 47 height 47
click at [687, 145] on img at bounding box center [693, 138] width 47 height 47
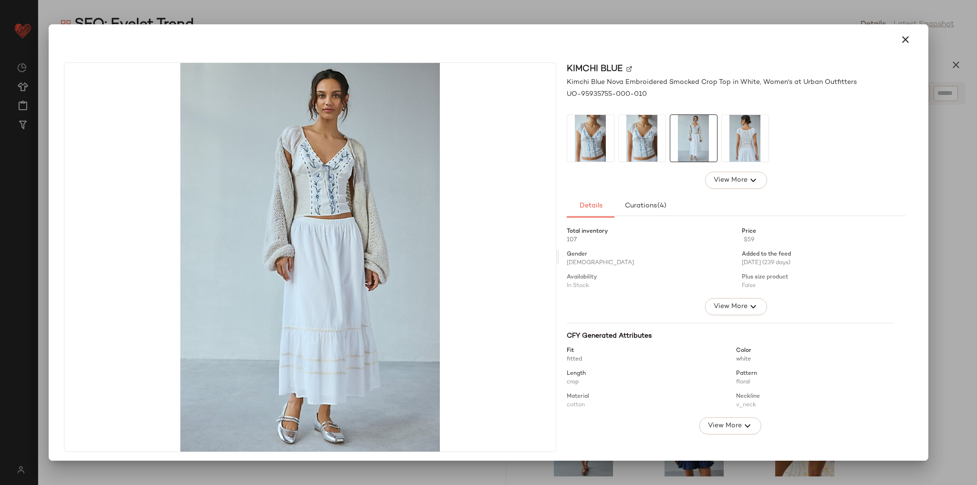
click at [740, 137] on img at bounding box center [745, 138] width 47 height 47
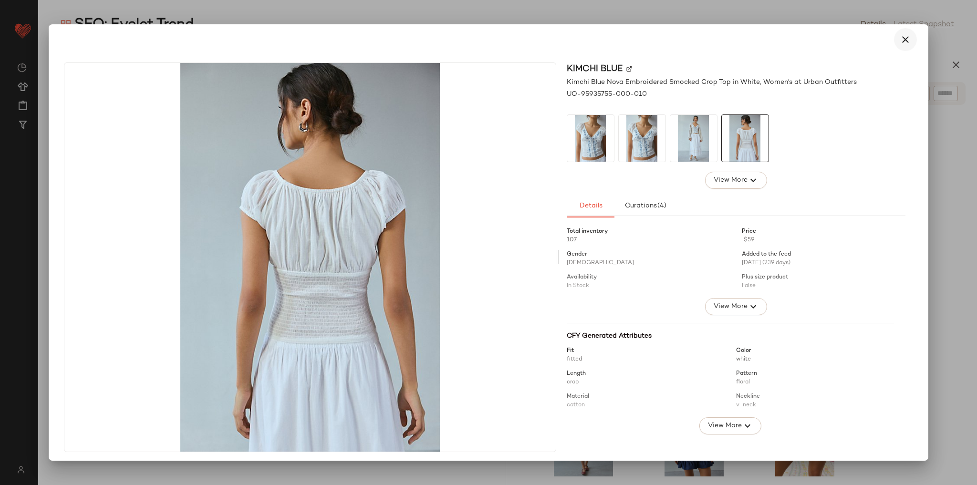
click at [896, 46] on button "button" at bounding box center [905, 39] width 23 height 23
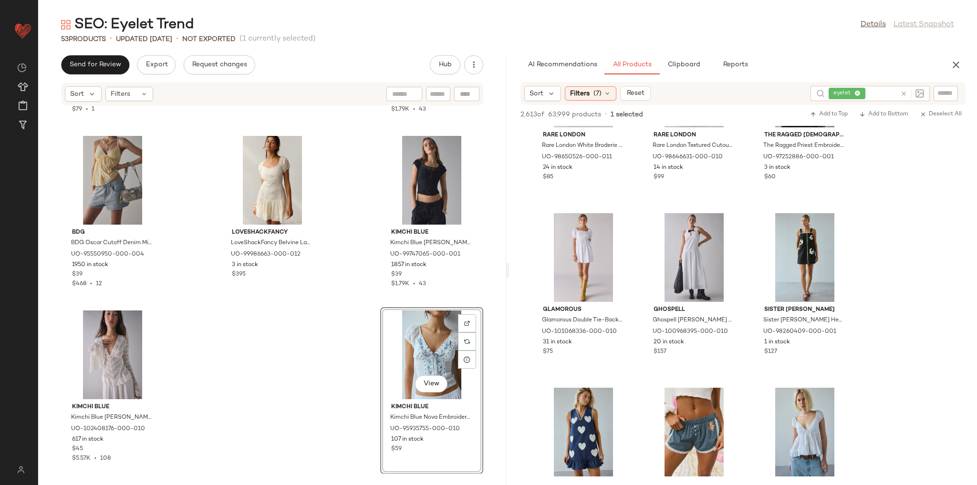
click at [330, 360] on div "Kimchi Blue Kimchi Blue Mariana Eyelet Lace Button-Front Midi Dress in White, W…" at bounding box center [272, 290] width 468 height 368
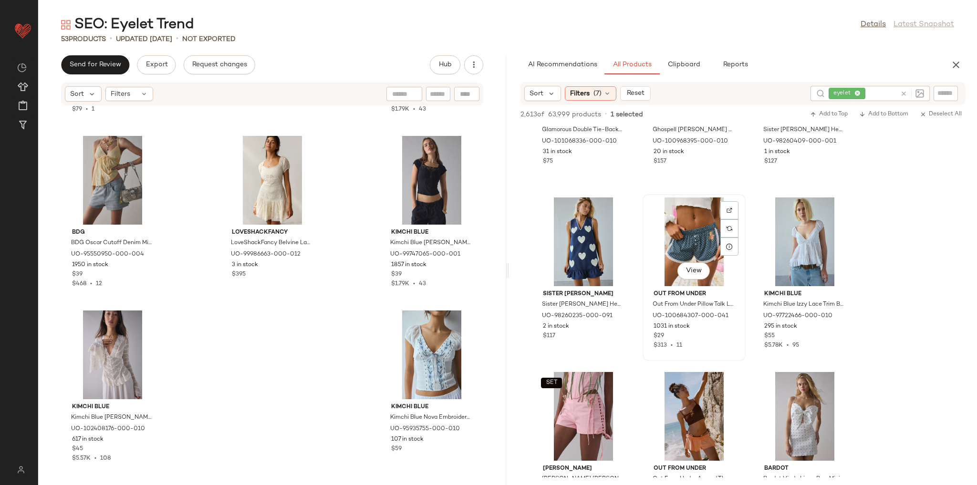
scroll to position [2938, 0]
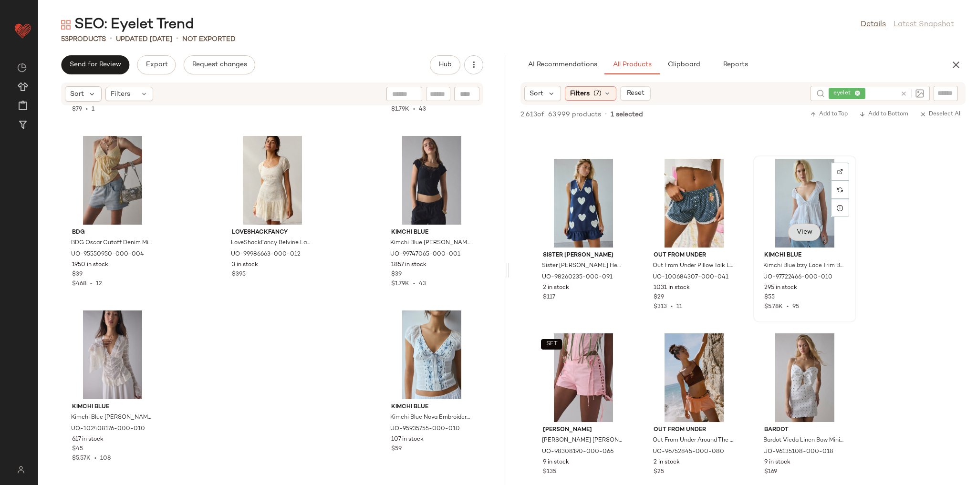
click at [806, 236] on span "View" at bounding box center [804, 232] width 16 height 8
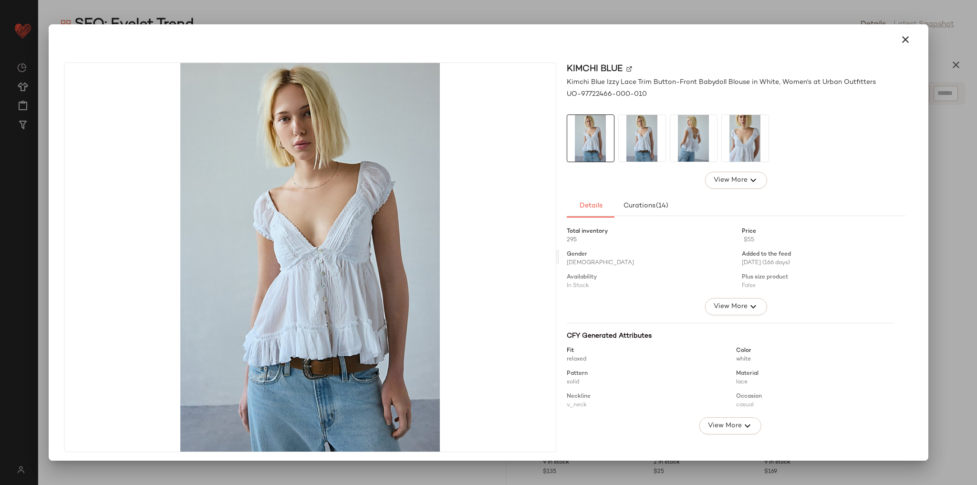
click at [697, 130] on img at bounding box center [693, 138] width 47 height 47
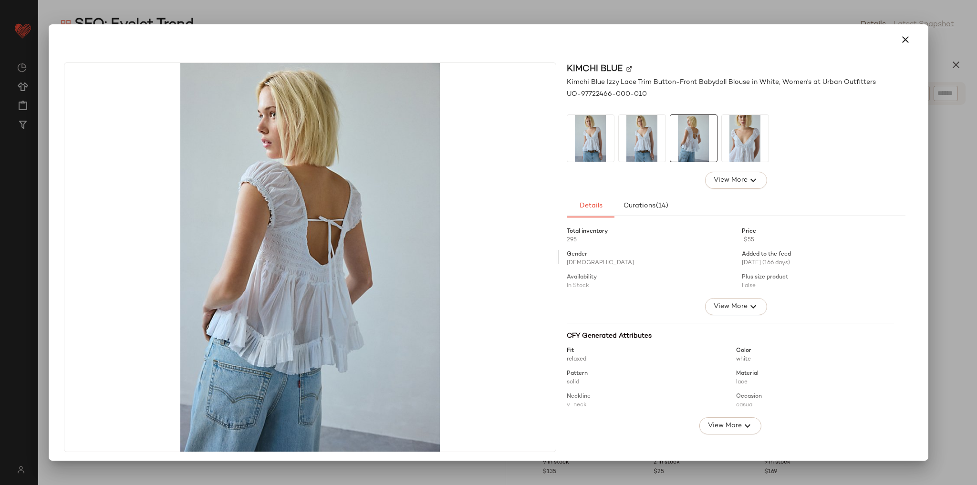
click at [744, 132] on img at bounding box center [745, 138] width 47 height 47
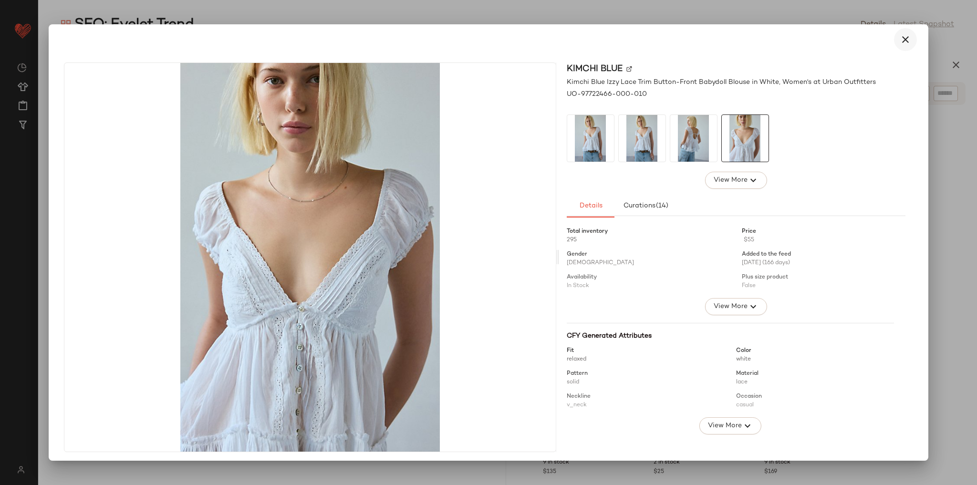
click at [894, 43] on button "button" at bounding box center [905, 39] width 23 height 23
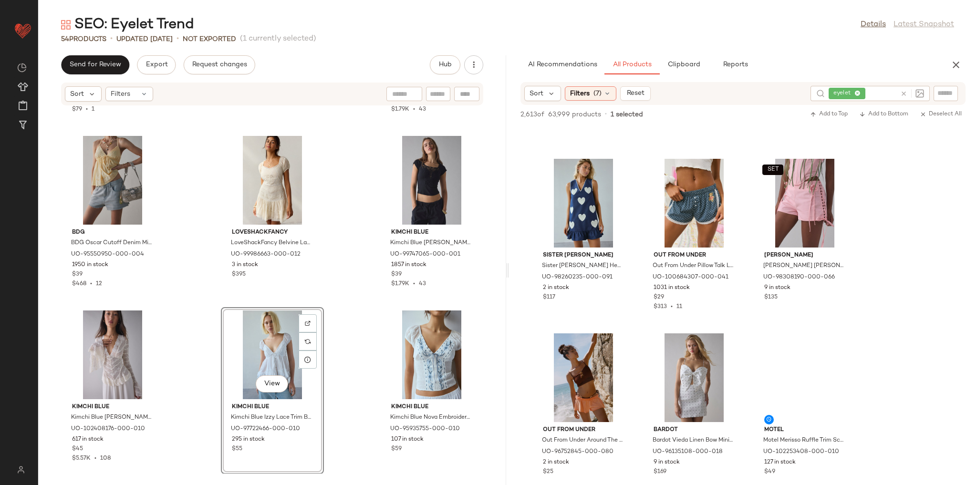
click at [486, 303] on div "Kimchi Blue Kimchi Blue Mariana Eyelet Lace Button-Front Midi Dress in White, W…" at bounding box center [272, 290] width 468 height 368
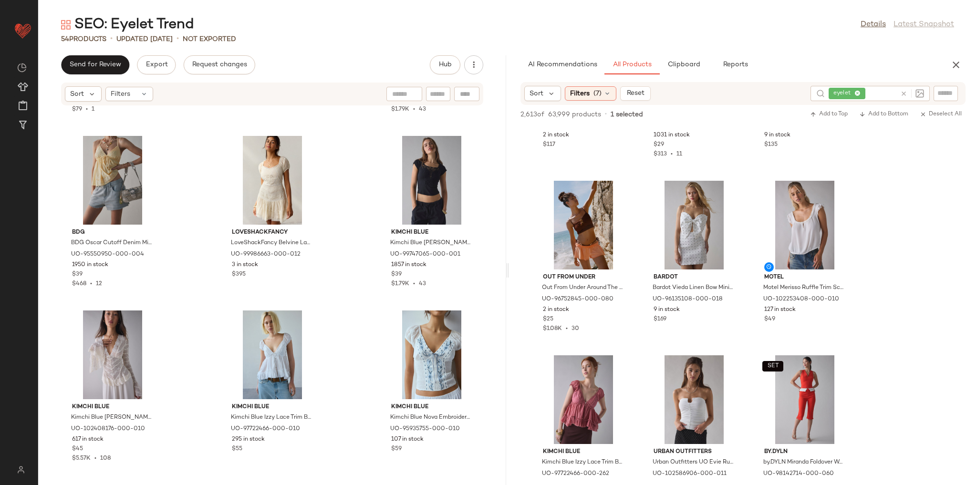
scroll to position [3090, 0]
click at [807, 255] on span "View" at bounding box center [804, 254] width 16 height 8
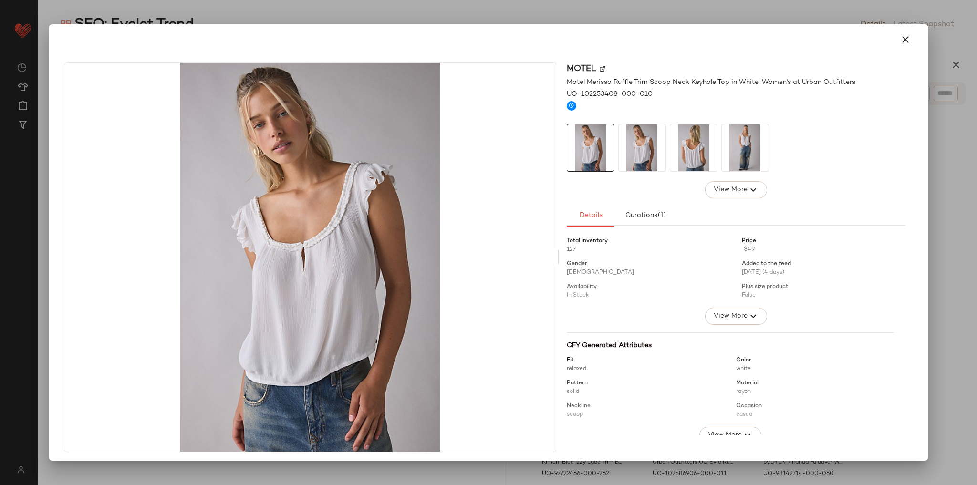
click at [688, 159] on img at bounding box center [693, 147] width 47 height 47
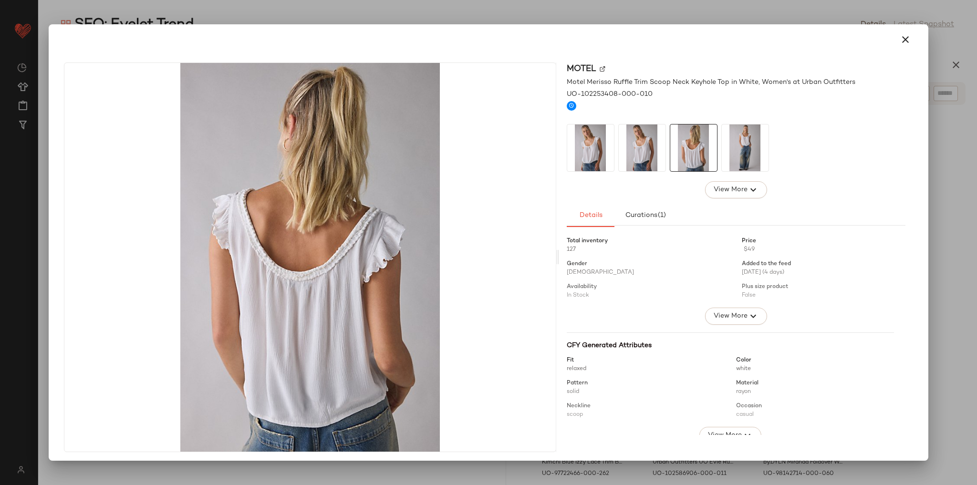
click at [643, 151] on img at bounding box center [642, 147] width 47 height 47
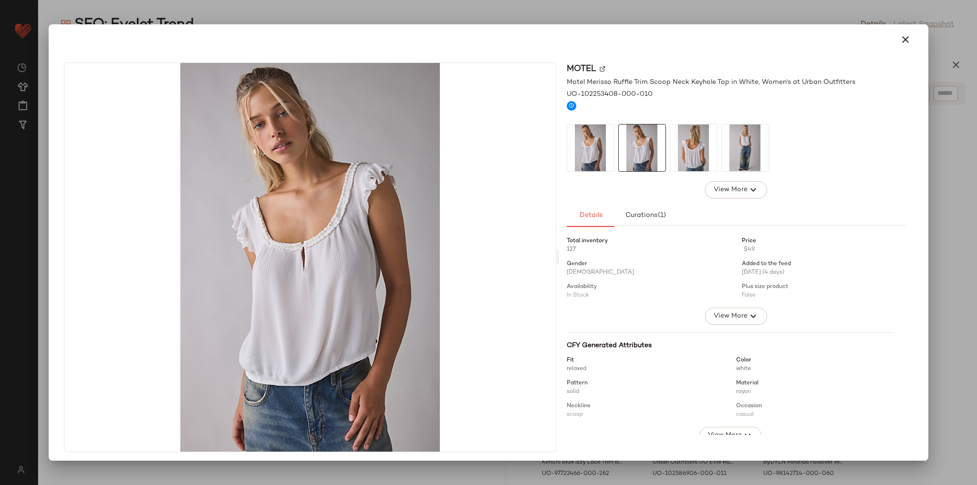
click at [750, 145] on img at bounding box center [745, 147] width 47 height 47
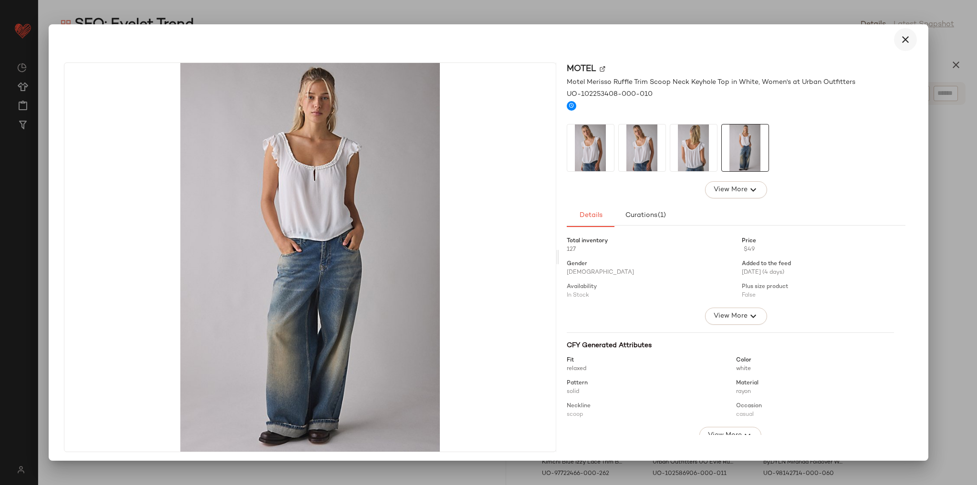
click at [894, 40] on button "button" at bounding box center [905, 39] width 23 height 23
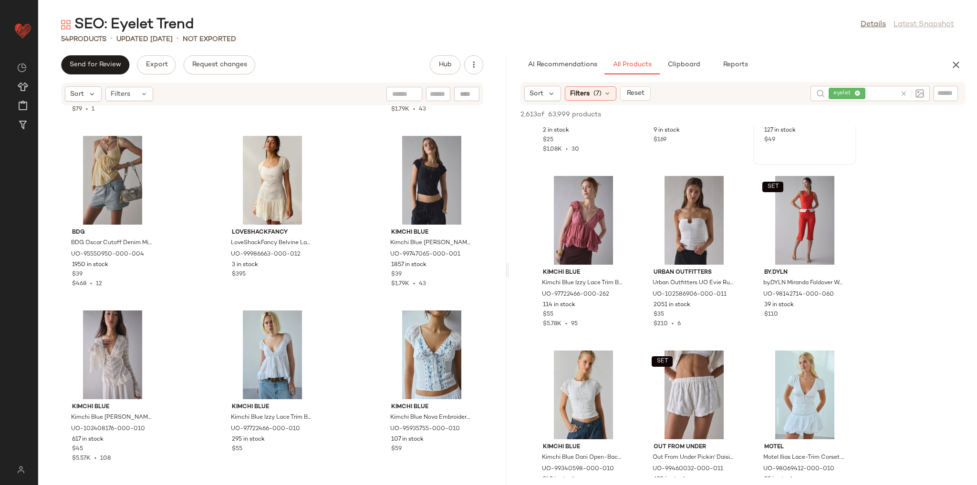
scroll to position [3319, 0]
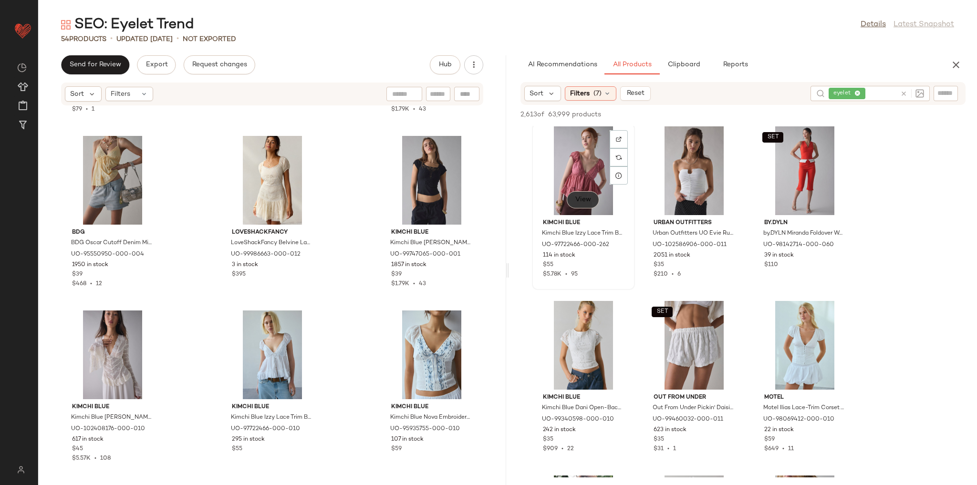
click at [591, 199] on span "View" at bounding box center [583, 200] width 16 height 8
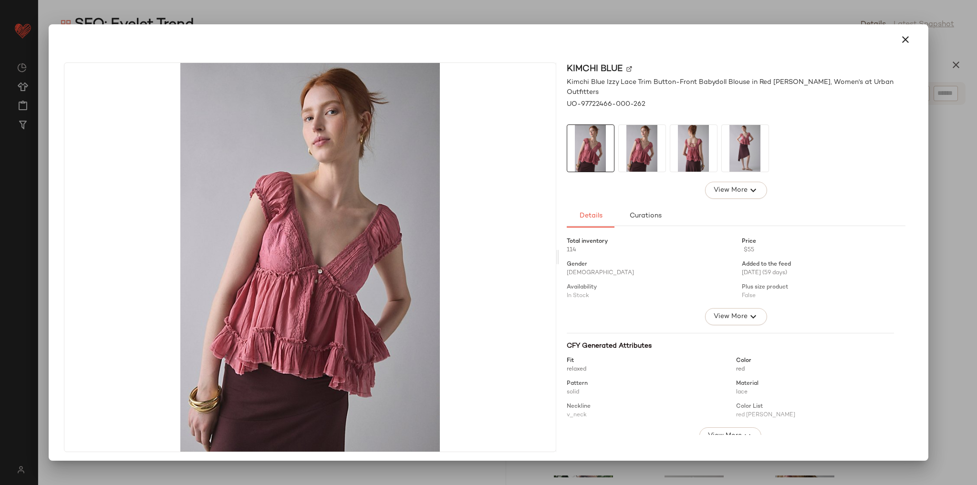
click at [629, 134] on img at bounding box center [642, 148] width 47 height 47
click at [697, 141] on img at bounding box center [693, 148] width 47 height 47
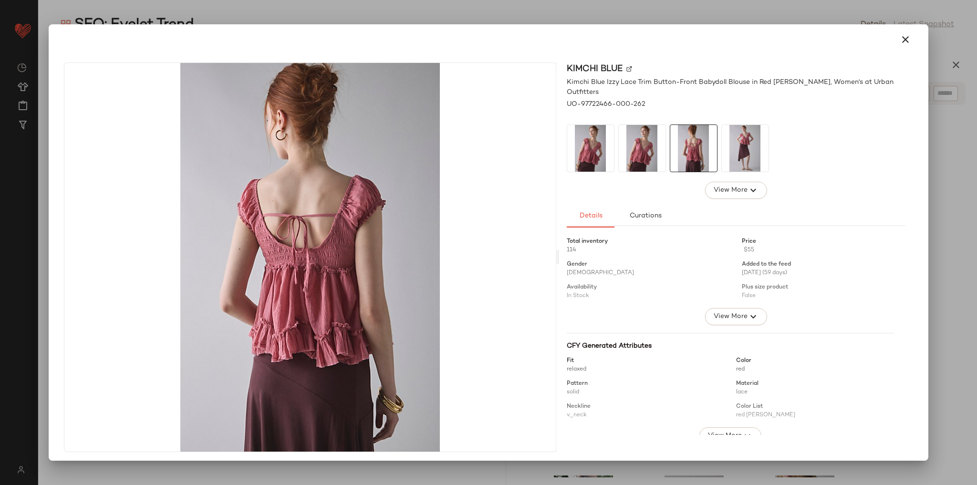
click at [744, 141] on img at bounding box center [745, 148] width 47 height 47
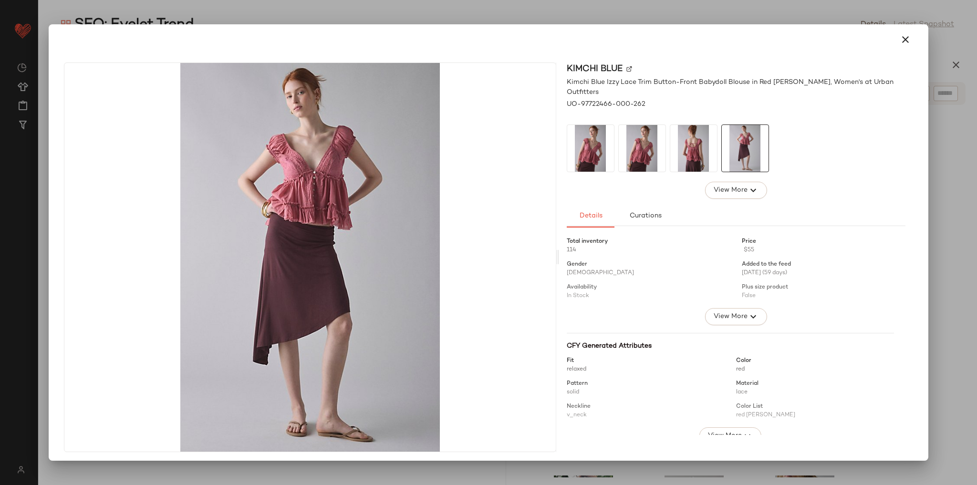
click at [629, 128] on img at bounding box center [642, 148] width 47 height 47
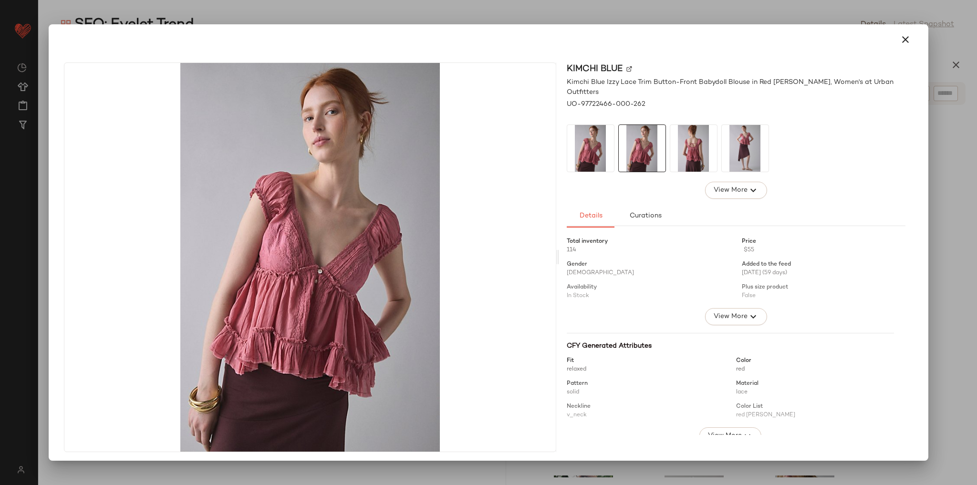
click at [591, 136] on img at bounding box center [590, 148] width 47 height 47
click at [634, 136] on img at bounding box center [642, 148] width 47 height 47
click at [687, 136] on img at bounding box center [693, 148] width 47 height 47
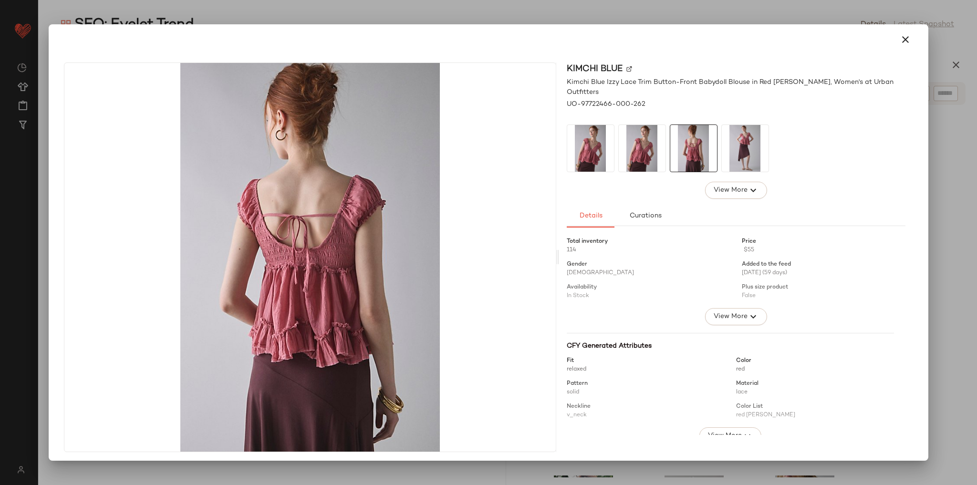
click at [645, 143] on img at bounding box center [642, 148] width 47 height 47
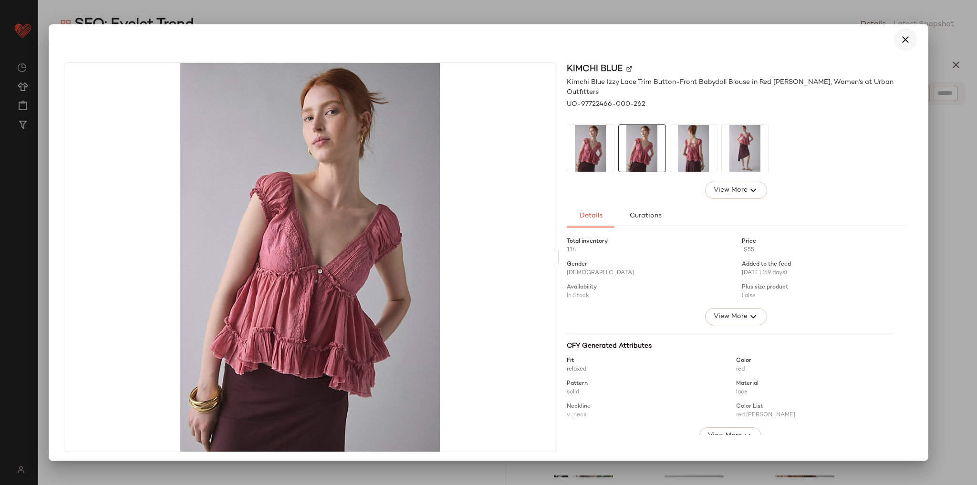
click at [899, 38] on icon "button" at bounding box center [904, 39] width 11 height 11
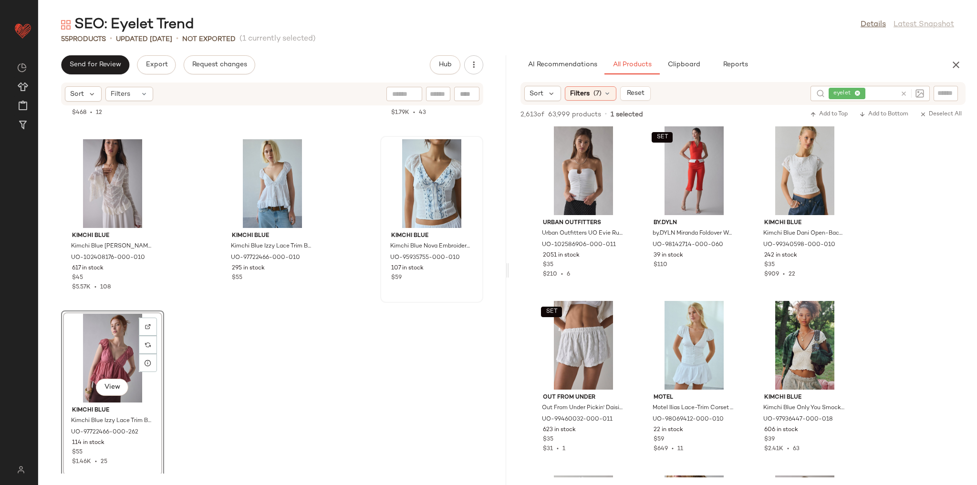
scroll to position [2951, 0]
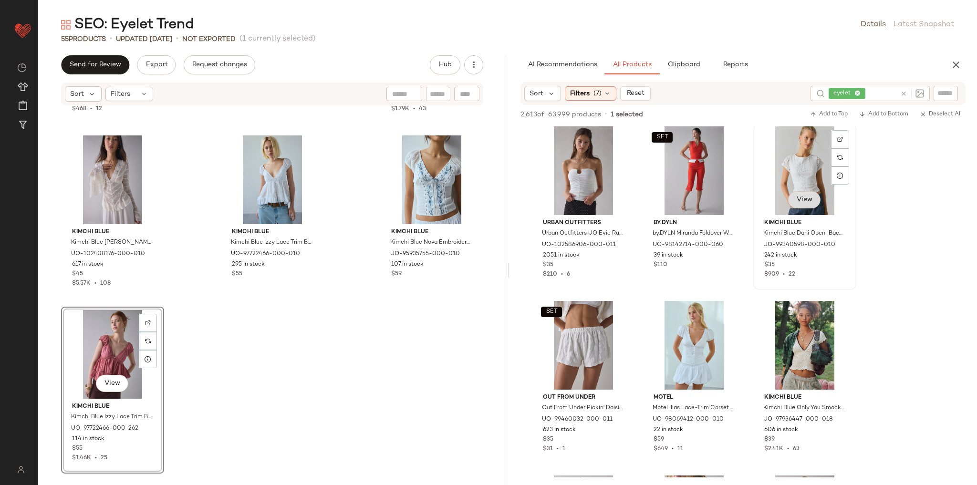
click at [808, 198] on span "View" at bounding box center [804, 200] width 16 height 8
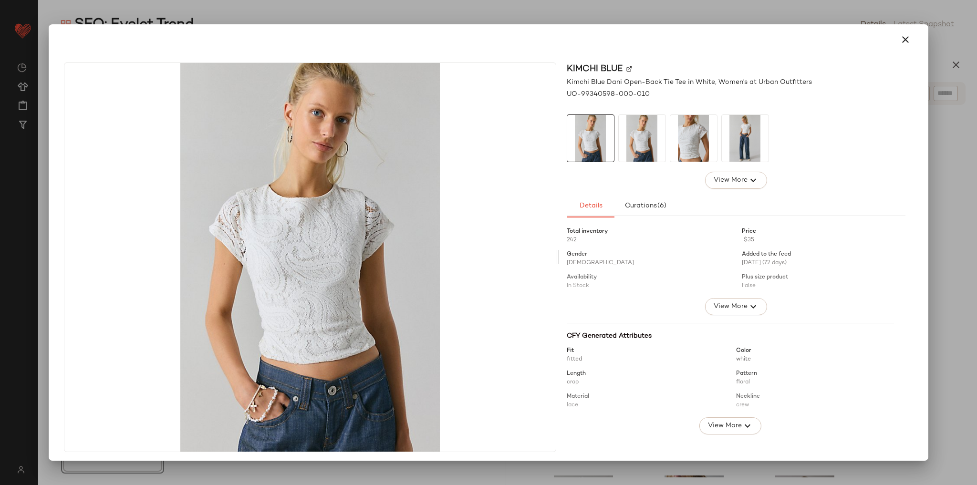
click at [699, 139] on img at bounding box center [693, 138] width 47 height 47
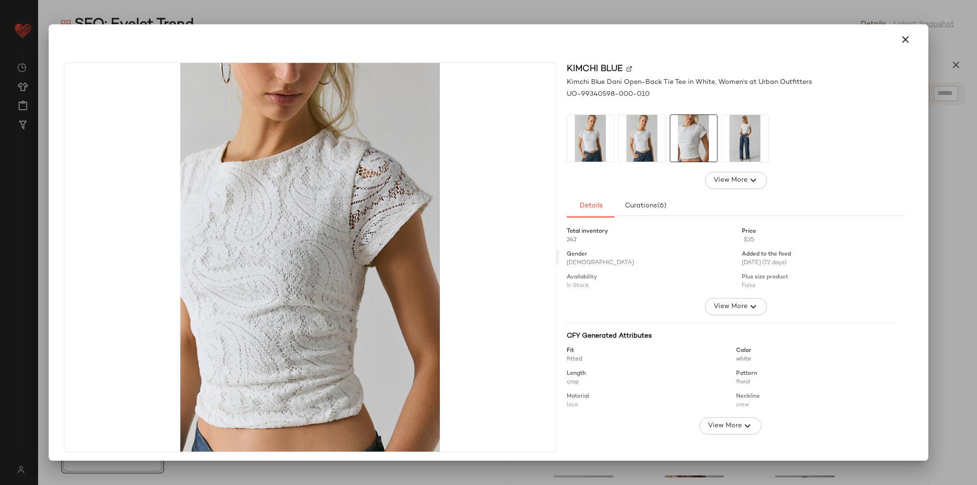
click at [730, 139] on img at bounding box center [745, 138] width 47 height 47
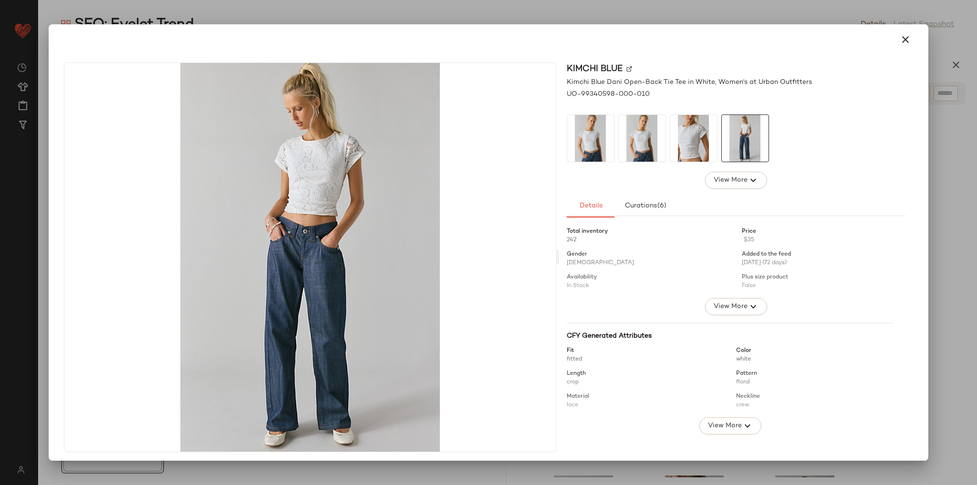
click at [693, 142] on img at bounding box center [693, 138] width 47 height 47
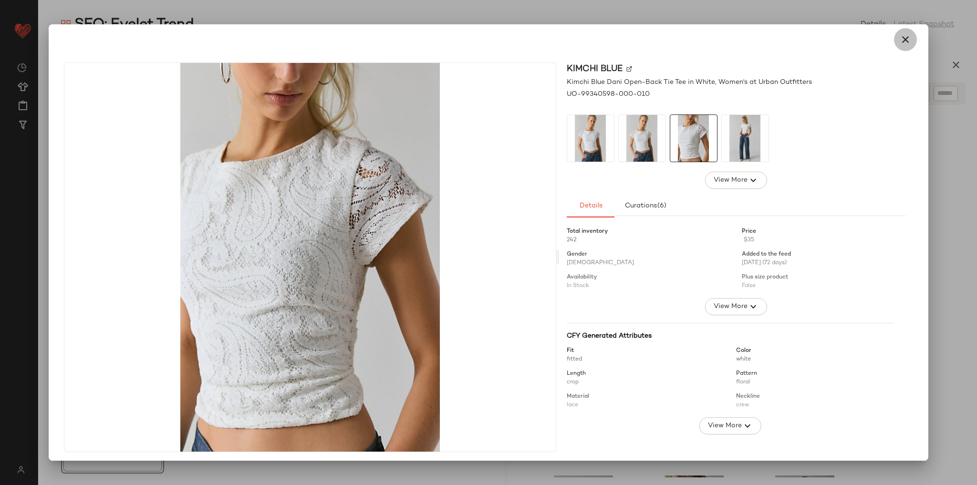
click at [899, 39] on icon "button" at bounding box center [904, 39] width 11 height 11
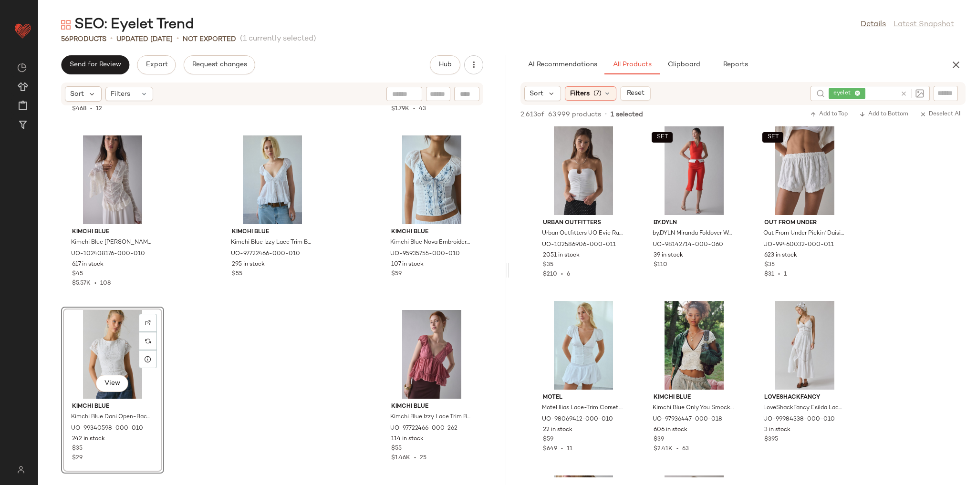
click at [341, 313] on div "BDG BDG Oscar Cutoff Denim Micro Short in Grey, Women's at Urban Outfitters UO-…" at bounding box center [272, 290] width 468 height 368
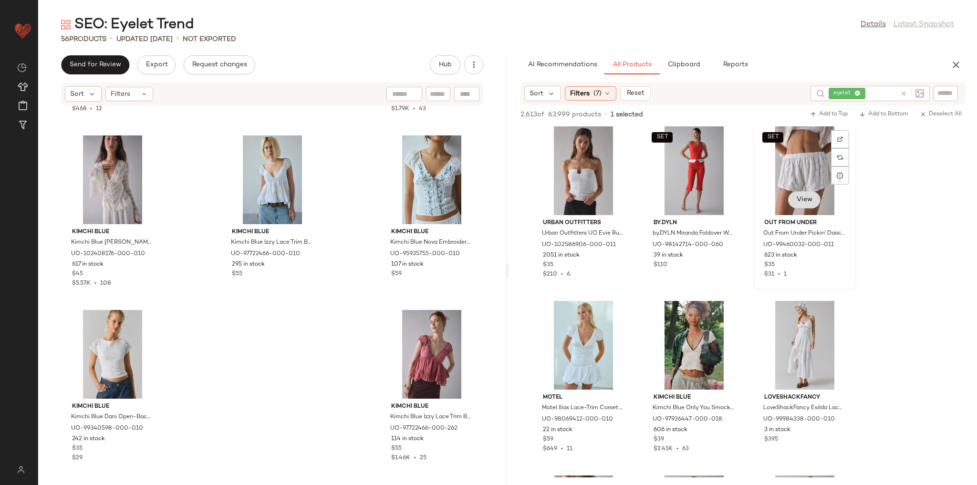
click at [810, 202] on span "View" at bounding box center [804, 200] width 16 height 8
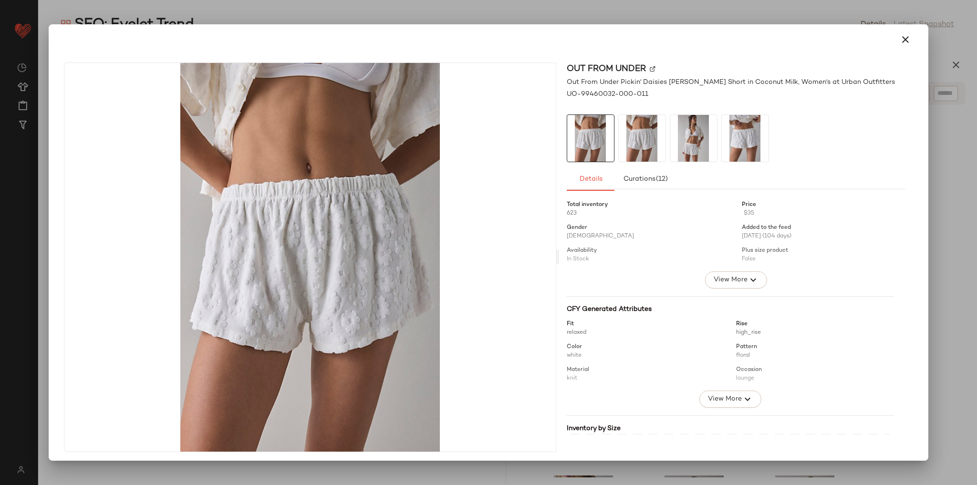
click at [690, 141] on img at bounding box center [693, 138] width 47 height 47
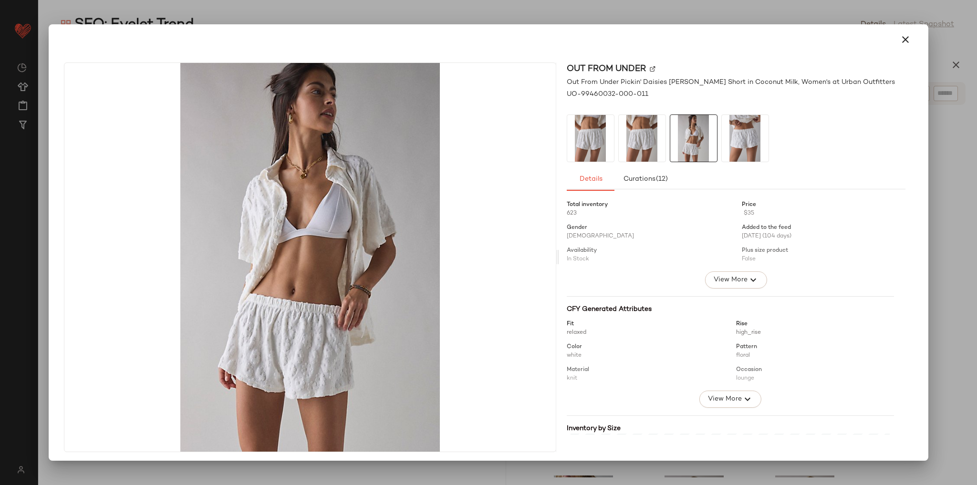
click at [731, 137] on img at bounding box center [745, 138] width 47 height 47
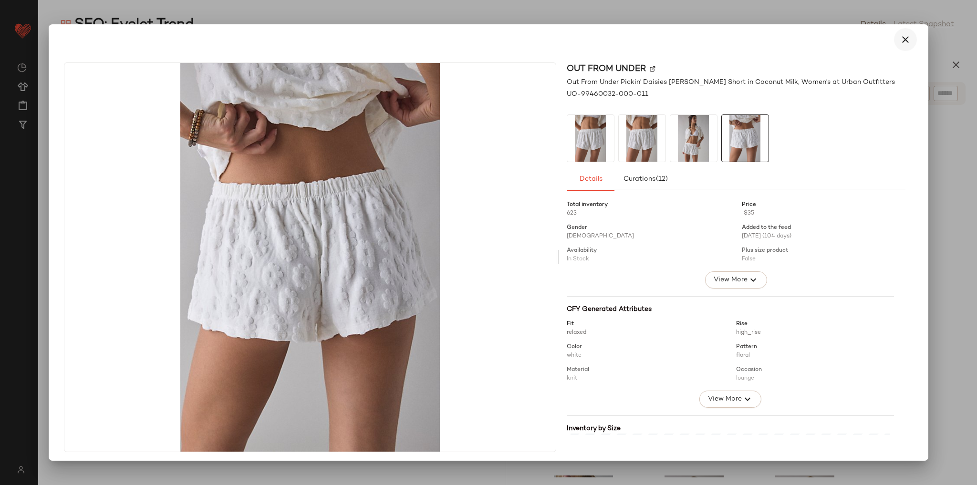
click at [902, 36] on icon "button" at bounding box center [904, 39] width 11 height 11
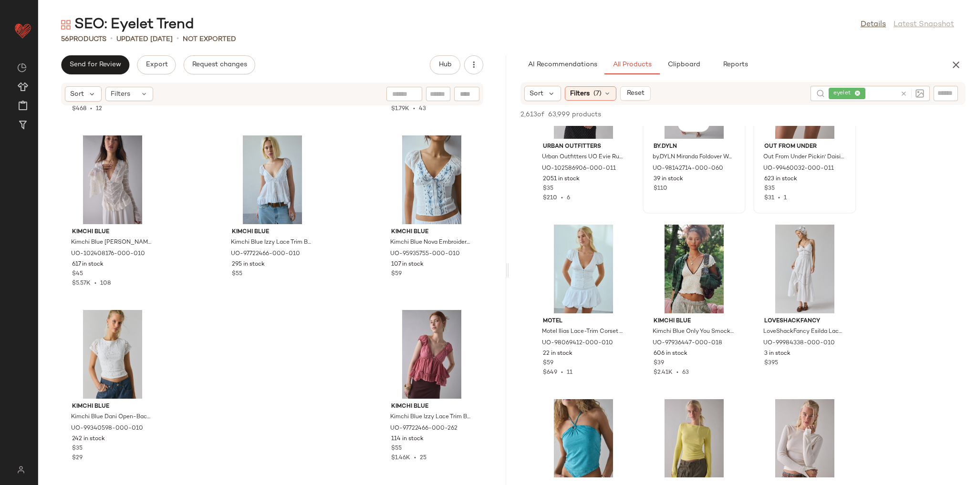
scroll to position [3434, 0]
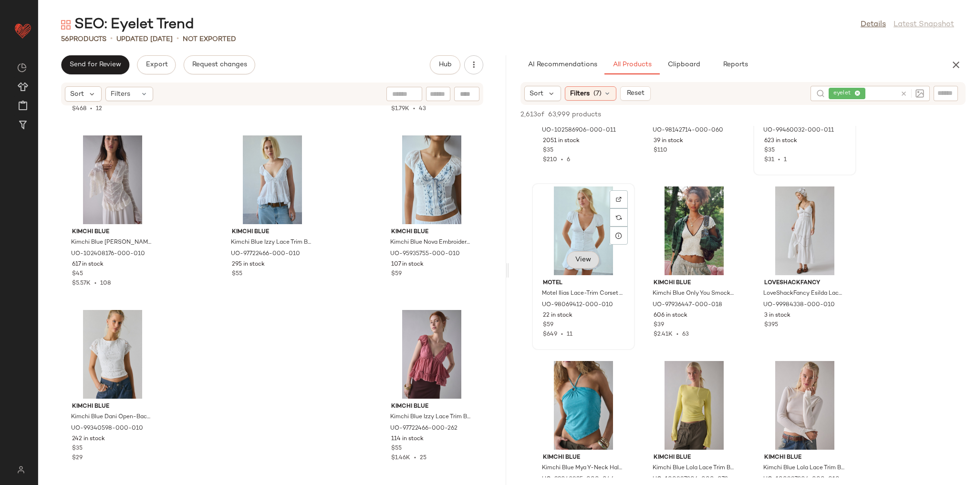
click at [584, 256] on span "View" at bounding box center [583, 260] width 16 height 8
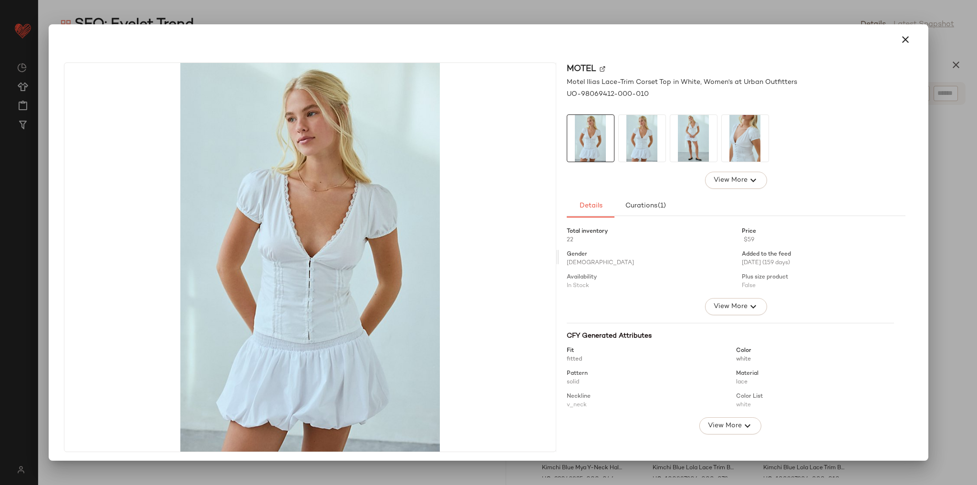
click at [656, 139] on img at bounding box center [642, 138] width 47 height 47
click at [686, 137] on img at bounding box center [693, 138] width 47 height 47
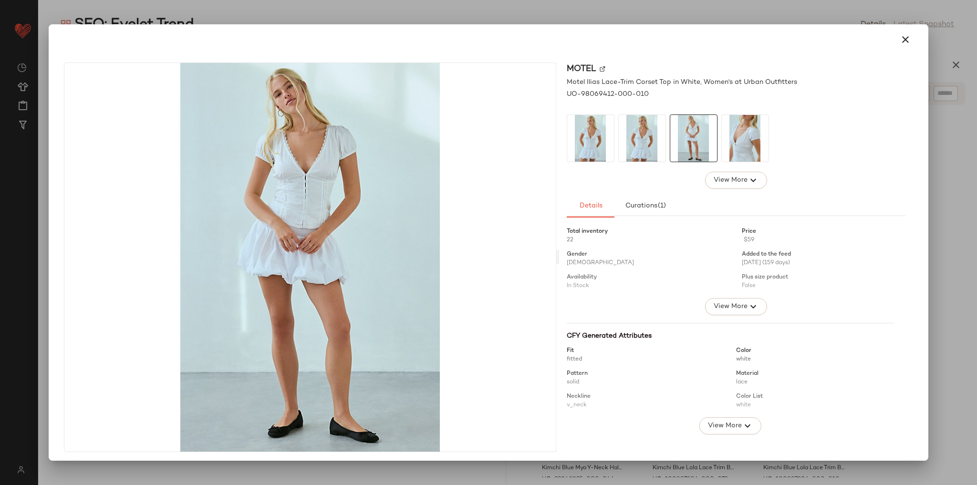
click at [730, 138] on img at bounding box center [745, 138] width 47 height 47
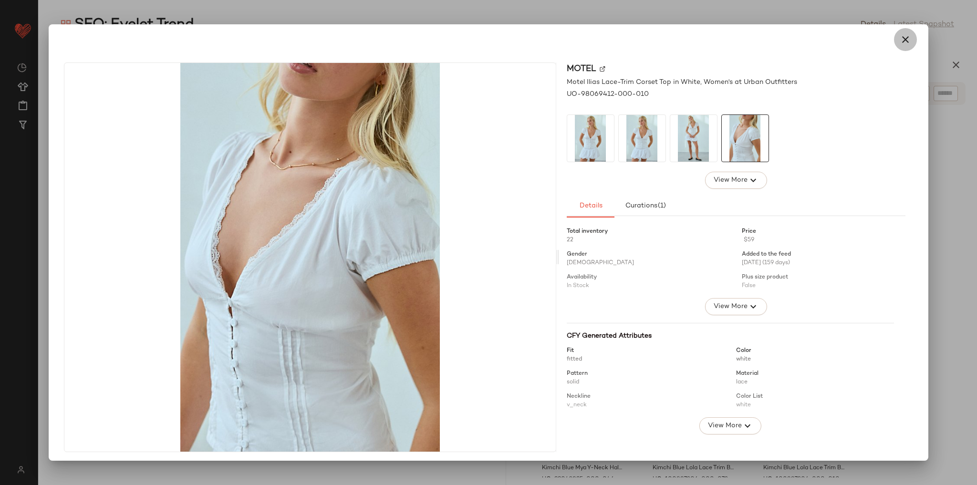
click at [899, 34] on icon "button" at bounding box center [904, 39] width 11 height 11
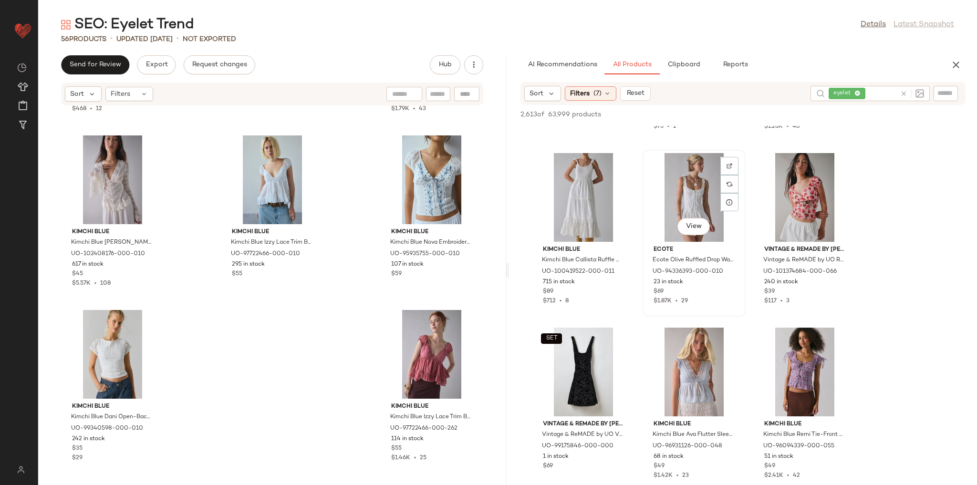
scroll to position [4006, 0]
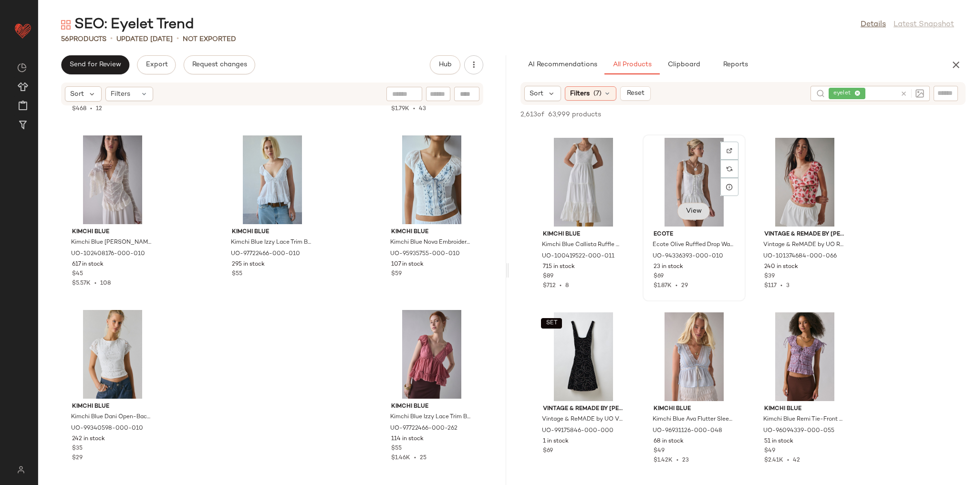
click at [694, 210] on span "View" at bounding box center [693, 211] width 16 height 8
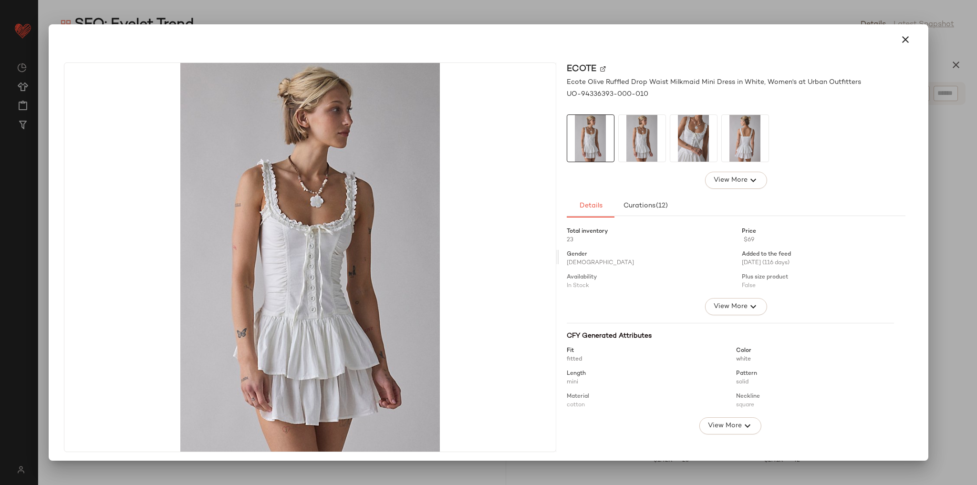
click at [654, 124] on img at bounding box center [642, 138] width 47 height 47
click at [687, 138] on img at bounding box center [693, 138] width 47 height 47
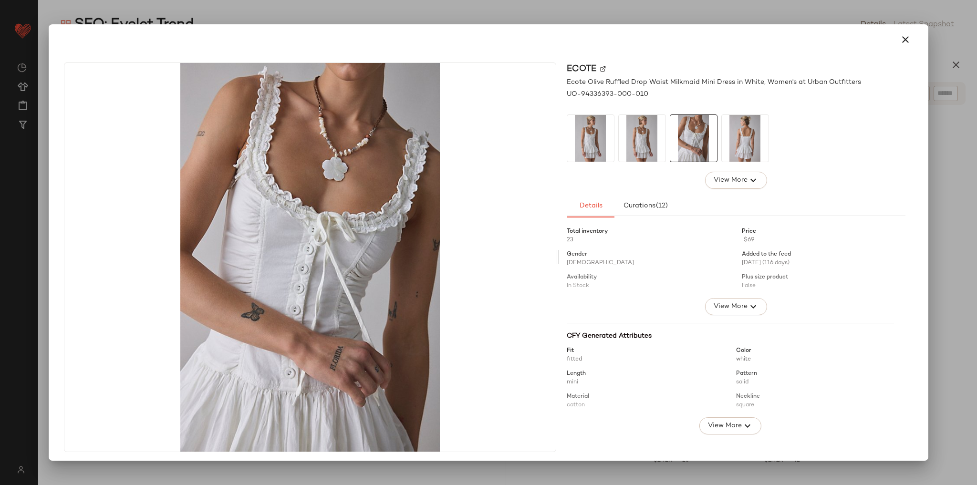
click at [733, 140] on img at bounding box center [745, 138] width 47 height 47
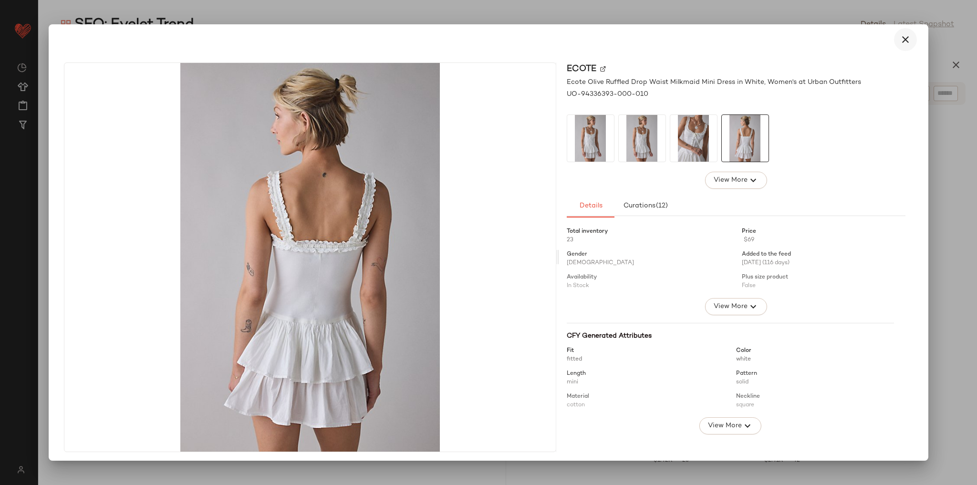
click at [899, 42] on icon "button" at bounding box center [904, 39] width 11 height 11
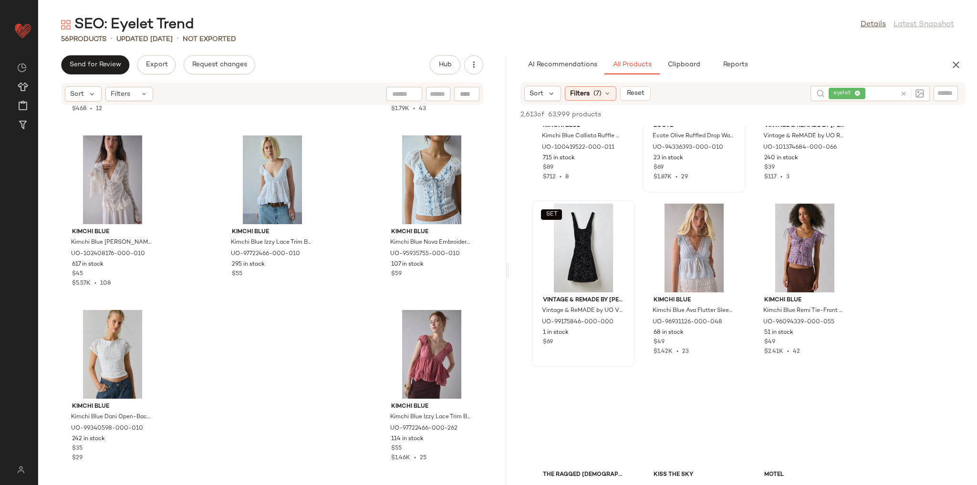
scroll to position [4120, 0]
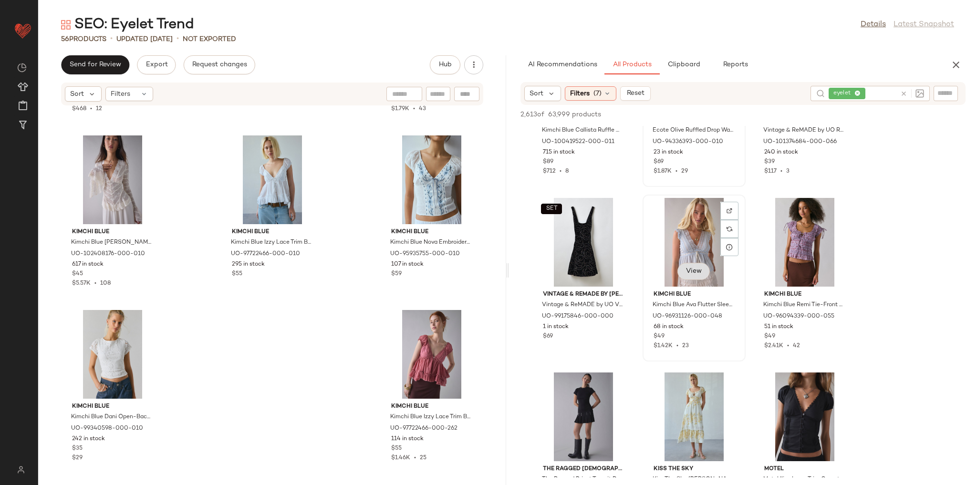
click at [700, 273] on span "View" at bounding box center [693, 272] width 16 height 8
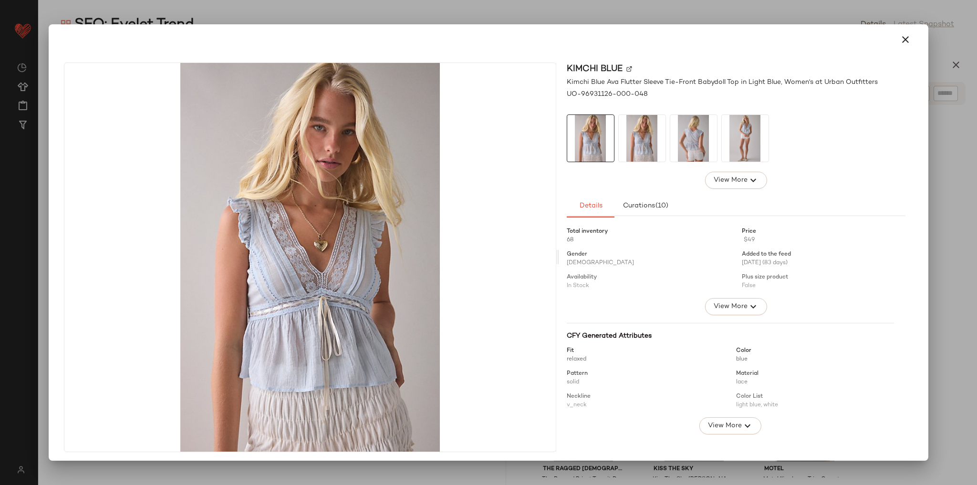
click at [635, 143] on img at bounding box center [642, 138] width 47 height 47
click at [685, 139] on img at bounding box center [693, 138] width 47 height 47
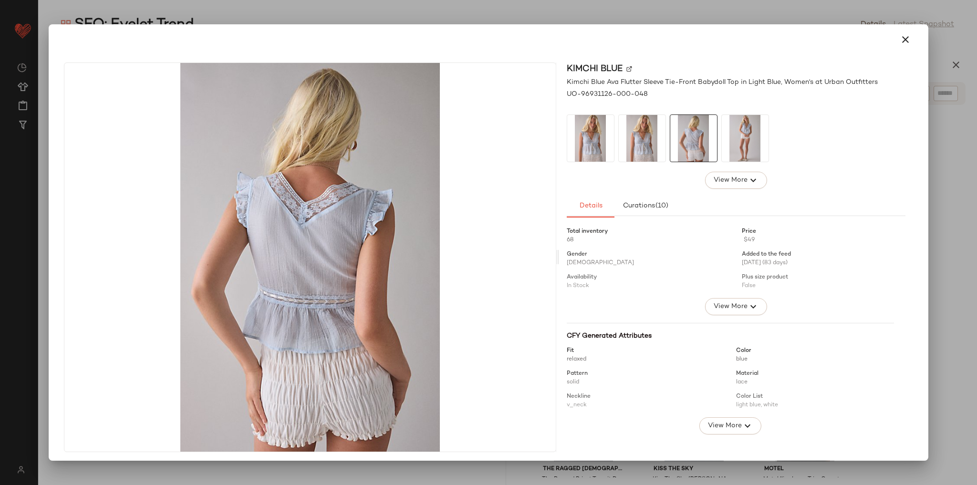
click at [742, 137] on img at bounding box center [745, 138] width 47 height 47
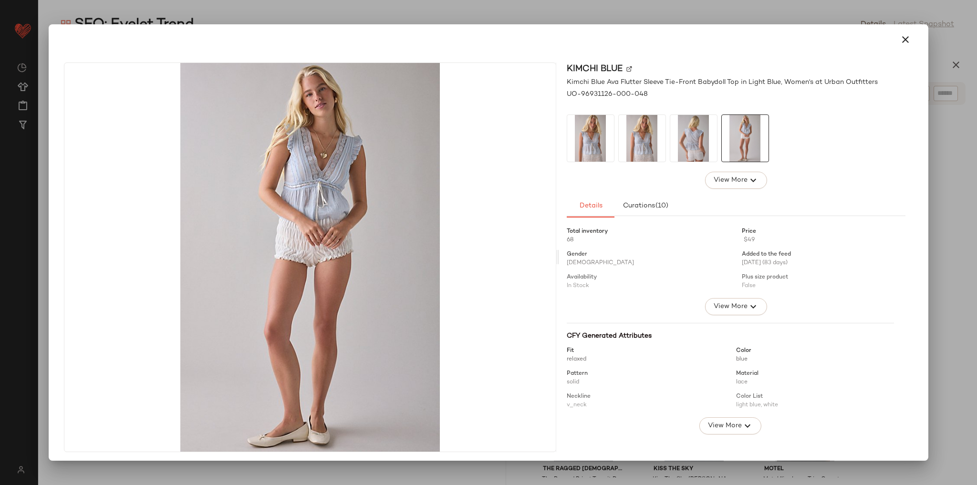
click at [646, 141] on img at bounding box center [642, 138] width 47 height 47
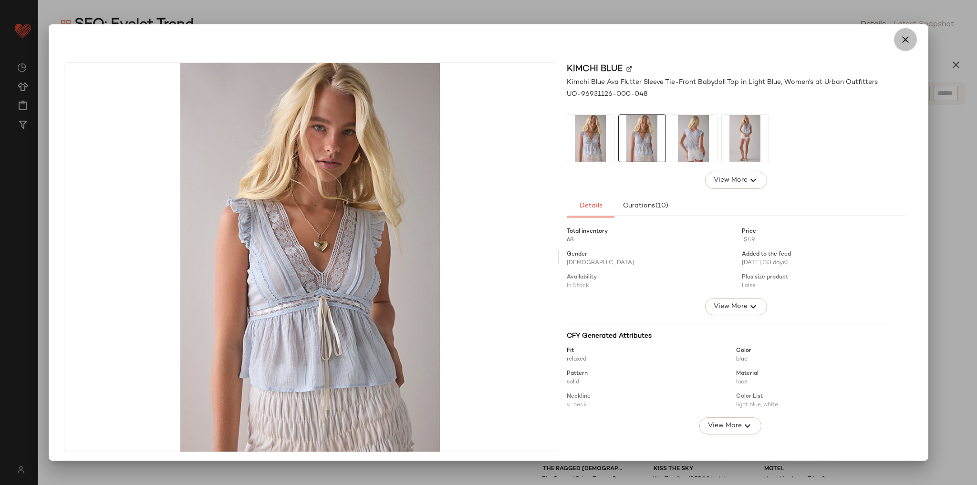
click at [907, 41] on button "button" at bounding box center [905, 39] width 23 height 23
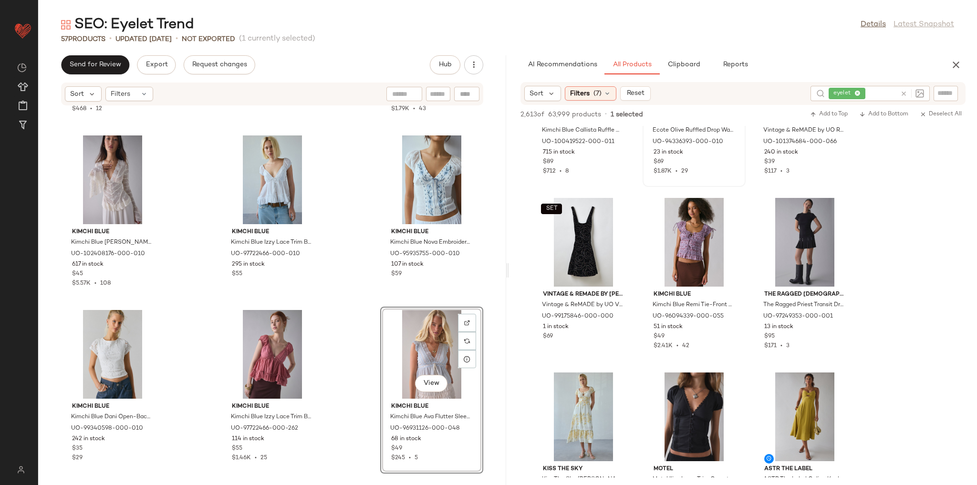
click at [489, 295] on div "BDG BDG Oscar Cutoff Denim Micro Short in Grey, Women's at Urban Outfitters UO-…" at bounding box center [272, 290] width 468 height 368
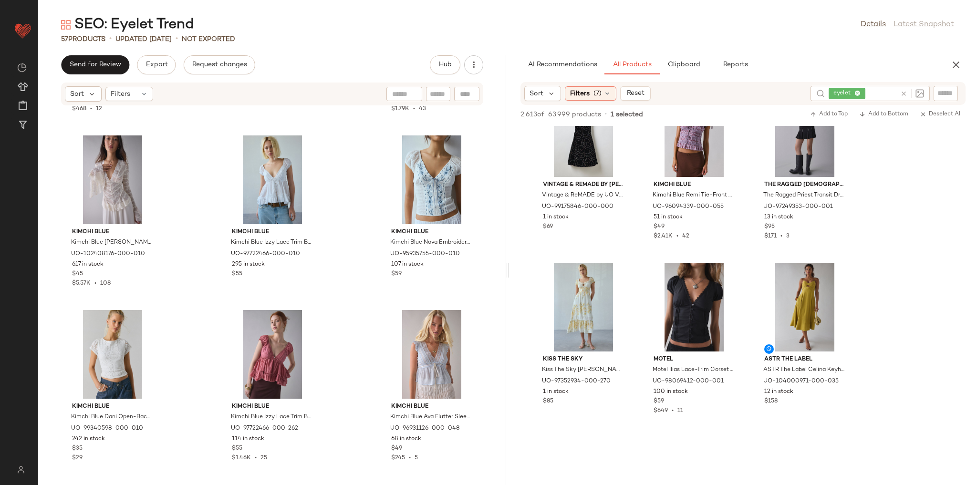
scroll to position [4235, 0]
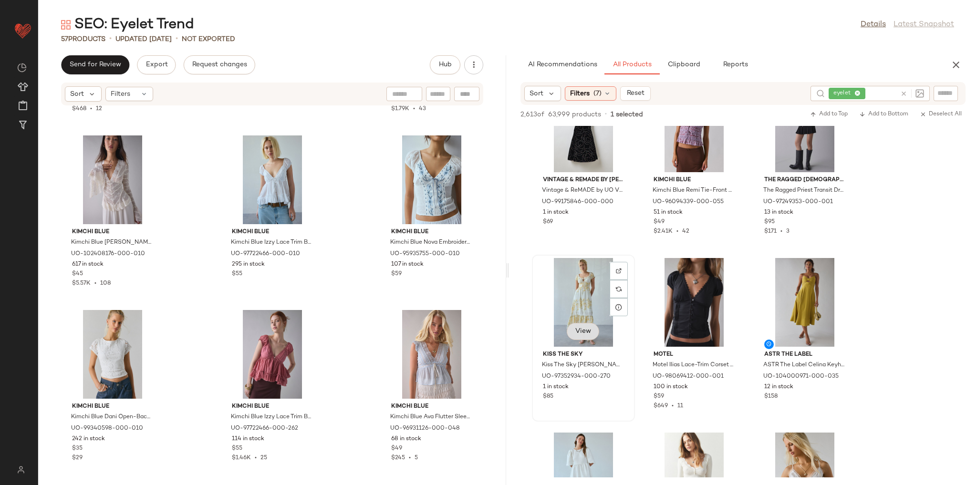
click at [586, 331] on span "View" at bounding box center [583, 332] width 16 height 8
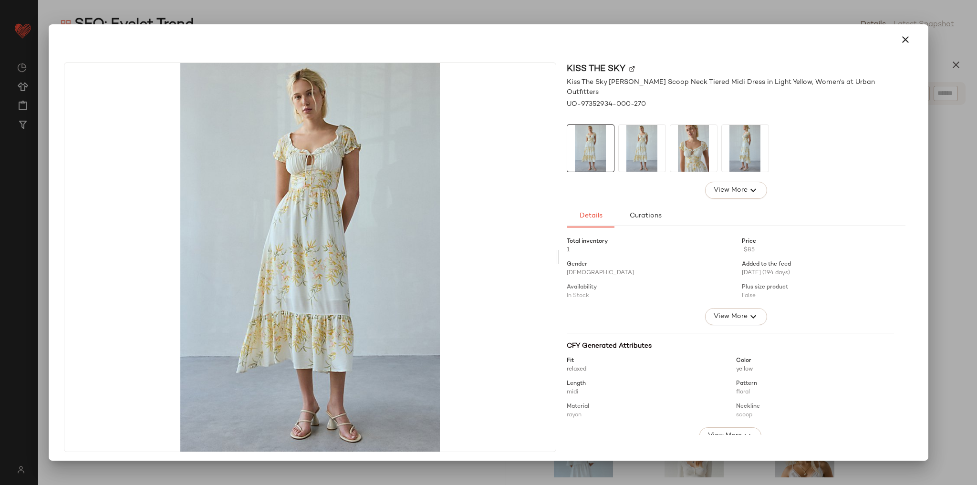
click at [649, 146] on img at bounding box center [642, 148] width 47 height 47
click at [696, 151] on img at bounding box center [693, 148] width 47 height 47
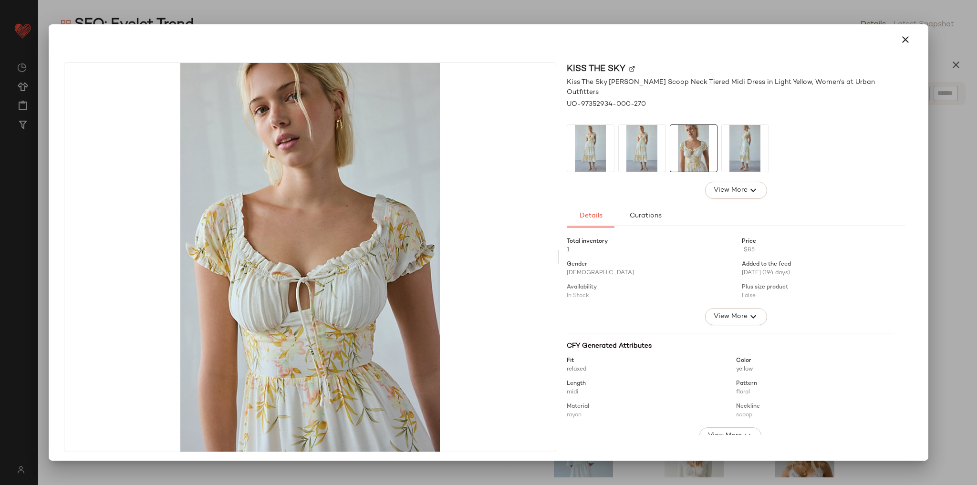
click at [733, 137] on img at bounding box center [745, 148] width 47 height 47
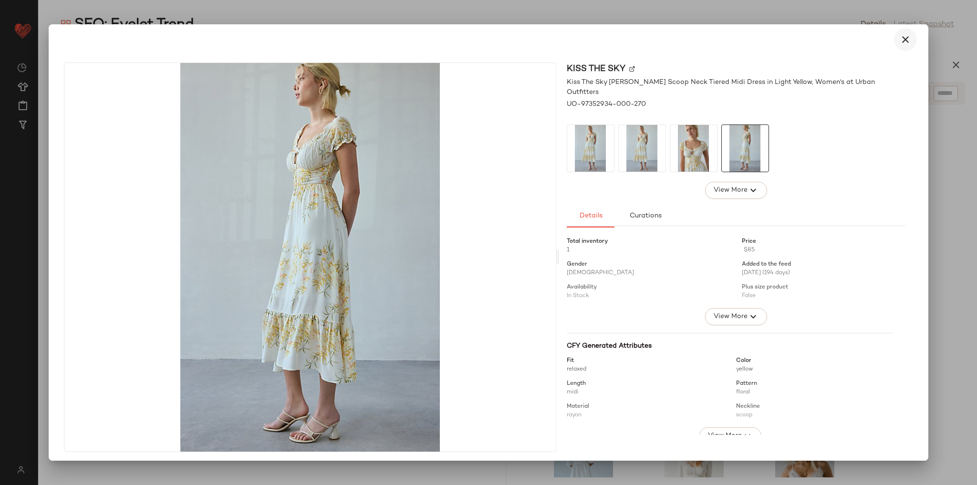
click at [908, 40] on button "button" at bounding box center [905, 39] width 23 height 23
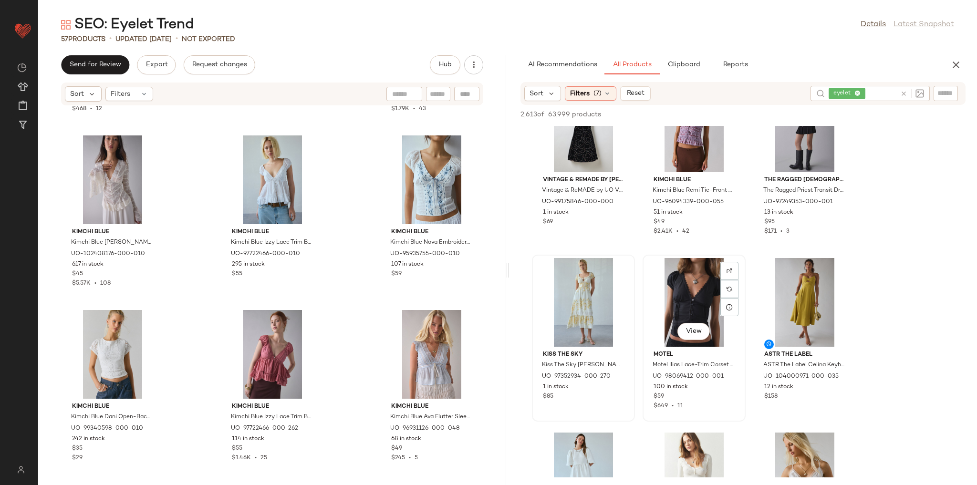
click at [744, 258] on div "View Motel Motel Ilias Lace-Trim Corset Top in Black, Women's at Urban Outfitte…" at bounding box center [693, 338] width 101 height 165
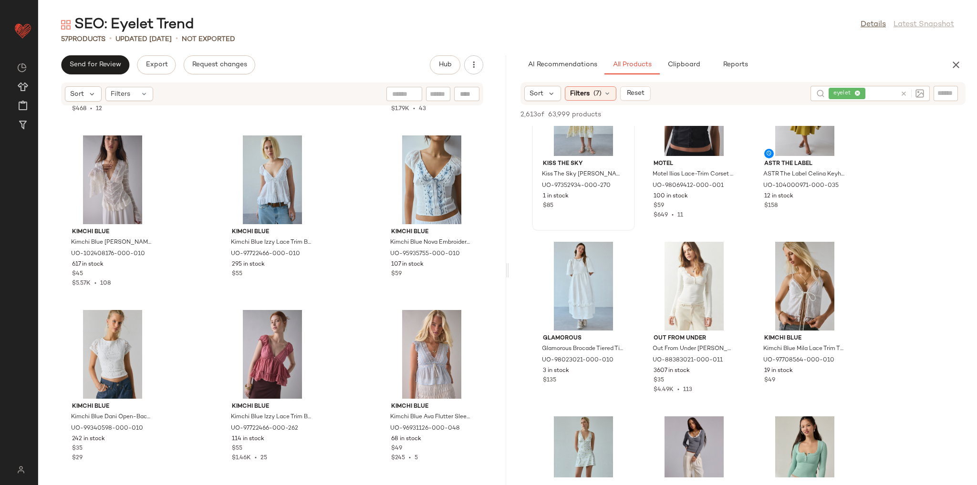
scroll to position [4464, 0]
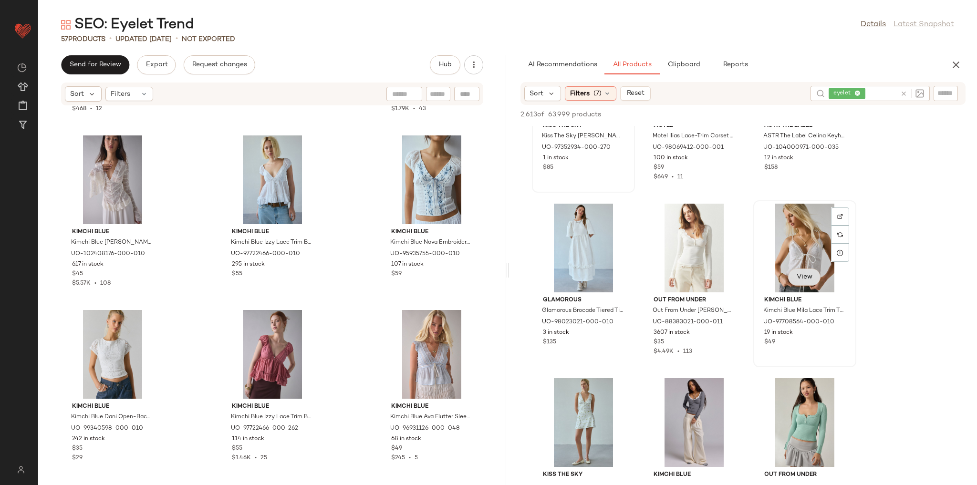
click at [802, 280] on span "View" at bounding box center [804, 277] width 16 height 8
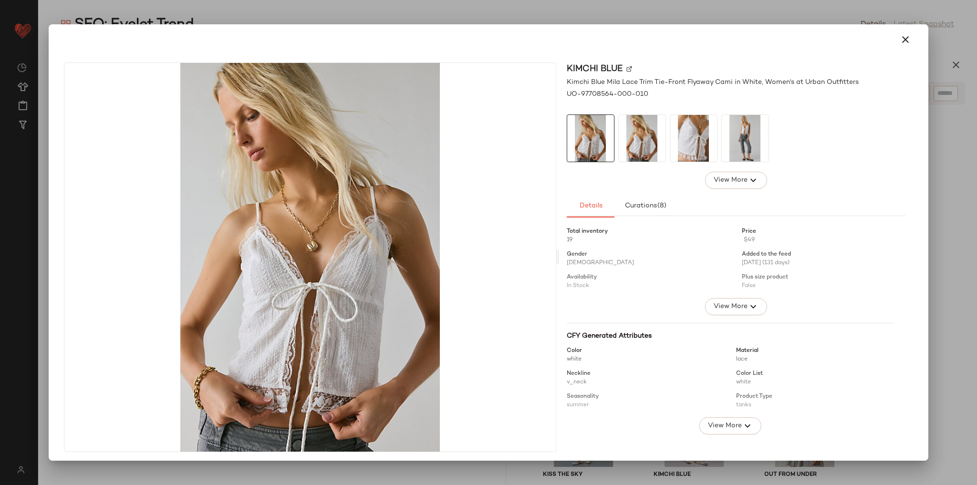
click at [648, 155] on img at bounding box center [642, 138] width 47 height 47
click at [670, 146] on img at bounding box center [693, 138] width 47 height 47
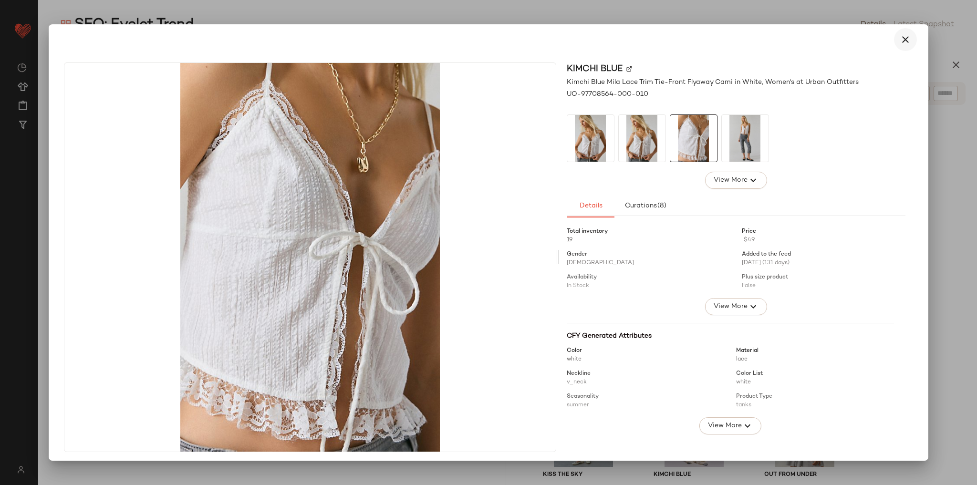
click at [899, 42] on icon "button" at bounding box center [904, 39] width 11 height 11
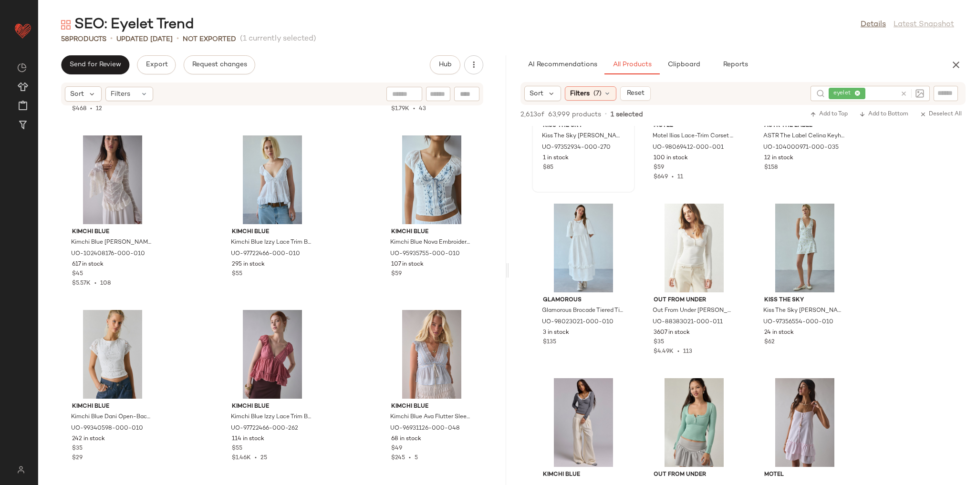
click at [346, 324] on div "BDG BDG Oscar Cutoff Denim Micro Short in Grey, Women's at Urban Outfitters UO-…" at bounding box center [272, 290] width 468 height 368
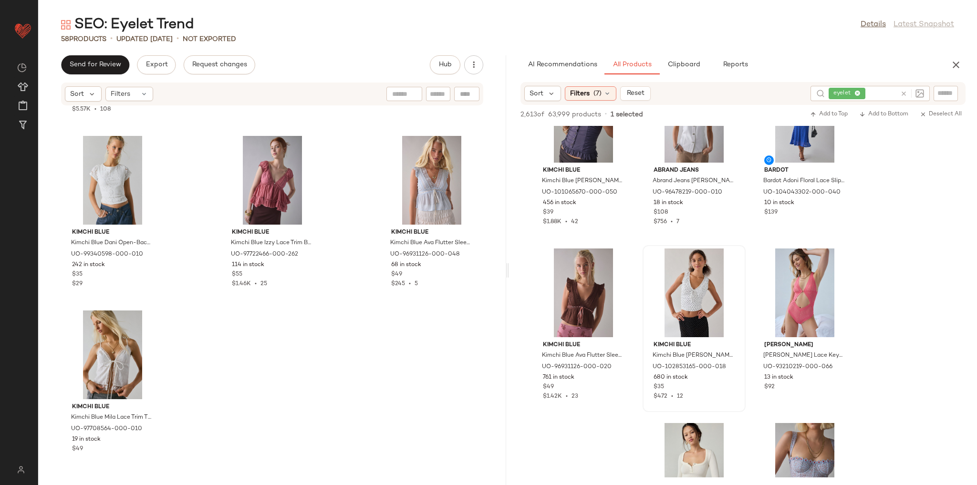
scroll to position [4960, 0]
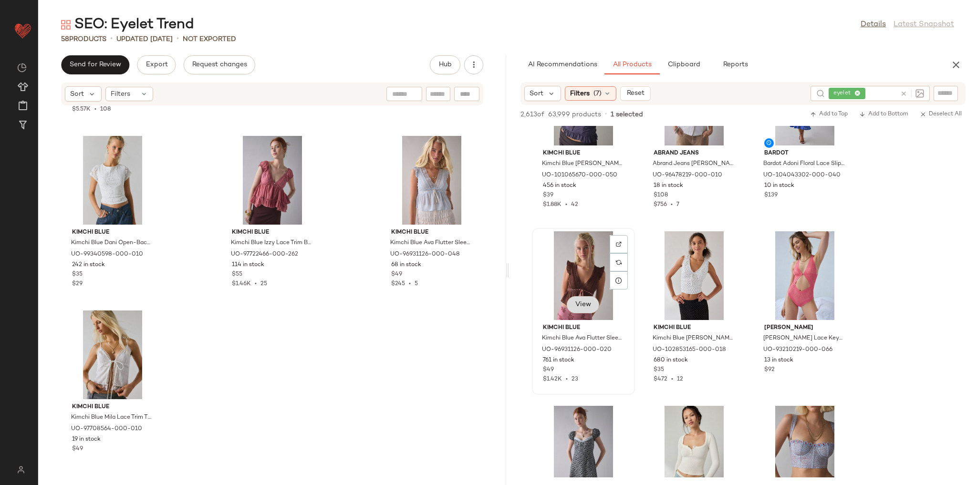
click at [580, 305] on span "View" at bounding box center [583, 305] width 16 height 8
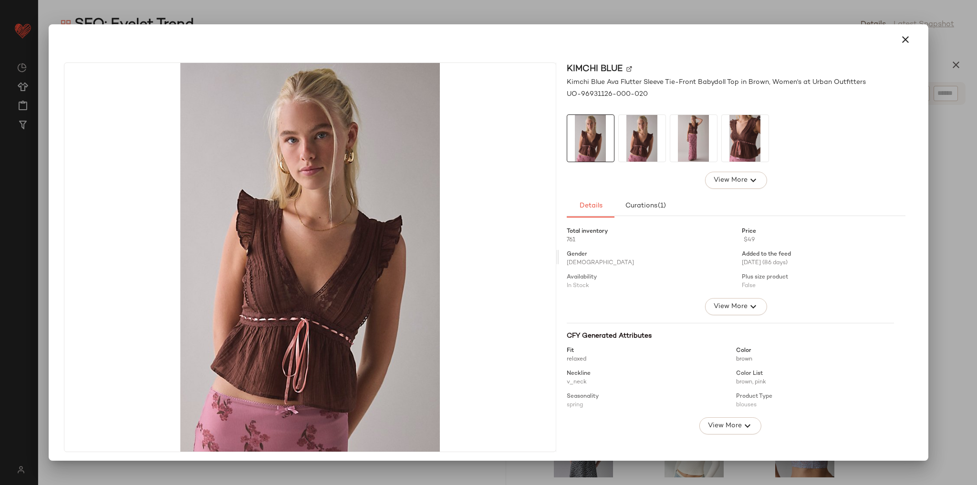
click at [651, 147] on img at bounding box center [642, 138] width 47 height 47
click at [681, 147] on img at bounding box center [693, 138] width 47 height 47
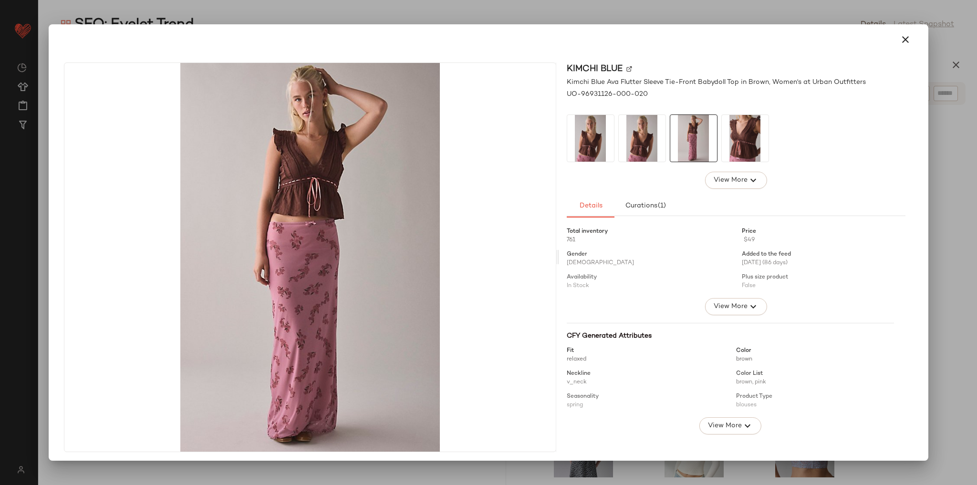
click at [734, 146] on img at bounding box center [745, 138] width 47 height 47
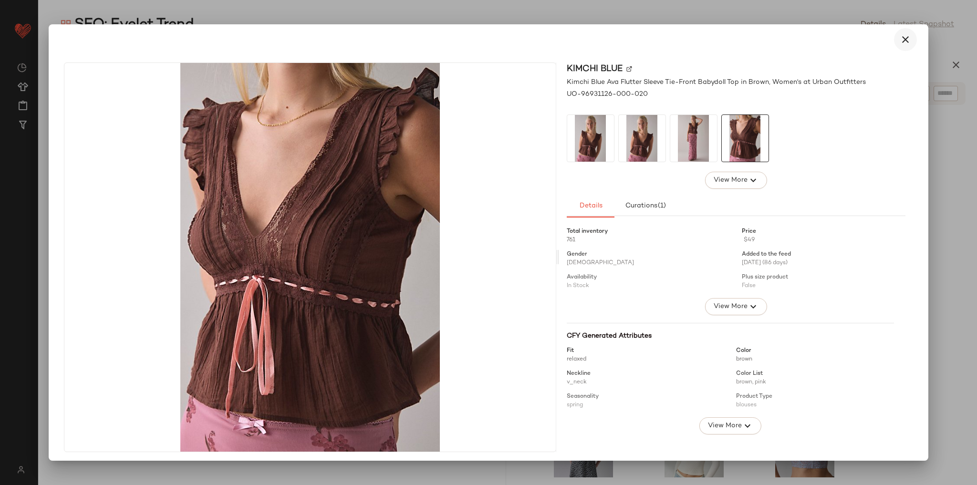
click at [894, 42] on button "button" at bounding box center [905, 39] width 23 height 23
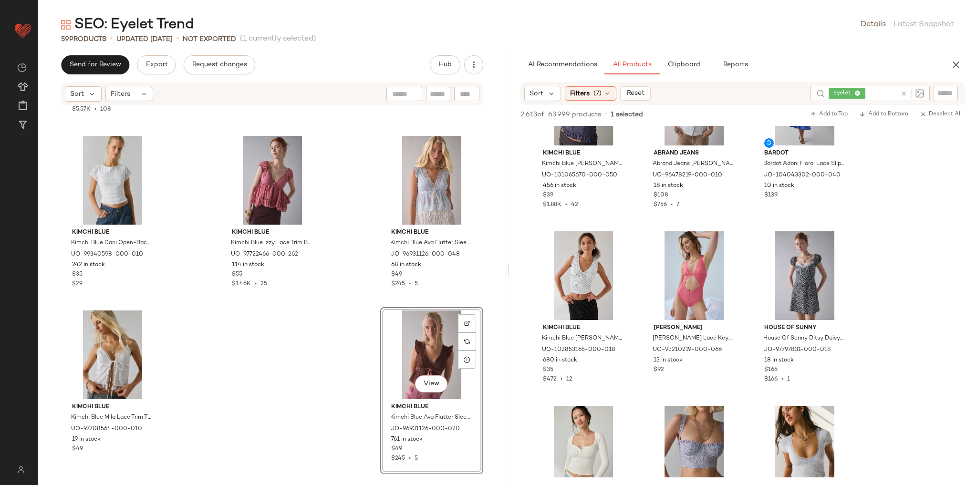
click at [324, 347] on div "Kimchi Blue Kimchi Blue Irene Sheer Lace Ruffle Bell Sleeve Top in White, Women…" at bounding box center [272, 290] width 468 height 368
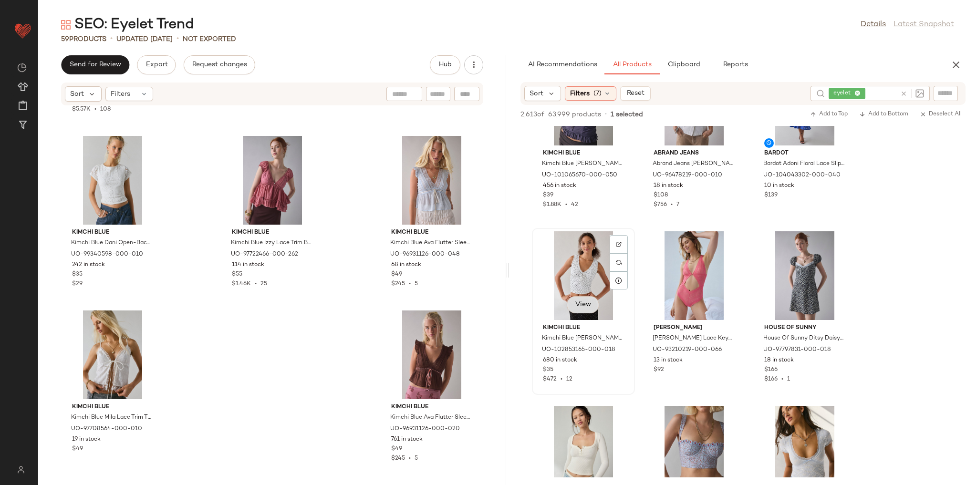
click at [583, 302] on span "View" at bounding box center [583, 305] width 16 height 8
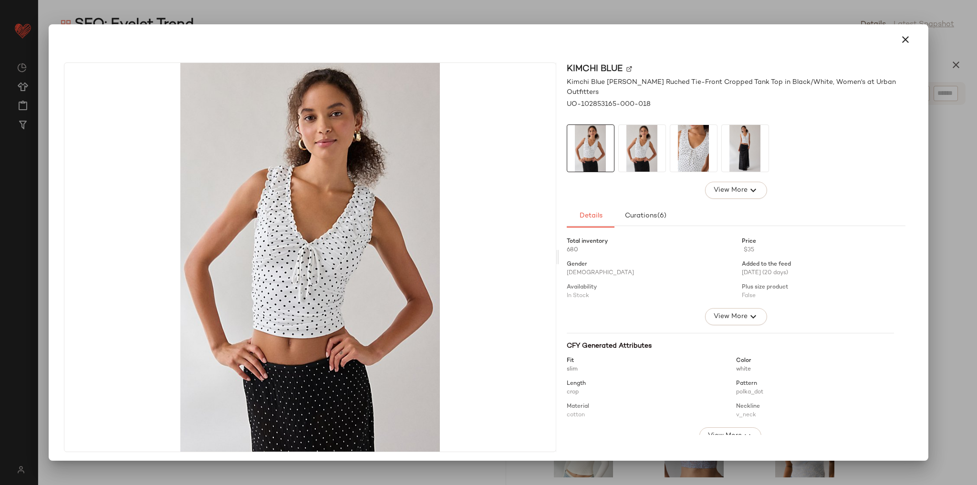
drag, startPoint x: 902, startPoint y: 41, endPoint x: 896, endPoint y: 48, distance: 9.1
click at [902, 42] on icon "button" at bounding box center [904, 39] width 11 height 11
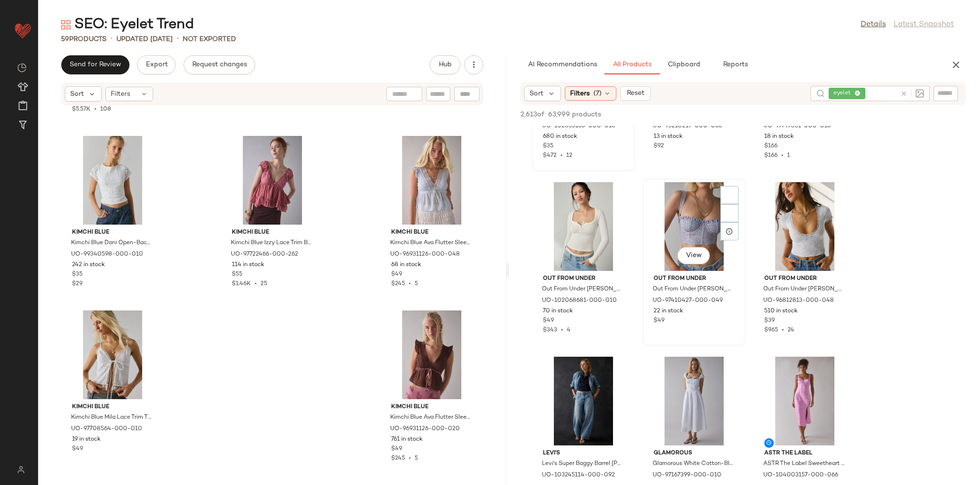
scroll to position [5189, 0]
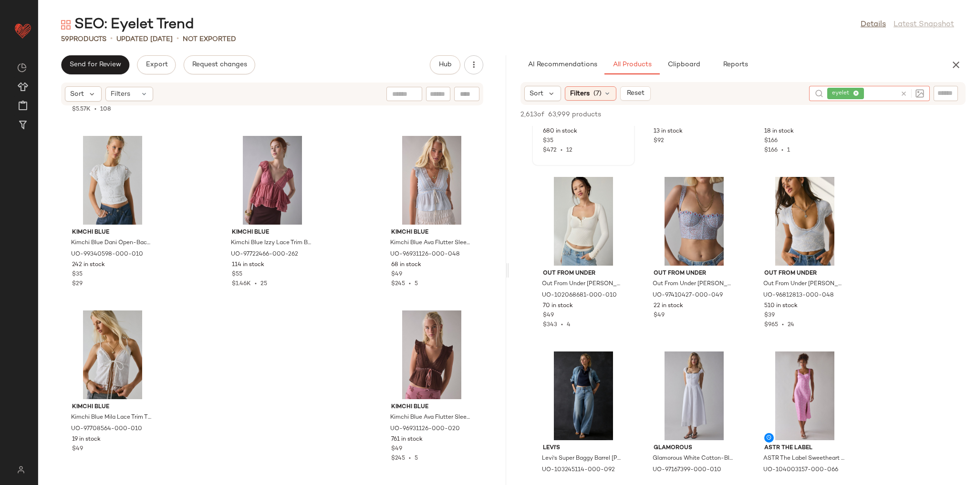
click at [900, 96] on icon at bounding box center [903, 93] width 7 height 7
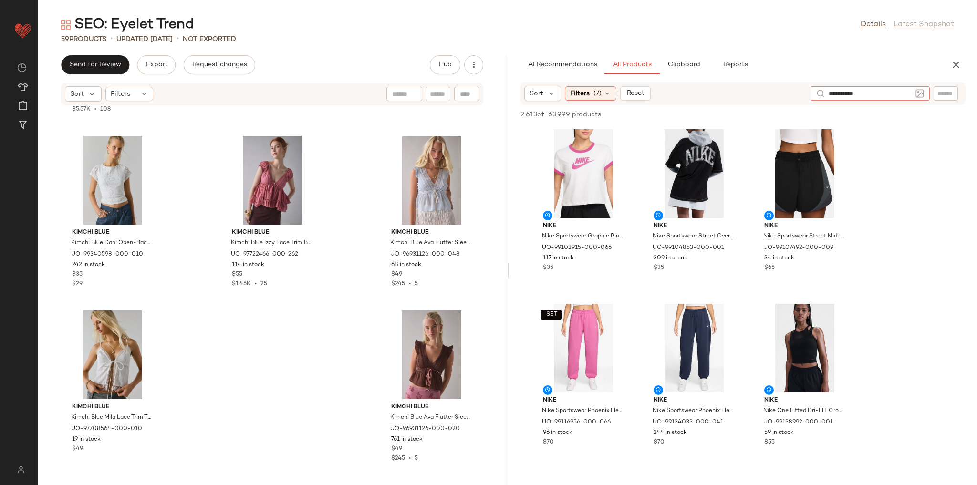
type input "**********"
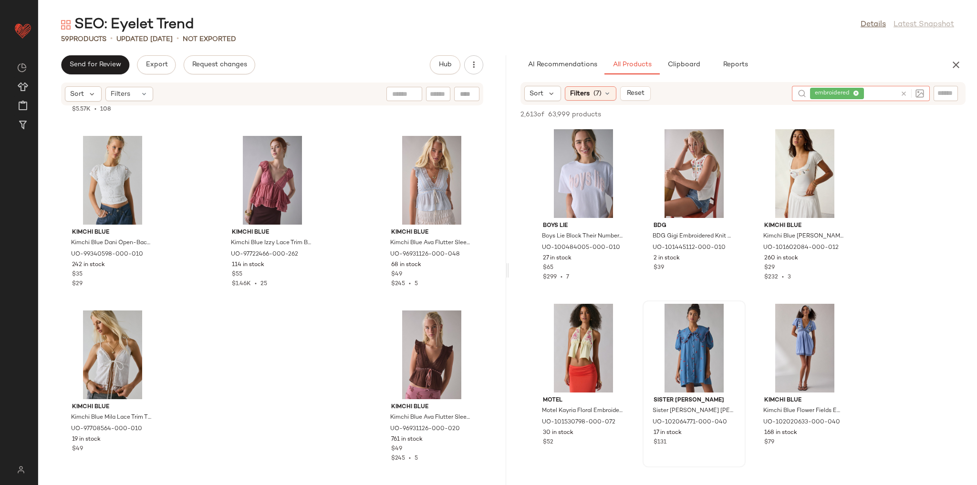
scroll to position [76, 0]
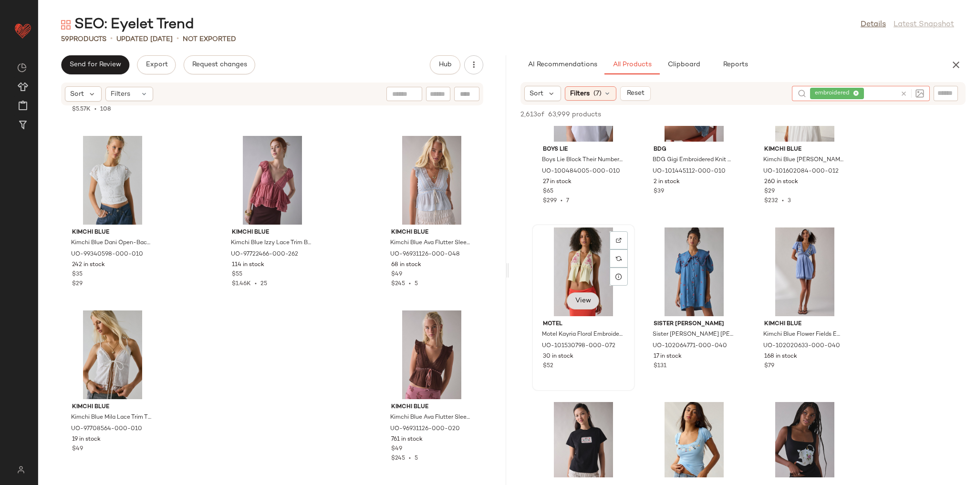
click at [588, 305] on span "View" at bounding box center [583, 301] width 16 height 8
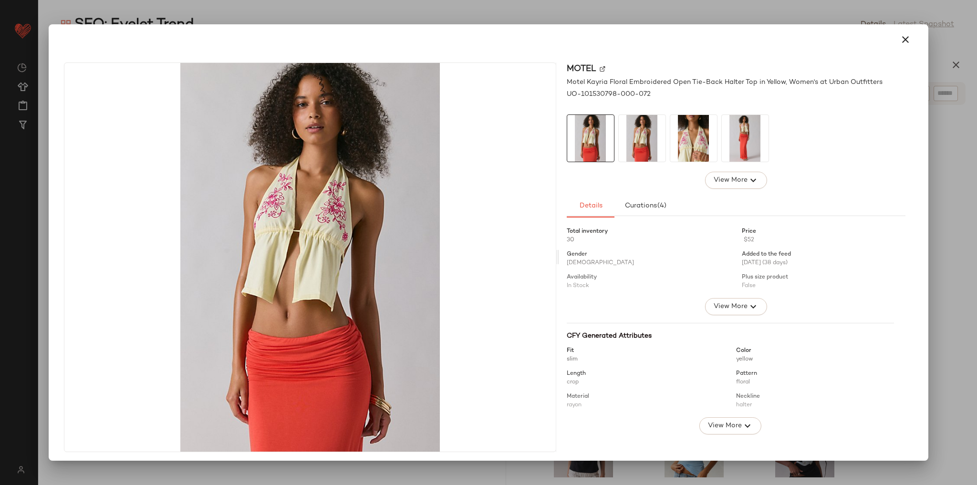
click at [644, 144] on img at bounding box center [642, 138] width 47 height 47
click at [692, 149] on img at bounding box center [693, 138] width 47 height 47
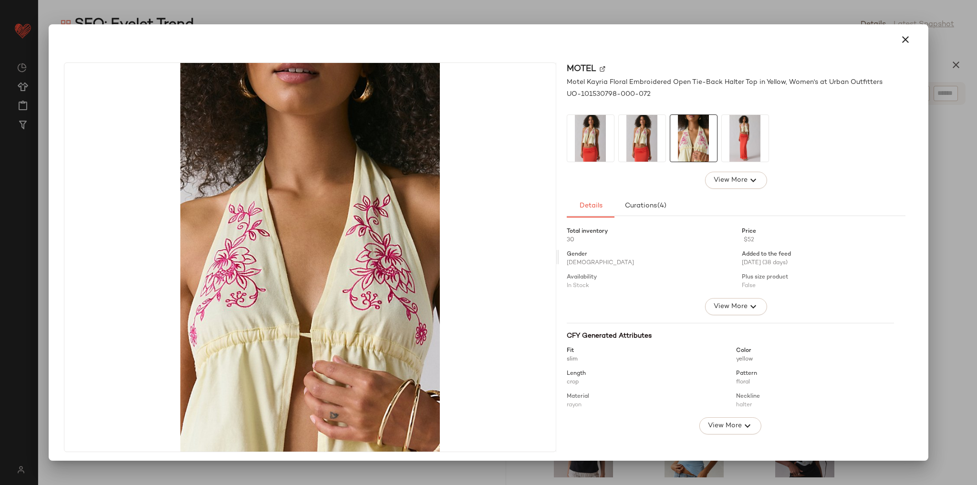
click at [740, 144] on img at bounding box center [745, 138] width 47 height 47
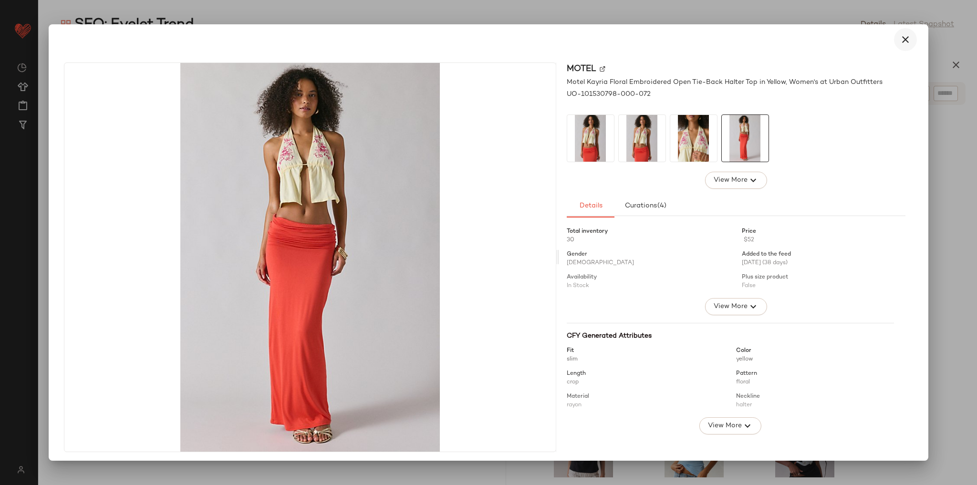
click at [907, 40] on button "button" at bounding box center [905, 39] width 23 height 23
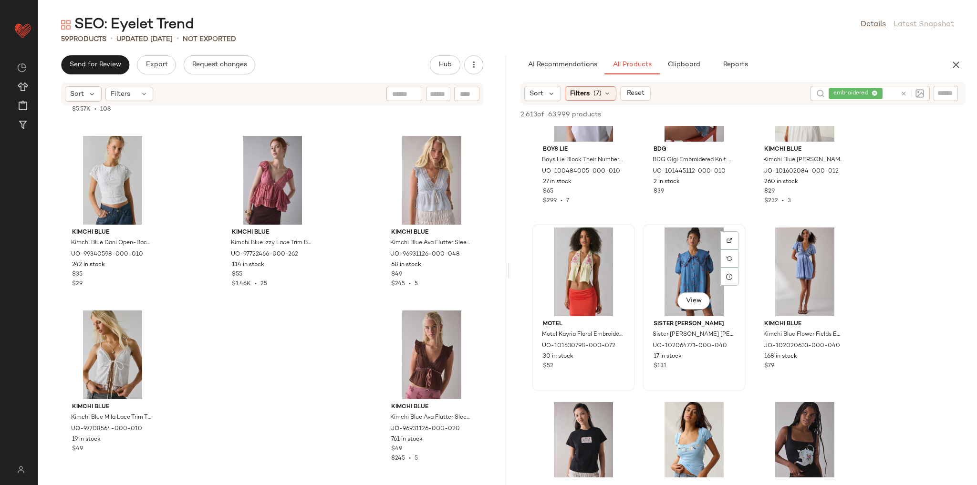
click at [744, 227] on div "View Sister Jane Sister Jane Lola Oversized Collar Cherry Embroidered Denim Min…" at bounding box center [693, 307] width 101 height 165
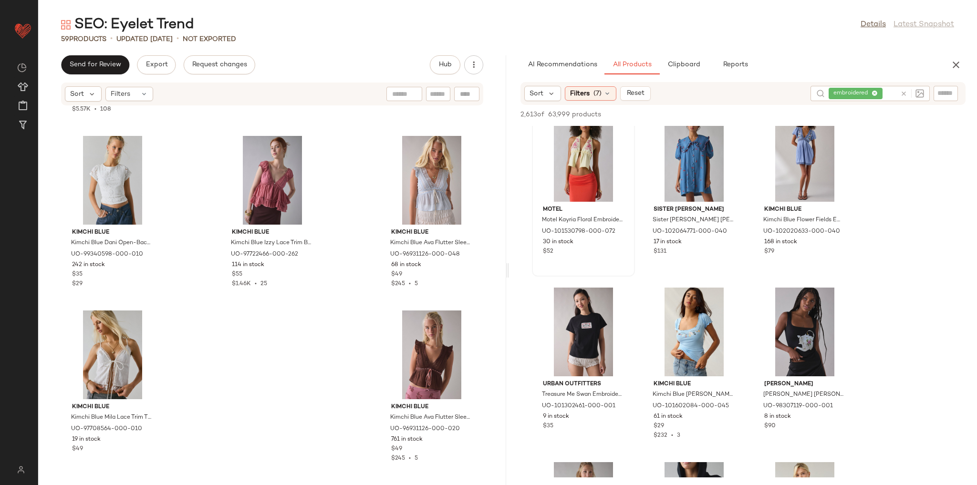
scroll to position [114, 0]
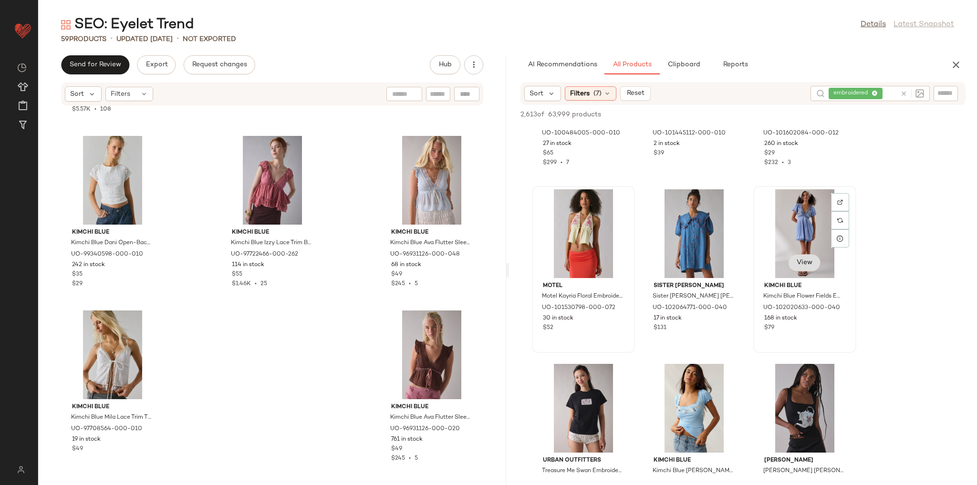
click at [809, 265] on span "View" at bounding box center [804, 263] width 16 height 8
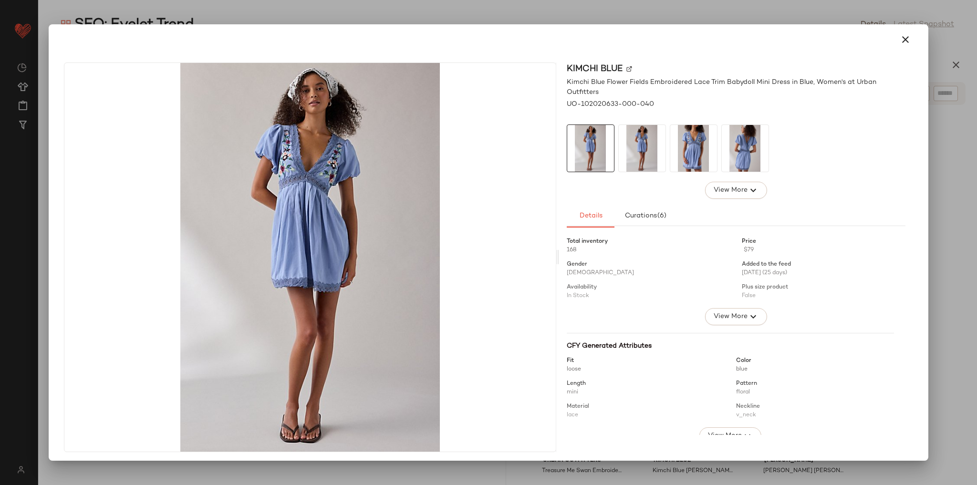
click at [646, 151] on img at bounding box center [642, 148] width 47 height 47
click at [684, 155] on img at bounding box center [693, 148] width 47 height 47
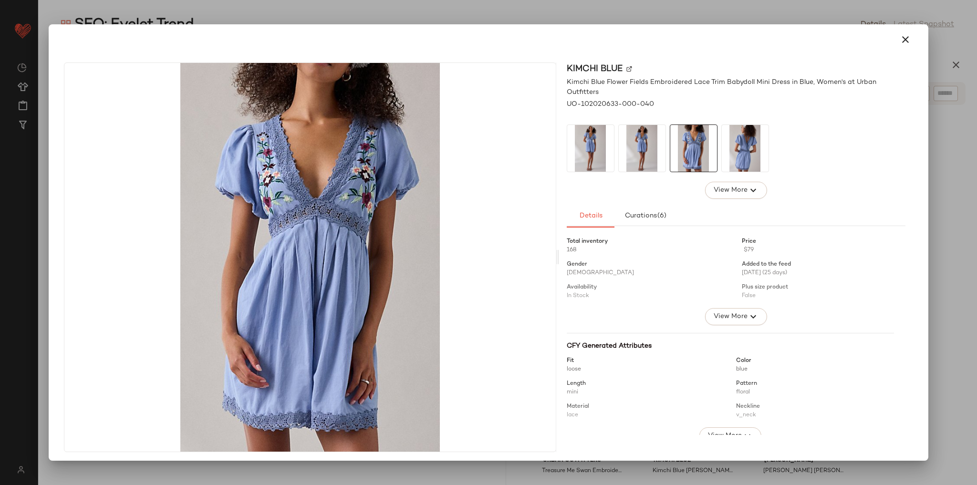
click at [738, 152] on img at bounding box center [745, 148] width 47 height 47
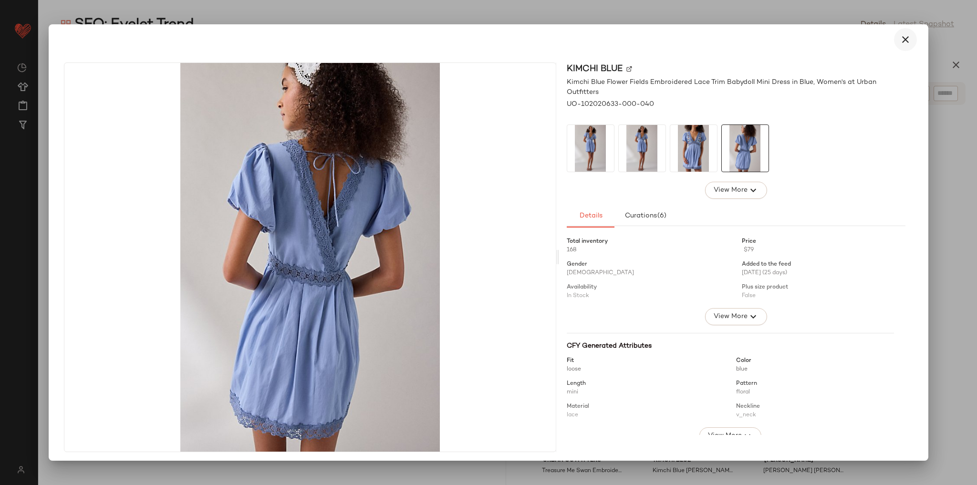
click at [899, 37] on icon "button" at bounding box center [904, 39] width 11 height 11
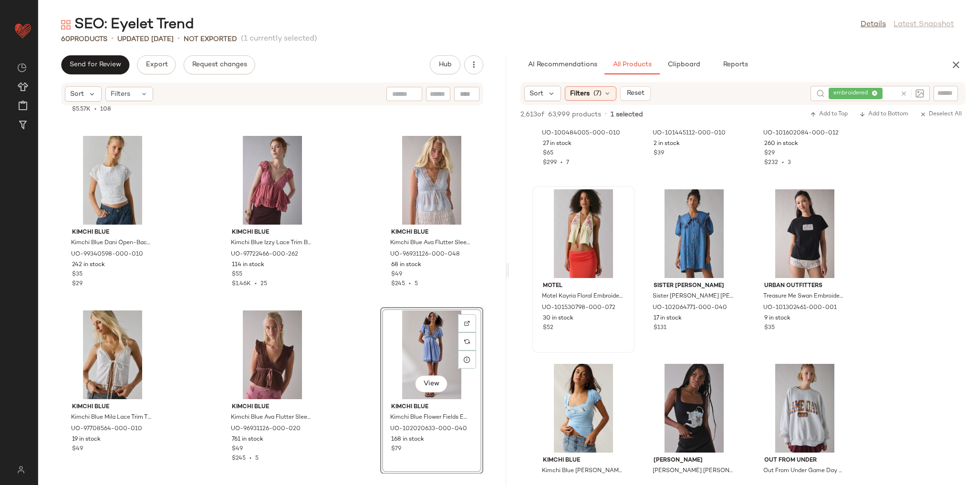
click at [477, 296] on div "Kimchi Blue Kimchi Blue Ava Flutter Sleeve Tie-Front Babydoll Top in Light Blue…" at bounding box center [431, 216] width 103 height 167
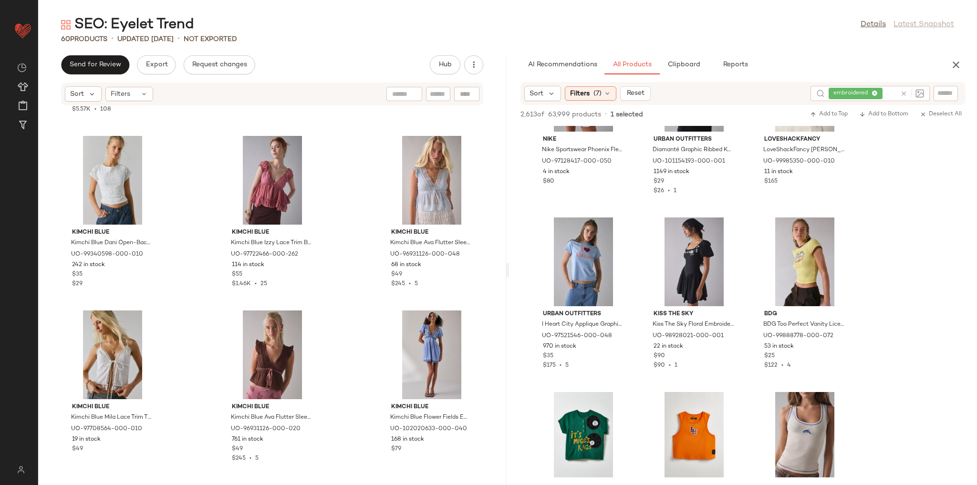
scroll to position [1488, 0]
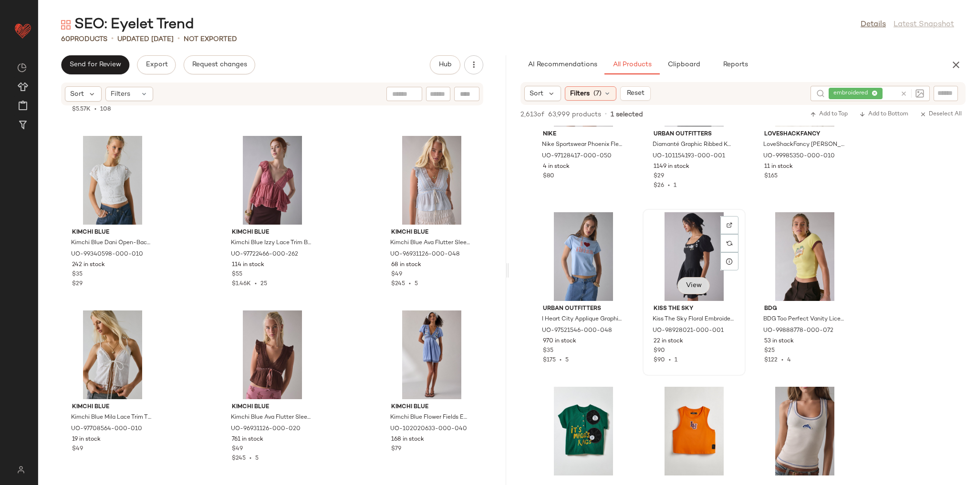
click at [687, 290] on button "View" at bounding box center [693, 285] width 32 height 17
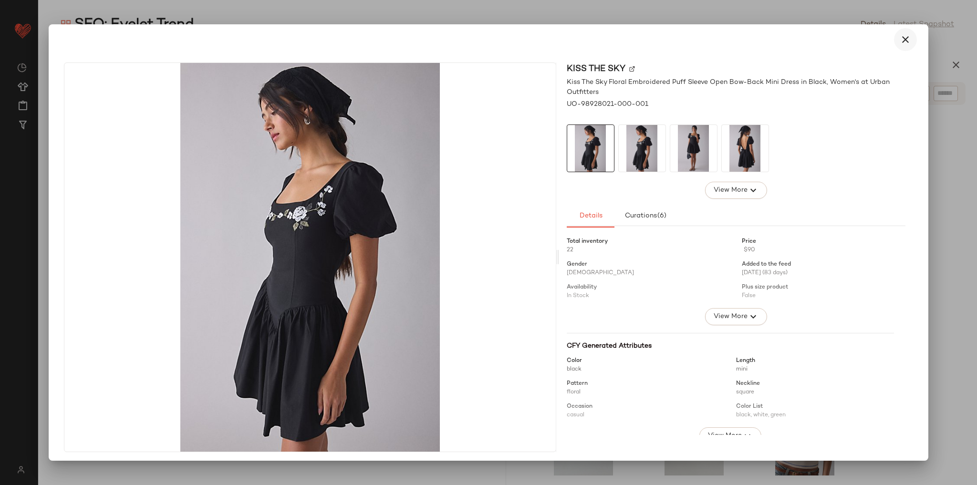
click at [904, 36] on icon "button" at bounding box center [904, 39] width 11 height 11
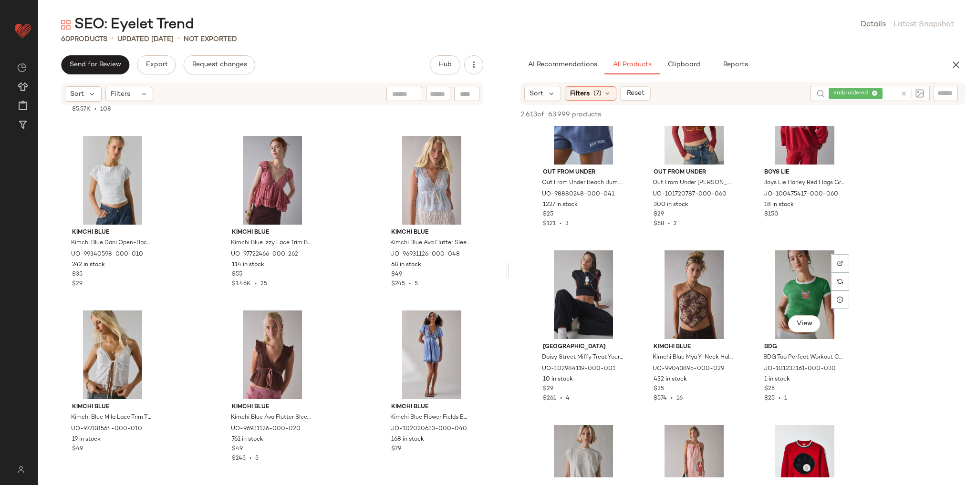
scroll to position [3701, 0]
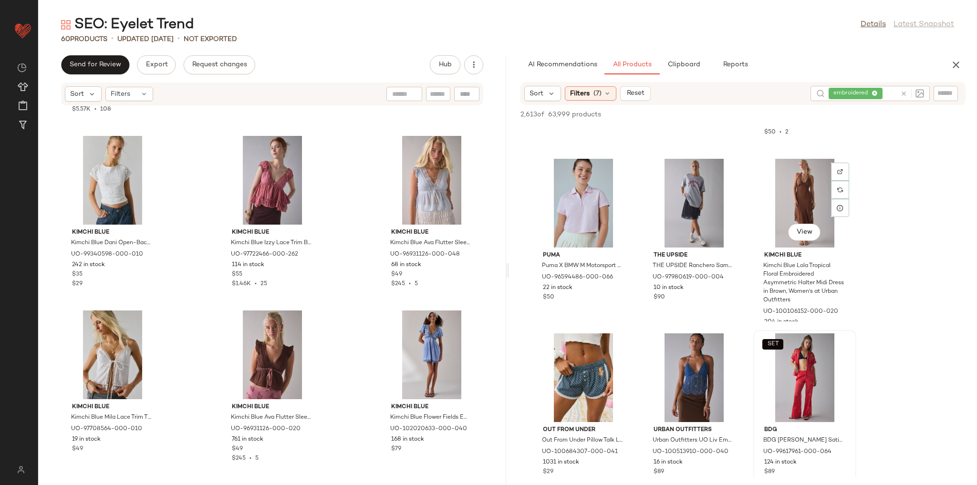
scroll to position [4769, 0]
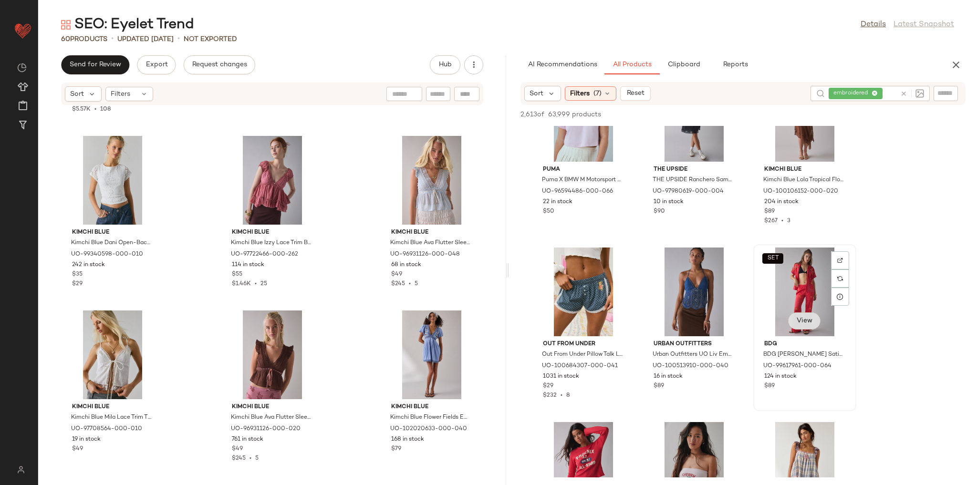
click at [806, 320] on span "View" at bounding box center [804, 321] width 16 height 8
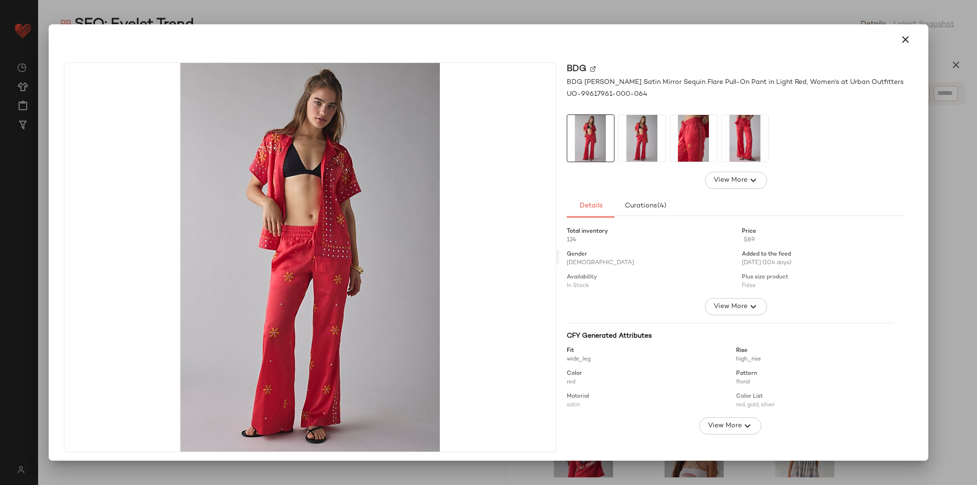
click at [670, 139] on img at bounding box center [693, 138] width 47 height 47
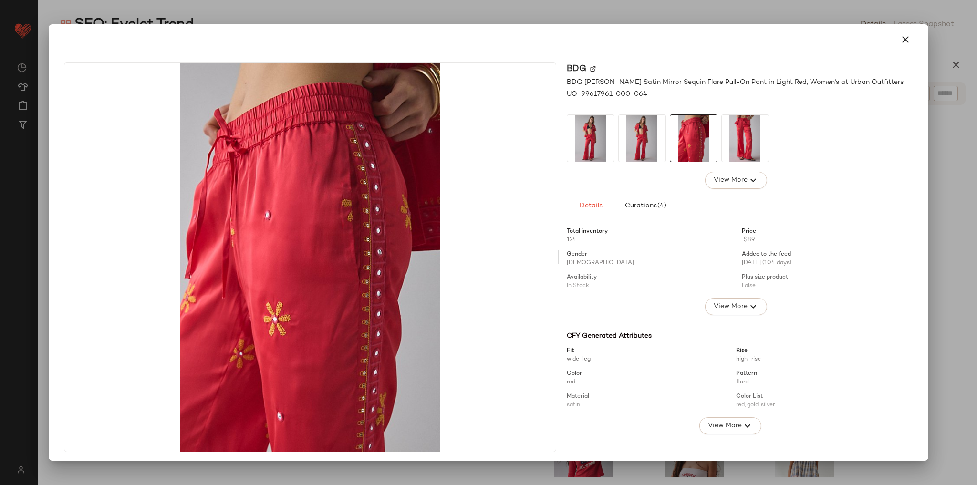
click at [744, 139] on img at bounding box center [745, 138] width 47 height 47
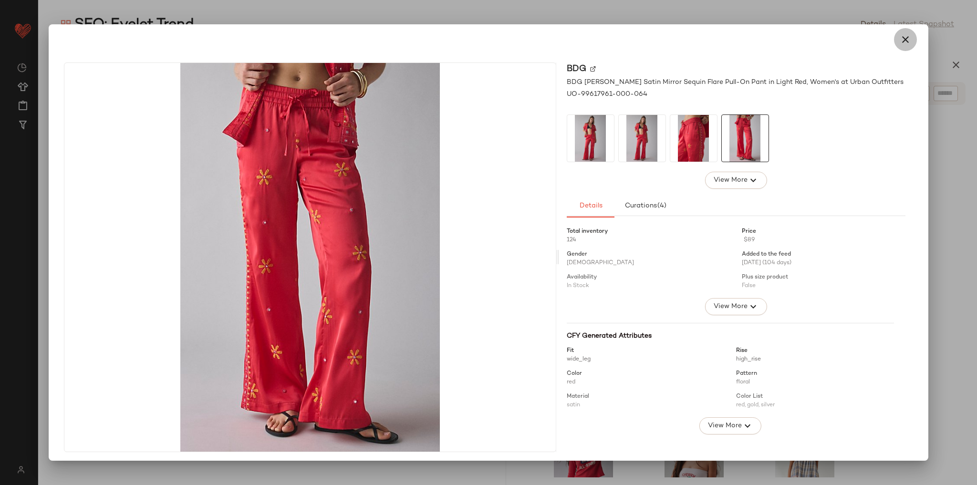
click at [905, 44] on button "button" at bounding box center [905, 39] width 23 height 23
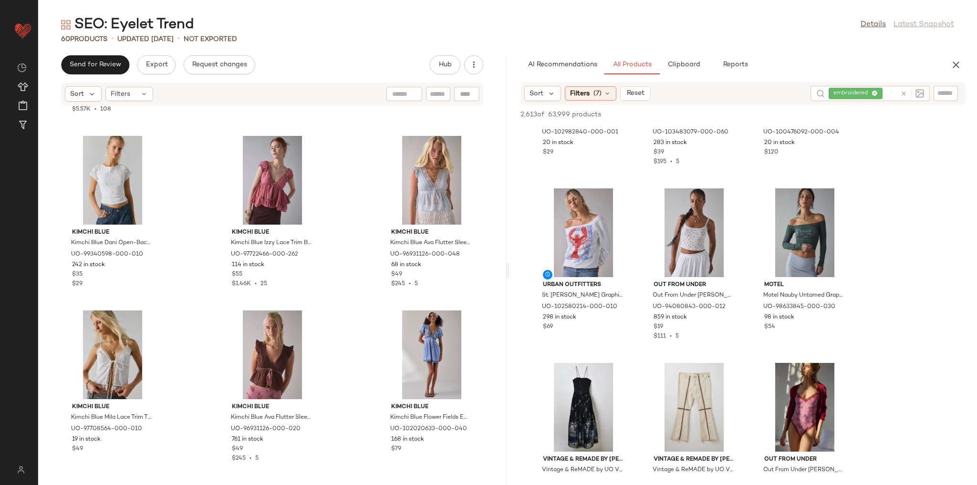
scroll to position [6066, 0]
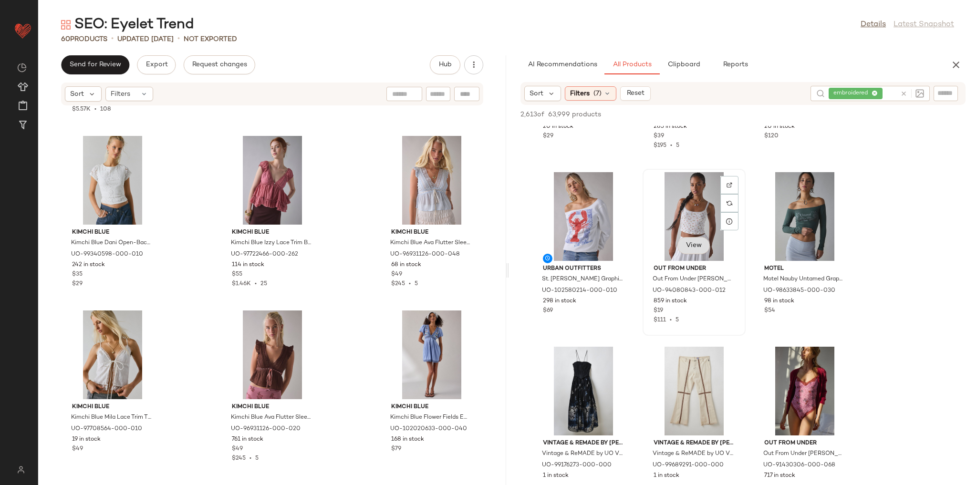
click at [692, 251] on button "View" at bounding box center [693, 245] width 32 height 17
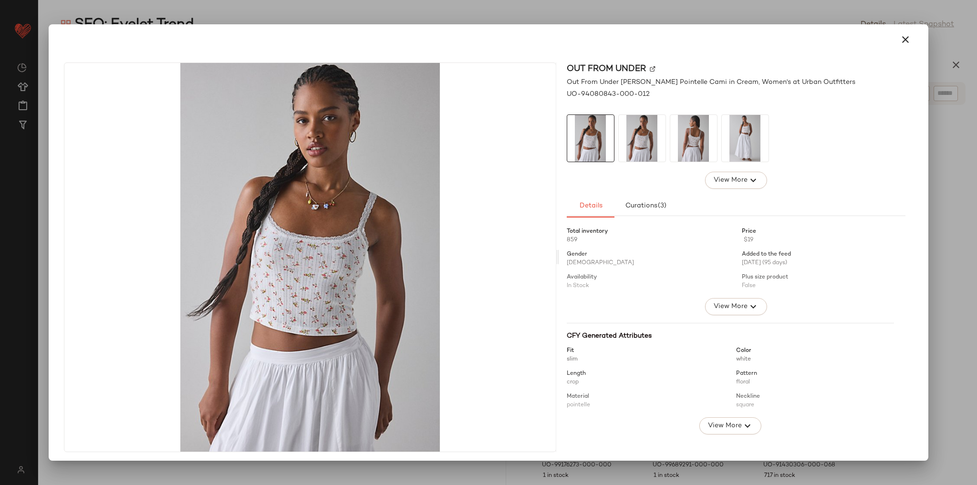
click at [652, 139] on img at bounding box center [642, 138] width 47 height 47
click at [684, 141] on img at bounding box center [693, 138] width 47 height 47
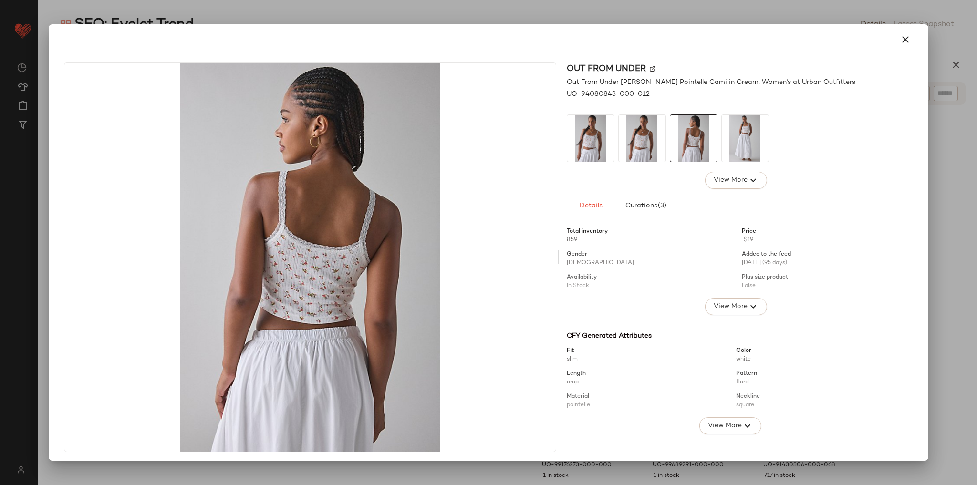
click at [742, 149] on img at bounding box center [745, 138] width 47 height 47
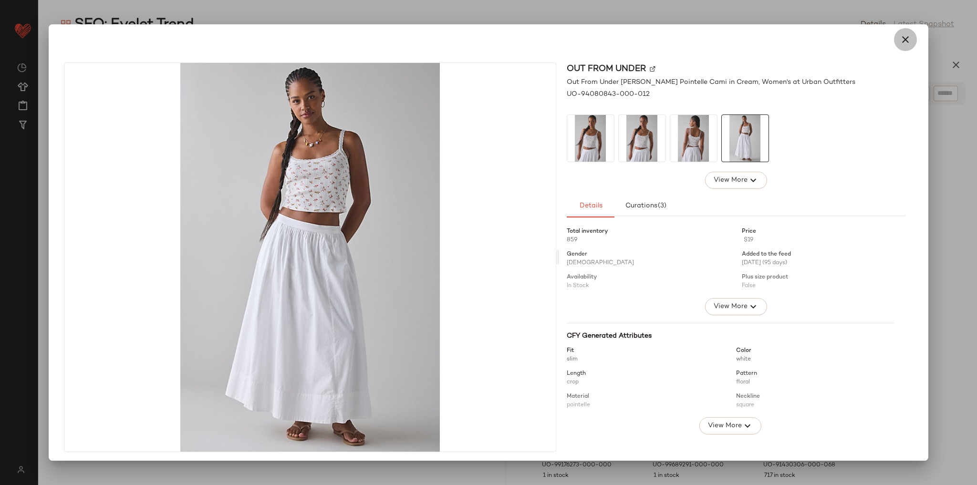
click at [899, 44] on icon "button" at bounding box center [904, 39] width 11 height 11
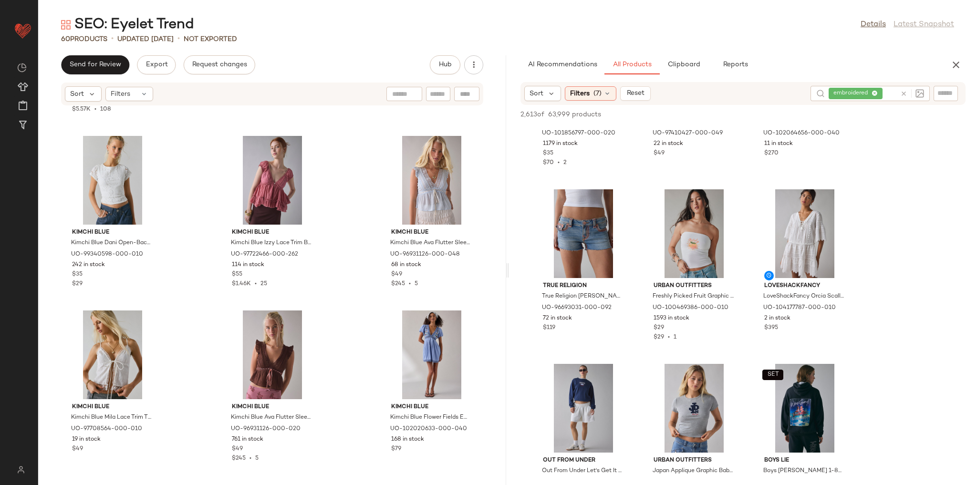
scroll to position [6562, 0]
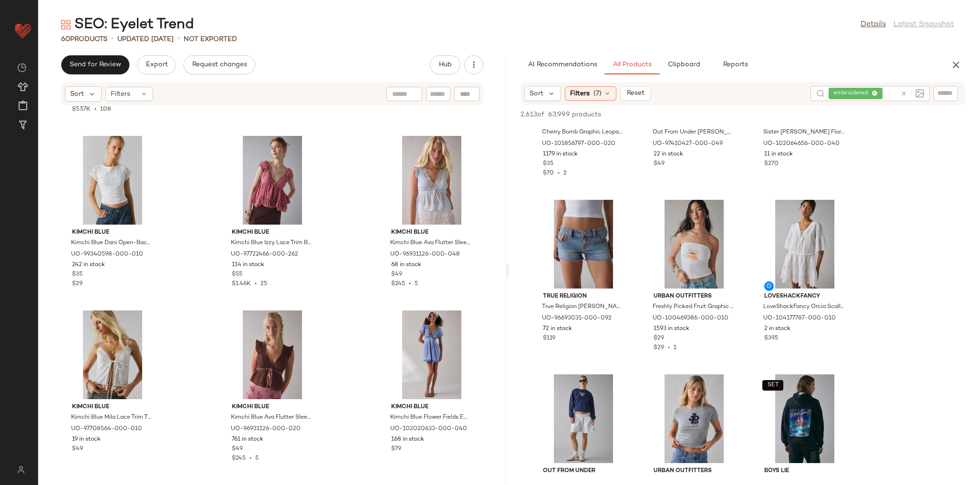
click at [903, 93] on icon at bounding box center [903, 93] width 7 height 7
click at [901, 49] on div "SEO: Eyelet Trend Details Latest Snapshot 60 Products • updated Aug 25th • Not …" at bounding box center [507, 250] width 939 height 470
click at [940, 91] on input "Filter" at bounding box center [913, 94] width 81 height 10
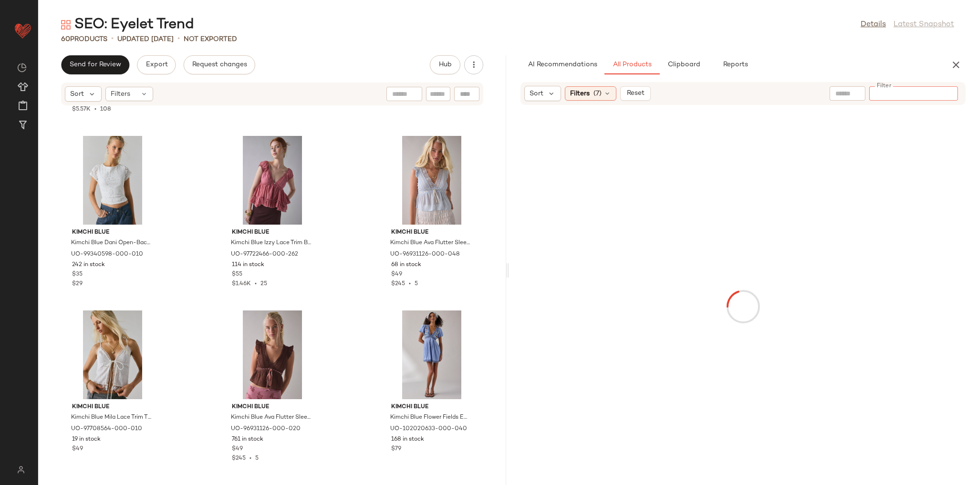
click at [832, 94] on div at bounding box center [847, 93] width 36 height 14
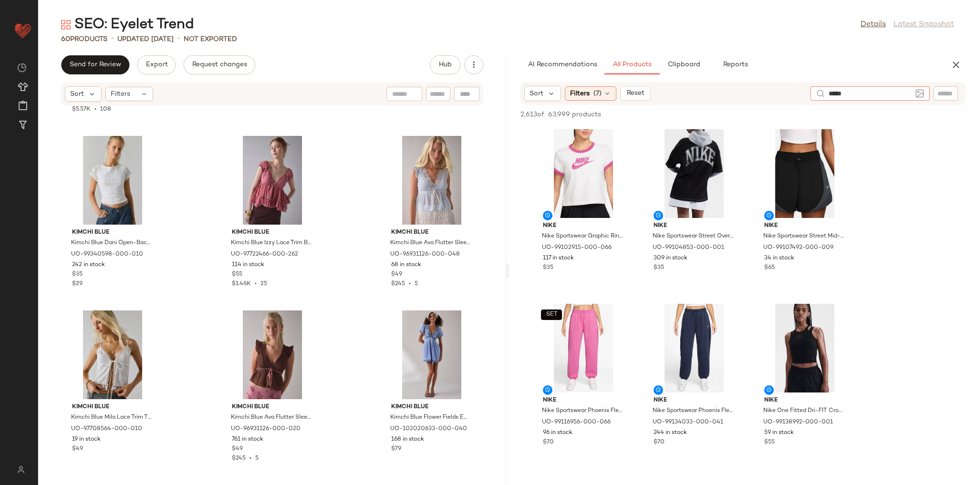
type input "******"
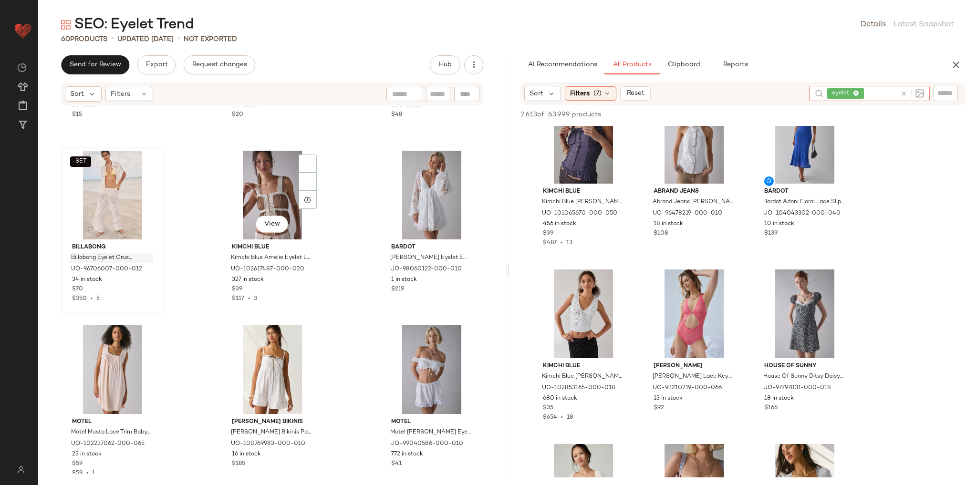
scroll to position [847, 0]
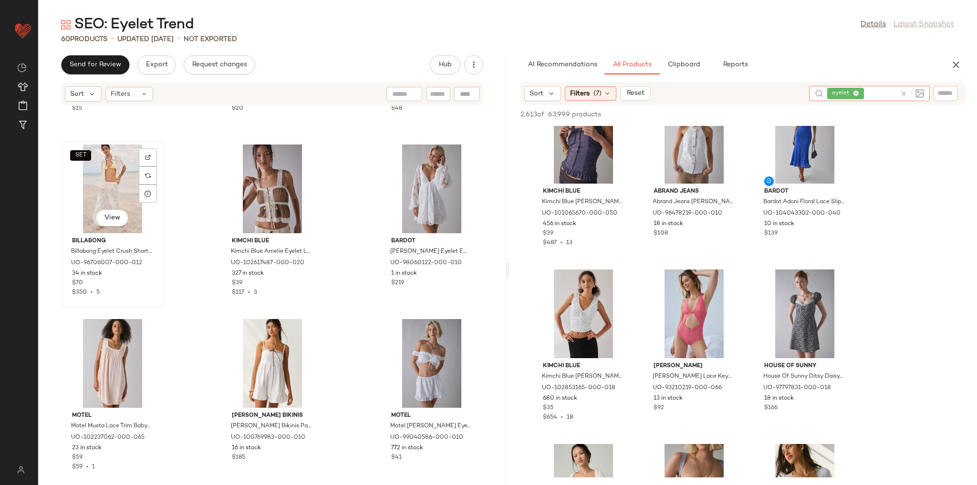
click at [133, 181] on div "SET View" at bounding box center [112, 189] width 96 height 89
click at [951, 63] on icon "button" at bounding box center [955, 64] width 11 height 11
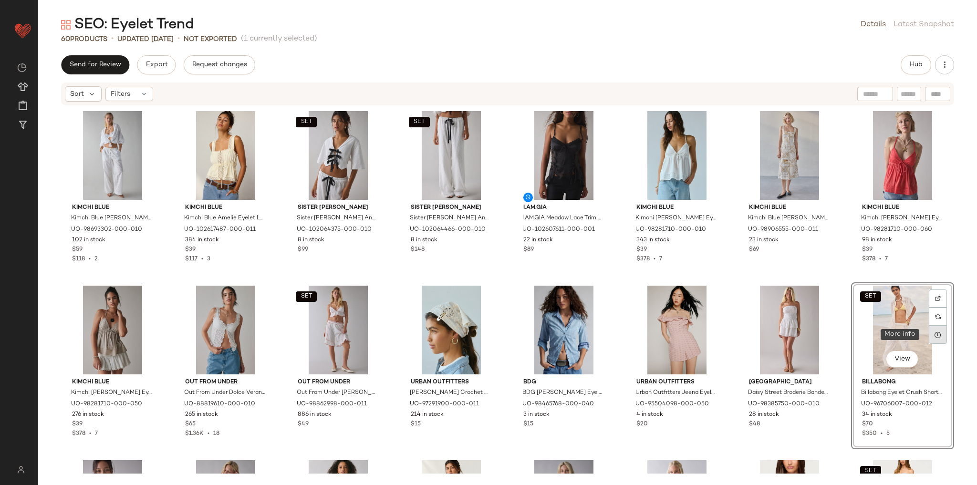
click at [935, 340] on div at bounding box center [938, 335] width 18 height 18
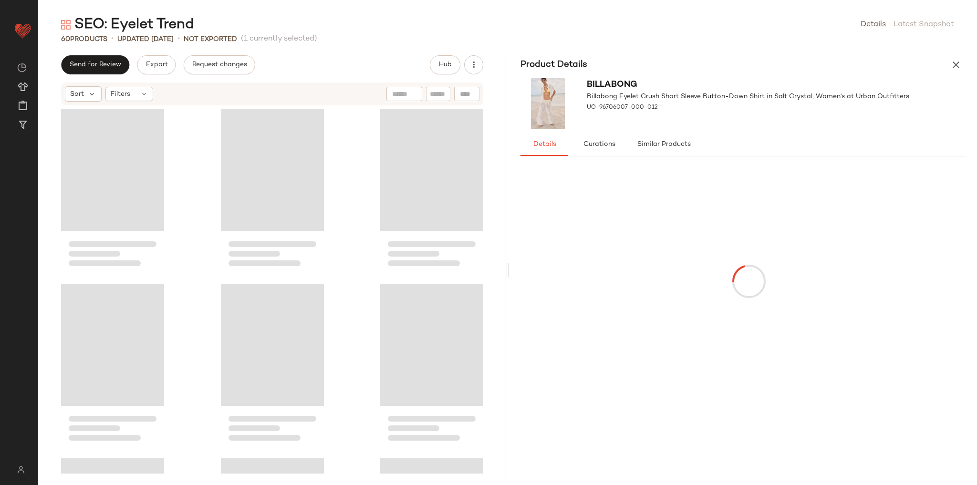
scroll to position [706, 0]
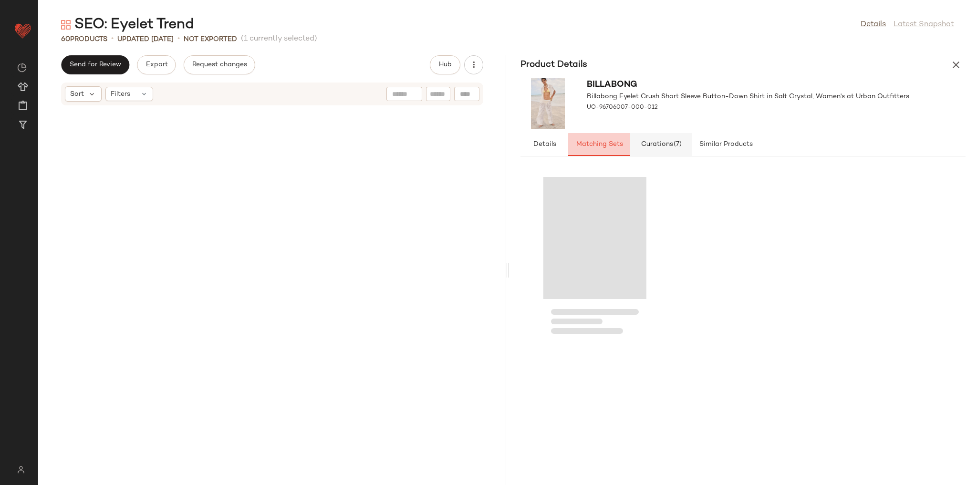
scroll to position [706, 0]
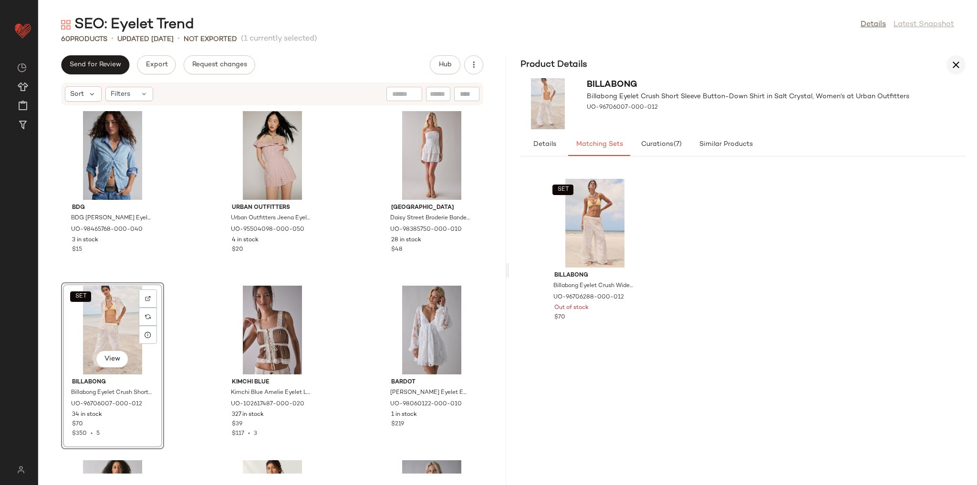
click at [953, 69] on icon "button" at bounding box center [955, 64] width 11 height 11
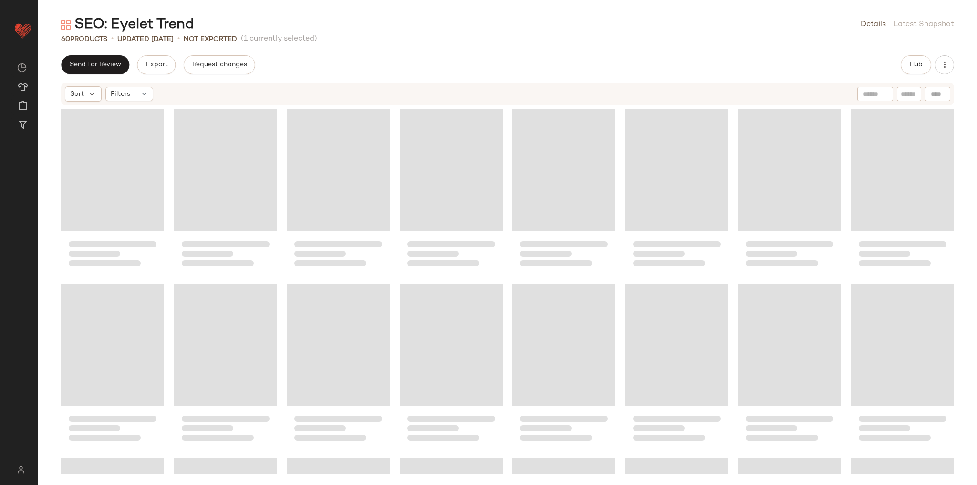
scroll to position [0, 0]
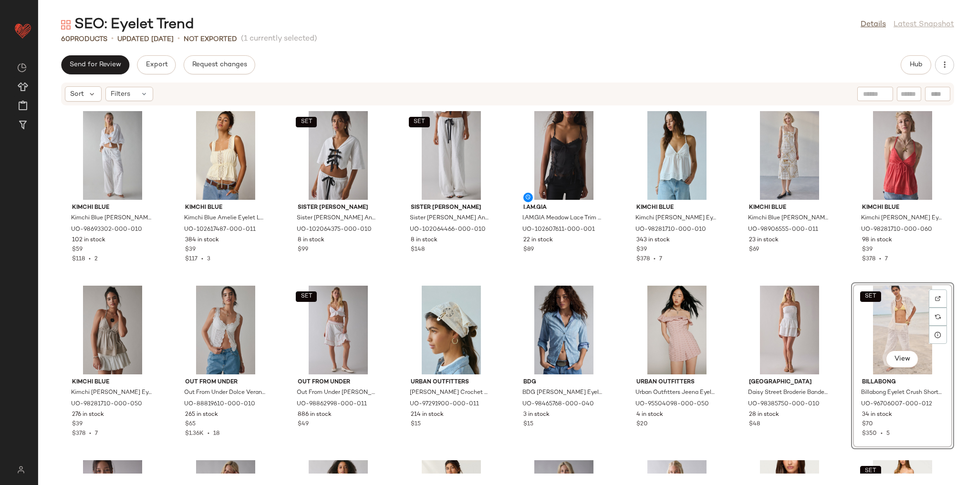
click at [726, 249] on div "Kimchi Blue Kimchi Blue Millie Semi-Sheer Eyelet Lace Wide Leg Pull-On Pant in …" at bounding box center [507, 290] width 939 height 368
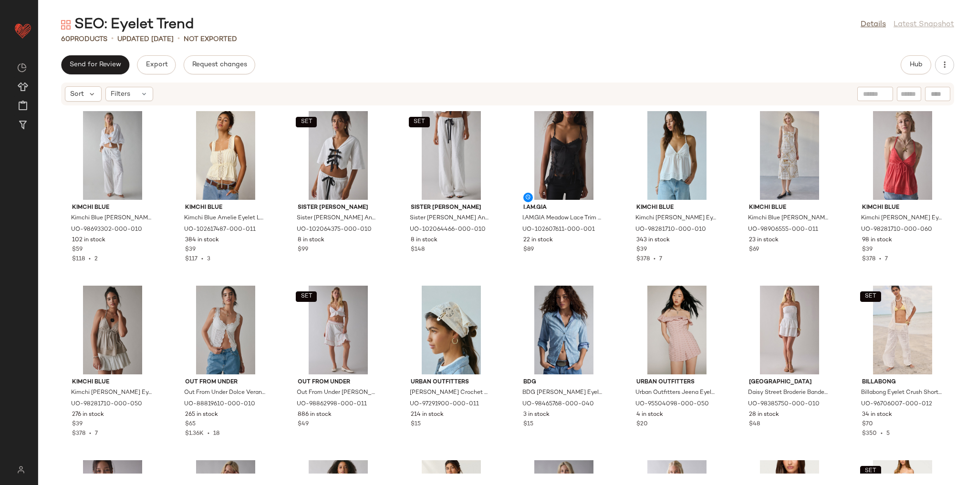
click at [615, 181] on div "Kimchi Blue Kimchi Blue Millie Semi-Sheer Eyelet Lace Wide Leg Pull-On Pant in …" at bounding box center [507, 290] width 939 height 368
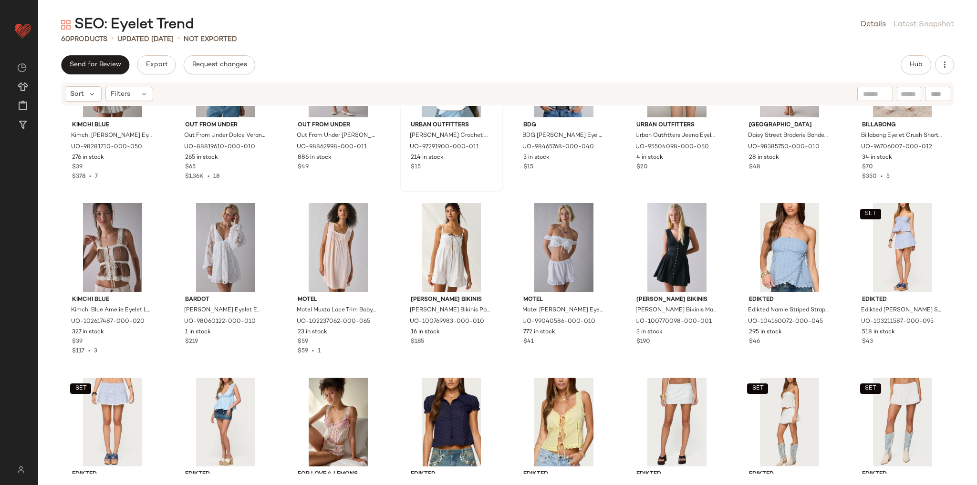
scroll to position [275, 0]
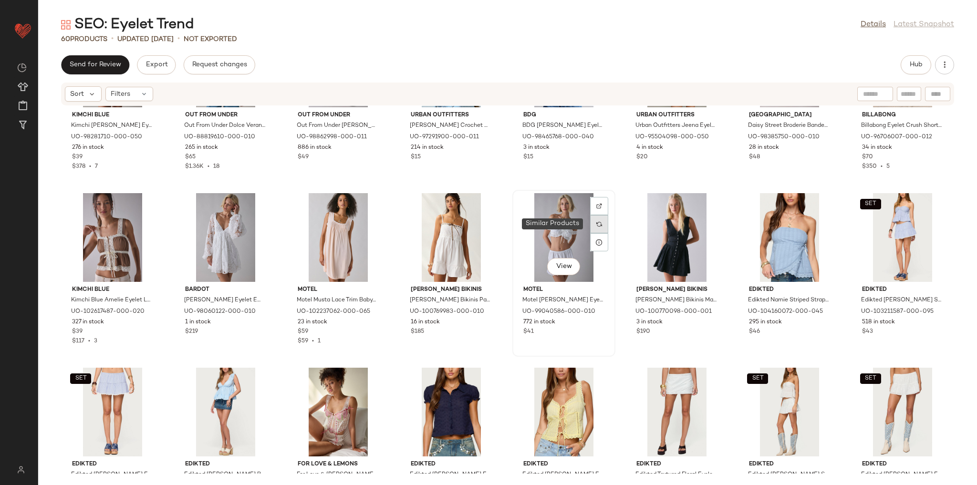
click at [601, 229] on div at bounding box center [599, 224] width 18 height 18
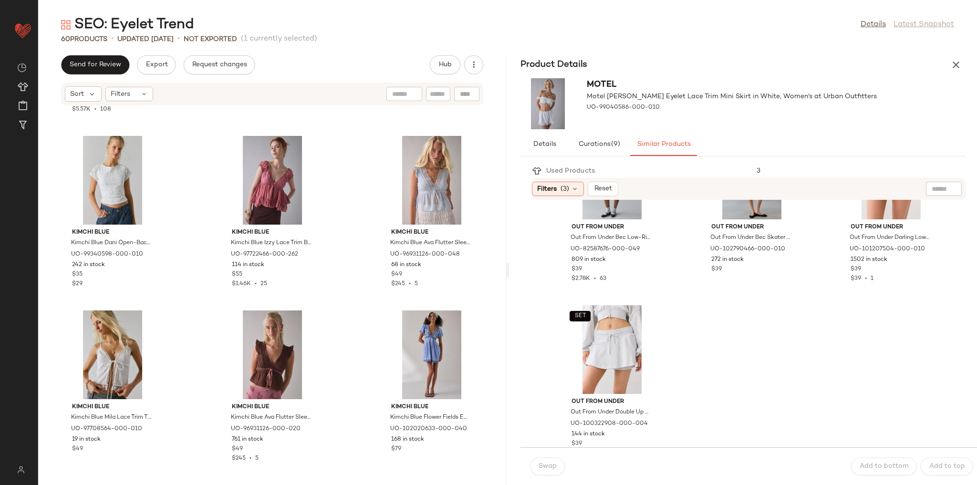
scroll to position [1148, 0]
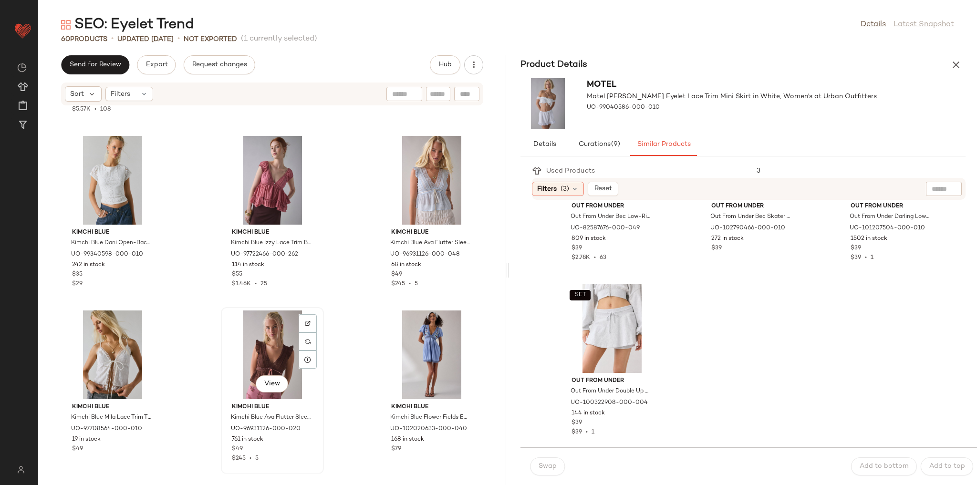
click at [261, 350] on div "View" at bounding box center [272, 354] width 96 height 89
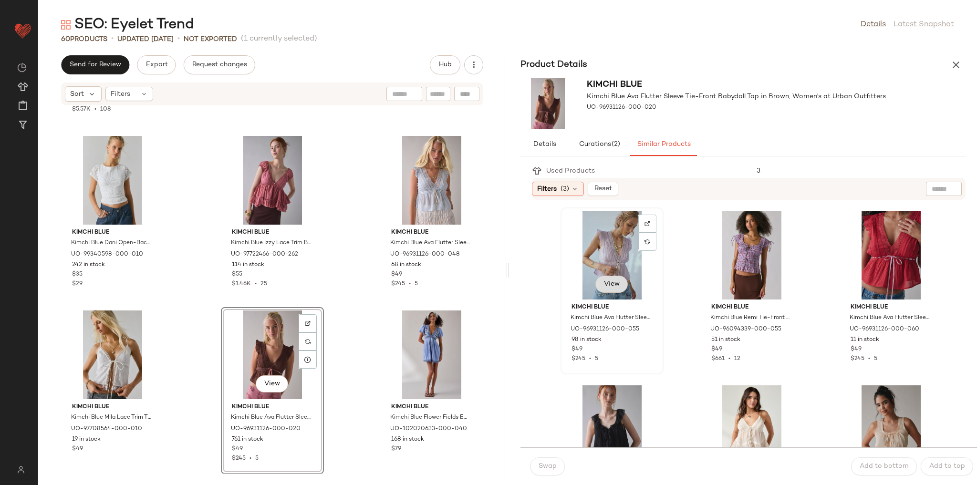
click at [618, 289] on button "View" at bounding box center [611, 284] width 32 height 17
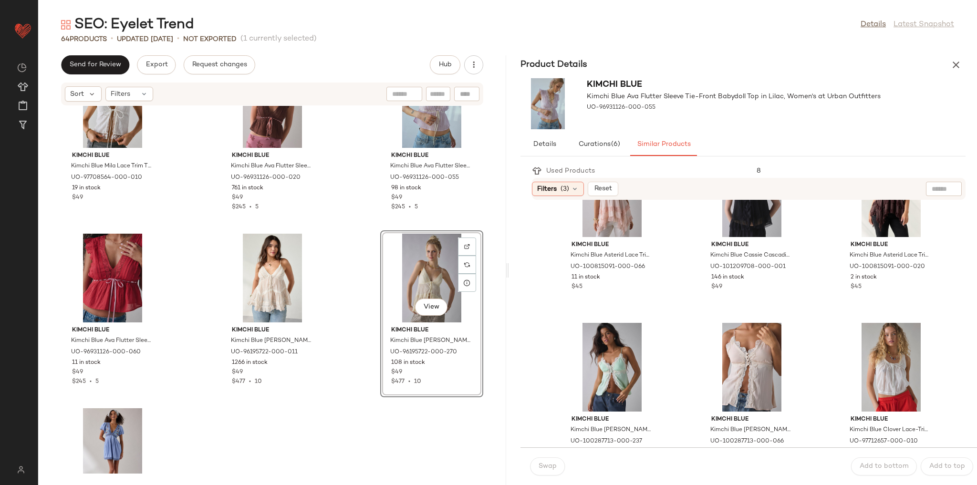
scroll to position [458, 0]
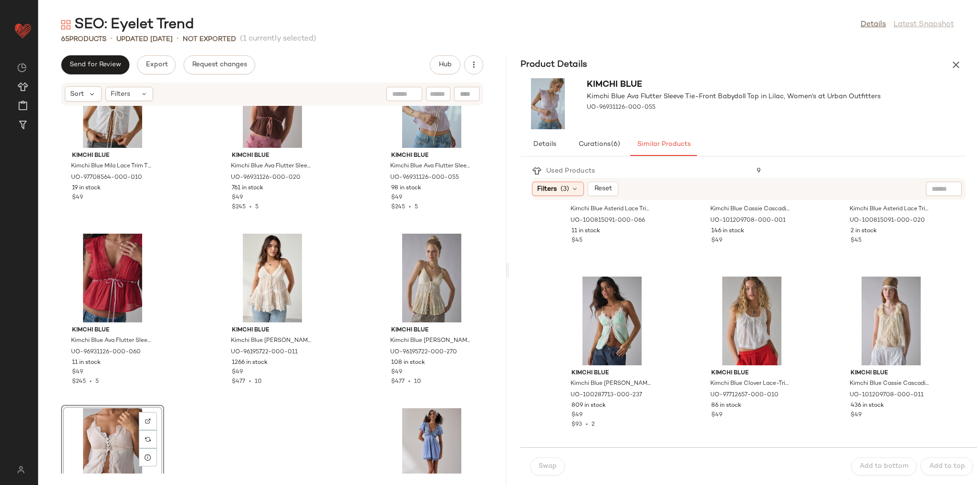
click at [363, 395] on div "Kimchi Blue Kimchi Blue Dani Open-Back Tie Tee in White, Women's at Urban Outfi…" at bounding box center [272, 290] width 468 height 368
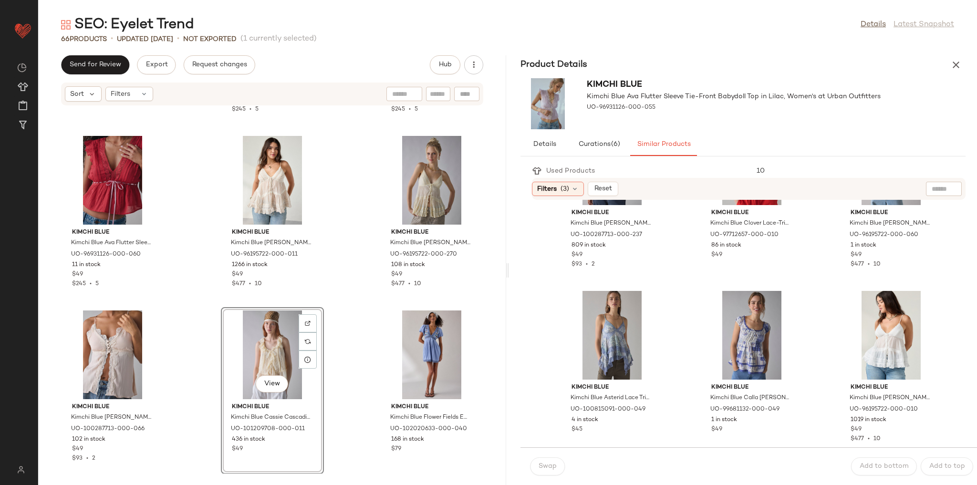
scroll to position [625, 0]
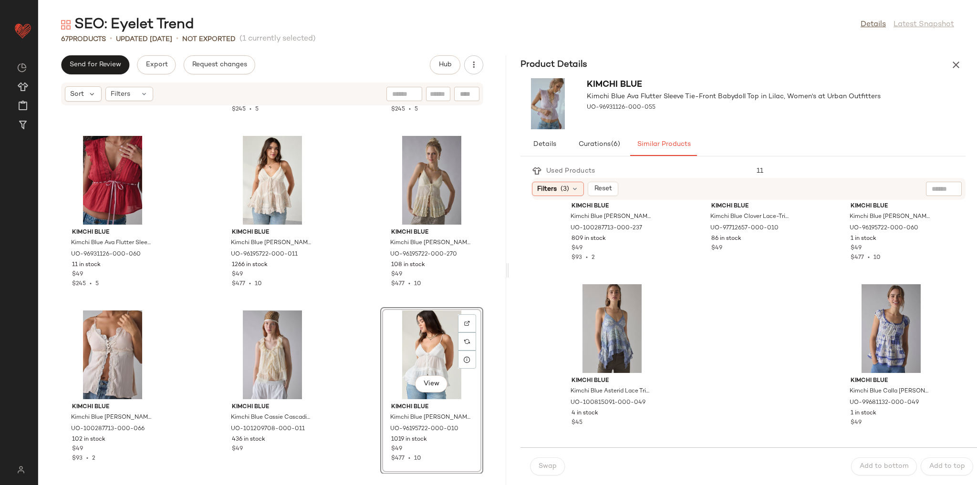
click at [354, 292] on div "Kimchi Blue Kimchi Blue Mila Lace Trim Tie-Front Flyaway Cami in White, Women's…" at bounding box center [272, 290] width 468 height 368
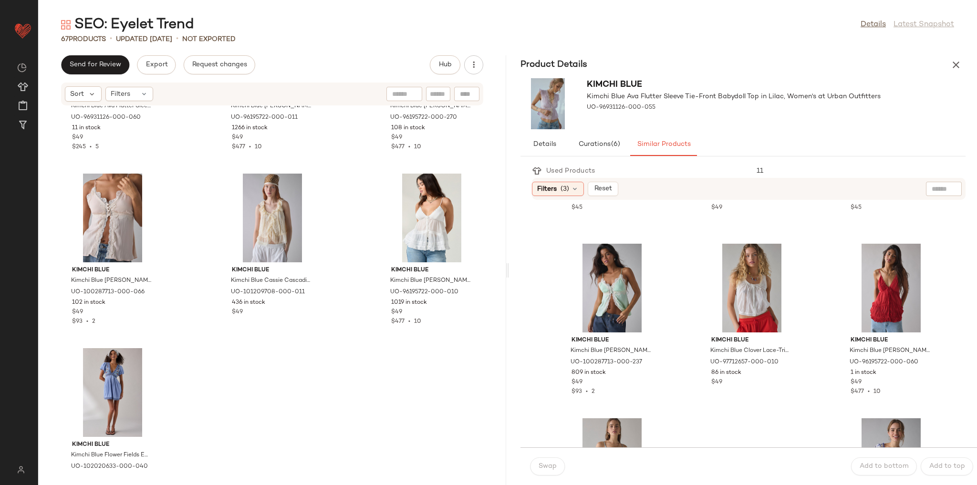
scroll to position [510, 0]
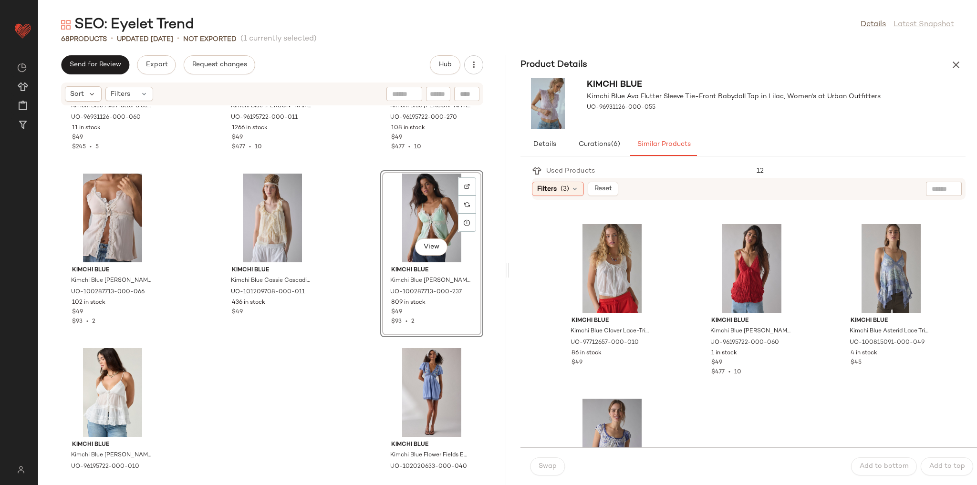
click at [336, 342] on div "Kimchi Blue Kimchi Blue Ava Flutter Sleeve Tie-Front Babydoll Top in Red, Women…" at bounding box center [272, 290] width 468 height 368
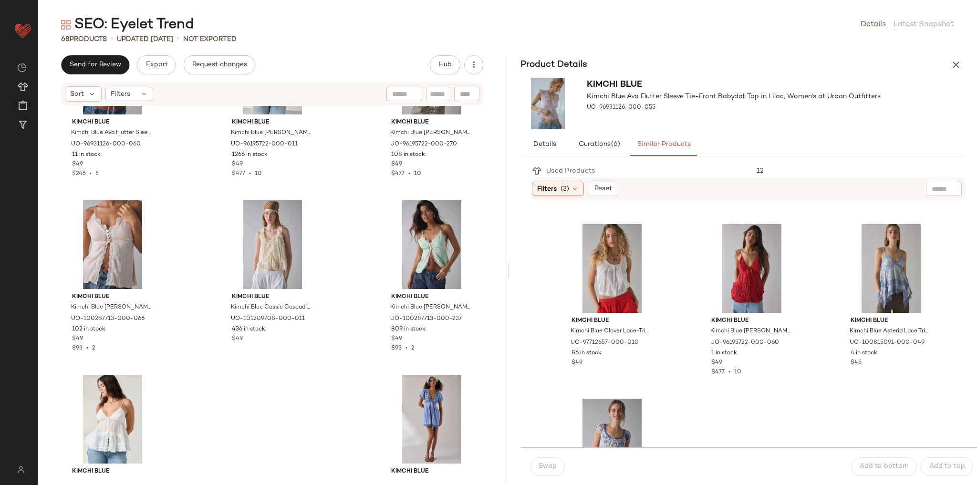
scroll to position [3649, 0]
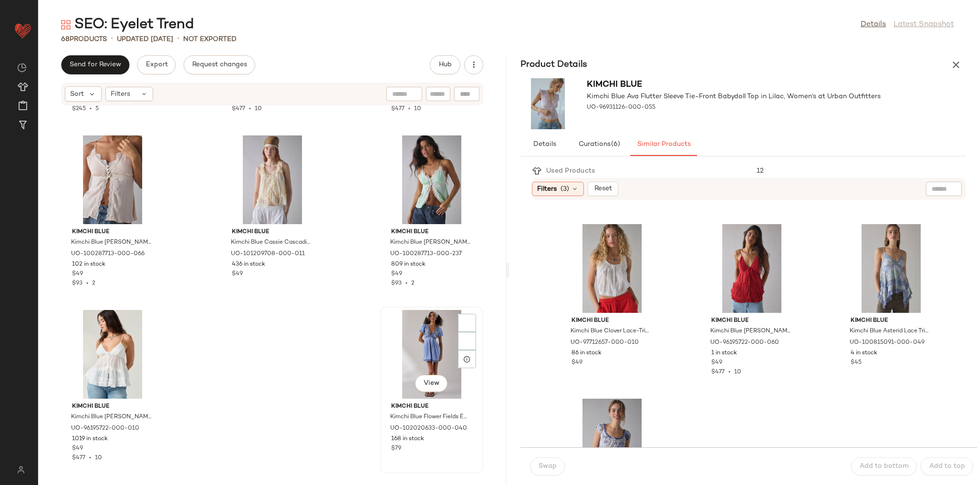
click at [429, 344] on div "View" at bounding box center [431, 354] width 96 height 89
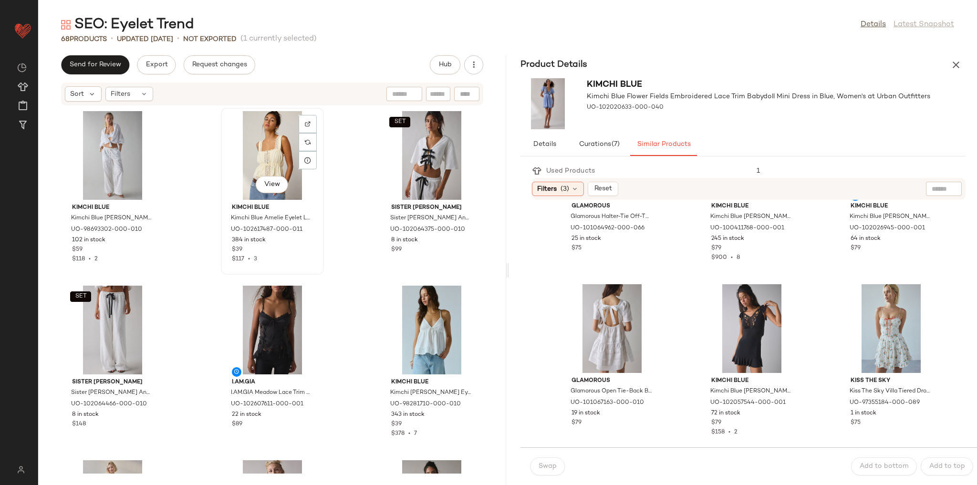
click at [269, 135] on div "View" at bounding box center [272, 155] width 96 height 89
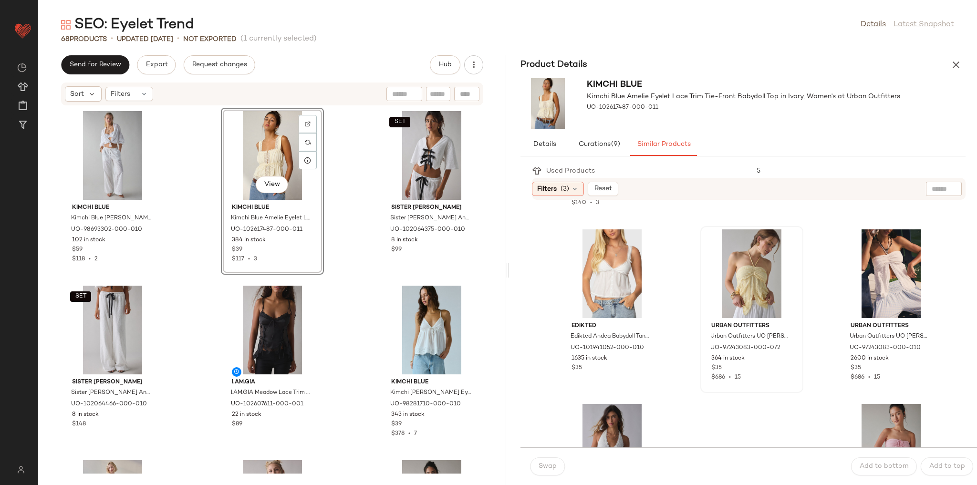
scroll to position [839, 0]
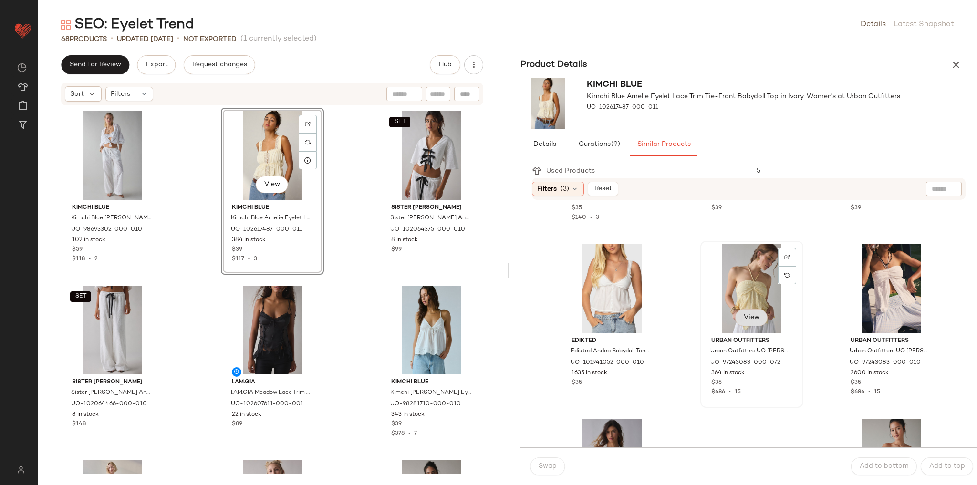
click at [746, 319] on span "View" at bounding box center [751, 318] width 16 height 8
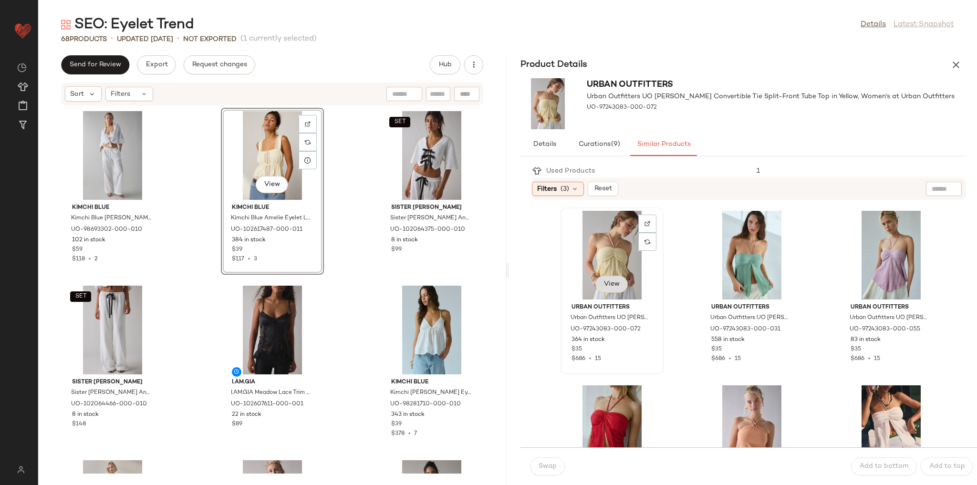
click at [608, 282] on span "View" at bounding box center [611, 284] width 16 height 8
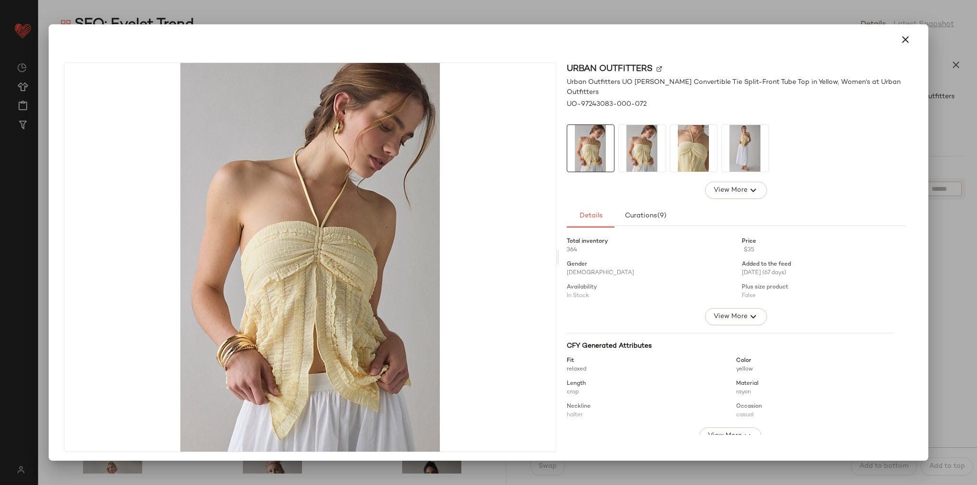
click at [670, 141] on img at bounding box center [693, 148] width 47 height 47
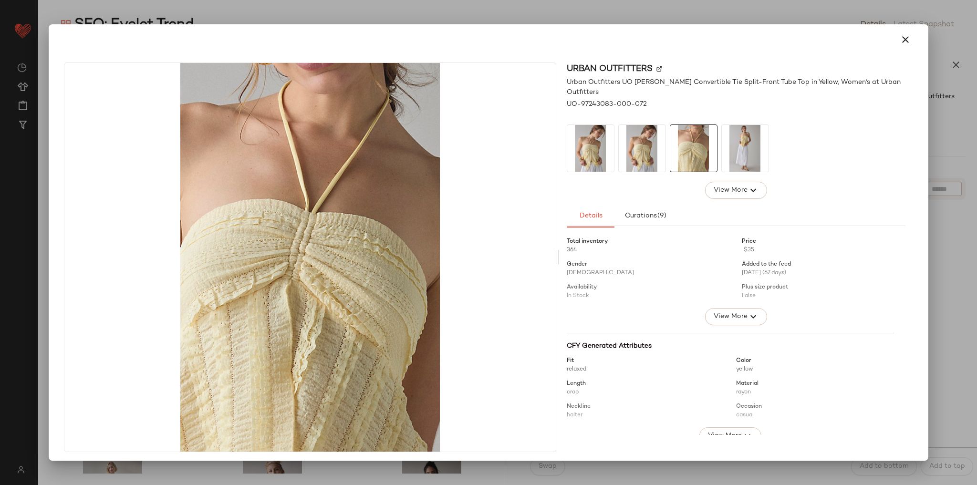
click at [751, 141] on img at bounding box center [745, 148] width 47 height 47
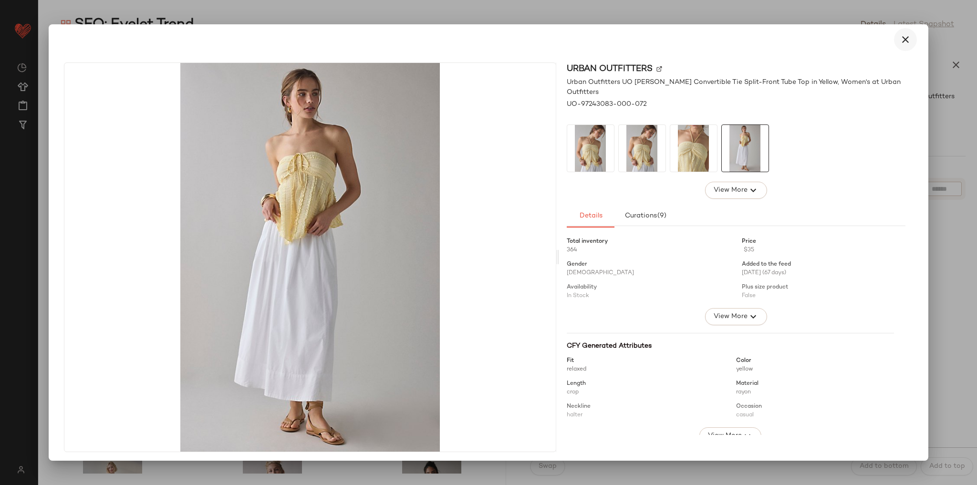
click at [899, 41] on icon "button" at bounding box center [904, 39] width 11 height 11
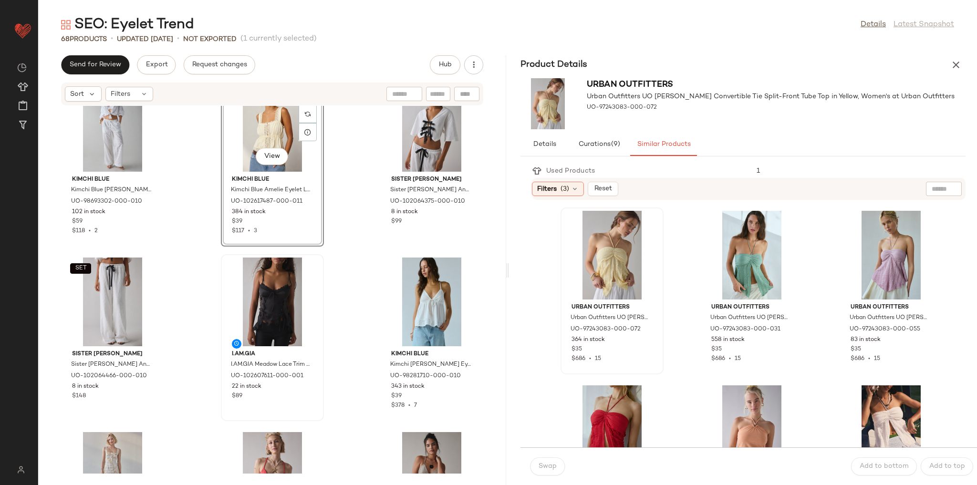
scroll to position [76, 0]
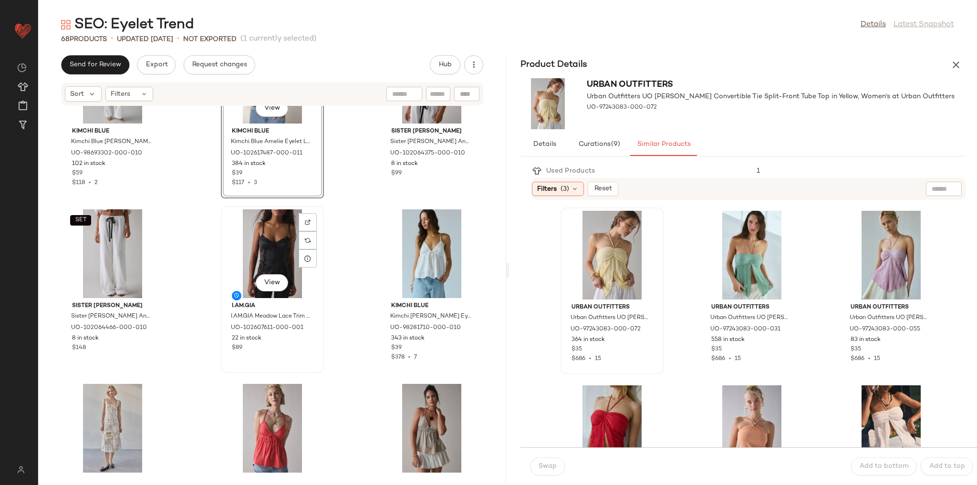
click at [272, 253] on div "View" at bounding box center [272, 253] width 96 height 89
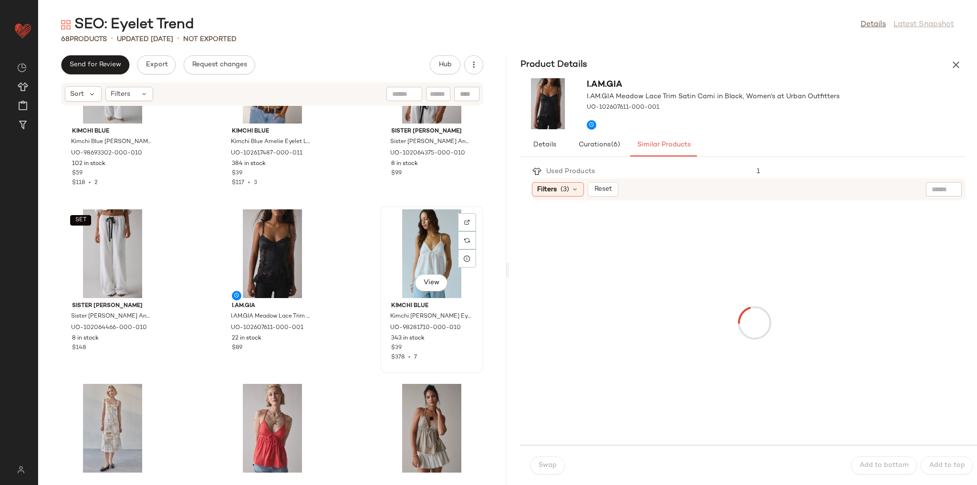
click at [409, 243] on div "View" at bounding box center [431, 253] width 96 height 89
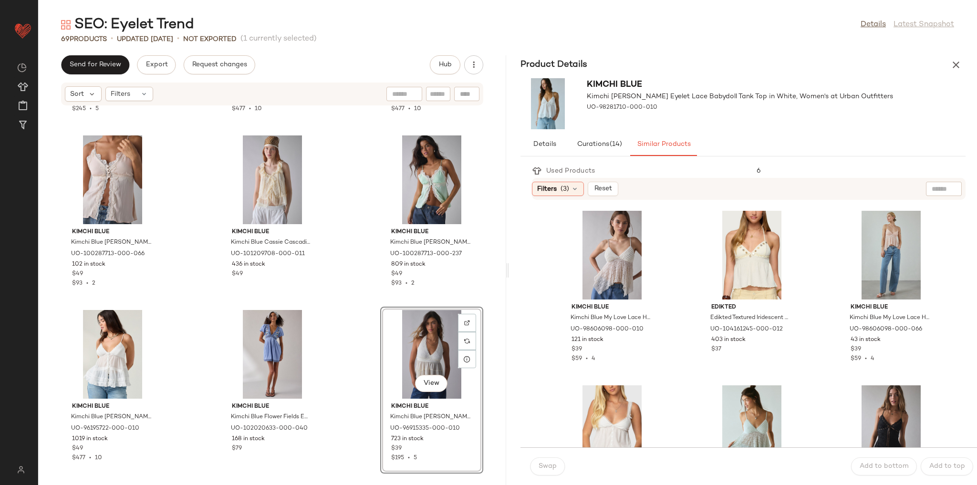
click at [348, 343] on div "Kimchi Blue Kimchi Blue Ava Flutter Sleeve Tie-Front Babydoll Top in Red, Women…" at bounding box center [272, 290] width 468 height 368
click at [420, 378] on button "View" at bounding box center [431, 383] width 32 height 17
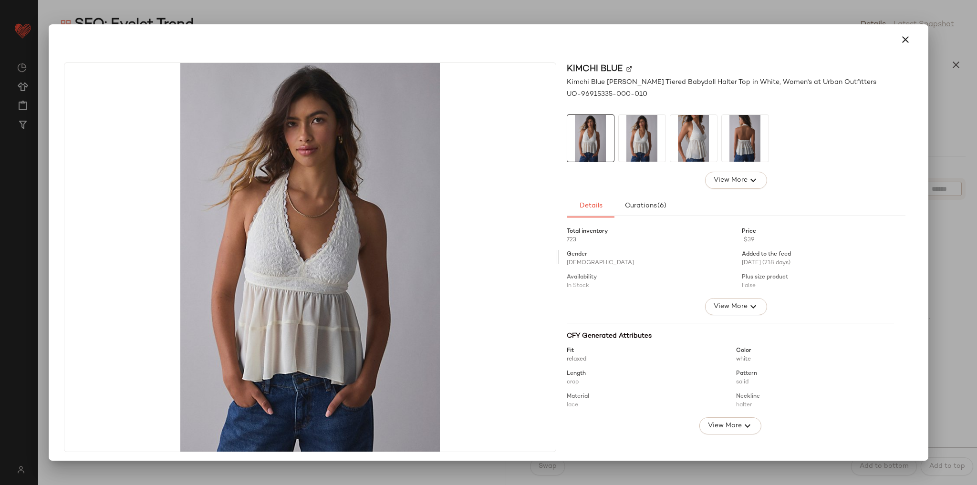
click at [641, 127] on img at bounding box center [642, 138] width 47 height 47
click at [700, 141] on img at bounding box center [693, 138] width 47 height 47
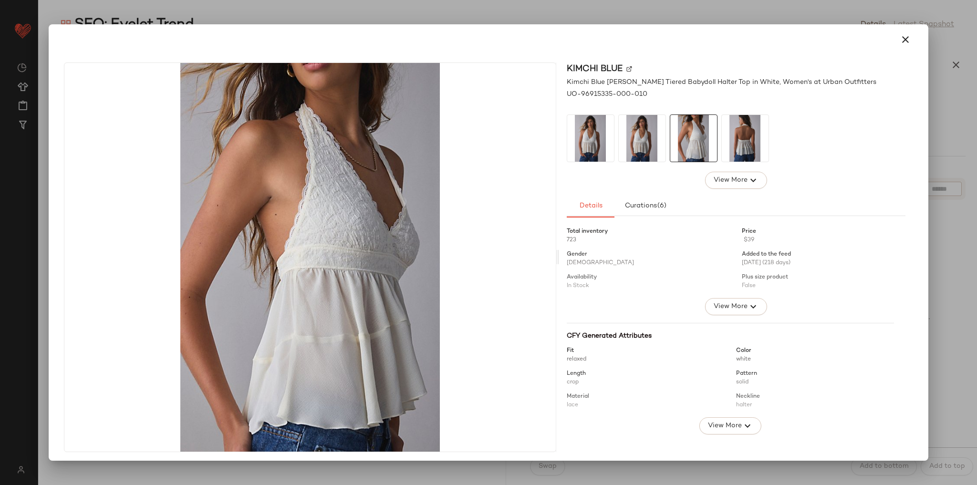
click at [755, 146] on img at bounding box center [745, 138] width 47 height 47
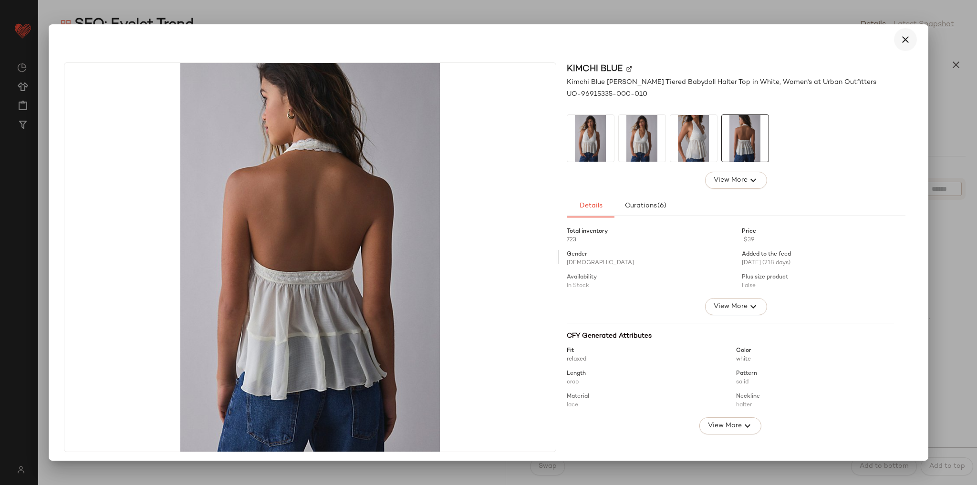
click at [899, 38] on icon "button" at bounding box center [904, 39] width 11 height 11
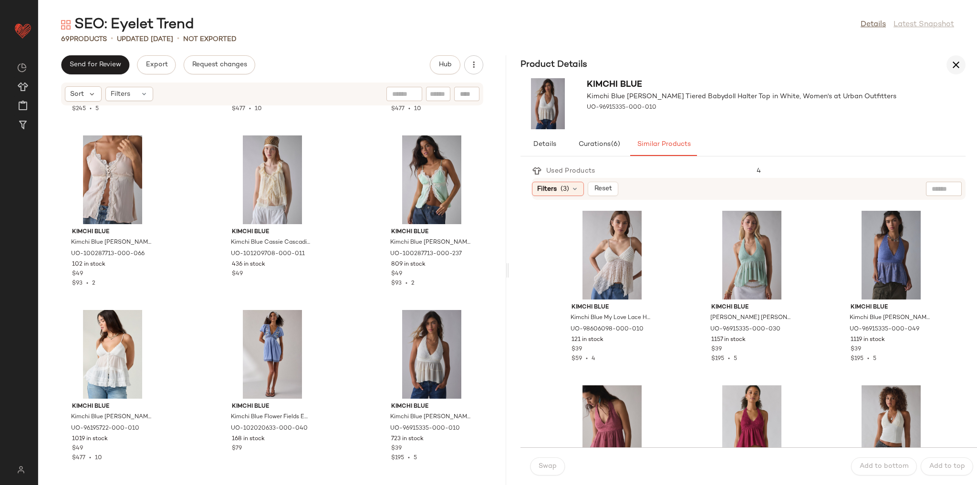
click at [955, 62] on icon "button" at bounding box center [955, 64] width 11 height 11
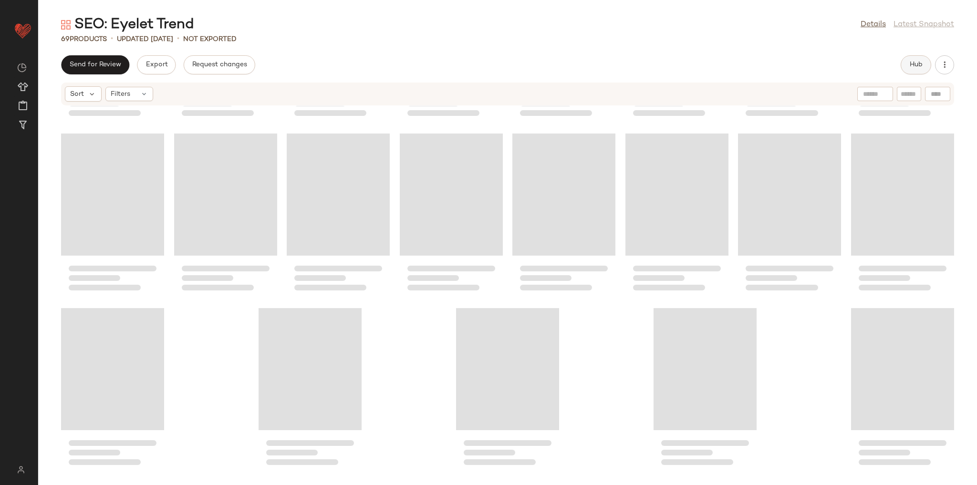
click at [914, 64] on span "Hub" at bounding box center [915, 65] width 13 height 8
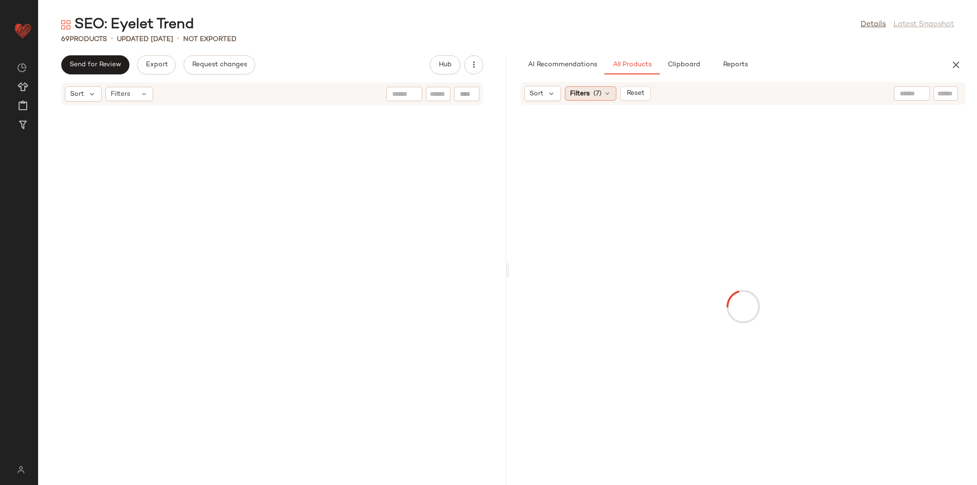
scroll to position [3649, 0]
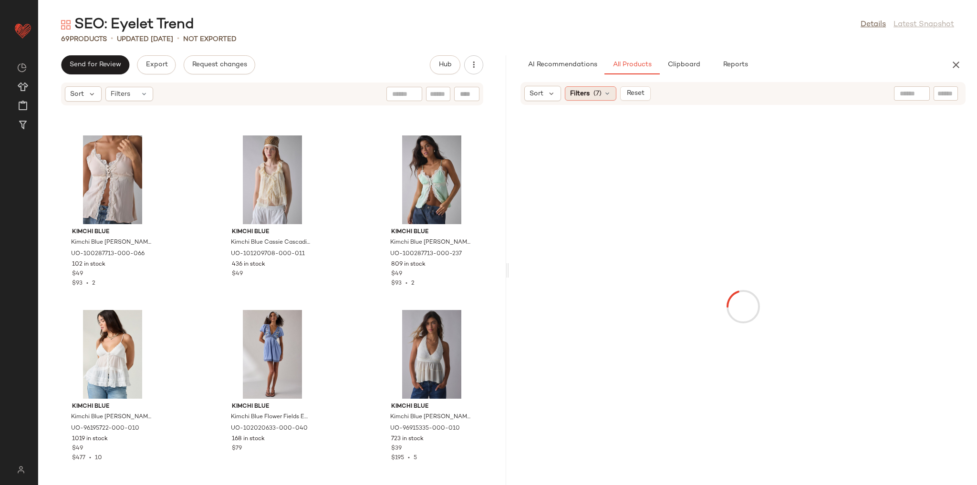
click at [602, 93] on div "Filters (7)" at bounding box center [591, 93] width 52 height 14
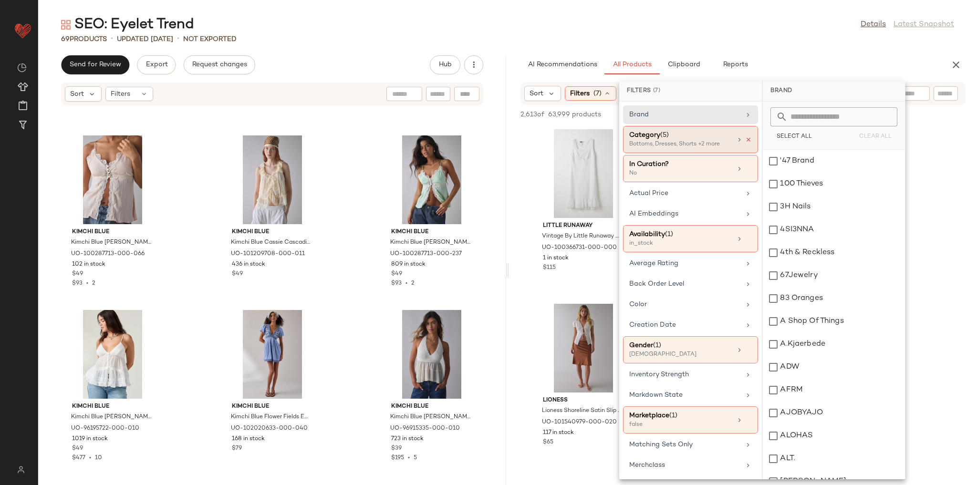
click at [746, 136] on icon at bounding box center [748, 139] width 7 height 7
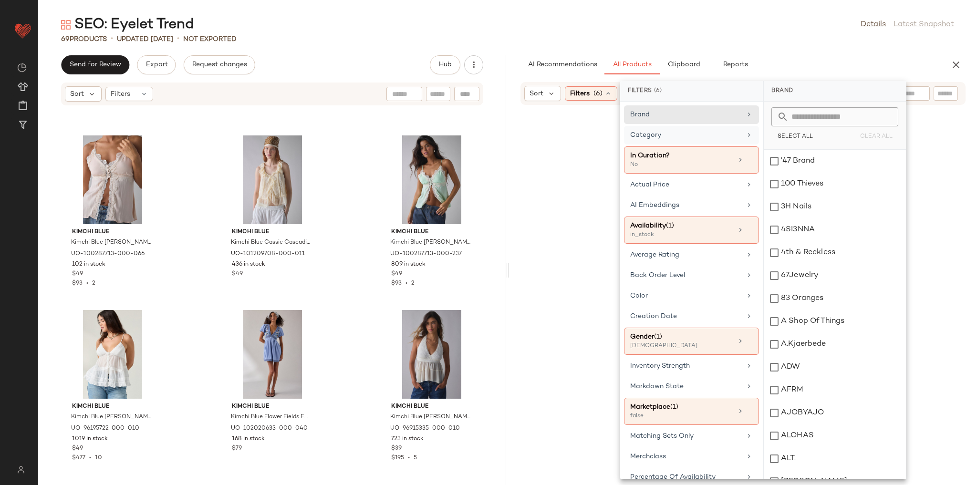
click at [799, 63] on div "AI Recommendations All Products Clipboard Reports" at bounding box center [727, 64] width 414 height 19
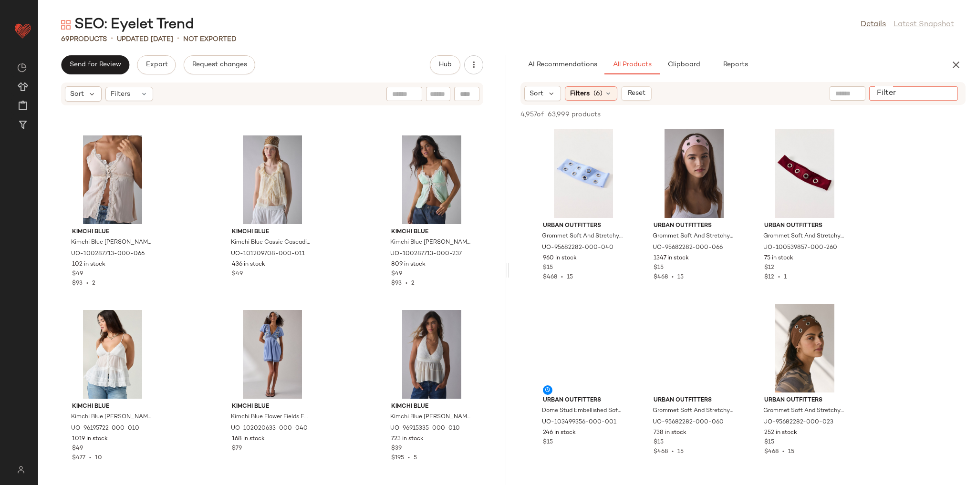
click at [937, 93] on input "Filter" at bounding box center [913, 94] width 81 height 10
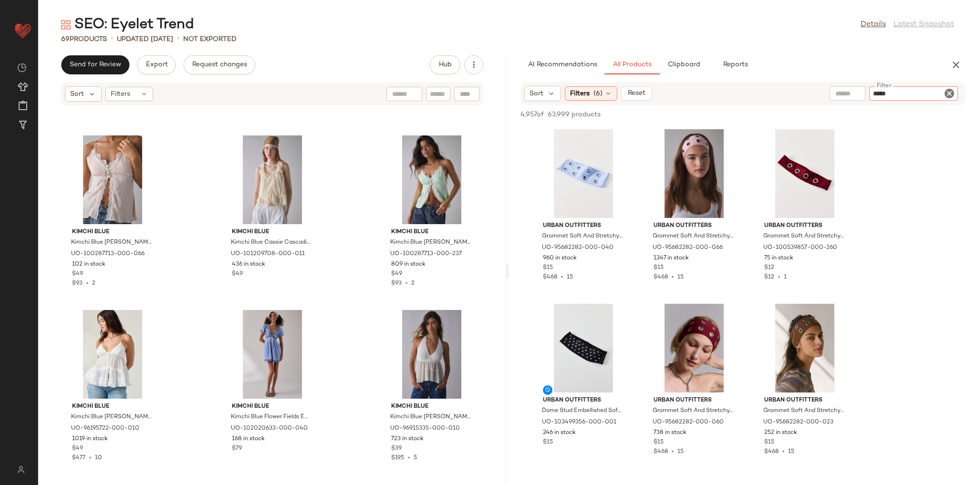
type input "******"
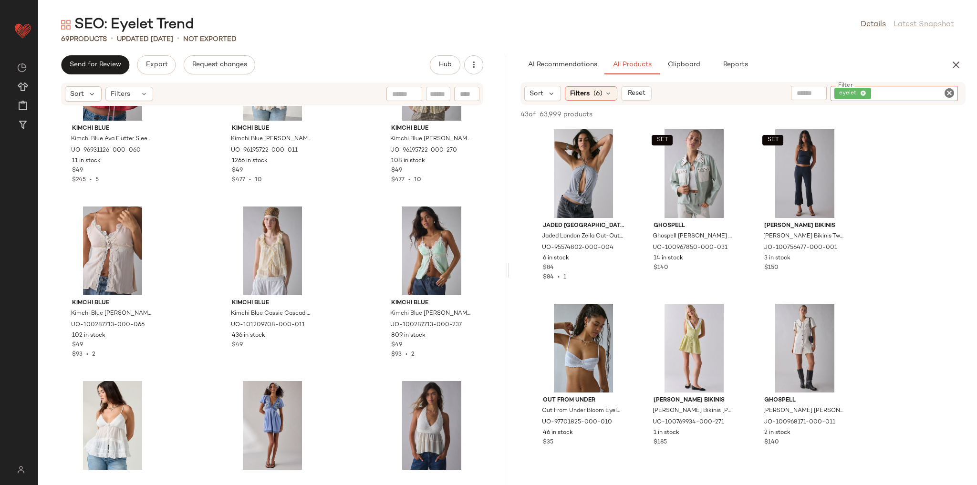
scroll to position [3649, 0]
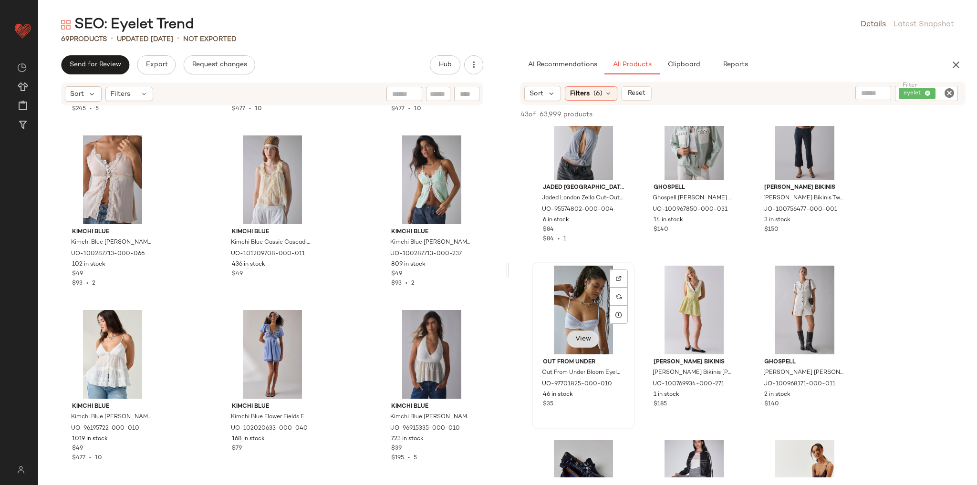
click at [582, 337] on span "View" at bounding box center [583, 339] width 16 height 8
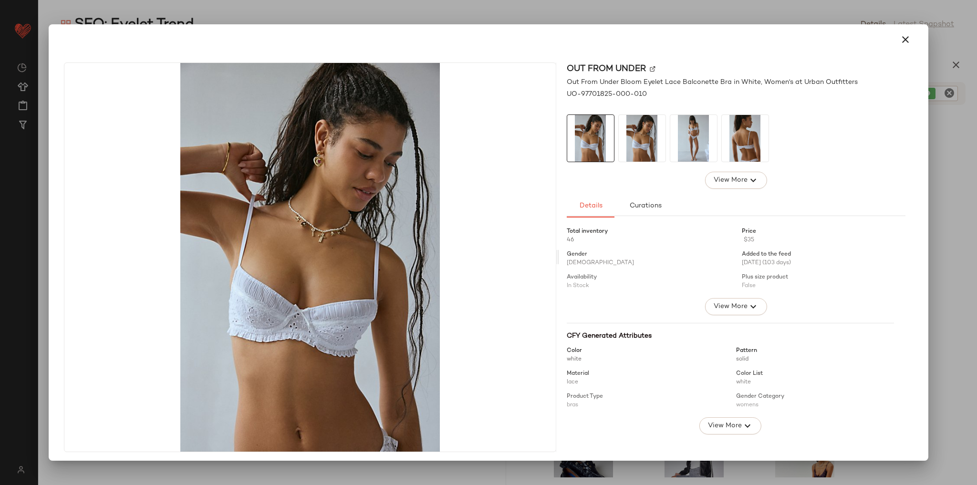
click at [640, 145] on img at bounding box center [642, 138] width 47 height 47
click at [692, 154] on img at bounding box center [693, 138] width 47 height 47
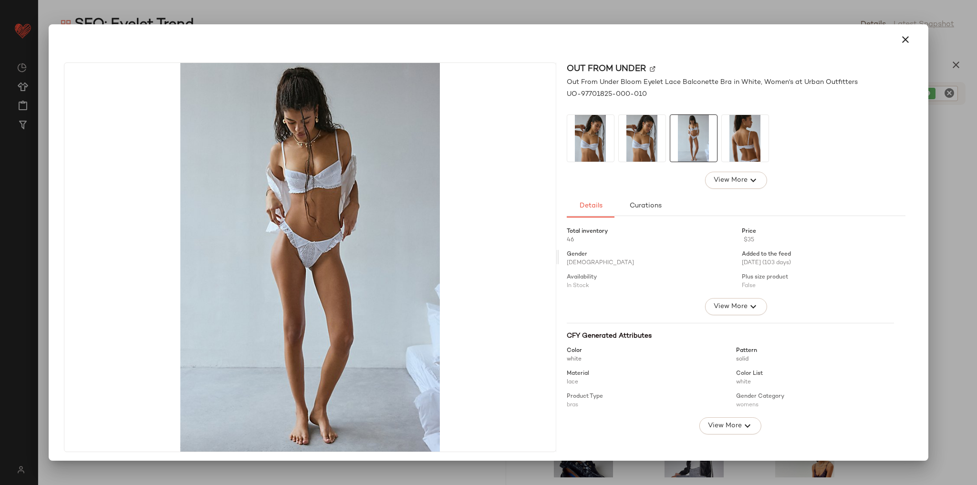
click at [740, 146] on img at bounding box center [745, 138] width 47 height 47
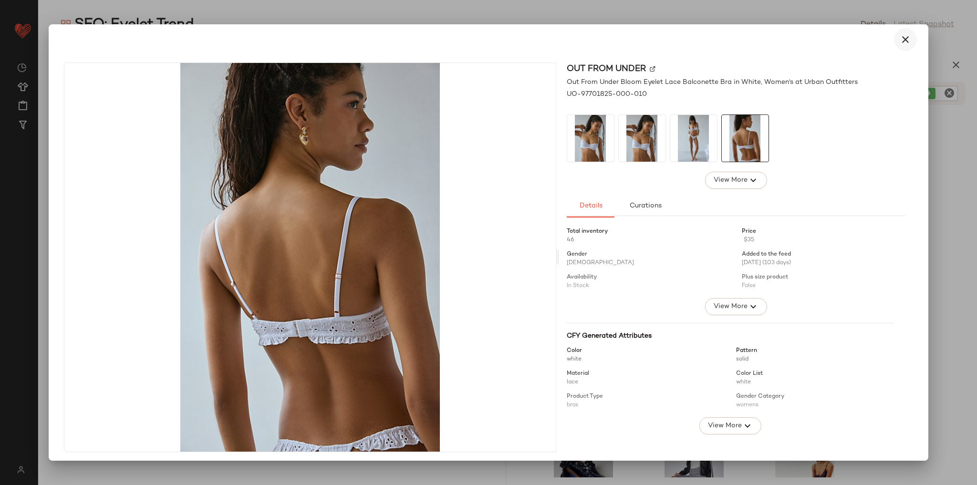
click at [902, 43] on icon "button" at bounding box center [904, 39] width 11 height 11
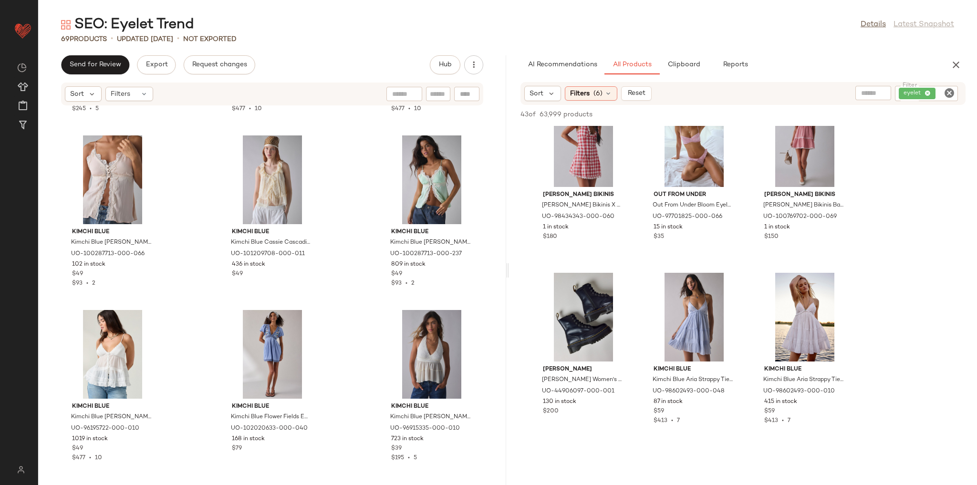
scroll to position [610, 0]
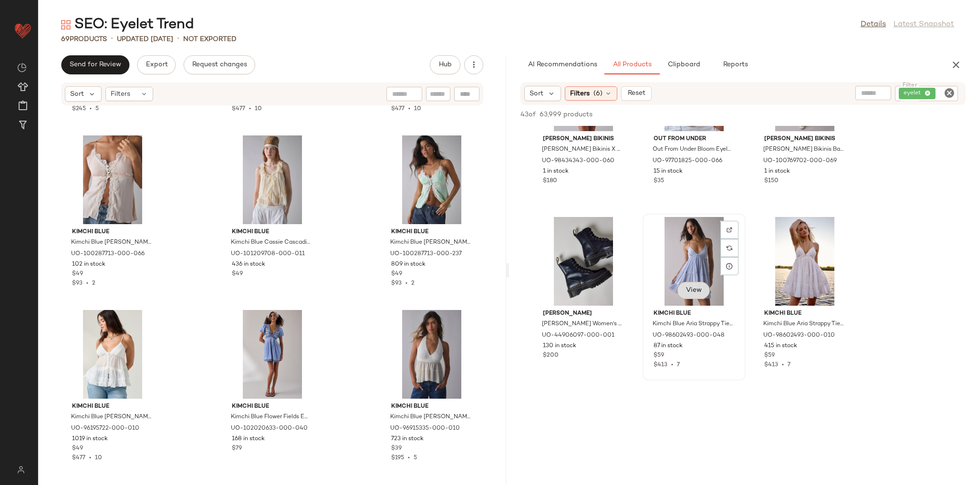
click at [698, 287] on span "View" at bounding box center [693, 291] width 16 height 8
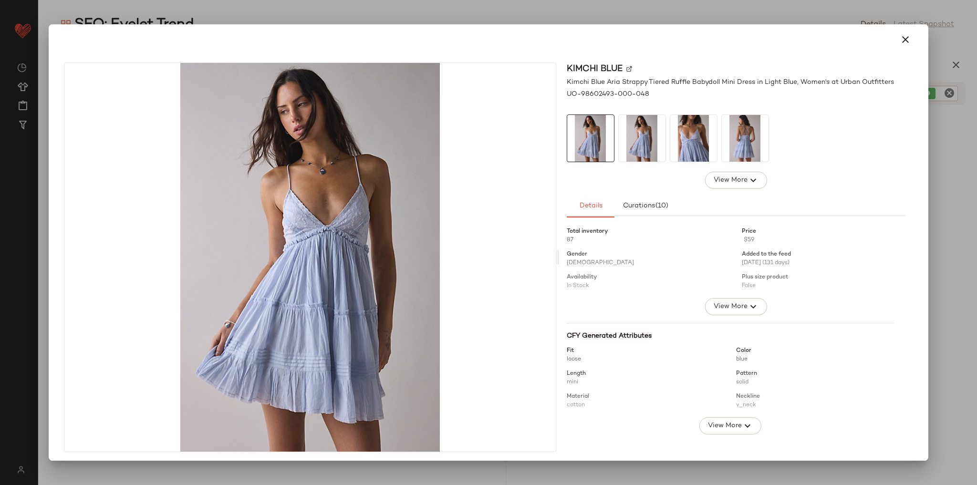
click at [651, 136] on img at bounding box center [642, 138] width 47 height 47
click at [677, 144] on img at bounding box center [693, 138] width 47 height 47
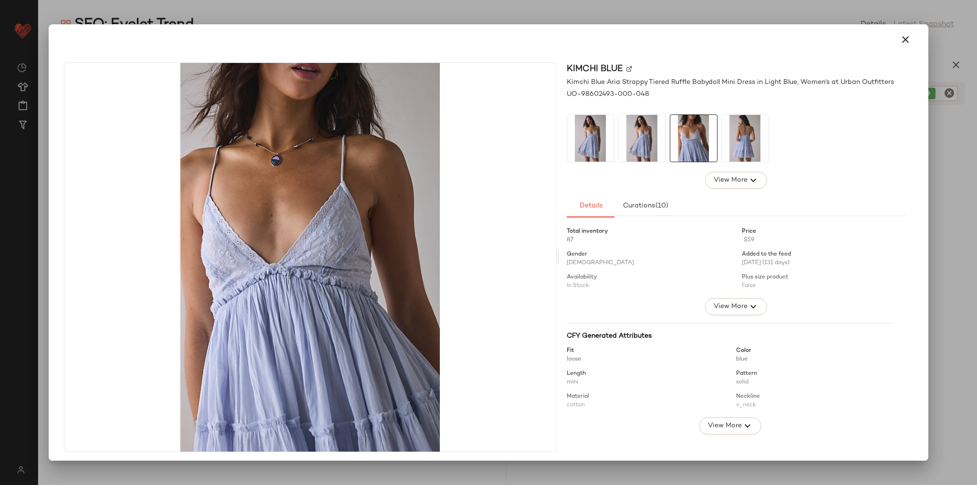
click at [733, 147] on img at bounding box center [745, 138] width 47 height 47
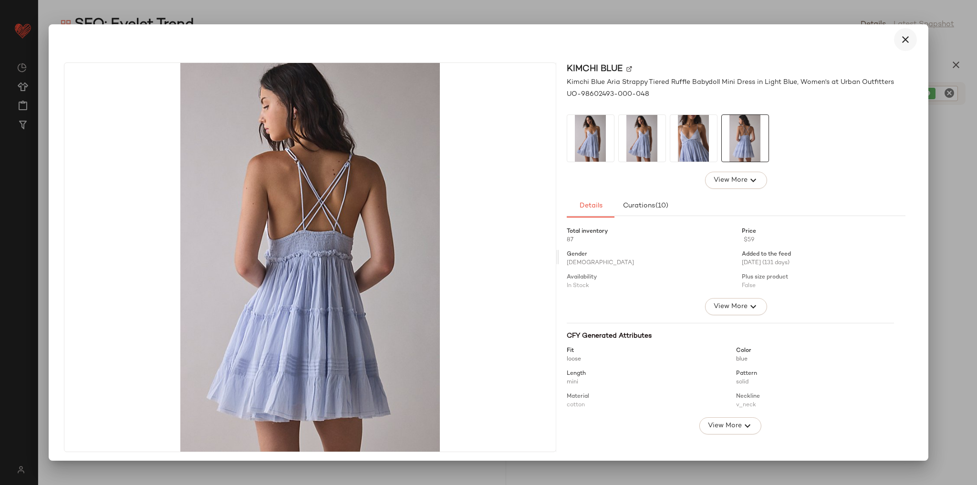
click at [898, 49] on button "button" at bounding box center [905, 39] width 23 height 23
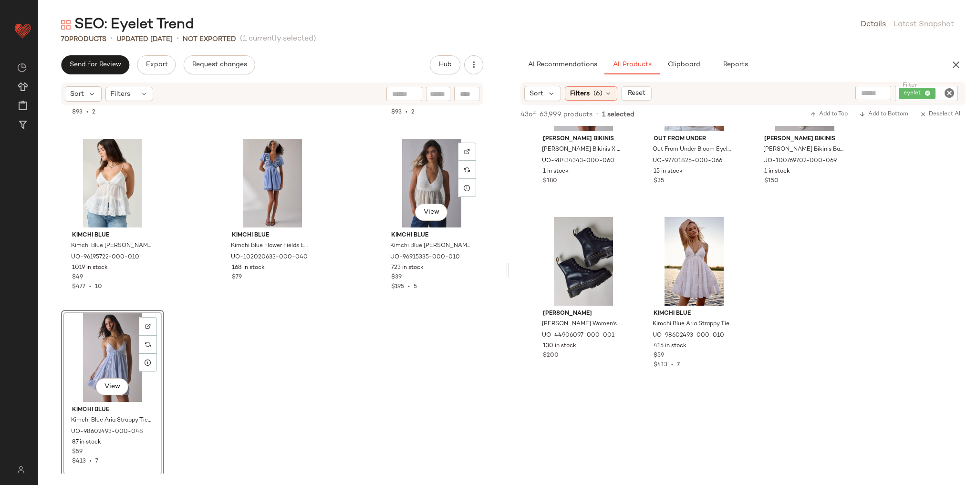
scroll to position [3823, 0]
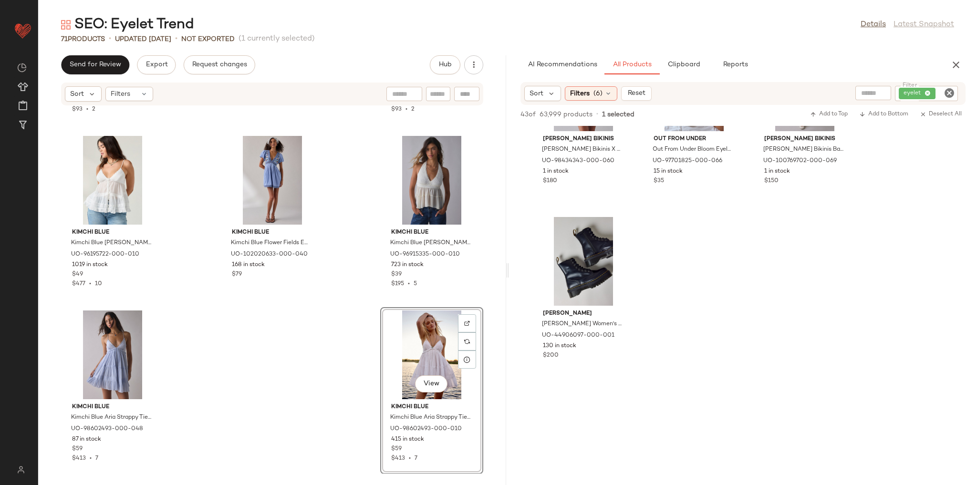
click at [292, 363] on div "Kimchi Blue Kimchi Blue Krista Flyaway Lace Trim Satin Cami in Pink, Women's at…" at bounding box center [272, 290] width 468 height 368
click at [423, 380] on span "View" at bounding box center [431, 384] width 16 height 8
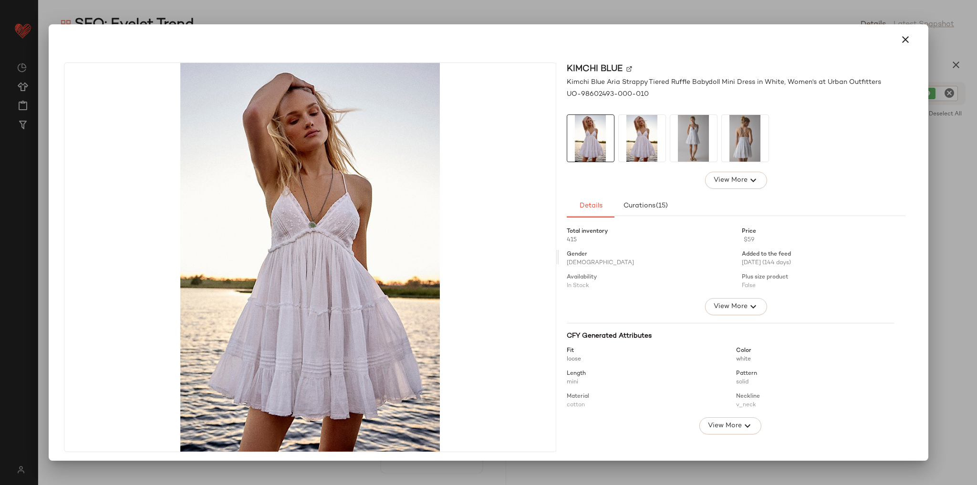
click at [690, 132] on img at bounding box center [693, 138] width 47 height 47
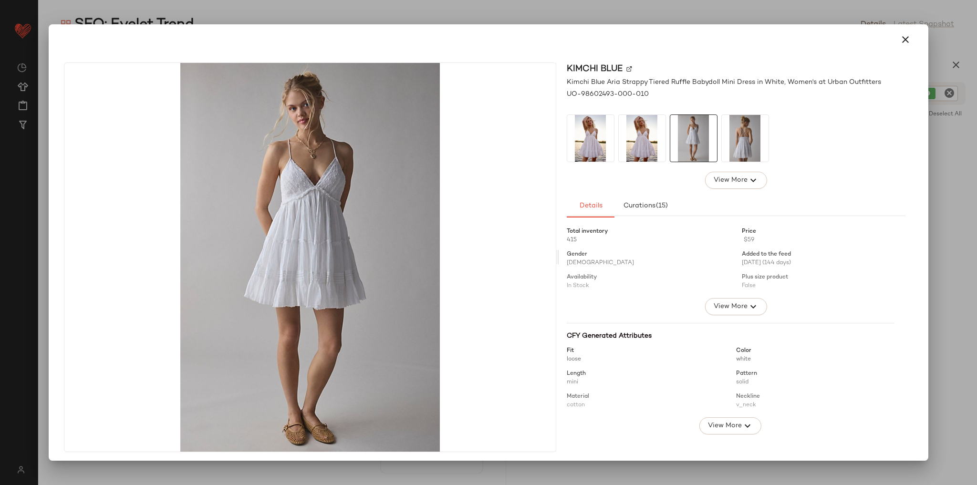
click at [748, 138] on img at bounding box center [745, 138] width 47 height 47
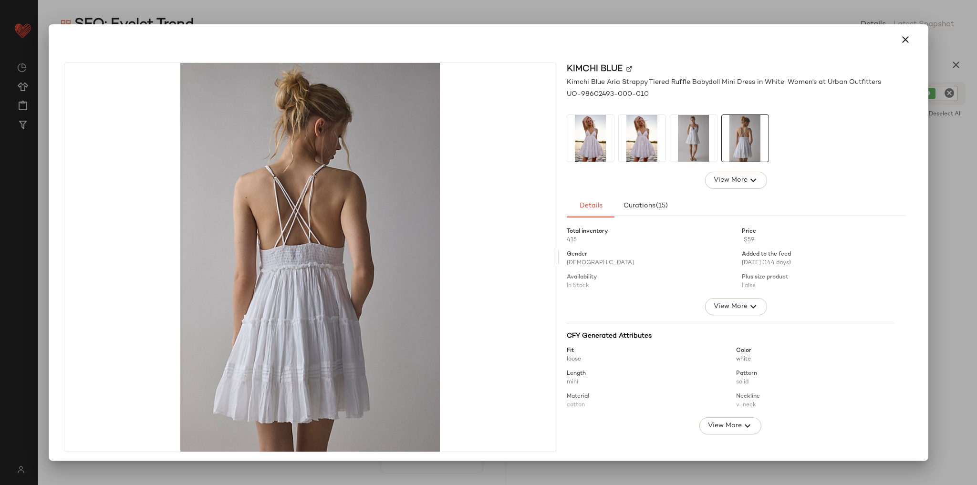
click at [628, 143] on img at bounding box center [642, 138] width 47 height 47
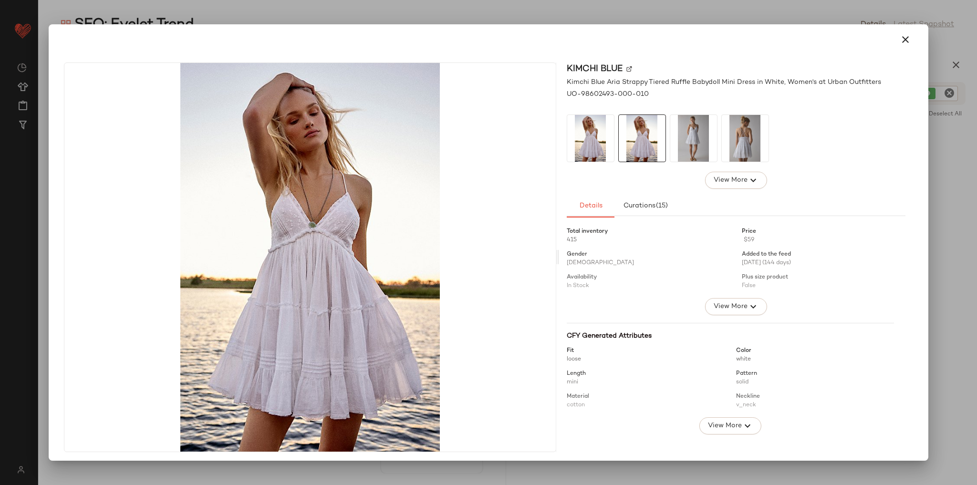
click at [599, 147] on img at bounding box center [590, 138] width 47 height 47
click at [632, 144] on img at bounding box center [642, 138] width 47 height 47
click at [694, 133] on img at bounding box center [693, 138] width 47 height 47
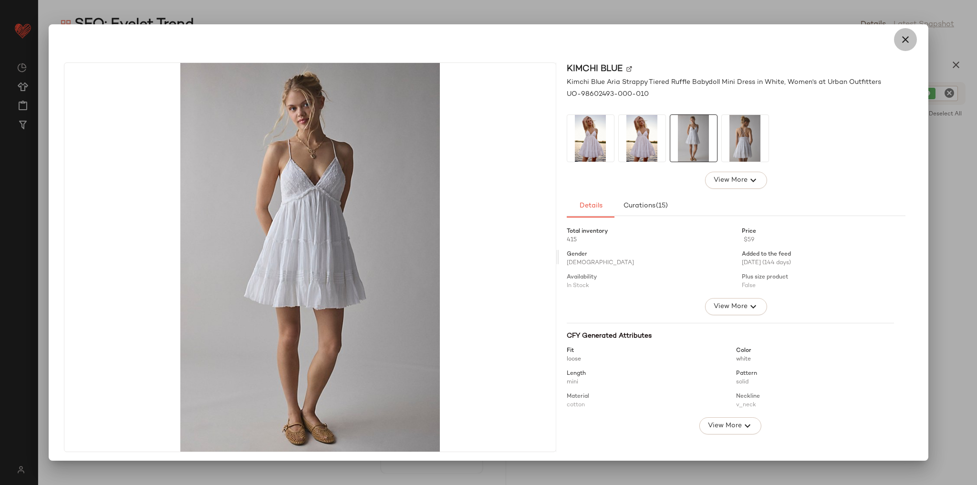
click at [904, 40] on icon "button" at bounding box center [904, 39] width 11 height 11
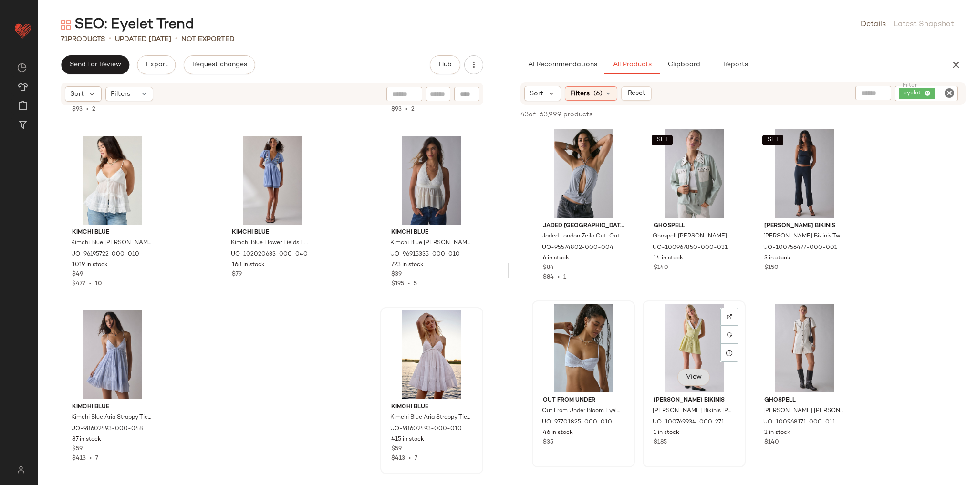
click at [687, 382] on button "View" at bounding box center [693, 377] width 32 height 17
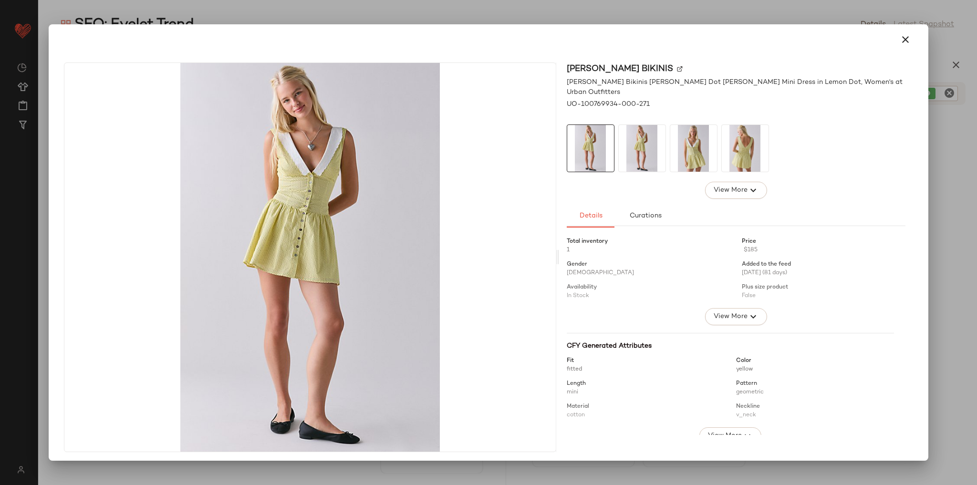
click at [652, 136] on img at bounding box center [642, 148] width 47 height 47
click at [699, 134] on img at bounding box center [693, 148] width 47 height 47
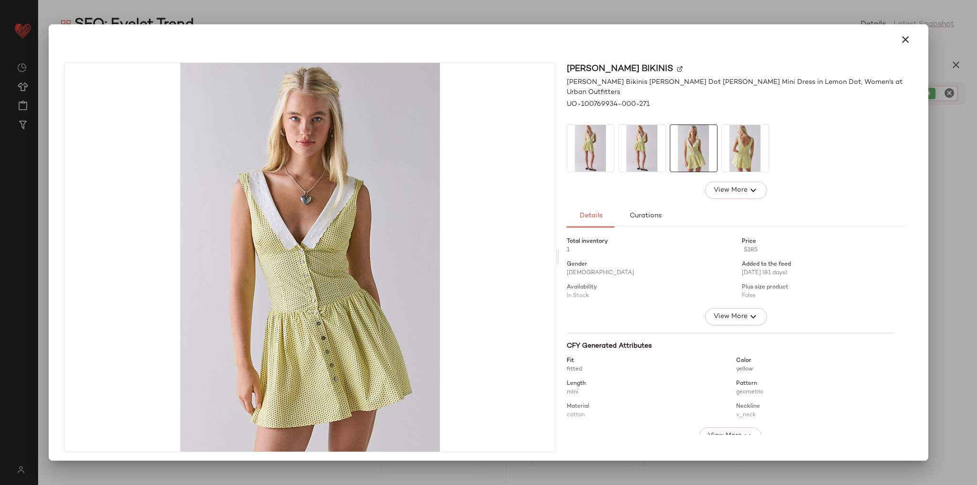
click at [743, 136] on img at bounding box center [745, 148] width 47 height 47
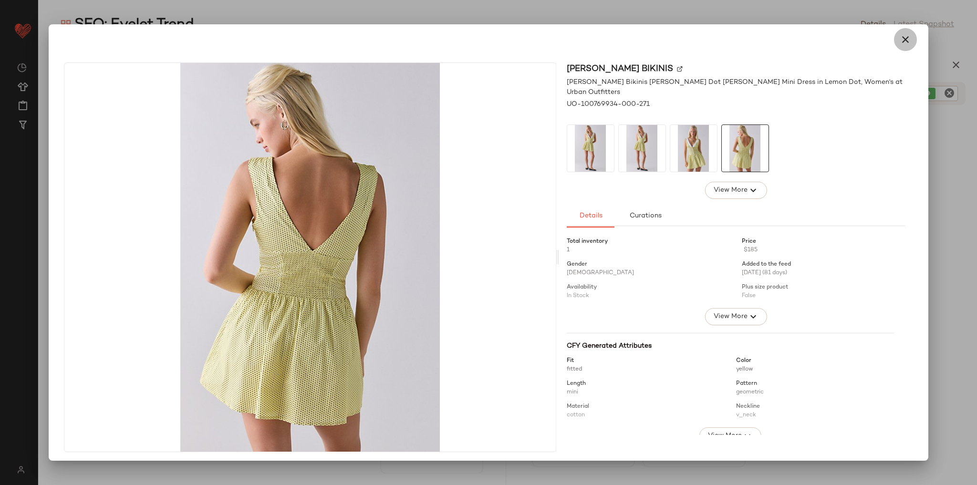
click at [903, 36] on icon "button" at bounding box center [904, 39] width 11 height 11
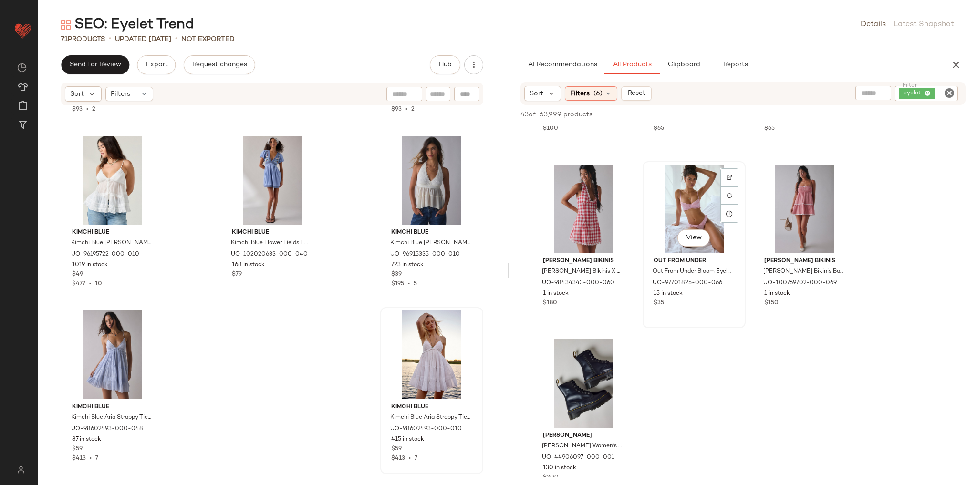
scroll to position [458, 0]
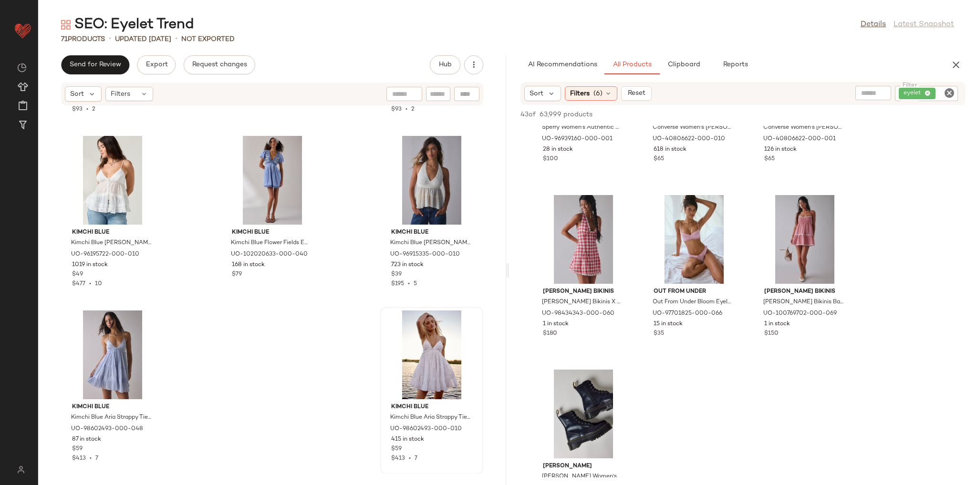
click at [723, 375] on div "Jaded London Jaded London Zeila Cut-Out Drape Halter Top in Grey Marl, Women's …" at bounding box center [743, 100] width 468 height 865
click at [950, 95] on icon "Clear Filter" at bounding box center [948, 92] width 11 height 11
click at [858, 94] on input "text" at bounding box center [869, 94] width 83 height 10
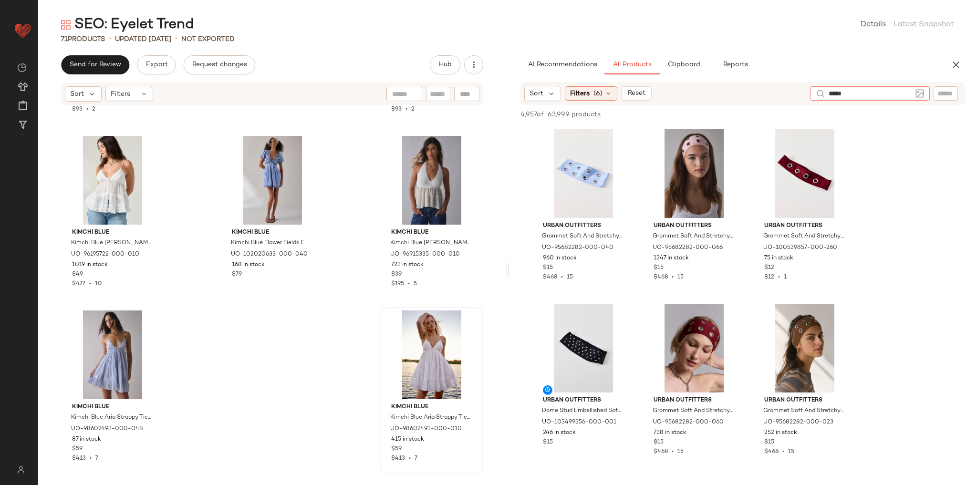
type input "******"
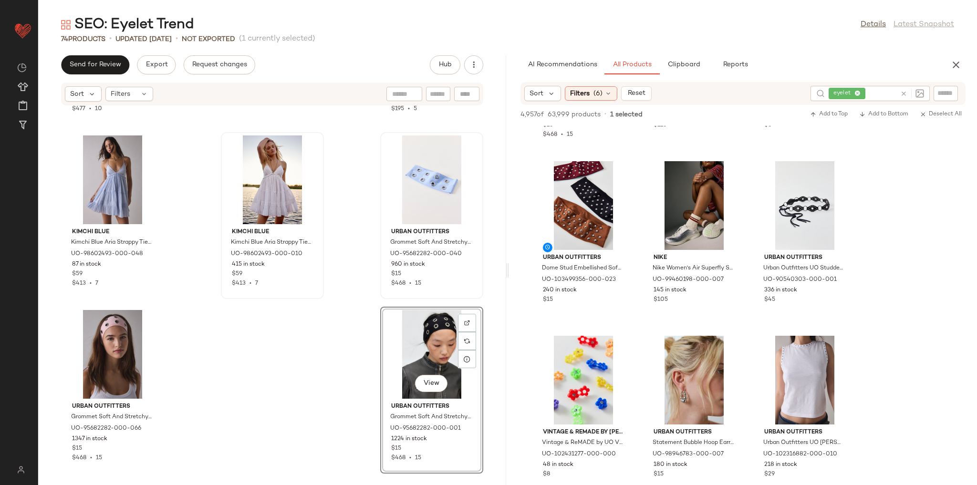
scroll to position [725, 0]
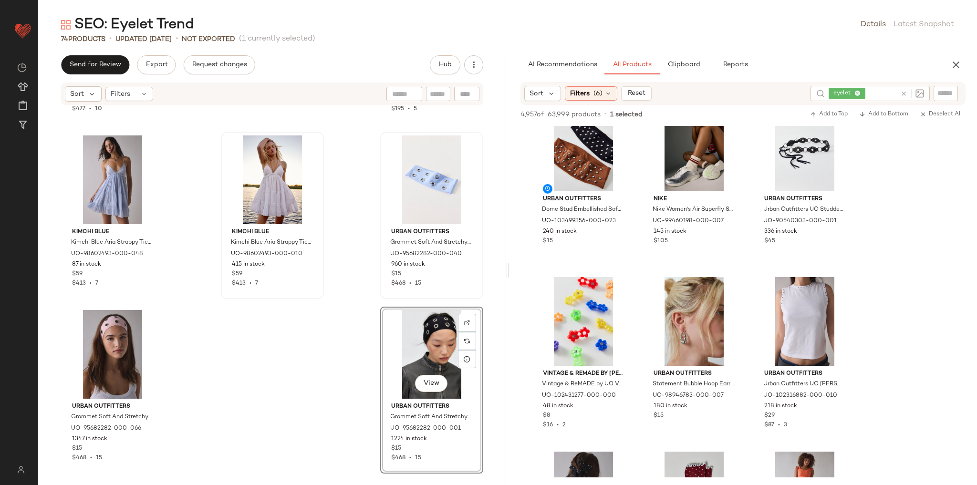
click at [858, 92] on icon at bounding box center [857, 94] width 6 height 6
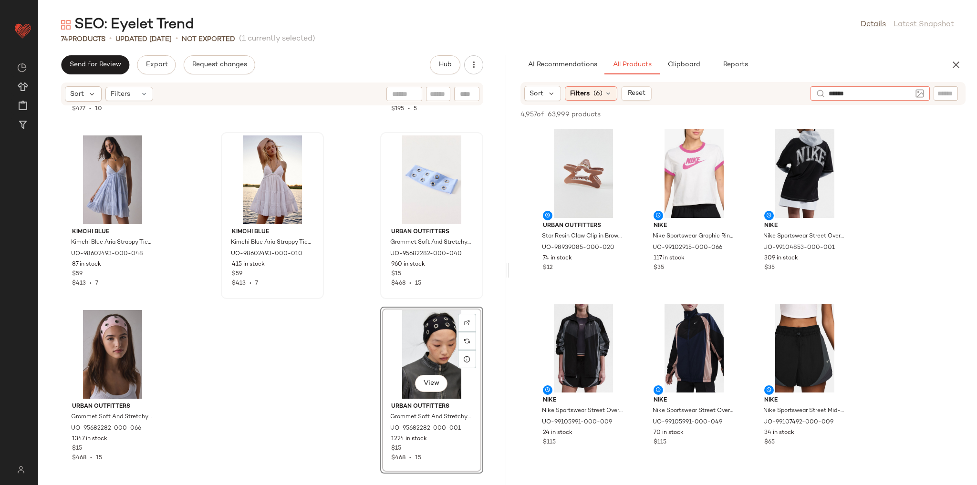
type input "*******"
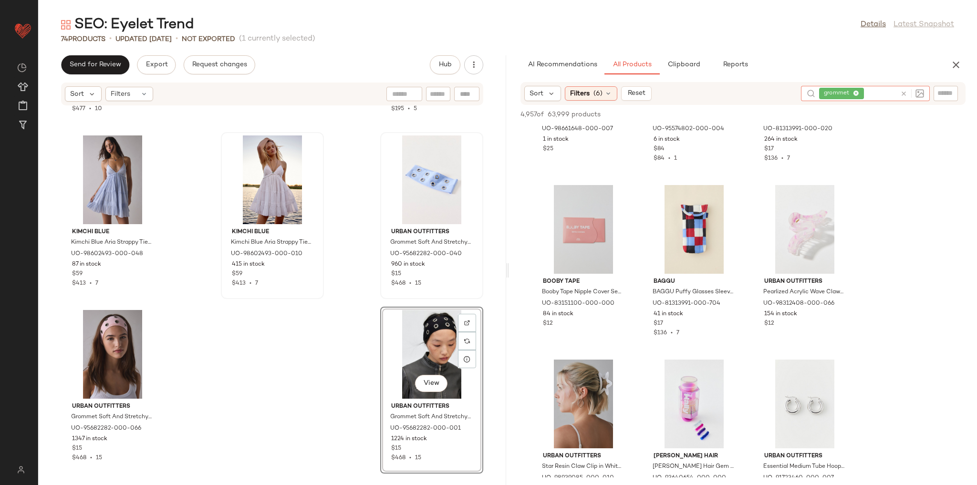
scroll to position [5647, 0]
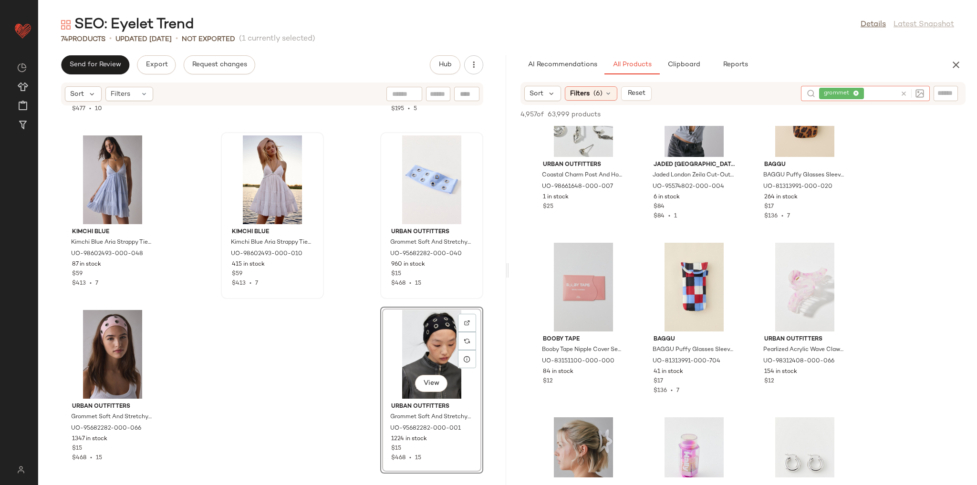
click at [902, 90] on icon at bounding box center [903, 93] width 7 height 7
click at [912, 69] on div "AI Recommendations All Products Clipboard Reports" at bounding box center [727, 64] width 414 height 19
click at [942, 87] on div at bounding box center [913, 93] width 89 height 14
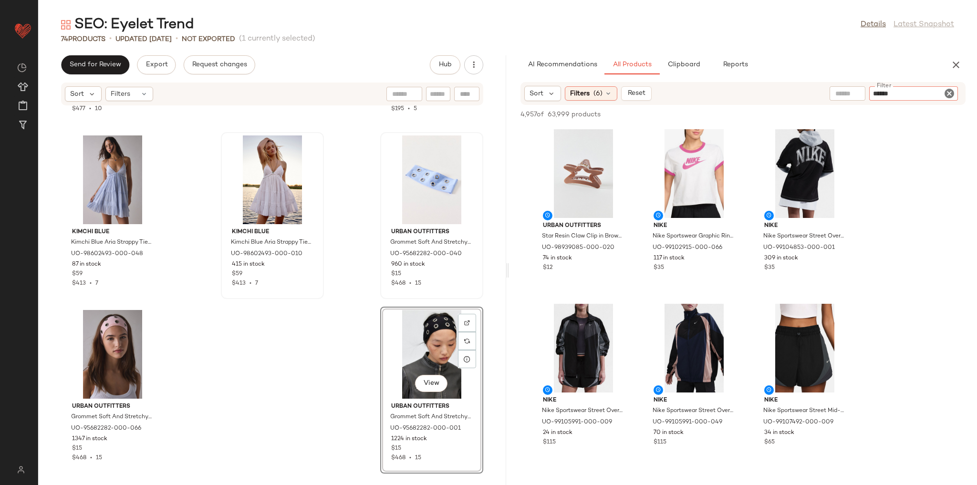
type input "*******"
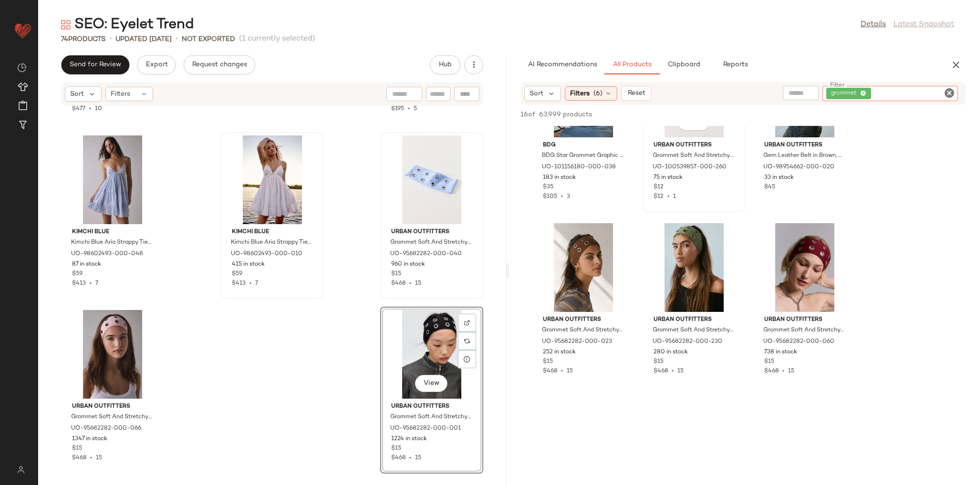
scroll to position [267, 0]
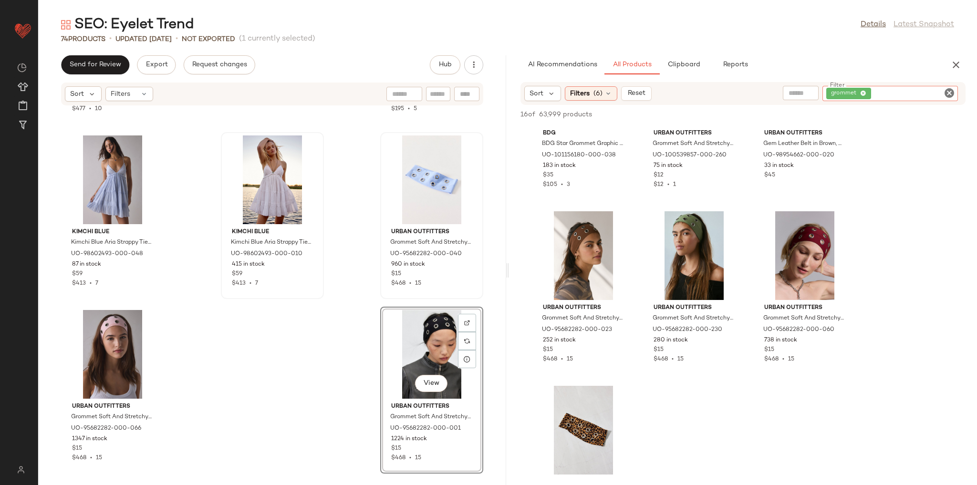
click at [950, 95] on icon "Clear Filter" at bounding box center [948, 92] width 11 height 11
click at [855, 59] on div "AI Recommendations All Products Clipboard Reports" at bounding box center [727, 64] width 414 height 19
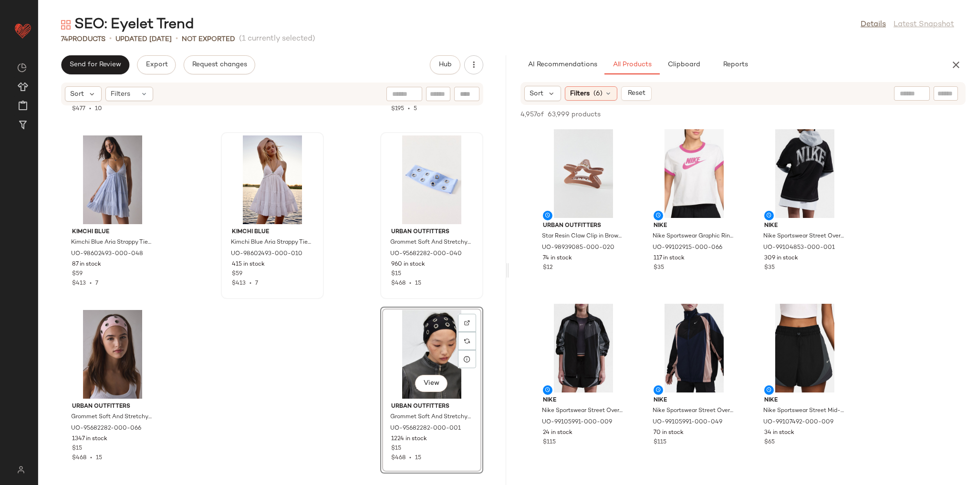
click at [360, 260] on div "Kimchi Blue Kimchi Blue Tara Embroidered Cotton Babydoll Cami in White, Women's…" at bounding box center [272, 290] width 468 height 368
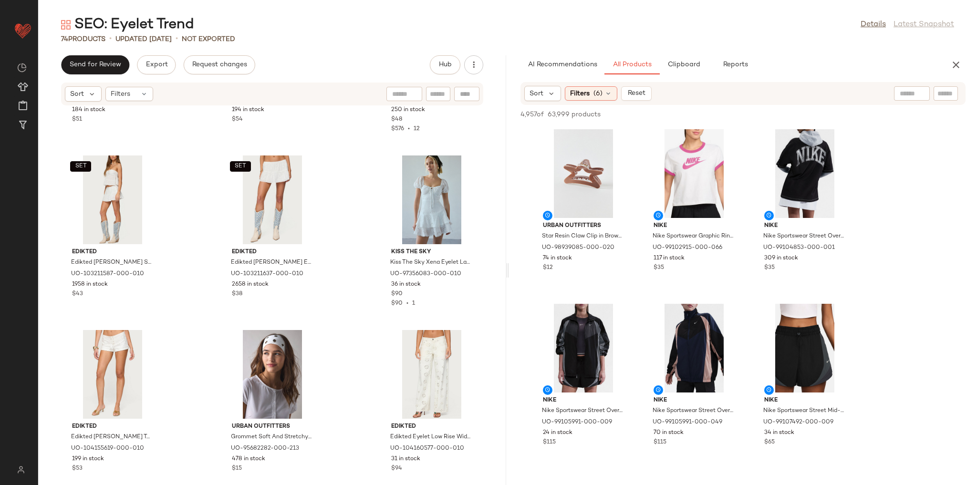
scroll to position [1823, 0]
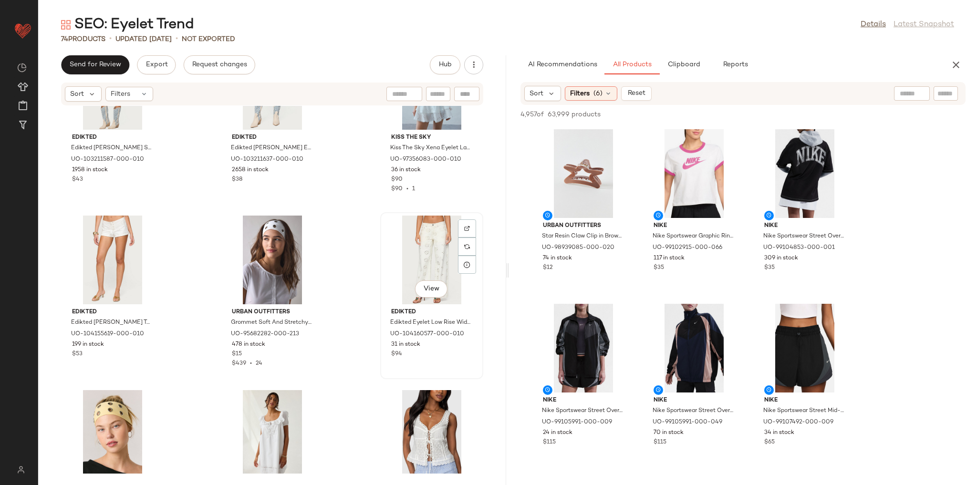
click at [416, 249] on div "View" at bounding box center [431, 260] width 96 height 89
click at [351, 259] on div "SET Edikted Edikted Dora Strapless Eyelet Babydoll Top in White, Women's at Urb…" at bounding box center [272, 290] width 468 height 368
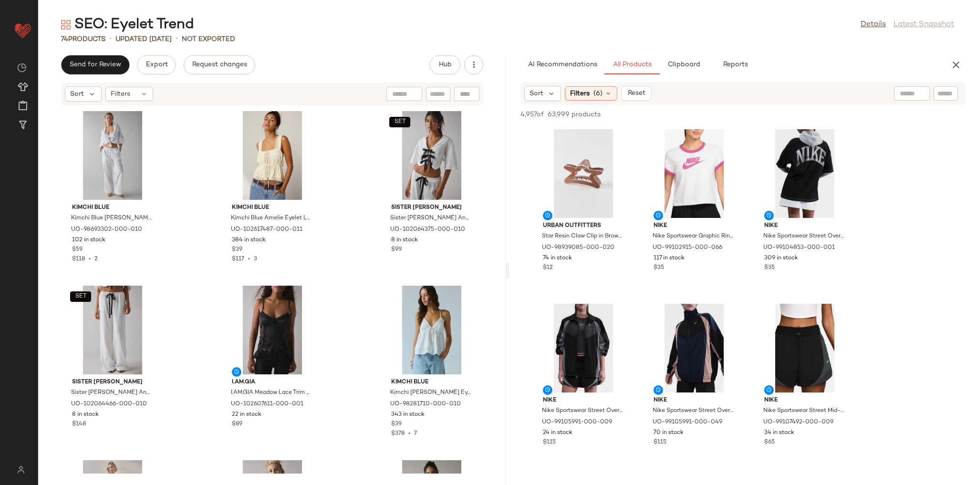
click at [341, 221] on div "Kimchi Blue Kimchi Blue Millie Semi-Sheer Eyelet Lace Wide Leg Pull-On Pant in …" at bounding box center [272, 290] width 468 height 368
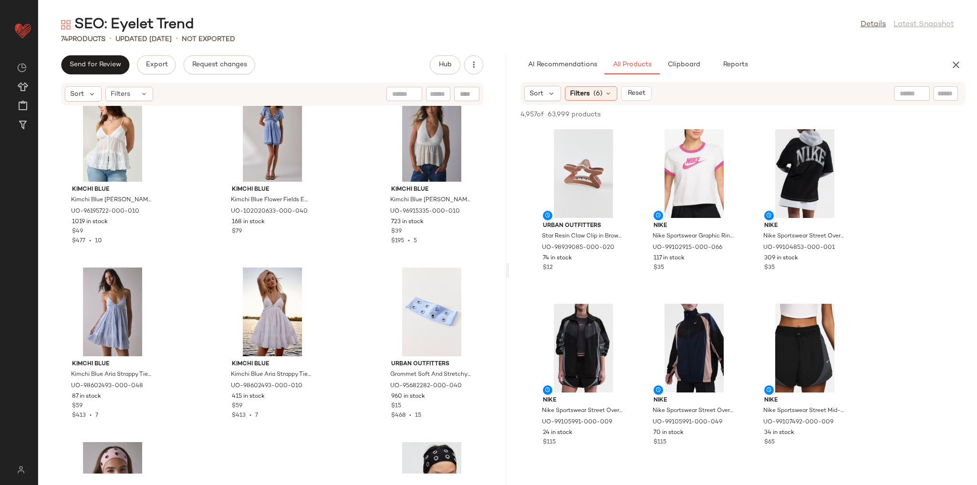
scroll to position [3998, 0]
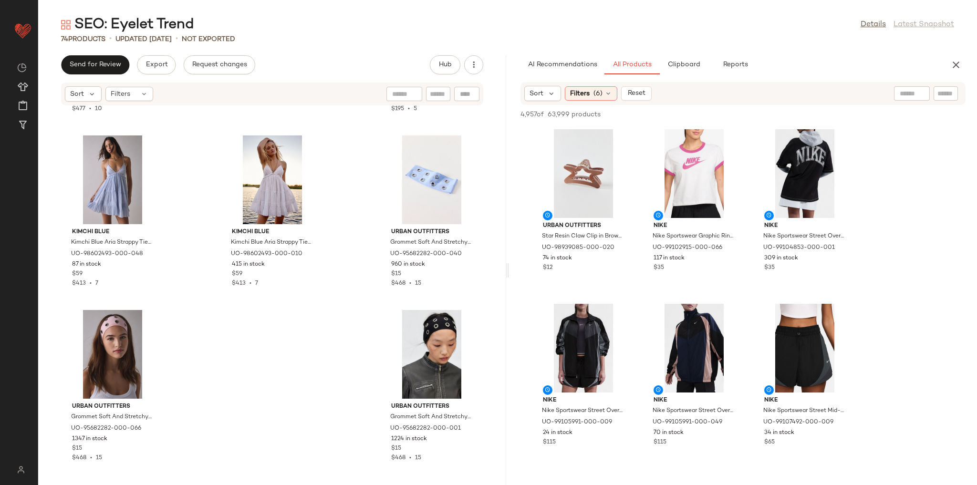
click at [343, 259] on div "Kimchi Blue Kimchi Blue Tara Embroidered Cotton Babydoll Cami in White, Women's…" at bounding box center [272, 290] width 468 height 368
click at [597, 90] on span "(6)" at bounding box center [597, 94] width 9 height 10
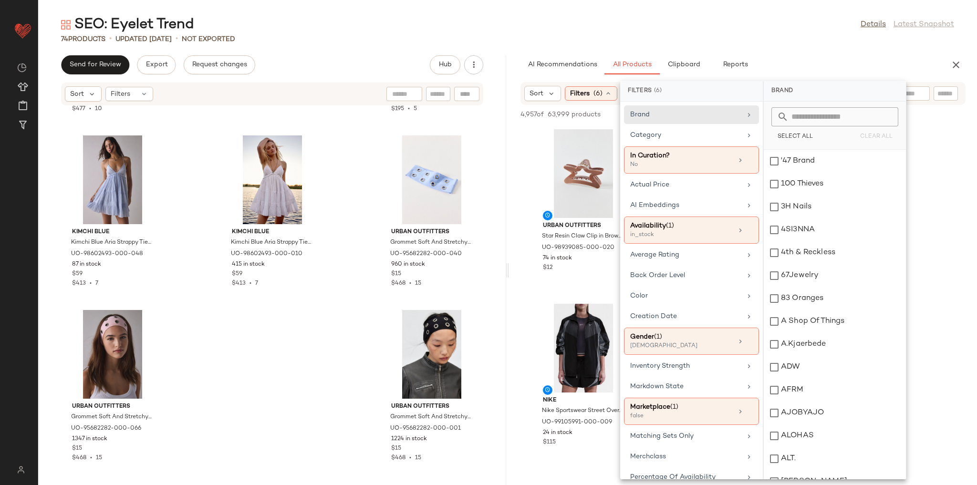
click at [771, 36] on div "74 Products • updated Aug 25th • Not Exported" at bounding box center [507, 39] width 939 height 10
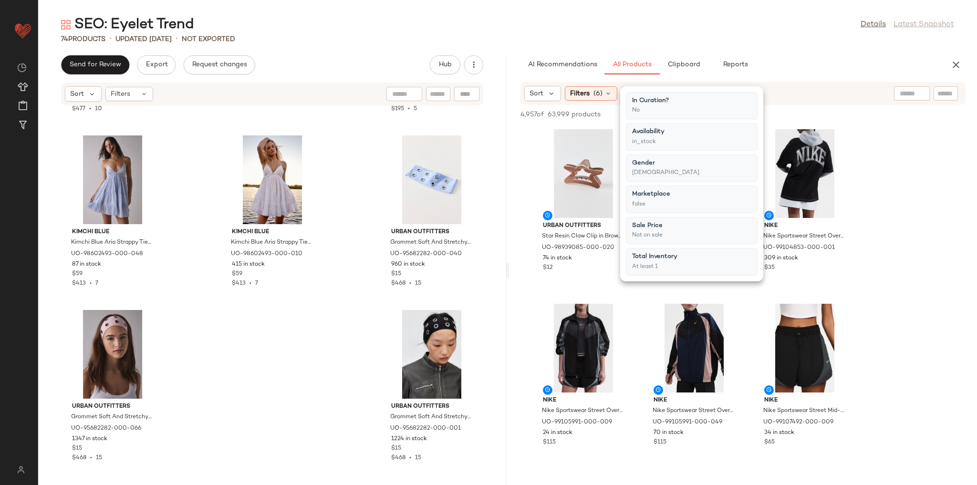
click at [792, 35] on div "74 Products • updated Aug 25th • Not Exported" at bounding box center [507, 39] width 939 height 10
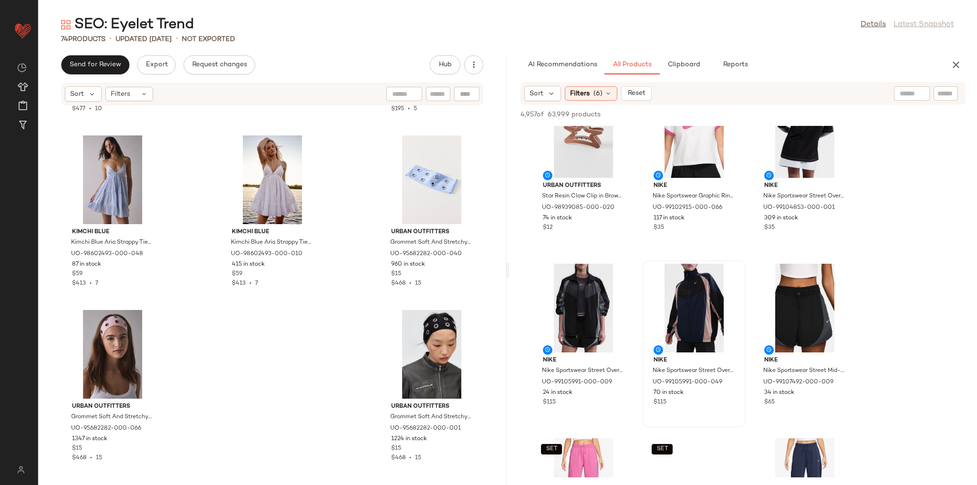
scroll to position [191, 0]
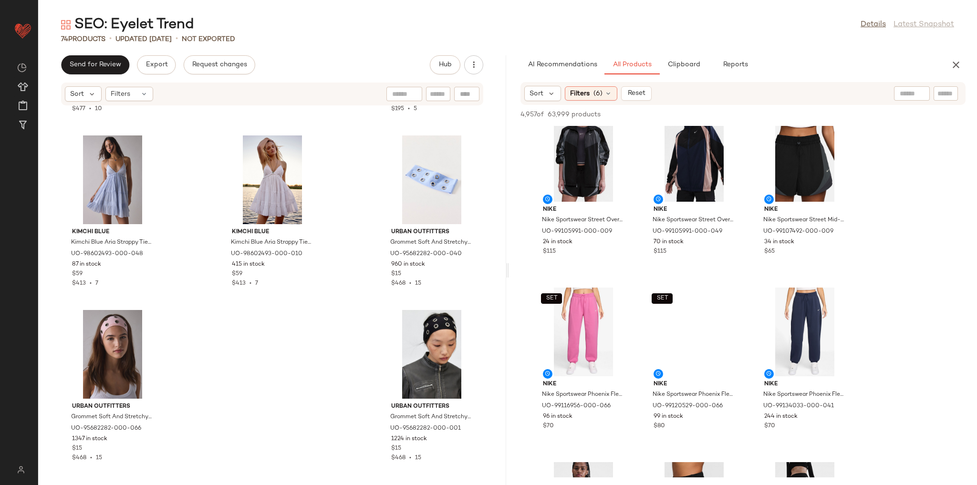
click at [314, 335] on div "Kimchi Blue Kimchi Blue Tara Embroidered Cotton Babydoll Cami in White, Women's…" at bounding box center [272, 290] width 468 height 368
click at [903, 97] on input "text" at bounding box center [869, 94] width 83 height 10
type input "******"
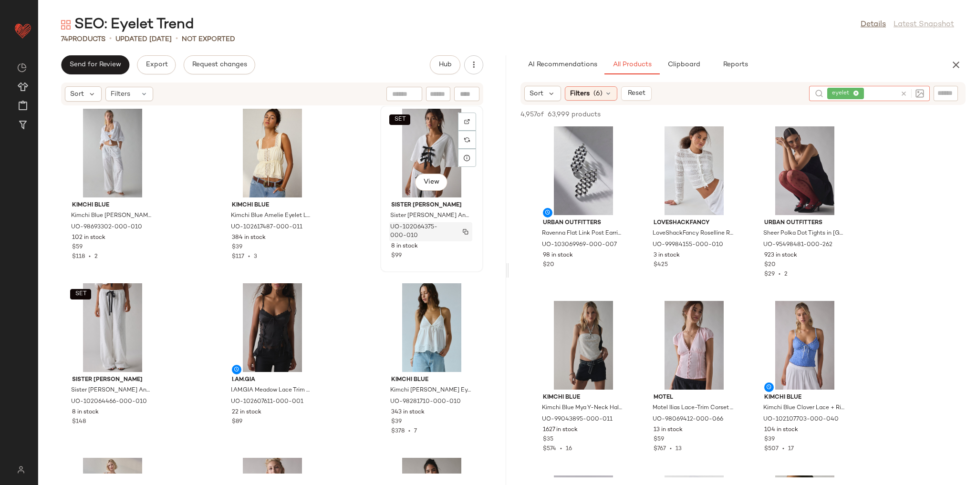
scroll to position [0, 0]
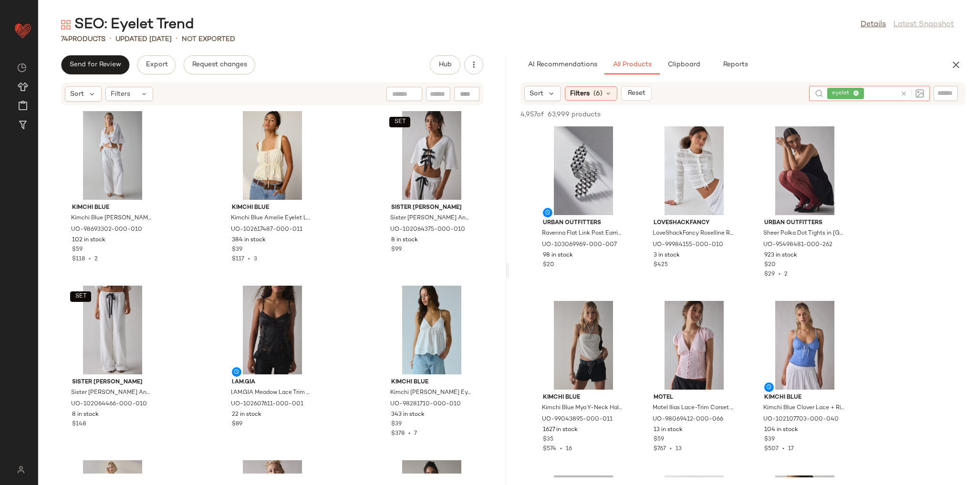
click at [900, 93] on icon at bounding box center [903, 93] width 7 height 7
click at [940, 92] on input "text" at bounding box center [945, 94] width 17 height 10
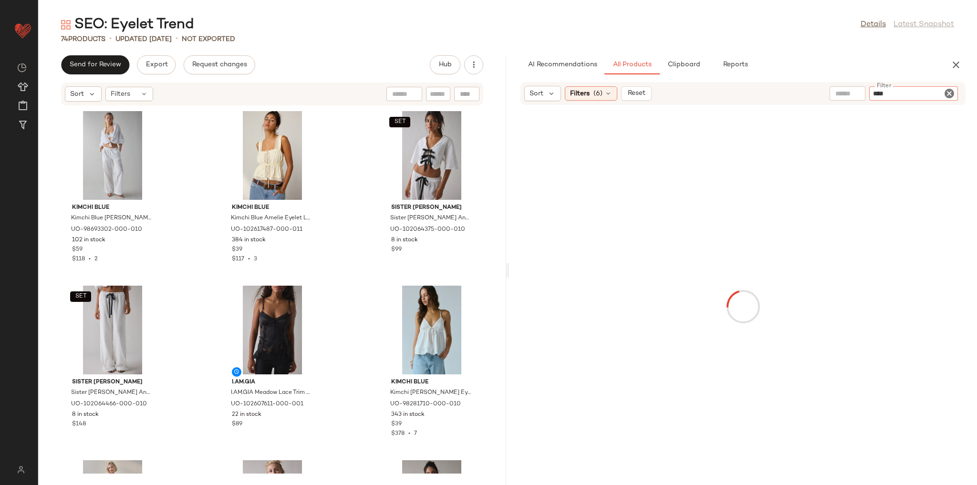
type input "*****"
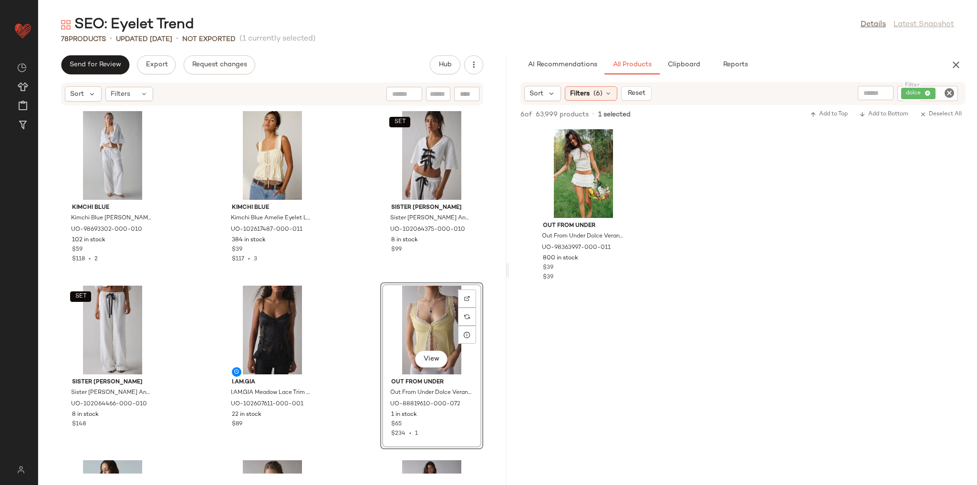
click at [351, 293] on div "Kimchi Blue Kimchi Blue Millie Semi-Sheer Eyelet Lace Wide Leg Pull-On Pant in …" at bounding box center [272, 290] width 468 height 368
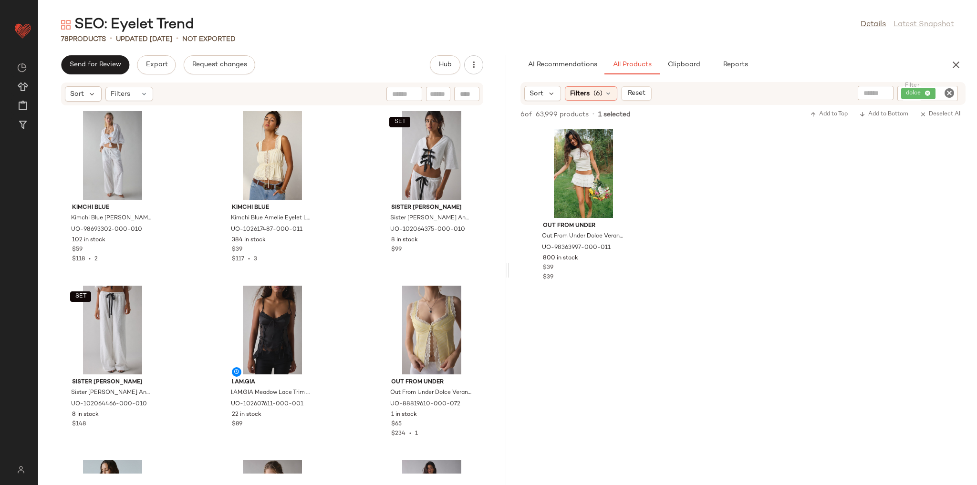
click at [944, 90] on icon "Clear Filter" at bounding box center [948, 92] width 11 height 11
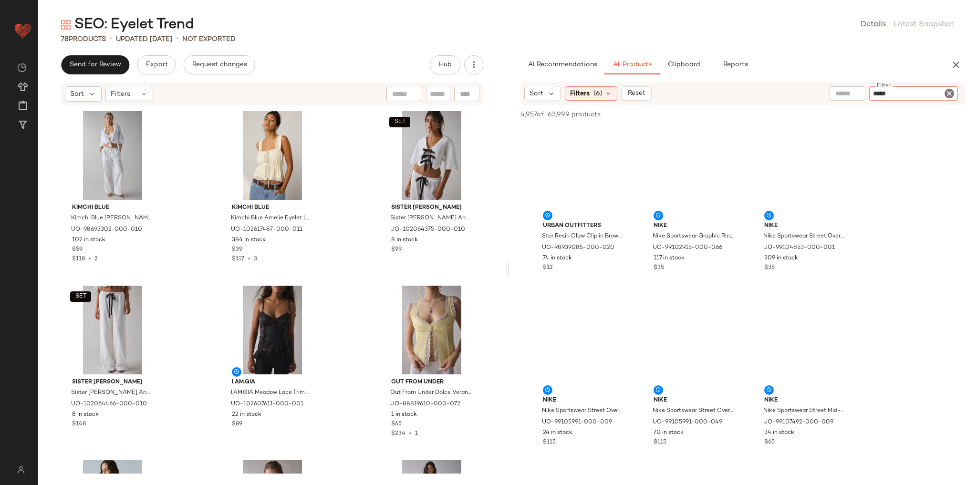
type input "******"
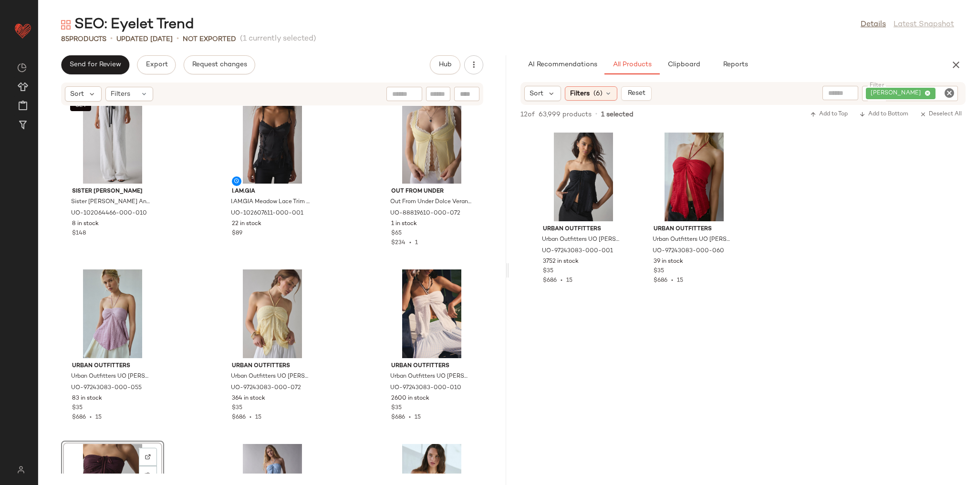
scroll to position [191, 0]
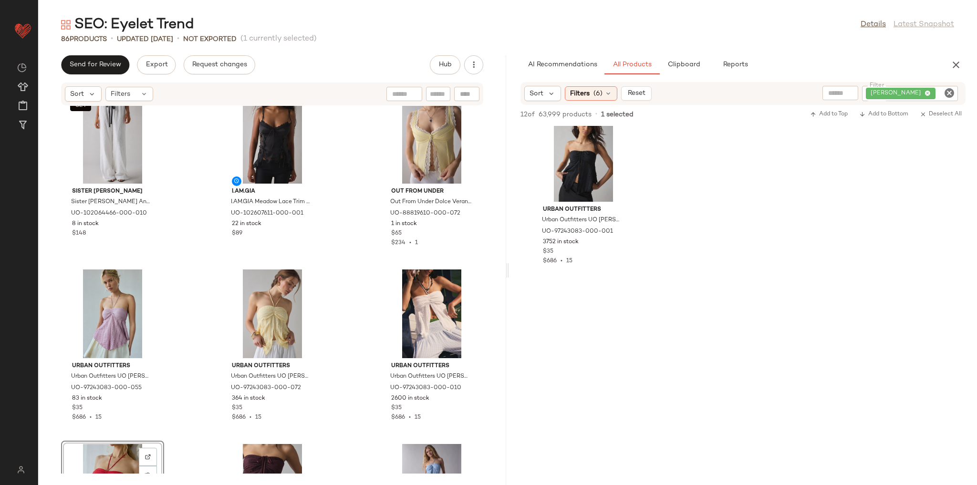
click at [341, 302] on div "Kimchi Blue Kimchi Blue Millie Semi-Sheer Eyelet Lace Wide Leg Pull-On Pant in …" at bounding box center [272, 290] width 468 height 368
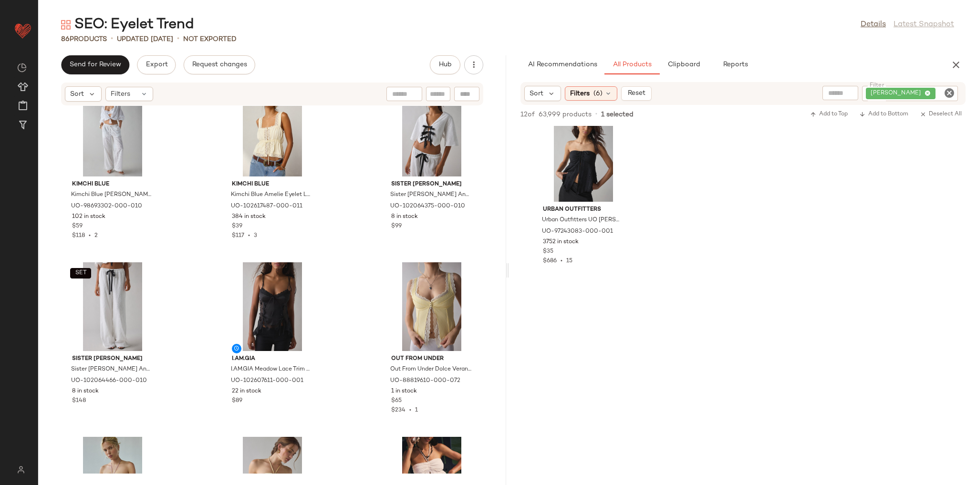
scroll to position [0, 0]
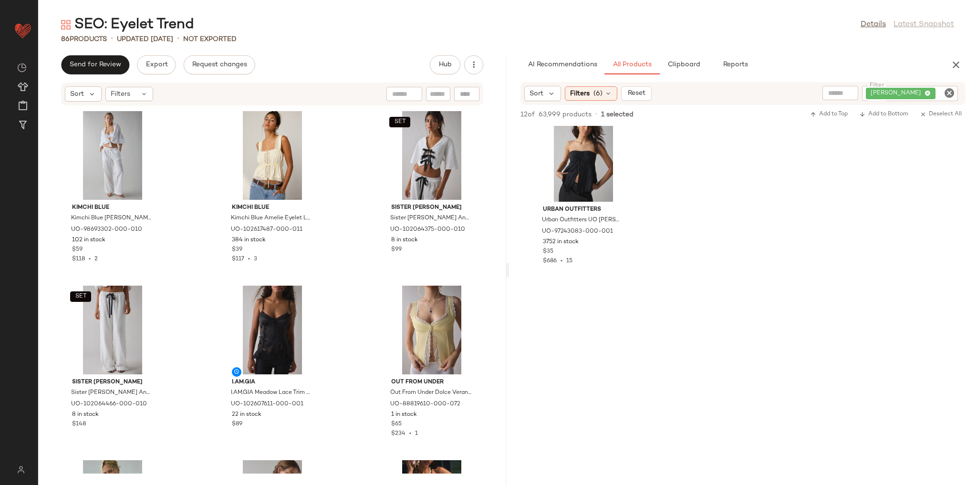
click at [946, 90] on icon "Clear Filter" at bounding box center [948, 92] width 11 height 11
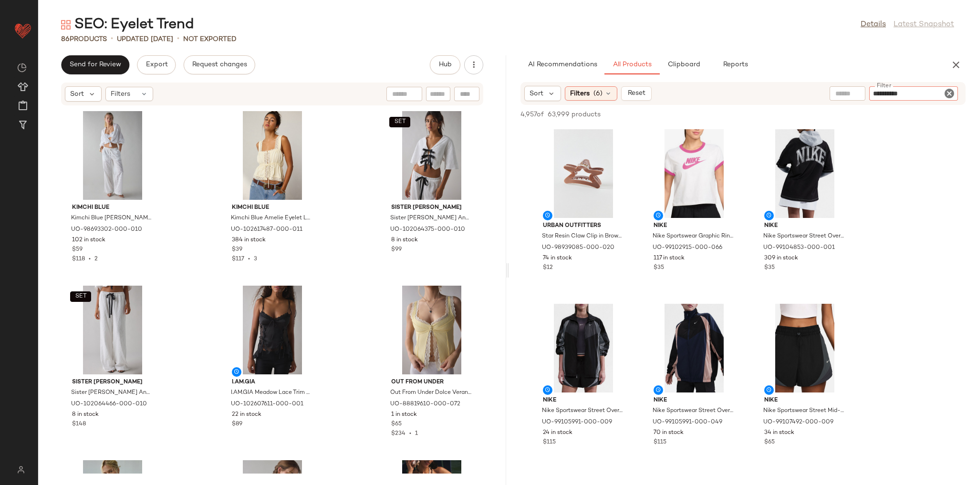
type input "**********"
